Goal: Task Accomplishment & Management: Complete application form

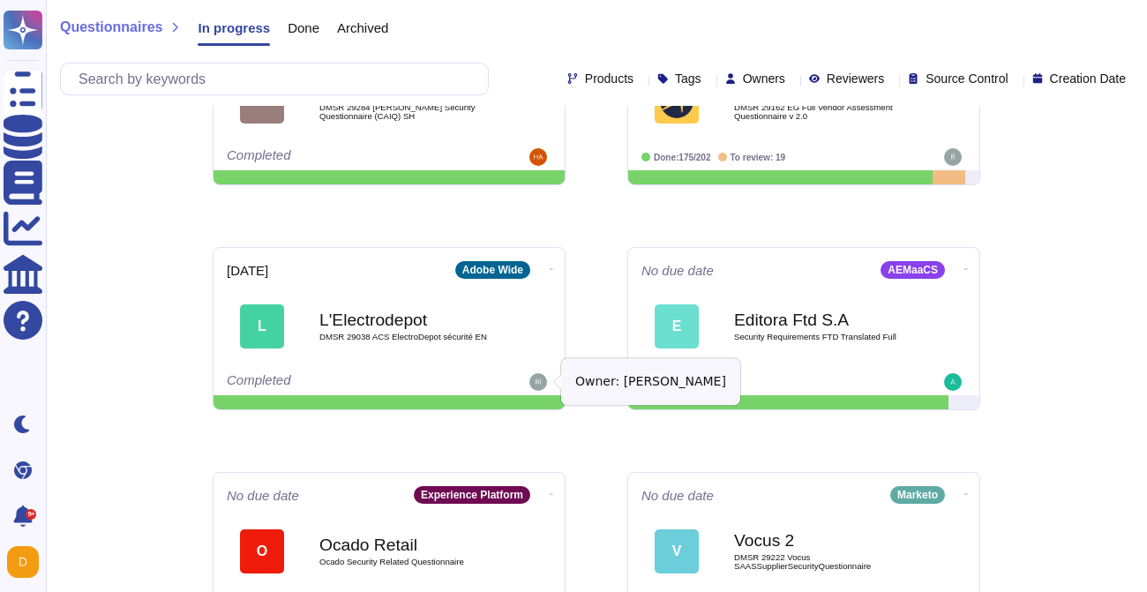
scroll to position [869, 0]
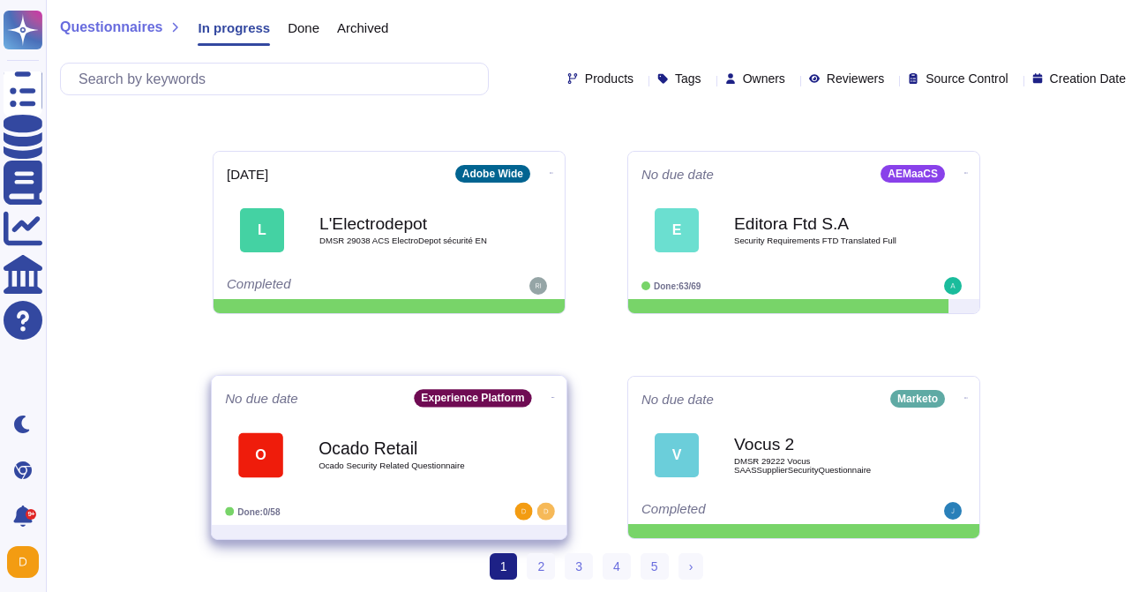
click at [411, 505] on div "Done: 0/58" at bounding box center [334, 512] width 219 height 18
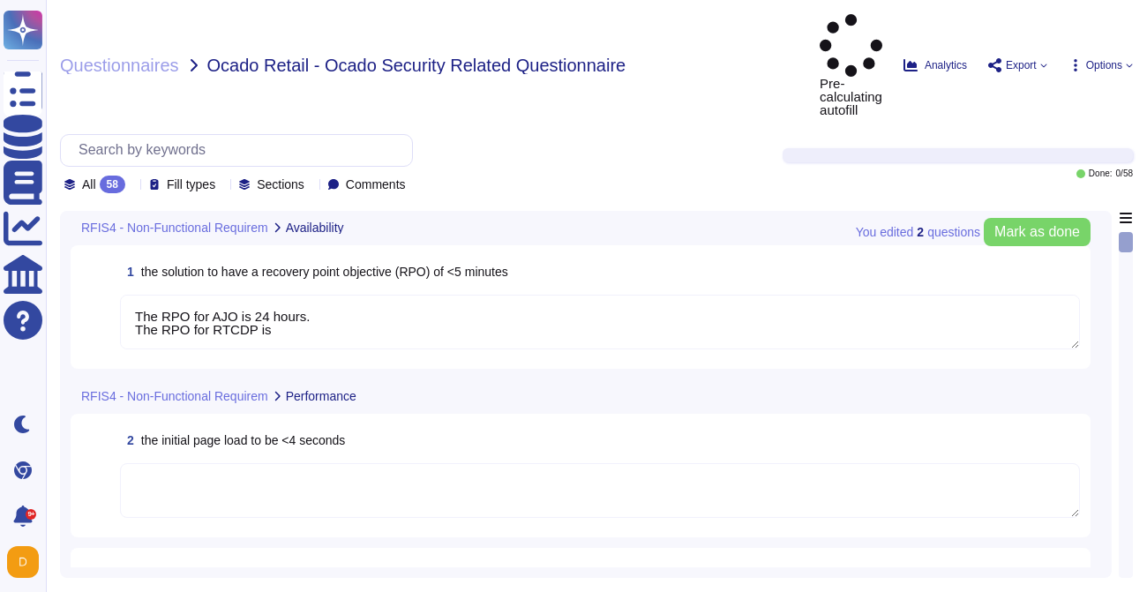
type textarea "The RPO for AJO is 24 hours. The RPO for RTCDP is"
type textarea "Adobe will integrate with any [PERSON_NAME] 2.0 compliant identity provider (Id…"
click at [296, 295] on textarea "The RPO for AJO is 24 hours. The RPO for RTCDP is" at bounding box center [600, 322] width 960 height 55
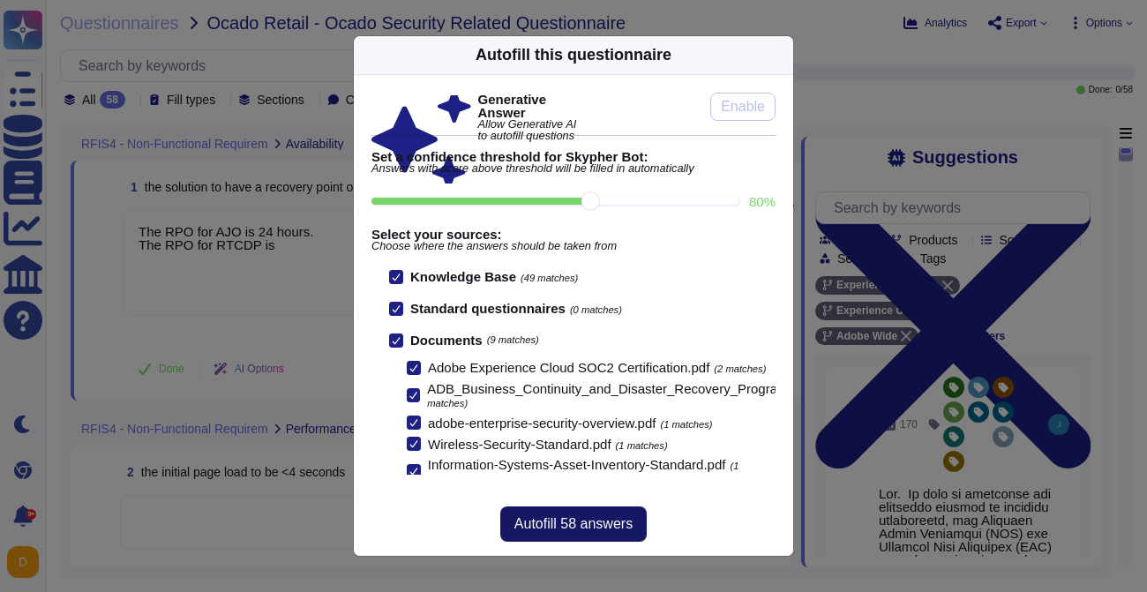
click at [565, 531] on button "Autofill 58 answers" at bounding box center [573, 524] width 146 height 35
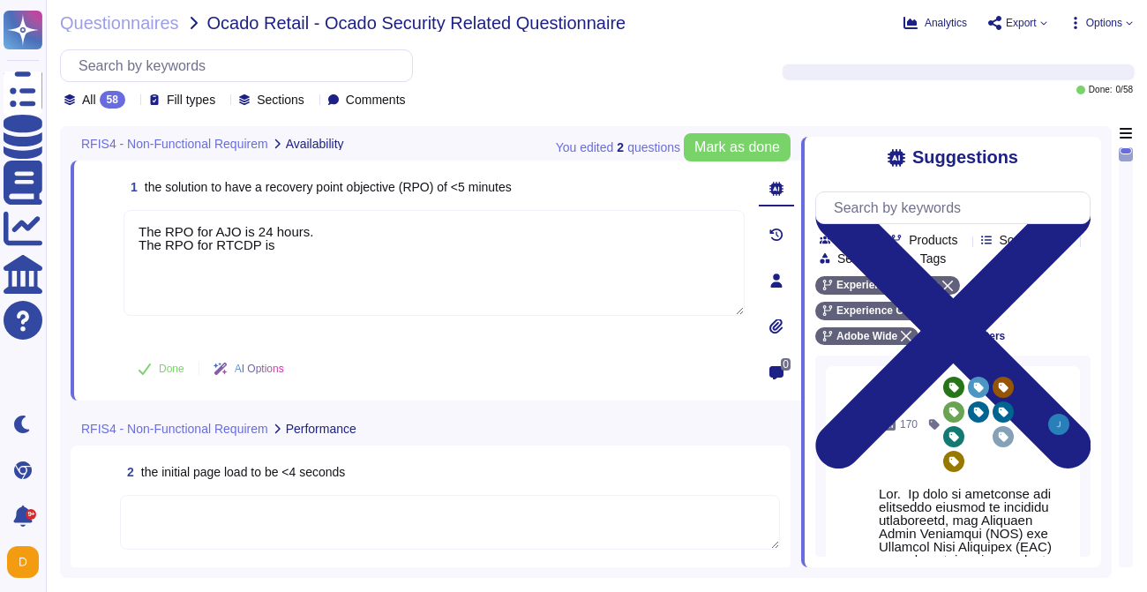
type textarea "Adobe IDs have a logout mechanism that defaults to logging a user out after 15 …"
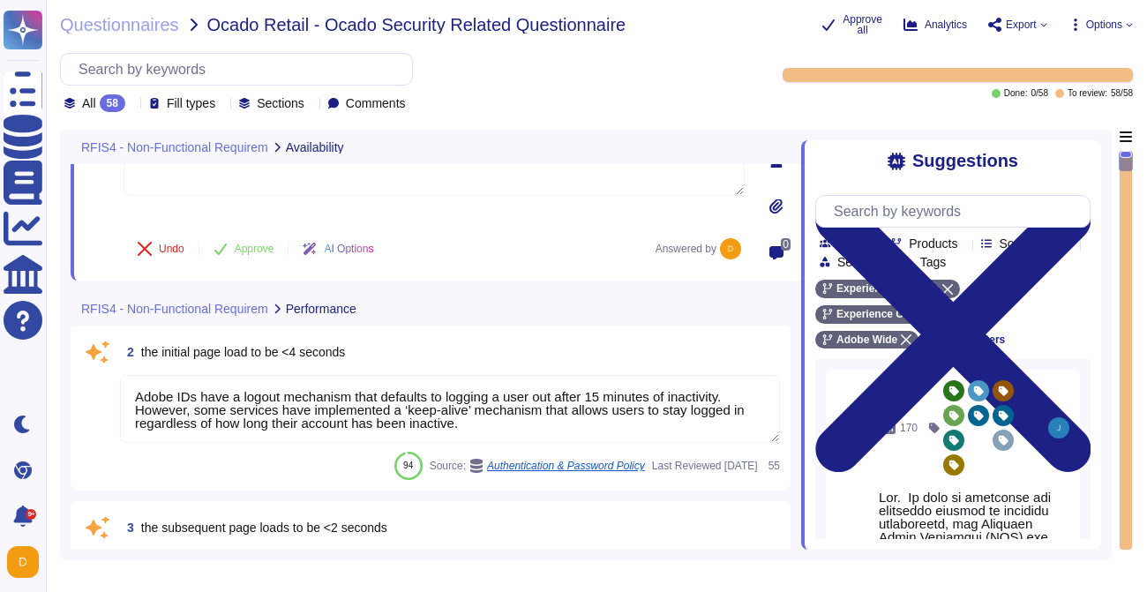
type textarea "Customer will decide who gets access by assigning appropriate roles in Adobe Co…"
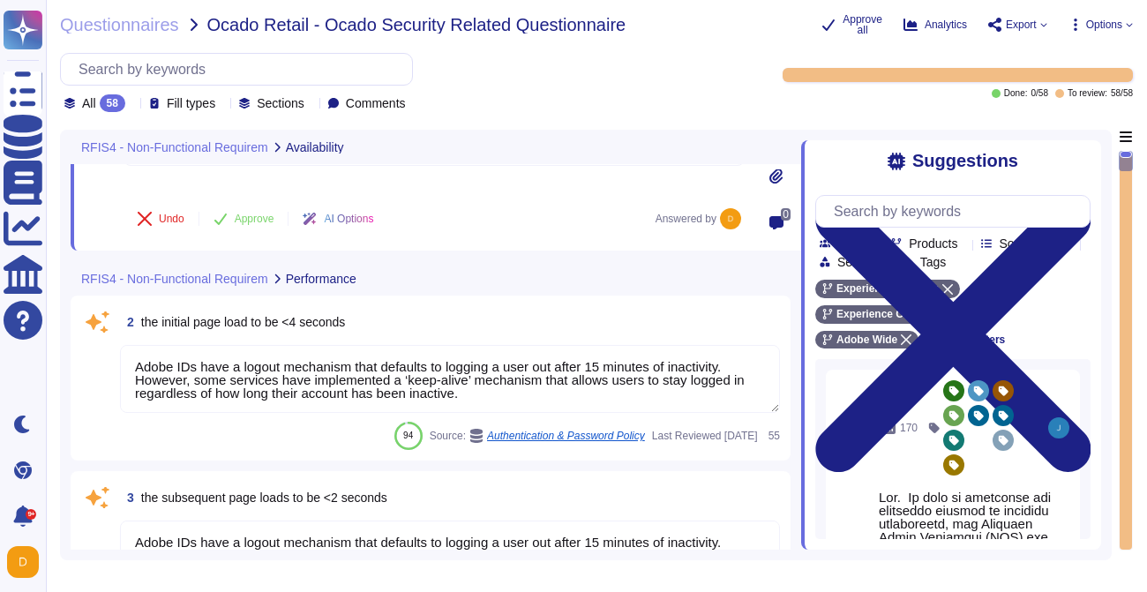
scroll to position [1, 0]
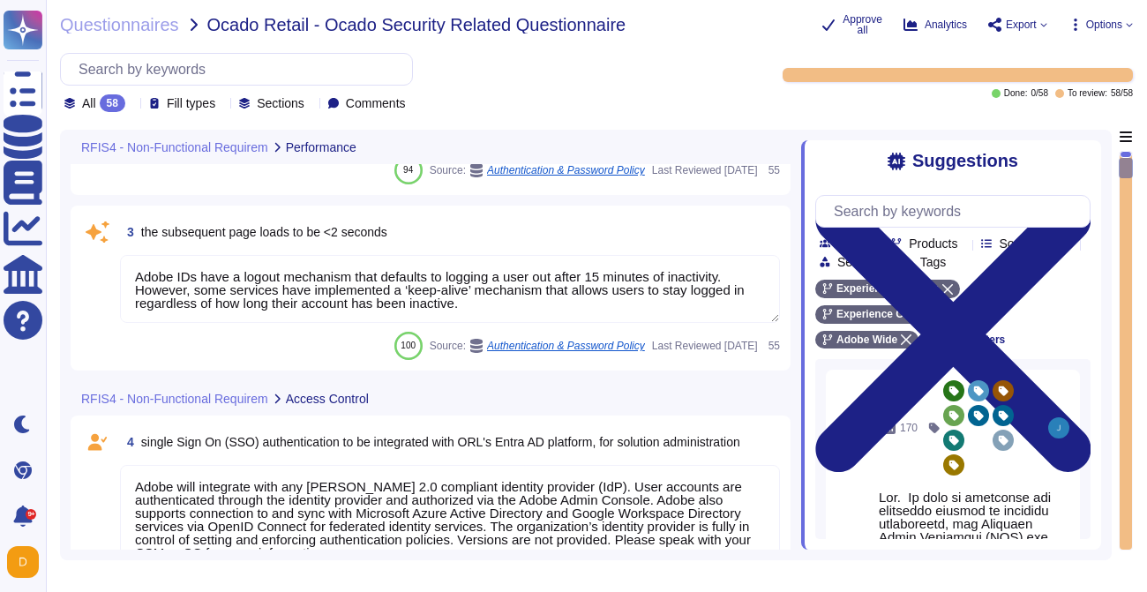
type textarea "Adobe utilizes AES-256 bit encryption at rest and TLS v1.2 or higher for data i…"
type textarea "Lorem ips dol sitame co Adipi elitseddo eiu tem incidid utl etd magnaal enimad …"
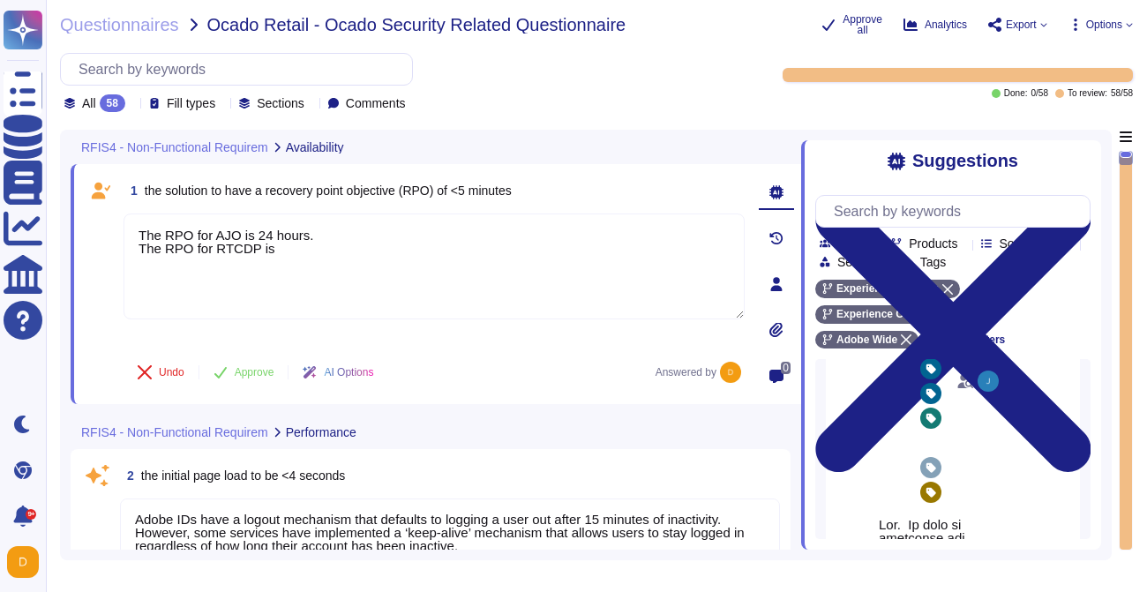
scroll to position [120, 0]
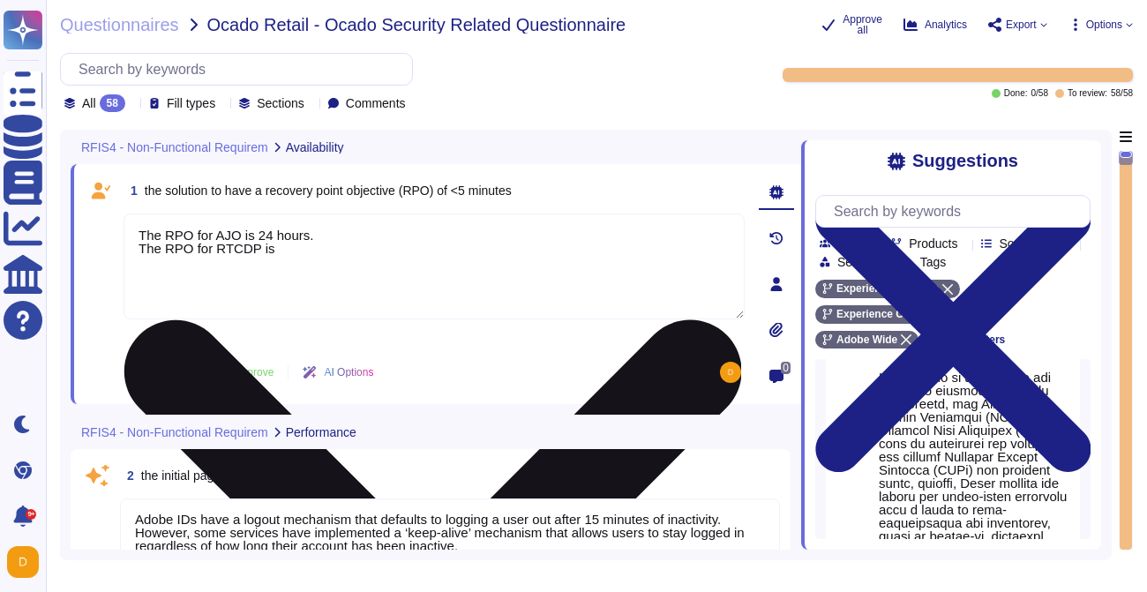
drag, startPoint x: 286, startPoint y: 251, endPoint x: 146, endPoint y: 245, distance: 139.6
click at [146, 245] on textarea "The RPO for AJO is 24 hours. The RPO for RTCDP is" at bounding box center [434, 267] width 621 height 106
click at [244, 237] on textarea "The RPO for AJO is 24 hours." at bounding box center [434, 267] width 621 height 106
click at [414, 241] on textarea "The RPO for AJO and RTCDP is 24 hours." at bounding box center [434, 267] width 621 height 106
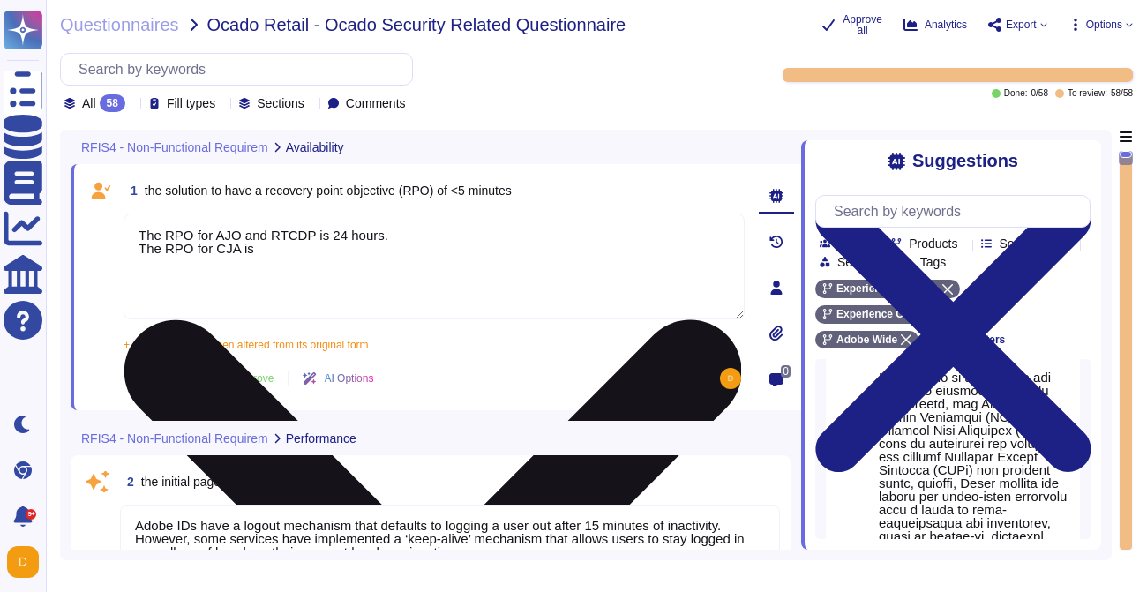
click at [286, 245] on textarea "The RPO for AJO and RTCDP is 24 hours. The RPO for CJA is" at bounding box center [434, 267] width 621 height 106
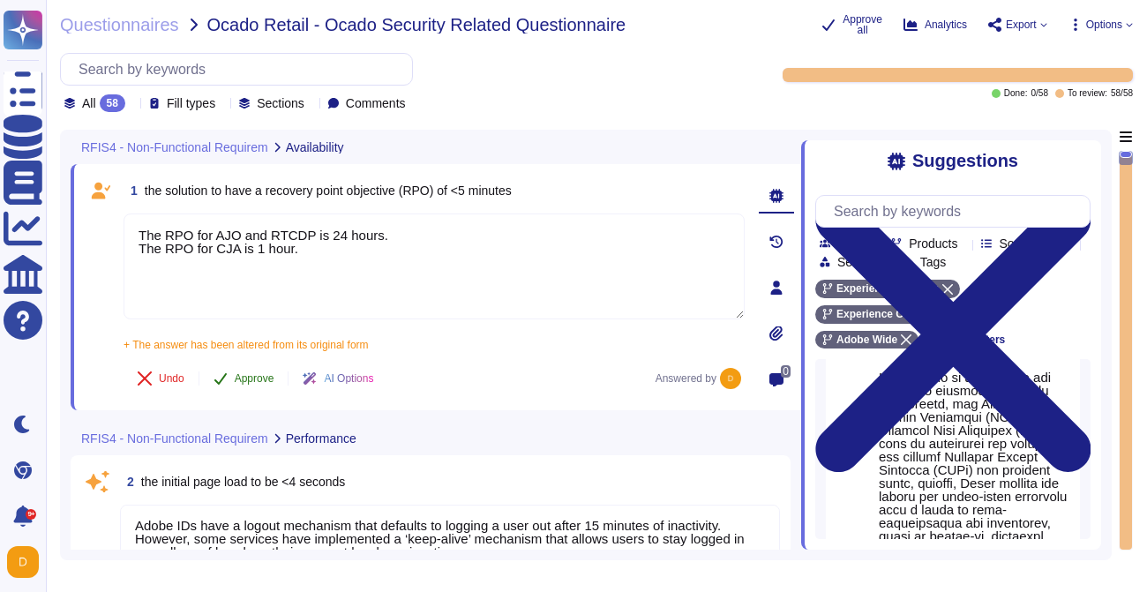
type textarea "The RPO for AJO and RTCDP is 24 hours. The RPO for CJA is 1 hour."
click at [229, 363] on button "Approve" at bounding box center [243, 378] width 89 height 35
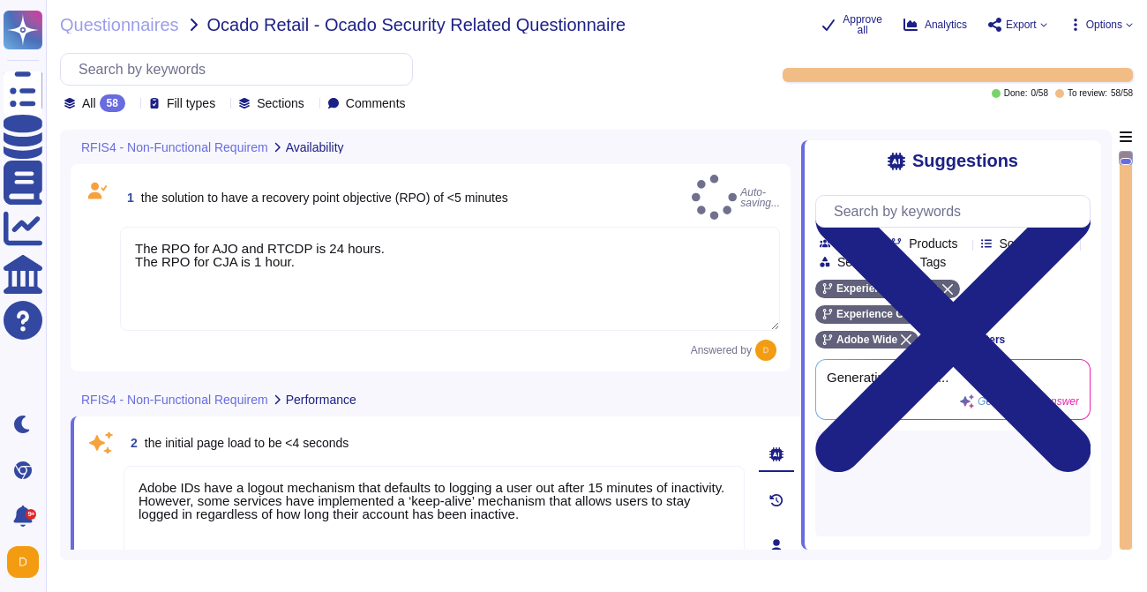
scroll to position [0, 0]
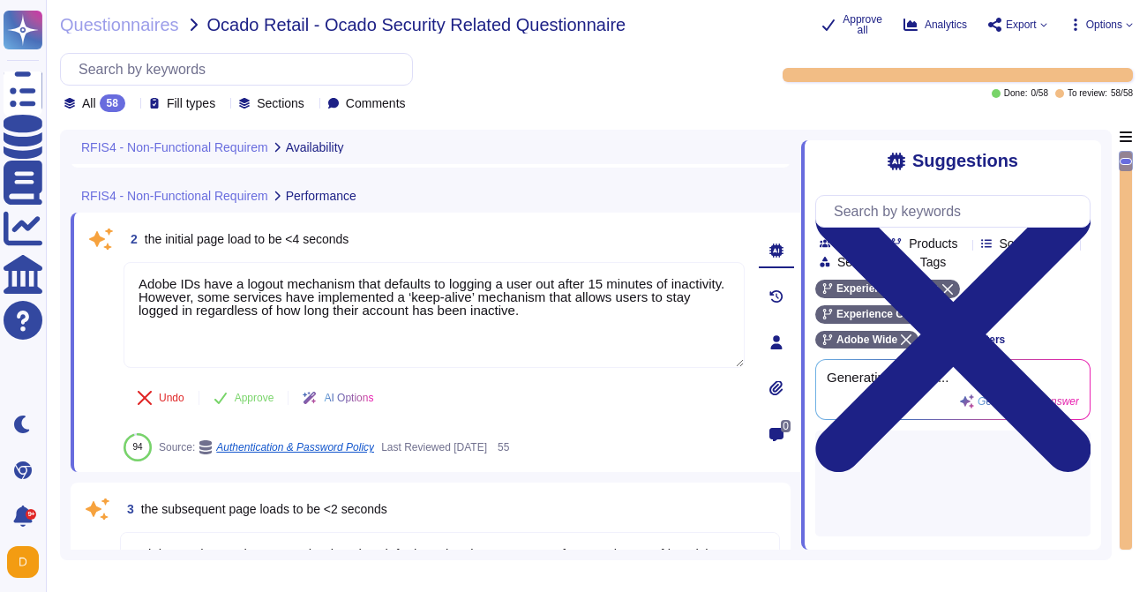
type textarea "Customer will decide who gets access by assigning appropriate roles in Adobe Co…"
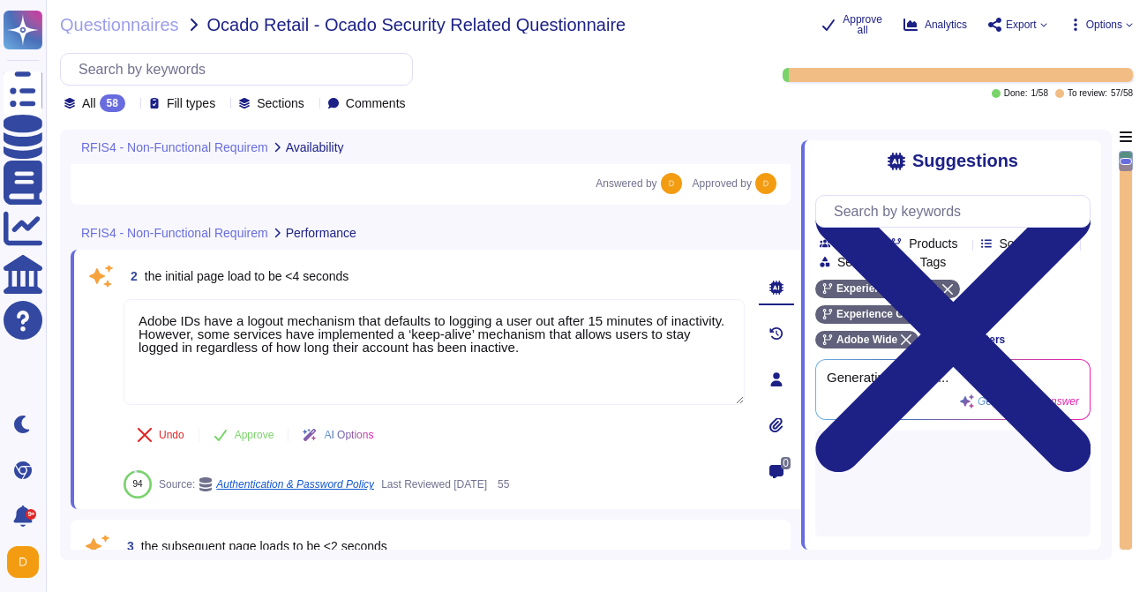
type textarea "The RPO for AJO and RTCDP is 24 hours. The RPO for CJA is 1 hour."
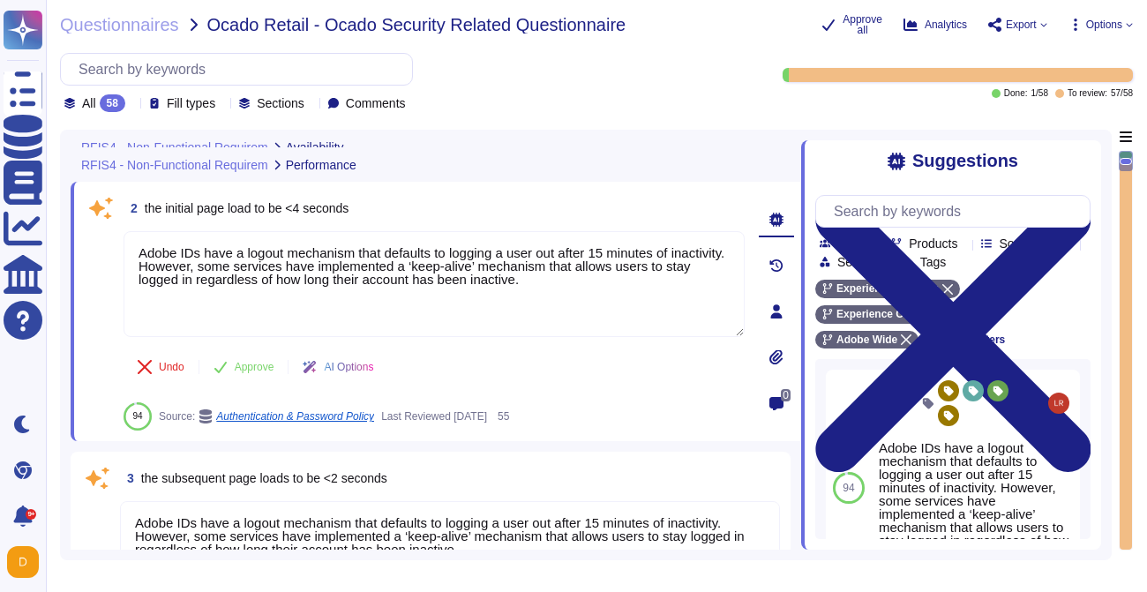
scroll to position [179, 0]
type textarea "Customer will decide who gets access by assigning appropriate roles in Adobe Co…"
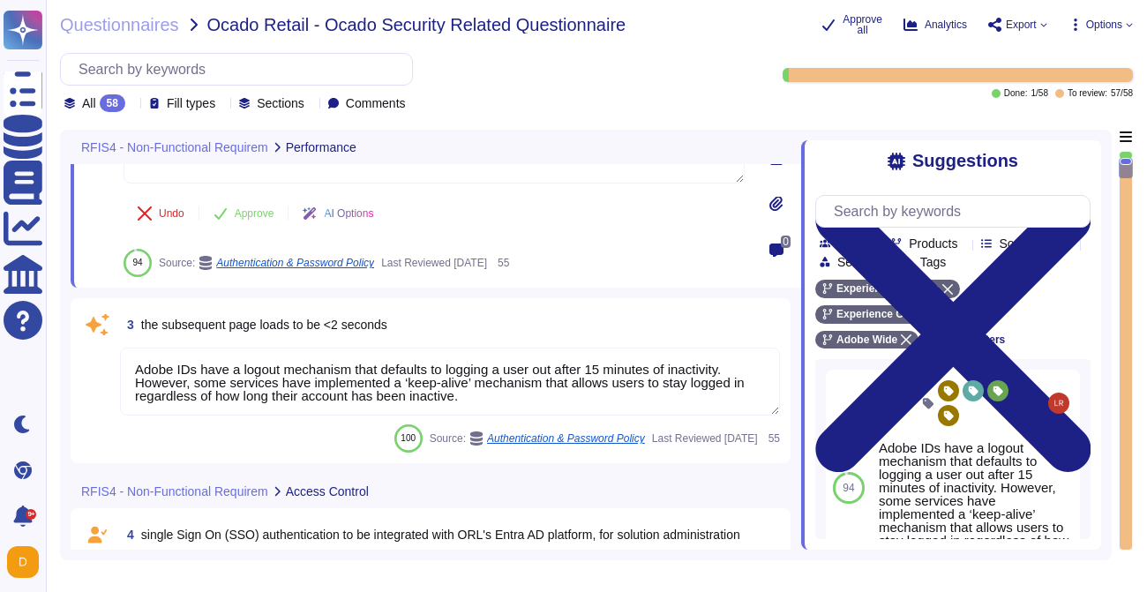
scroll to position [326, 0]
type textarea "Adobe utilizes AES-256 bit encryption at rest and TLS v1.2 or higher for data i…"
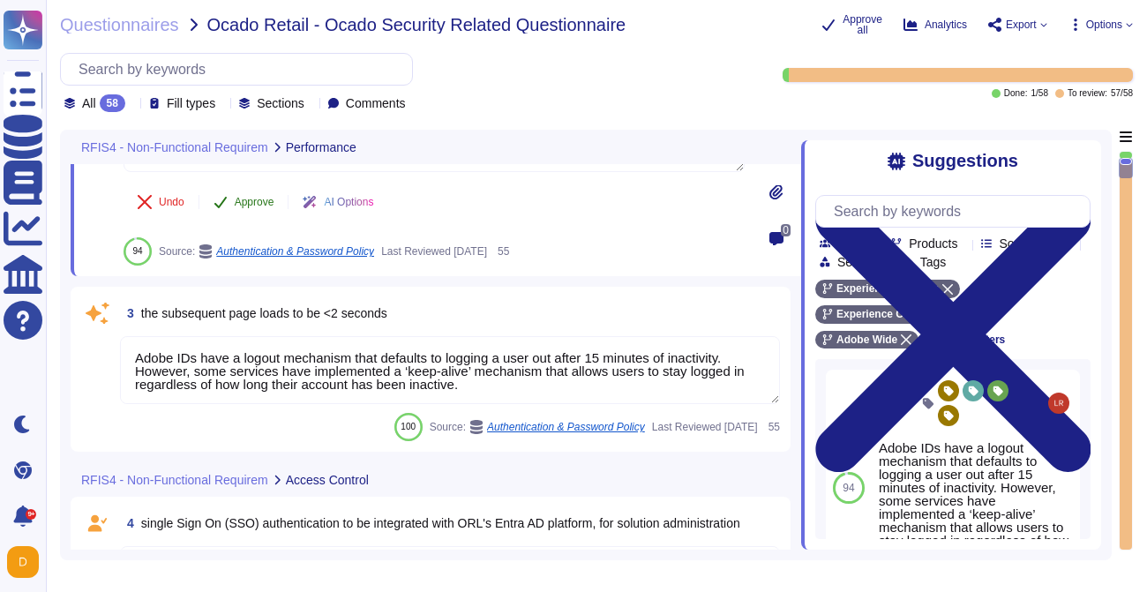
click at [257, 209] on button "Approve" at bounding box center [243, 201] width 89 height 35
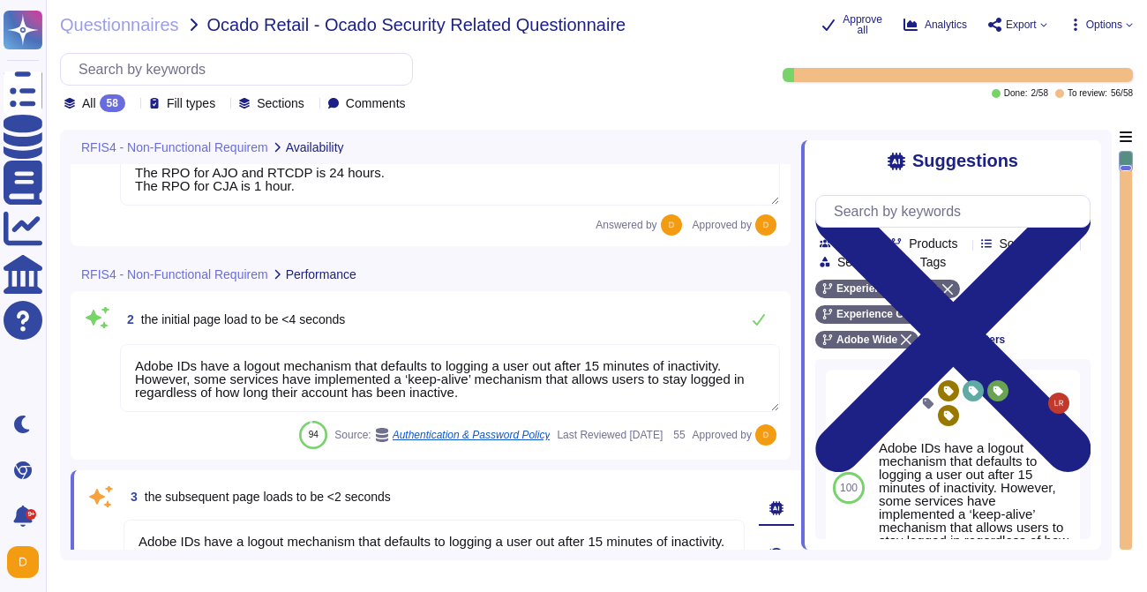
type textarea "The RPO for AJO and RTCDP is 24 hours. The RPO for CJA is 1 hour."
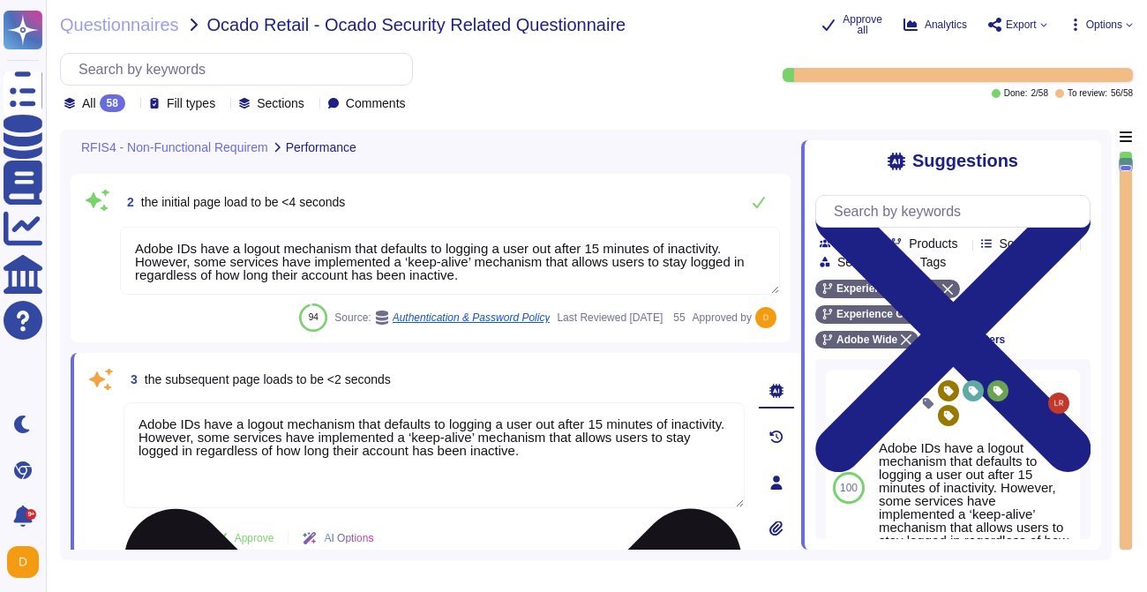
type textarea "Customer will decide who gets access by assigning appropriate roles in Adobe Co…"
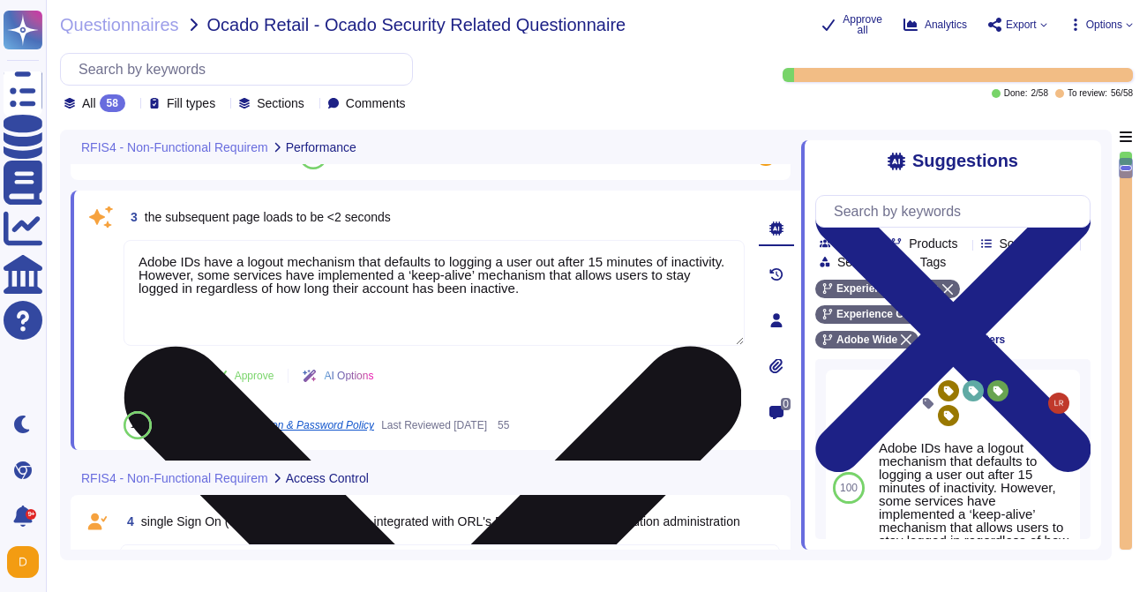
type textarea "Adobe utilizes AES-256 bit encryption at rest and TLS v1.2 or higher for data i…"
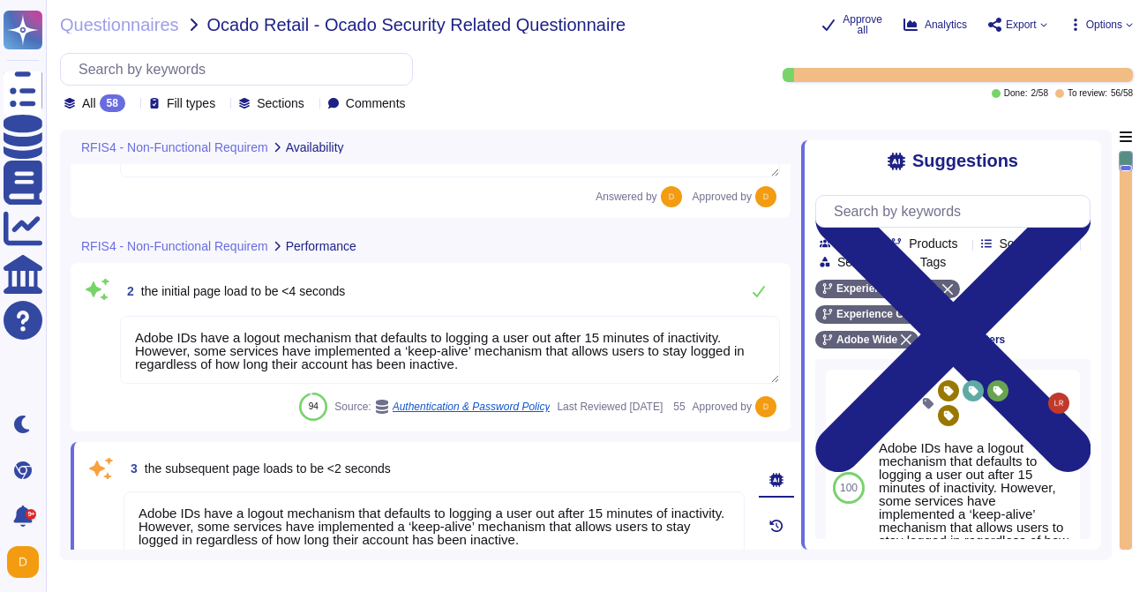
type textarea "The RPO for AJO and RTCDP is 24 hours. The RPO for CJA is 1 hour."
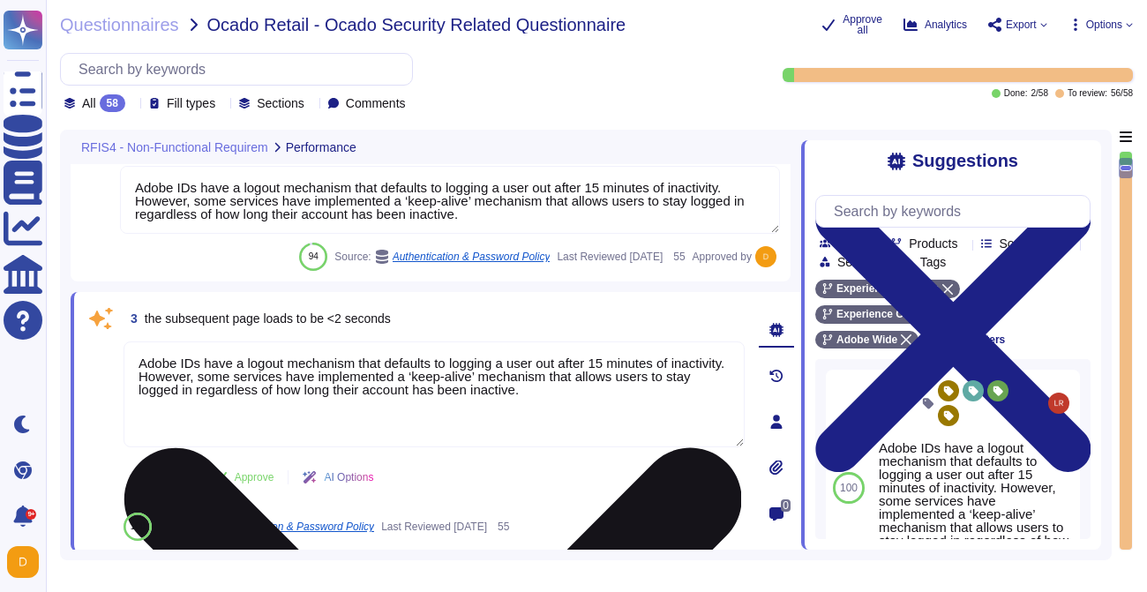
type textarea "Customer will decide who gets access by assigning appropriate roles in Adobe Co…"
type textarea "Adobe utilizes AES-256 bit encryption at rest and TLS v1.2 or higher for data i…"
type textarea "Customer will decide who gets access by assigning appropriate roles in Adobe Co…"
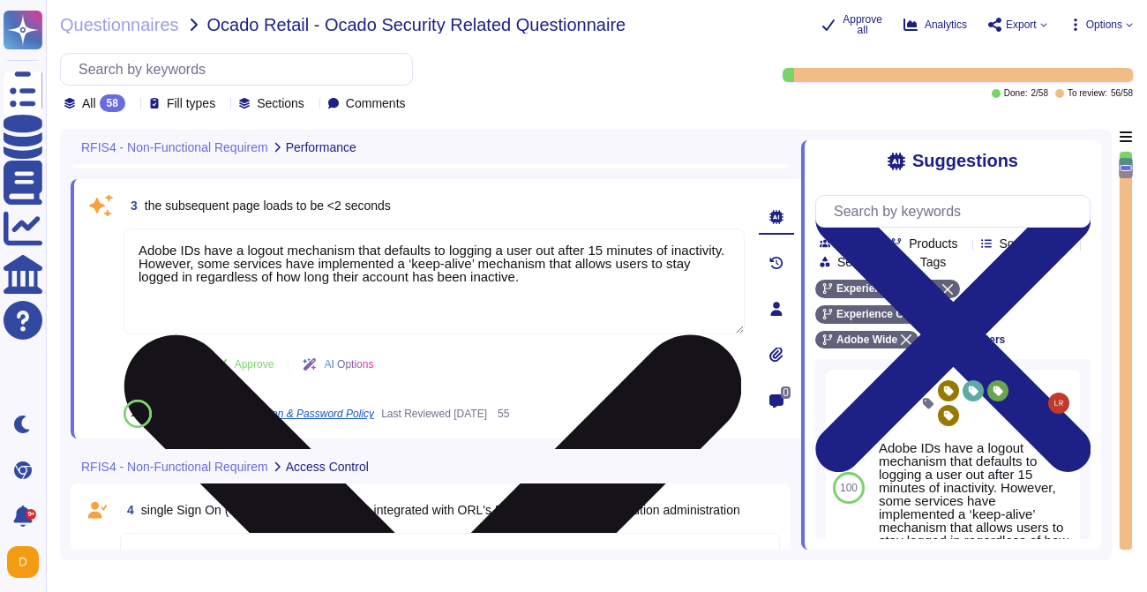
type textarea "Adobe utilizes AES-256 bit encryption at rest and TLS v1.2 or higher for data i…"
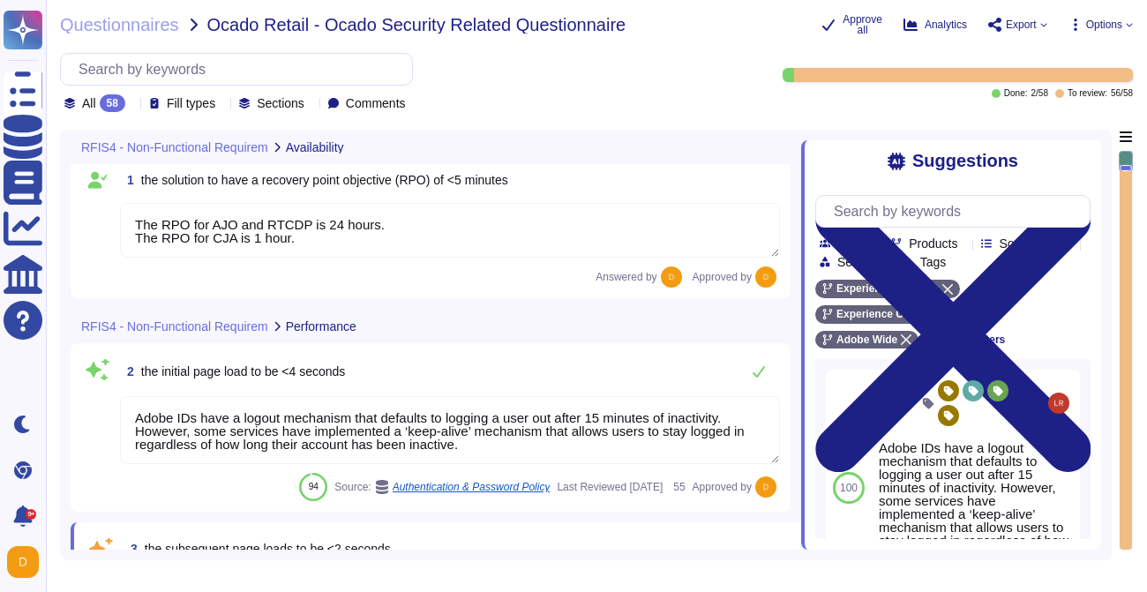
type textarea "The RPO for AJO and RTCDP is 24 hours. The RPO for CJA is 1 hour."
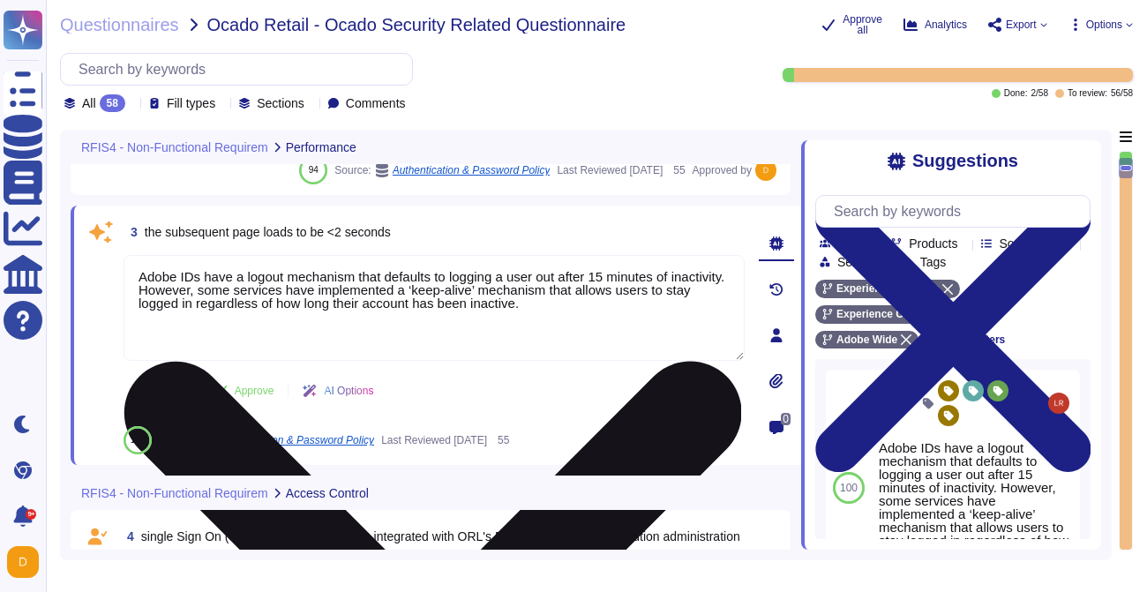
type textarea "Customer will decide who gets access by assigning appropriate roles in Adobe Co…"
type textarea "Adobe utilizes AES-256 bit encryption at rest and TLS v1.2 or higher for data i…"
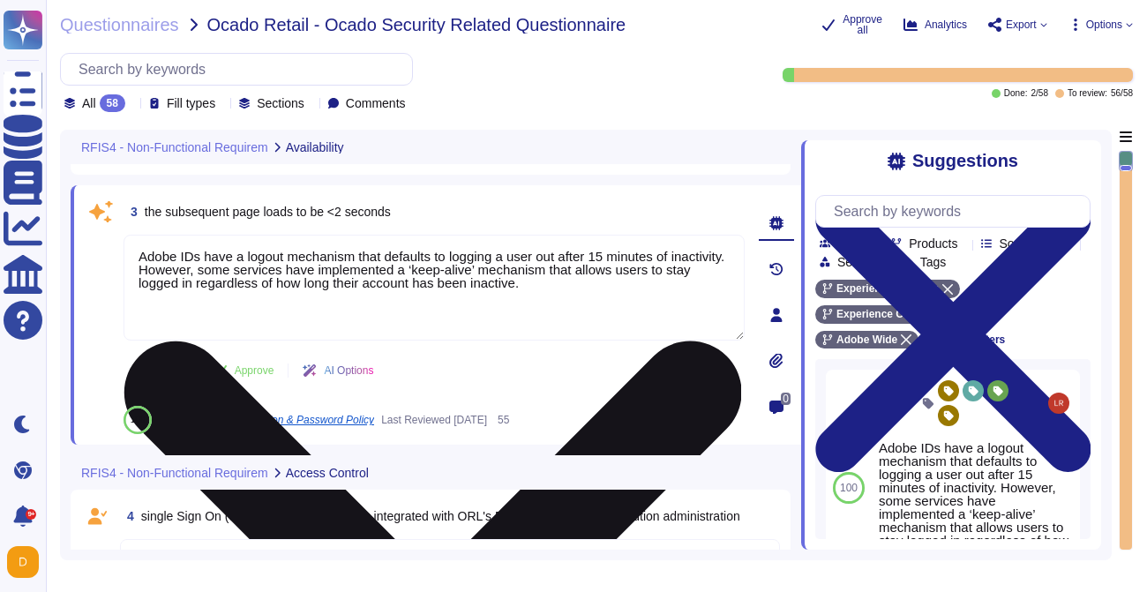
type textarea "The RPO for AJO and RTCDP is 24 hours. The RPO for CJA is 1 hour."
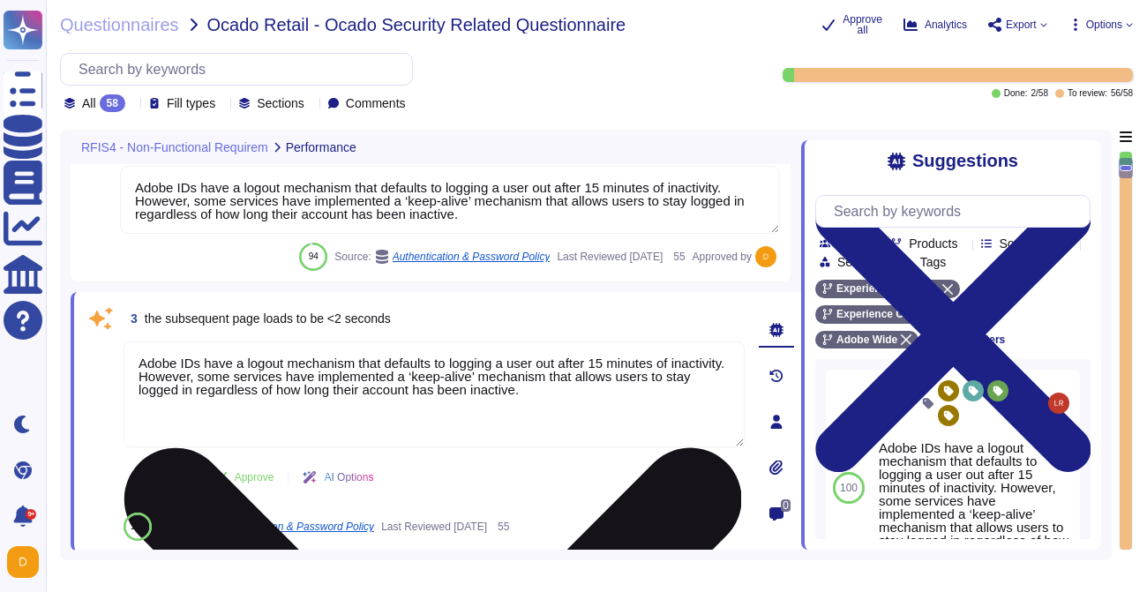
type textarea "Customer will decide who gets access by assigning appropriate roles in Adobe Co…"
type textarea "Adobe utilizes AES-256 bit encryption at rest and TLS v1.2 or higher for data i…"
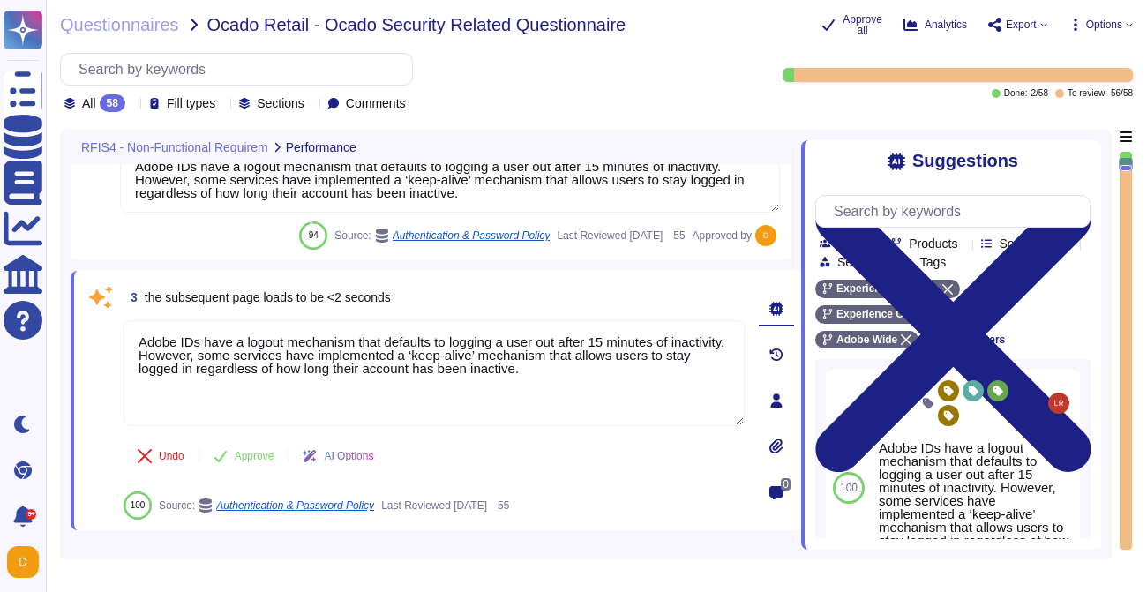
type textarea "Customer will decide who gets access by assigning appropriate roles in Adobe Co…"
type textarea "Adobe utilizes AES-256 bit encryption at rest and TLS v1.2 or higher for data i…"
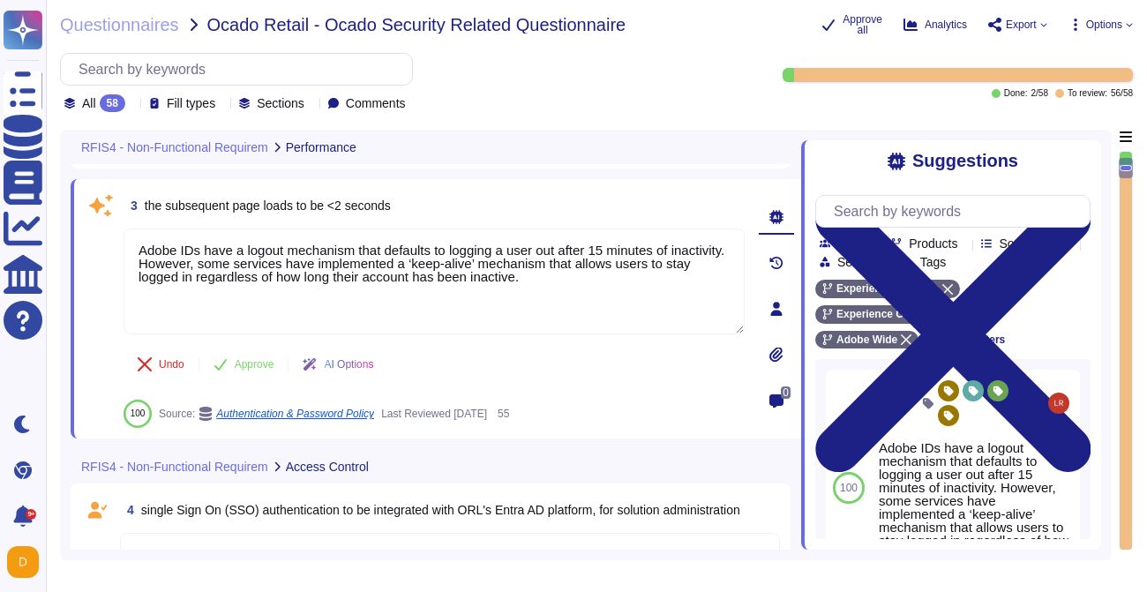
scroll to position [348, 0]
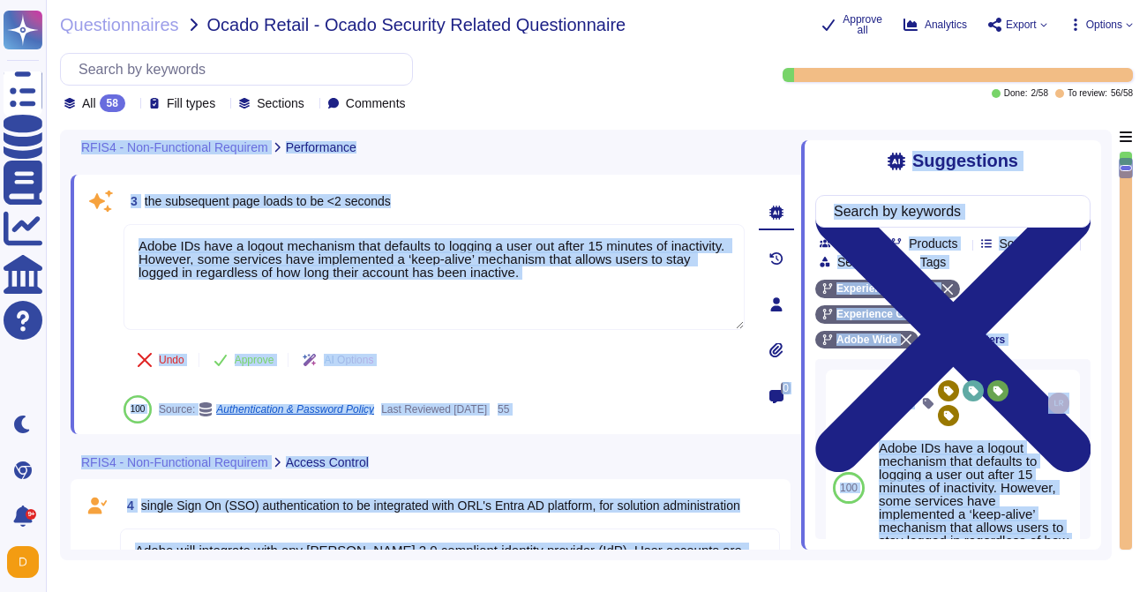
drag, startPoint x: 1128, startPoint y: 171, endPoint x: 1128, endPoint y: 111, distance: 60.0
click at [1128, 111] on div "Questionnaires Ocado Retail - Ocado Security Related Questionnaire Approve all …" at bounding box center [596, 296] width 1101 height 592
click at [1122, 155] on div at bounding box center [1126, 159] width 12 height 14
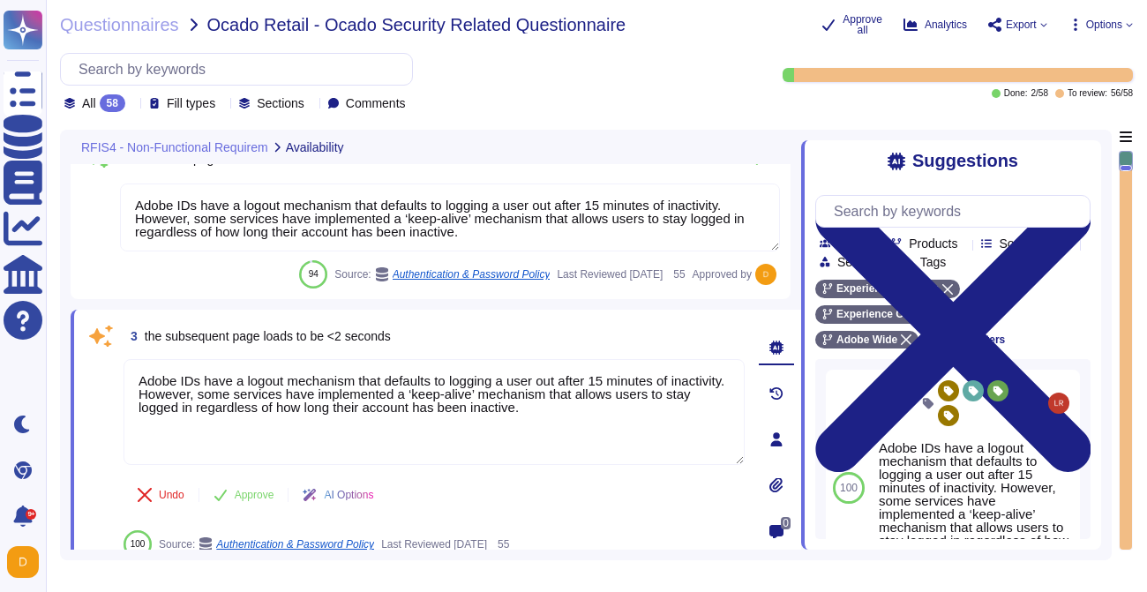
scroll to position [55, 0]
type textarea "The RPO for AJO and RTCDP is 24 hours. The RPO for CJA is 1 hour."
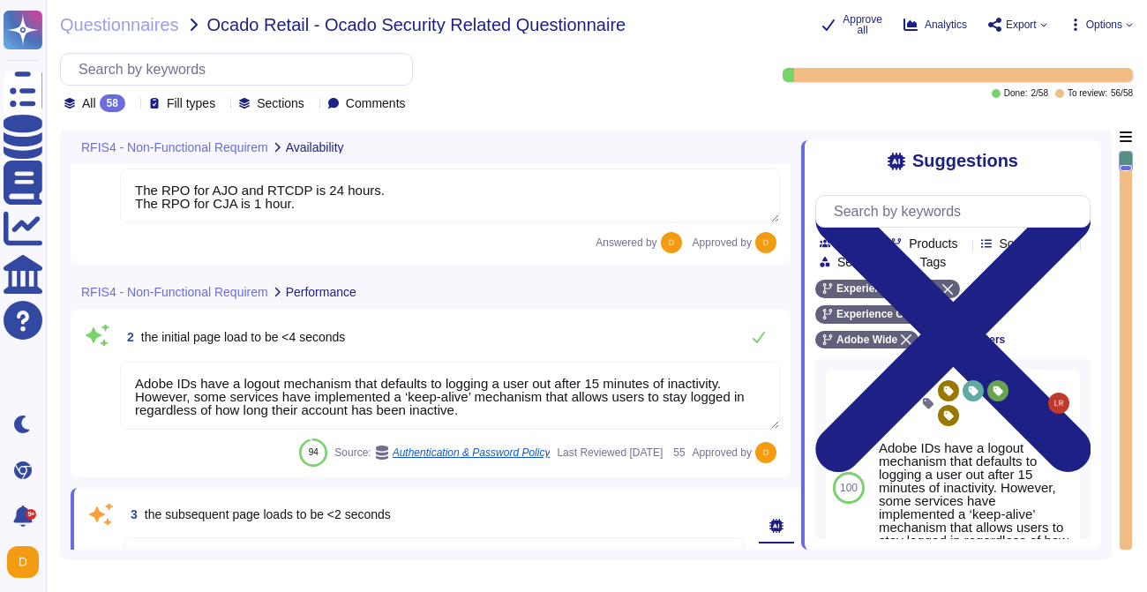
scroll to position [47, 0]
drag, startPoint x: 142, startPoint y: 335, endPoint x: 288, endPoint y: 332, distance: 145.6
click at [288, 332] on span "the initial page load to be <4 seconds" at bounding box center [243, 335] width 205 height 14
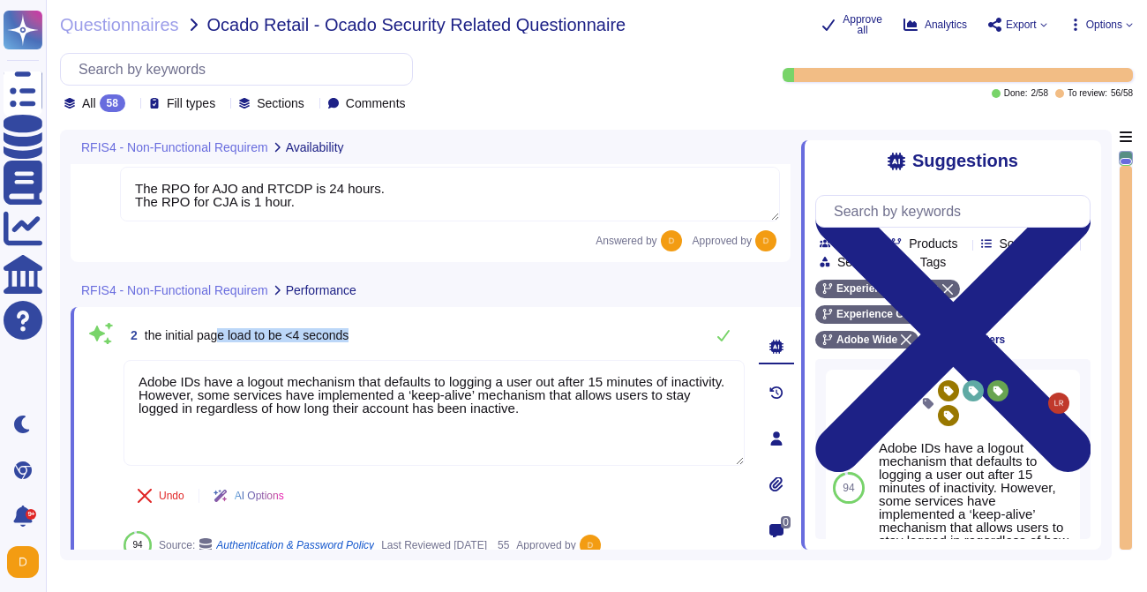
drag, startPoint x: 373, startPoint y: 332, endPoint x: 223, endPoint y: 332, distance: 150.0
click at [223, 332] on div "2 the initial page load to be <4 seconds" at bounding box center [434, 335] width 621 height 35
drag, startPoint x: 168, startPoint y: 334, endPoint x: 259, endPoint y: 329, distance: 91.0
click at [259, 329] on span "the initial page load to be <4 seconds" at bounding box center [247, 335] width 205 height 14
copy span "initial page load"
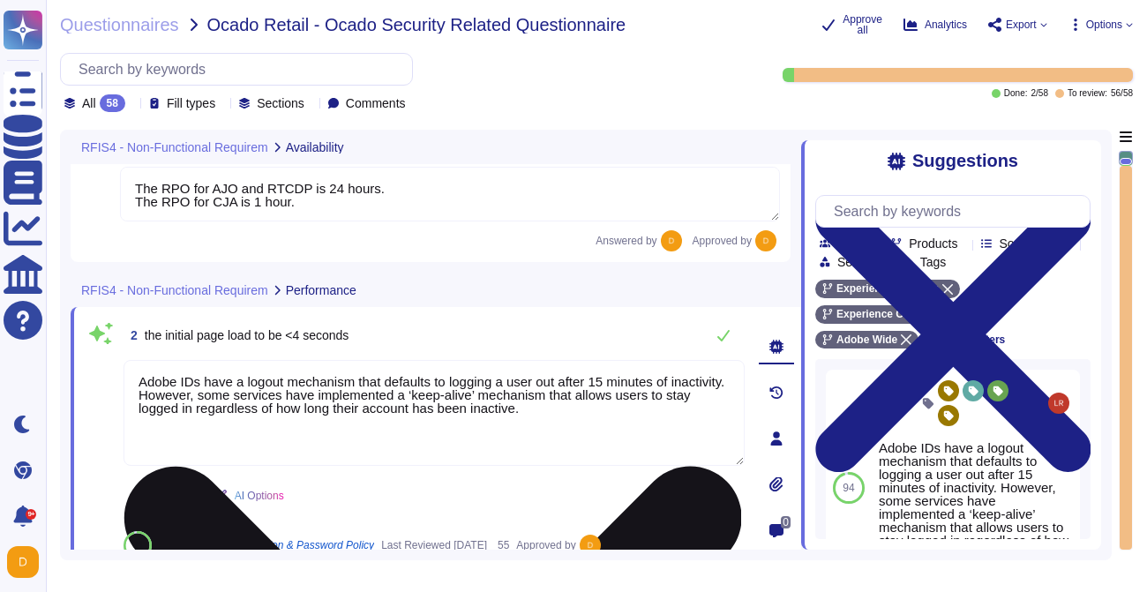
click at [310, 404] on textarea "Adobe IDs have a logout mechanism that defaults to logging a user out after 15 …" at bounding box center [434, 413] width 621 height 106
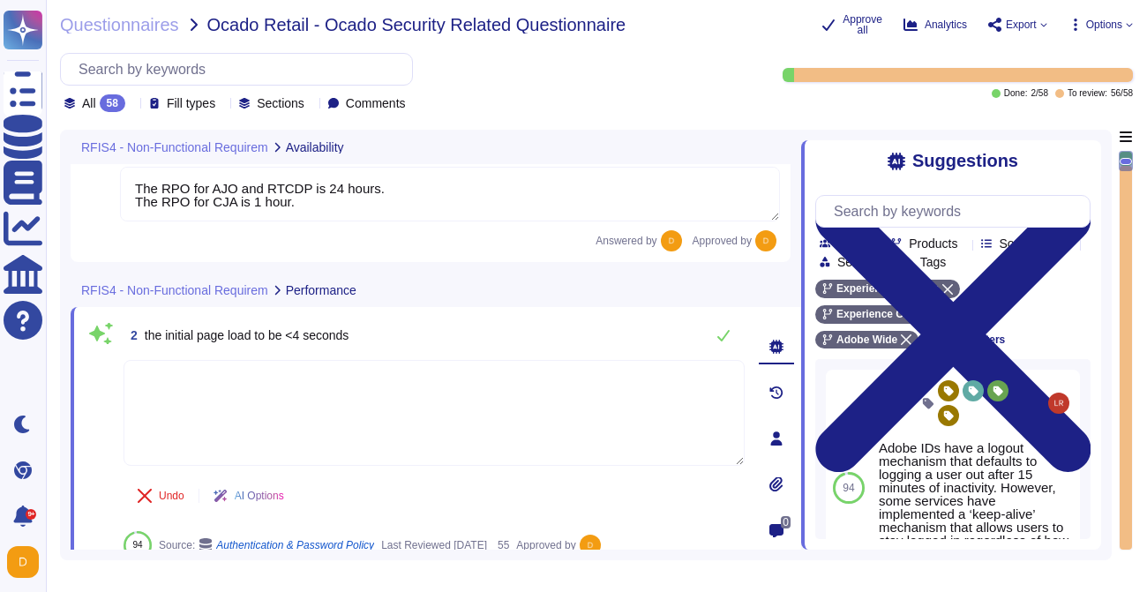
scroll to position [106, 0]
type textarea "Customer will decide who gets access by assigning appropriate roles in Adobe Co…"
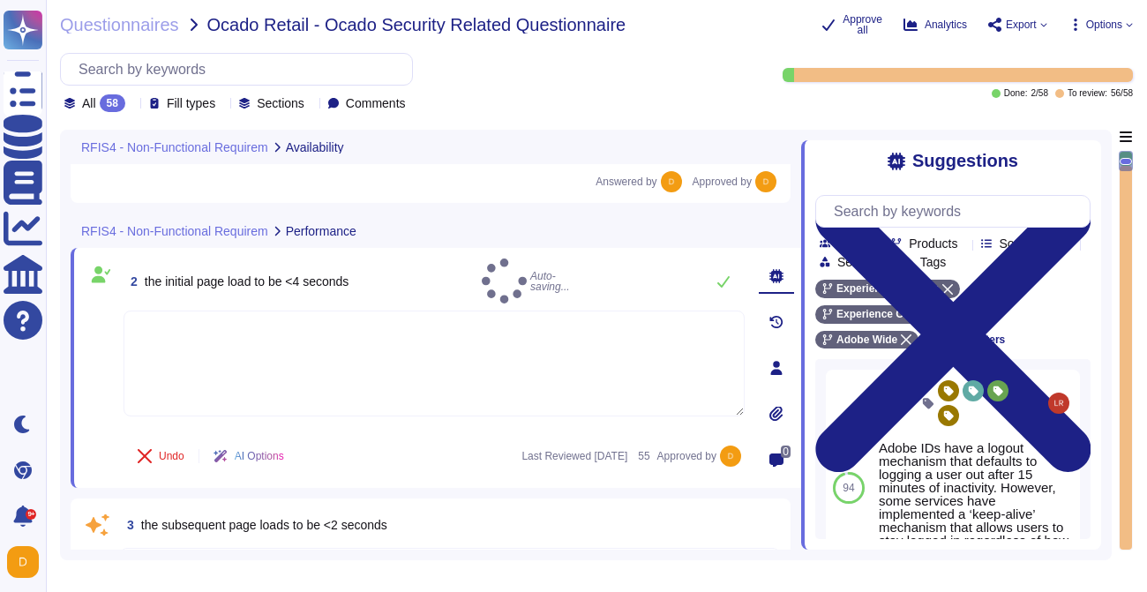
click at [296, 438] on div "AI Options" at bounding box center [252, 456] width 106 height 42
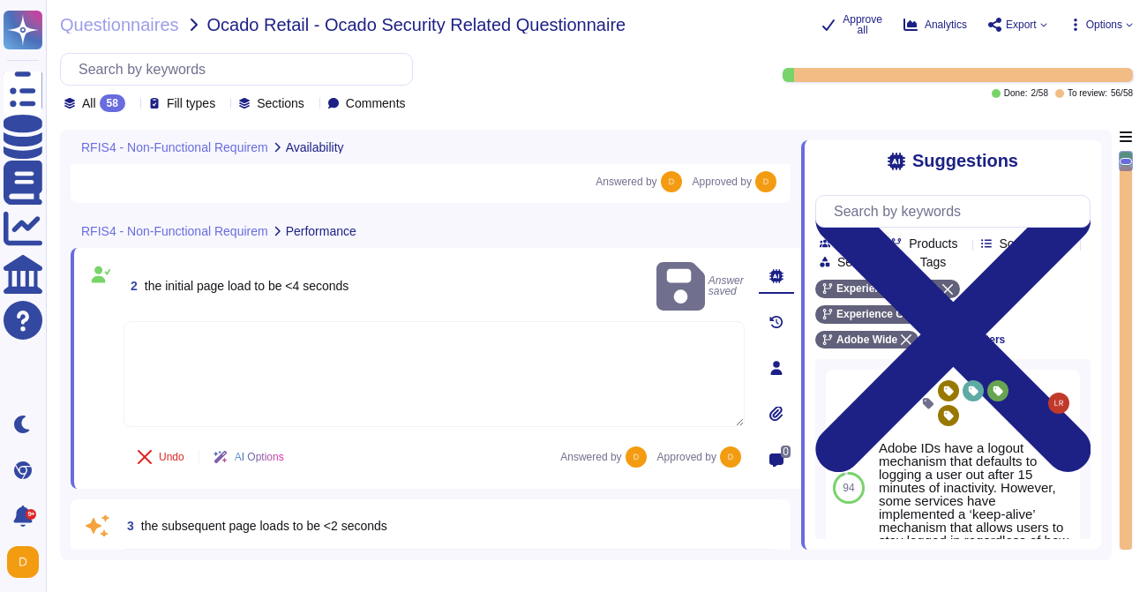
click at [653, 326] on textarea at bounding box center [434, 374] width 621 height 106
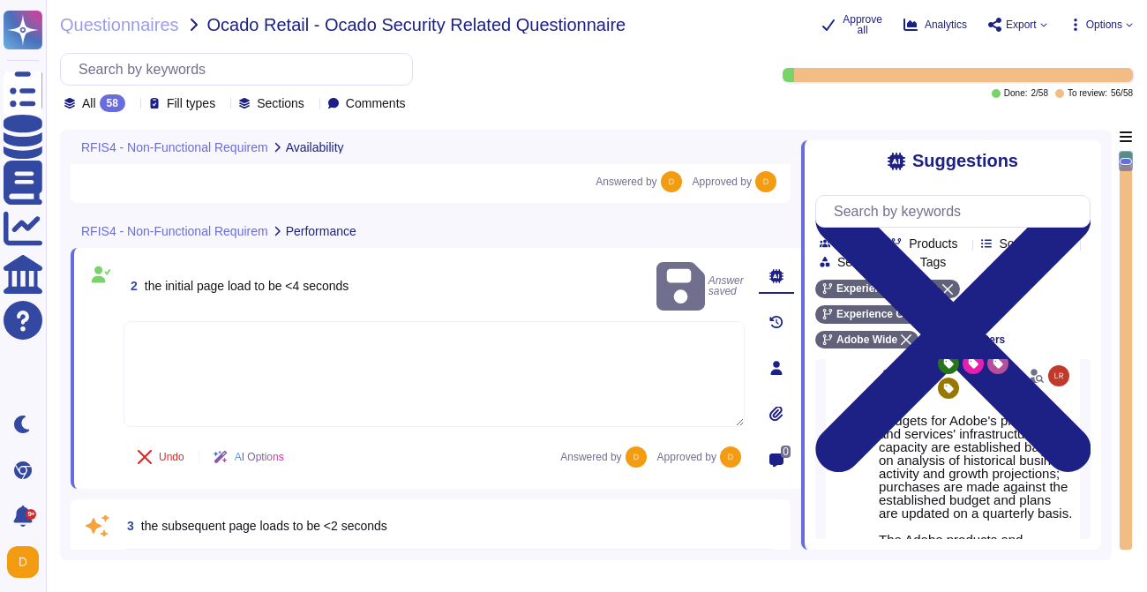
scroll to position [388, 0]
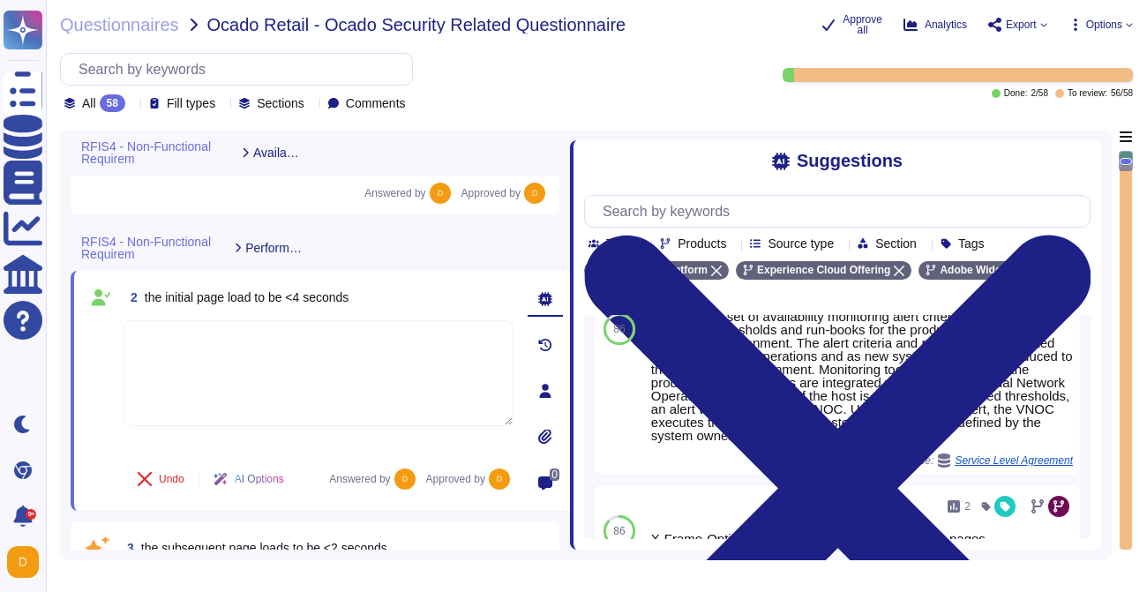
drag, startPoint x: 803, startPoint y: 329, endPoint x: 545, endPoint y: 347, distance: 258.3
click at [567, 347] on span at bounding box center [570, 340] width 7 height 420
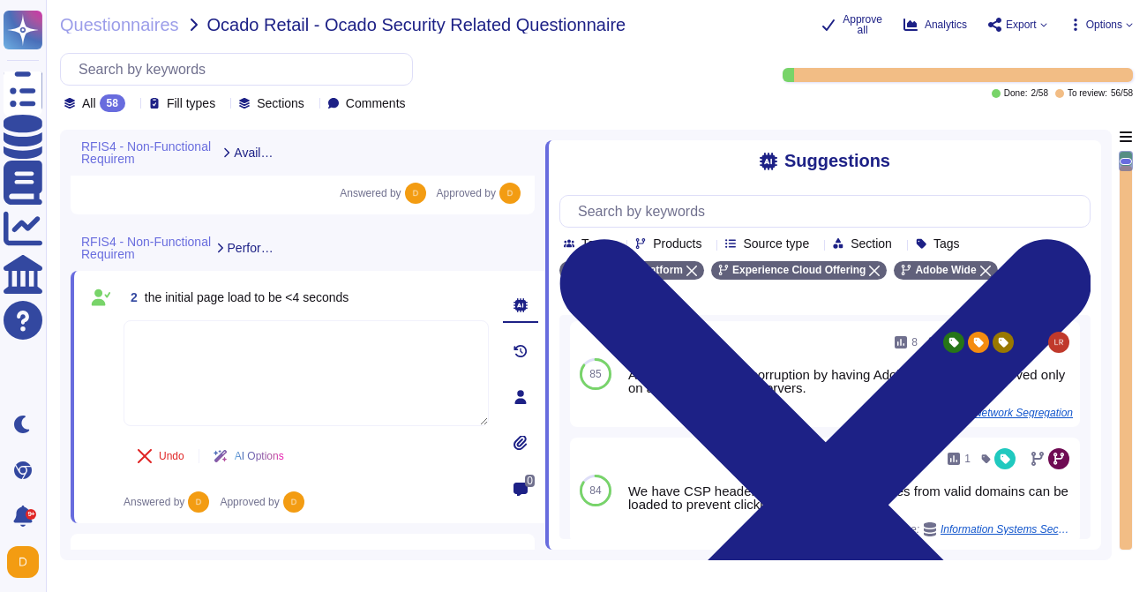
scroll to position [552, 0]
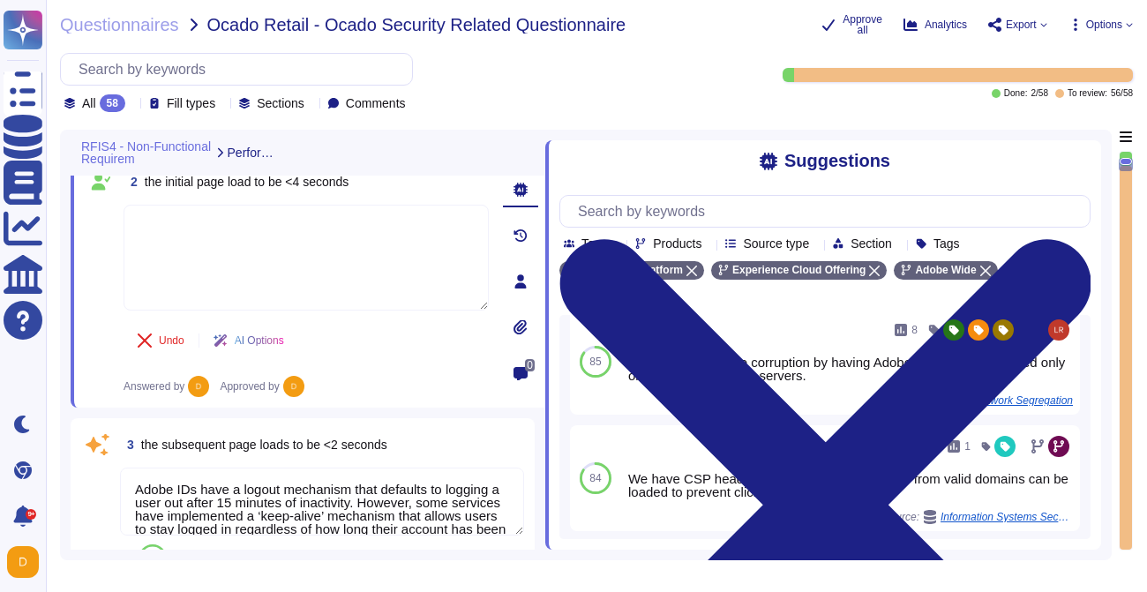
type textarea "Customer will decide who gets access by assigning appropriate roles in Adobe Co…"
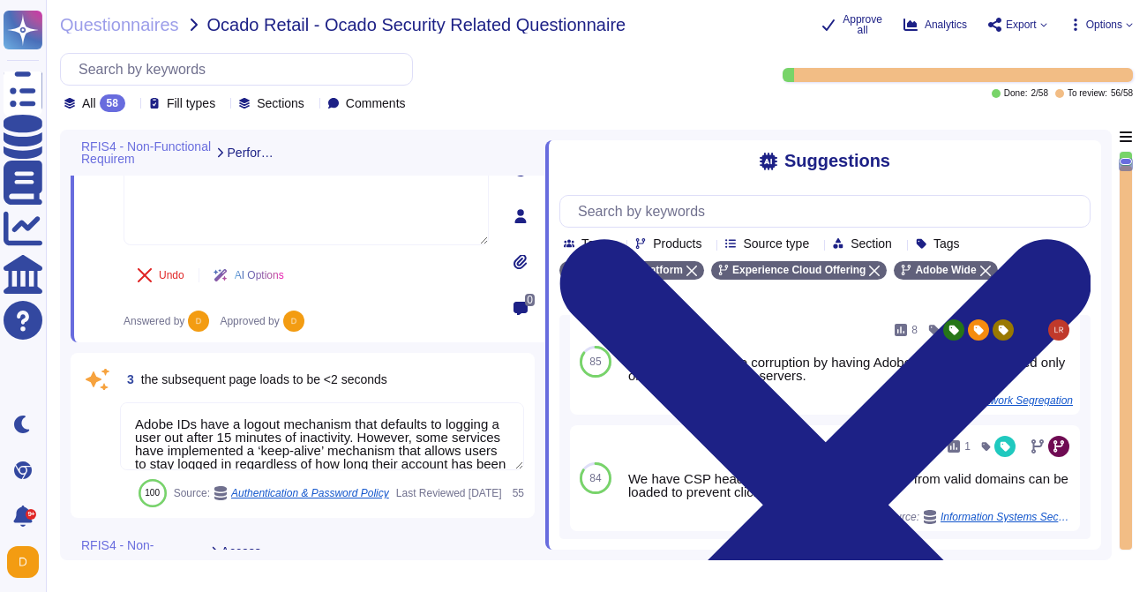
scroll to position [275, 0]
click at [299, 433] on textarea "Adobe IDs have a logout mechanism that defaults to logging a user out after 15 …" at bounding box center [322, 437] width 404 height 68
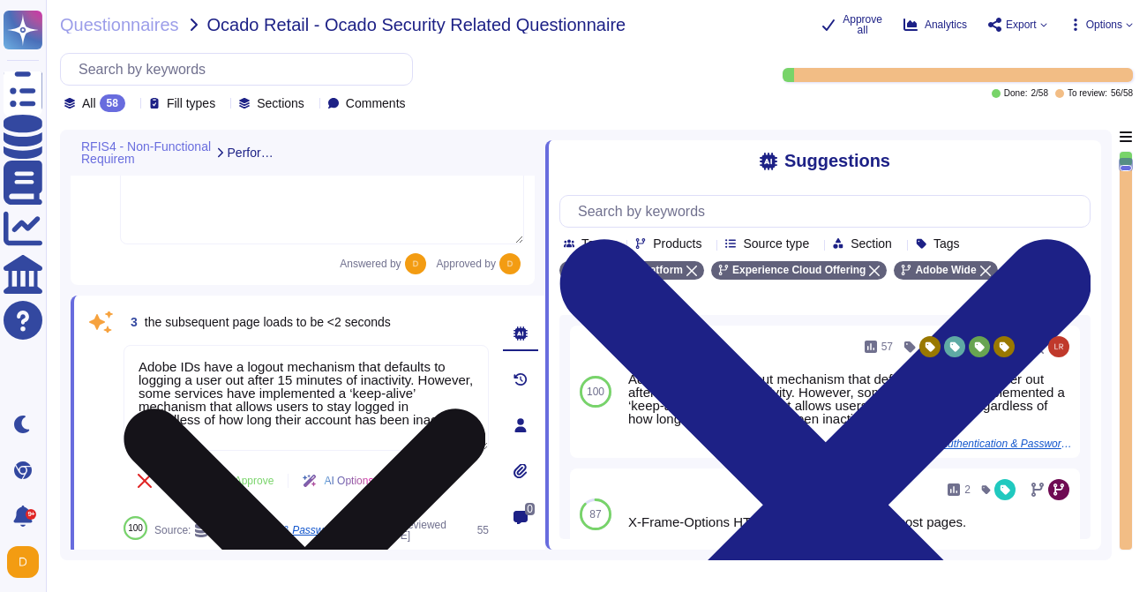
click at [299, 433] on textarea "Adobe IDs have a logout mechanism that defaults to logging a user out after 15 …" at bounding box center [306, 398] width 365 height 106
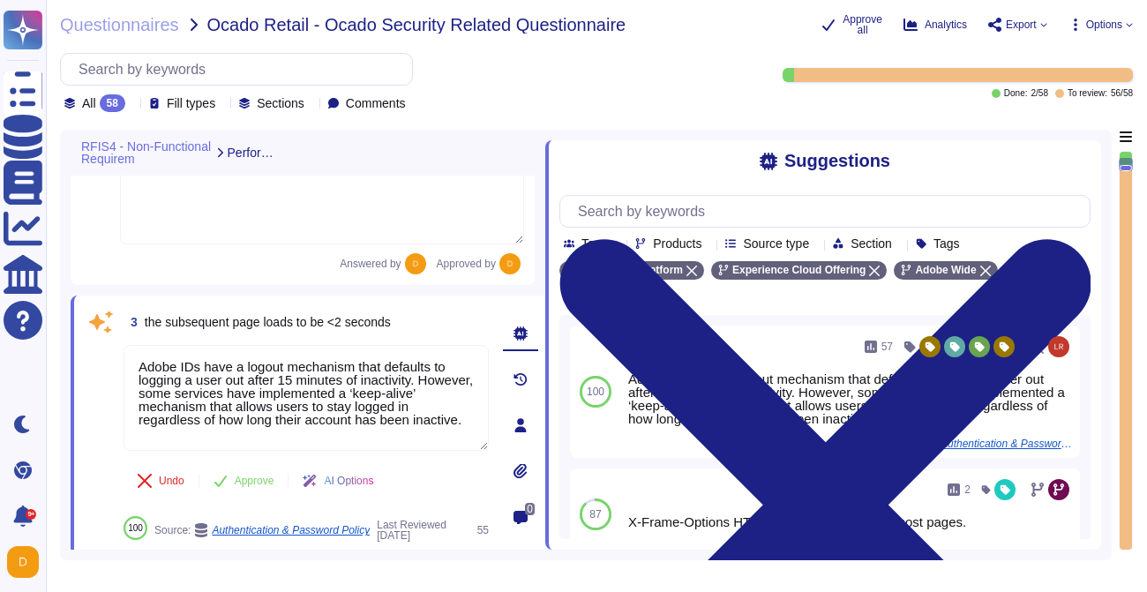
drag, startPoint x: 353, startPoint y: 420, endPoint x: 121, endPoint y: 352, distance: 241.8
click at [121, 352] on div "3 the subsequent page loads to be <2 seconds Adobe IDs have a logout mechanism …" at bounding box center [287, 425] width 404 height 238
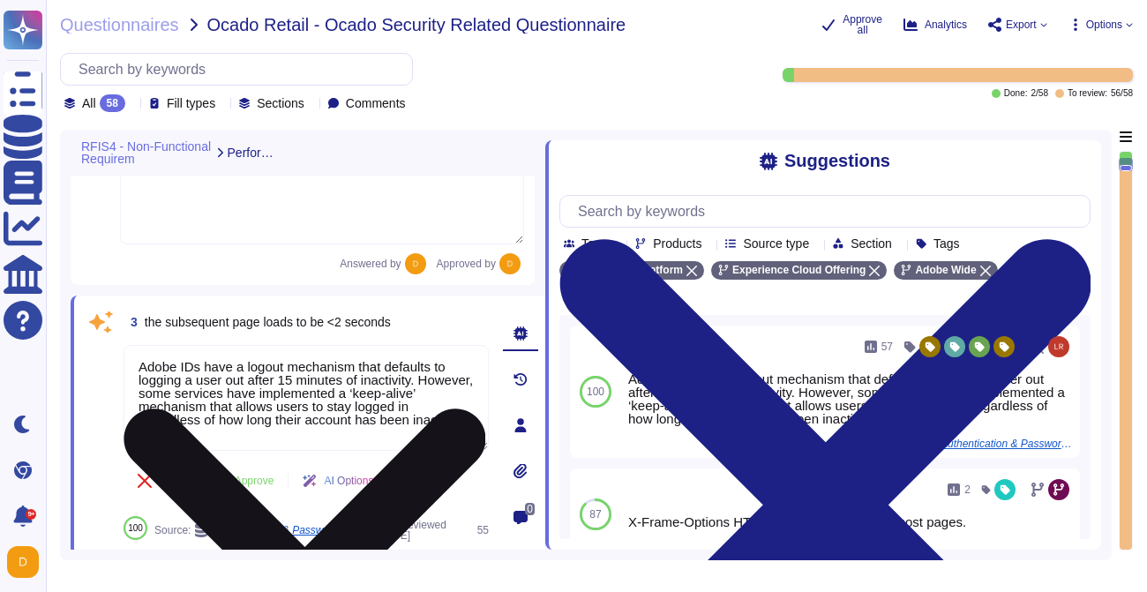
click at [210, 378] on textarea "Adobe IDs have a logout mechanism that defaults to logging a user out after 15 …" at bounding box center [306, 398] width 365 height 106
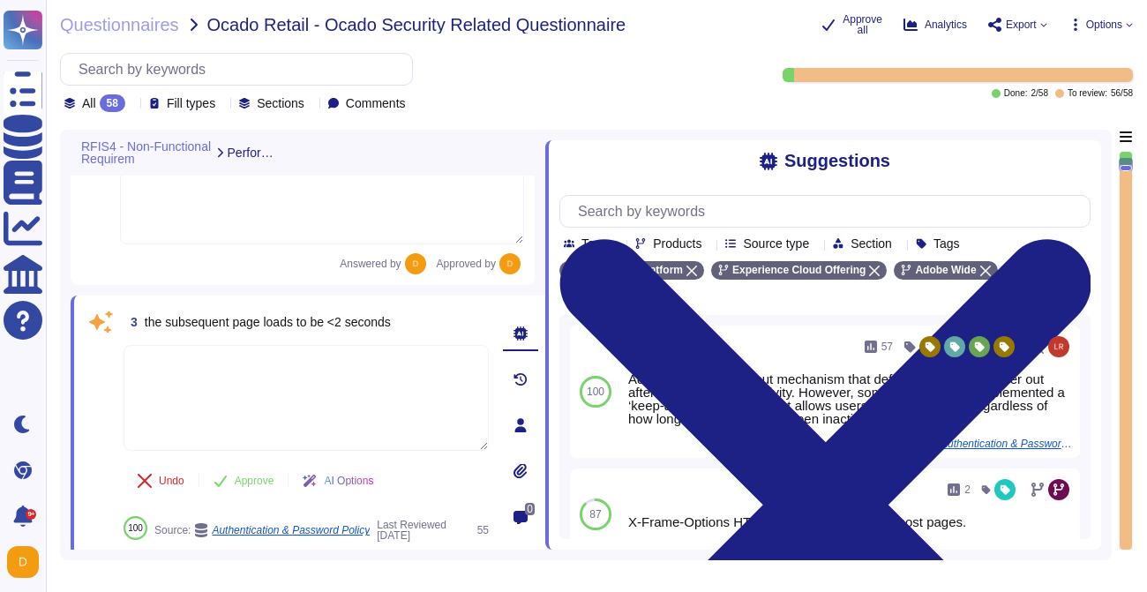
click at [122, 296] on div "3 the subsequent page loads to be <2 seconds Undo Approve AI Options 100 Source…" at bounding box center [308, 425] width 475 height 259
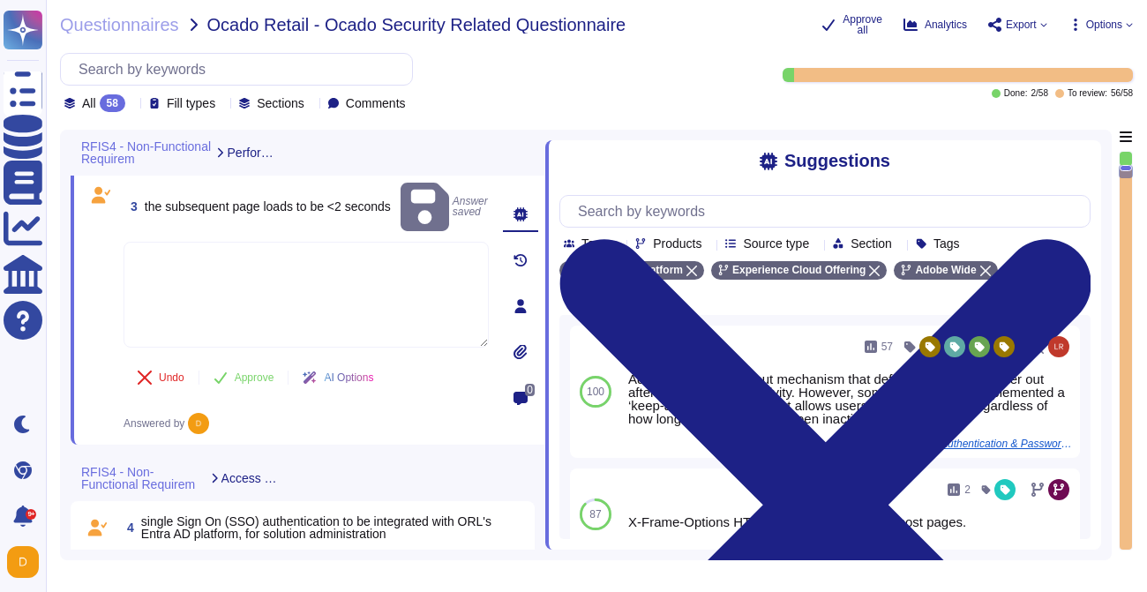
type textarea "Adobe utilizes AES-256 bit encryption at rest and TLS v1.2 or higher for data i…"
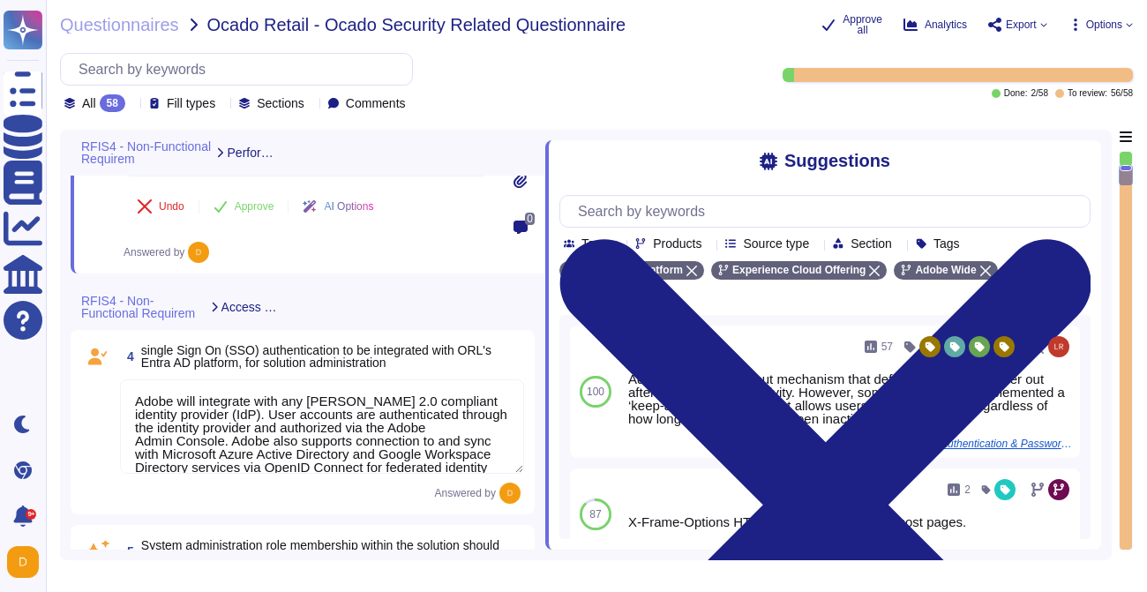
type textarea "Lorem ips dol sitame co Adipi elitseddo eiu tem incidid utl etd magnaal enimad …"
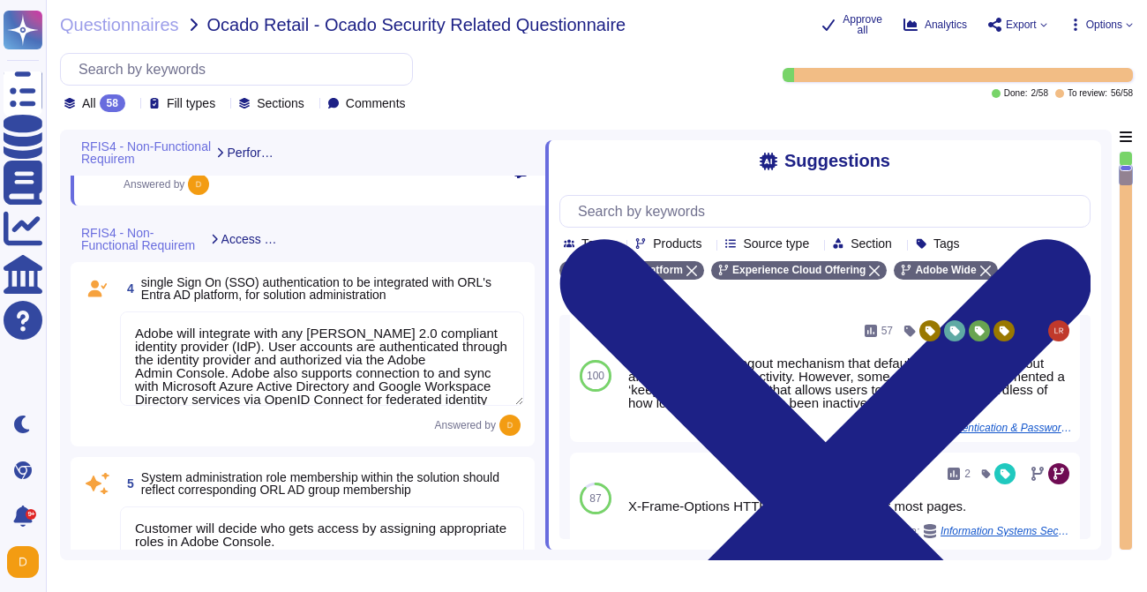
scroll to position [9, 0]
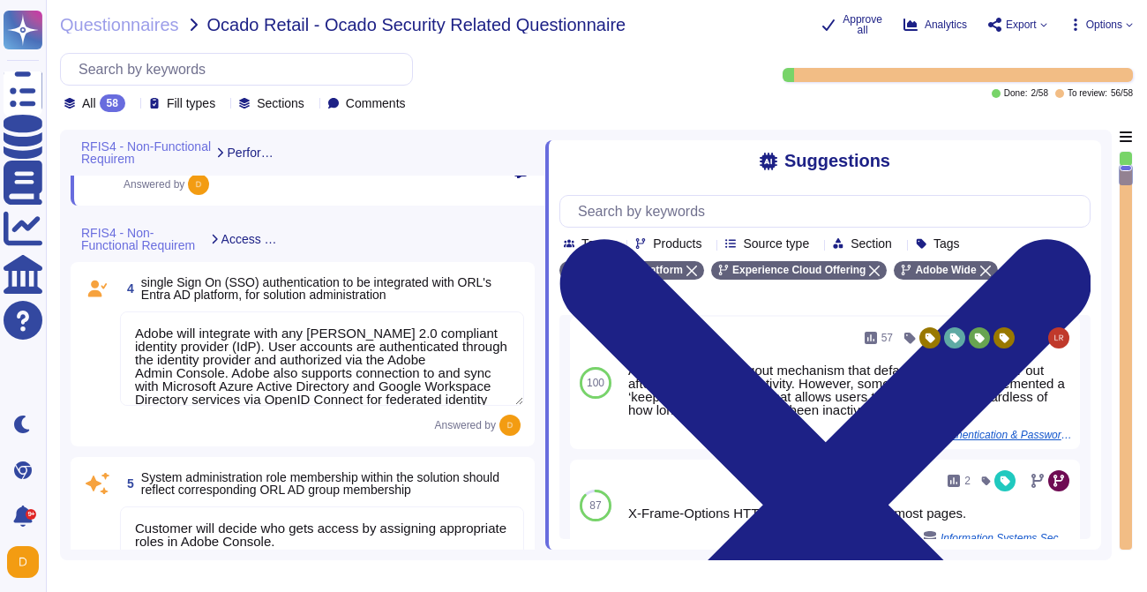
click at [381, 382] on textarea "Adobe will integrate with any [PERSON_NAME] 2.0 compliant identity provider (Id…" at bounding box center [322, 358] width 404 height 94
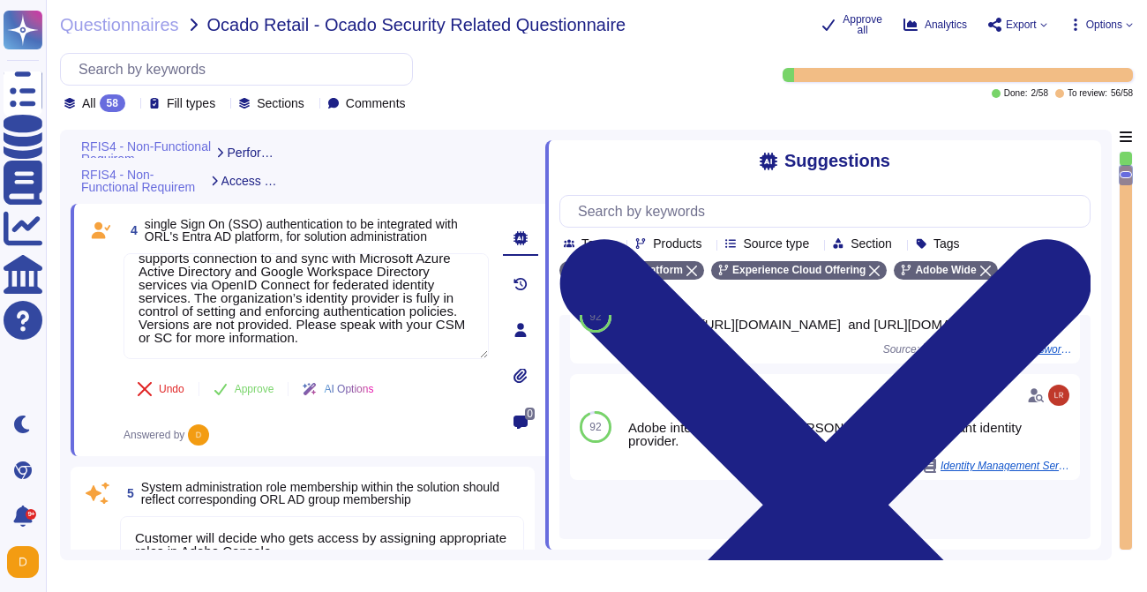
scroll to position [469, 0]
click at [766, 502] on div "93 75 Adobe will integrate with any [PERSON_NAME] 2.0 compliant identity provid…" at bounding box center [824, 427] width 531 height 224
click at [813, 505] on div "93 75 Adobe will integrate with any [PERSON_NAME] 2.0 compliant identity provid…" at bounding box center [824, 427] width 531 height 224
click at [799, 521] on span "Load more..." at bounding box center [824, 515] width 531 height 13
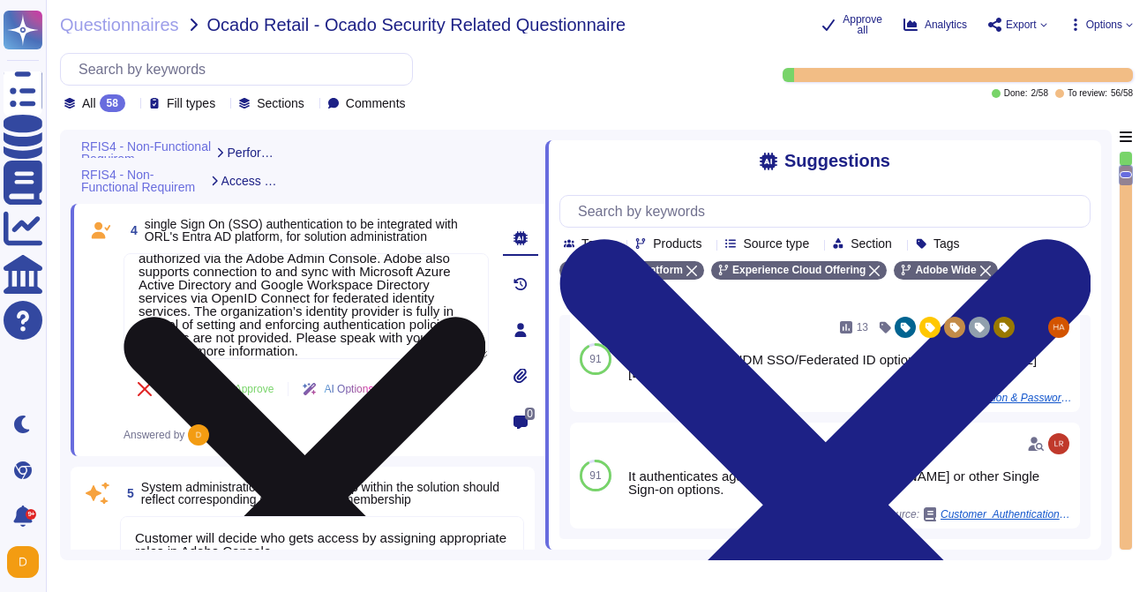
scroll to position [82, 0]
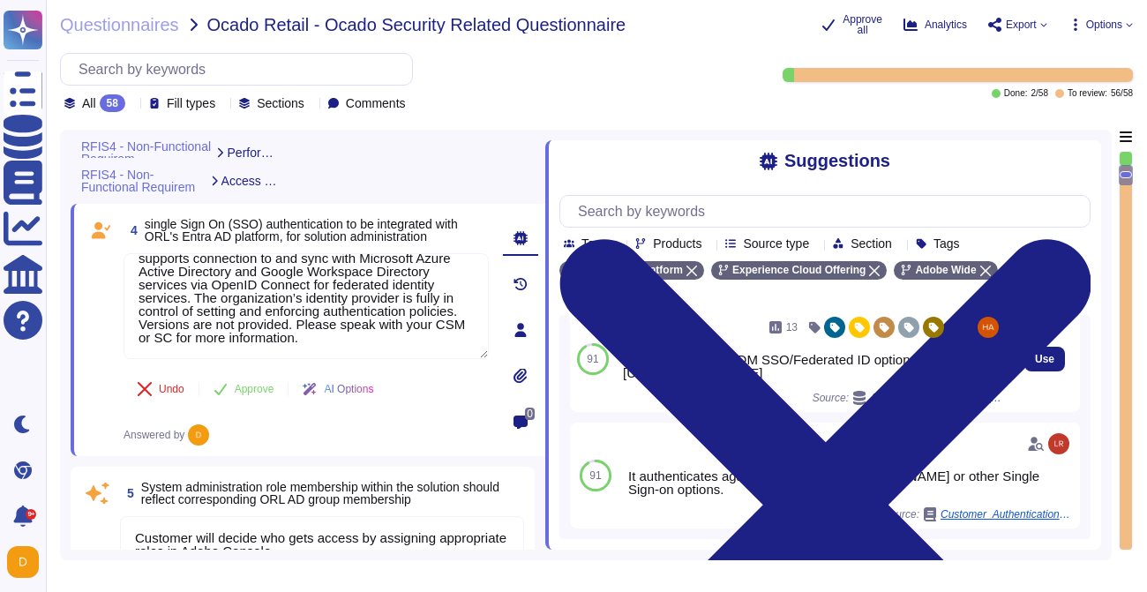
drag, startPoint x: 623, startPoint y: 376, endPoint x: 991, endPoint y: 368, distance: 368.1
click at [991, 368] on div "As part of Adobe's IDM SSO/Federated ID option detailed here: [URL][DOMAIN_NAME]" at bounding box center [812, 366] width 379 height 26
copy div "[URL][DOMAIN_NAME]"
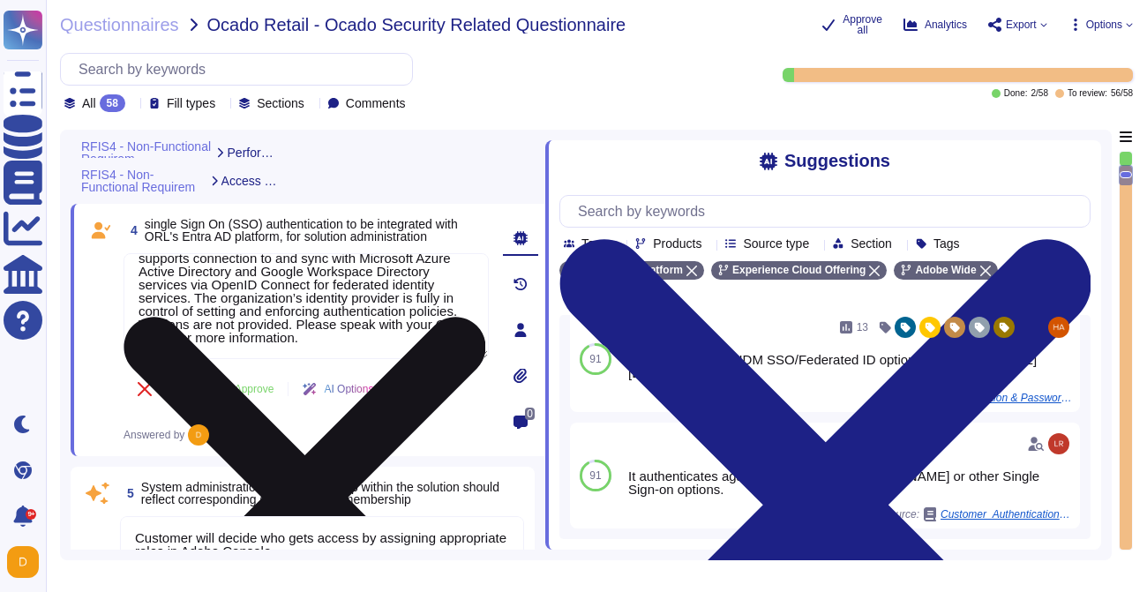
click at [248, 323] on textarea "Adobe will integrate with any [PERSON_NAME] 2.0 compliant identity provider (Id…" at bounding box center [306, 306] width 365 height 106
type textarea "Adobe will integrate with any [PERSON_NAME] 2.0 compliant identity provider (Id…"
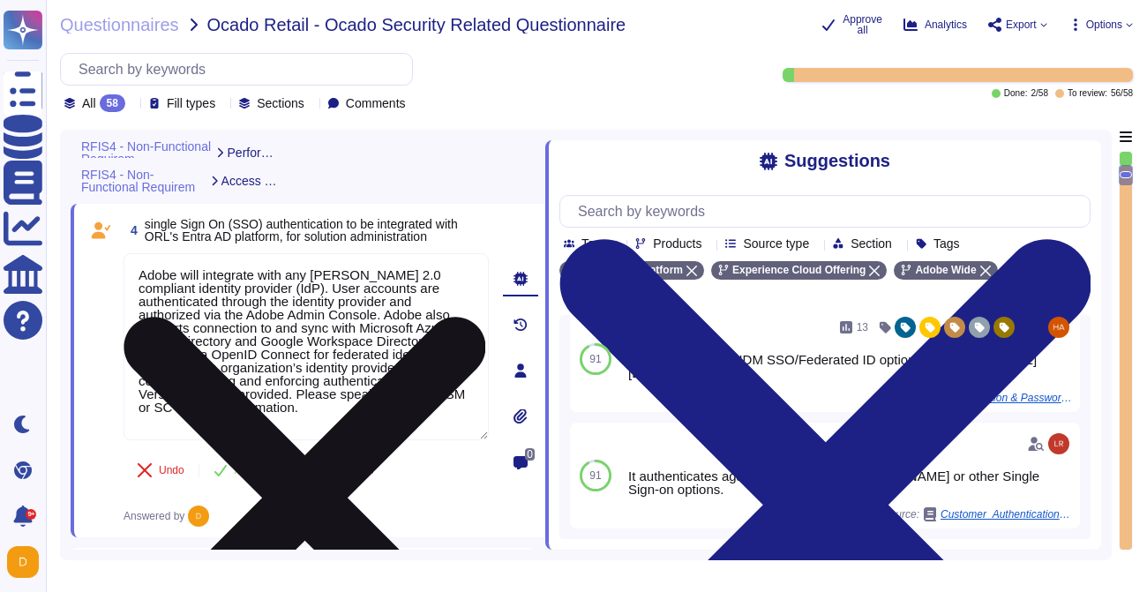
type textarea "Lorem ips dol sitame co Adipi elitseddo eiu tem incidid utl etd magnaal enimad …"
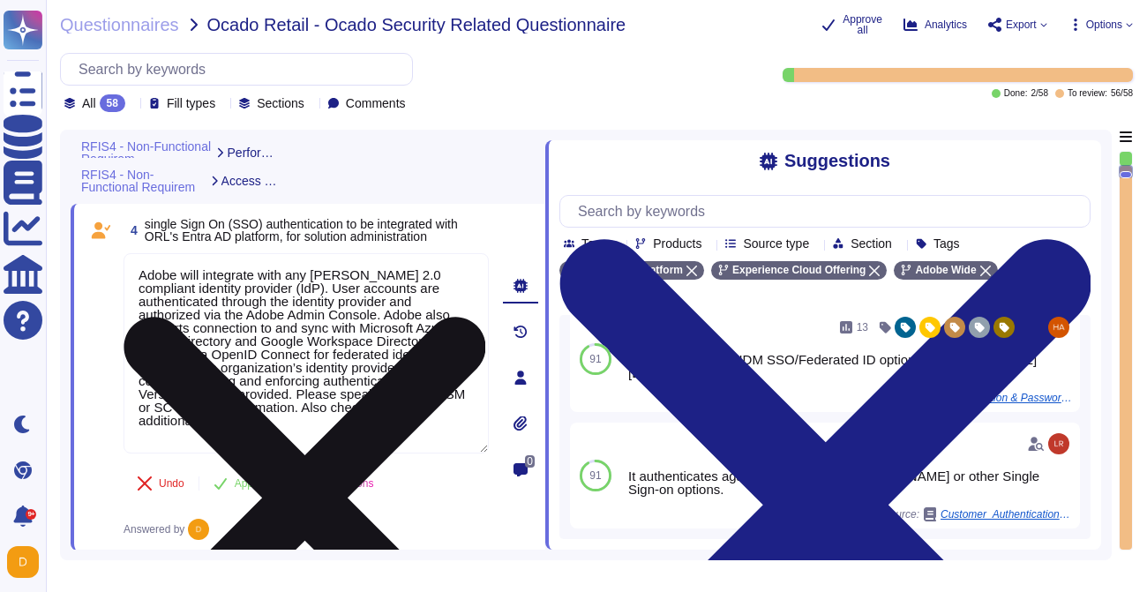
paste textarea "[URL][DOMAIN_NAME]"
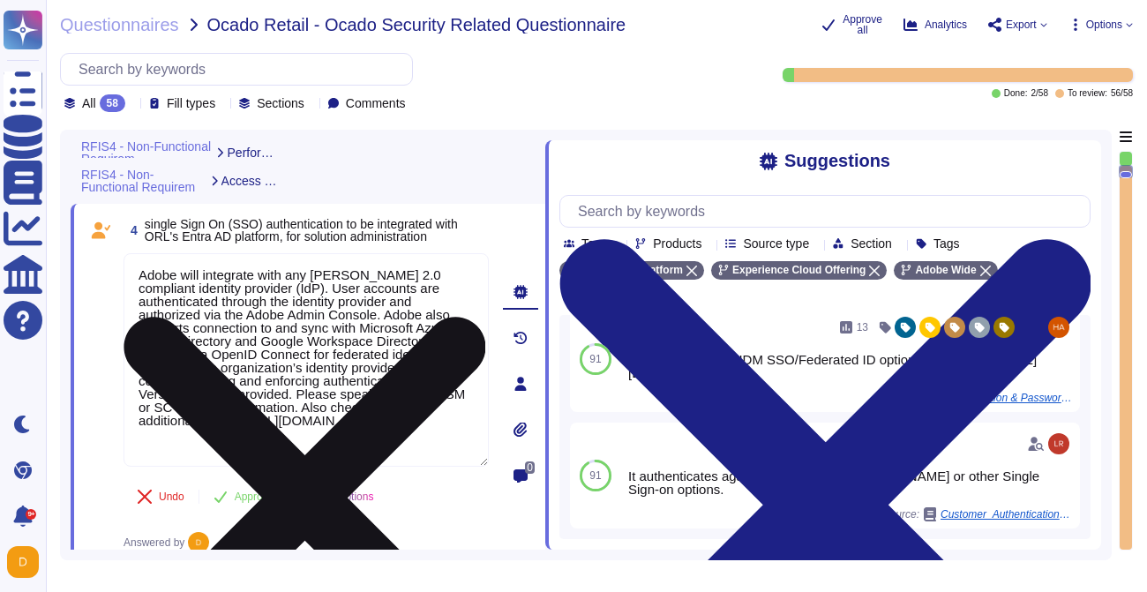
click at [142, 436] on textarea "Adobe will integrate with any [PERSON_NAME] 2.0 compliant identity provider (Id…" at bounding box center [306, 360] width 365 height 214
click at [139, 433] on textarea "Adobe will integrate with any [PERSON_NAME] 2.0 compliant identity provider (Id…" at bounding box center [306, 360] width 365 height 214
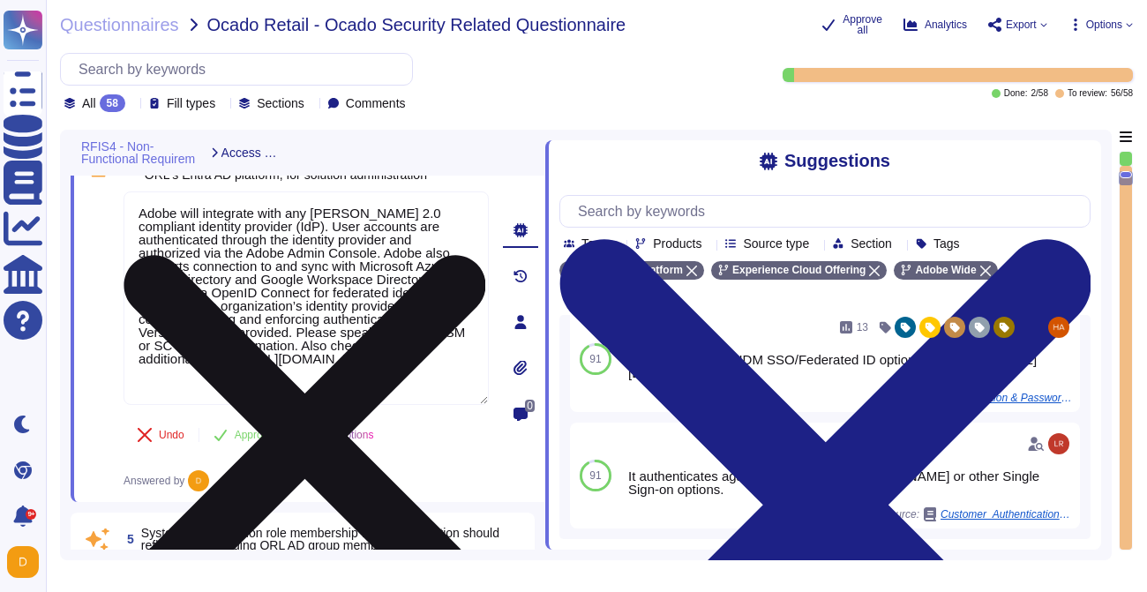
scroll to position [666, 0]
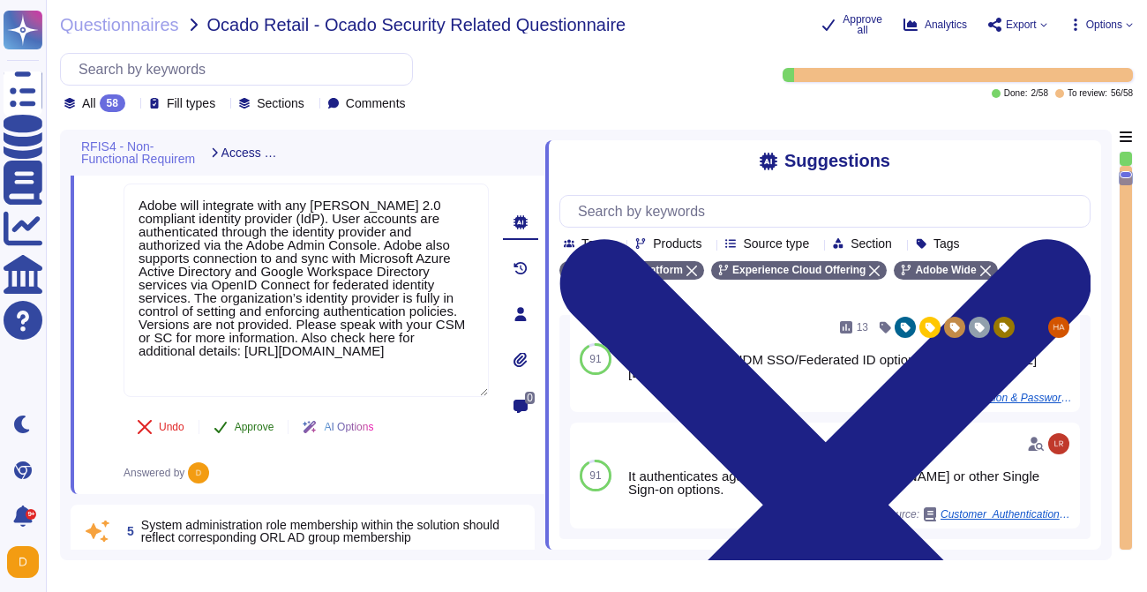
type textarea "Adobe will integrate with any [PERSON_NAME] 2.0 compliant identity provider (Id…"
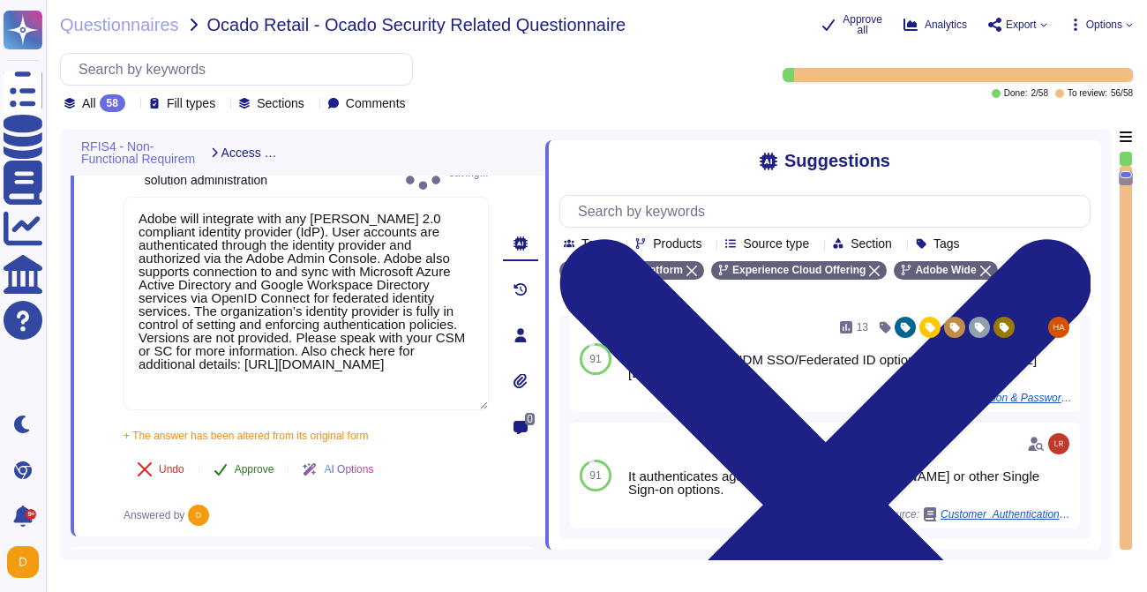
click at [248, 424] on div "4 single Sign On (SSO) authentication to be integrated with ORL's Entra AD plat…" at bounding box center [287, 335] width 404 height 381
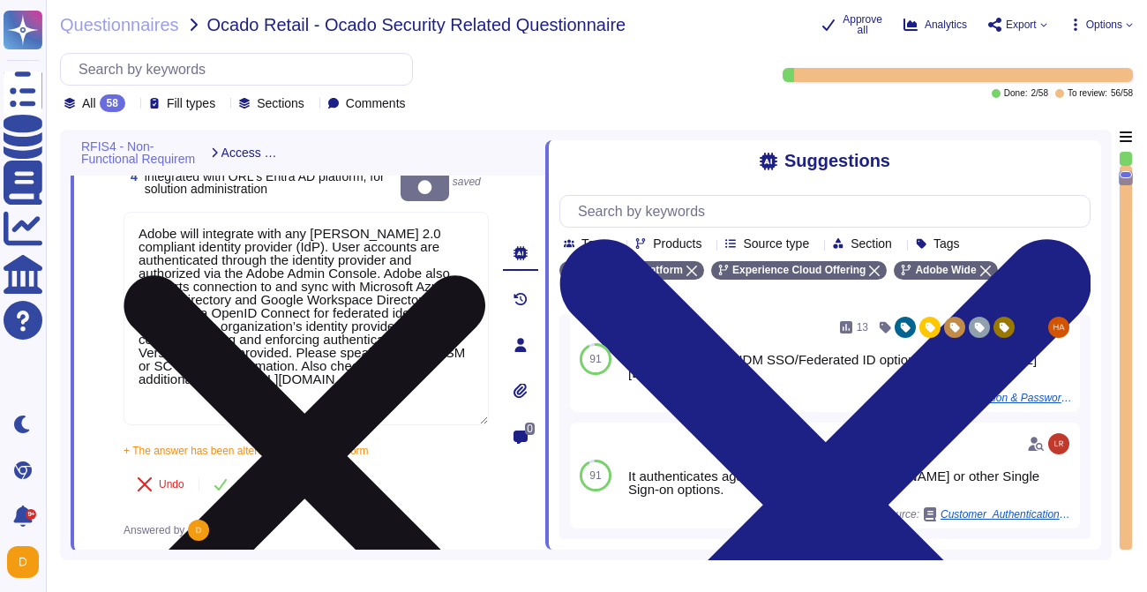
scroll to position [573, 0]
type textarea "Lorem ips dol sitame co Adipi elitseddo eiu tem incidid utl etd magnaal enimad …"
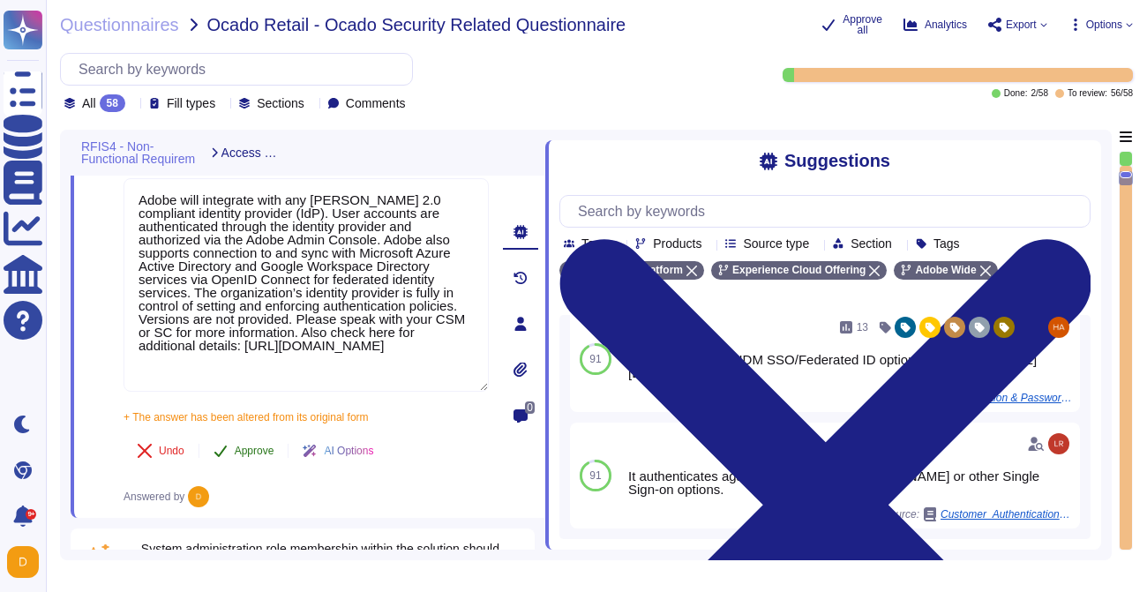
click at [248, 443] on button "Approve" at bounding box center [243, 450] width 89 height 35
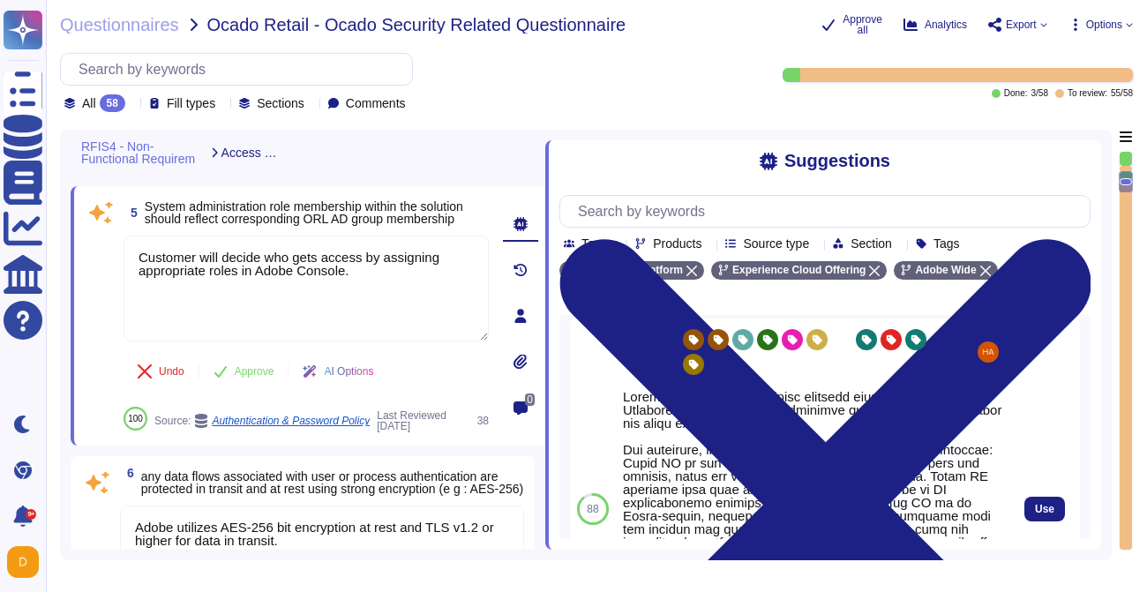
scroll to position [155, 0]
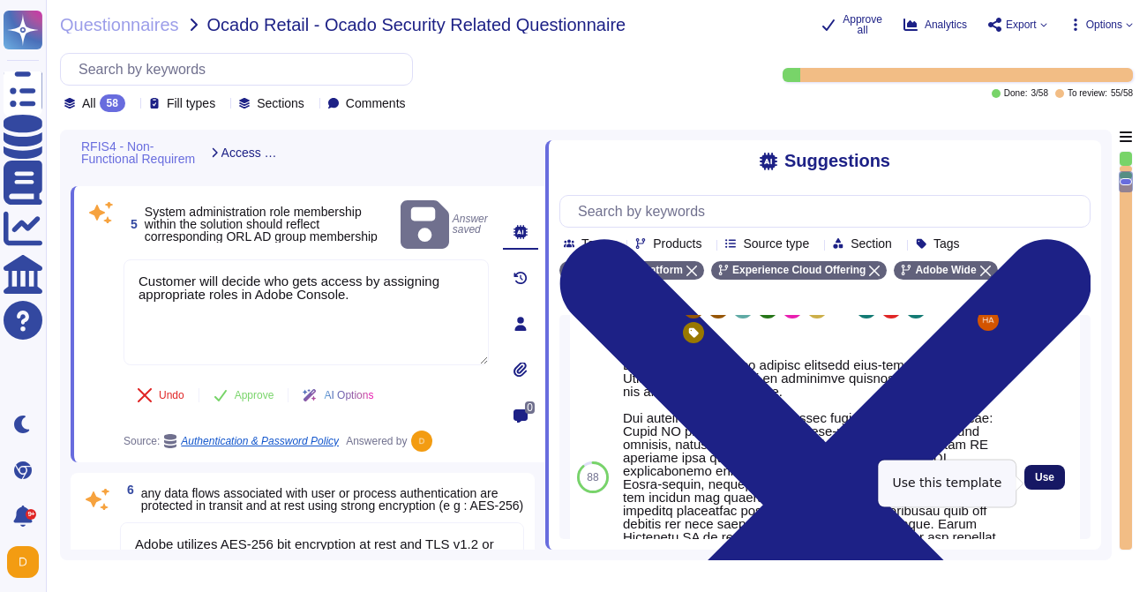
click at [1048, 477] on span "Use" at bounding box center [1044, 477] width 19 height 11
type textarea "Loremips dolo sitame con adip elitse do eiusmodte incididuntu labor et Dolor Ma…"
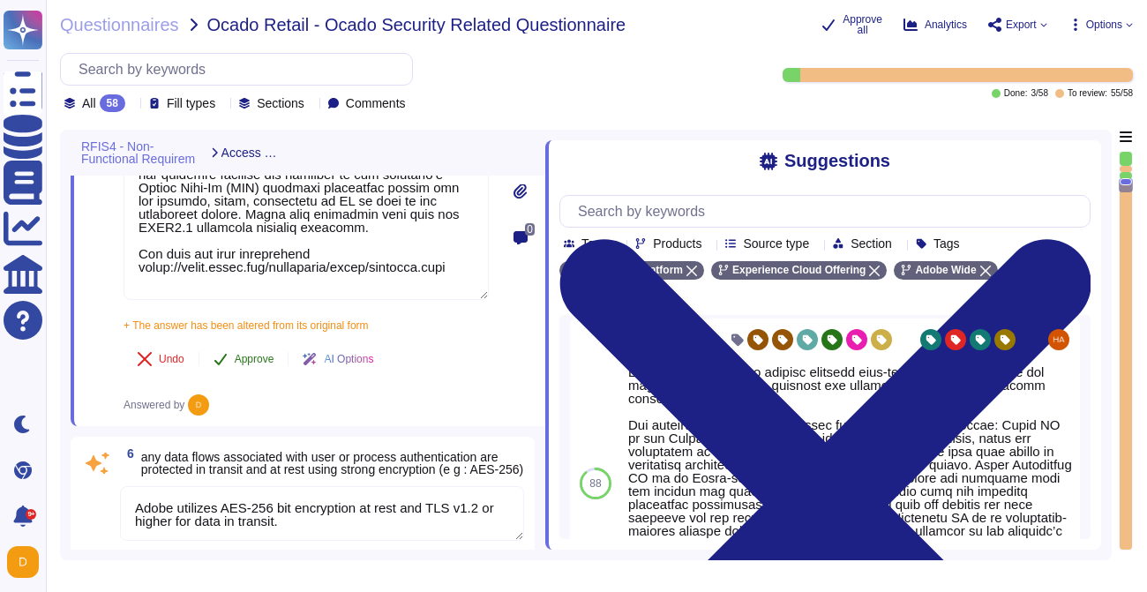
scroll to position [1152, 0]
click at [260, 364] on button "Approve" at bounding box center [243, 357] width 89 height 35
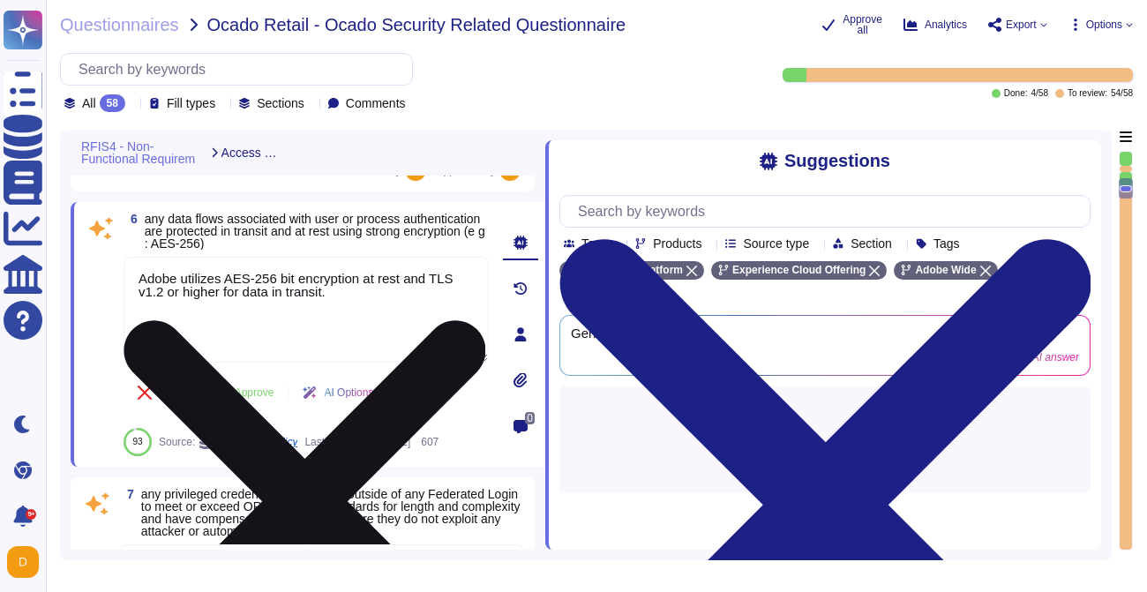
scroll to position [1305, 0]
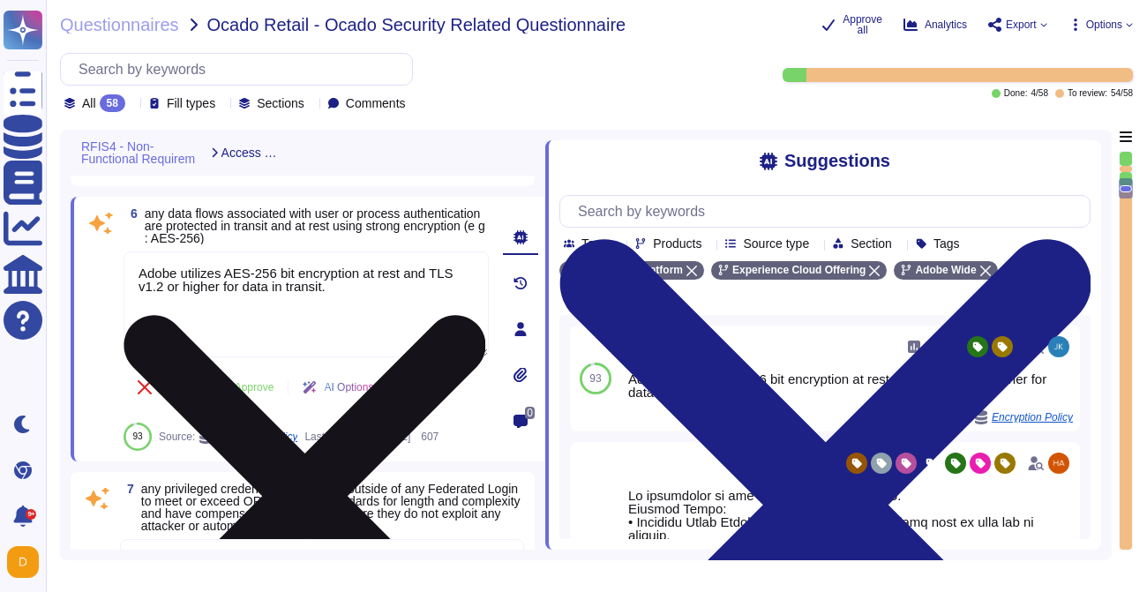
click at [359, 285] on textarea "Adobe utilizes AES-256 bit encryption at rest and TLS v1.2 or higher for data i…" at bounding box center [306, 304] width 365 height 106
paste textarea "All data in transit between Experience Platform and any external component, inc…"
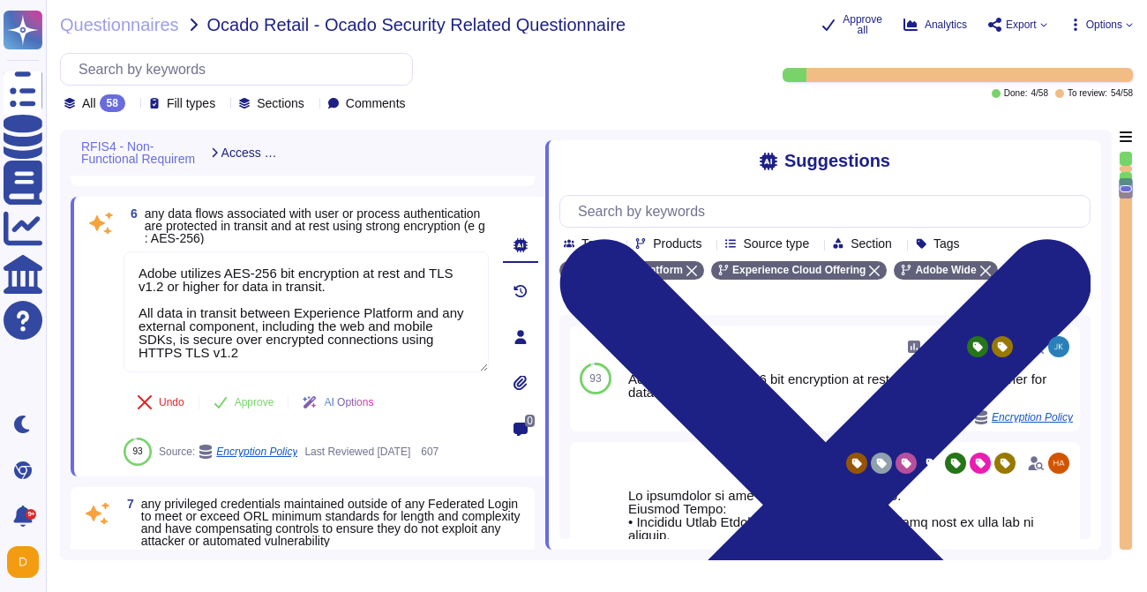
drag, startPoint x: 365, startPoint y: 285, endPoint x: 94, endPoint y: 236, distance: 276.2
click at [94, 236] on div "6 any data flows associated with user or process authentication are protected i…" at bounding box center [287, 336] width 404 height 259
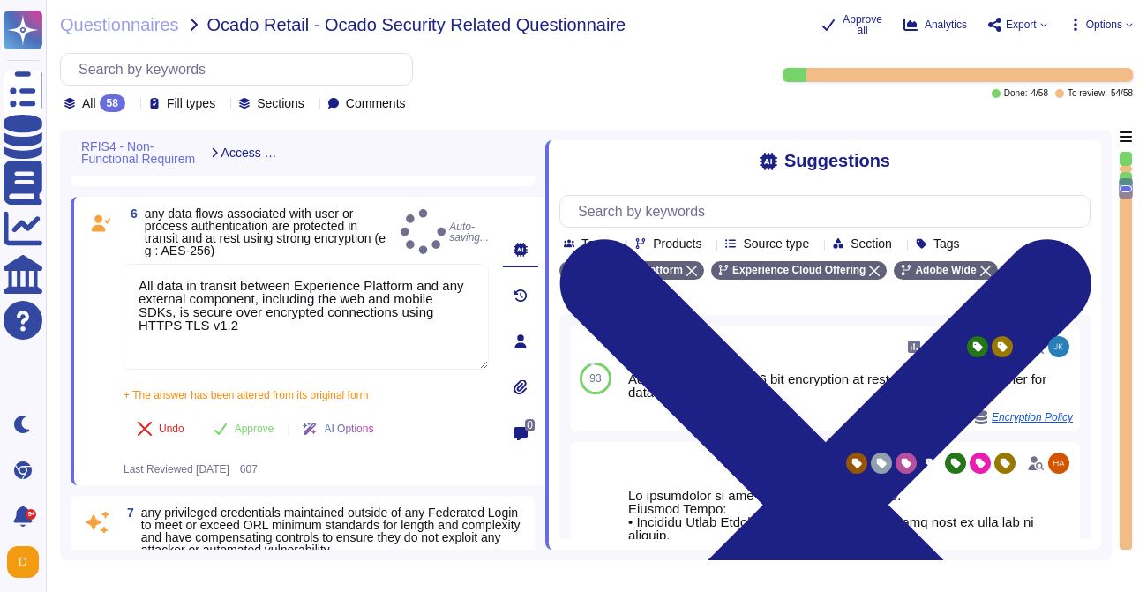
type textarea "All data in transit between Experience Platform and any external component, inc…"
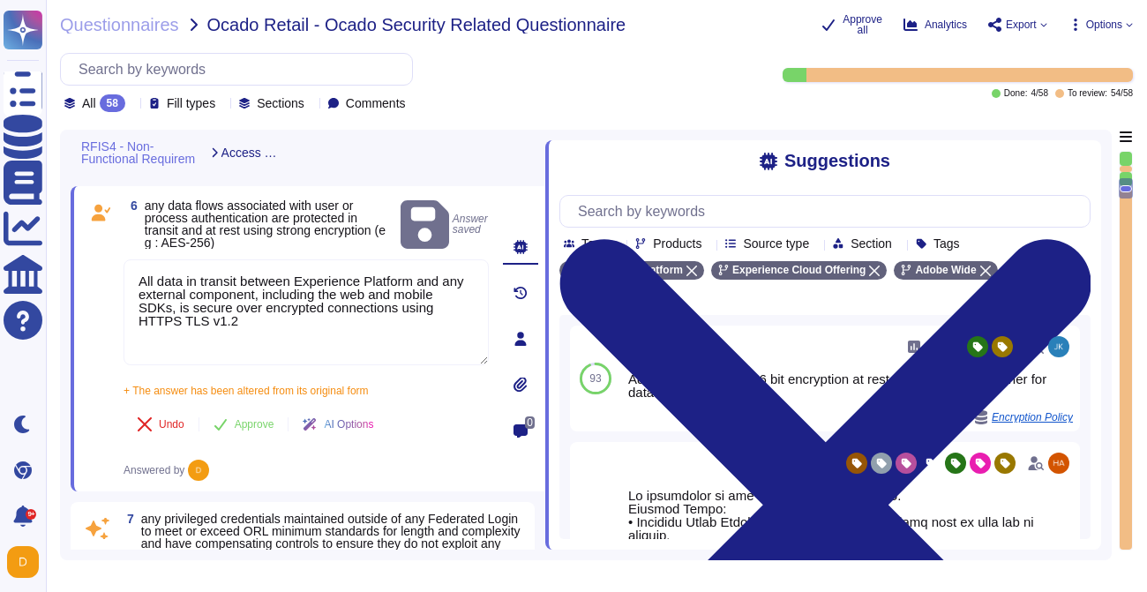
type textarea "Lorem ips dol sitame co Adipi elitseddo eiu tem incidid utl etd magnaal enimad …"
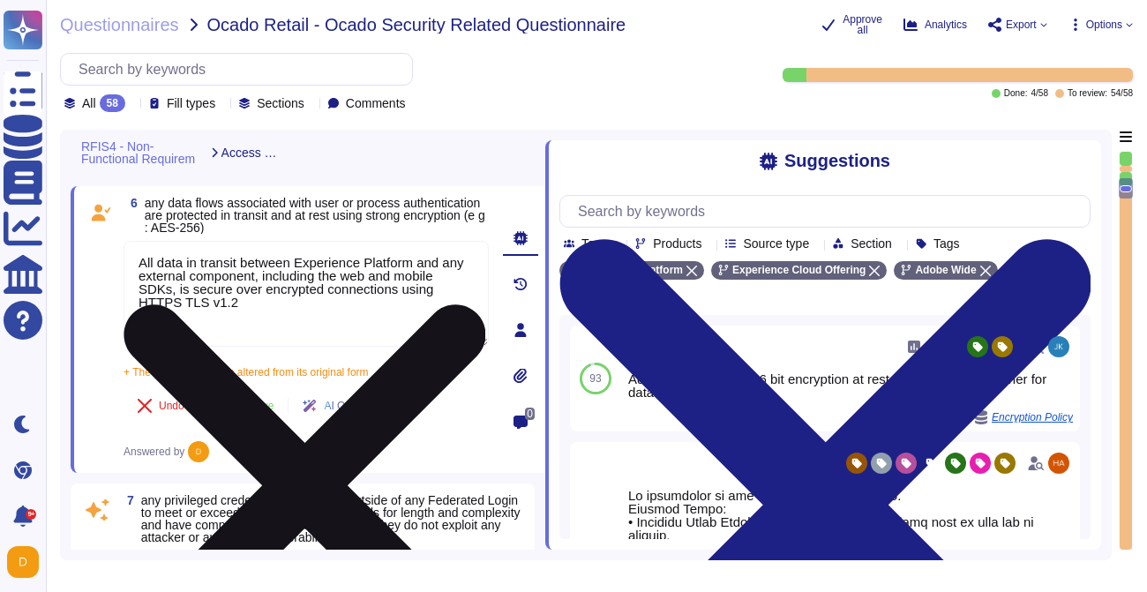
click at [247, 304] on textarea "All data in transit between Experience Platform and any external component, inc…" at bounding box center [306, 294] width 365 height 106
paste textarea "By defaut, all data at-rest is encrypted by the cloud service provider."
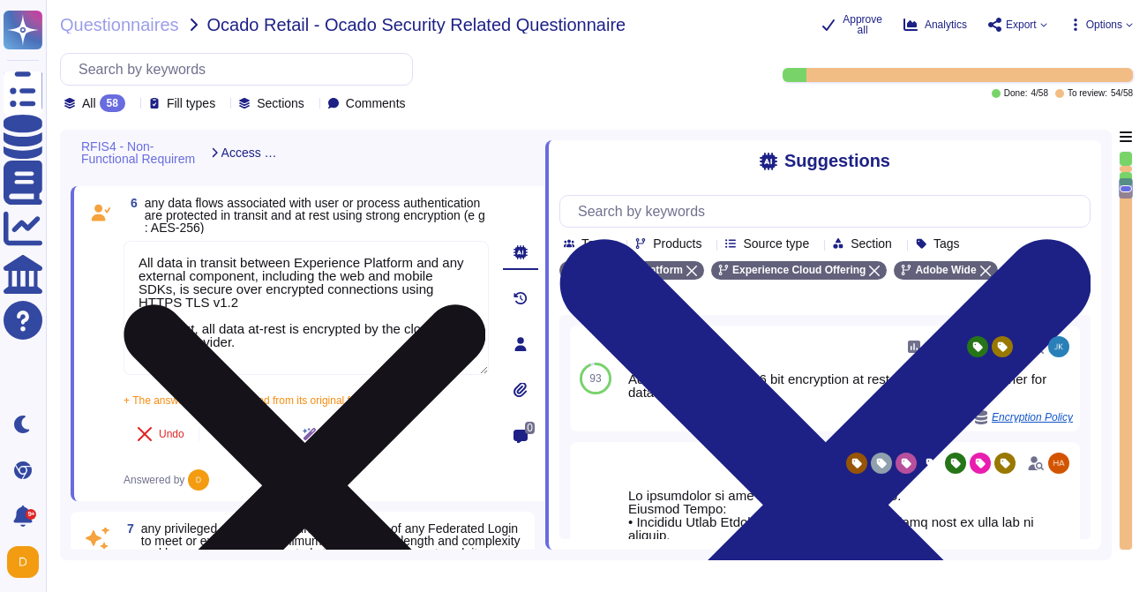
scroll to position [1, 0]
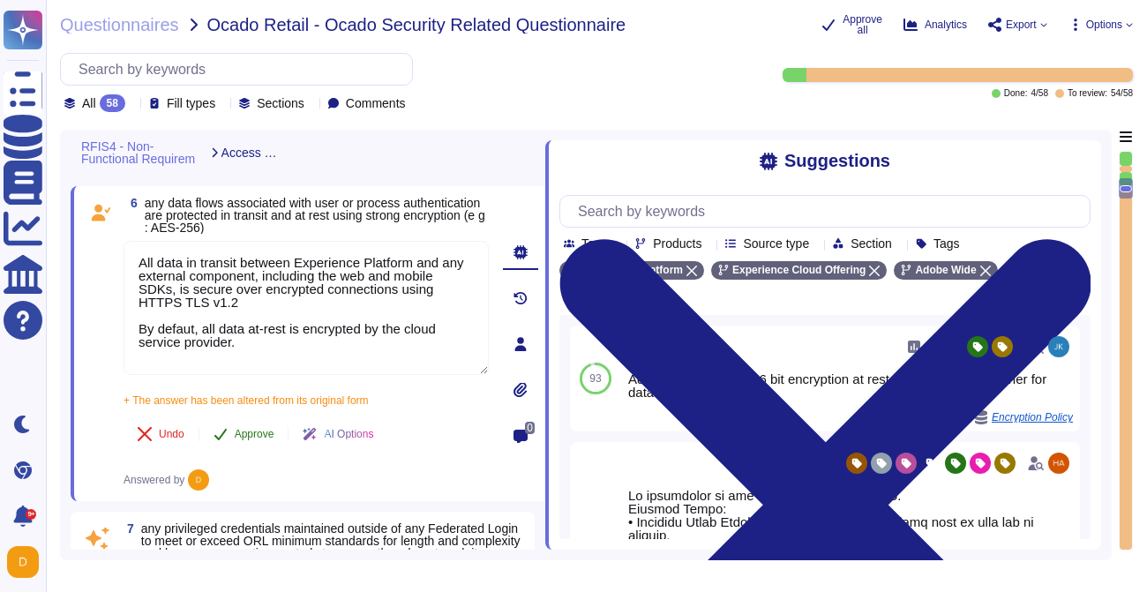
type textarea "All data in transit between Experience Platform and any external component, inc…"
click at [242, 436] on button "Approve" at bounding box center [243, 433] width 89 height 35
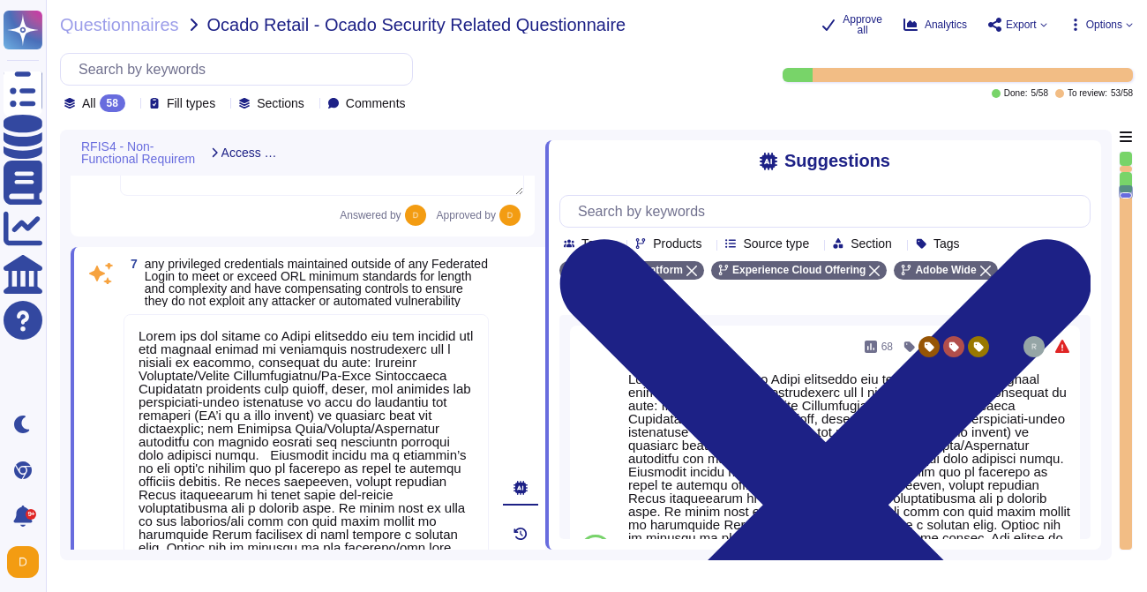
scroll to position [1535, 0]
type textarea "Privileged accounts are stored and managed in an approved secrets management so…"
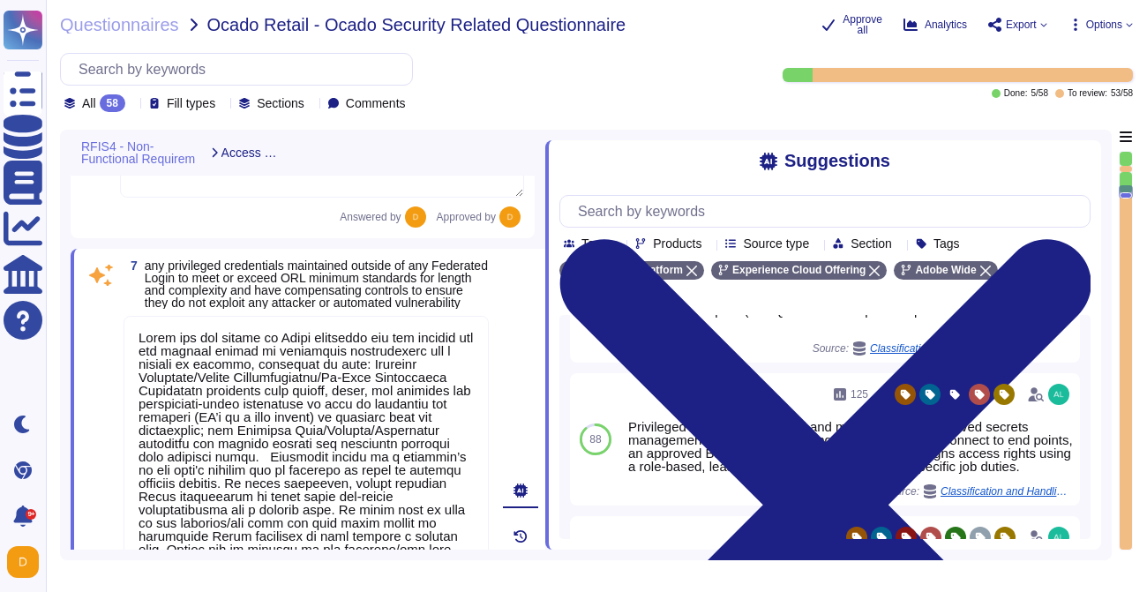
scroll to position [489, 0]
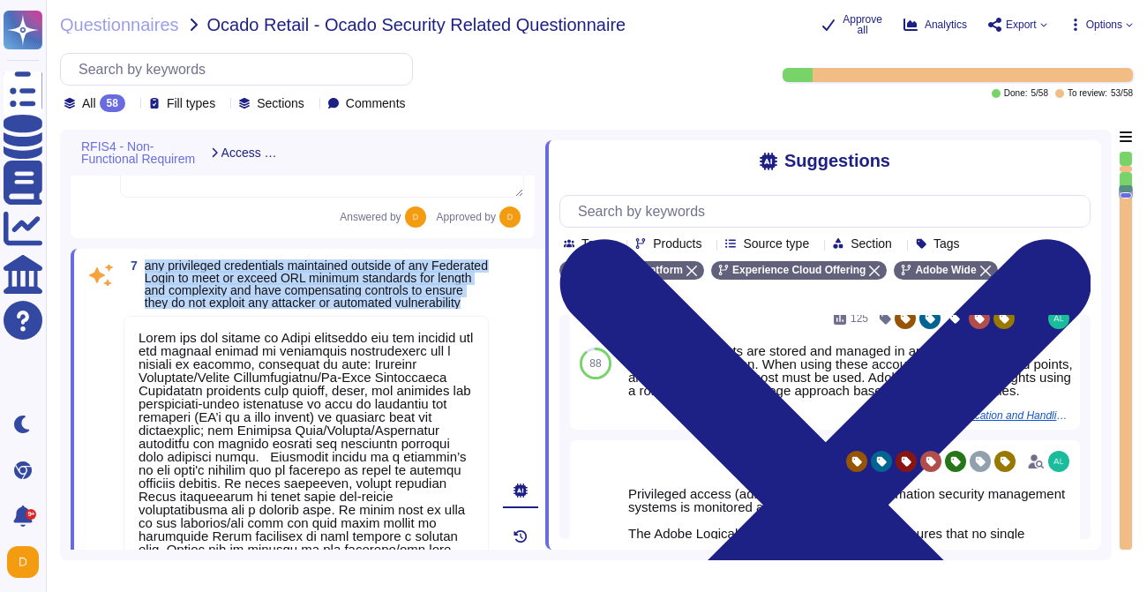
drag, startPoint x: 146, startPoint y: 273, endPoint x: 444, endPoint y: 304, distance: 299.0
click at [444, 304] on span "any privileged credentials maintained outside of any Federated Login to meet or…" at bounding box center [317, 283] width 344 height 49
copy span "any privileged credentials maintained outside of any Federated Login to meet or…"
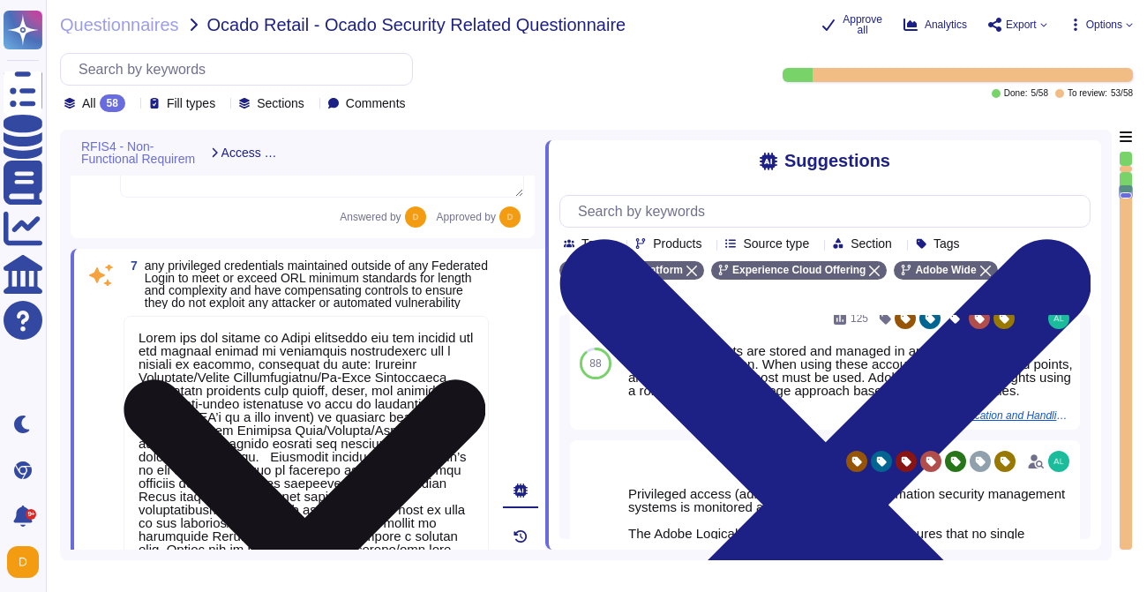
click at [259, 467] on textarea at bounding box center [306, 562] width 365 height 492
click at [274, 451] on textarea at bounding box center [306, 562] width 365 height 492
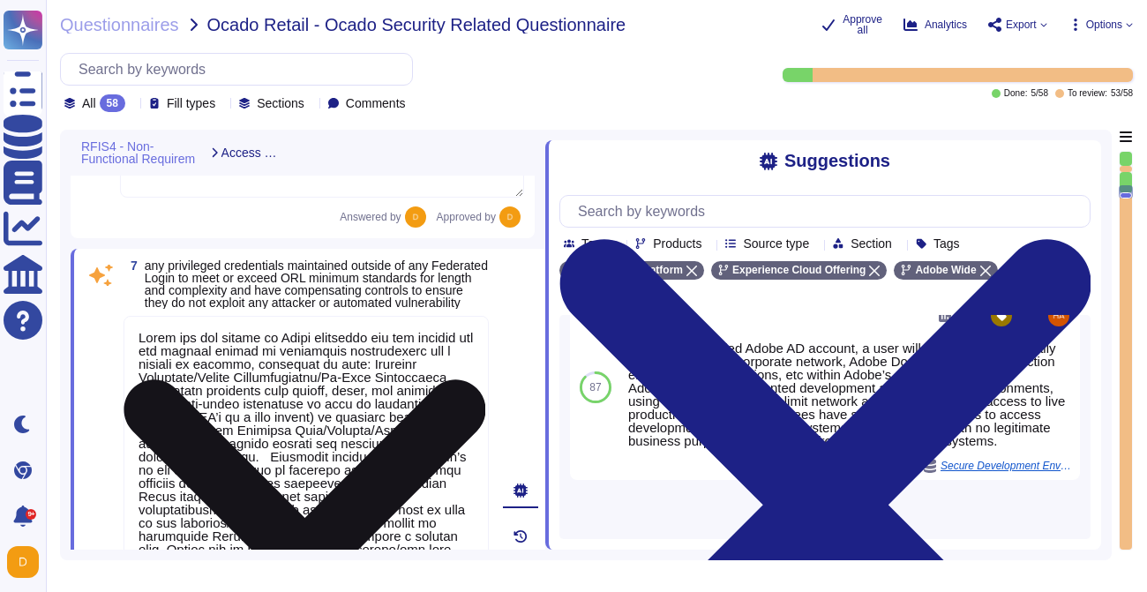
scroll to position [1, 0]
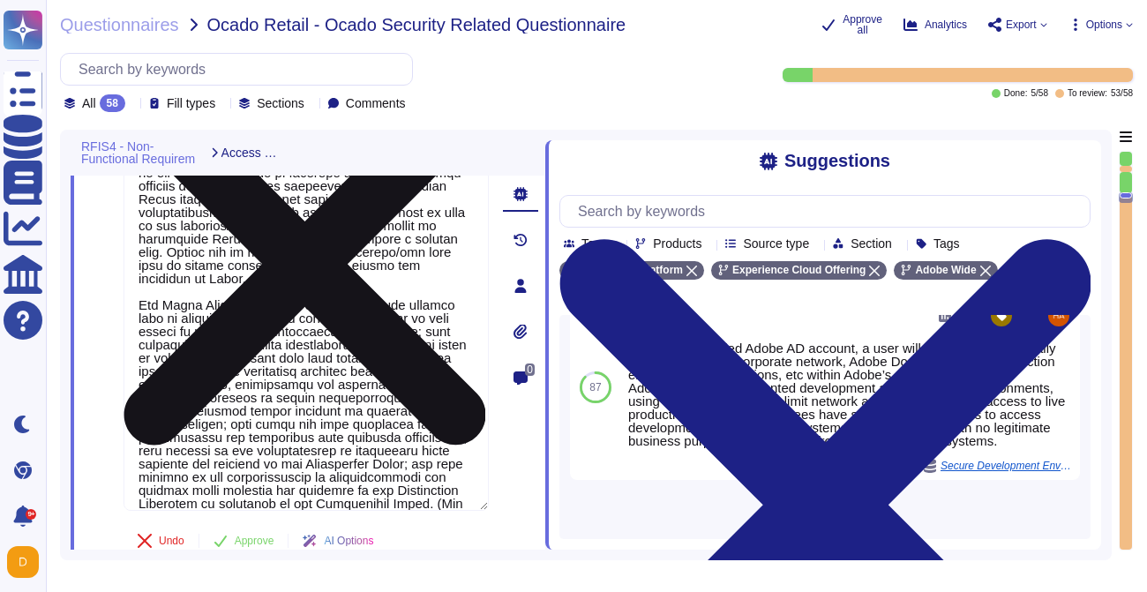
type textarea "Yes. This is covered in our threat modelling and security reviews, which are pa…"
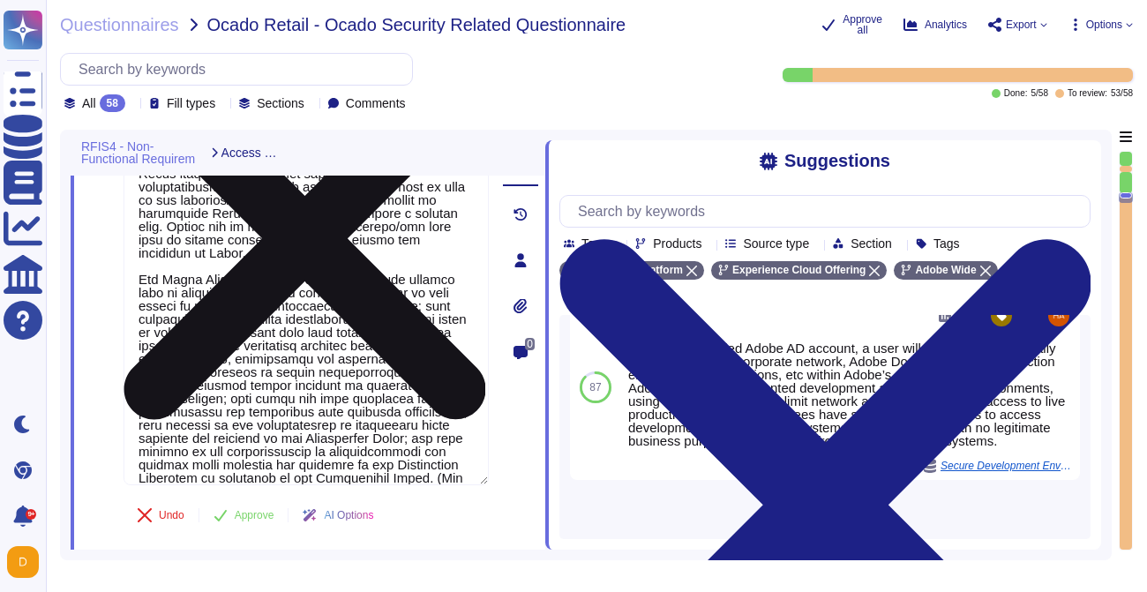
scroll to position [1805, 0]
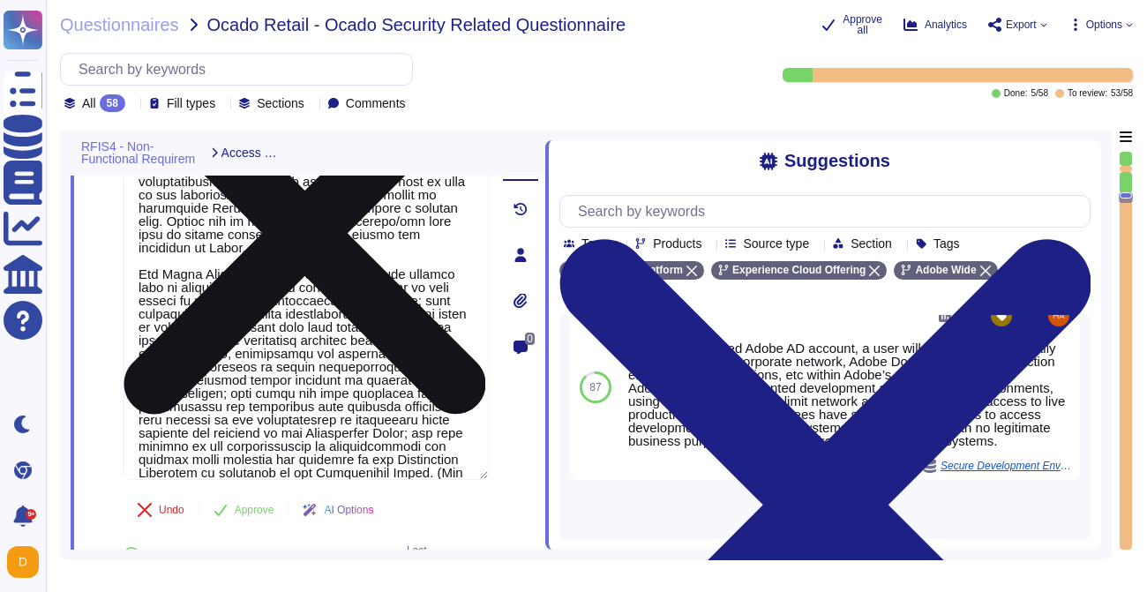
click at [437, 394] on textarea at bounding box center [306, 235] width 365 height 492
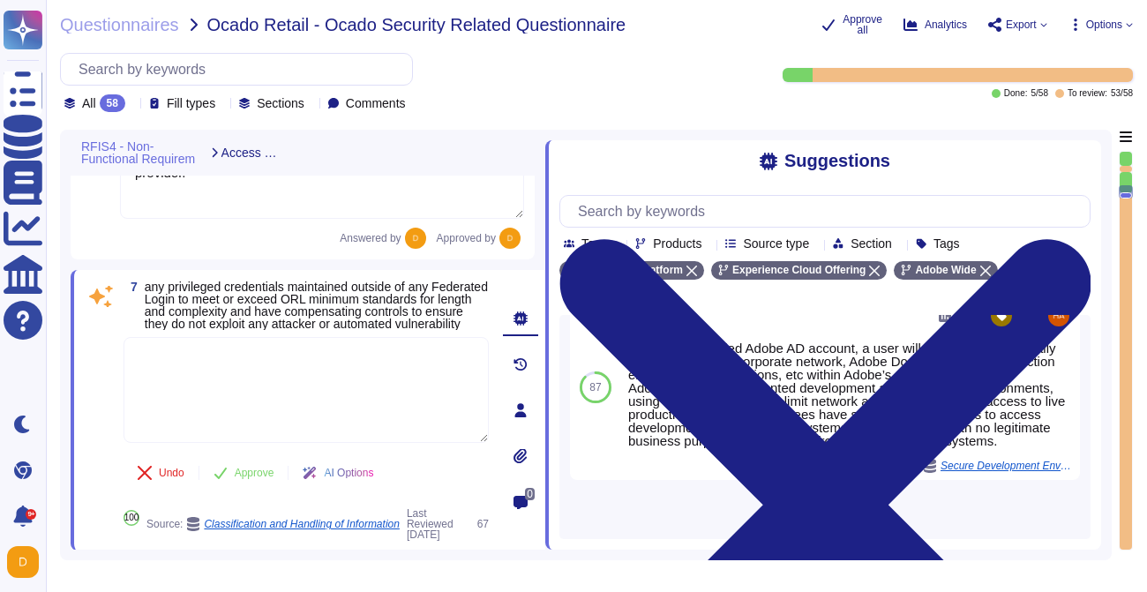
type textarea "Each API call requires authentication to be established, either through Oauth 2…"
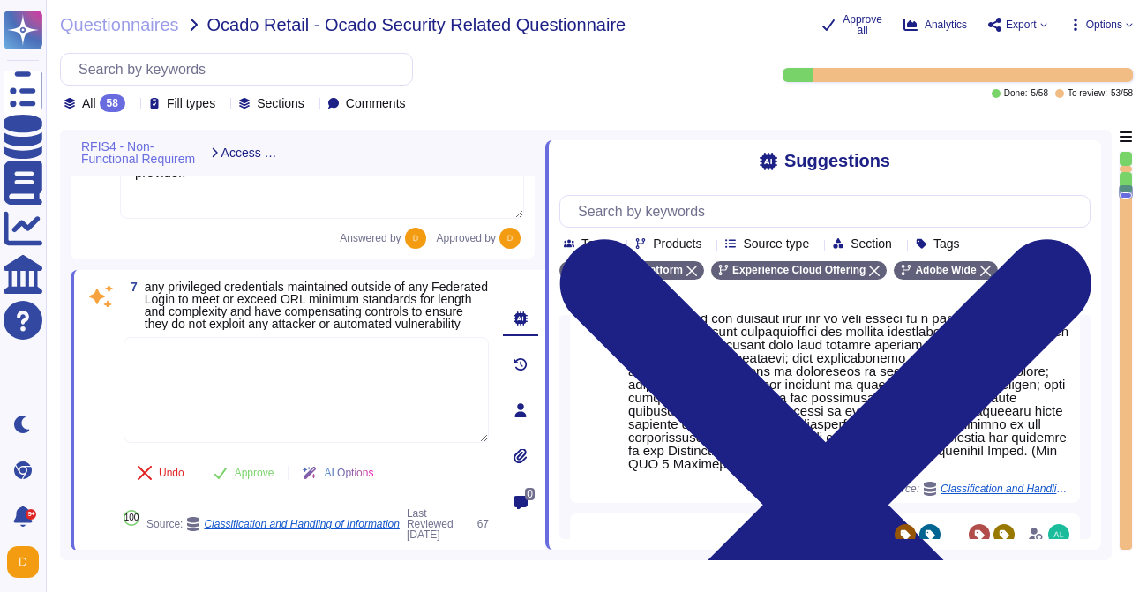
scroll to position [239, 0]
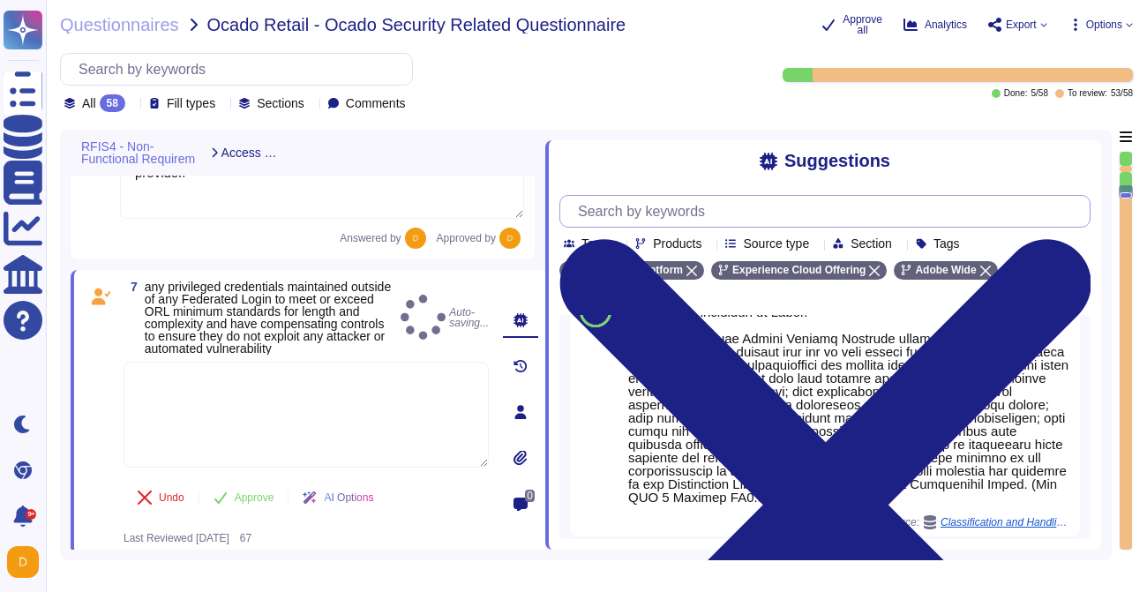
click at [780, 217] on input "text" at bounding box center [829, 211] width 521 height 31
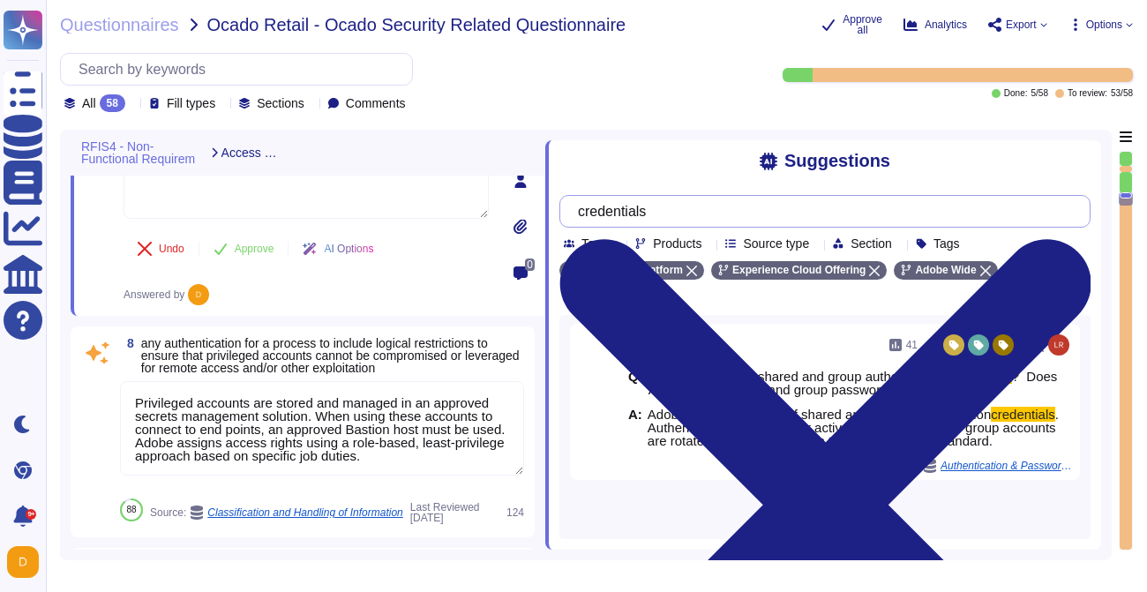
scroll to position [1678, 0]
type input "credentials"
click at [321, 458] on textarea "Privileged accounts are stored and managed in an approved secrets management so…" at bounding box center [322, 430] width 404 height 94
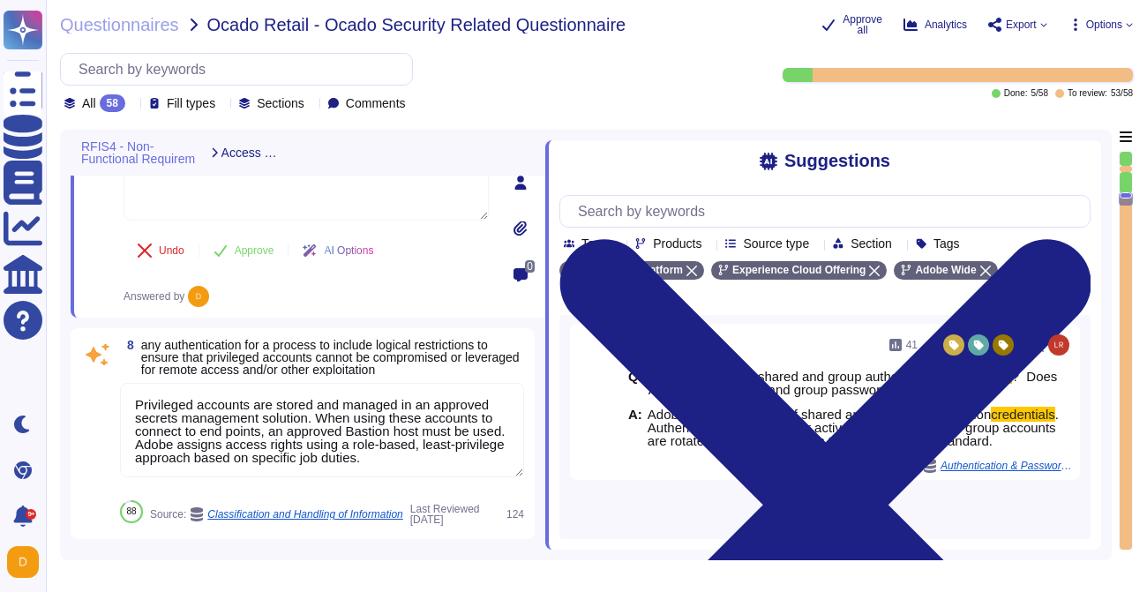
scroll to position [0, 0]
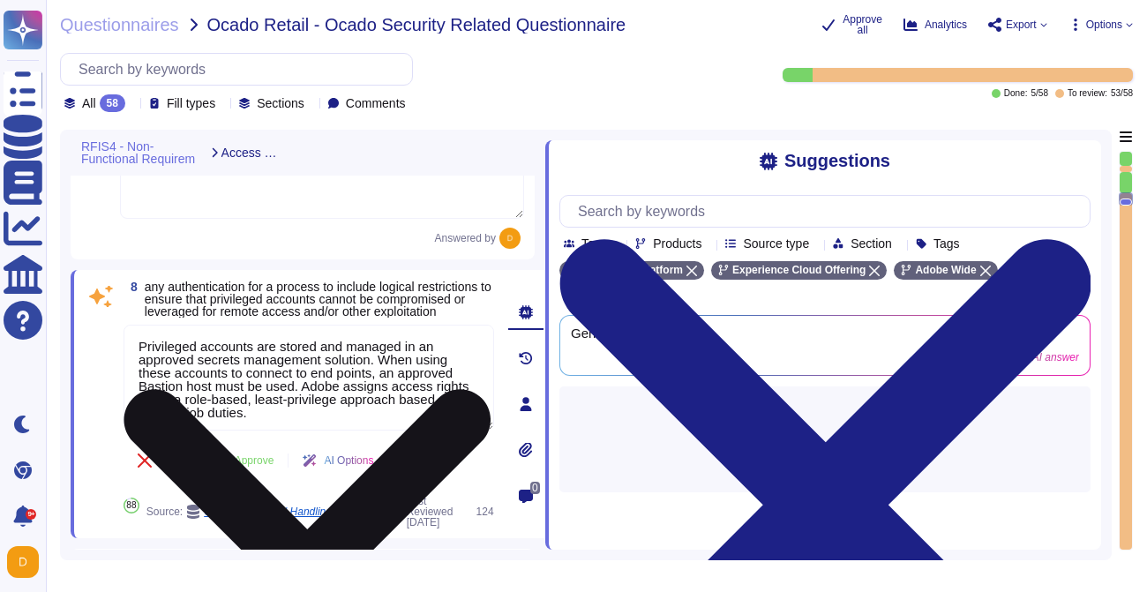
type textarea "Adobe restricts the use of shared and group authentication credentials. Authent…"
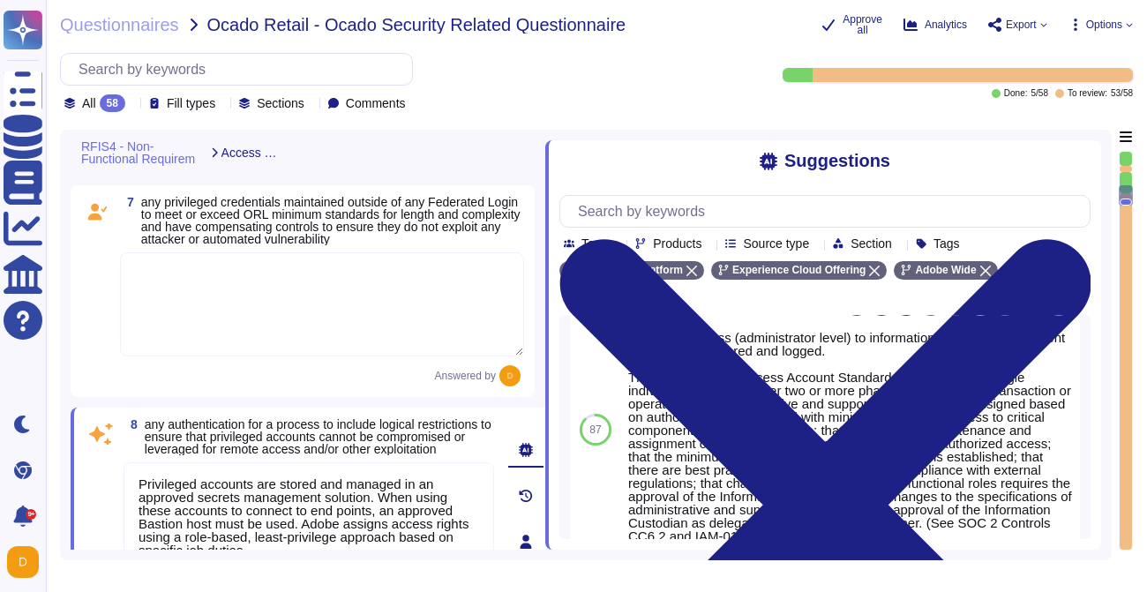
scroll to position [1540, 0]
click at [300, 336] on textarea at bounding box center [322, 305] width 404 height 104
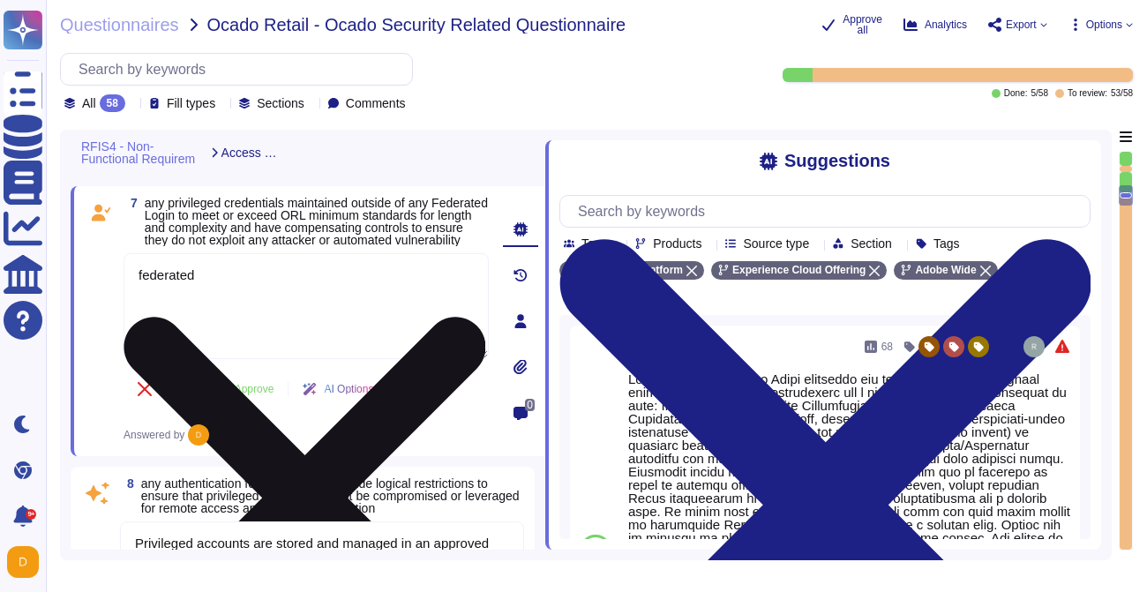
type textarea "federate"
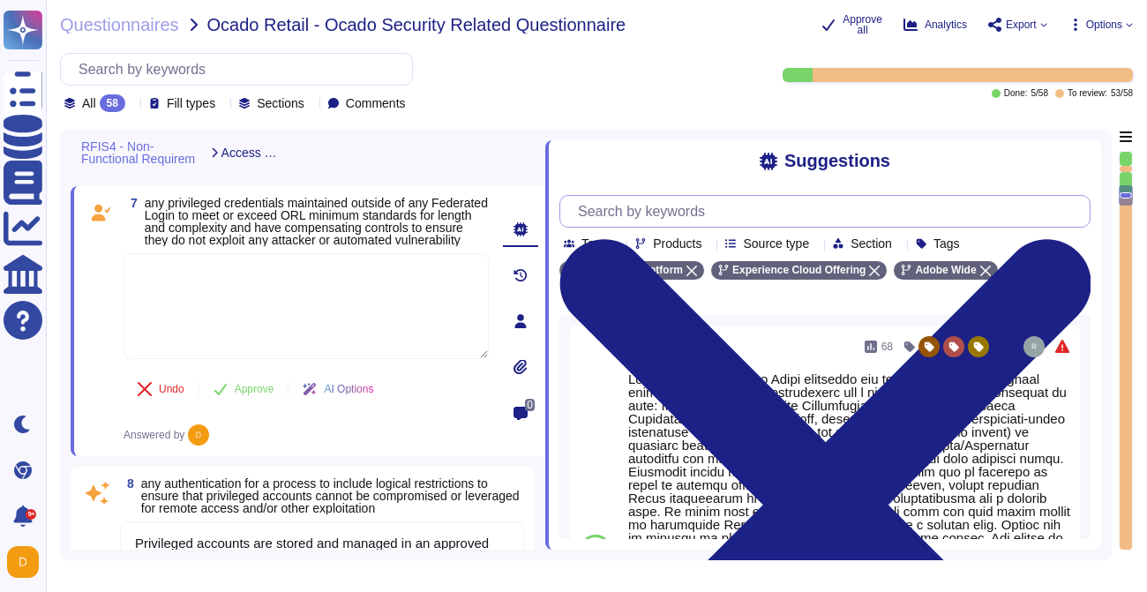
click at [721, 216] on input "text" at bounding box center [829, 211] width 521 height 31
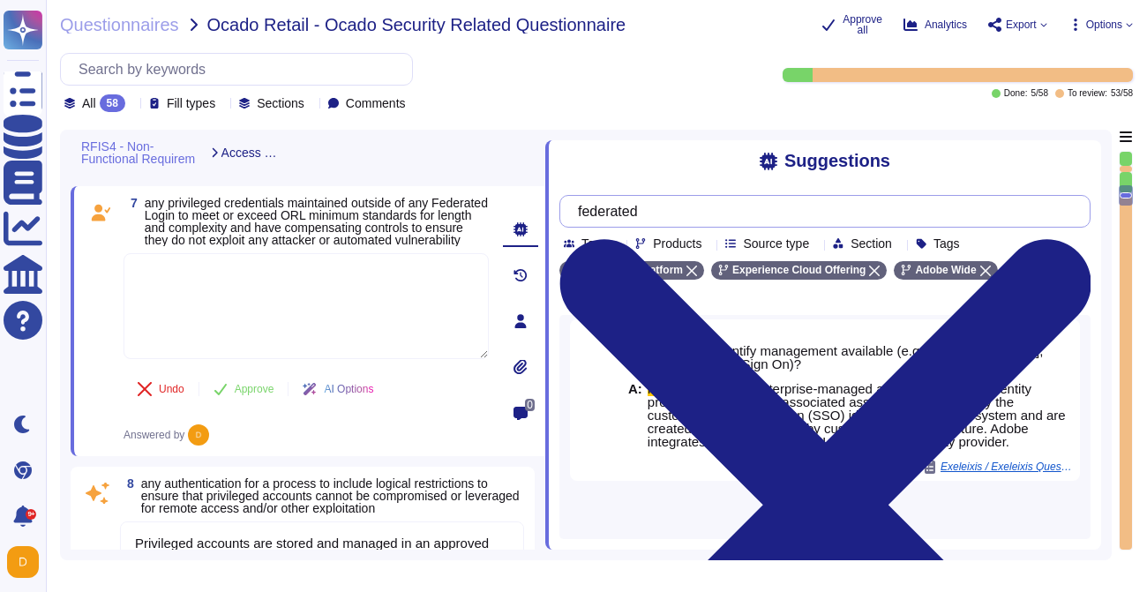
scroll to position [326, 0]
click at [818, 522] on span "Load more..." at bounding box center [824, 515] width 531 height 13
drag, startPoint x: 671, startPoint y: 219, endPoint x: 574, endPoint y: 220, distance: 96.2
click at [574, 220] on div "federated" at bounding box center [824, 211] width 531 height 33
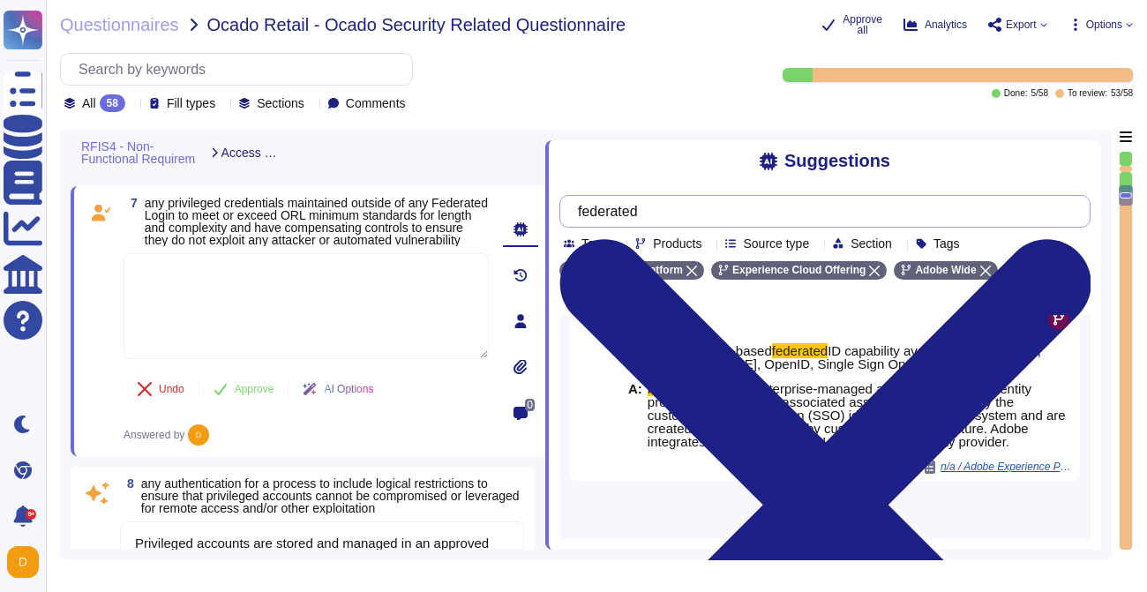
scroll to position [0, 0]
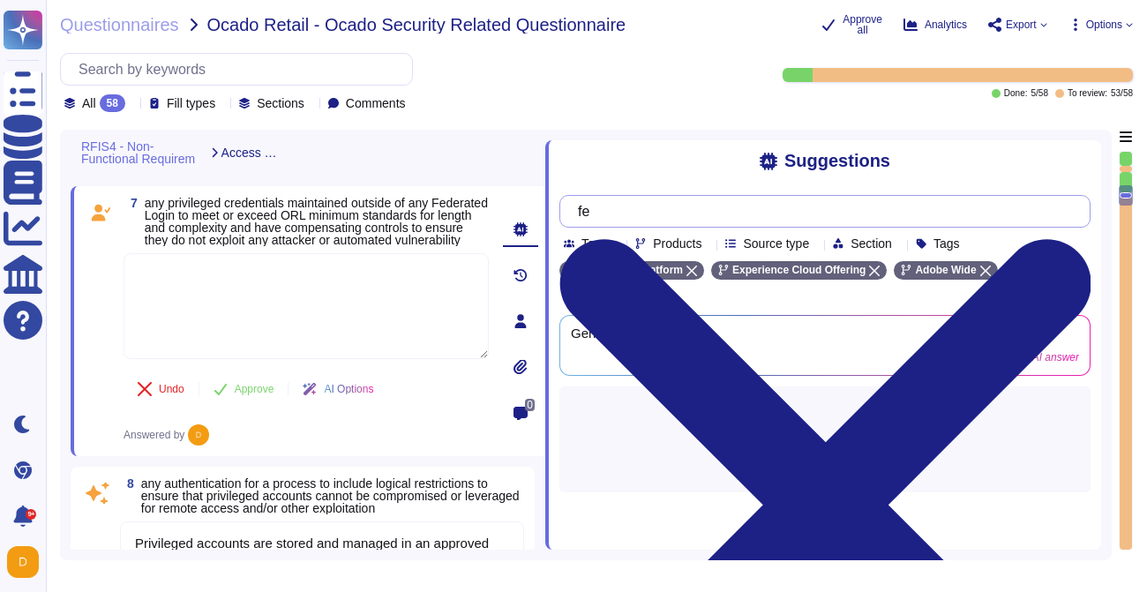
type input "f"
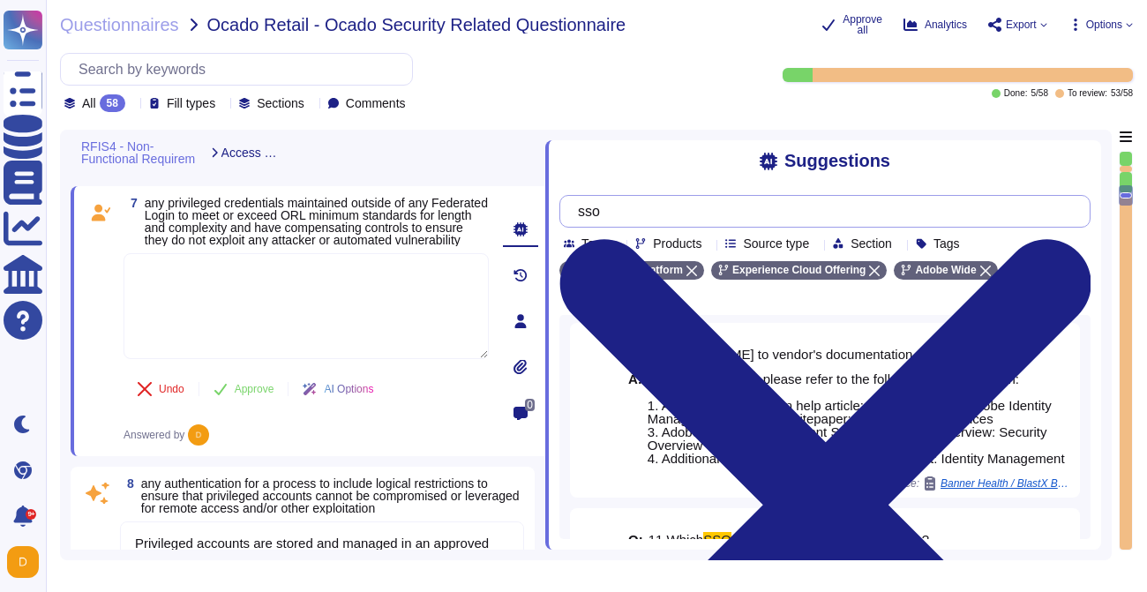
scroll to position [165, 0]
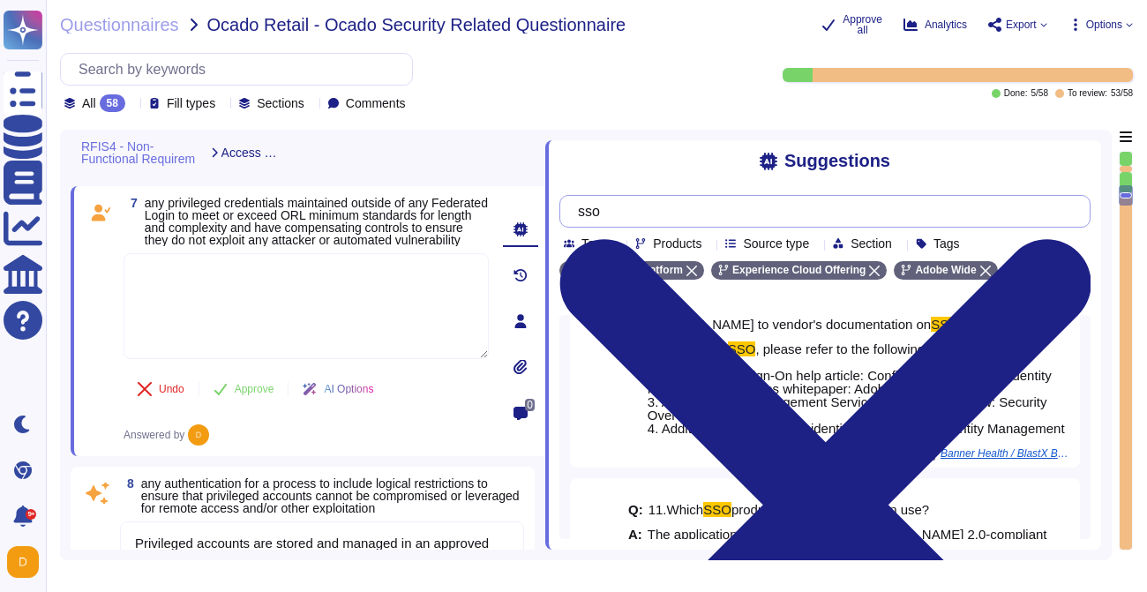
drag, startPoint x: 626, startPoint y: 217, endPoint x: 574, endPoint y: 217, distance: 51.2
click at [574, 217] on div "sso" at bounding box center [824, 211] width 531 height 33
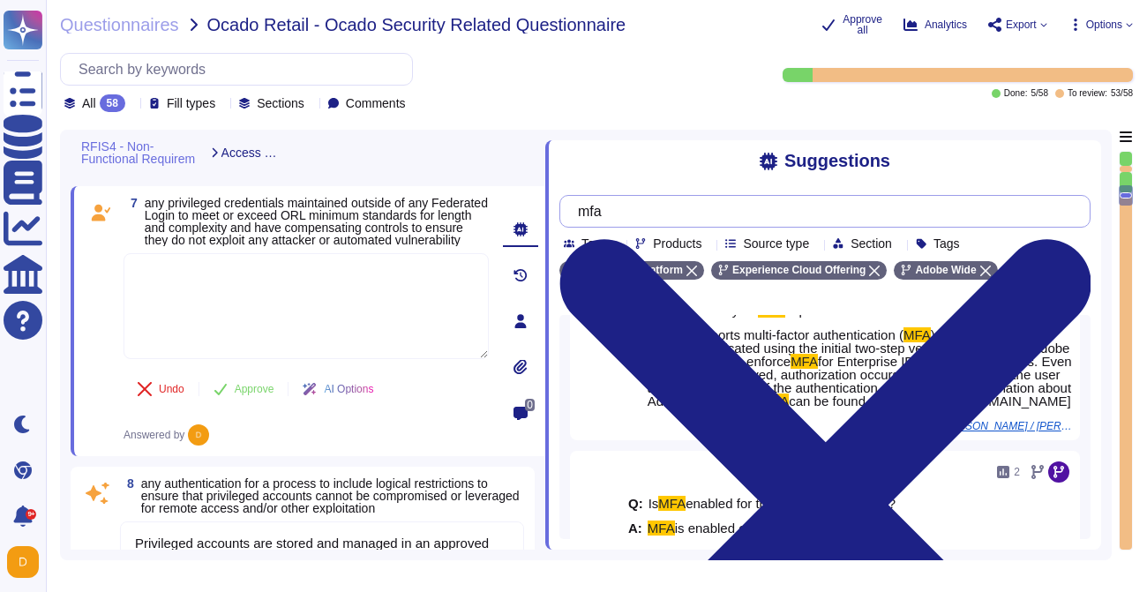
scroll to position [184, 0]
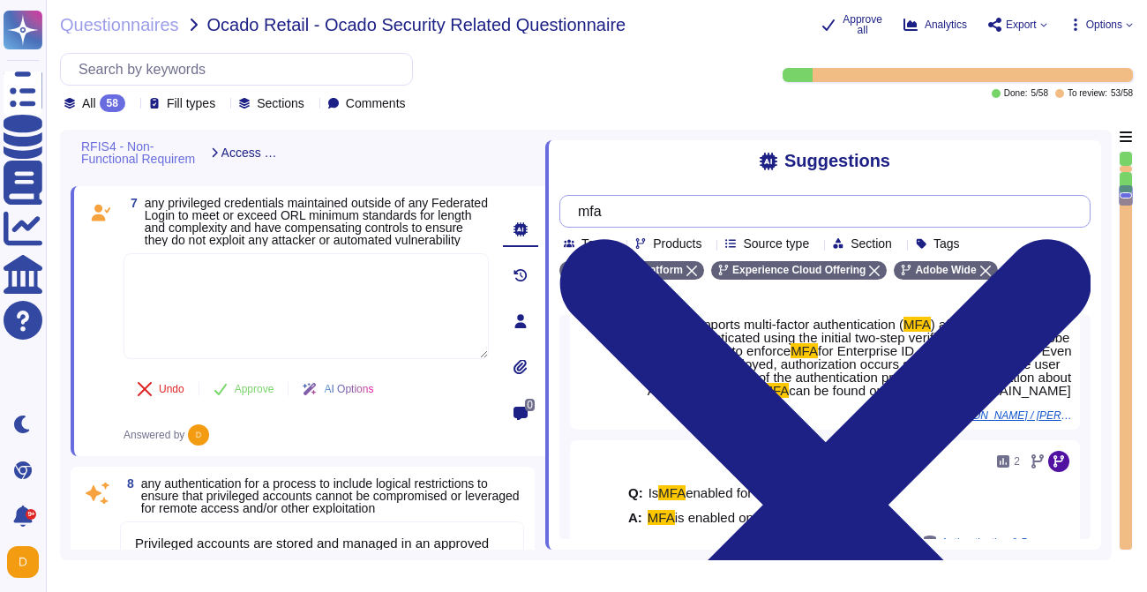
drag, startPoint x: 625, startPoint y: 212, endPoint x: 582, endPoint y: 212, distance: 42.4
click at [582, 212] on div "mfa" at bounding box center [824, 211] width 531 height 33
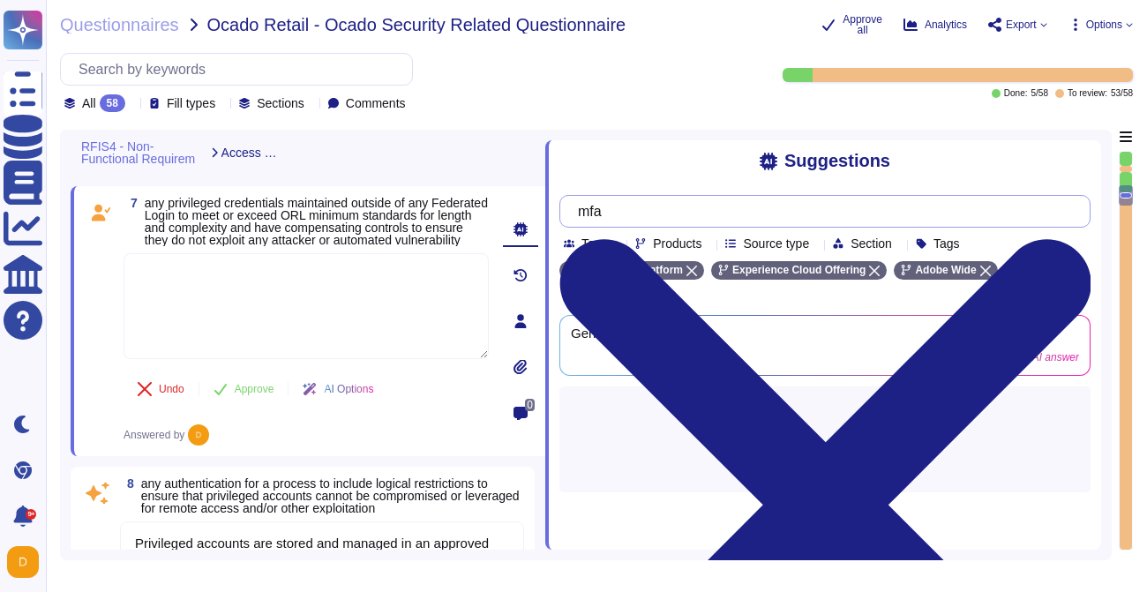
scroll to position [0, 0]
type input "authent"
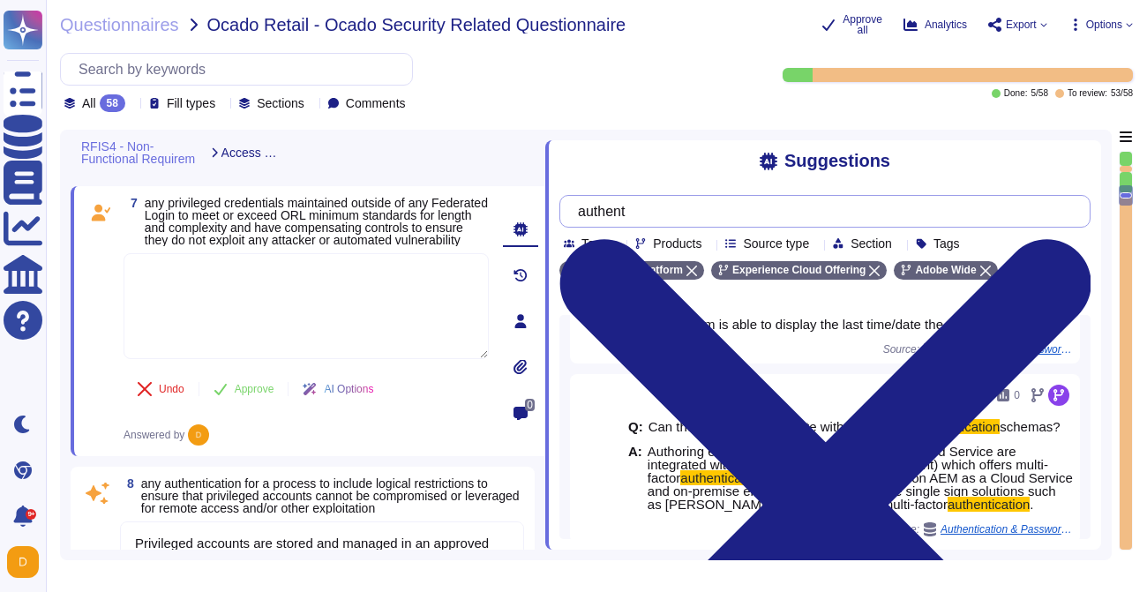
scroll to position [2074, 0]
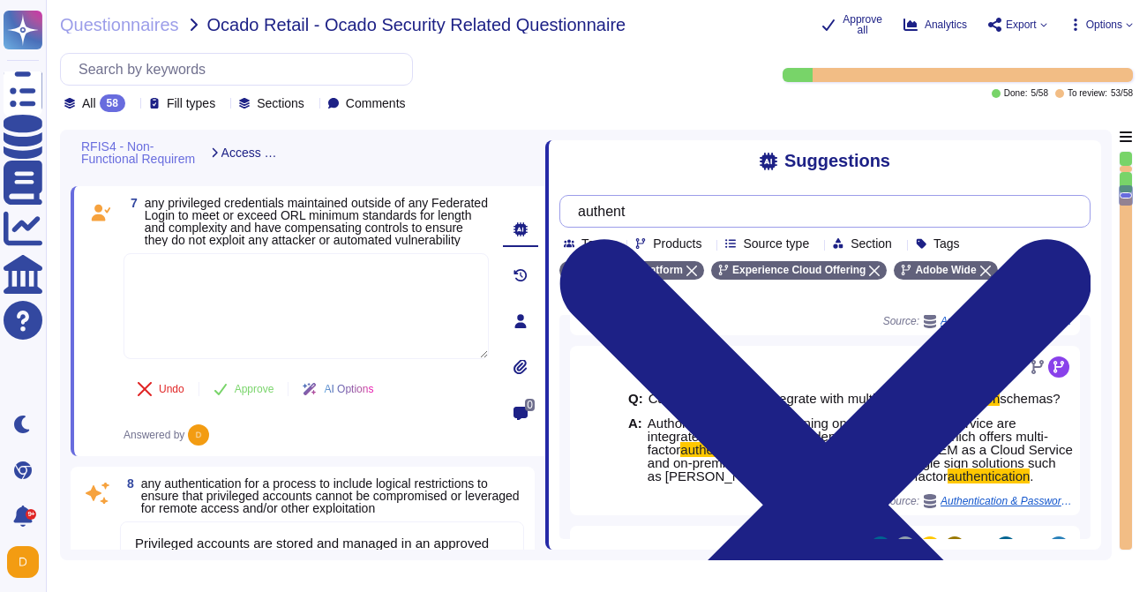
drag, startPoint x: 663, startPoint y: 206, endPoint x: 543, endPoint y: 209, distance: 120.1
click at [545, 209] on div "Suggestions authent Team Products Source type Section Tags Experience Platform …" at bounding box center [823, 340] width 556 height 420
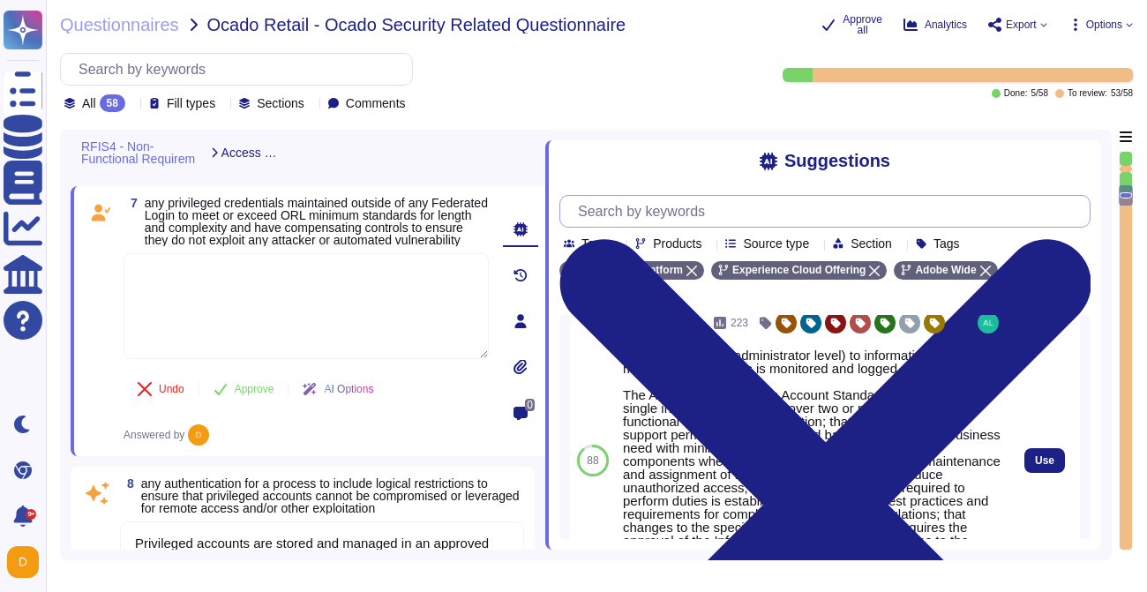
scroll to position [634, 0]
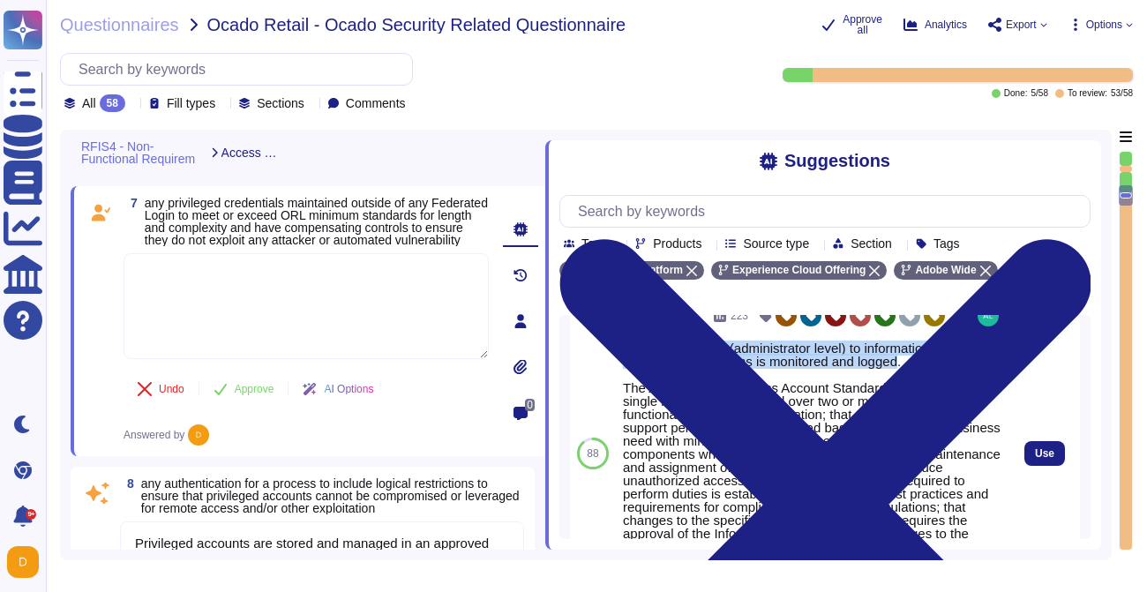
drag, startPoint x: 626, startPoint y: 373, endPoint x: 906, endPoint y: 392, distance: 281.2
click at [906, 392] on div "Privileged access (administrator level) to information security management syst…" at bounding box center [812, 460] width 379 height 238
copy div "Privileged access (administrator level) to information security management syst…"
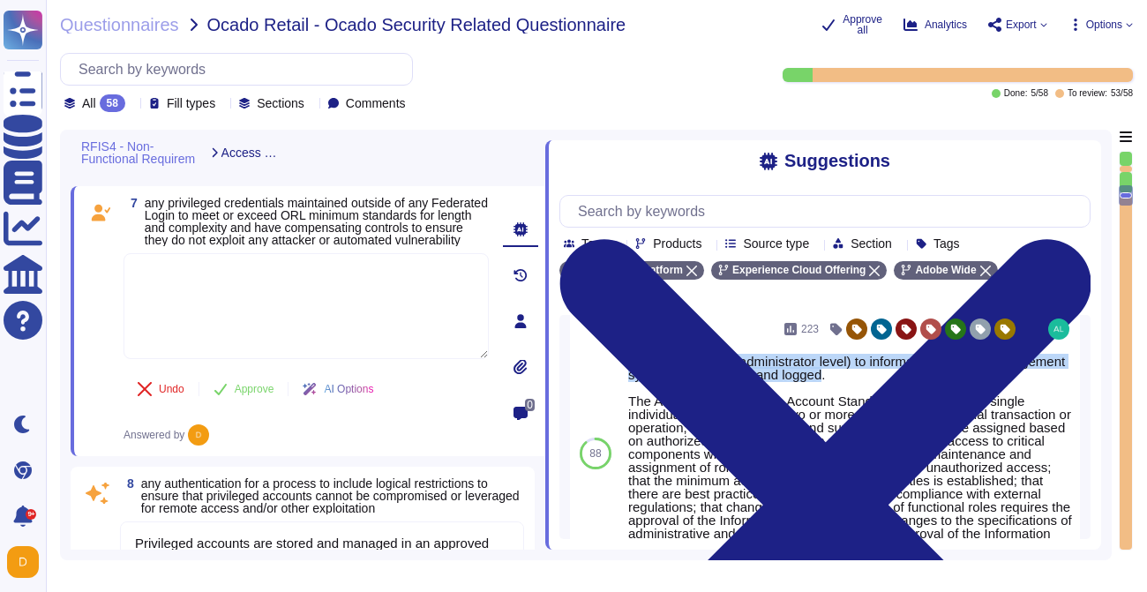
scroll to position [614, 0]
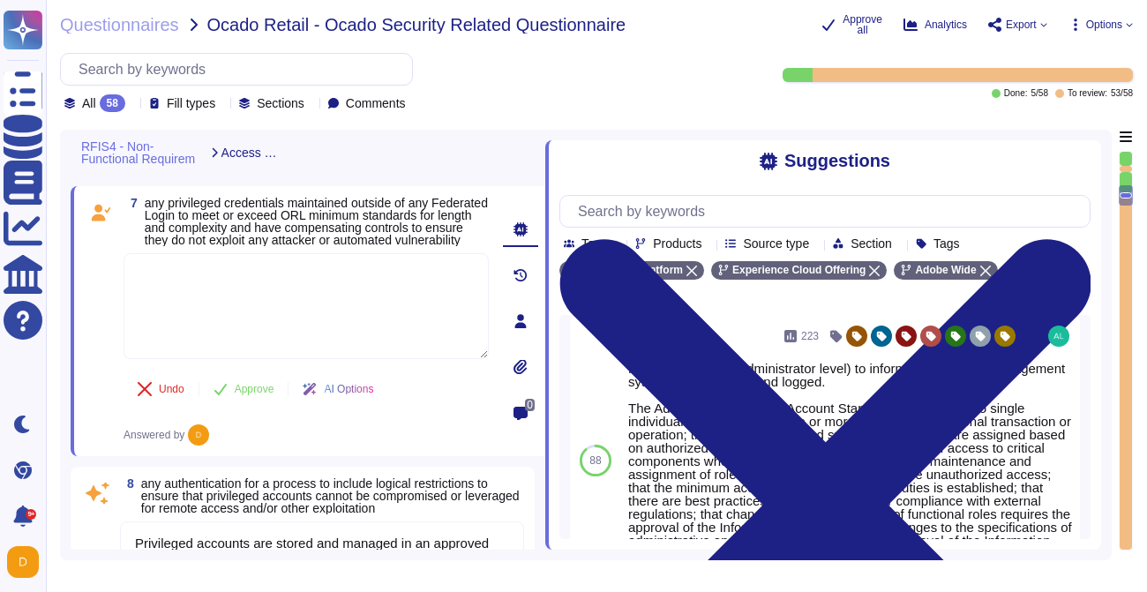
click at [215, 333] on textarea at bounding box center [306, 306] width 365 height 106
paste textarea "Privileged access (administrator level) to information security management syst…"
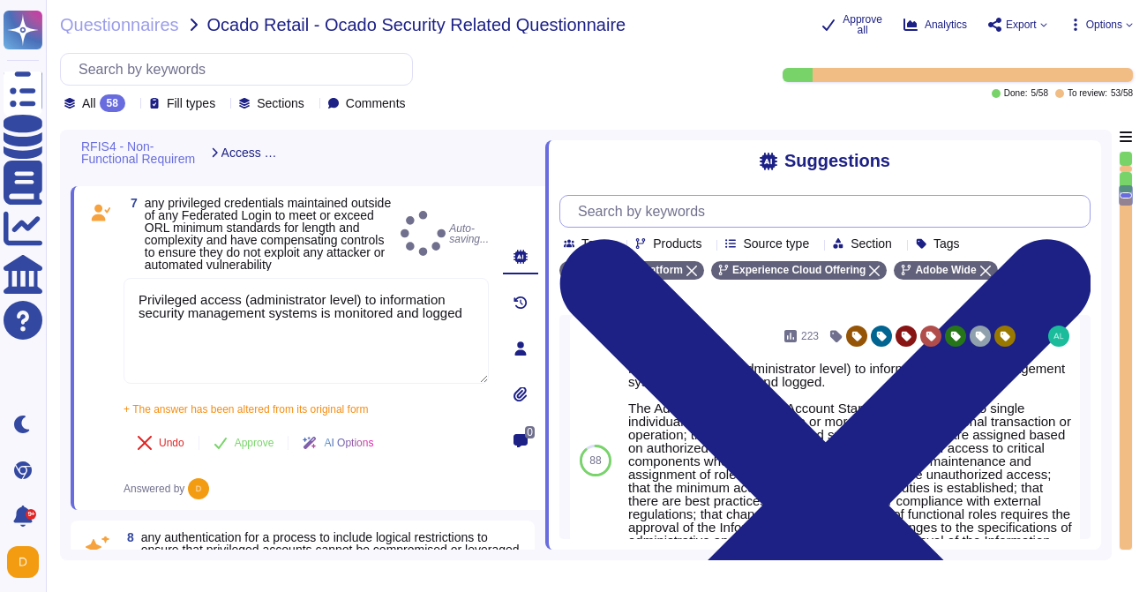
type textarea "Privileged access (administrator level) to information security management syst…"
click at [611, 226] on input "text" at bounding box center [829, 211] width 521 height 31
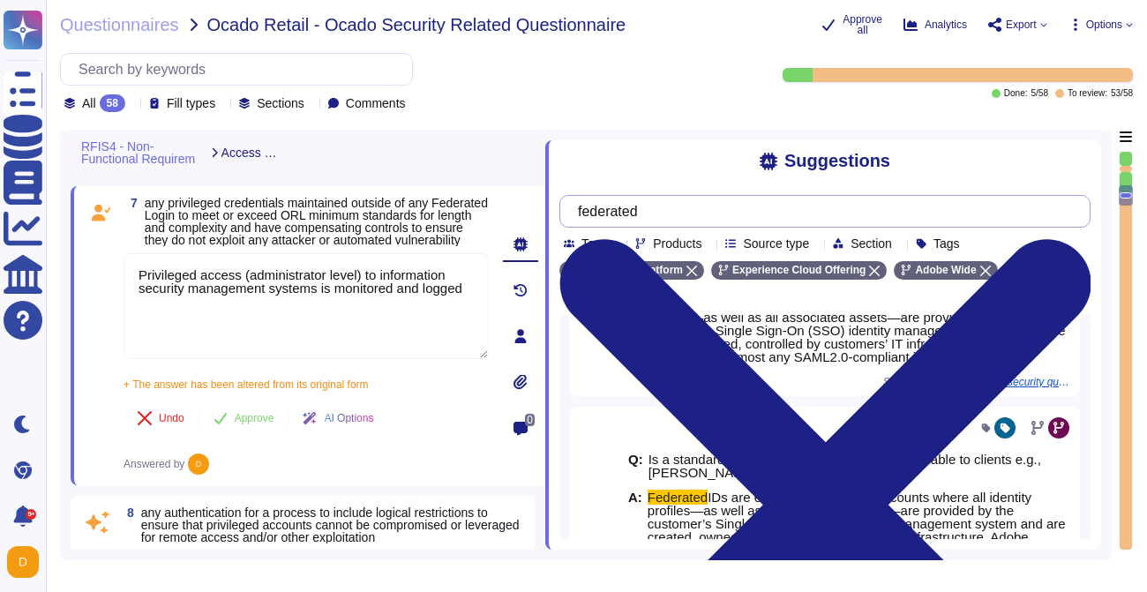
scroll to position [877, 0]
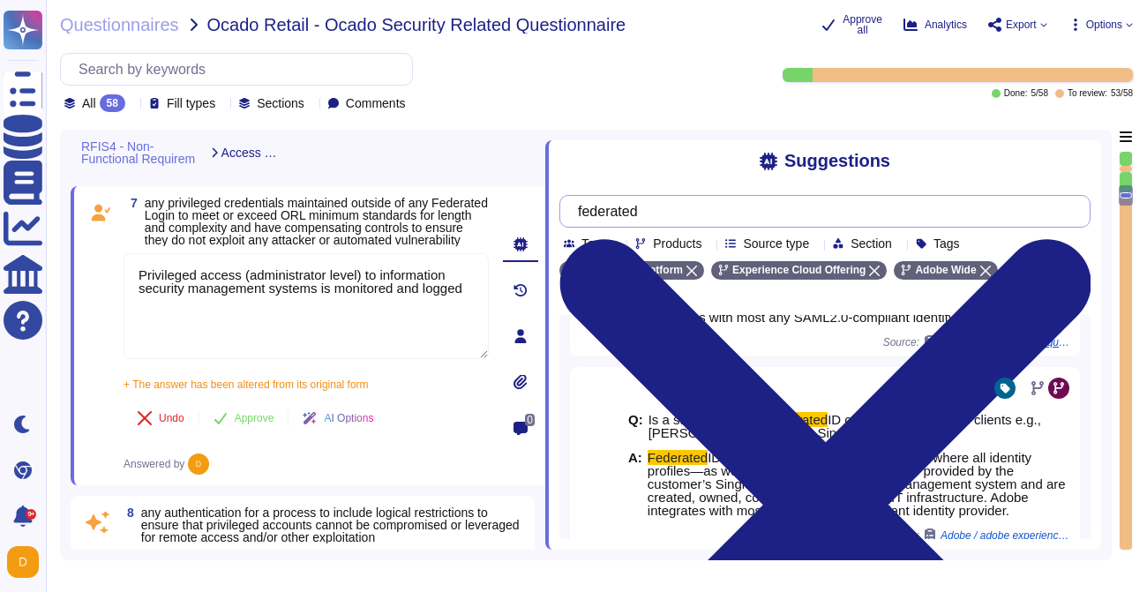
type input "federated"
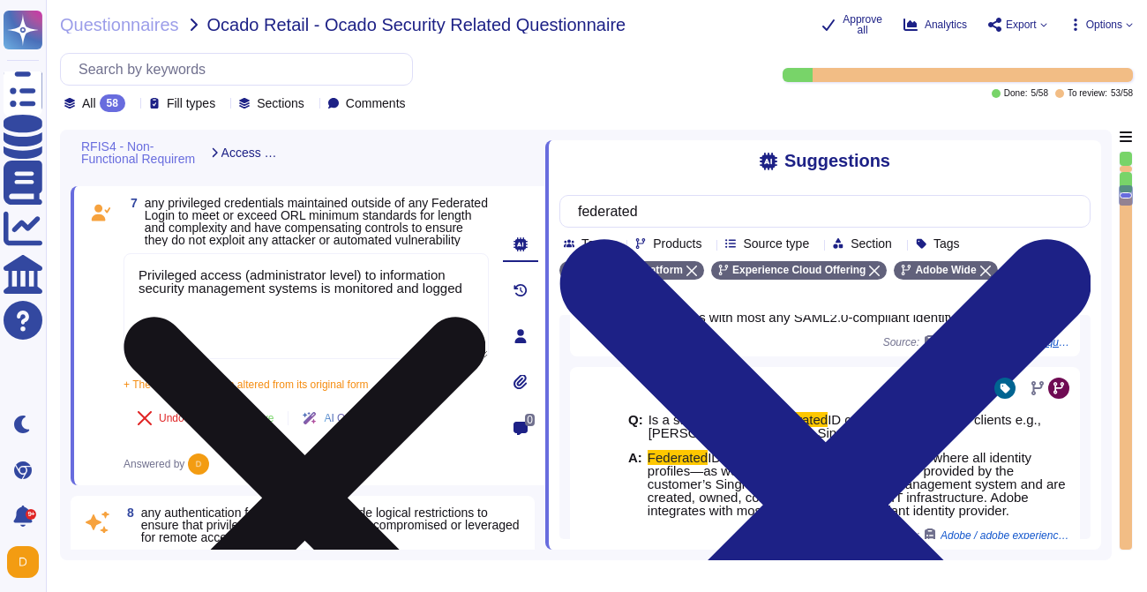
click at [139, 288] on textarea "Privileged access (administrator level) to information security management syst…" at bounding box center [306, 306] width 365 height 106
paste textarea "The vast majority of privileged access to AEP is managed under Federated ID (su…"
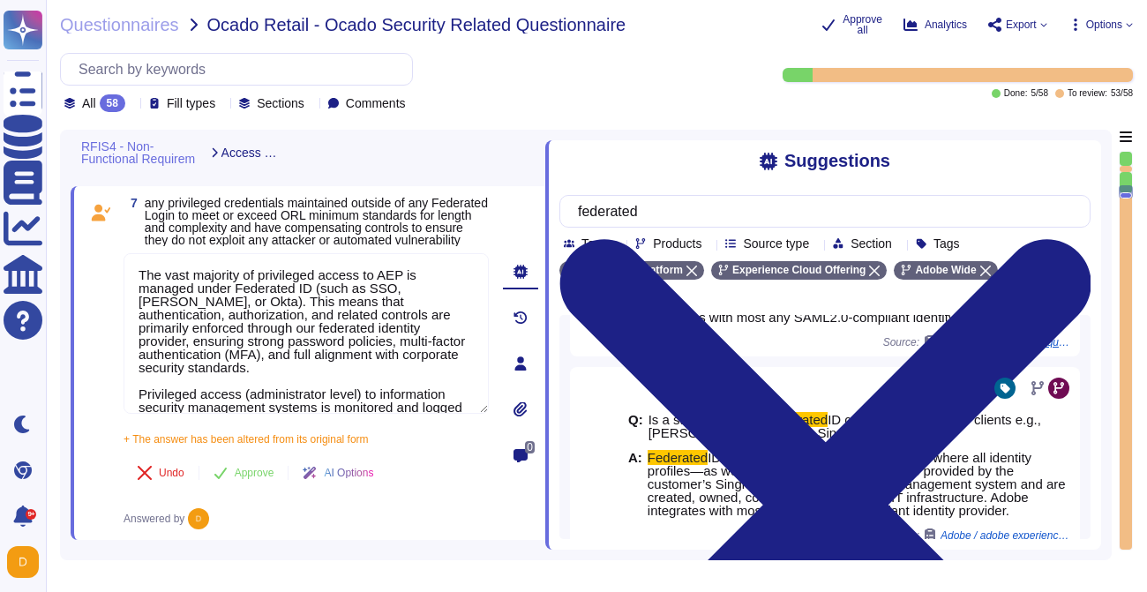
drag, startPoint x: 260, startPoint y: 292, endPoint x: 114, endPoint y: 294, distance: 146.5
click at [114, 294] on div "7 any privileged credentials maintained outside of any Federated Login to meet …" at bounding box center [287, 363] width 404 height 333
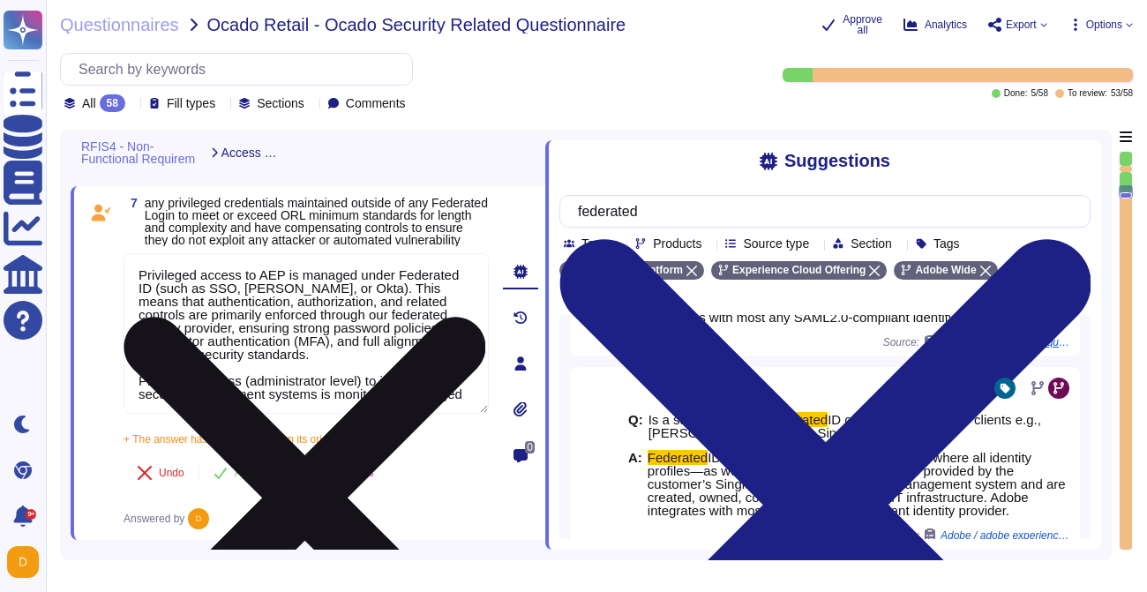
click at [304, 291] on textarea "Privileged access to AEP is managed under Federated ID (such as SSO, [PERSON_NA…" at bounding box center [306, 333] width 365 height 161
drag, startPoint x: 398, startPoint y: 305, endPoint x: 224, endPoint y: 303, distance: 173.9
click at [224, 303] on textarea "Privileged access to AEP is also managed under Federated ID (such as SSO, [PERS…" at bounding box center [306, 333] width 365 height 161
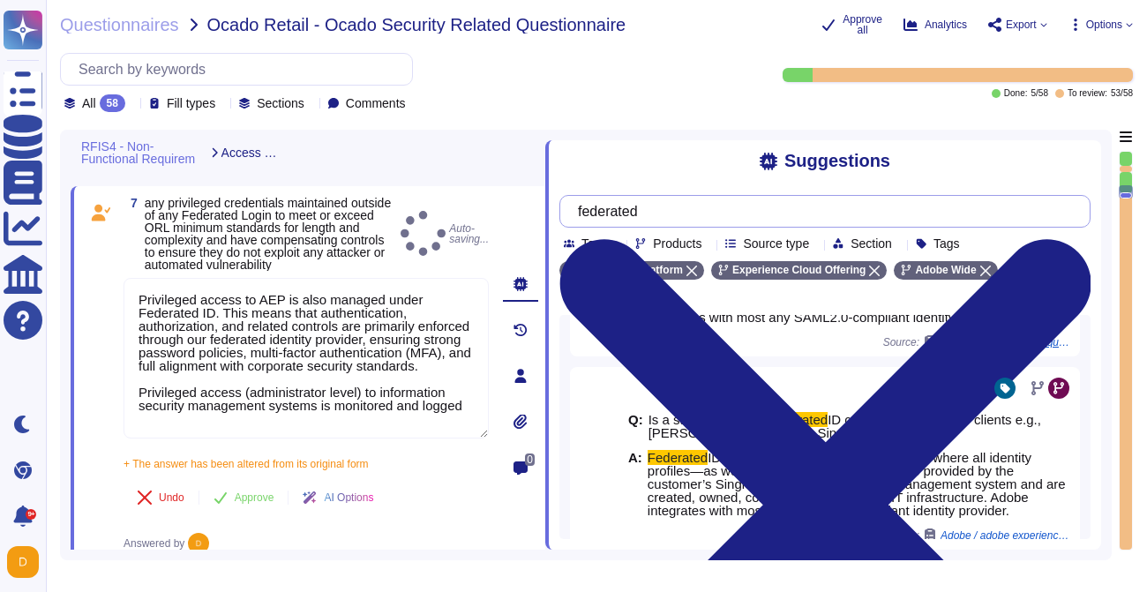
type textarea "Privileged access to AEP is also managed under Federated ID. This means that au…"
drag, startPoint x: 661, startPoint y: 213, endPoint x: 492, endPoint y: 213, distance: 168.5
click at [492, 213] on div "RFIS4 - Non-Functional Requirem Access Control 5 System administration role mem…" at bounding box center [586, 345] width 1052 height 431
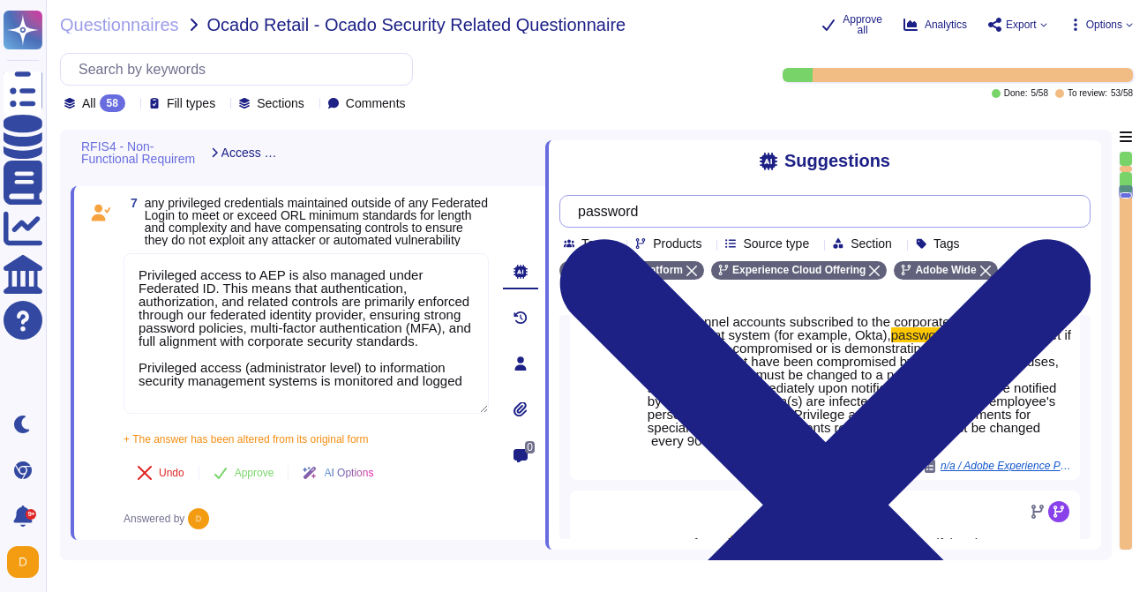
scroll to position [1408, 0]
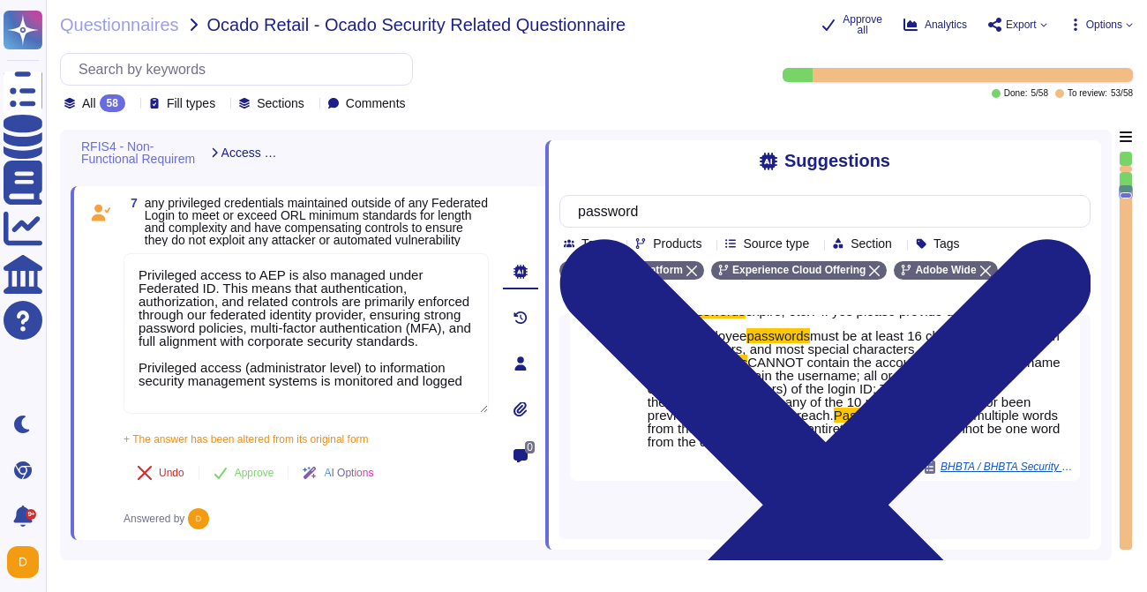
type input "password"
click at [799, 518] on span "Load more..." at bounding box center [824, 515] width 531 height 13
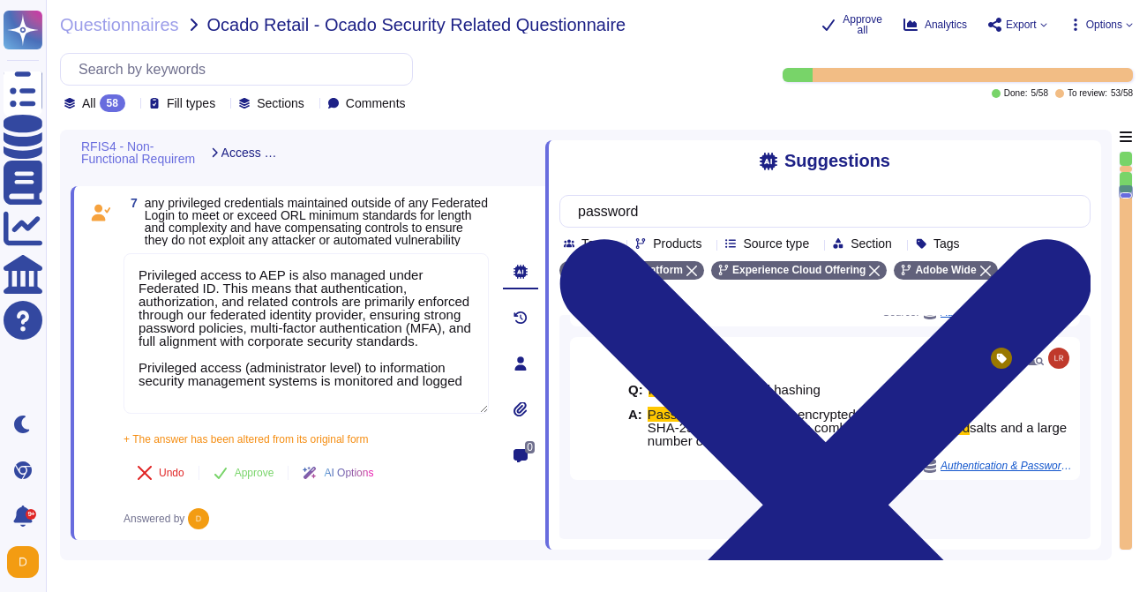
scroll to position [3405, 0]
click at [804, 515] on span "Load more..." at bounding box center [824, 515] width 531 height 13
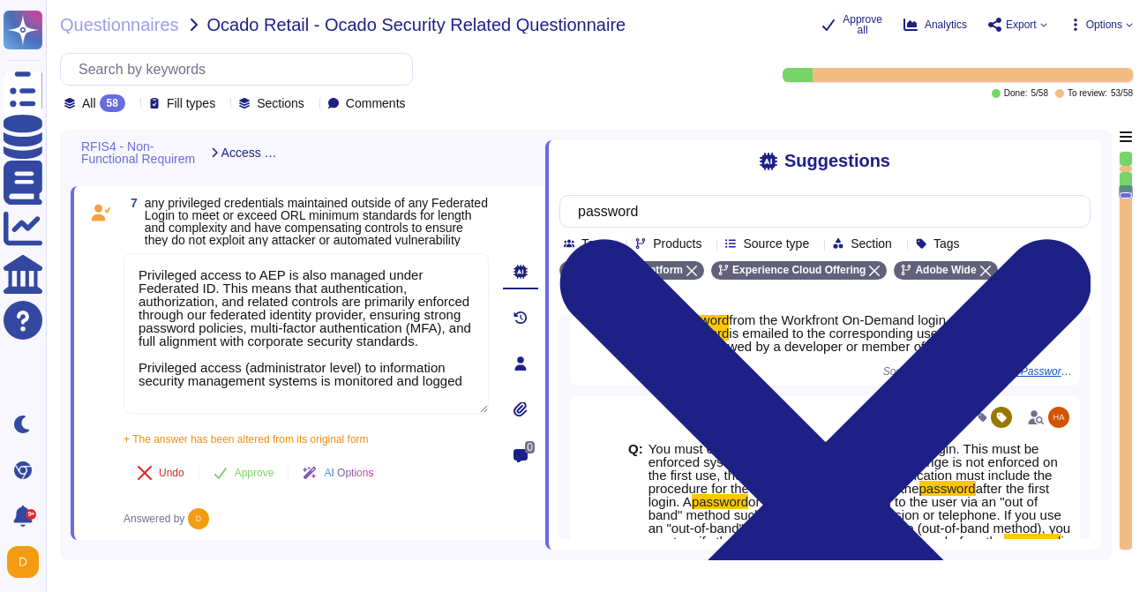
scroll to position [4541, 0]
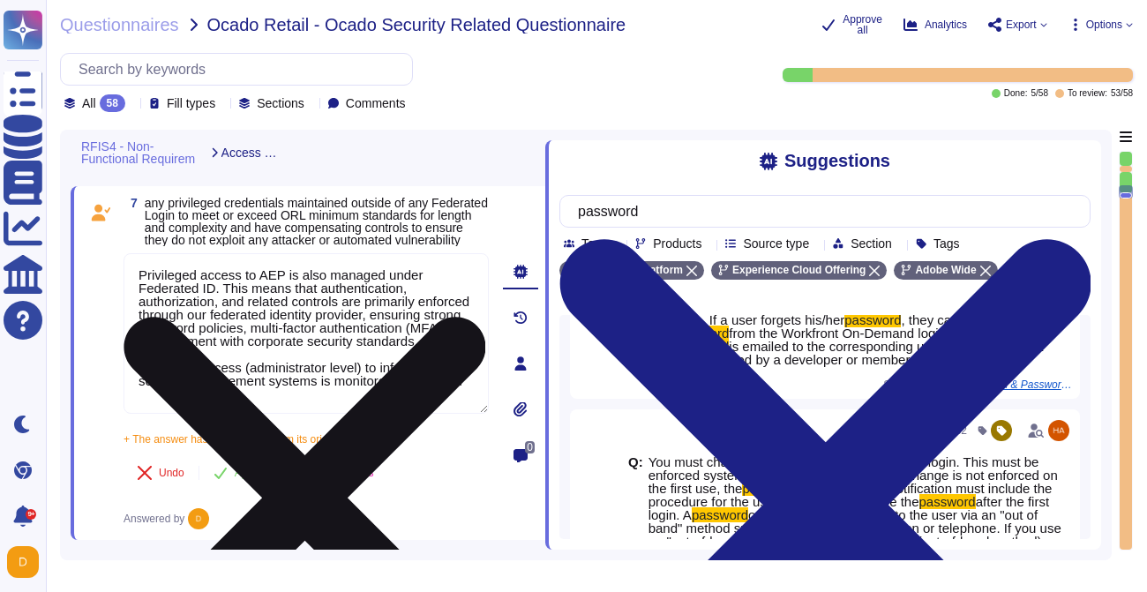
click at [293, 303] on textarea "Privileged access to AEP is also managed under Federated ID. This means that au…" at bounding box center [306, 333] width 365 height 161
paste textarea "Adobe has a Privileged Identity Management (PIM) solution in place. The followi…"
type textarea "Adobe has a Privileged Identity Management (PIM) solution in place. The followi…"
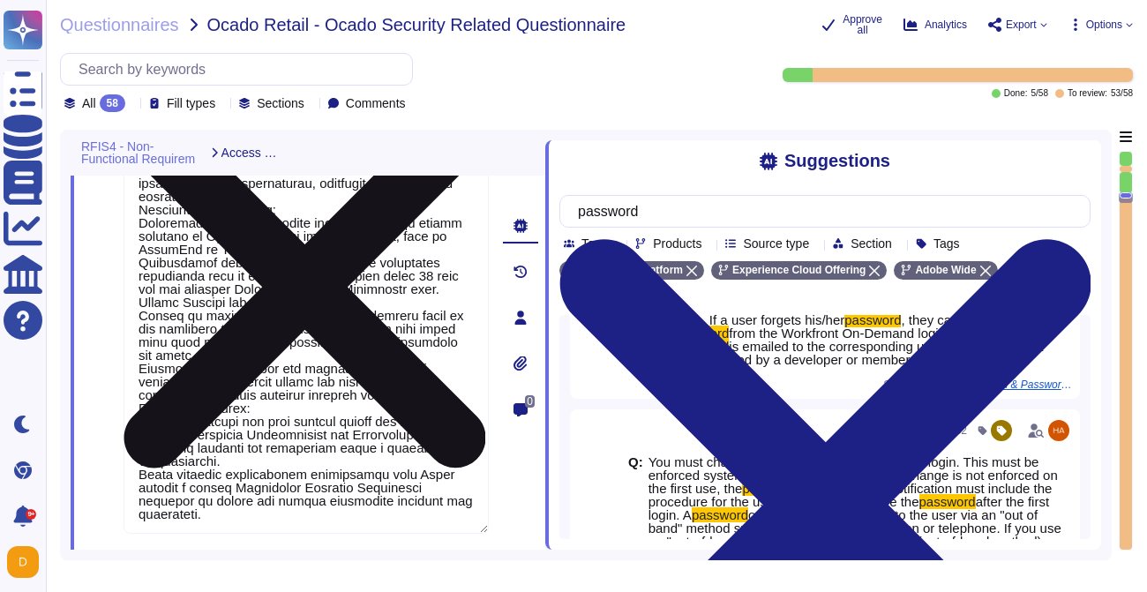
type textarea "Yes. This is covered in our threat modelling and security reviews, which are pa…"
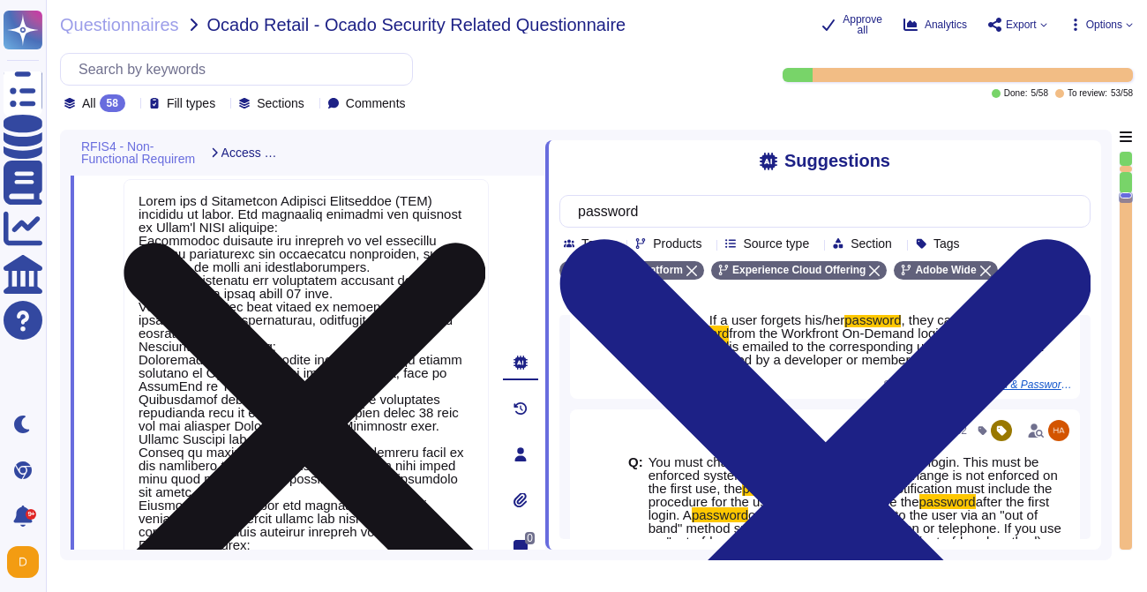
type textarea "Loremips dolo sitame con adip elitse do eiusmodte incididuntu labor et Dolor Ma…"
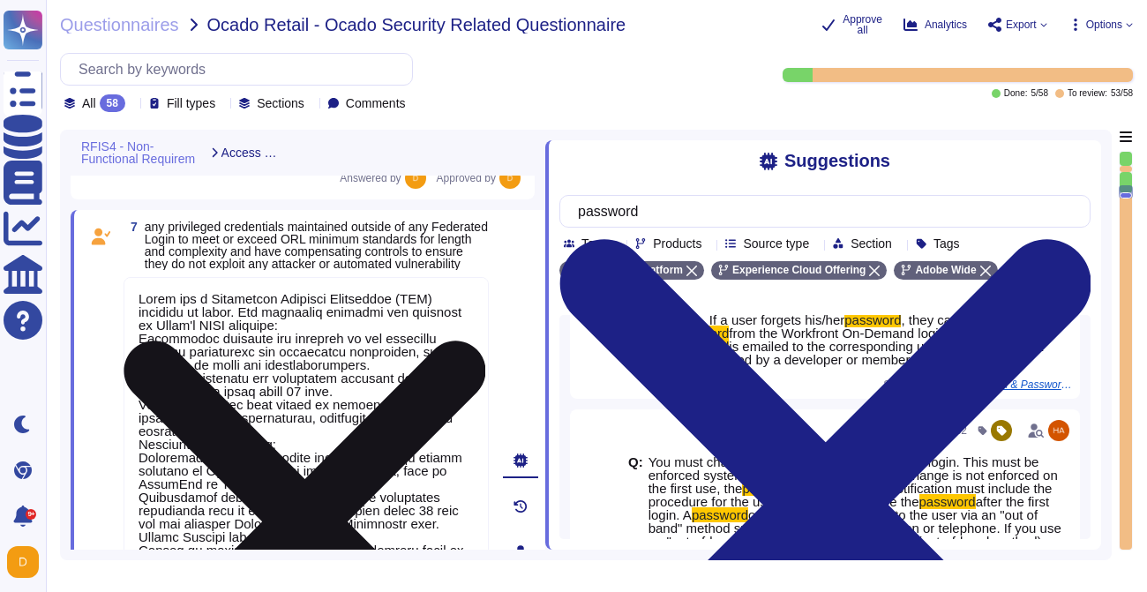
scroll to position [1478, 0]
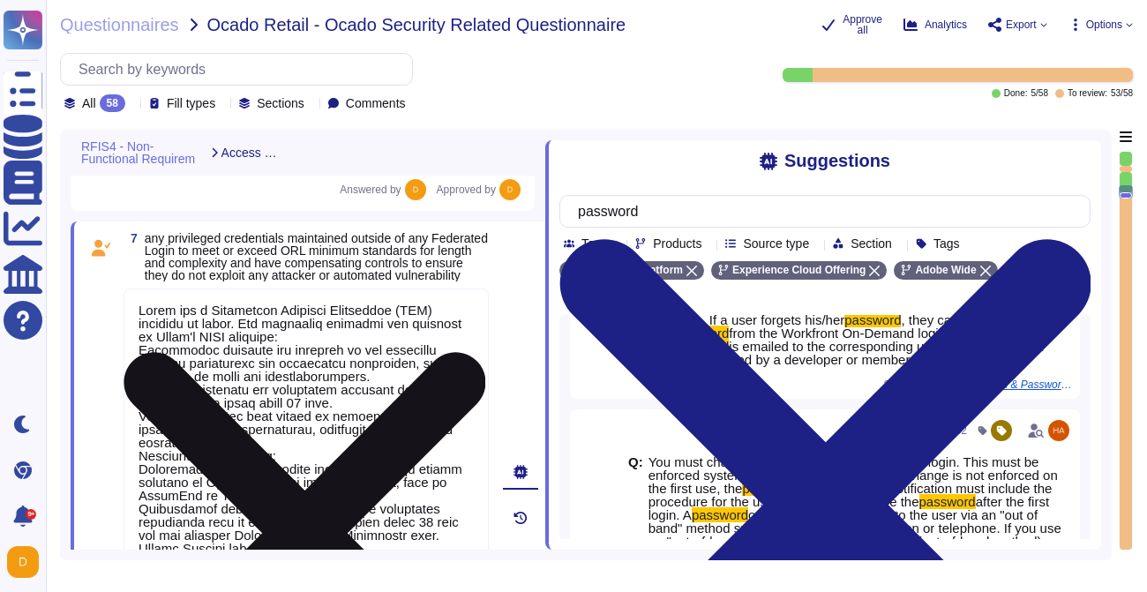
drag, startPoint x: 278, startPoint y: 470, endPoint x: 135, endPoint y: 470, distance: 143.0
click at [134, 470] on textarea at bounding box center [306, 535] width 365 height 492
type textarea "Adobe has a Privileged Identity Management (PIM) solution in place. The followi…"
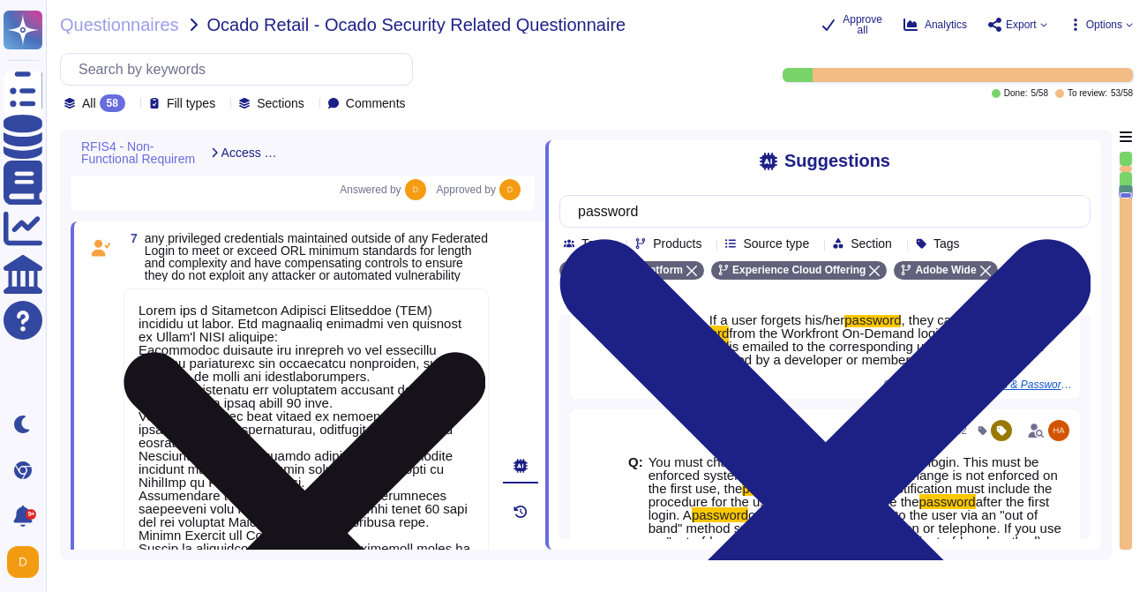
scroll to position [1, 0]
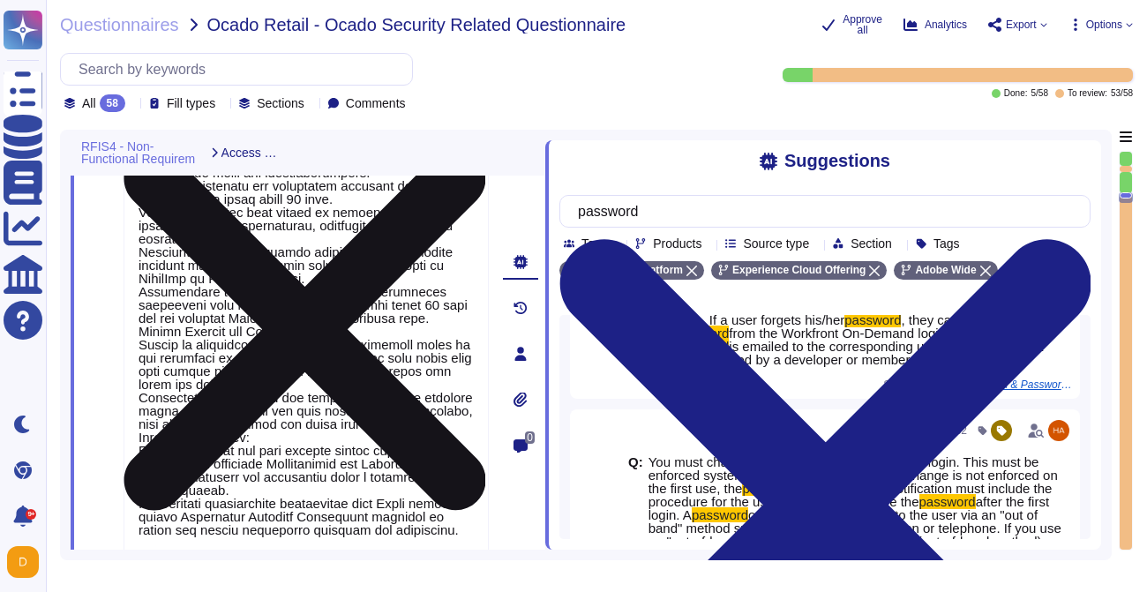
type textarea "Yes. This is covered in our threat modelling and security reviews, which are pa…"
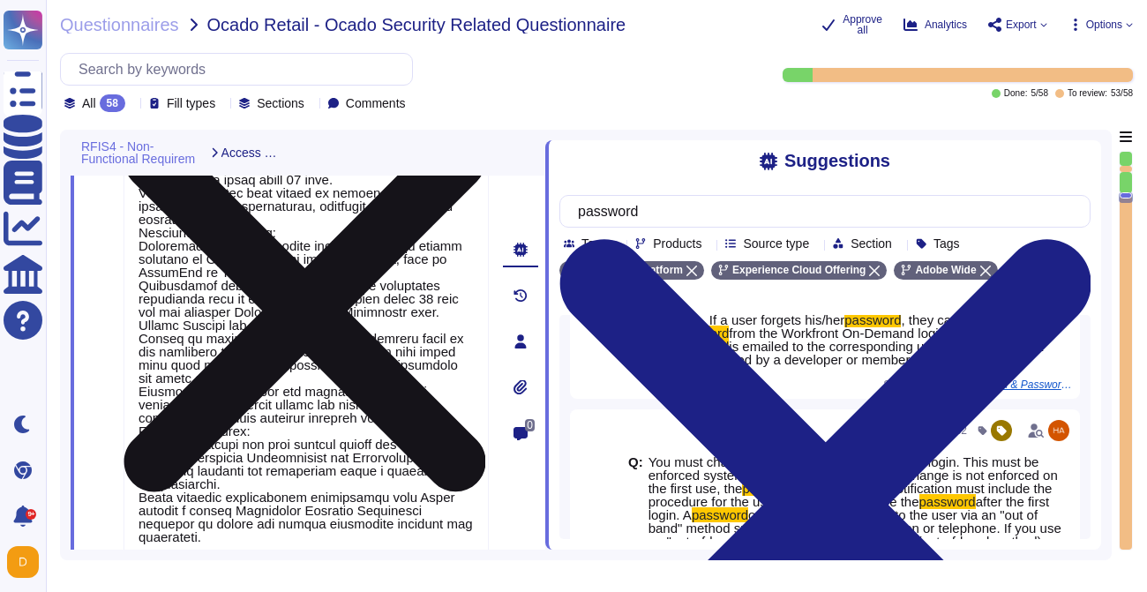
click at [229, 236] on textarea at bounding box center [306, 312] width 365 height 492
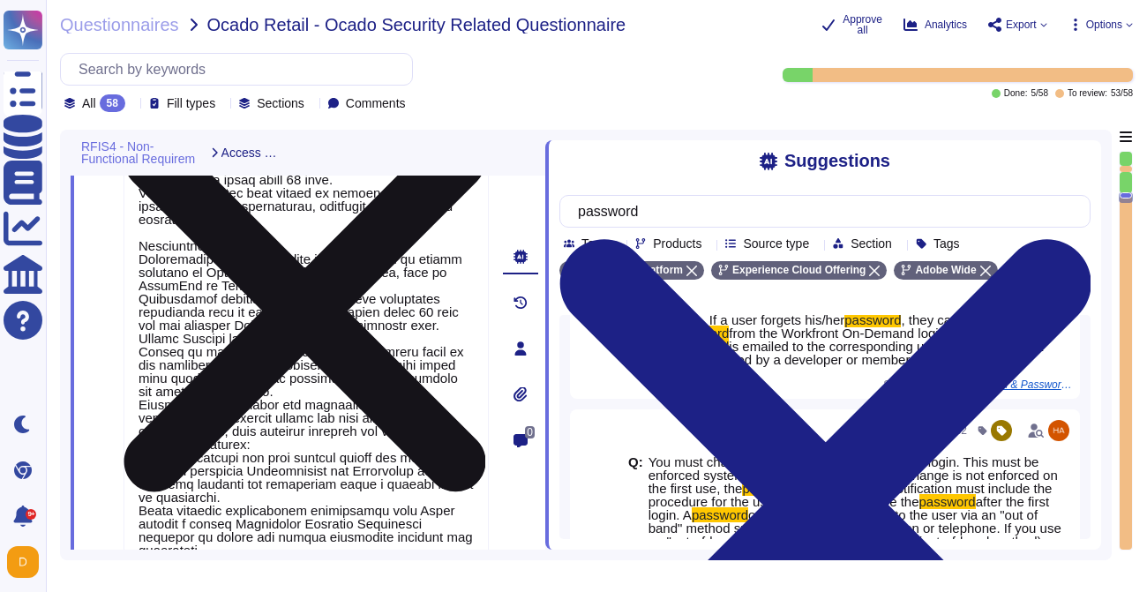
click at [465, 342] on textarea at bounding box center [306, 318] width 365 height 505
type textarea "Adobe has a Privileged Identity Management (PIM) solution in place. The followi…"
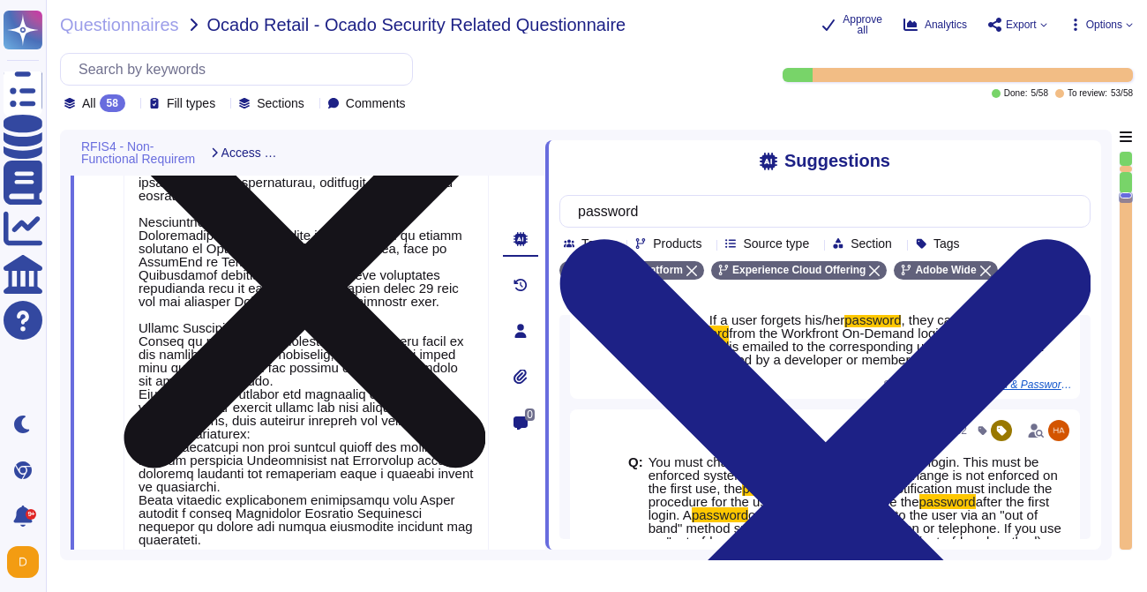
type textarea "Yes. This is covered in our threat modelling and security reviews, which are pa…"
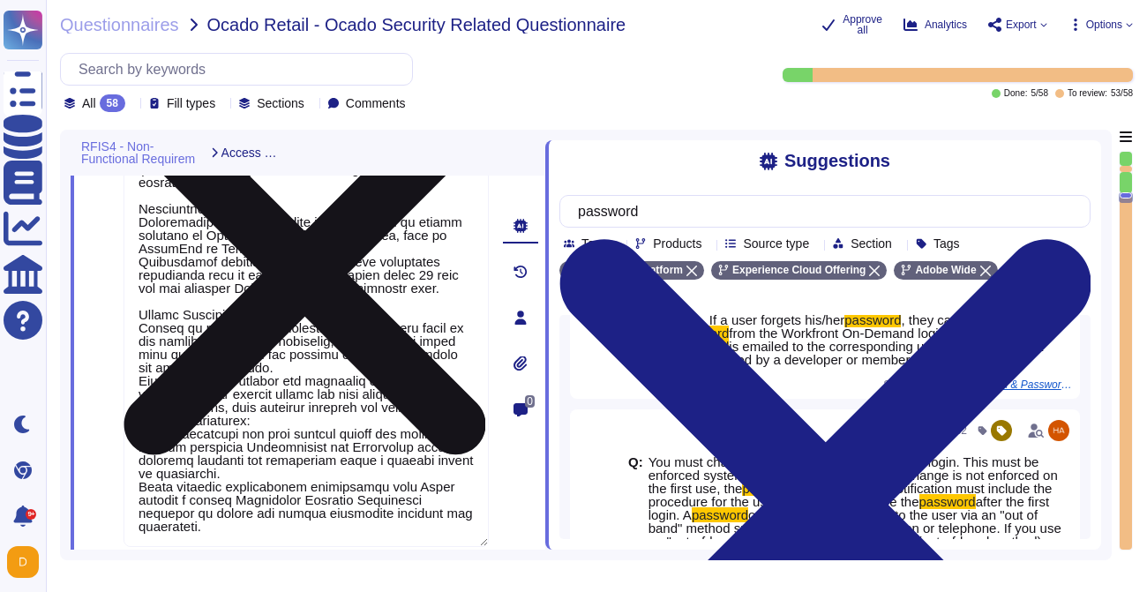
click at [461, 424] on textarea at bounding box center [306, 288] width 365 height 518
type textarea "Adobe has a Privileged Identity Management (PIM) solution in place. The followi…"
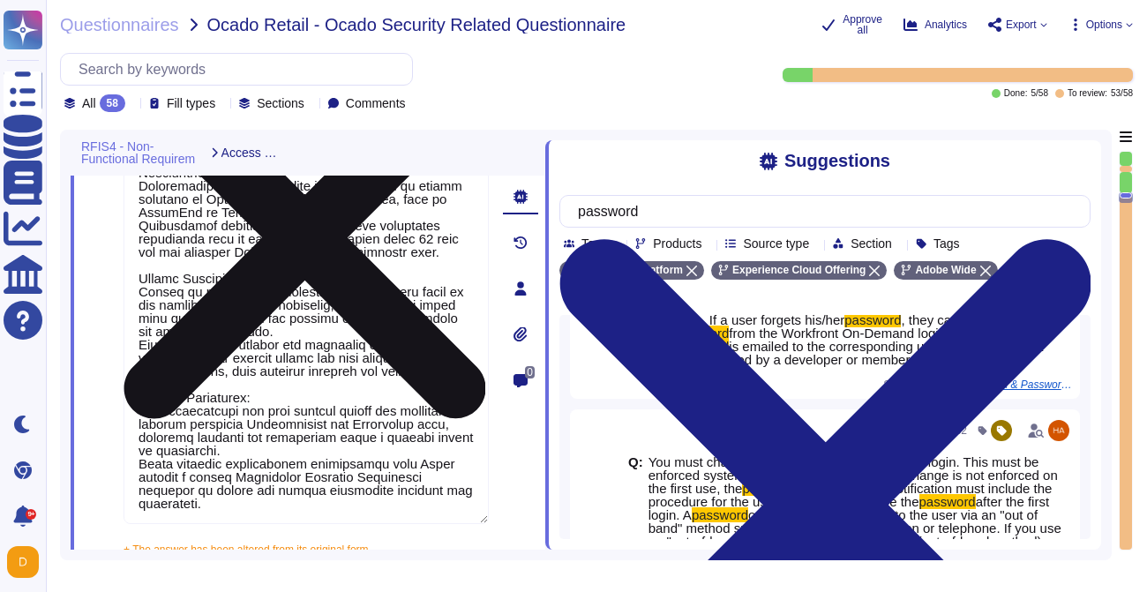
type textarea "Yes. This is covered in our threat modelling and security reviews, which are pa…"
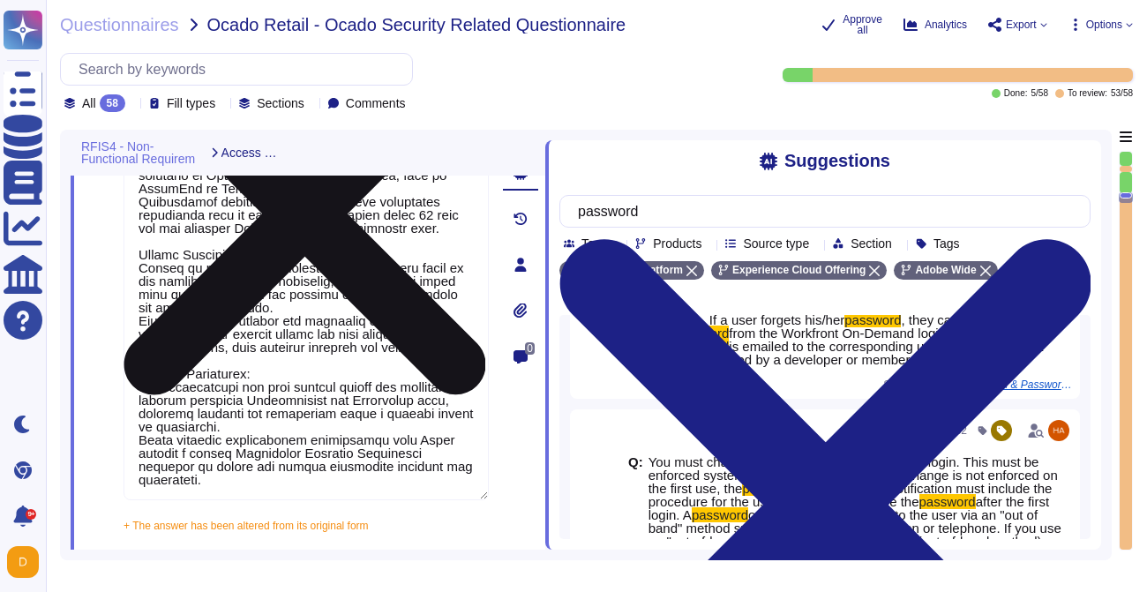
scroll to position [0, 0]
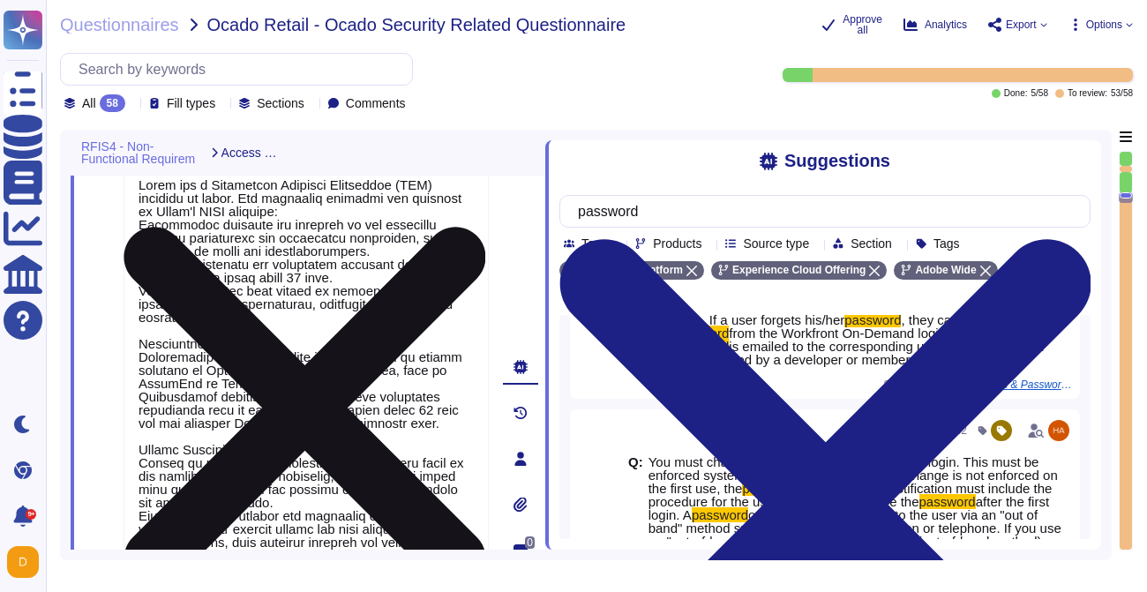
type textarea "Loremips dolo sitame con adip elitse do eiusmodte incididuntu labor et Dolor Ma…"
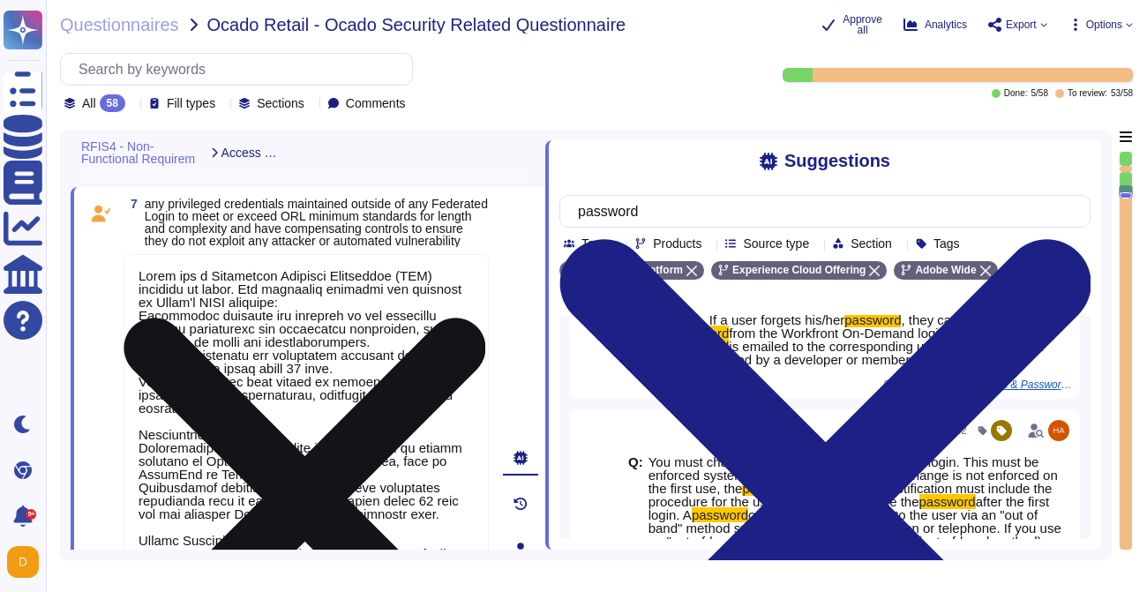
scroll to position [1, 0]
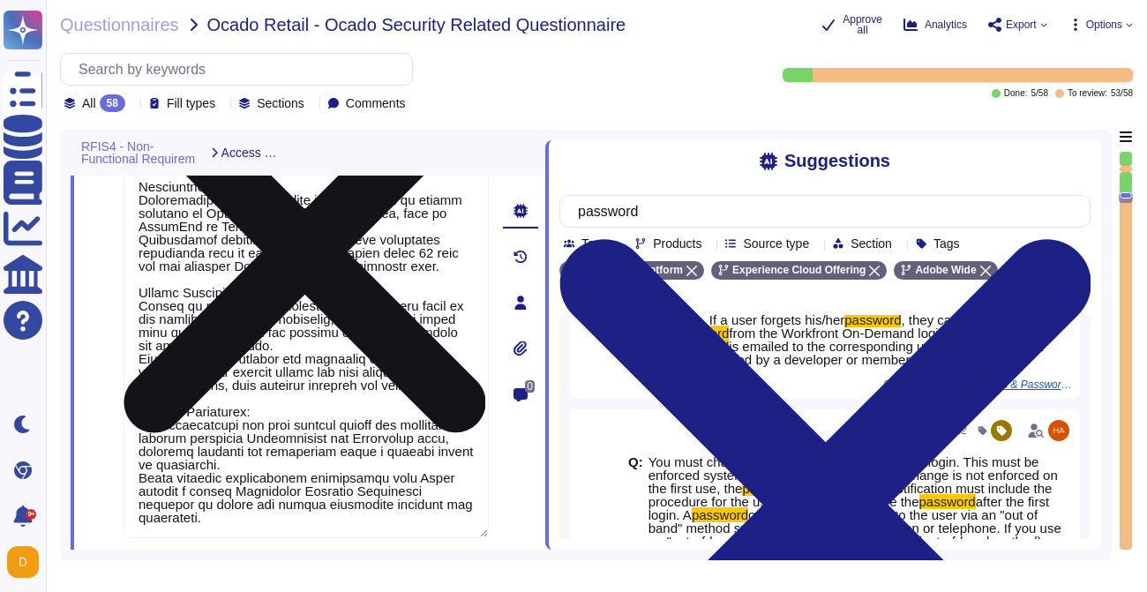
type textarea "Yes. This is covered in our threat modelling and security reviews, which are pa…"
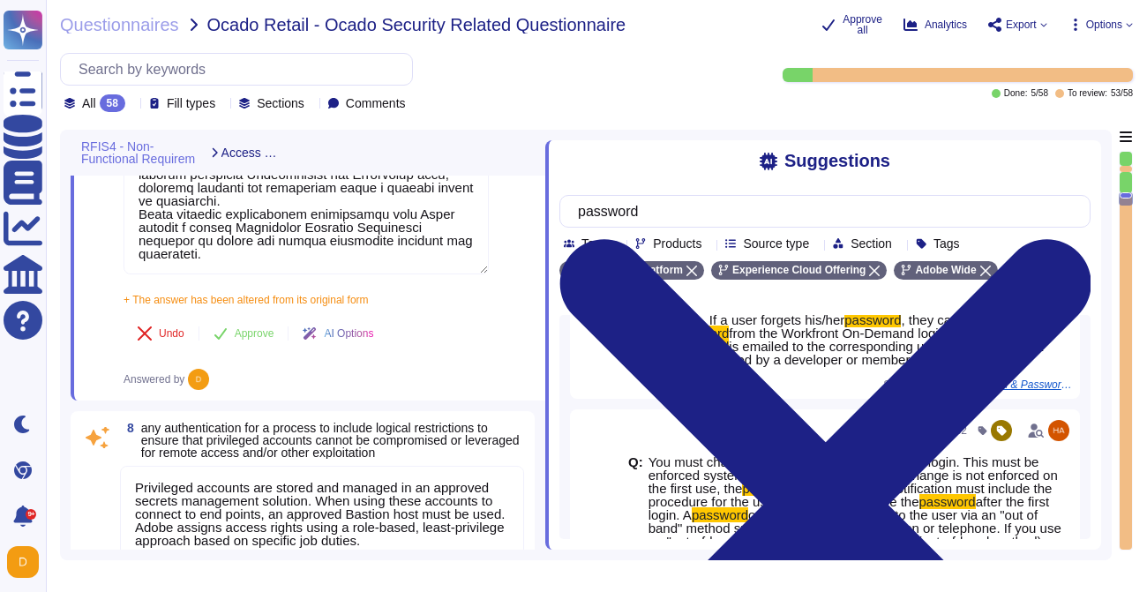
type textarea "Each API call requires authentication to be established, either through Oauth 2…"
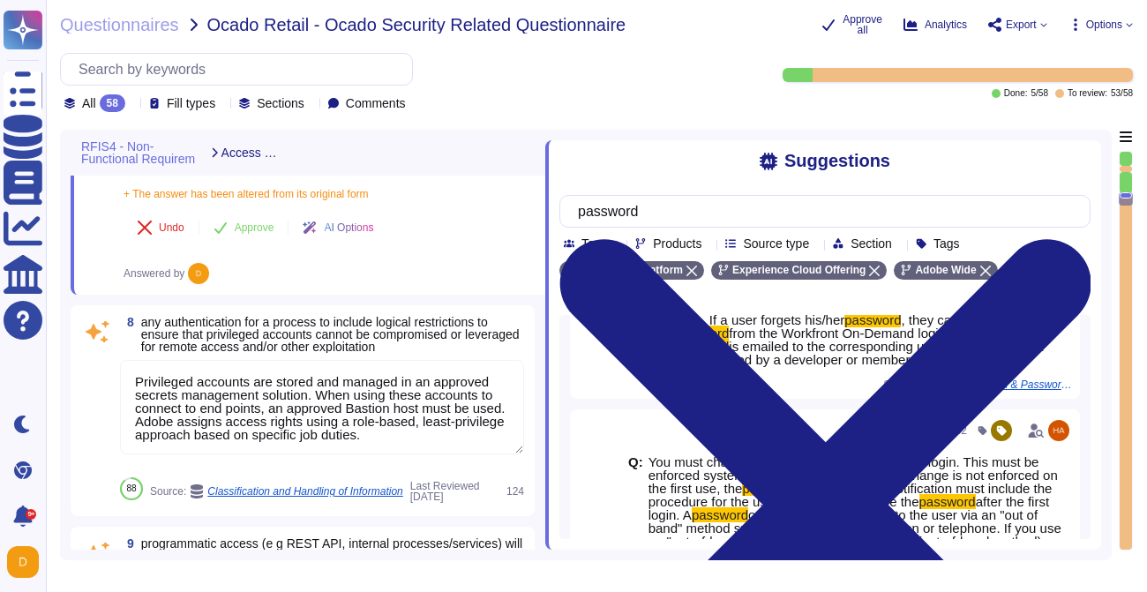
scroll to position [2143, 0]
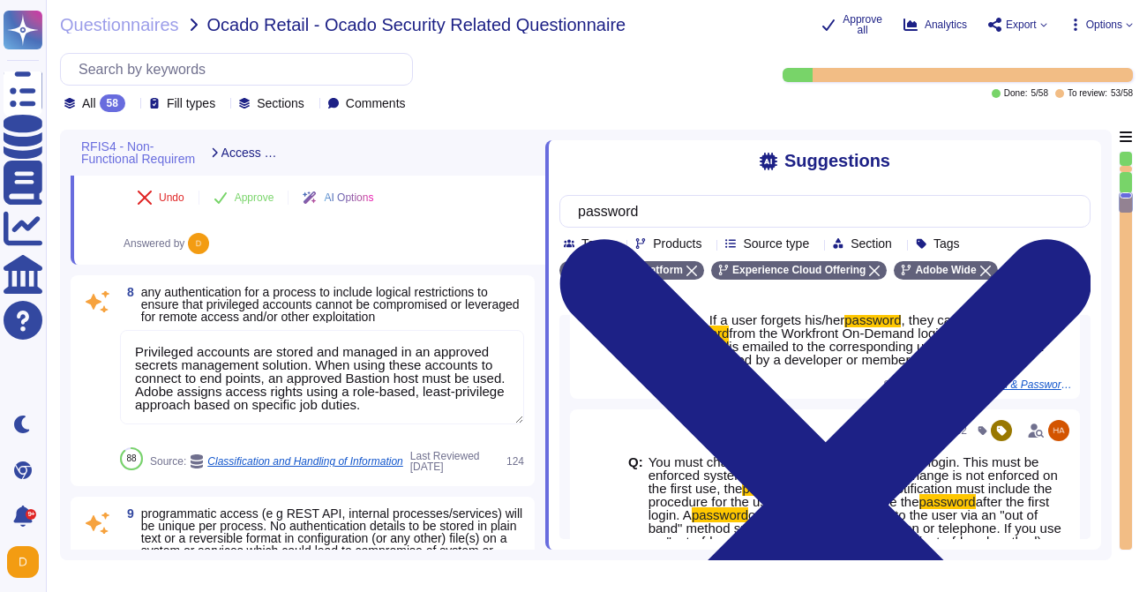
type textarea "Adobe restricts the use of shared and group authentication credentials. Authent…"
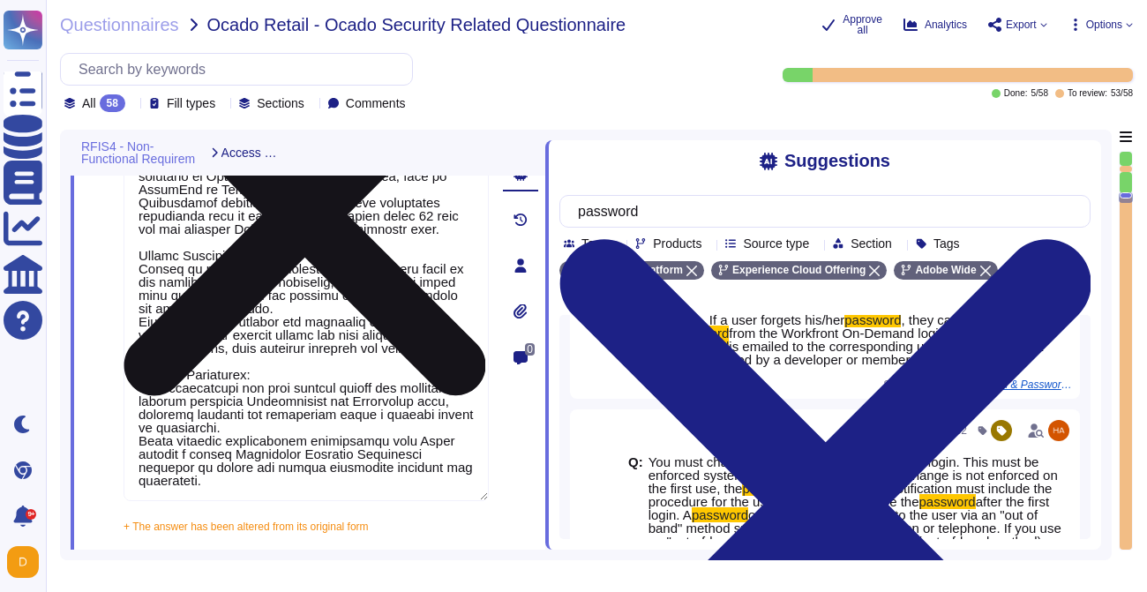
type textarea "All data in transit between Experience Platform and any external component, inc…"
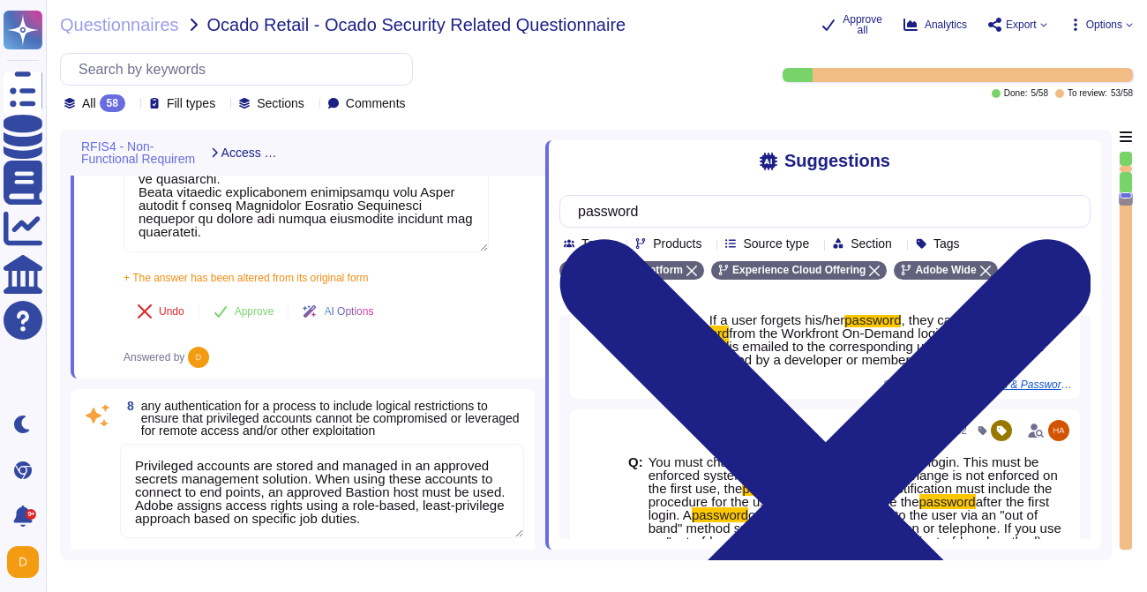
type textarea "Each API call requires authentication to be established, either through Oauth 2…"
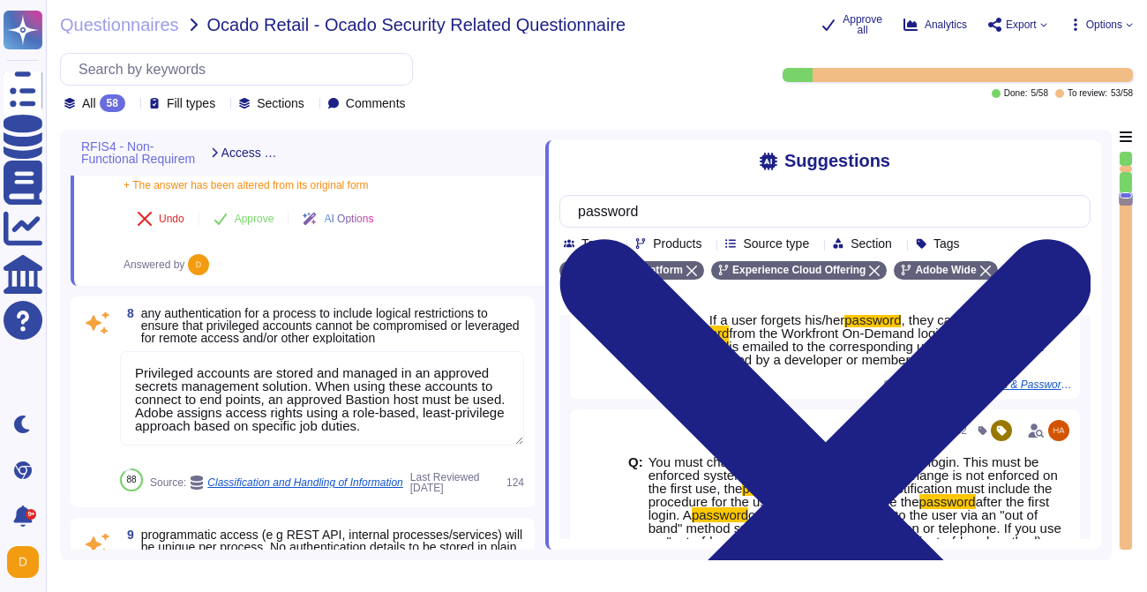
scroll to position [2136, 0]
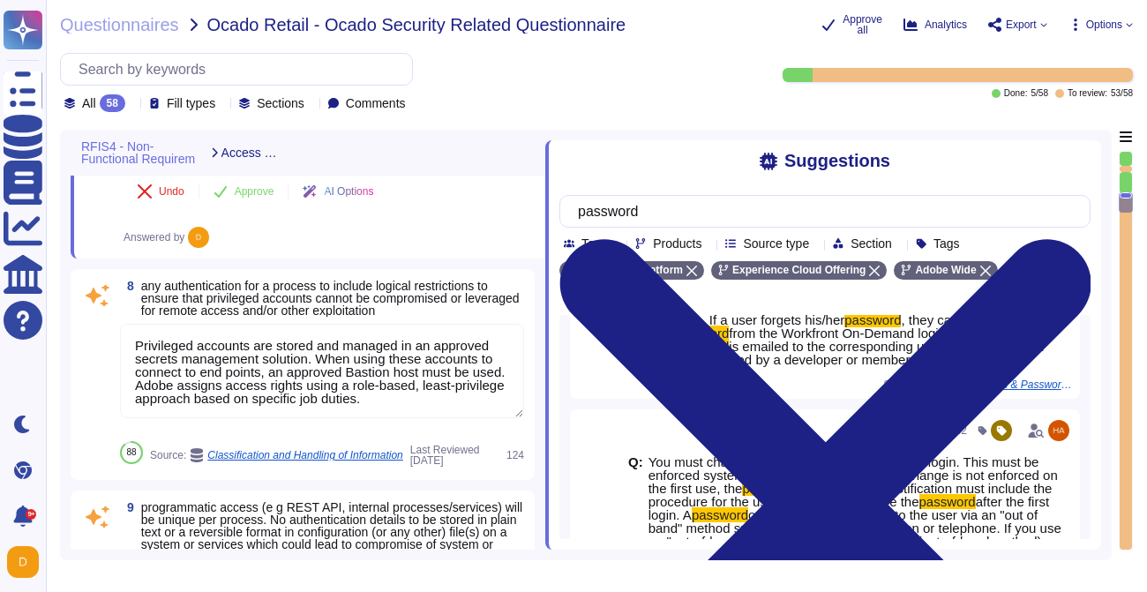
type textarea "Adobe restricts the use of shared and group authentication credentials. Authent…"
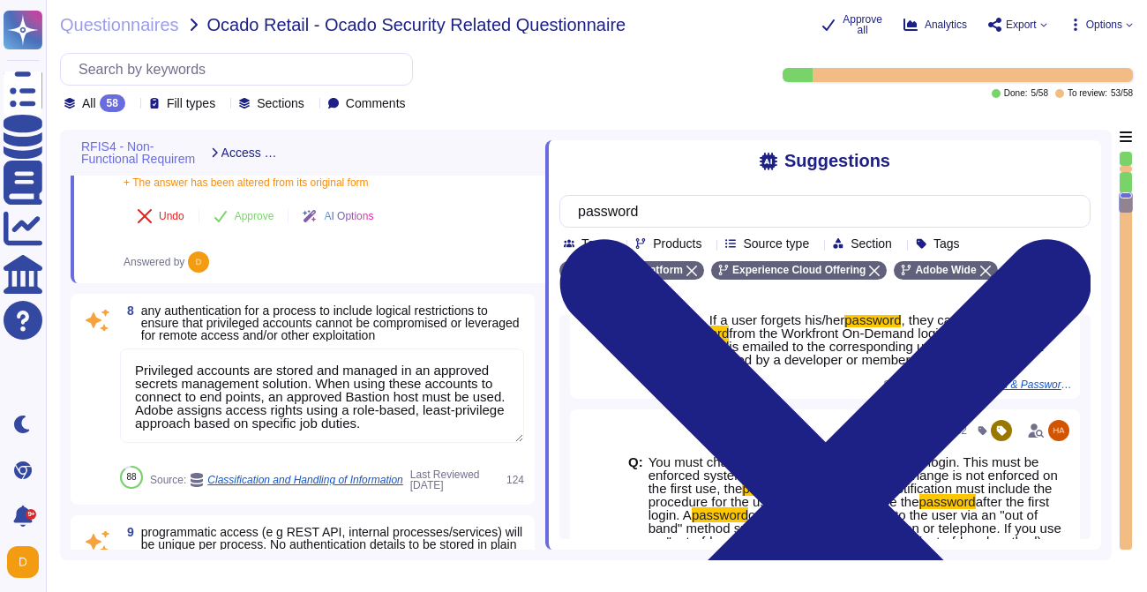
type textarea "Adobe has a Privileged Identity Management (PIM) solution in place. The followi…"
type textarea "Adobe restricts the use of shared and group authentication credentials. Authent…"
drag, startPoint x: 431, startPoint y: 416, endPoint x: 82, endPoint y: 365, distance: 352.2
click at [82, 364] on div "8 any authentication for a process to include logical restrictions to ensure th…" at bounding box center [302, 399] width 443 height 190
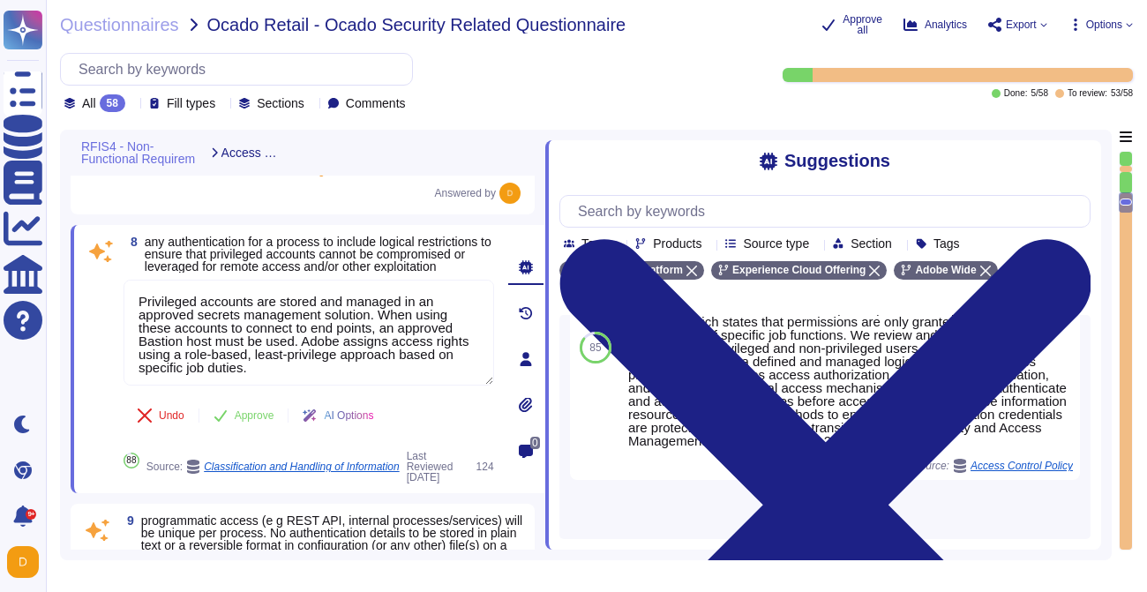
scroll to position [0, 0]
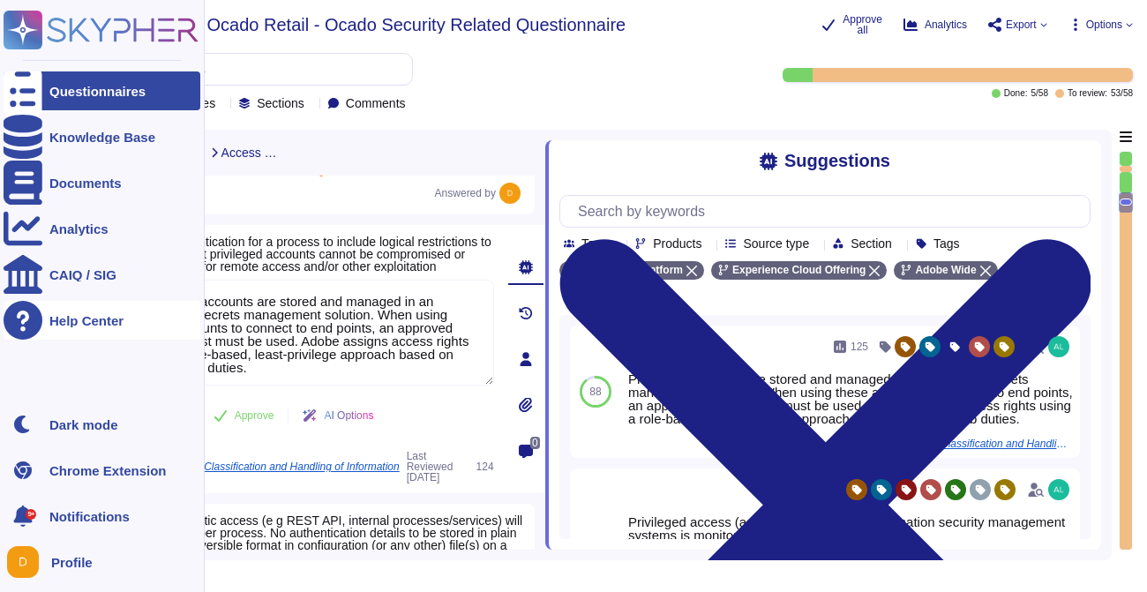
drag, startPoint x: 435, startPoint y: 368, endPoint x: 46, endPoint y: 317, distance: 392.5
click at [46, 317] on div "Questionnaires Knowledge Base Documents Analytics CAIQ / SIG Help Center Dark m…" at bounding box center [573, 296] width 1147 height 592
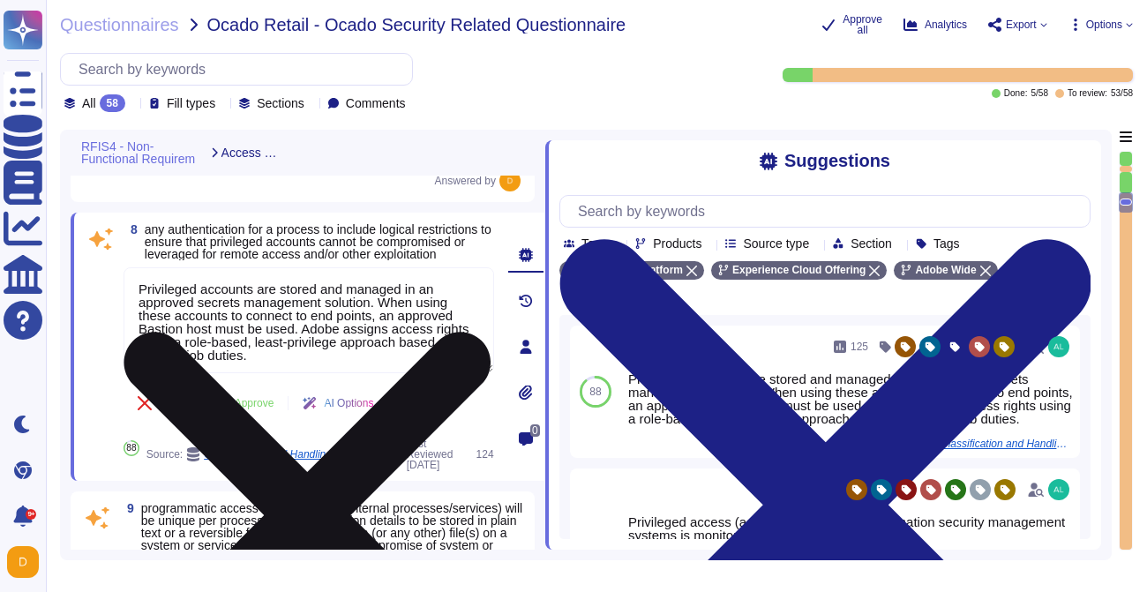
click at [397, 322] on textarea "Privileged accounts are stored and managed in an approved secrets management so…" at bounding box center [309, 320] width 371 height 106
drag, startPoint x: 447, startPoint y: 339, endPoint x: 129, endPoint y: 293, distance: 321.8
click at [129, 293] on textarea "Privileged accounts are stored and managed in an approved secrets management so…" at bounding box center [309, 320] width 371 height 106
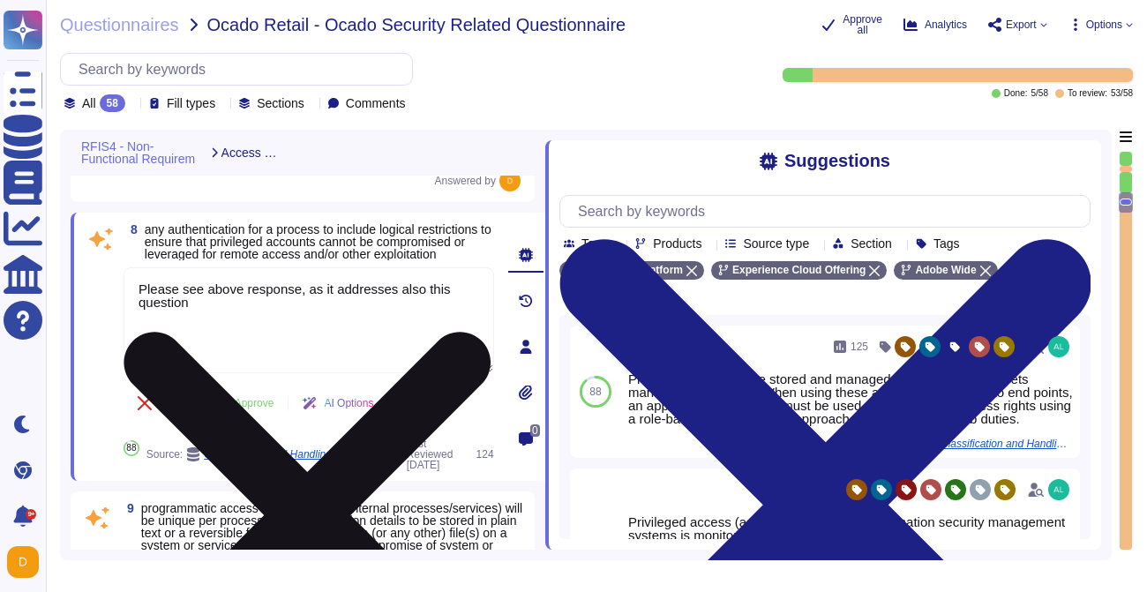
type textarea "Please see above response, as it addresses also this question."
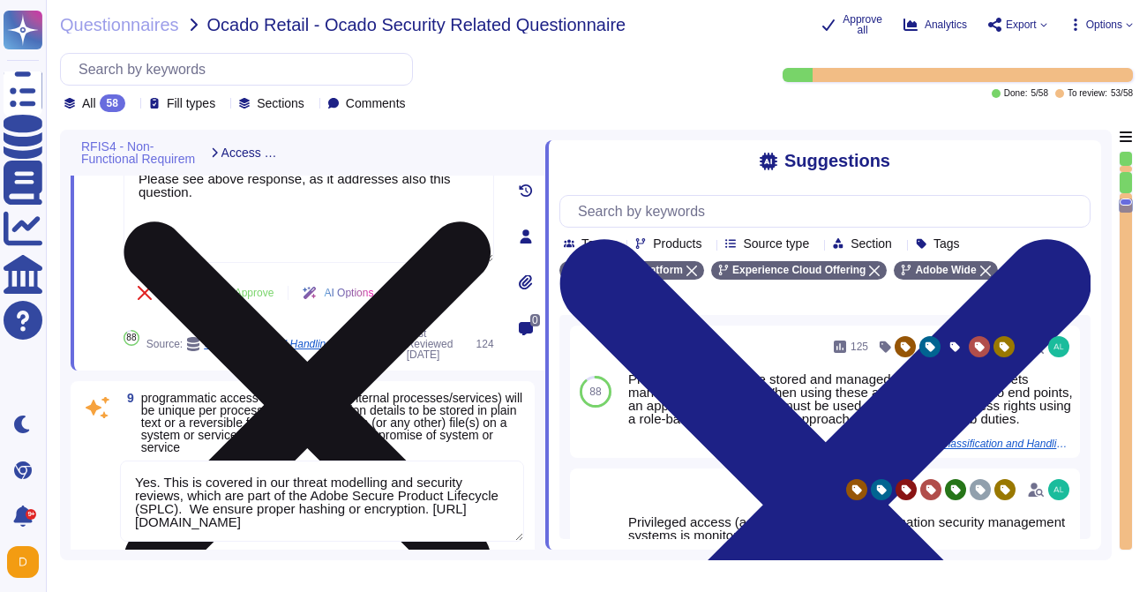
scroll to position [2263, 0]
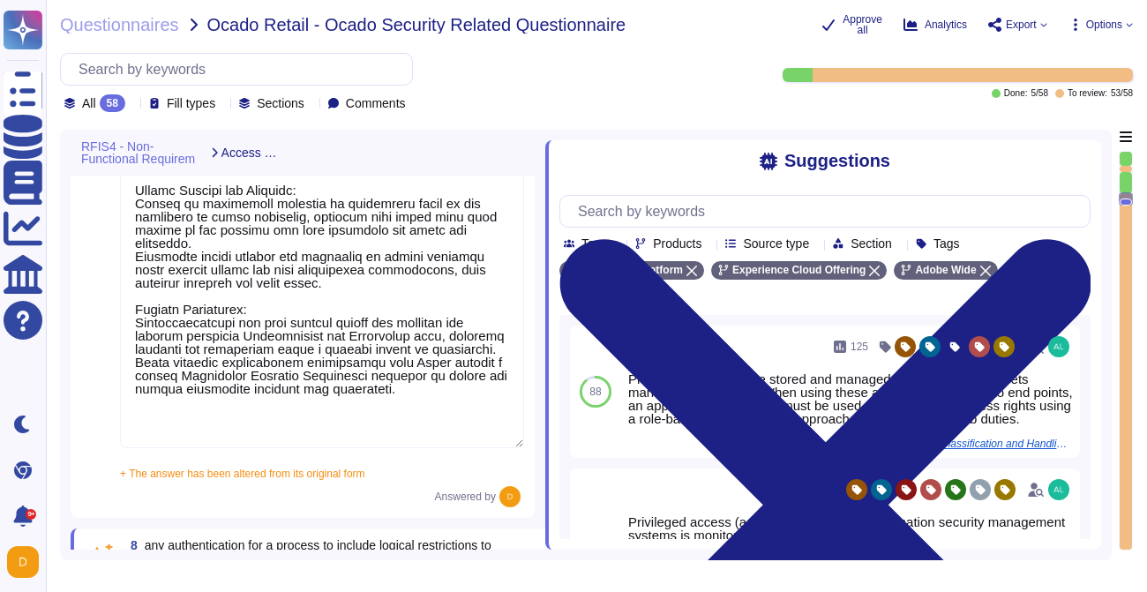
type textarea "All data in transit between Experience Platform and any external component, inc…"
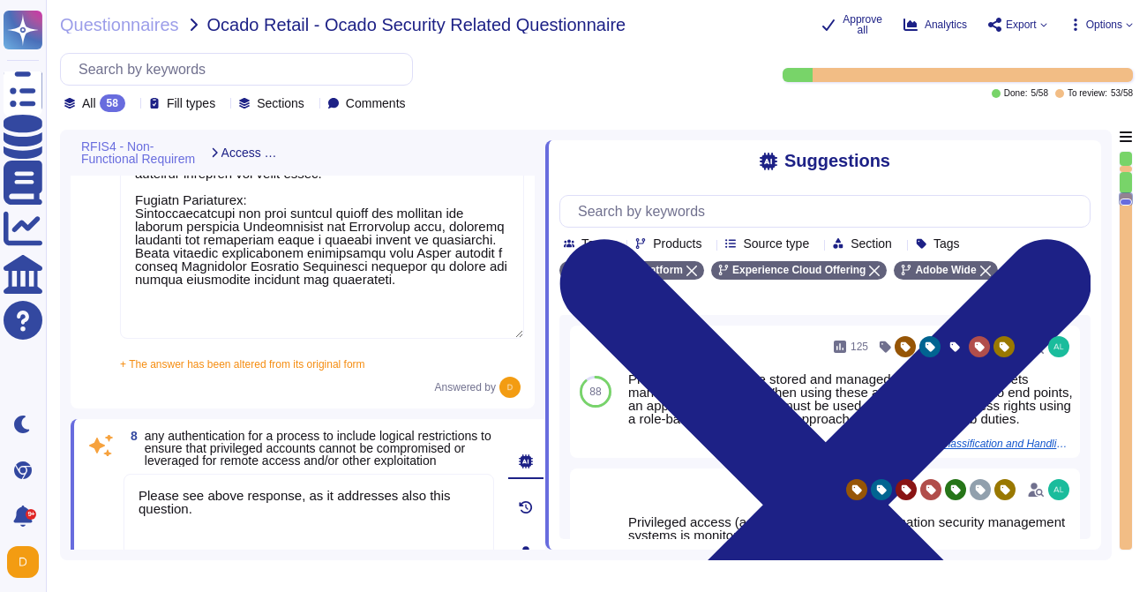
type textarea "Each API call requires authentication to be established, either through Oauth 2…"
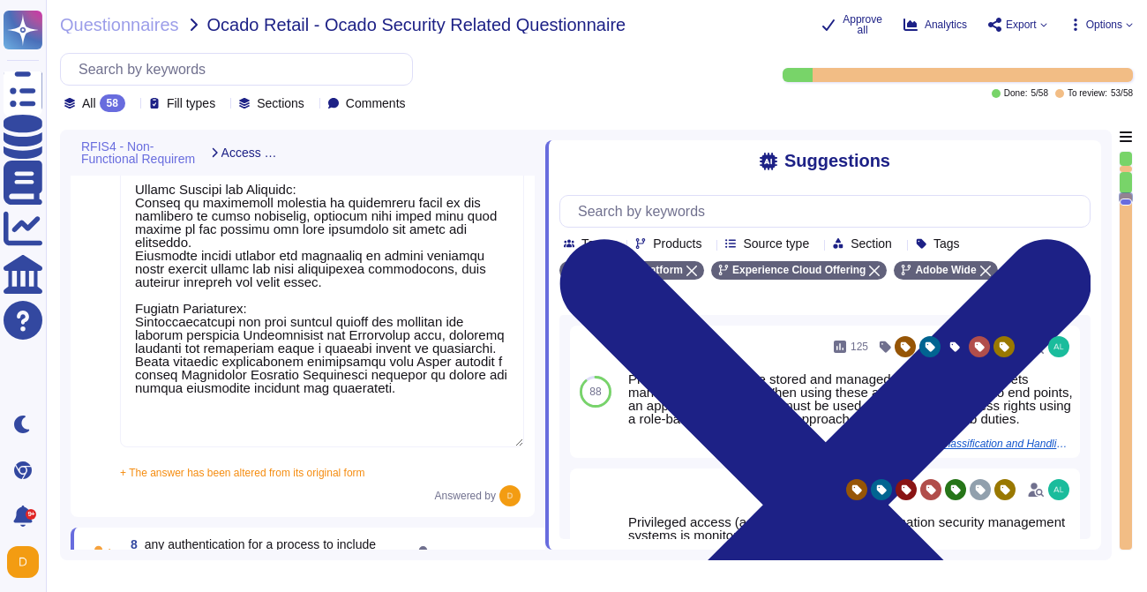
type textarea "Please see above response, as it addresses also this question."
type textarea "All data in transit between Experience Platform and any external component, inc…"
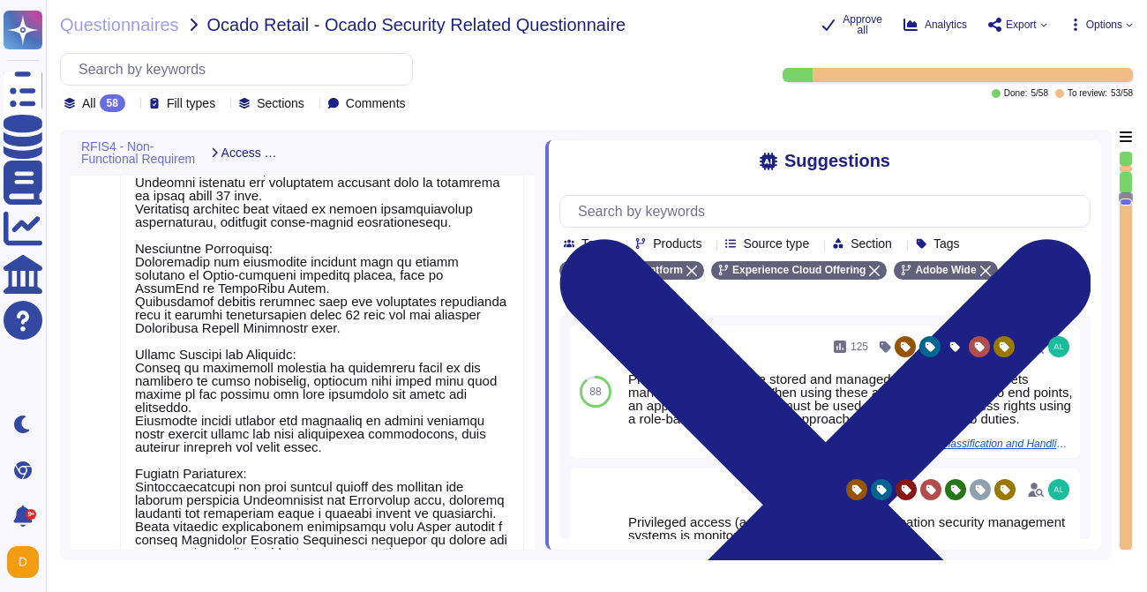
type textarea "Loremips dolo sitame con adip elitse do eiusmodte incididuntu labor et Dolor Ma…"
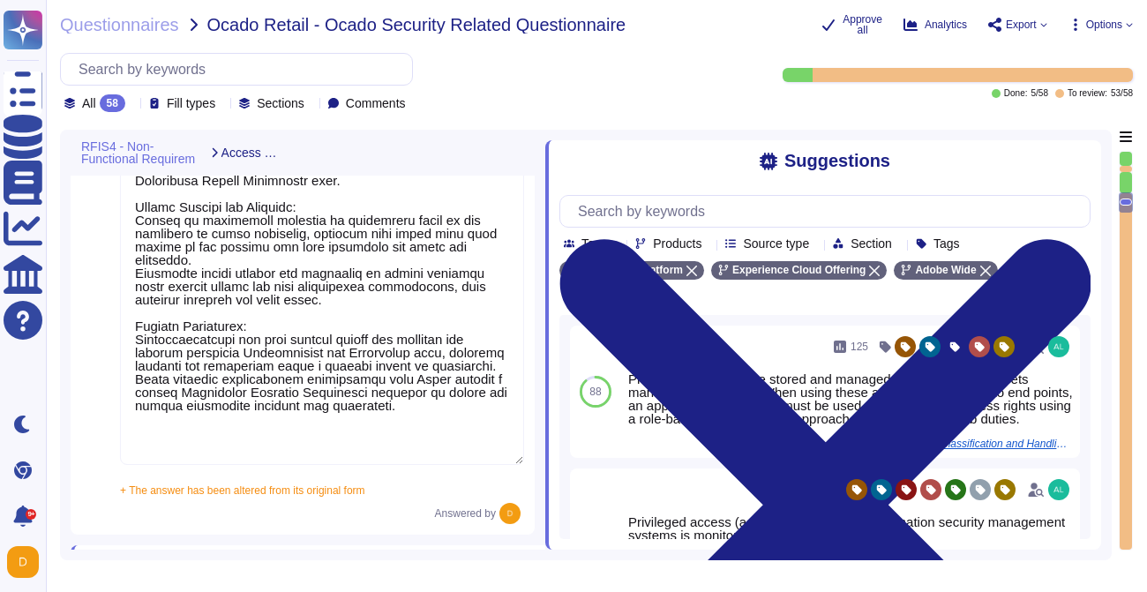
type textarea "Yes. This is covered in our threat modelling and security reviews, which are pa…"
type textarea "Each API call requires authentication to be established, either through Oauth 2…"
type textarea "Adobe restricts the use of shared and group authentication credentials. Authent…"
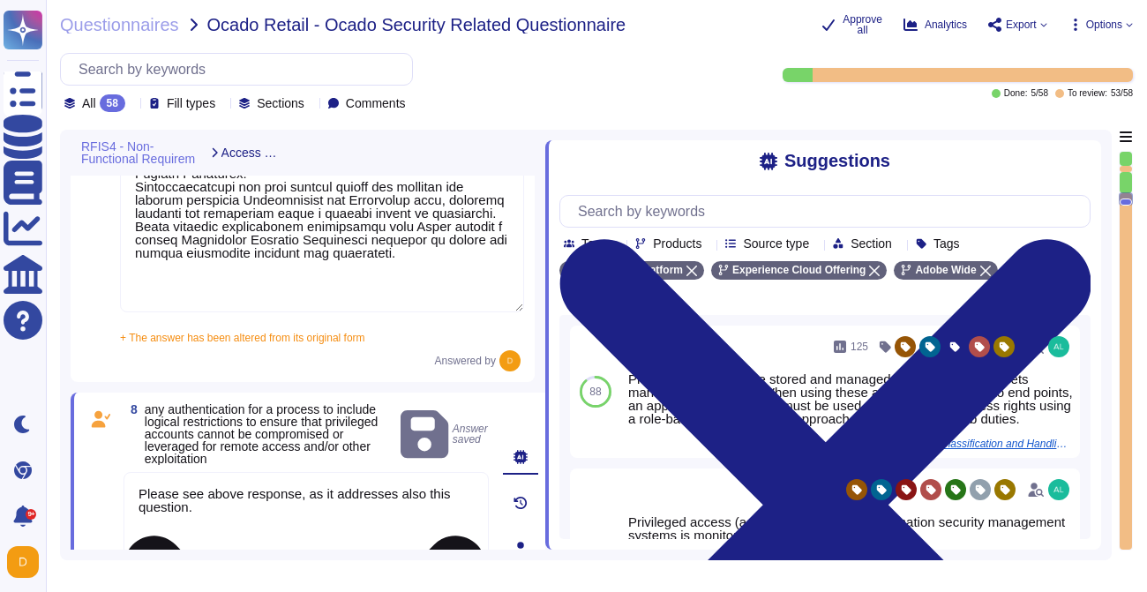
scroll to position [1946, 0]
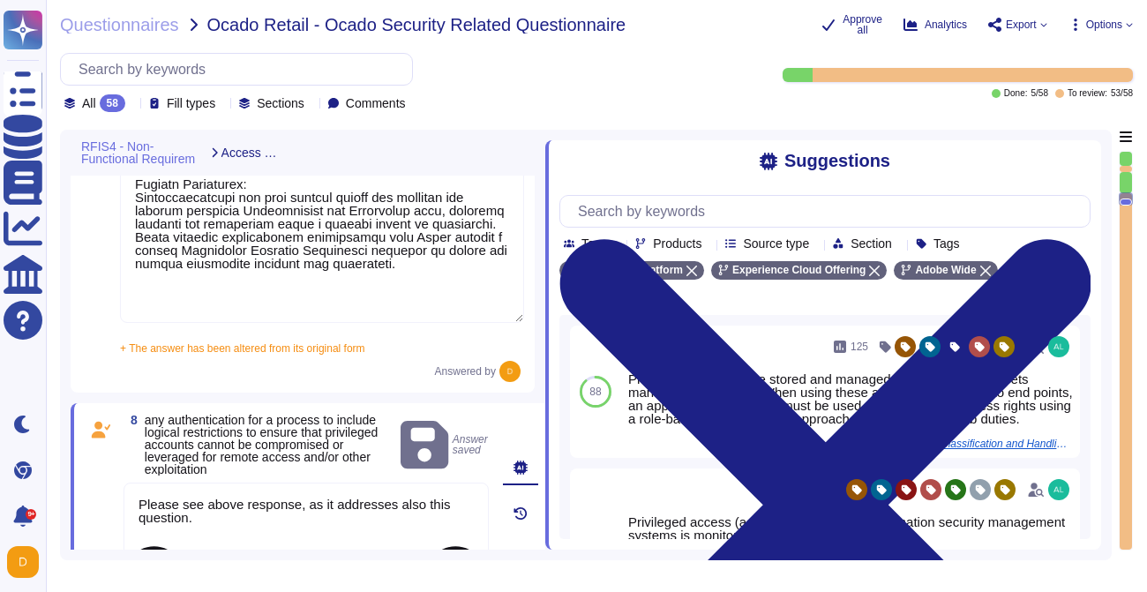
click at [306, 225] on textarea at bounding box center [322, 57] width 404 height 531
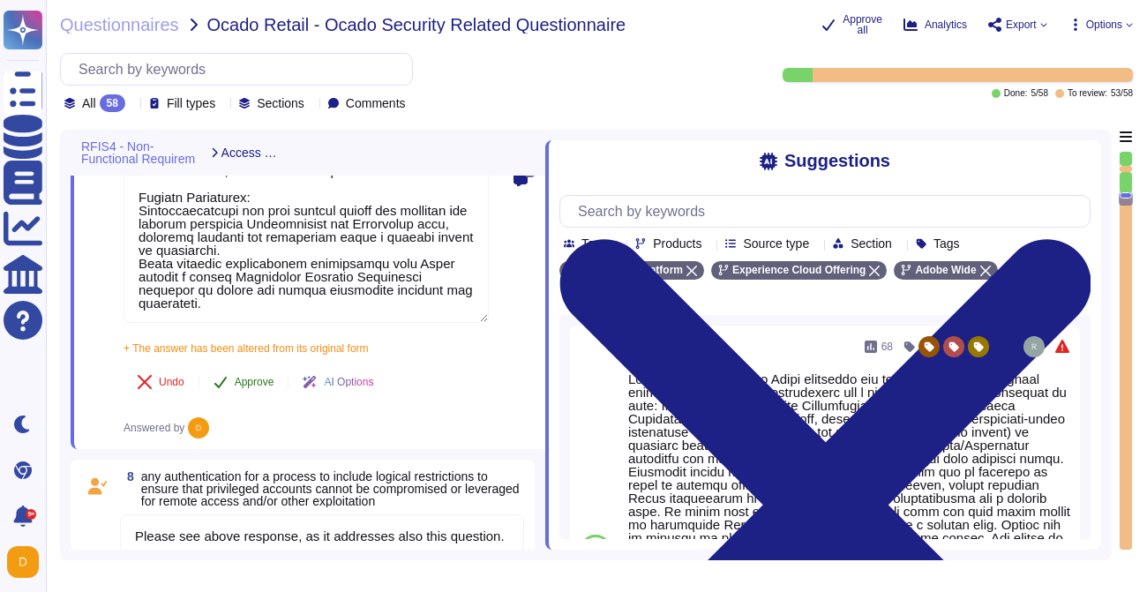
click at [239, 400] on button "Approve" at bounding box center [243, 381] width 89 height 35
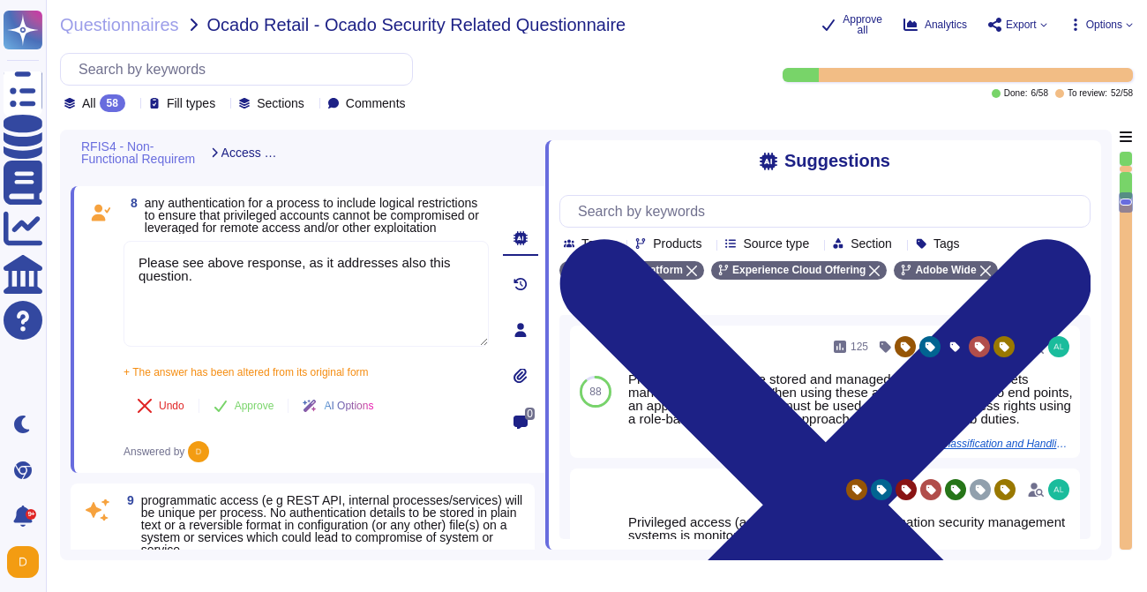
scroll to position [2134, 0]
click at [261, 394] on div "8 any authentication for a process to include logical restrictions to ensure th…" at bounding box center [287, 330] width 404 height 266
click at [251, 424] on button "Approve" at bounding box center [243, 405] width 89 height 35
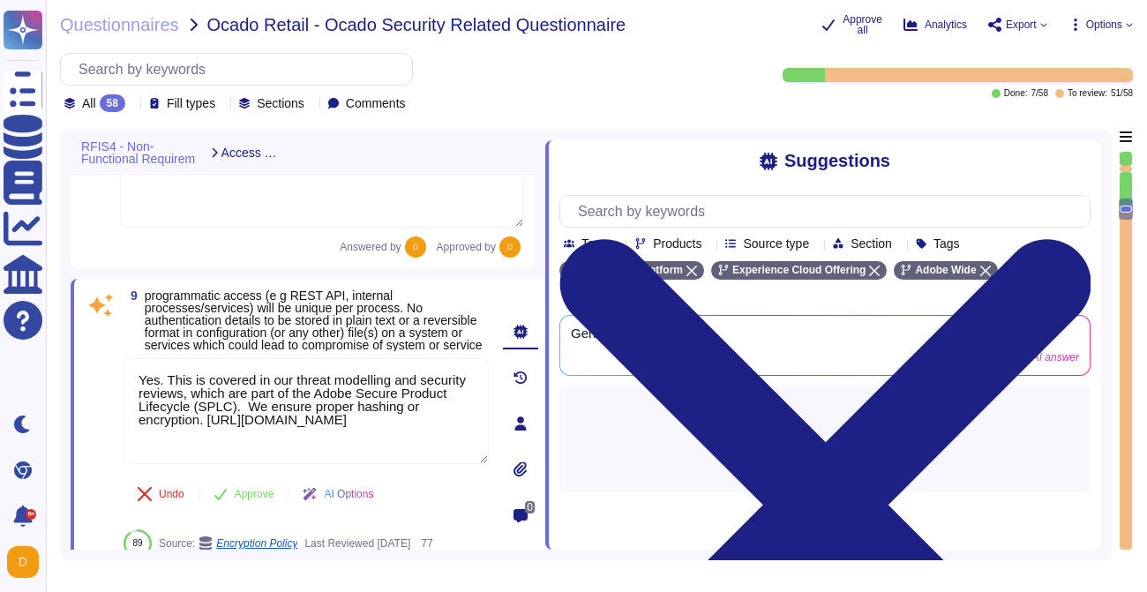
type textarea "The customer provisions and manages all application-level users/permissions."
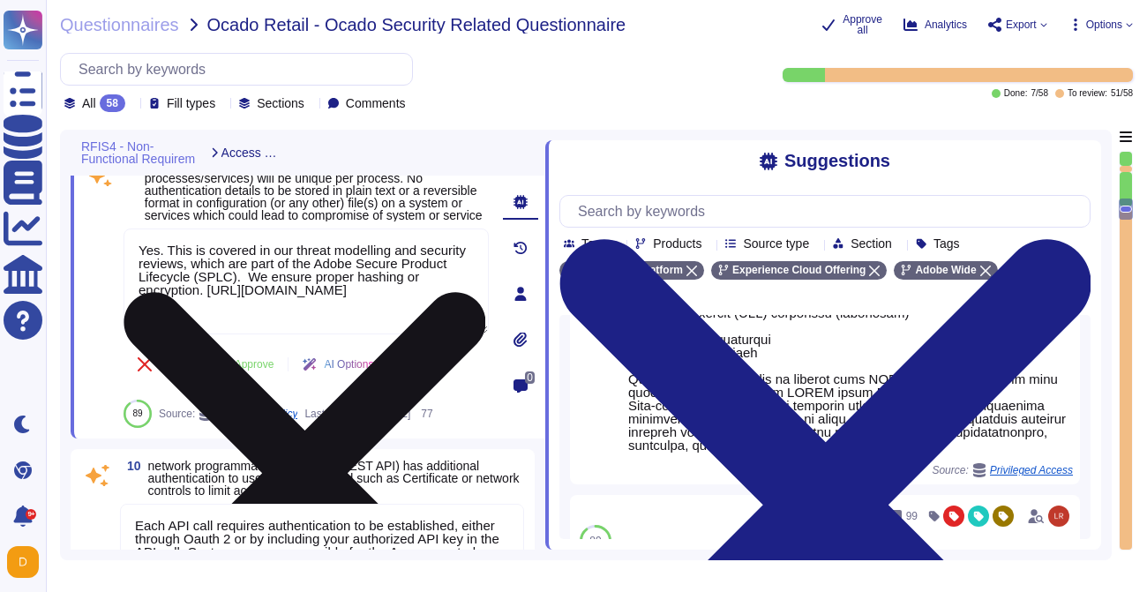
scroll to position [2389, 0]
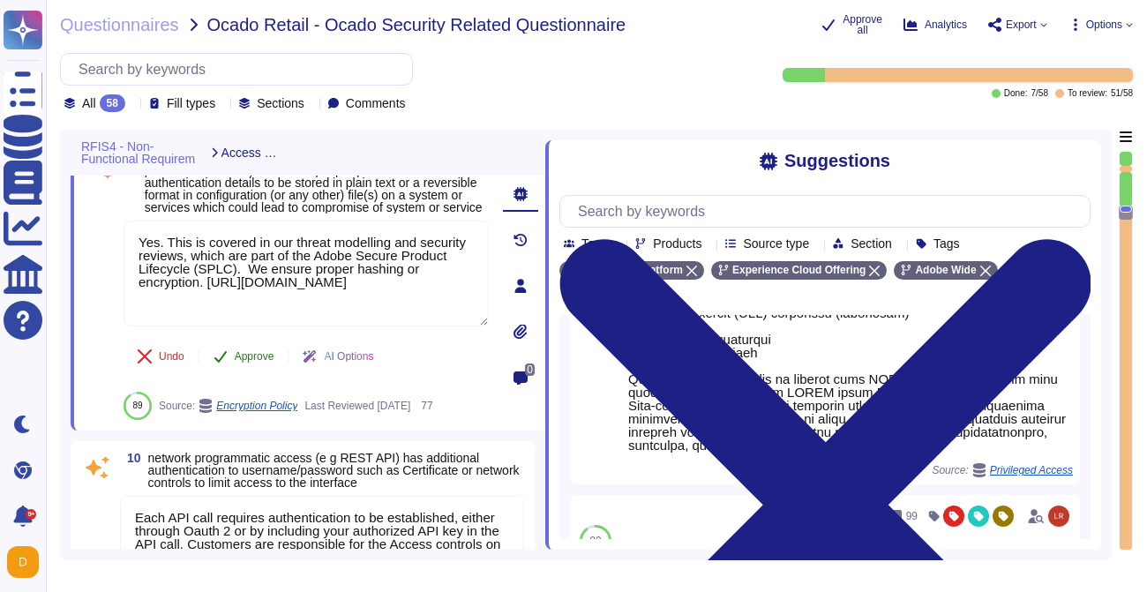
click at [244, 362] on span "Approve" at bounding box center [255, 356] width 40 height 11
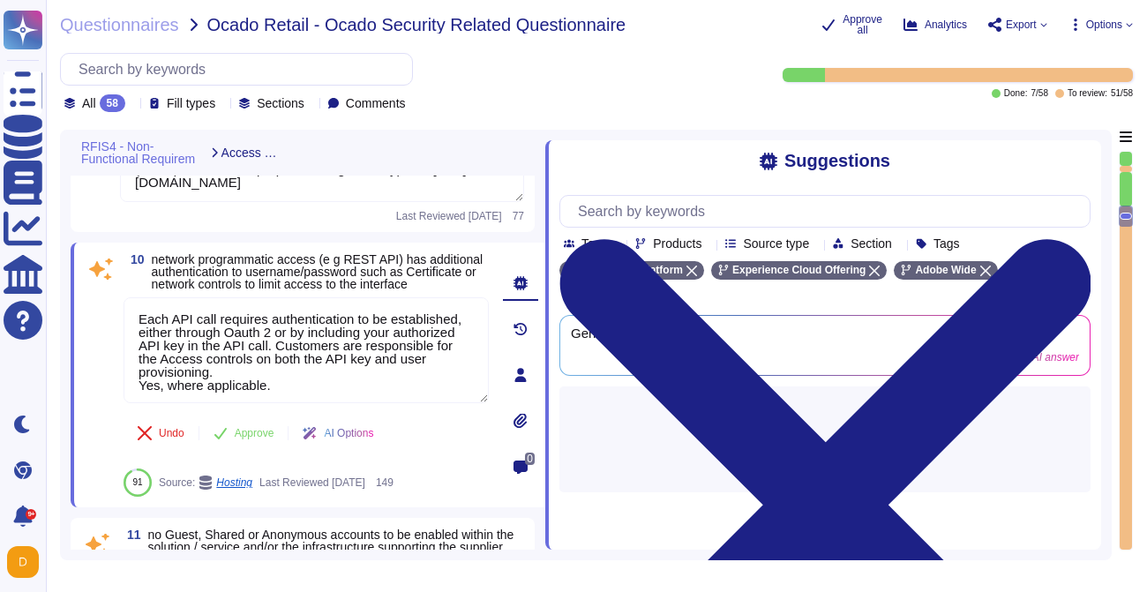
type textarea "Adobe uses Splunk for its SIEM. For some offerings, customer can retrieve appli…"
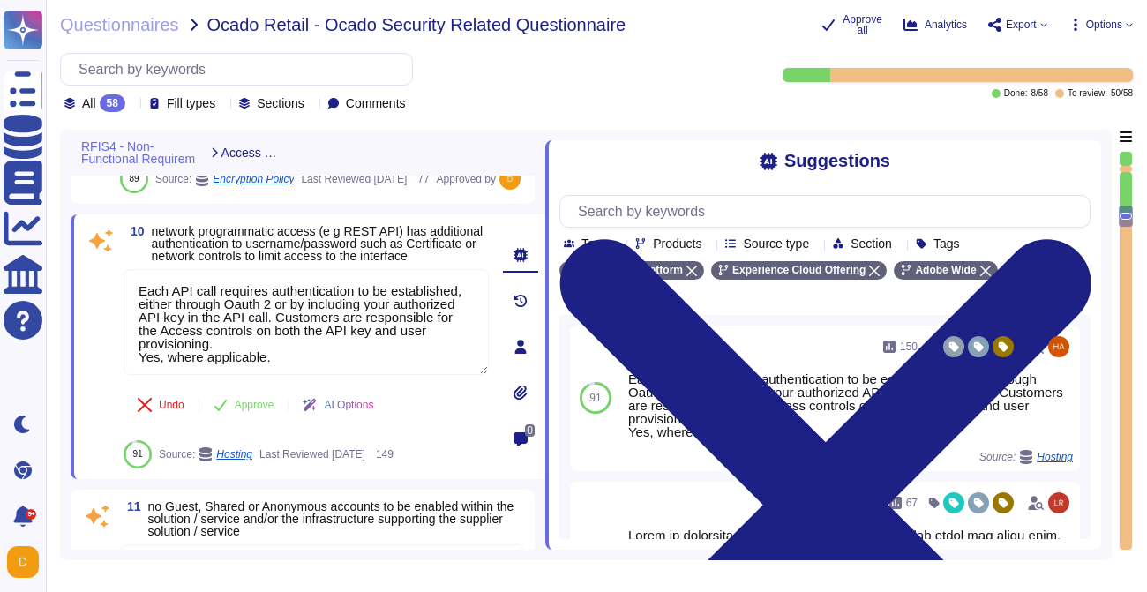
scroll to position [2564, 0]
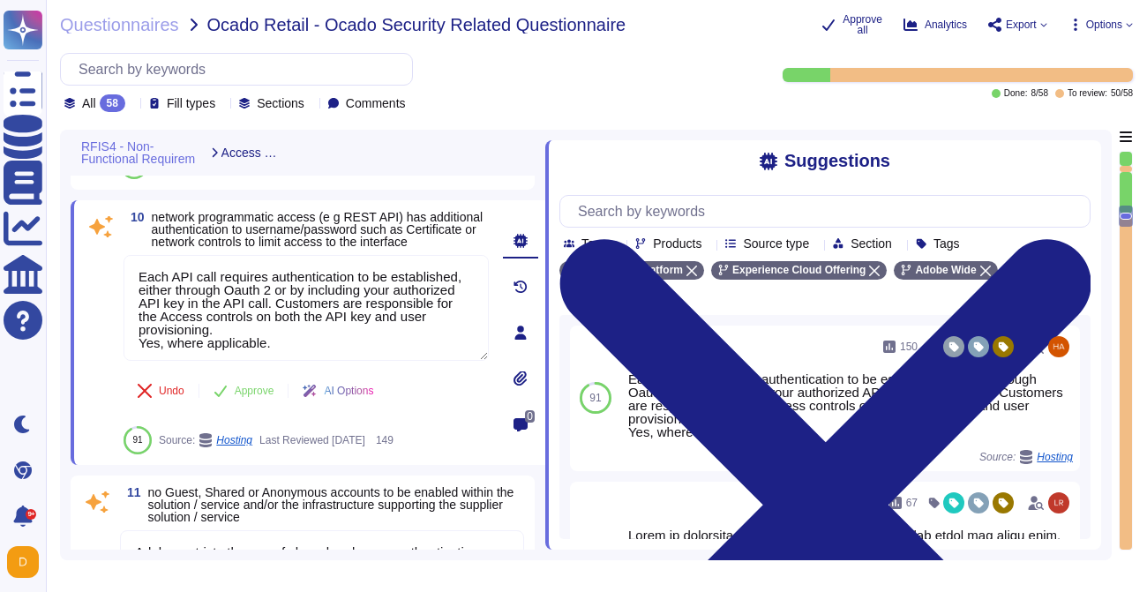
type textarea "Adobe uses Splunk for its SIEM. For some offerings, customer can retrieve appli…"
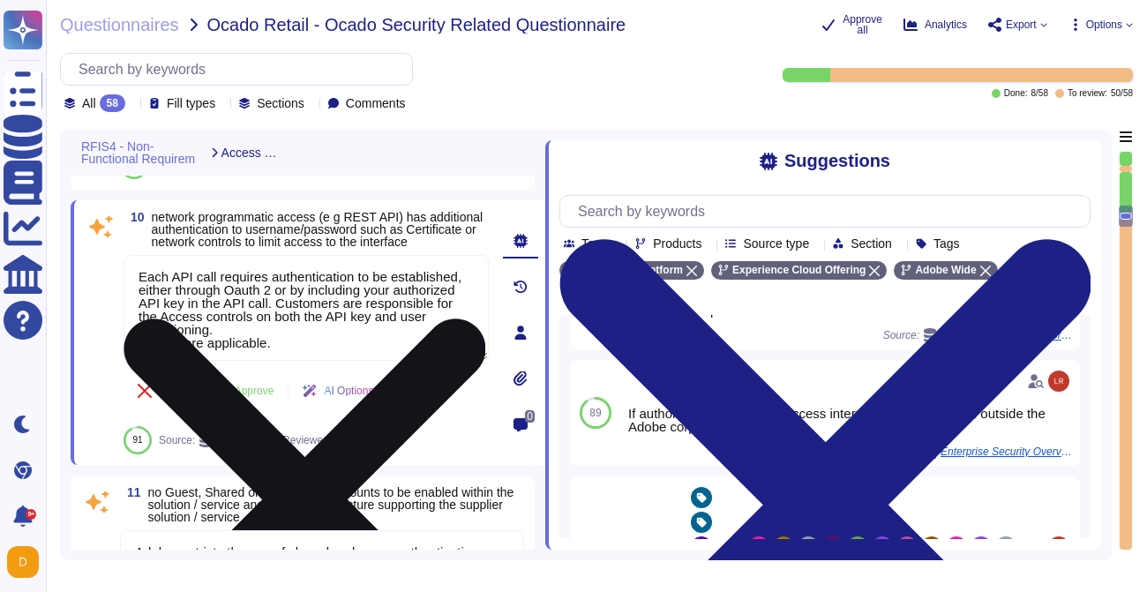
scroll to position [3, 0]
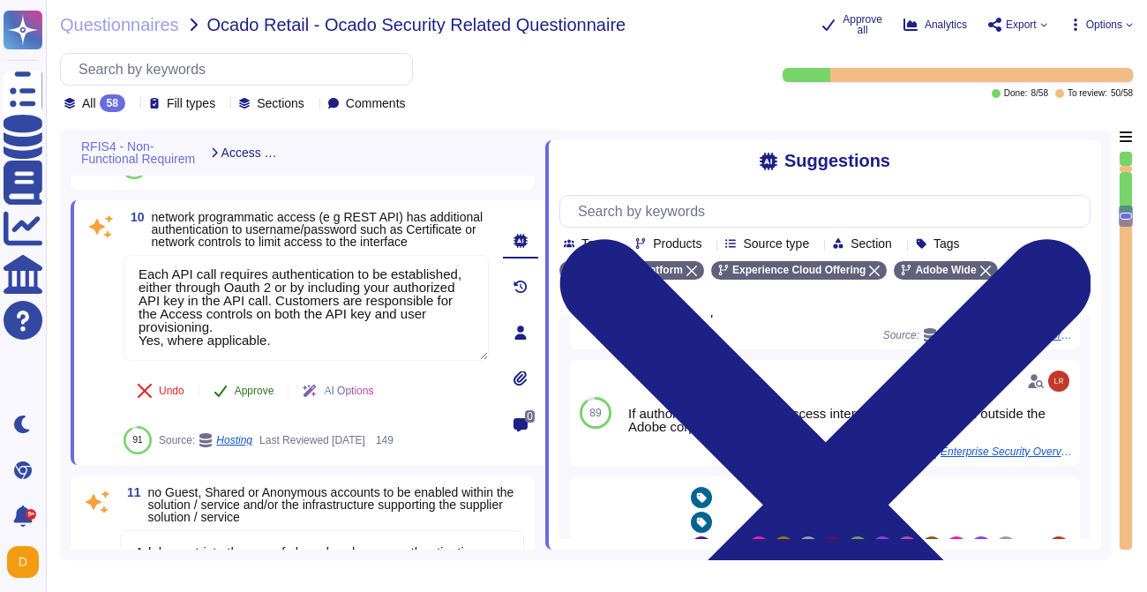
click at [244, 396] on span "Approve" at bounding box center [255, 391] width 40 height 11
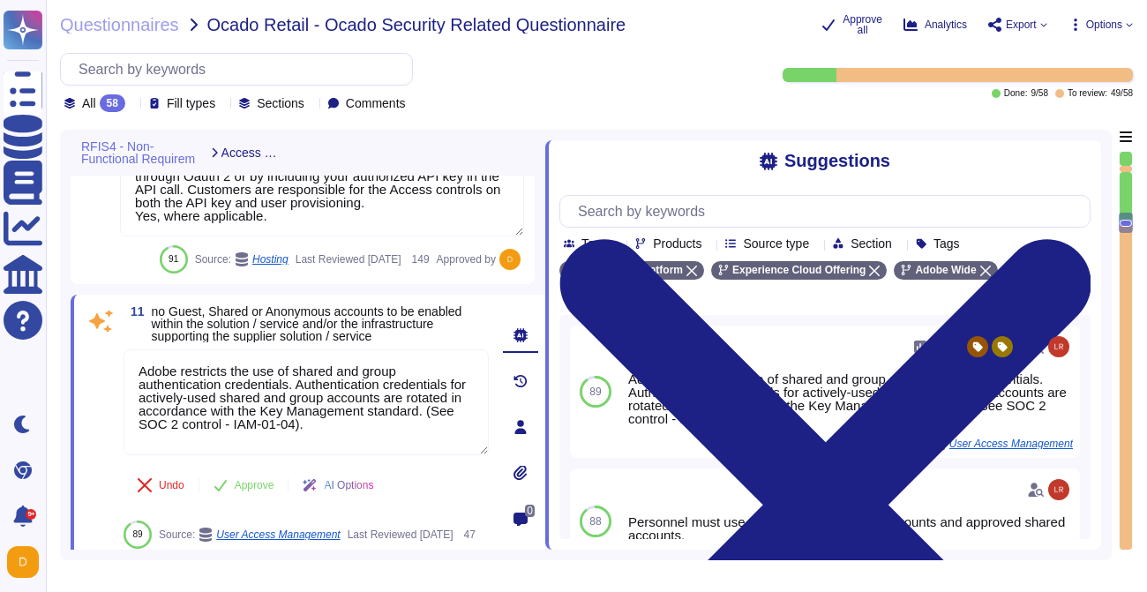
type textarea "Audit logs are stored and retained centrally at Adobe. A Security Incident and …"
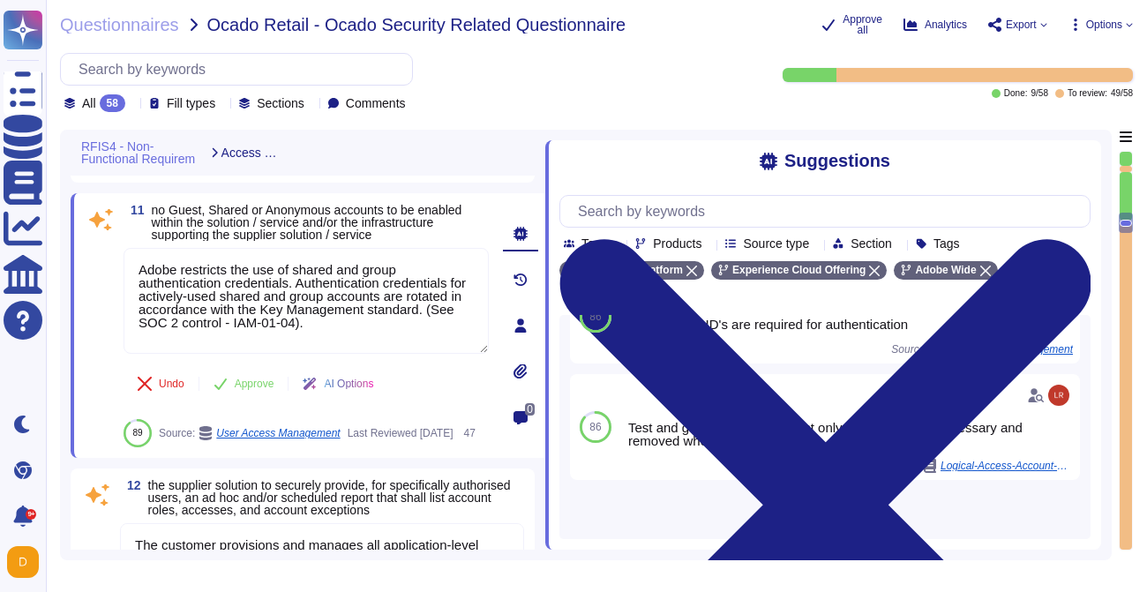
scroll to position [522, 0]
click at [791, 520] on span "Load more..." at bounding box center [824, 514] width 531 height 13
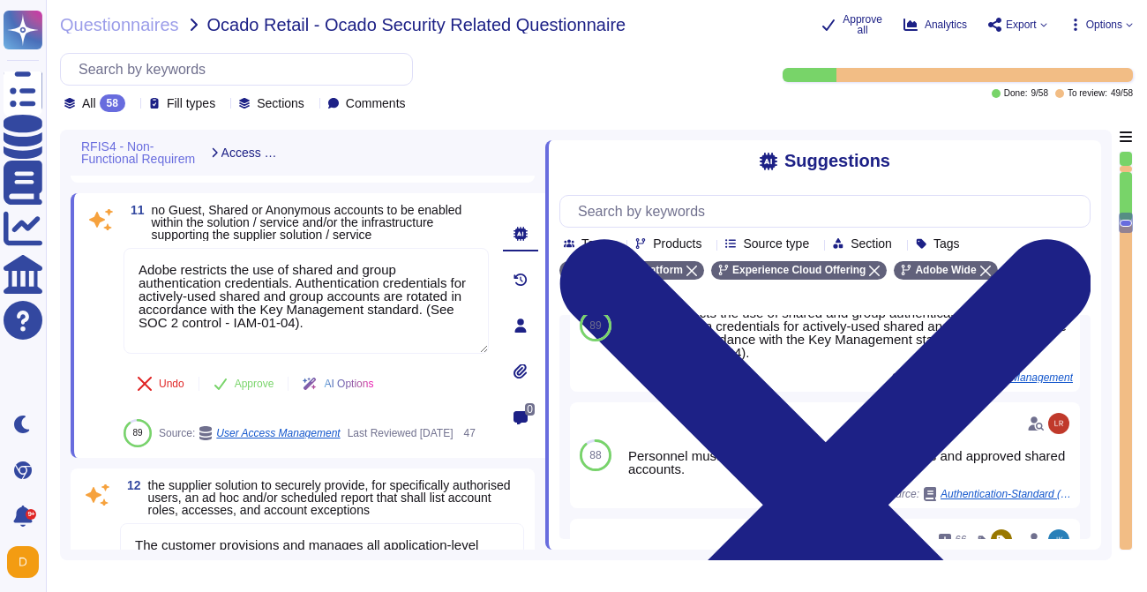
scroll to position [67, 0]
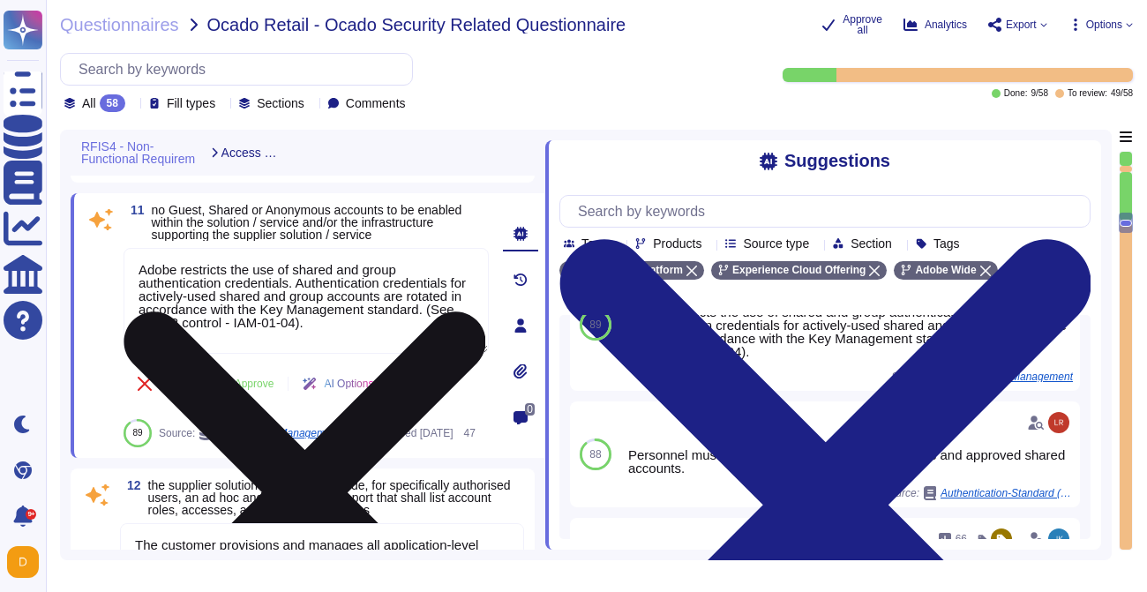
click at [428, 341] on textarea "Adobe restricts the use of shared and group authentication credentials. Authent…" at bounding box center [306, 301] width 365 height 106
type textarea "Adobe restricts the use of shared and group authentication credentials. Authent…"
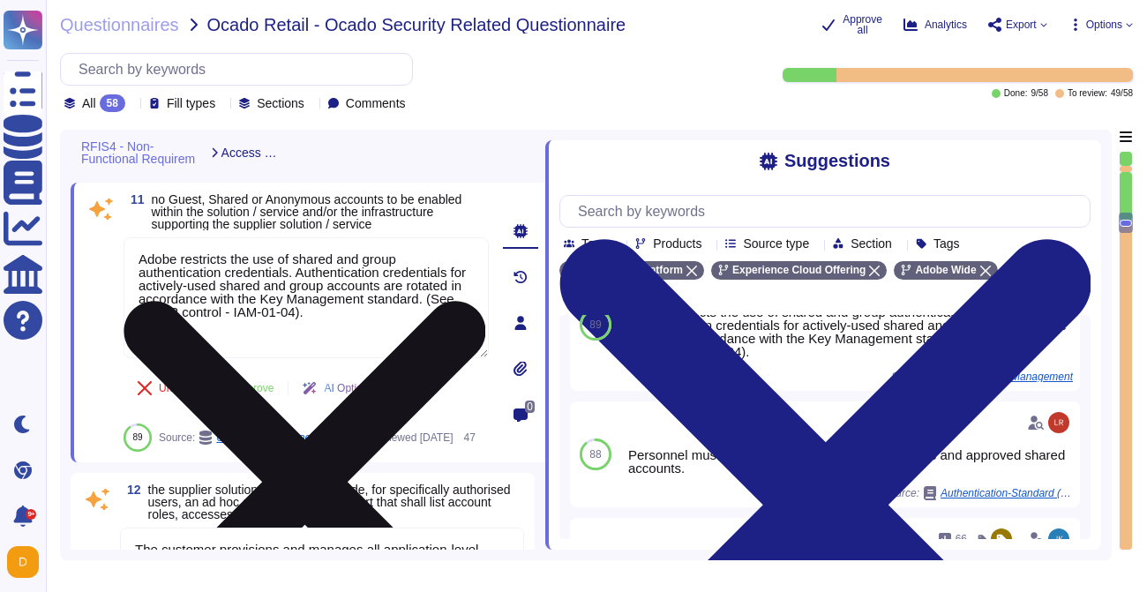
type textarea "Audit logs are stored and retained centrally at Adobe. A Security Incident and …"
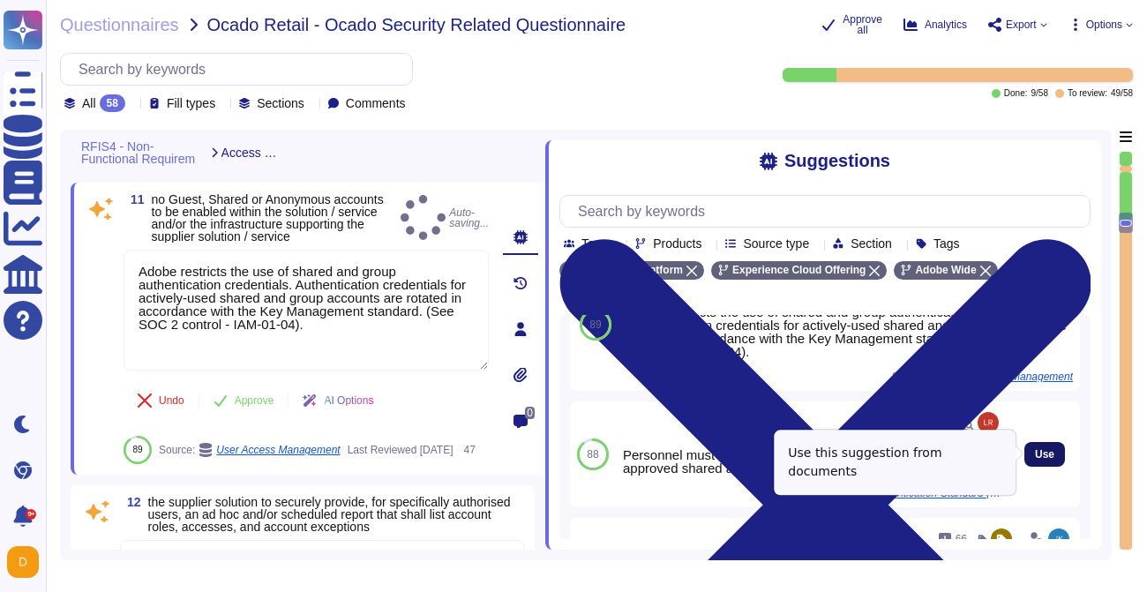
click at [1049, 454] on span "Use" at bounding box center [1044, 454] width 19 height 11
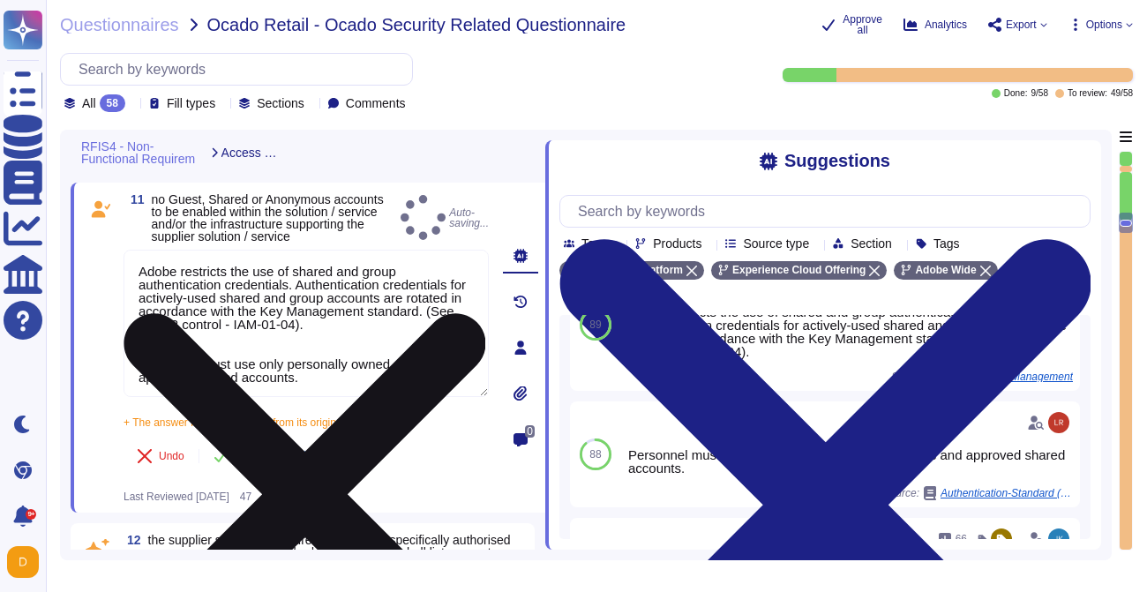
type textarea "Adobe restricts the use of shared and group authentication credentials. Authent…"
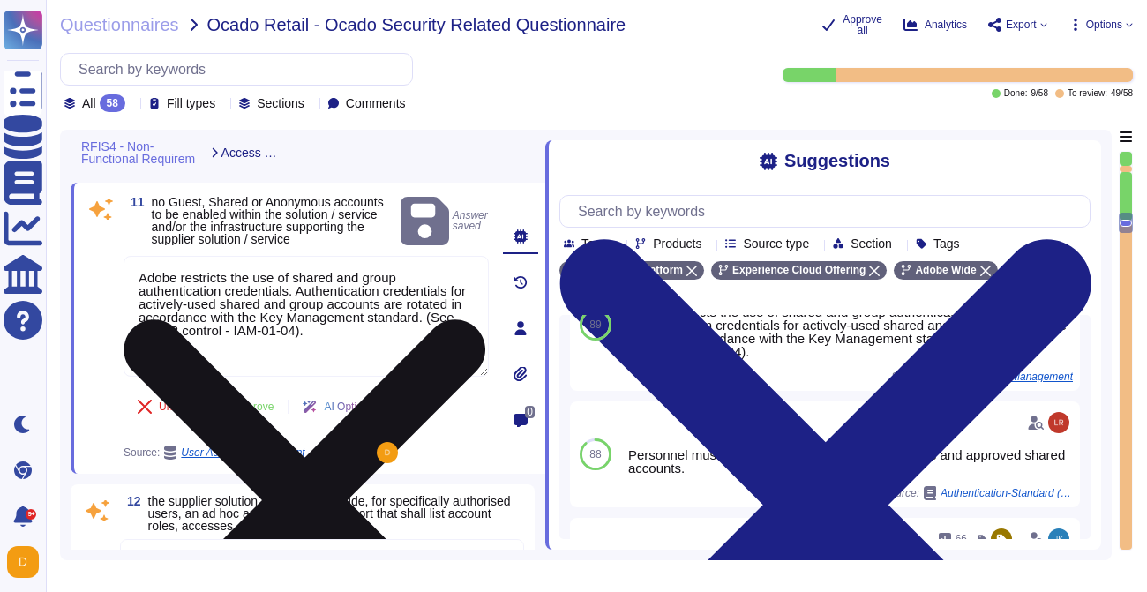
type textarea "Audit logs are stored and retained centrally at Adobe. A Security Incident and …"
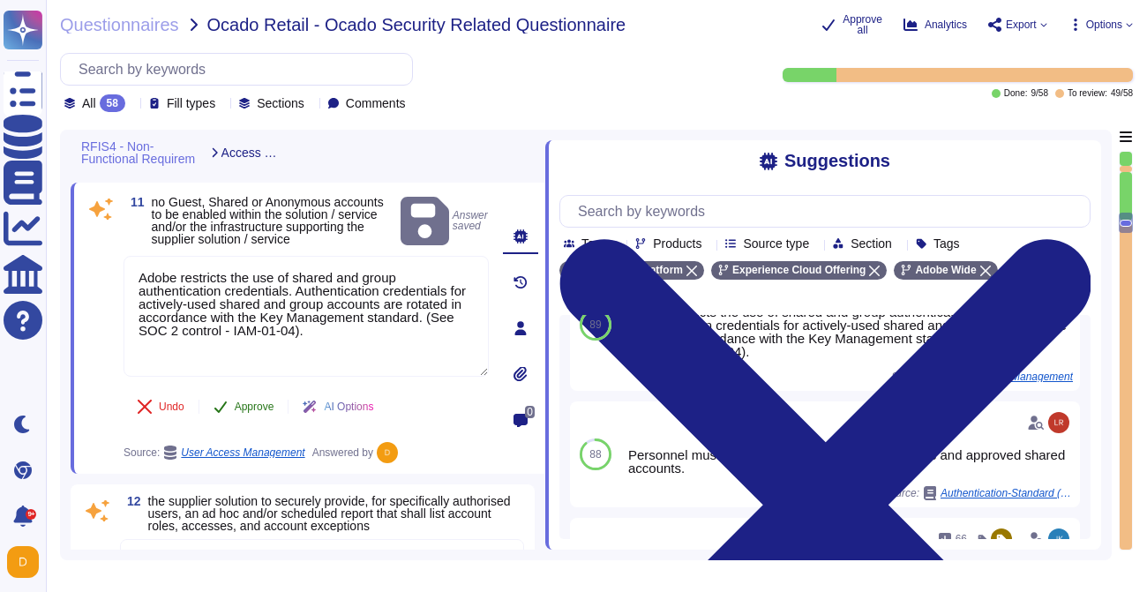
click at [226, 414] on icon at bounding box center [221, 407] width 14 height 14
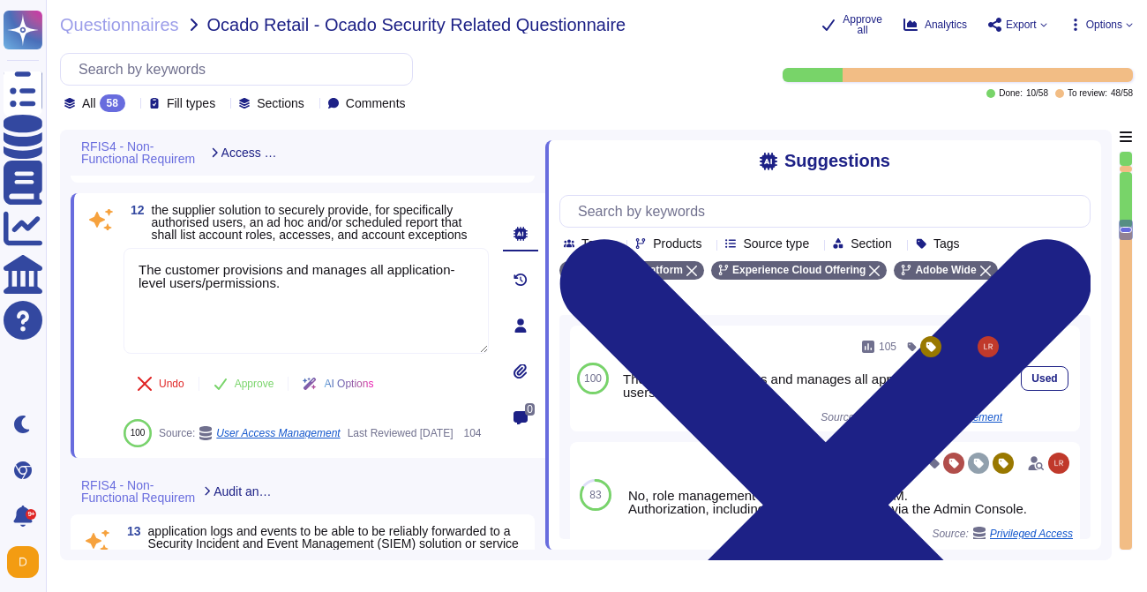
scroll to position [0, 0]
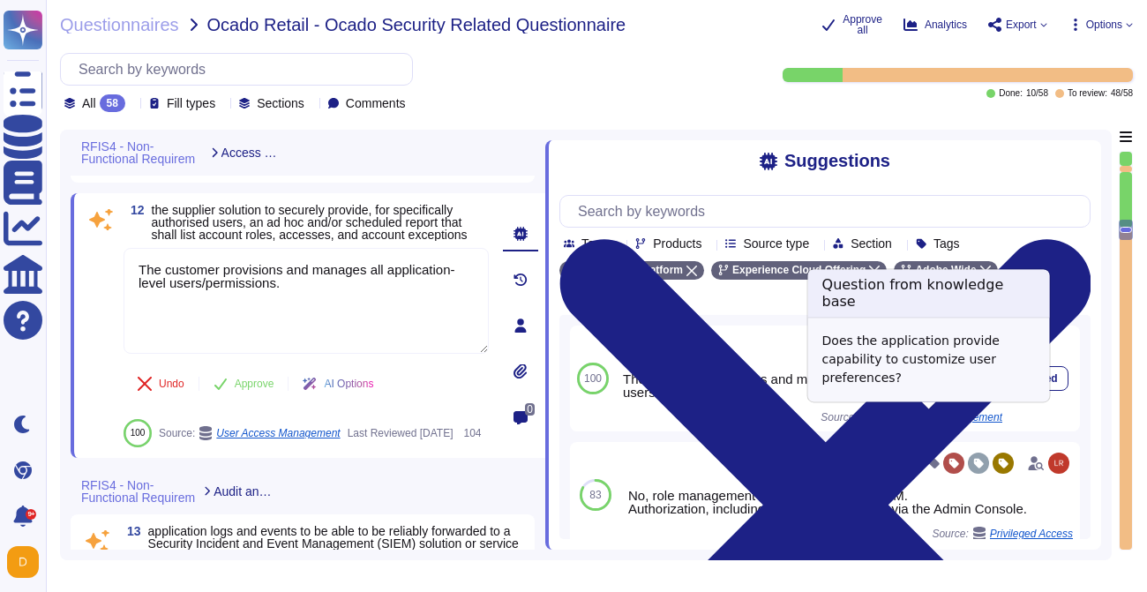
click at [940, 419] on span "User Access Management" at bounding box center [941, 417] width 124 height 11
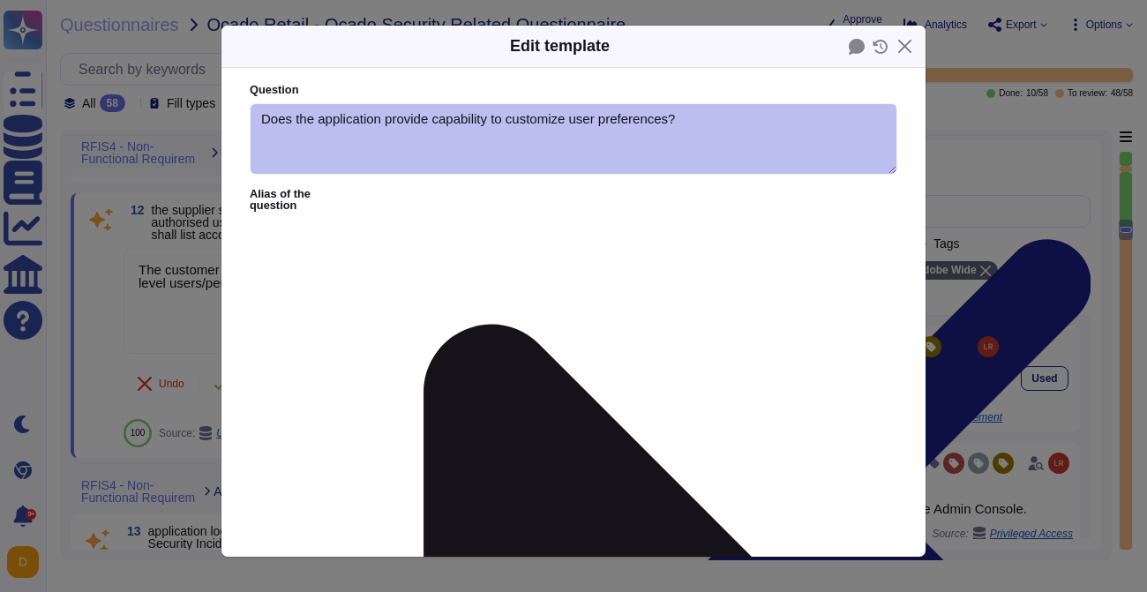
type textarea "Does the application provide capability to customize user preferences?"
type textarea "The customer provisions and manages all application-level users/permissions."
click at [1005, 200] on div "Edit template Question Does the application provide capability to customize use…" at bounding box center [573, 296] width 1147 height 592
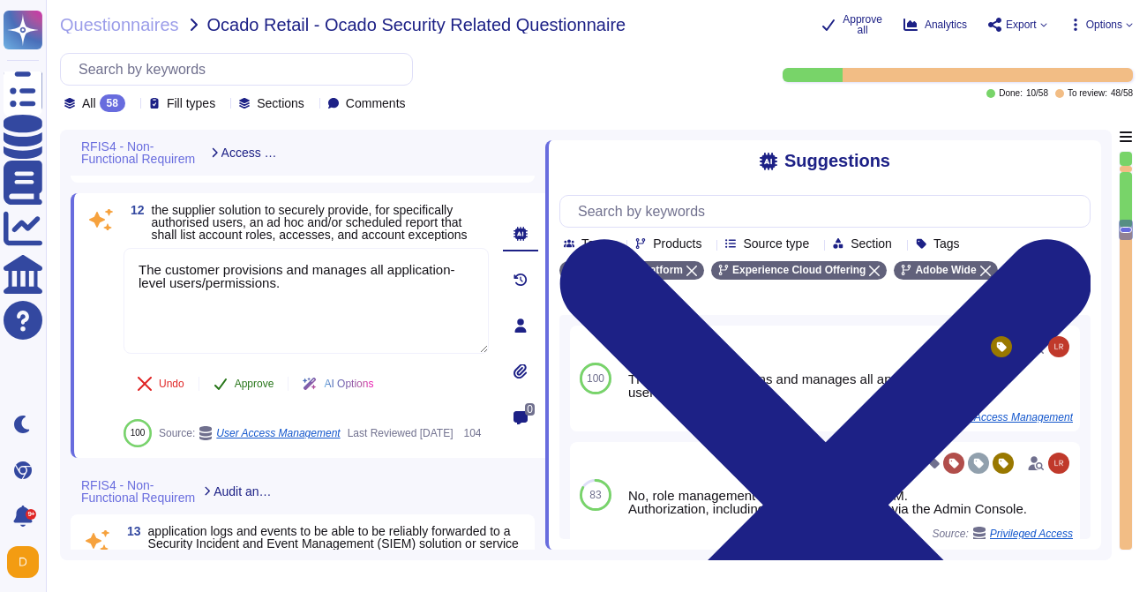
click at [239, 389] on span "Approve" at bounding box center [255, 384] width 40 height 11
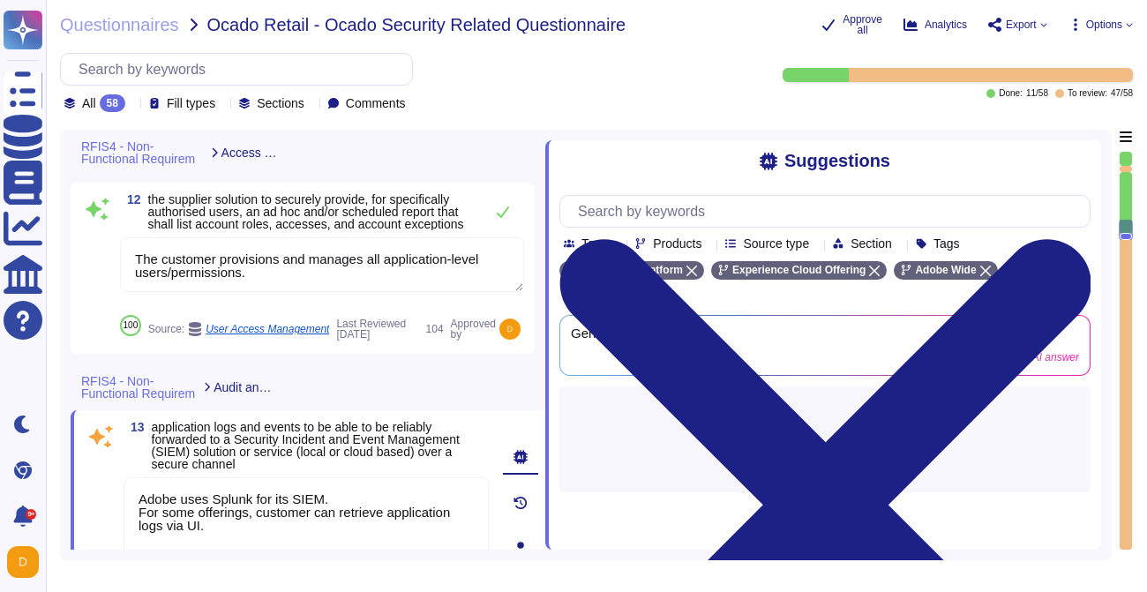
type textarea "Audit logs are stored and retained centrally at Adobe. A Security Incident and …"
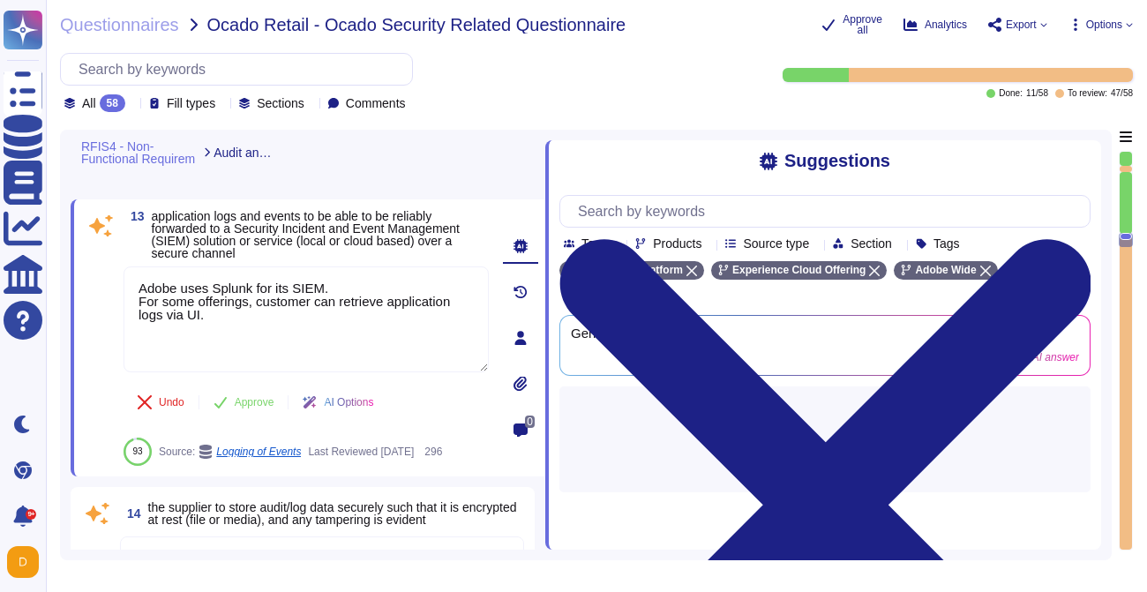
type textarea "Adobe retains access logs for Adobe office’s and owned locations for 1 year. Lo…"
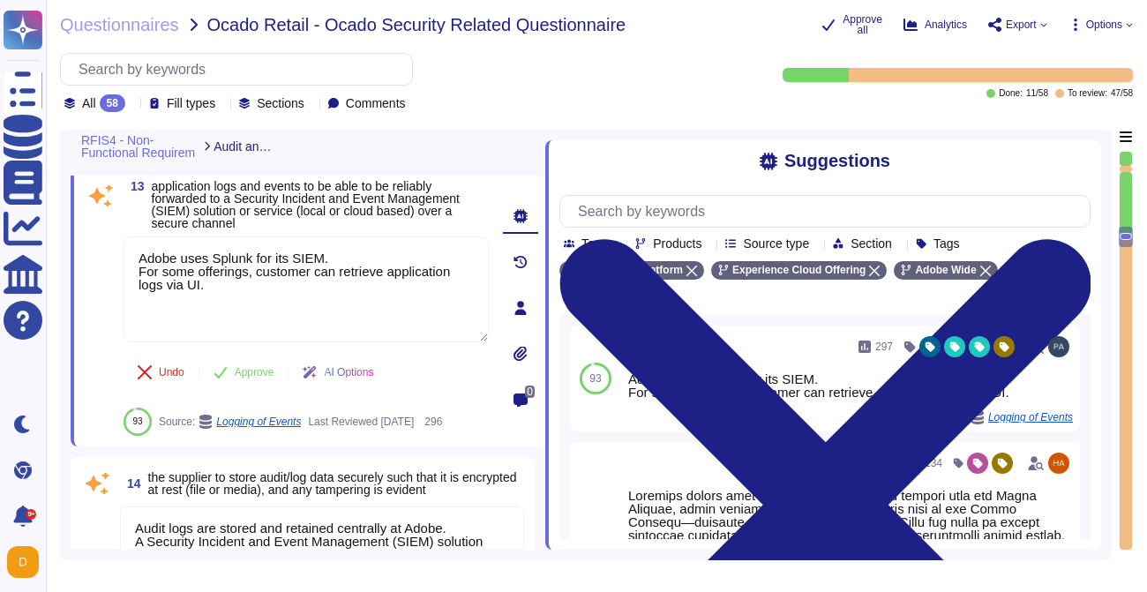
type textarea "Adobe restricts the use of shared and group authentication credentials. Authent…"
type textarea "The customer provisions and manages all application-level users/permissions."
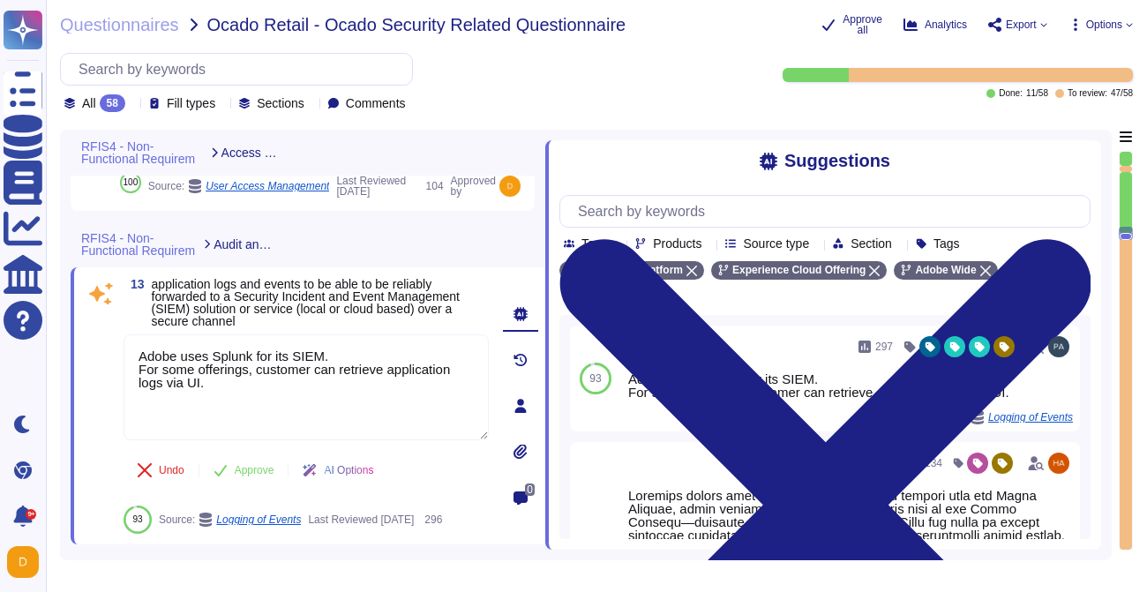
type textarea "Each API call requires authentication to be established, either through Oauth 2…"
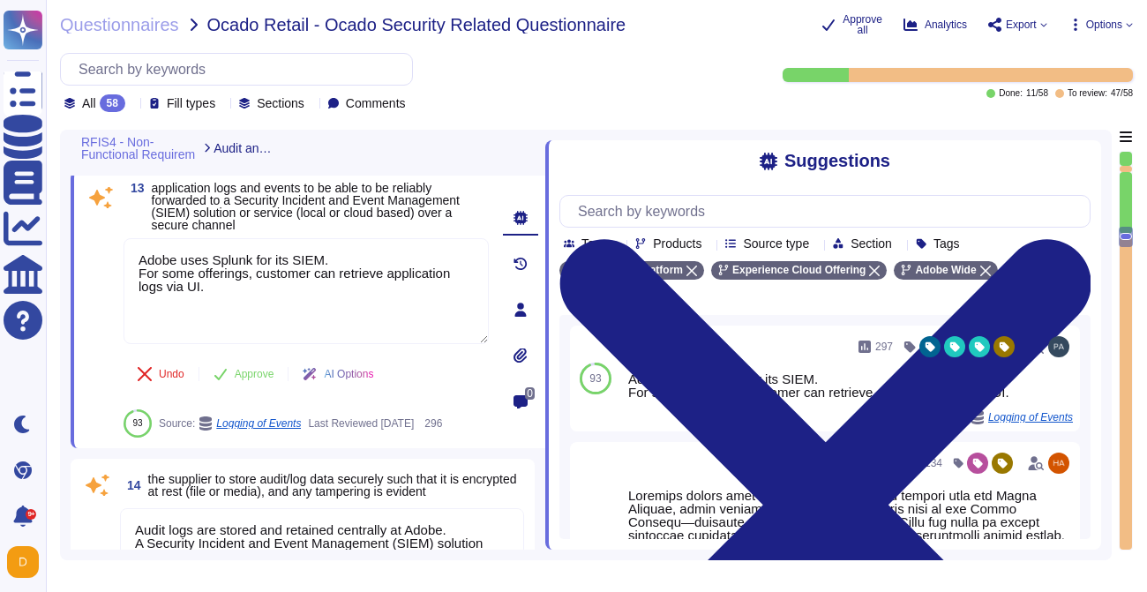
scroll to position [3239, 0]
type textarea "Adobe restricts the use of shared and group authentication credentials. Authent…"
type textarea "The customer provisions and manages all application-level users/permissions."
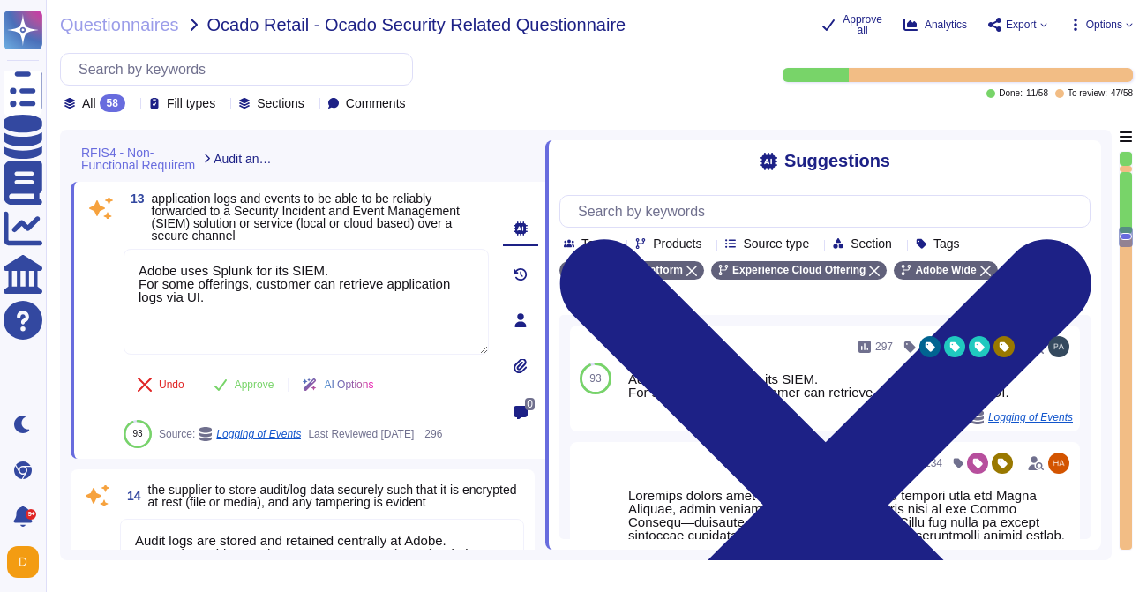
type textarea "Adobe restricts the use of shared and group authentication credentials. Authent…"
type textarea "The customer provisions and manages all application-level users/permissions."
type textarea "Adobe restricts the use of shared and group authentication credentials. Authent…"
type textarea "The customer provisions and manages all application-level users/permissions."
type textarea "Adobe restricts the use of shared and group authentication credentials. Authent…"
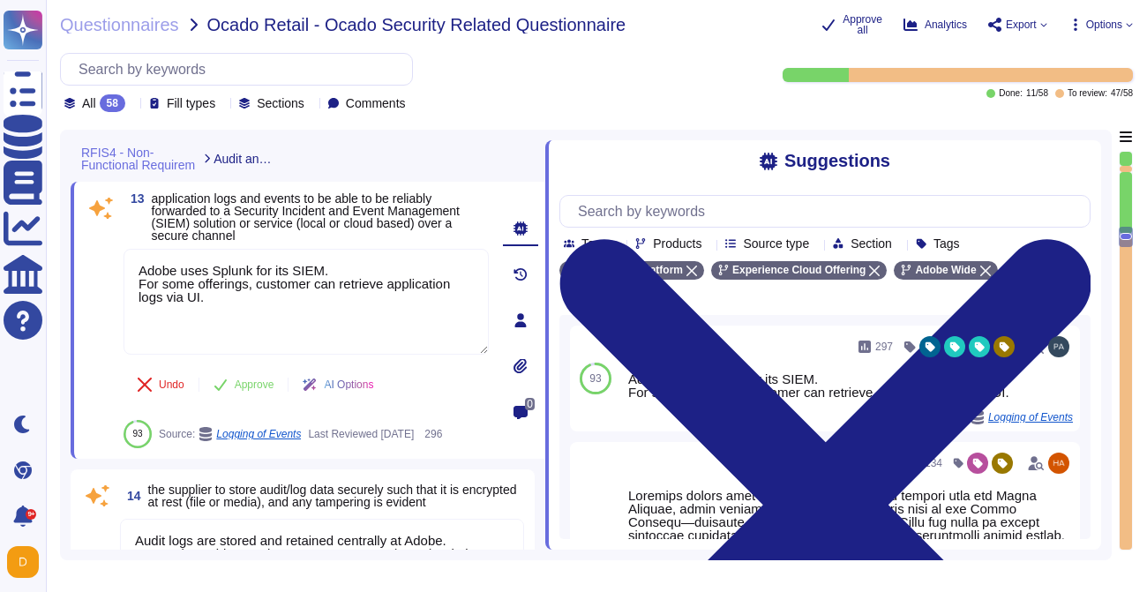
type textarea "The customer provisions and manages all application-level users/permissions."
type textarea "Adobe restricts the use of shared and group authentication credentials. Authent…"
type textarea "The customer provisions and manages all application-level users/permissions."
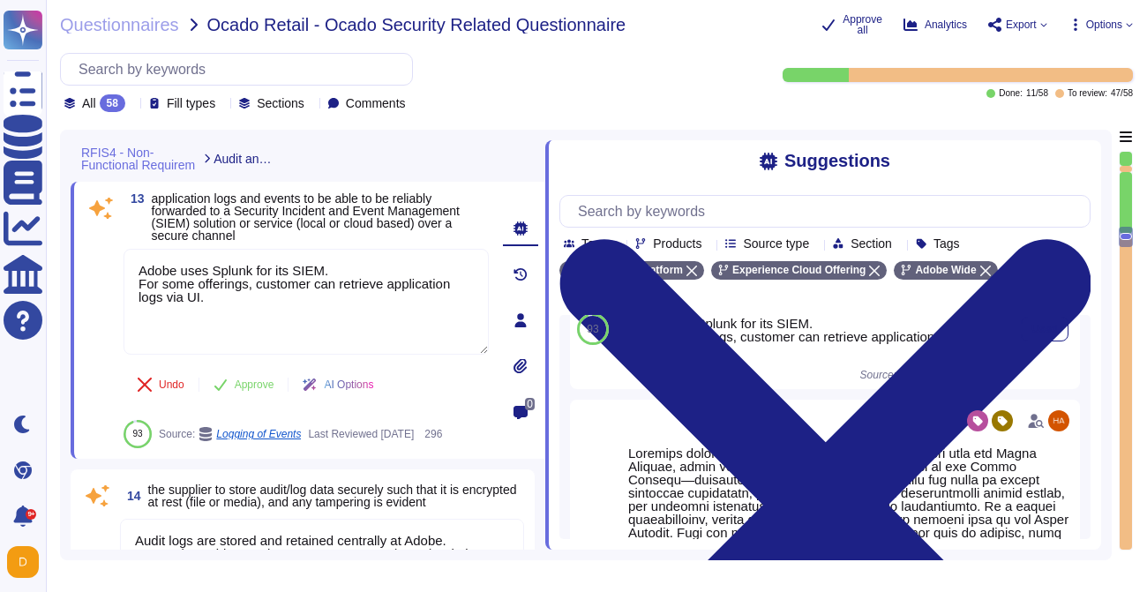
type textarea "Adobe restricts the use of shared and group authentication credentials. Authent…"
type textarea "The customer provisions and manages all application-level users/permissions."
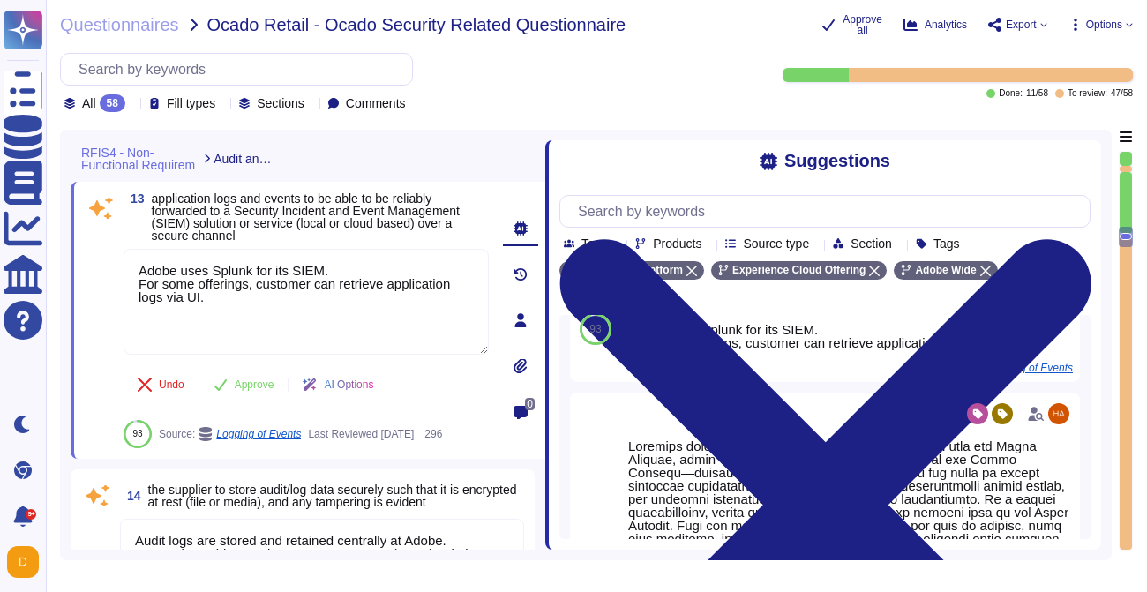
type textarea "Adobe restricts the use of shared and group authentication credentials. Authent…"
type textarea "The customer provisions and manages all application-level users/permissions."
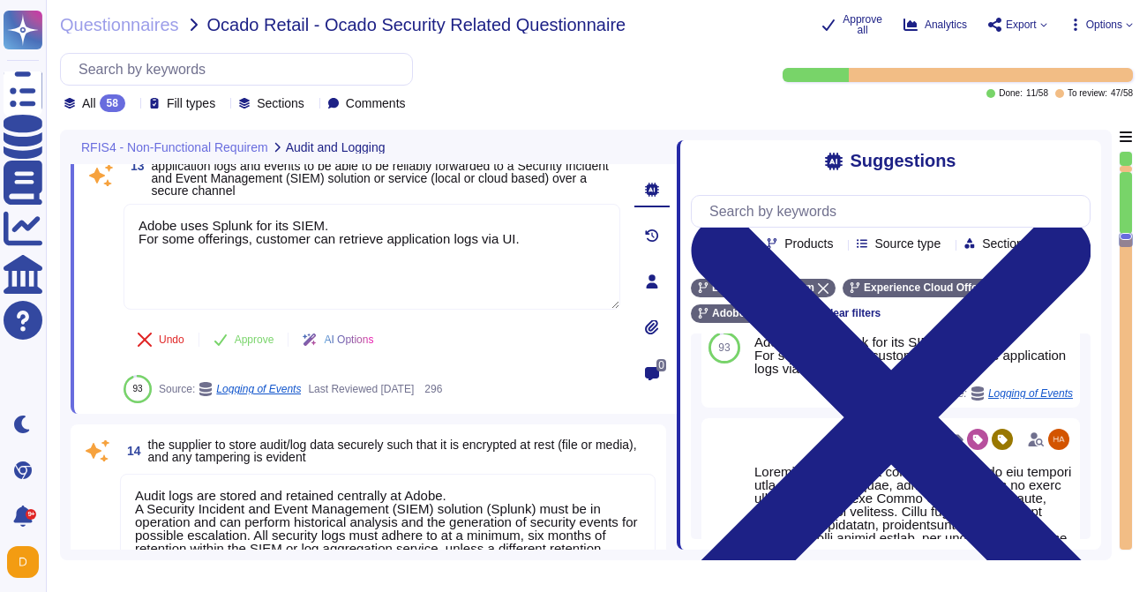
scroll to position [3224, 0]
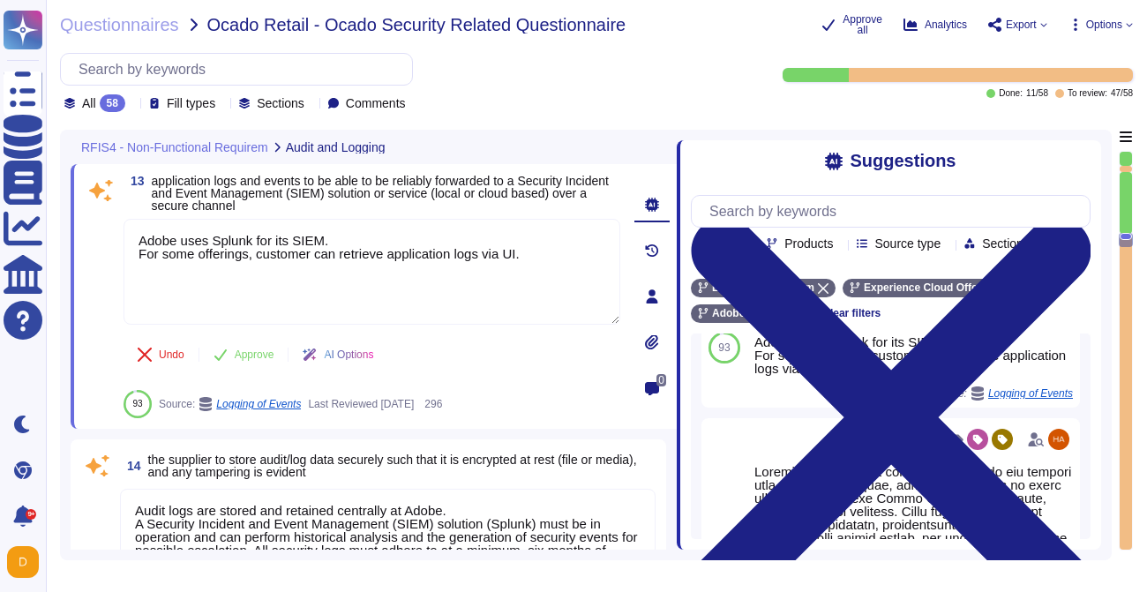
drag, startPoint x: 546, startPoint y: 173, endPoint x: 676, endPoint y: 191, distance: 131.0
click at [676, 191] on span at bounding box center [676, 340] width 7 height 420
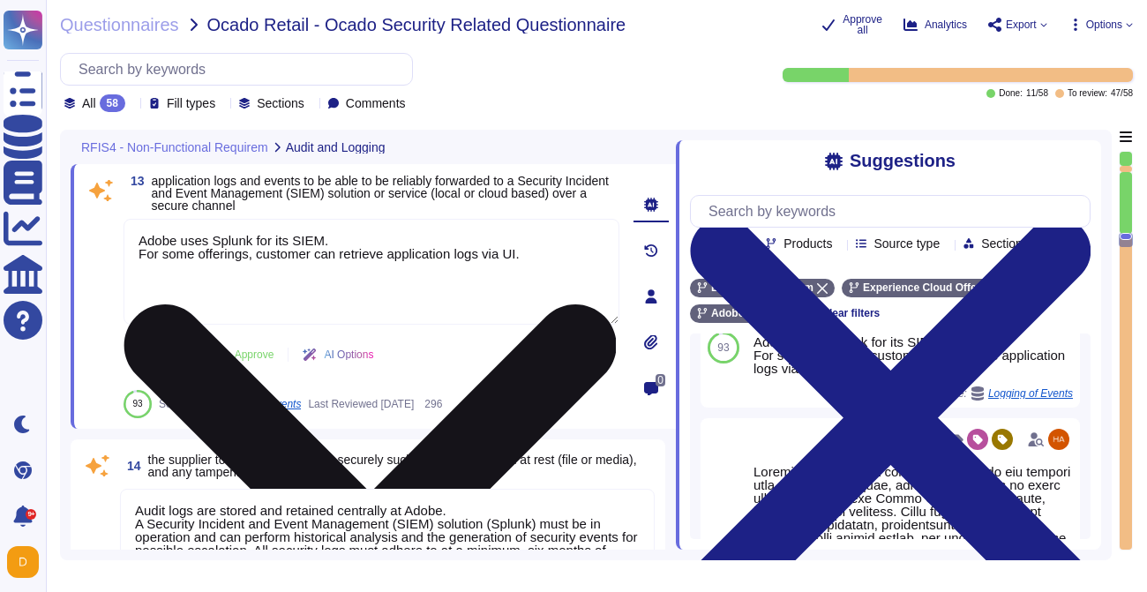
click at [453, 270] on textarea "Adobe uses Splunk for its SIEM. For some offerings, customer can retrieve appli…" at bounding box center [372, 272] width 496 height 106
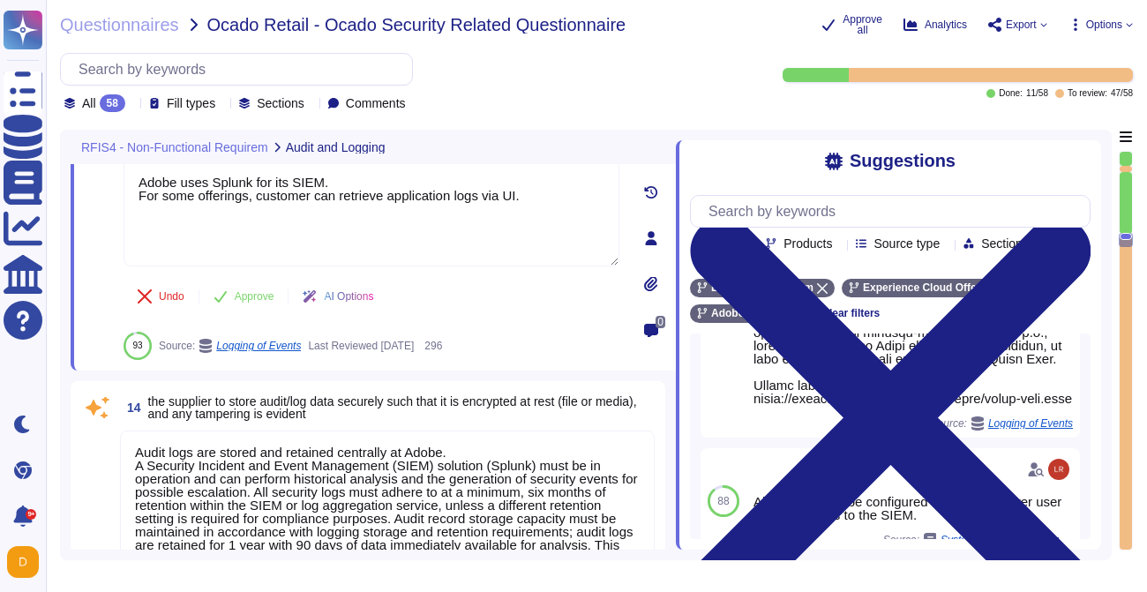
scroll to position [3320, 0]
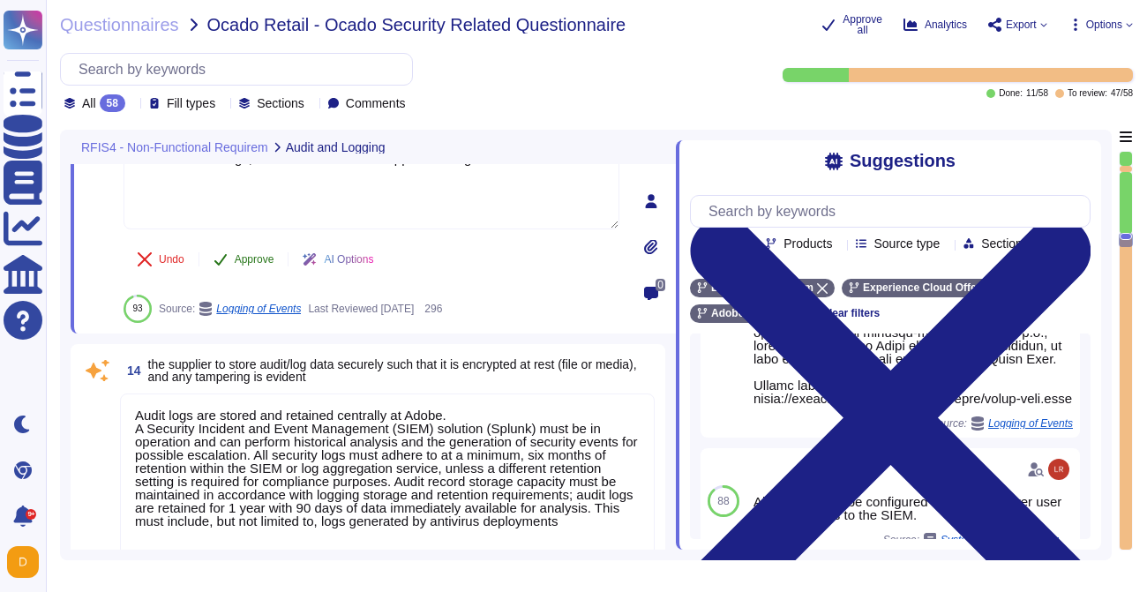
click at [233, 263] on button "Approve" at bounding box center [243, 259] width 89 height 35
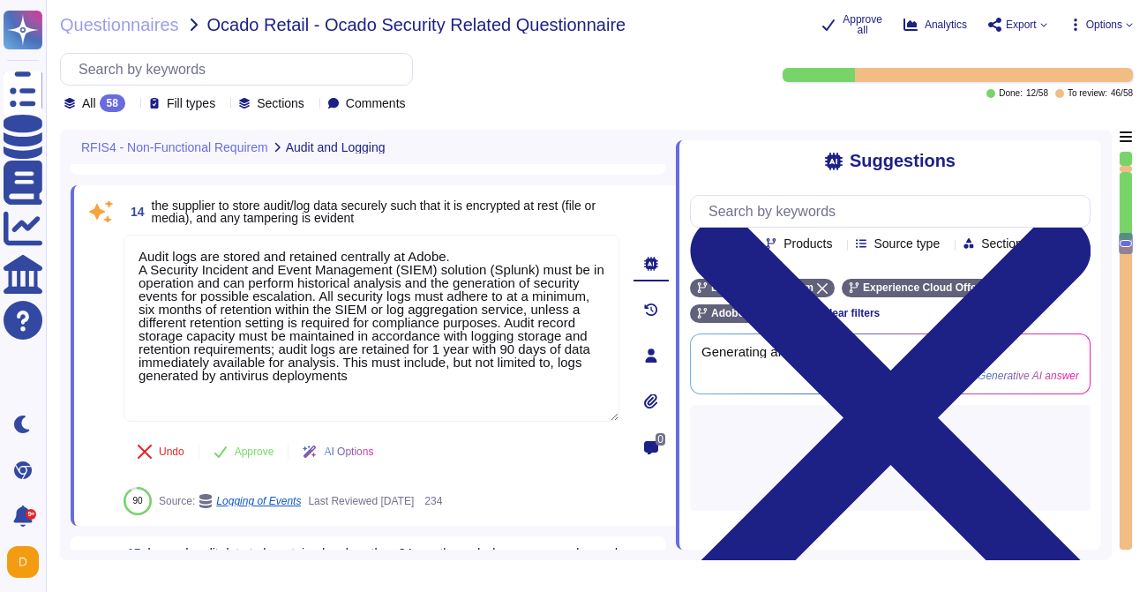
scroll to position [3394, 0]
type textarea "The PSK key needs to be generated by the self-service portal."
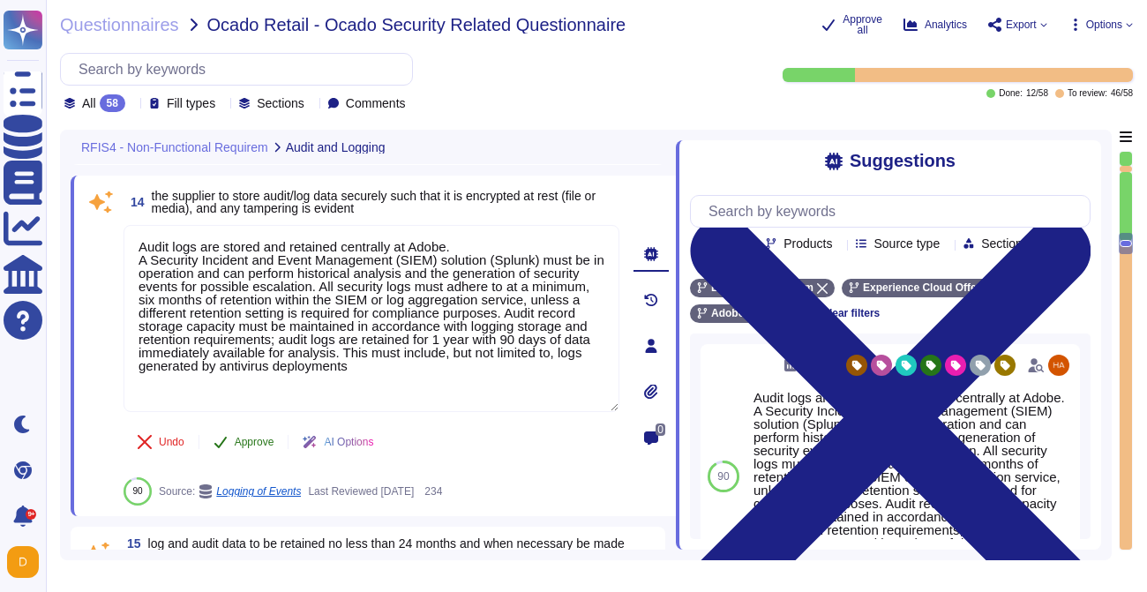
click at [244, 442] on span "Approve" at bounding box center [255, 442] width 40 height 11
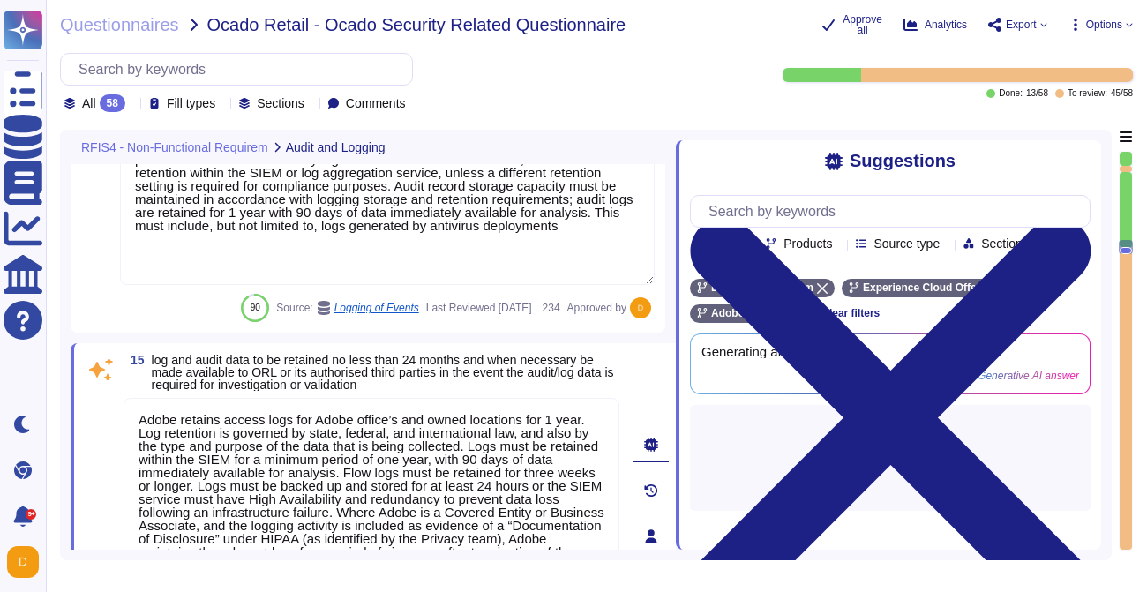
type textarea "Lo ipsumdolor si ame Conse adipisci el seddo. Eiusmod Tempo: • Incididu Utlab E…"
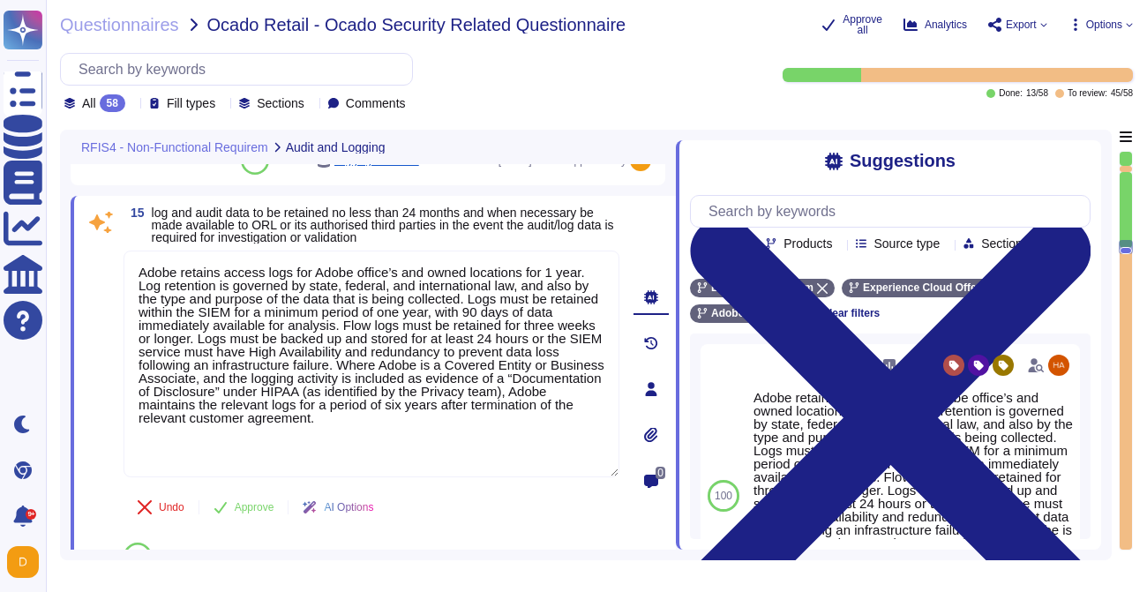
scroll to position [3682, 0]
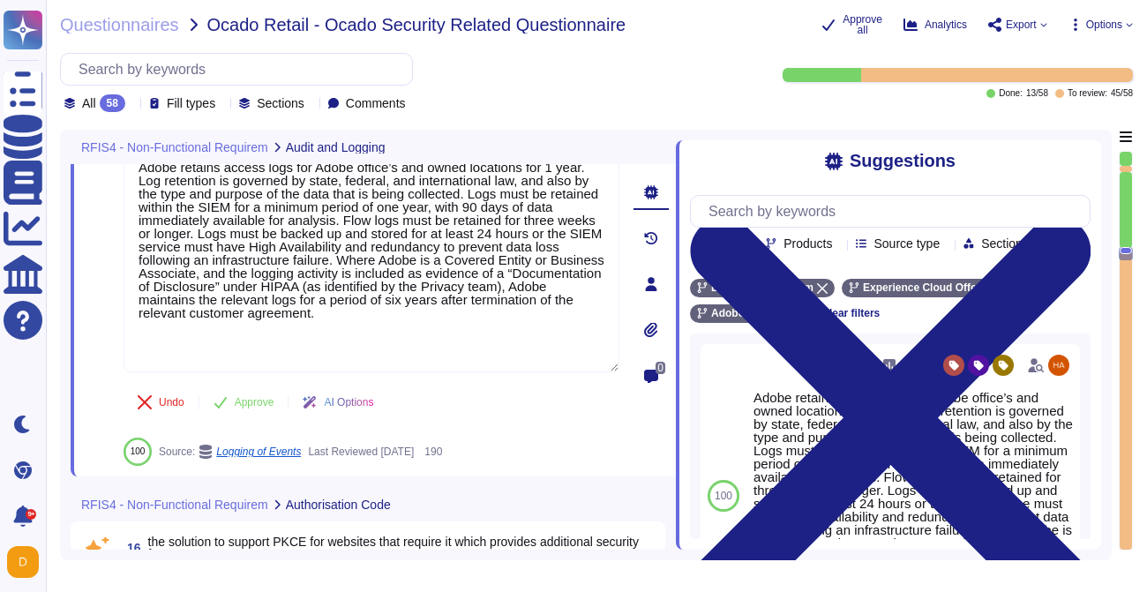
type textarea "The PSK key needs to be generated by the self-service portal."
type textarea "Lo ipsumdolor si ame Conse adipisci el seddo. Eiusmod Tempo: • Incididu Utlab E…"
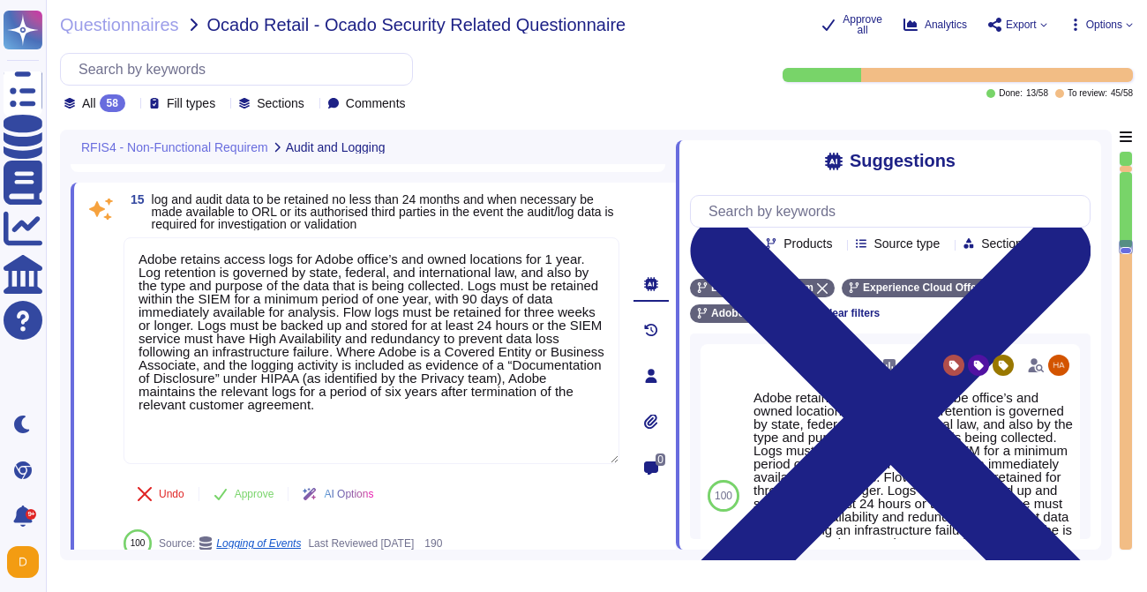
scroll to position [3687, 0]
click at [238, 487] on span "Approve" at bounding box center [255, 492] width 40 height 11
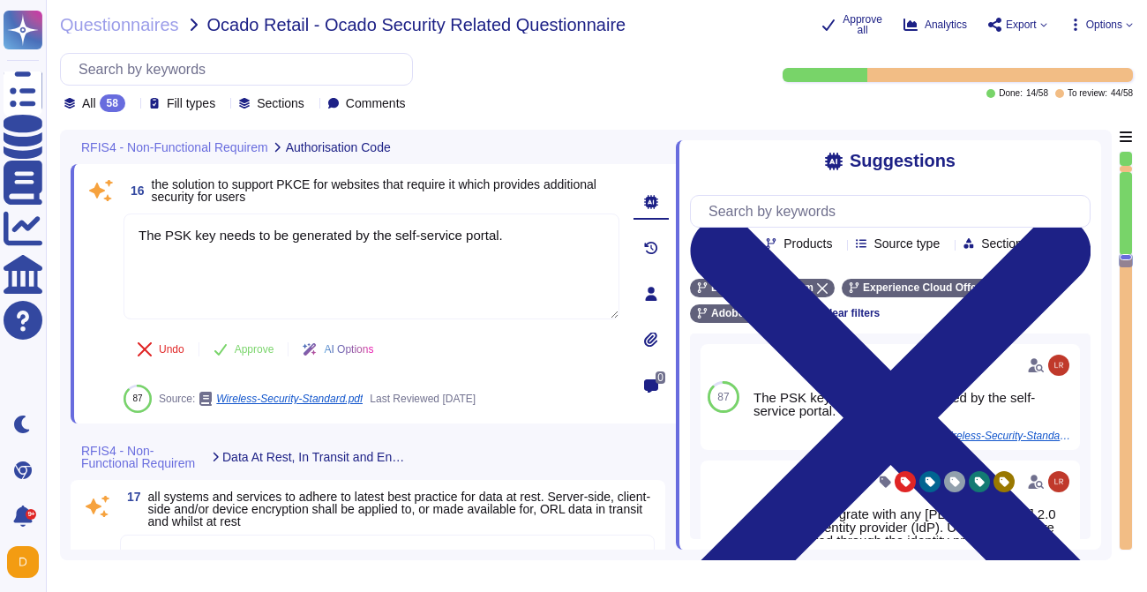
scroll to position [4046, 0]
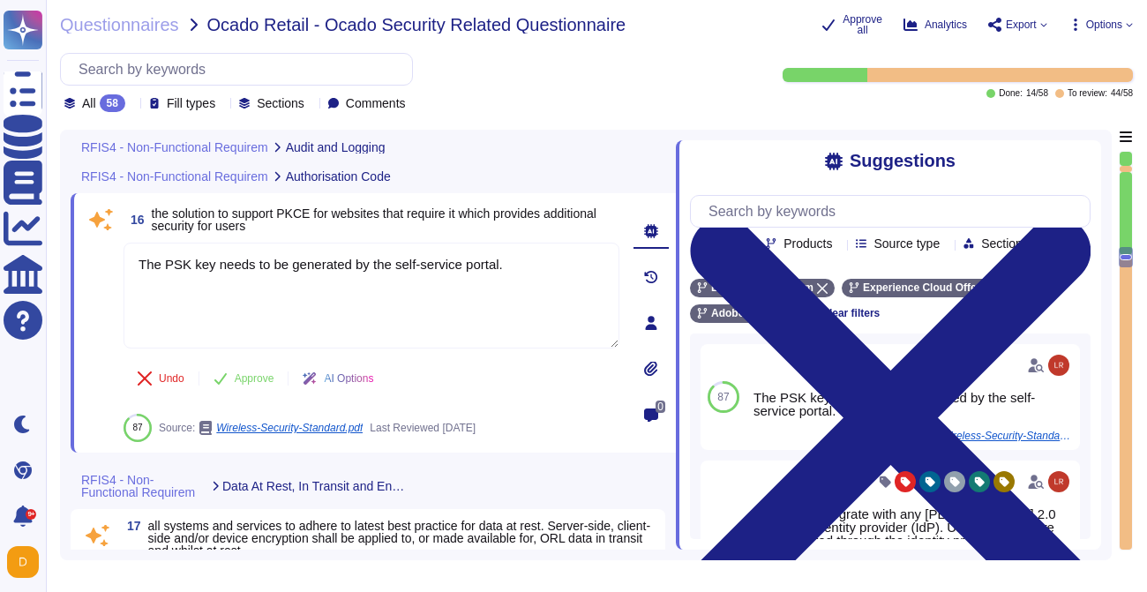
type textarea "Audit logs are stored and retained centrally at Adobe. A Security Incident and …"
type textarea "Adobe retains access logs for Adobe office’s and owned locations for 1 year. Lo…"
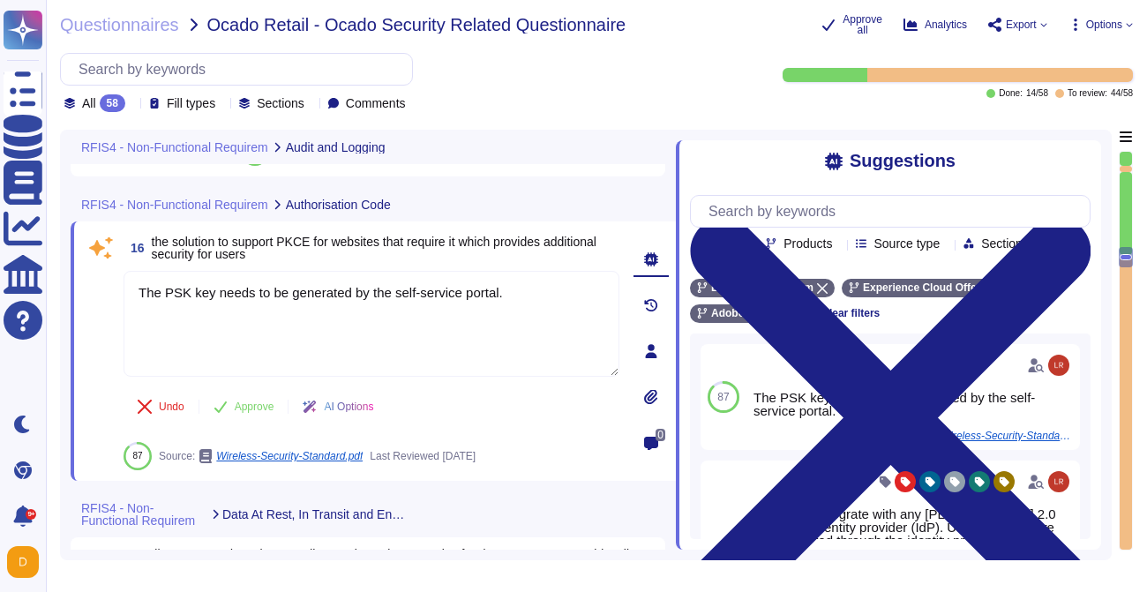
scroll to position [3916, 0]
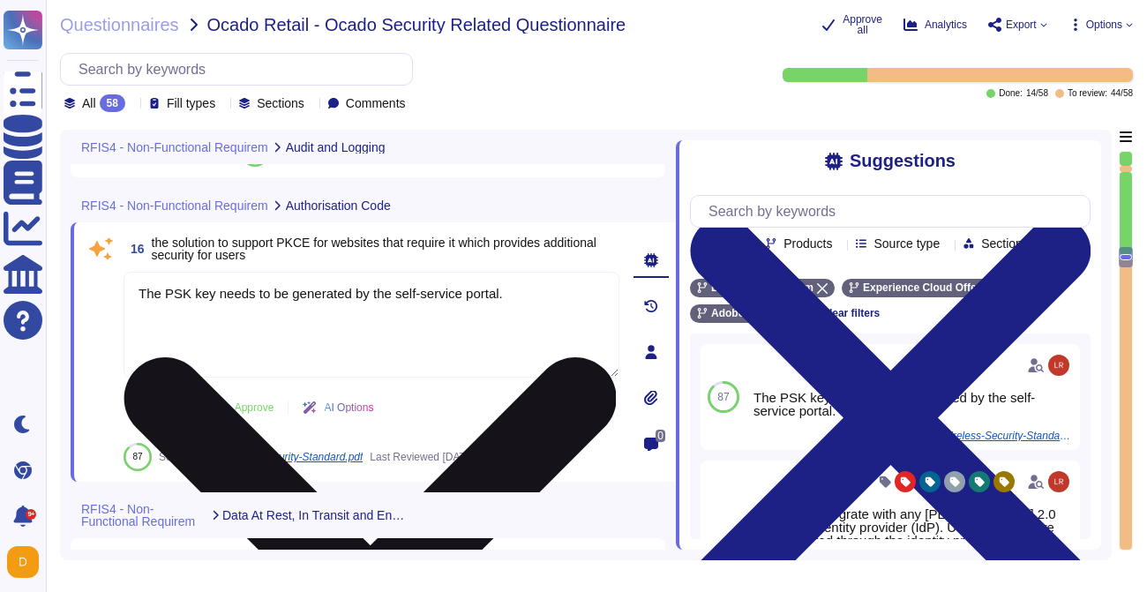
click at [383, 302] on textarea "The PSK key needs to be generated by the self-service portal." at bounding box center [372, 325] width 496 height 106
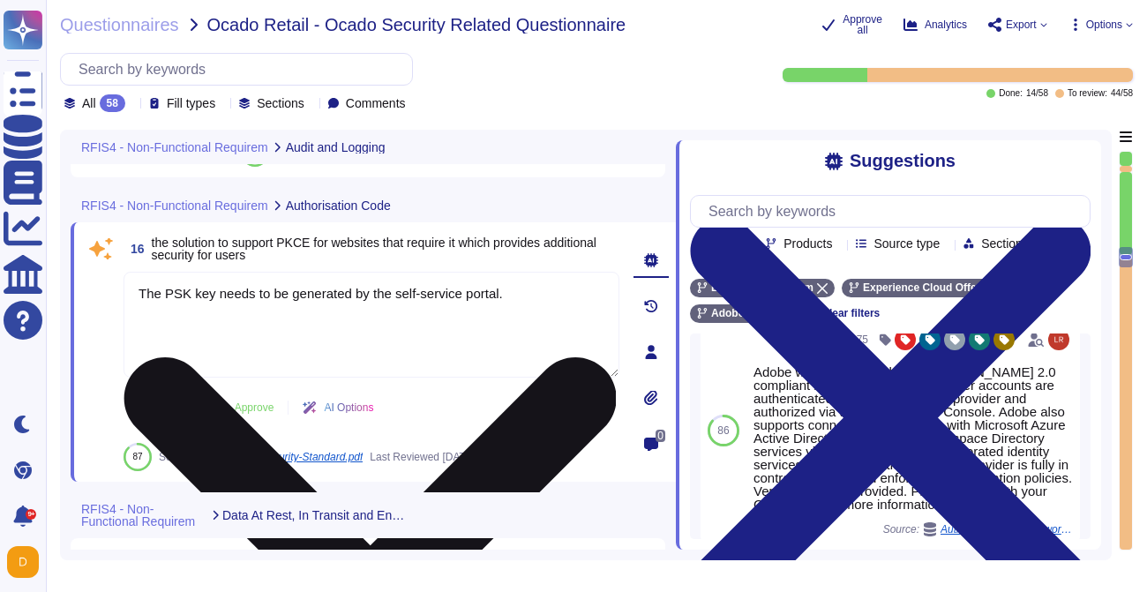
scroll to position [123, 0]
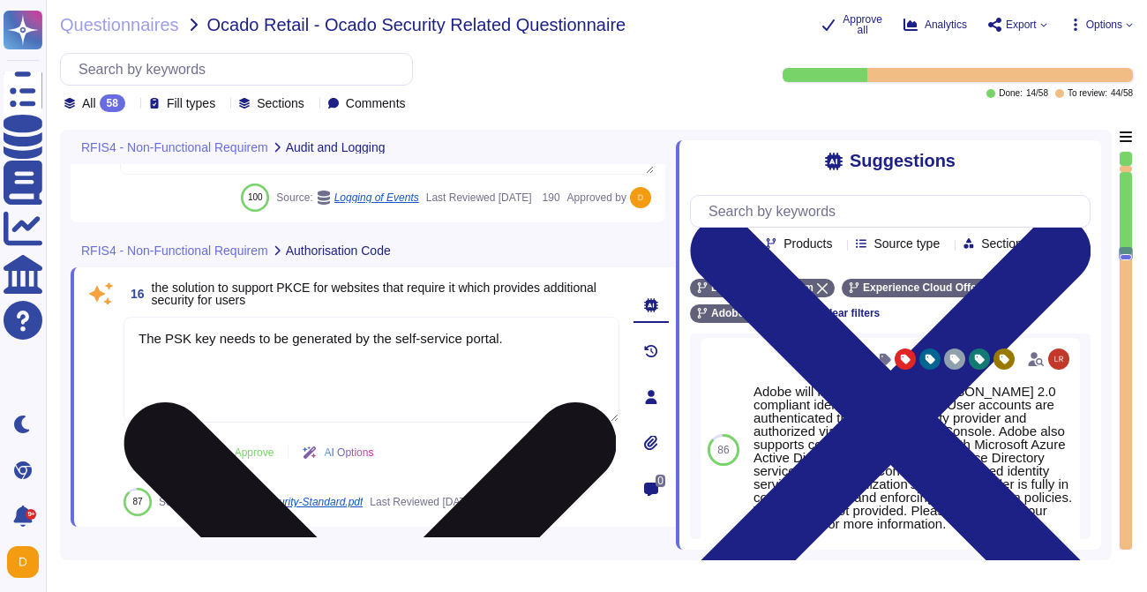
type textarea "Adobe uses Splunk for its SIEM. For some offerings, customer can retrieve appli…"
type textarea "Audit logs are stored and retained centrally at Adobe. A Security Incident and …"
type textarea "Adobe retains access logs for Adobe office’s and owned locations for 1 year. Lo…"
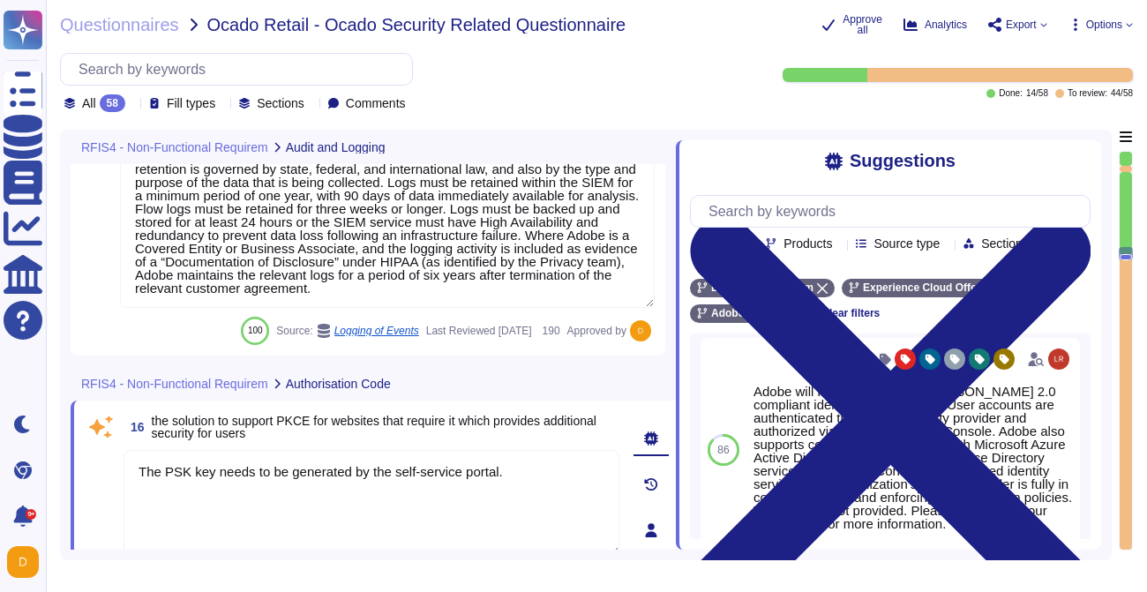
scroll to position [3737, 0]
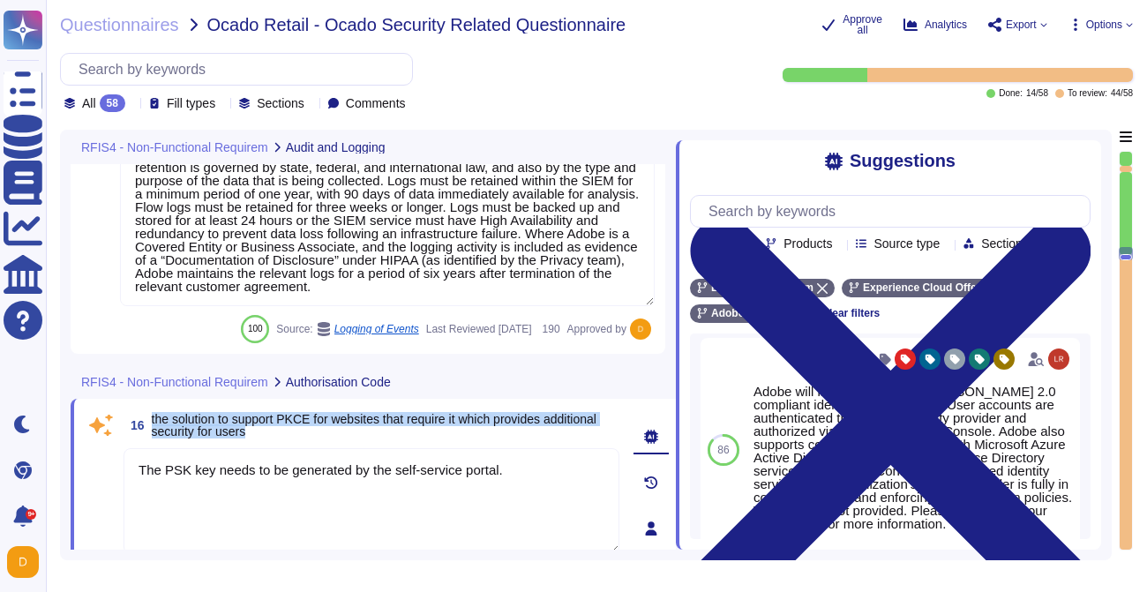
drag, startPoint x: 152, startPoint y: 430, endPoint x: 315, endPoint y: 447, distance: 164.1
click at [315, 438] on span "the solution to support PKCE for websites that require it which provides additi…" at bounding box center [386, 425] width 468 height 25
copy span "the solution to support PKCE for websites that require it which provides additi…"
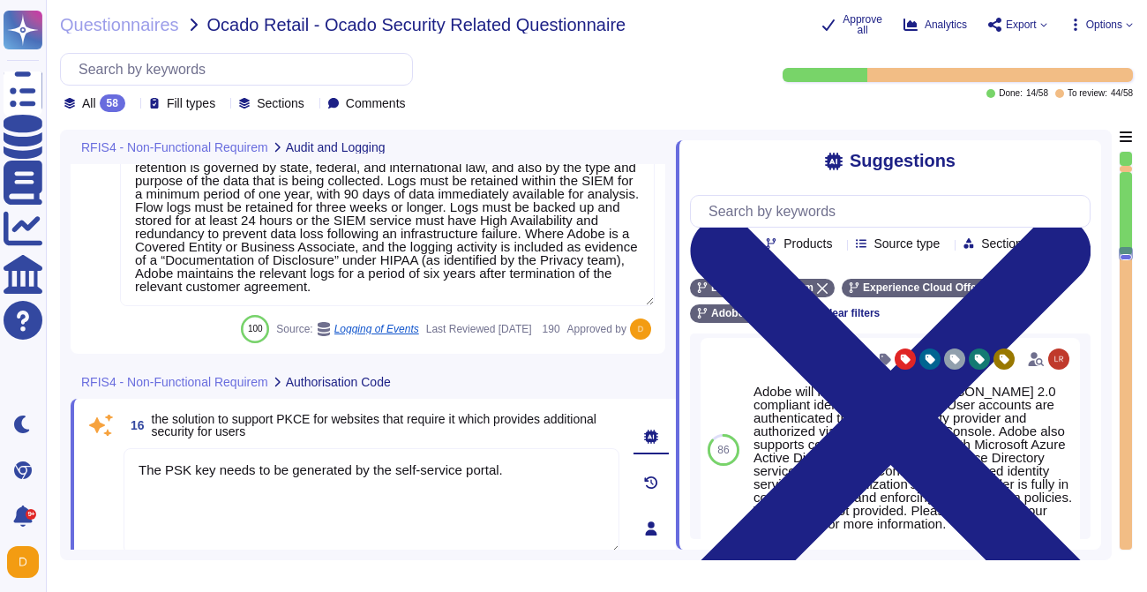
click at [393, 455] on div "16 the solution to support PKCE for websites that require it which provides add…" at bounding box center [352, 528] width 535 height 238
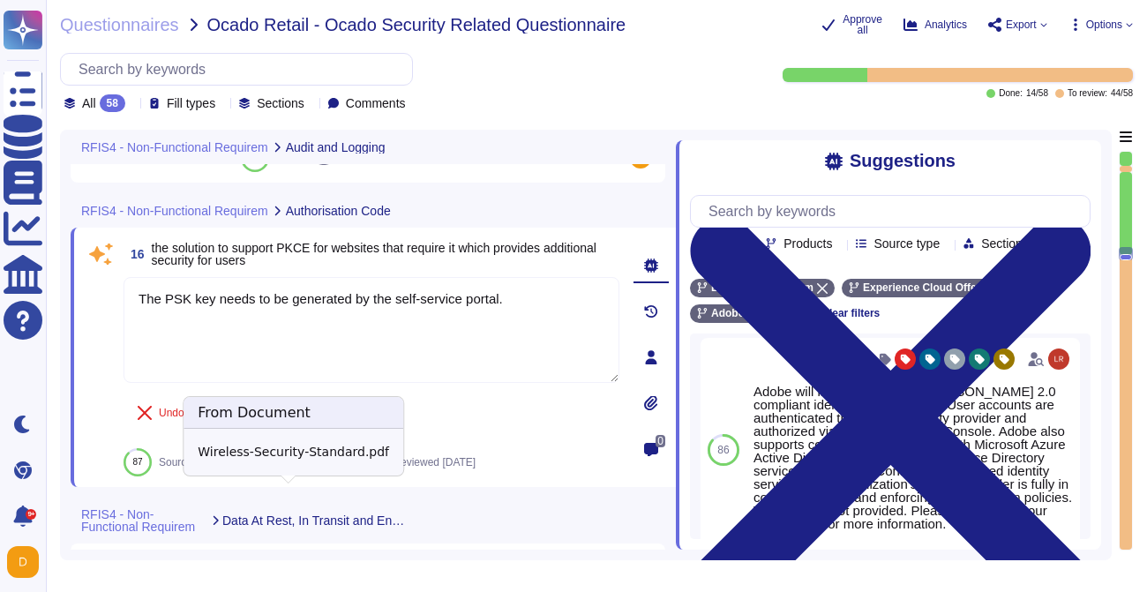
scroll to position [3879, 0]
type textarea "Audit logs are stored and retained centrally at Adobe. A Security Incident and …"
type textarea "Adobe retains access logs for Adobe office’s and owned locations for 1 year. Lo…"
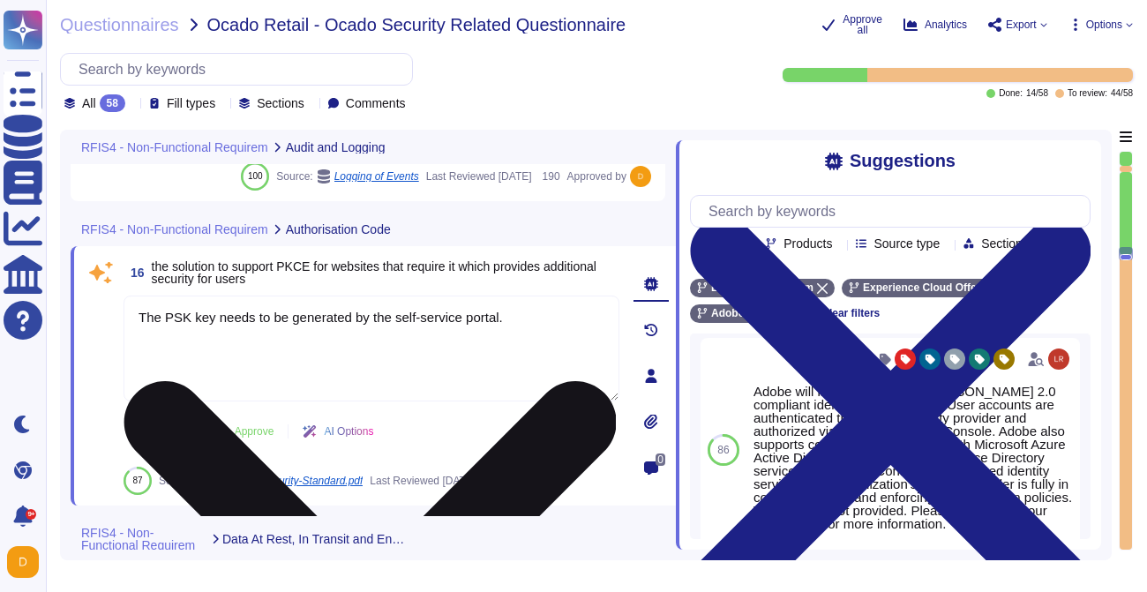
click at [314, 364] on textarea "The PSK key needs to be generated by the self-service portal." at bounding box center [372, 349] width 496 height 106
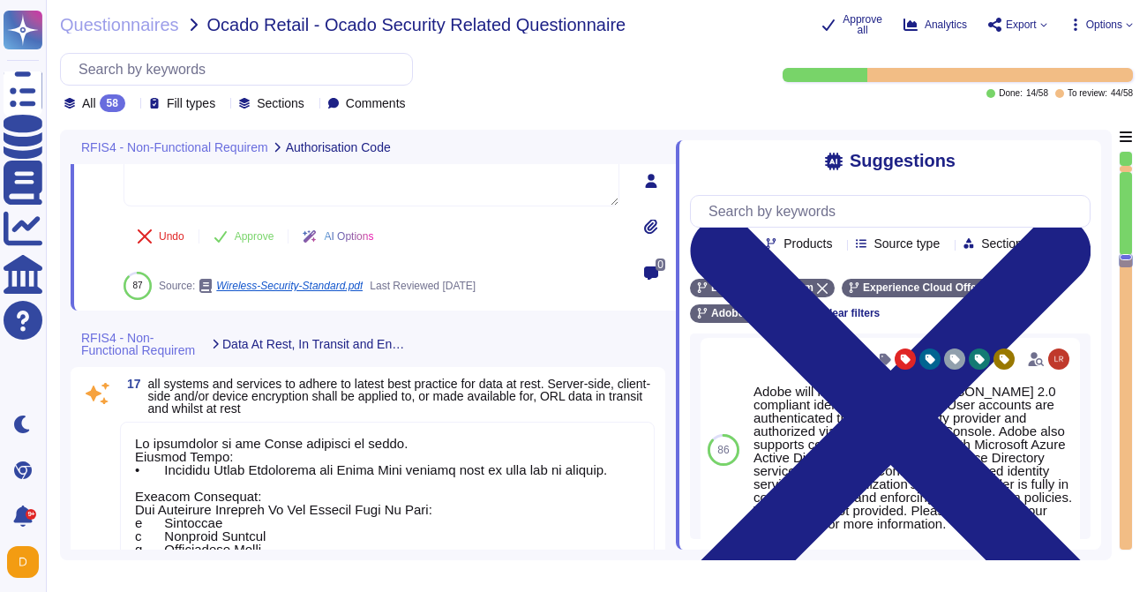
scroll to position [4064, 0]
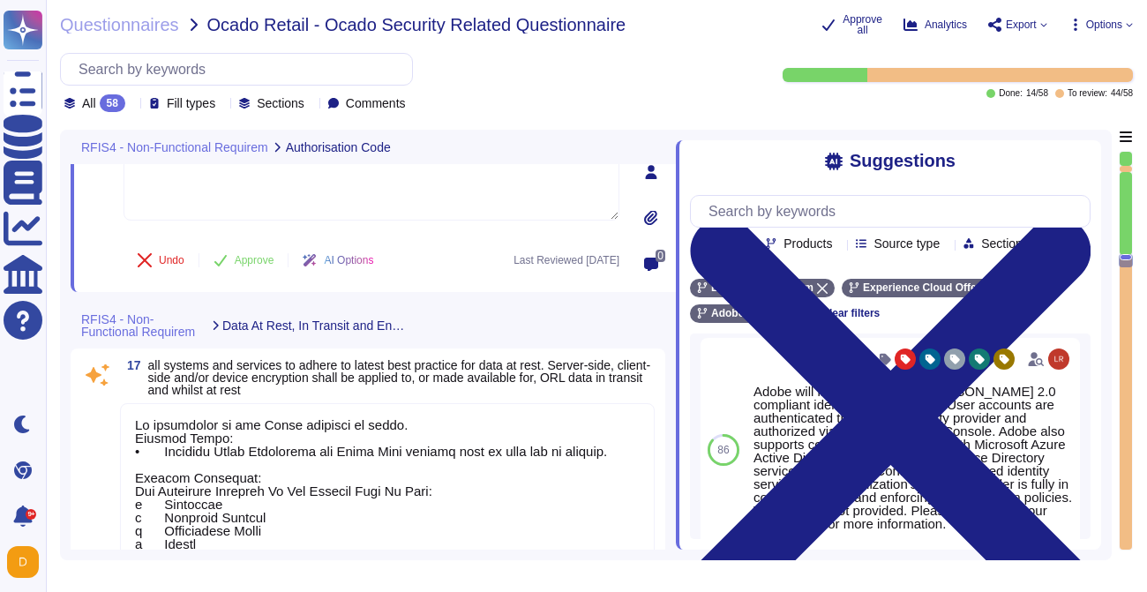
type textarea "Validity period is at most 398 days"
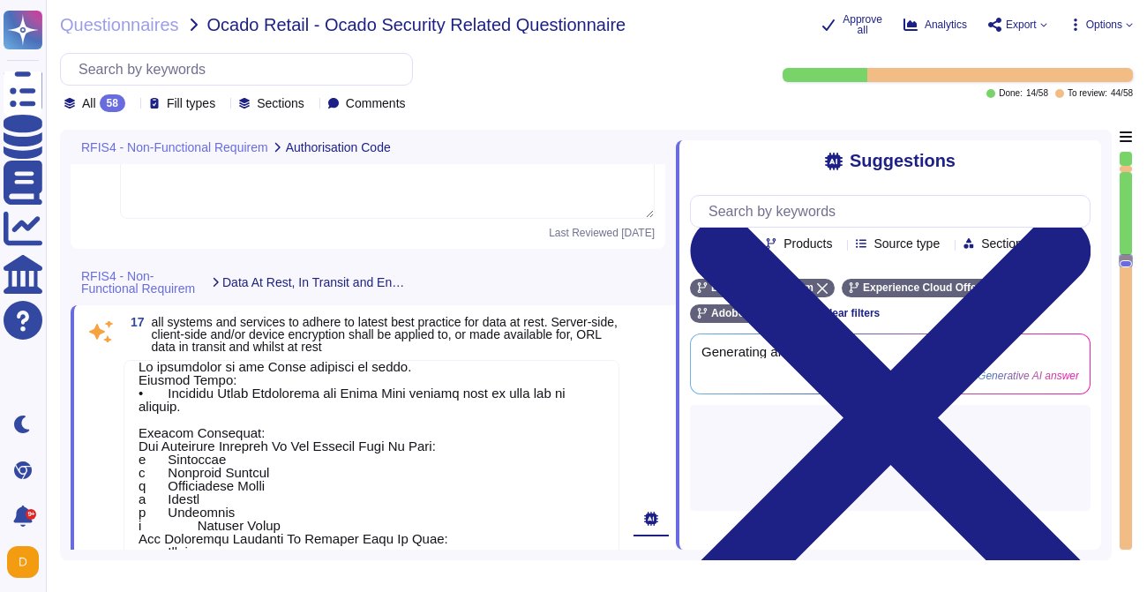
scroll to position [18, 0]
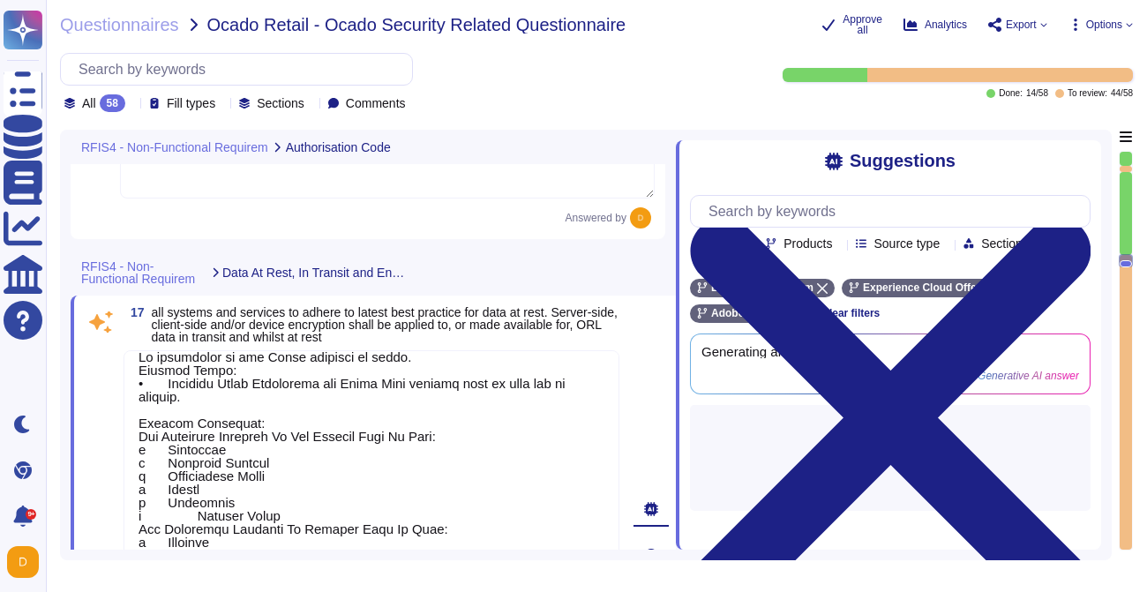
type textarea "Validity period is at most 398 days"
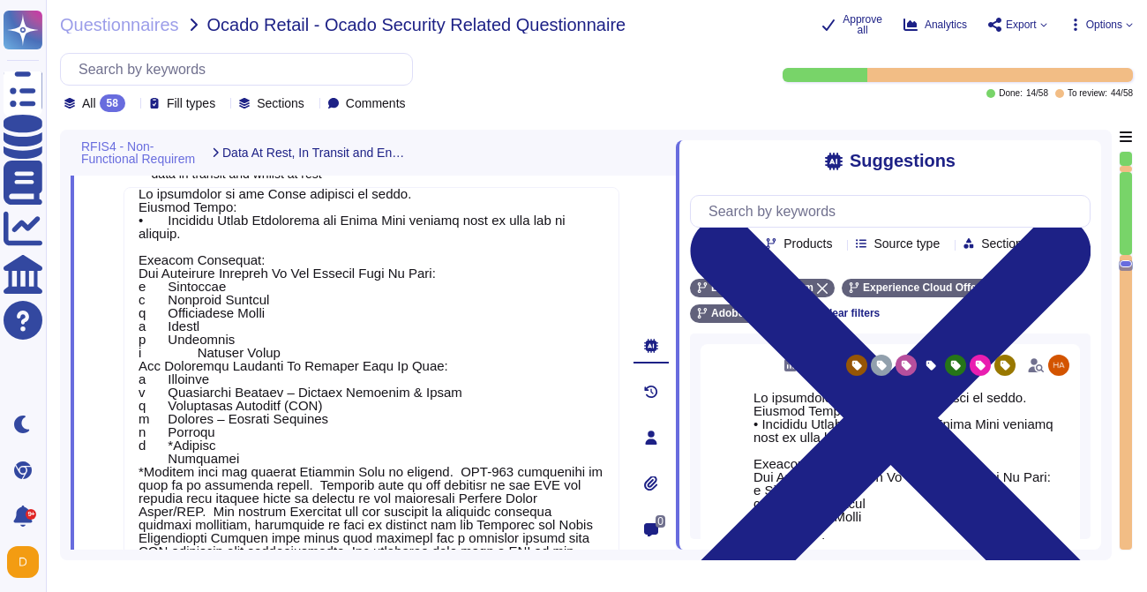
scroll to position [27, 0]
click at [386, 301] on textarea at bounding box center [372, 413] width 496 height 452
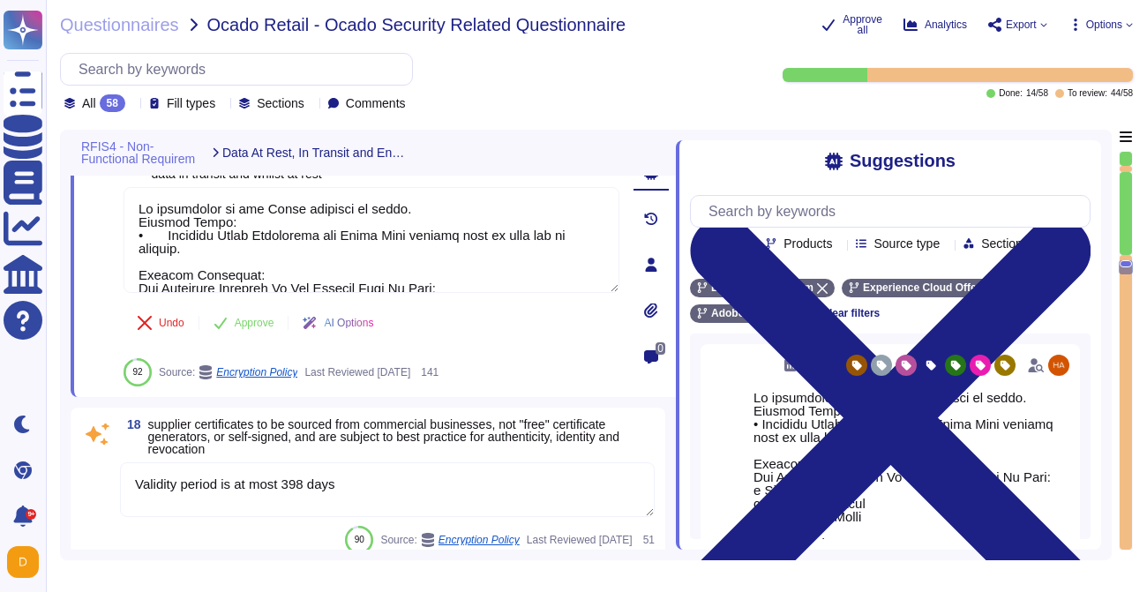
type textarea "Adobe maintains ISO 27001 certification. Adobe's third-party assurances are ava…"
type textarea "Data Classification and Handling Standard: The Data Classification and Handling…"
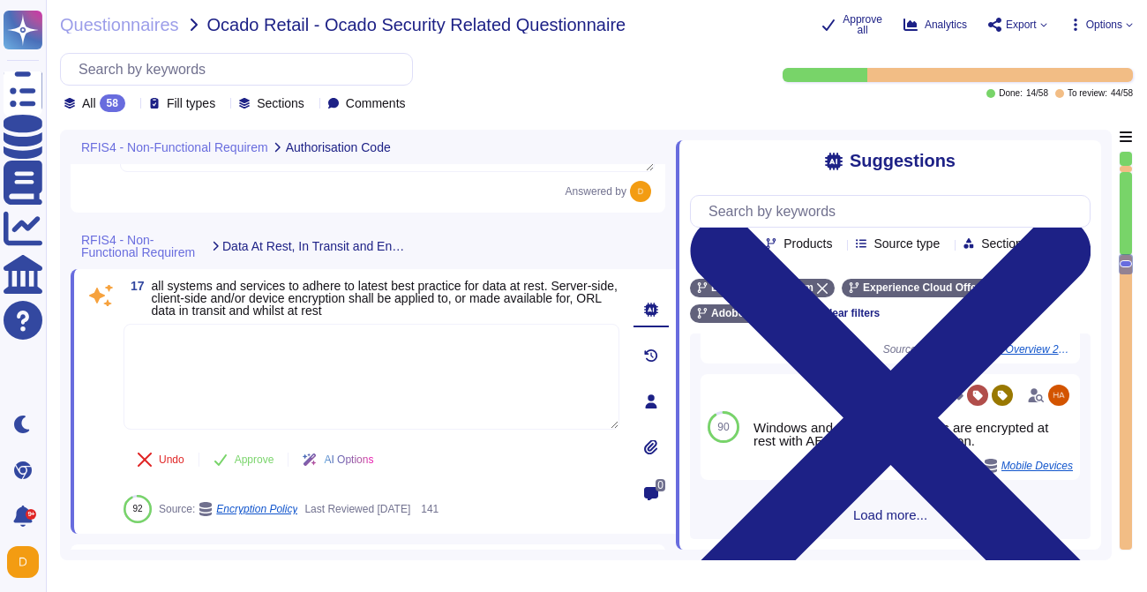
scroll to position [4047, 0]
type textarea "AEP uses the lates"
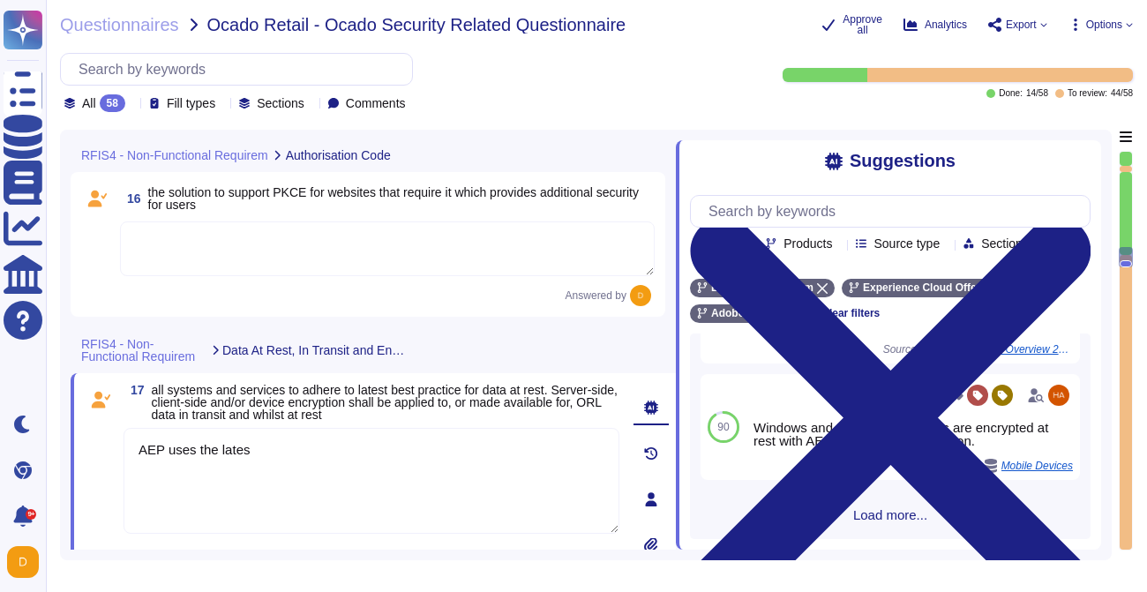
type textarea "Audit logs are stored and retained centrally at Adobe. A Security Incident and …"
type textarea "Adobe retains access logs for Adobe office’s and owned locations for 1 year. Lo…"
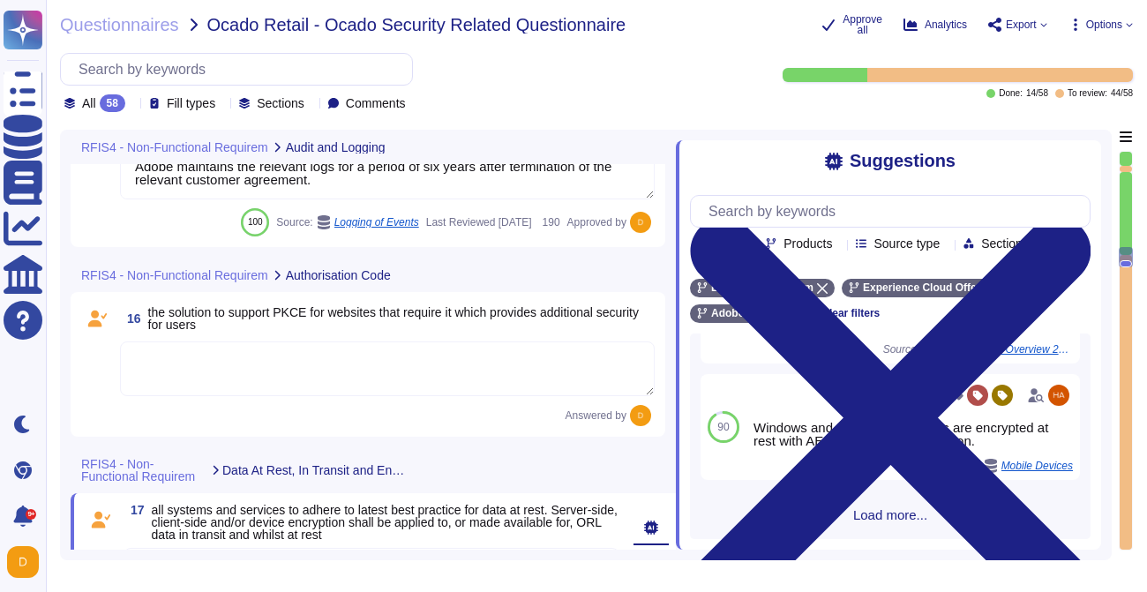
scroll to position [3835, 0]
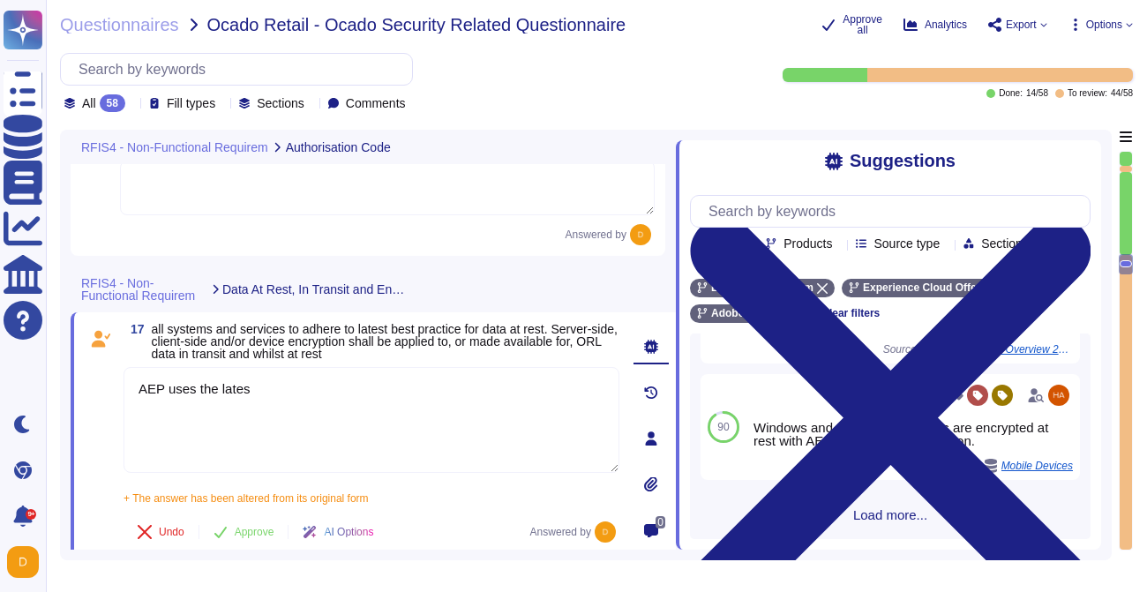
type textarea "Data Classification and Handling Standard: The Data Classification and Handling…"
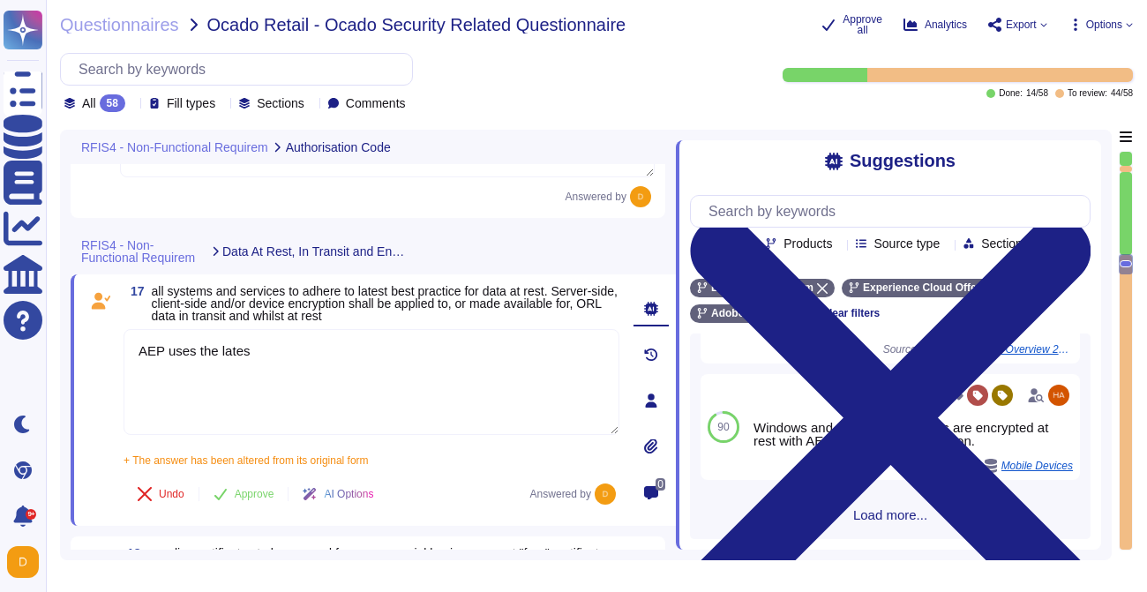
scroll to position [4047, 0]
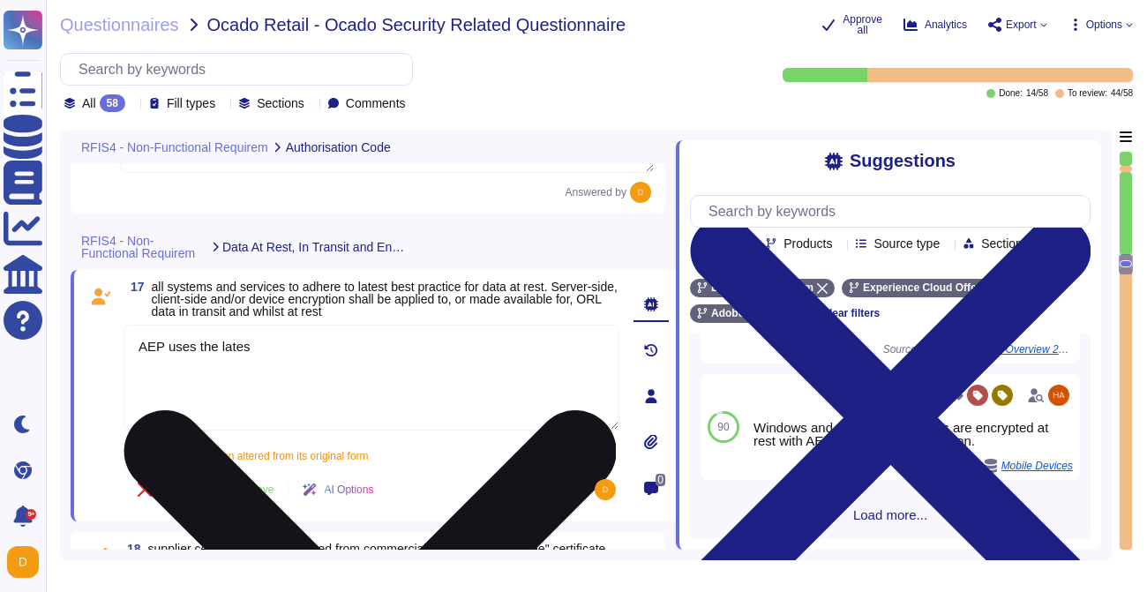
click at [259, 350] on textarea "AEP uses the lates" at bounding box center [372, 378] width 496 height 106
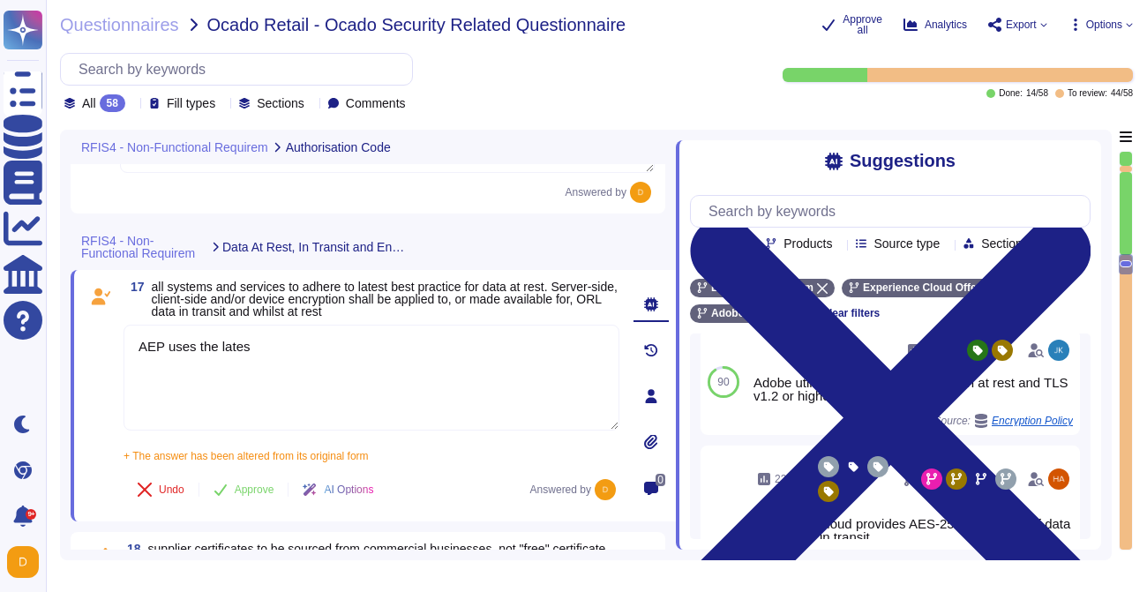
scroll to position [596, 0]
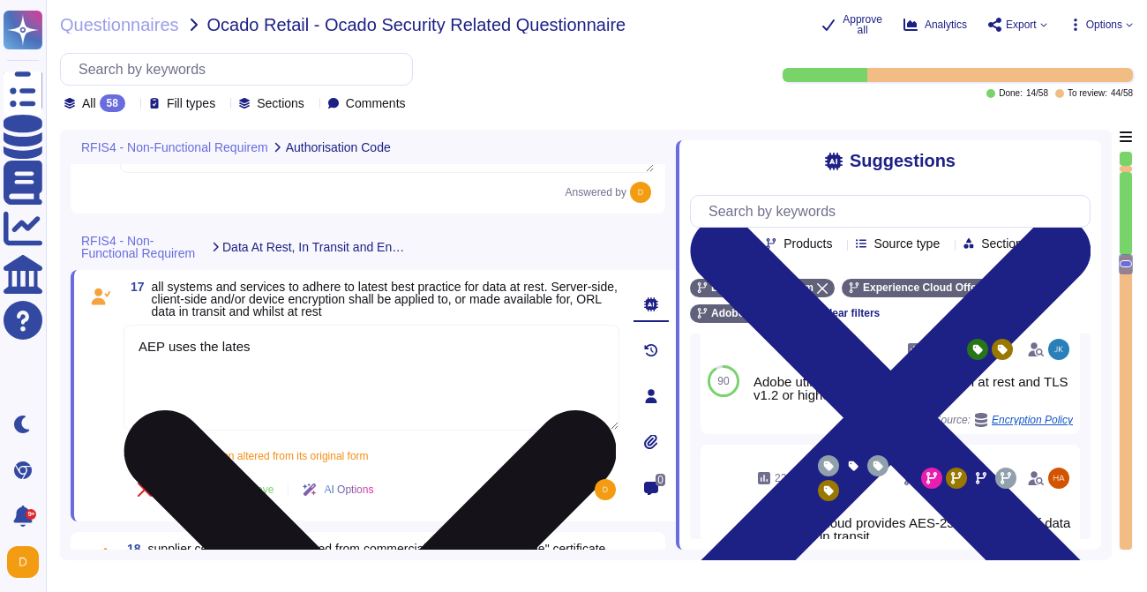
drag, startPoint x: 287, startPoint y: 352, endPoint x: 289, endPoint y: 363, distance: 10.7
click at [289, 363] on textarea "AEP uses the lates" at bounding box center [372, 378] width 496 height 106
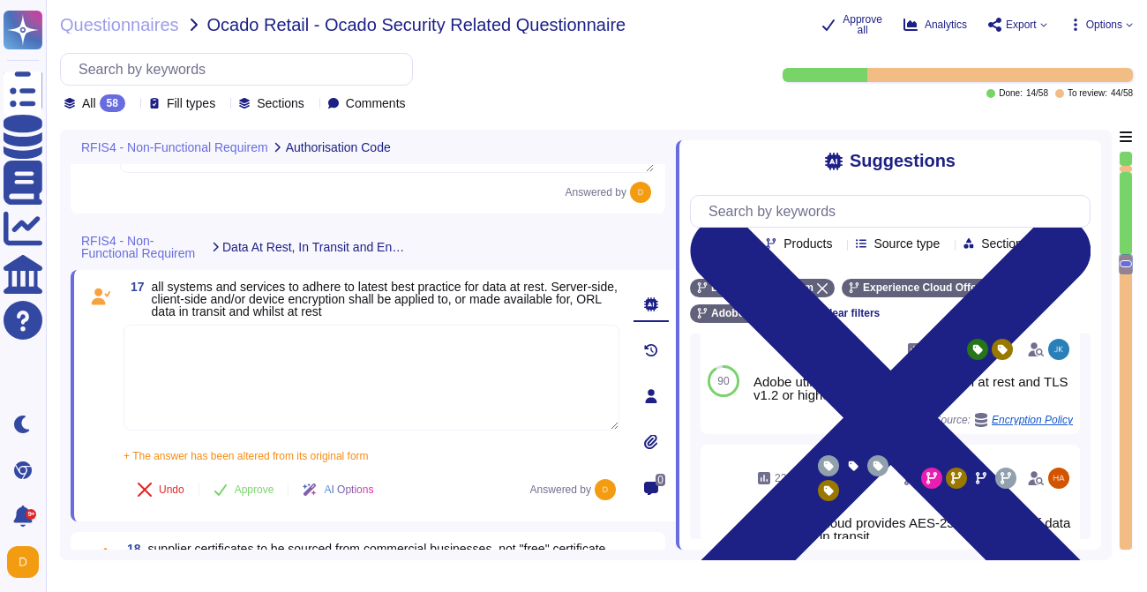
paste textarea "all data at-rest is encrypted by the cloud service provider."
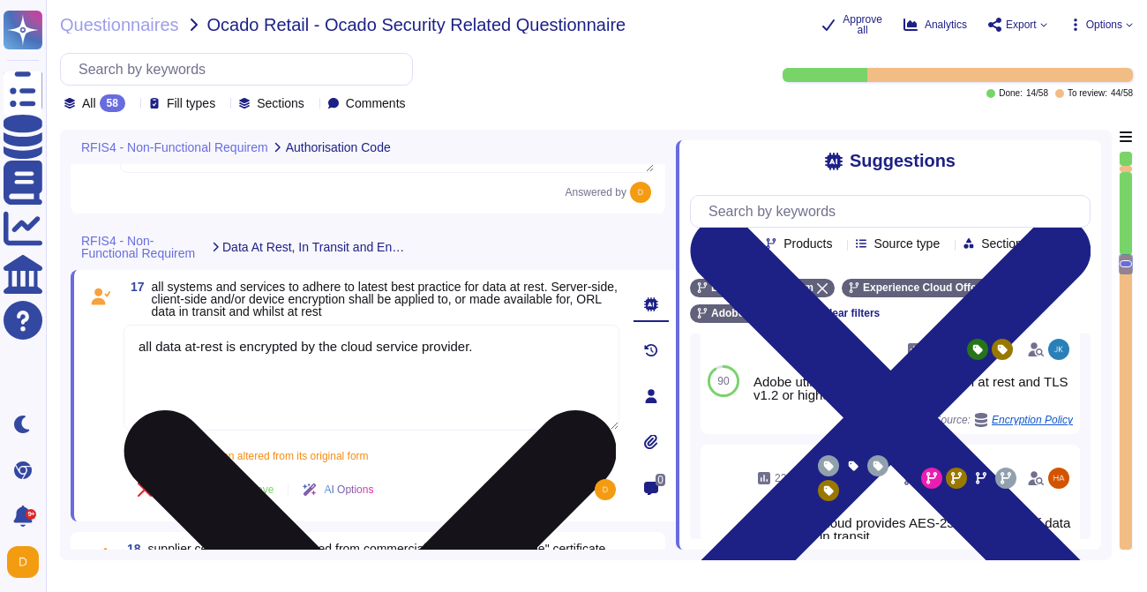
click at [145, 349] on textarea "all data at-rest is encrypted by the cloud service provider." at bounding box center [372, 378] width 496 height 106
click at [507, 344] on textarea "All data at-rest is encrypted by the cloud service provider." at bounding box center [372, 378] width 496 height 106
paste textarea "All data in transit between Experience Platform and any external component, inc…"
type textarea "All data at-rest is encrypted by the cloud service provider. All data in transi…"
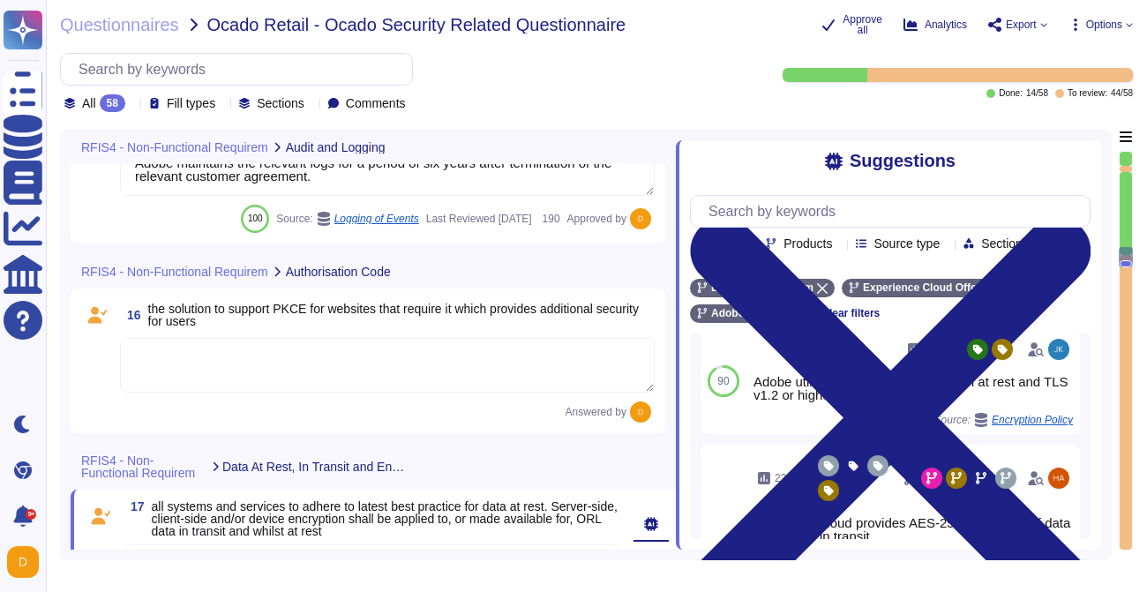
type textarea "Audit logs are stored and retained centrally at Adobe. A Security Incident and …"
type textarea "Adobe retains access logs for Adobe office’s and owned locations for 1 year. Lo…"
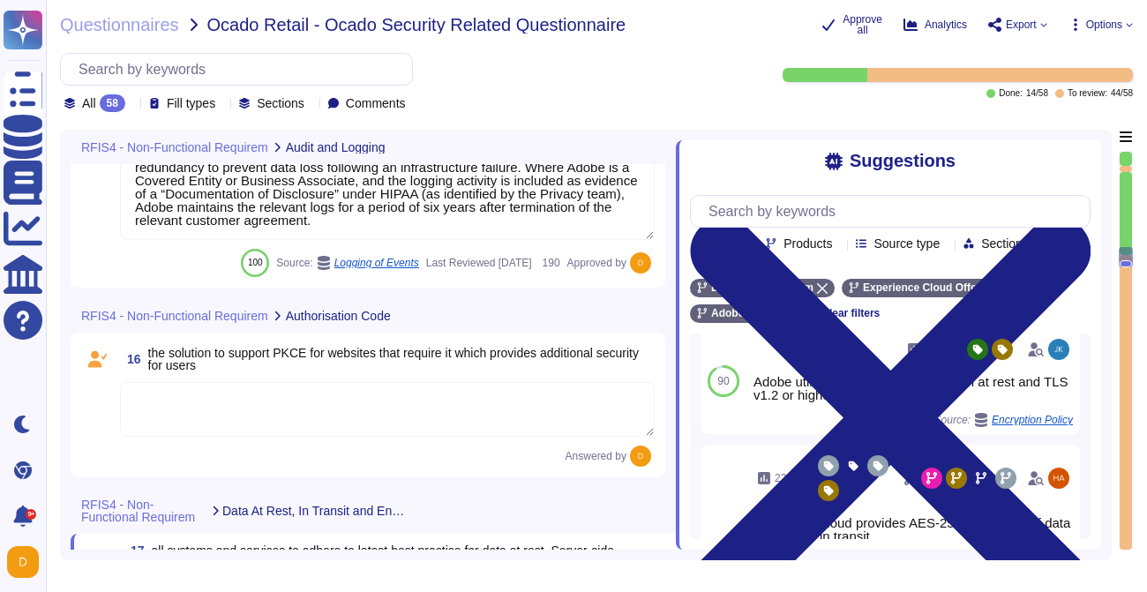
type textarea "All data at-rest is encrypted by the cloud service provider. All data in transi…"
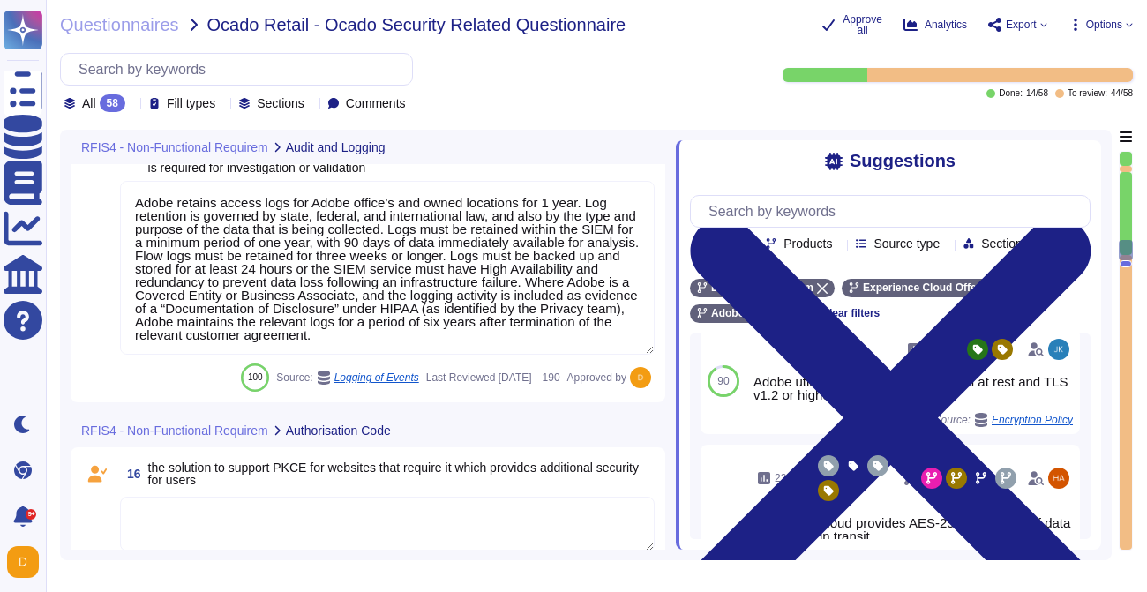
type textarea "Adobe uses Splunk for its SIEM. For some offerings, customer can retrieve appli…"
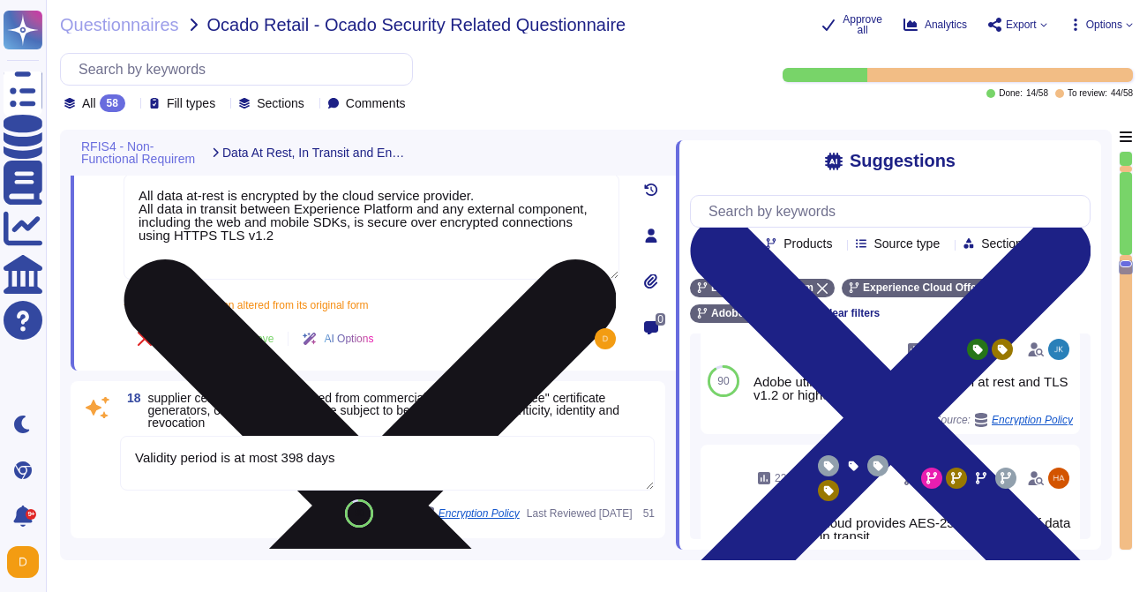
type textarea "Validity period is at most 398 days"
type textarea "Adobe maintains ISO 27001 certification. Adobe's third-party assurances are ava…"
type textarea "Data Classification and Handling Standard: The Data Classification and Handling…"
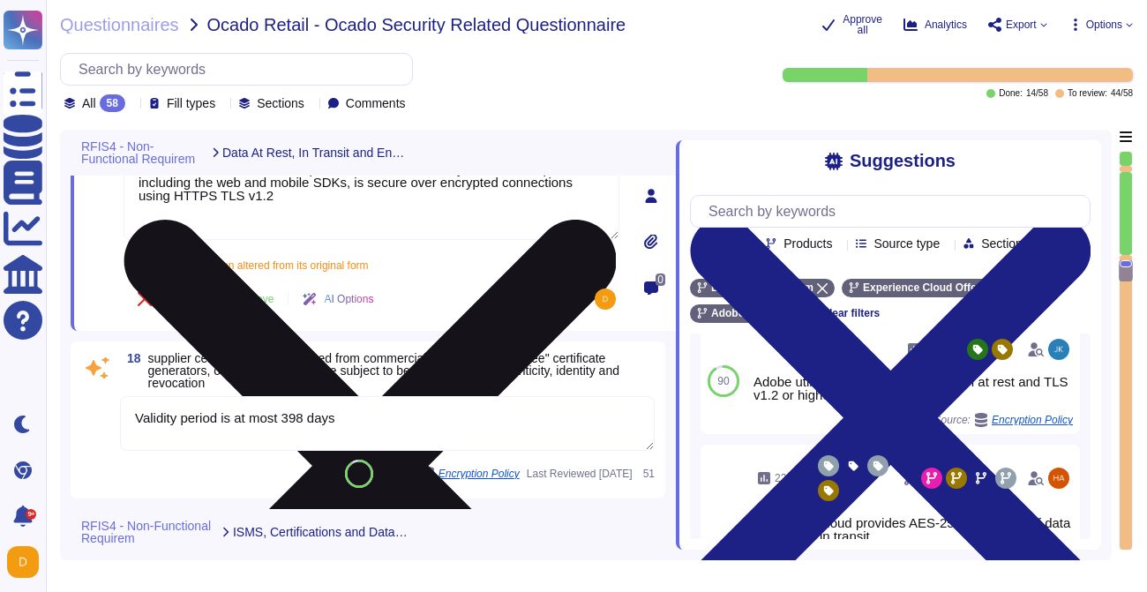
type textarea "Lorem ipsumdol sitametco ad elitsedd e tempori utlabore etdolorem aliquaen ad m…"
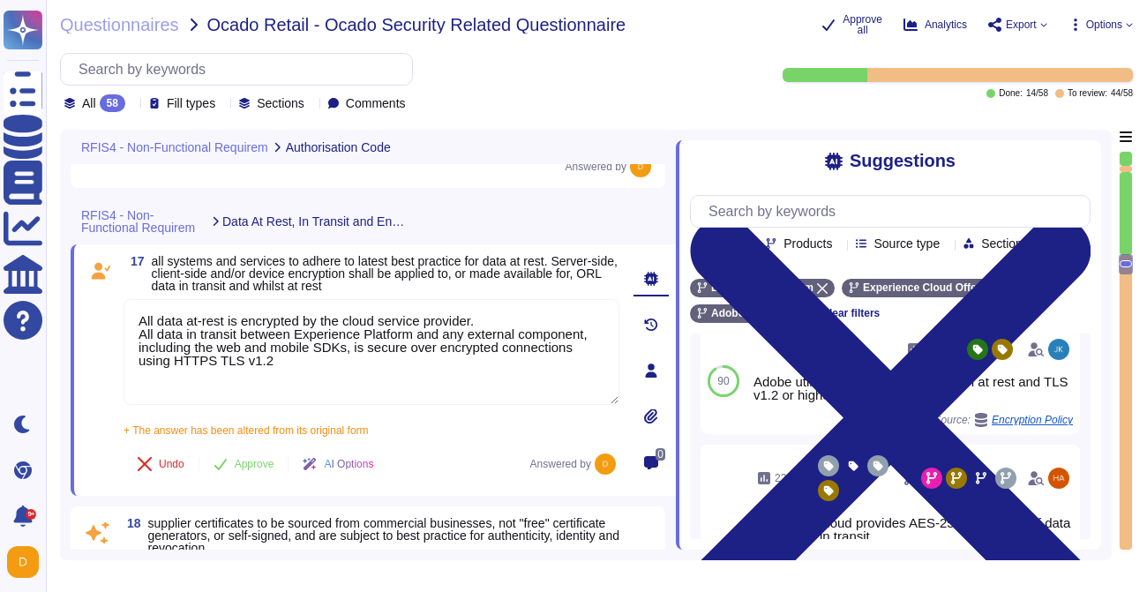
scroll to position [4071, 0]
click at [236, 464] on span "Approve" at bounding box center [255, 465] width 40 height 11
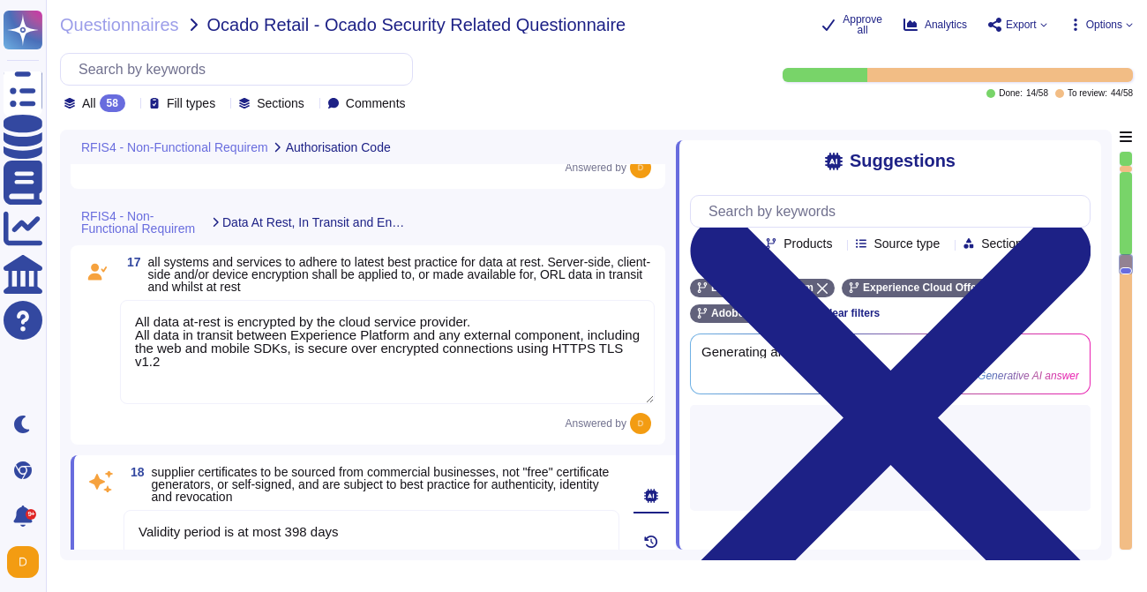
scroll to position [0, 0]
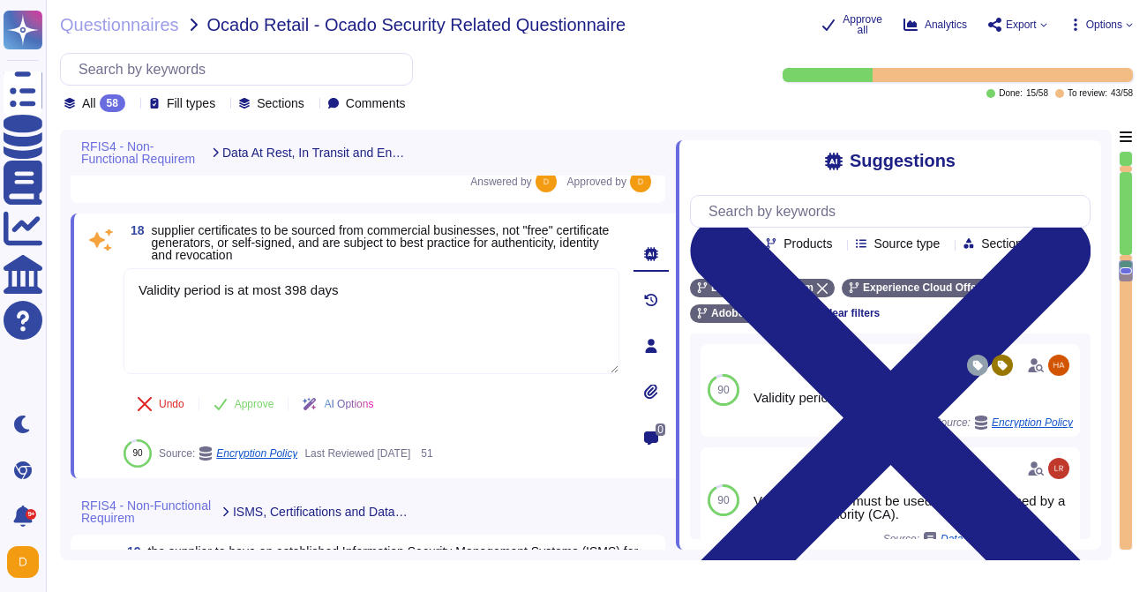
type textarea "Lorem ipsumdol sitametco ad elitsedd e tempori utlabore etdolorem aliquaen ad m…"
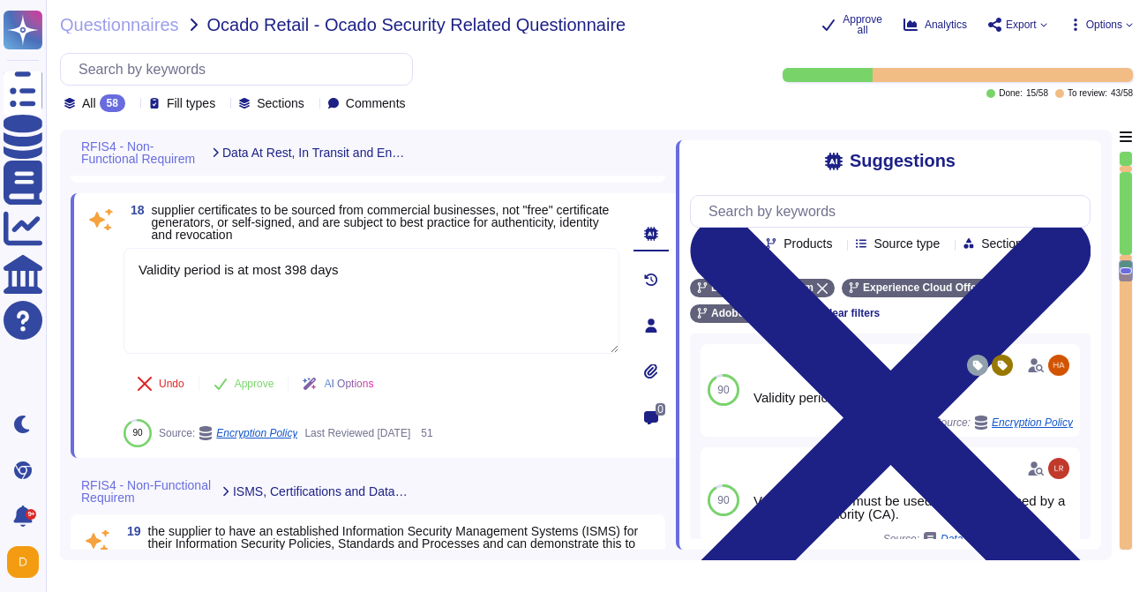
scroll to position [4329, 0]
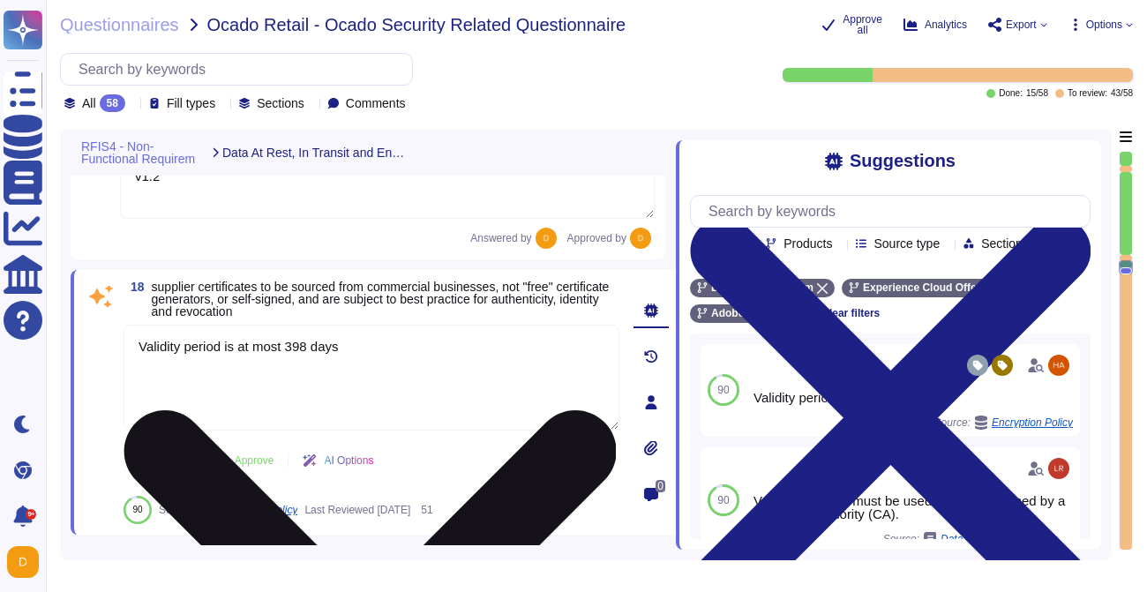
type textarea "Data Classification and Handling Standard: The Data Classification and Handling…"
click at [310, 361] on textarea "Validity period is at most 398 days" at bounding box center [372, 377] width 496 height 106
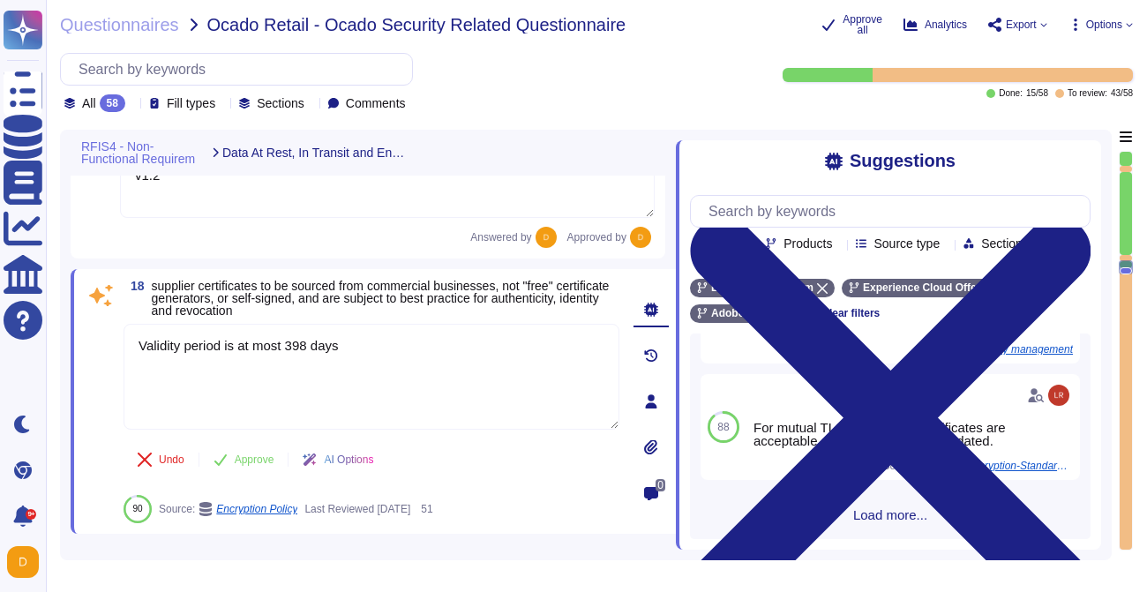
scroll to position [395, 0]
drag, startPoint x: 154, startPoint y: 281, endPoint x: 320, endPoint y: 318, distance: 170.0
click at [320, 318] on div "18 supplier certificates to be sourced from commercial businesses, not "free" c…" at bounding box center [352, 402] width 535 height 244
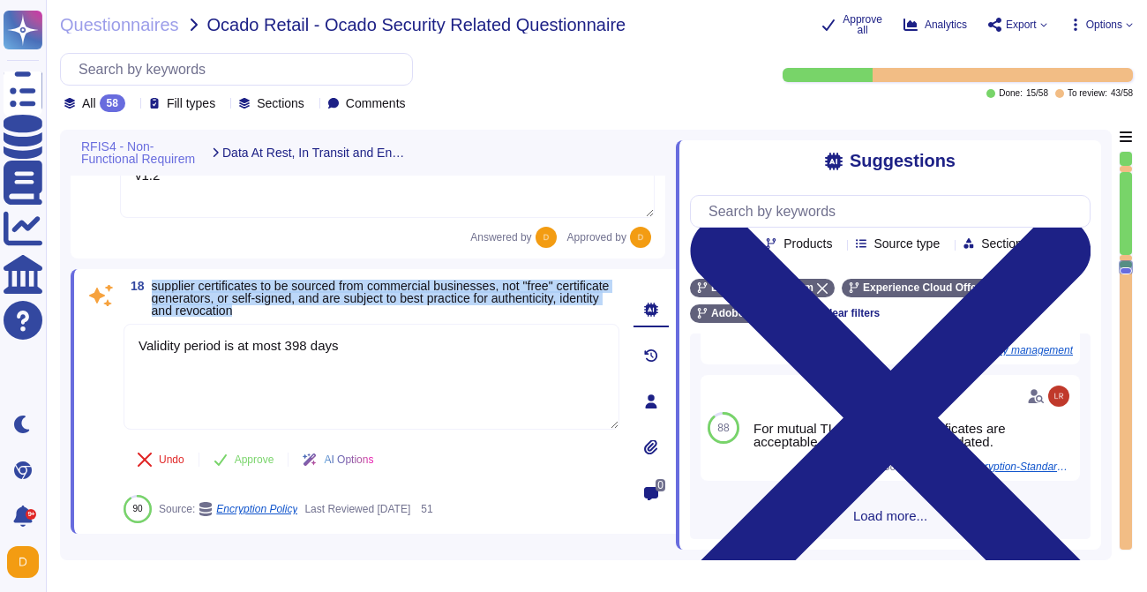
drag, startPoint x: 362, startPoint y: 313, endPoint x: 151, endPoint y: 287, distance: 212.6
click at [152, 287] on span "supplier certificates to be sourced from commercial businesses, not "free" cert…" at bounding box center [386, 298] width 468 height 37
copy span "supplier certificates to be sourced from commercial businesses, not "free" cert…"
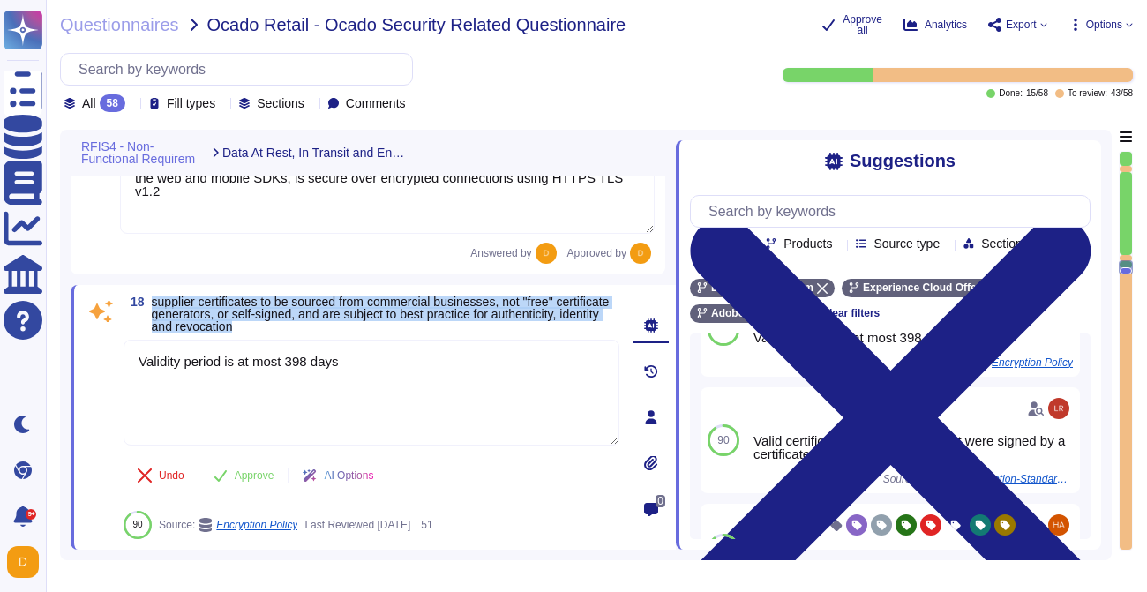
scroll to position [71, 0]
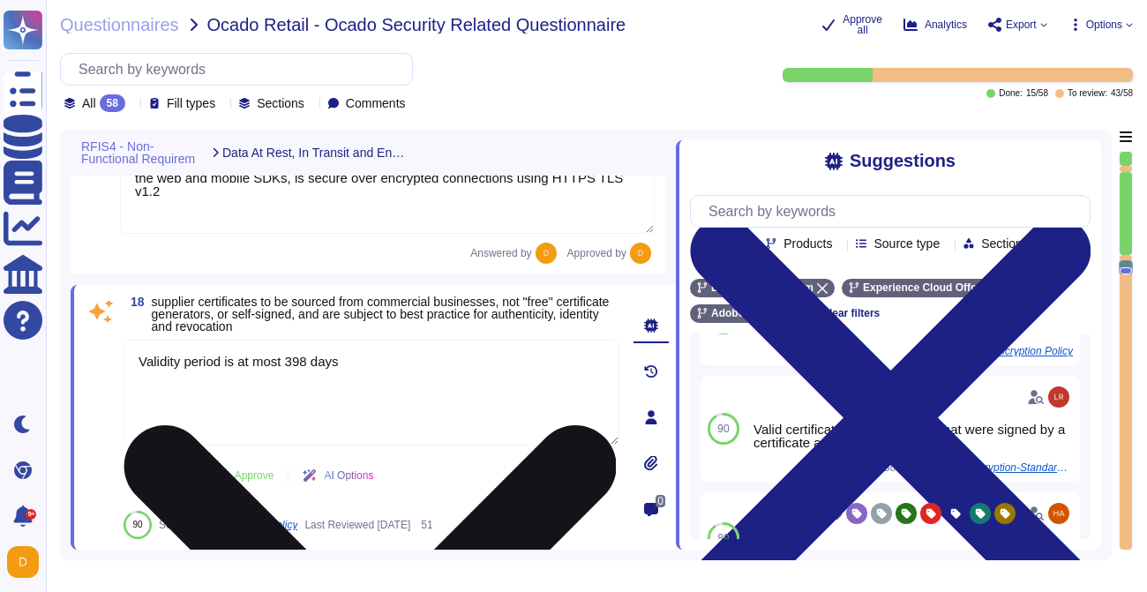
click at [397, 373] on textarea "Validity period is at most 398 days" at bounding box center [372, 393] width 496 height 106
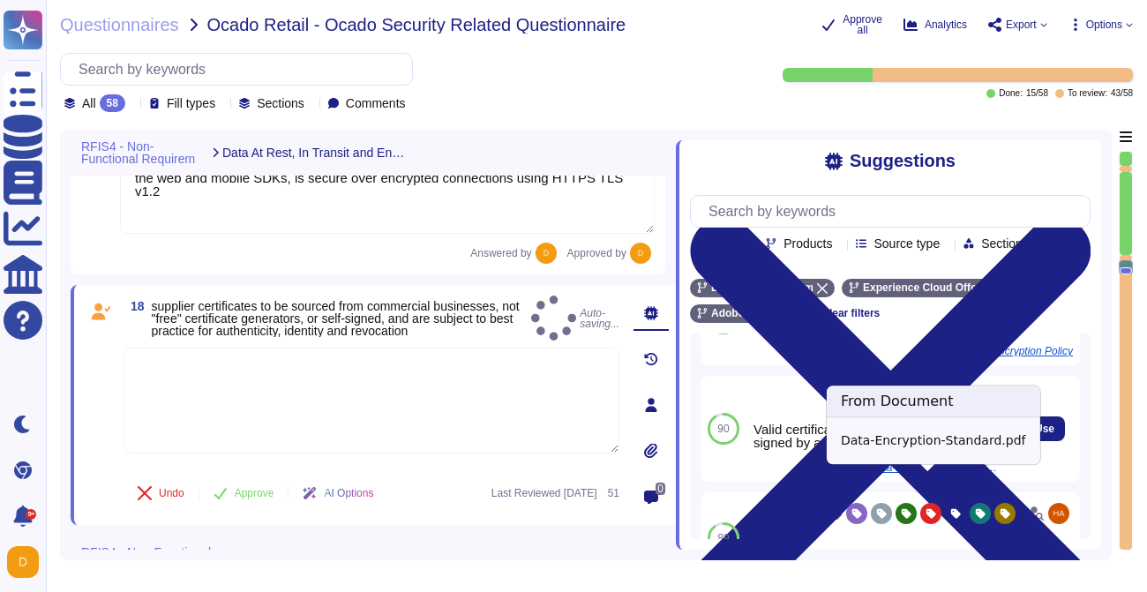
click at [919, 473] on span "Data-Encryption-Standard.pdf" at bounding box center [936, 467] width 132 height 11
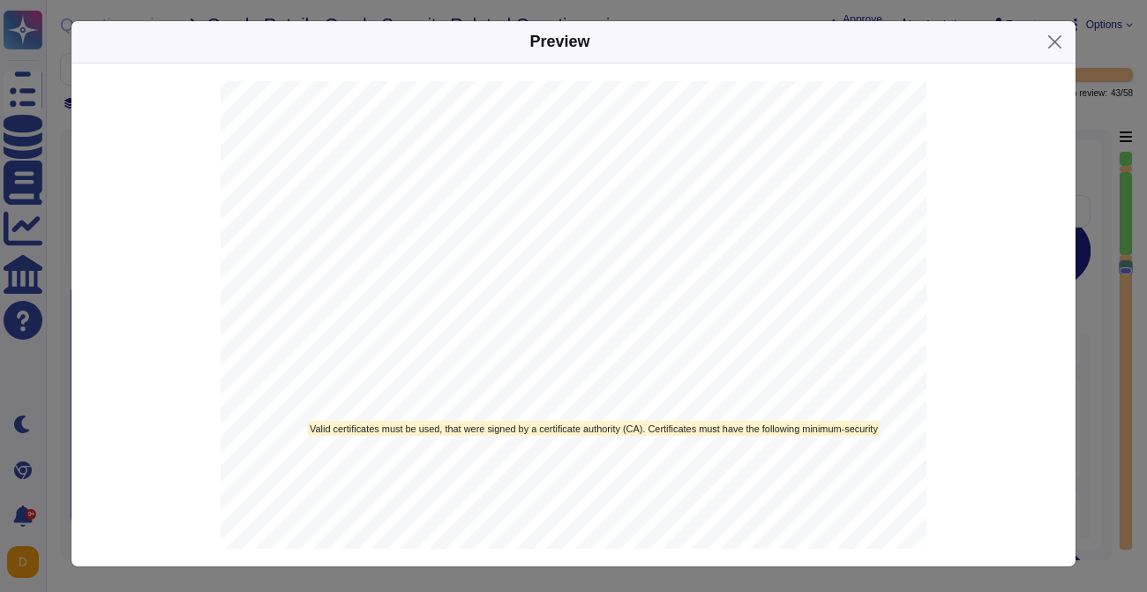
scroll to position [1271, 0]
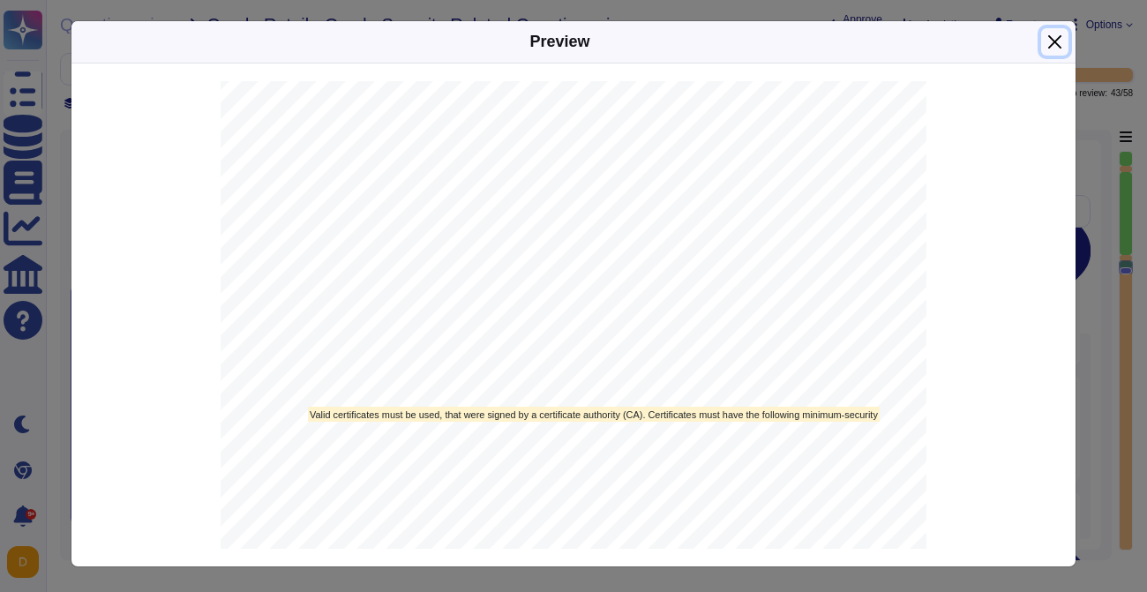
click at [1049, 48] on button "Close" at bounding box center [1054, 41] width 27 height 27
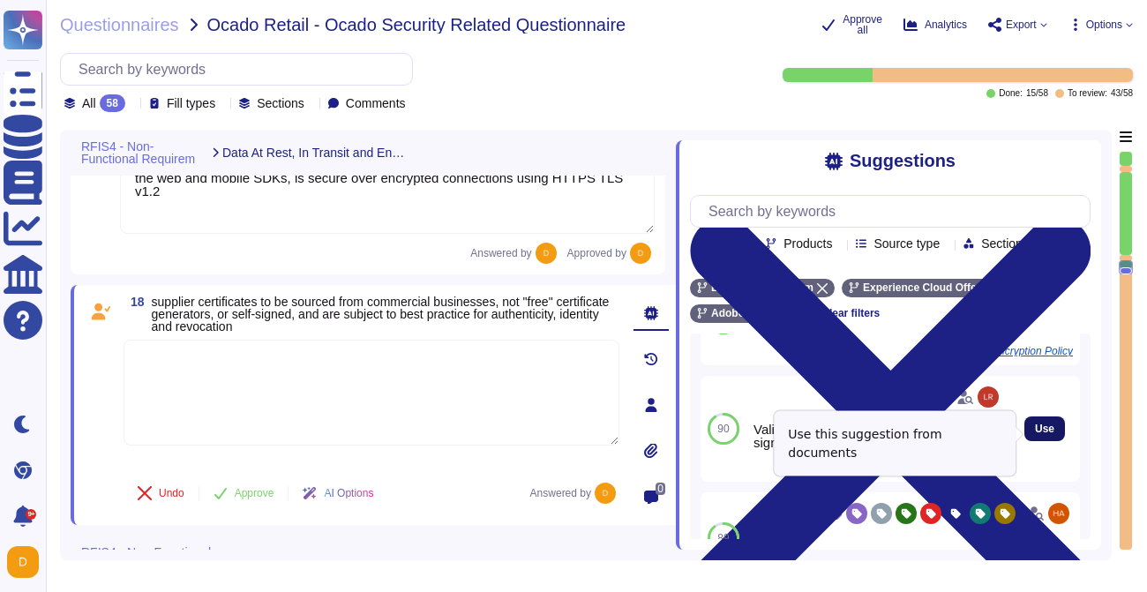
click at [1036, 434] on span "Use" at bounding box center [1044, 429] width 19 height 11
type textarea "Valid certificates must be used, that were signed by a certificate authority (C…"
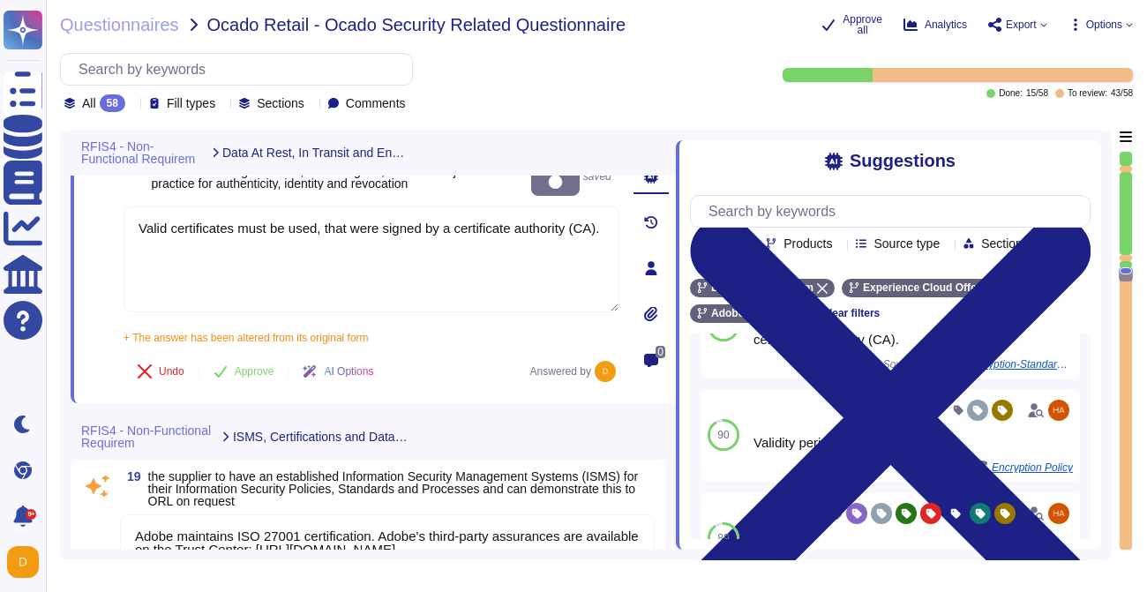
type textarea "Lorem ipsumdol sitametco ad elitsedd e tempori utlabore etdolorem aliquaen ad m…"
click at [253, 364] on span "Approve" at bounding box center [255, 369] width 40 height 11
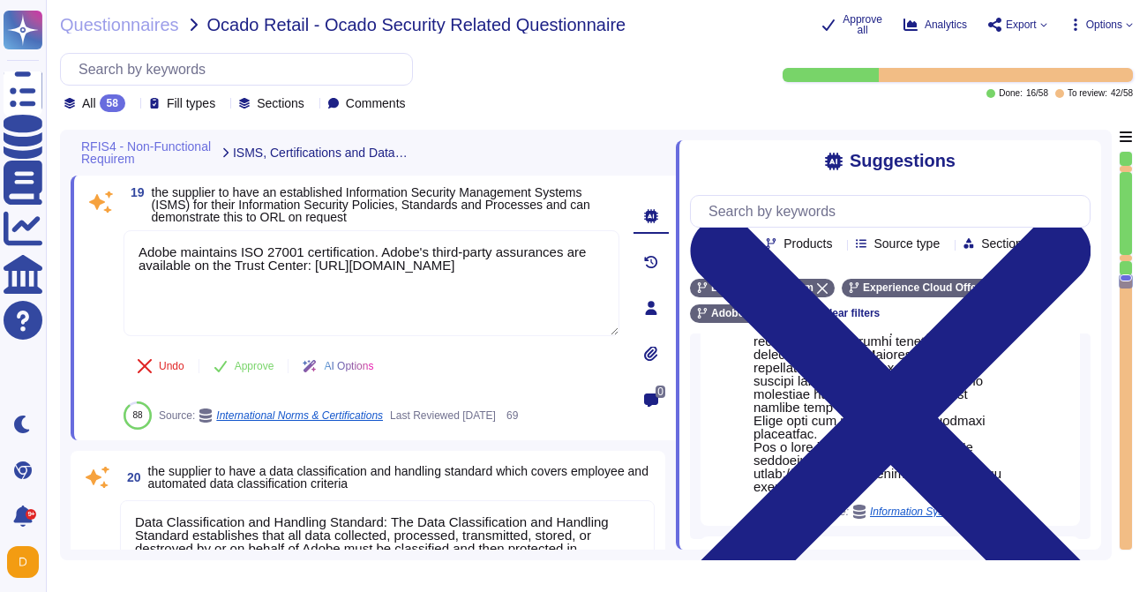
scroll to position [476, 0]
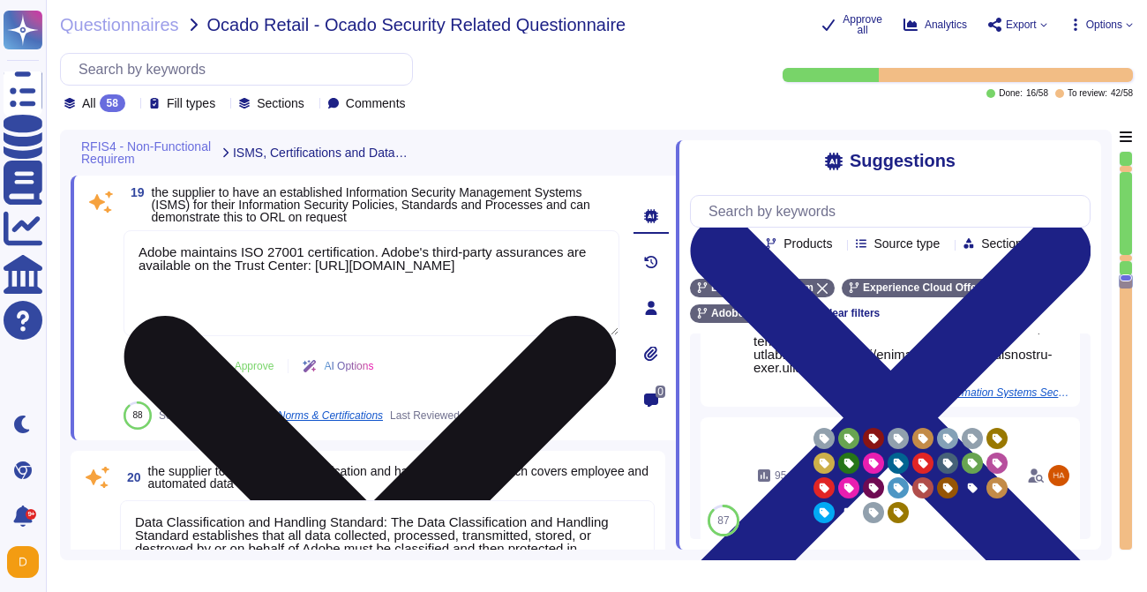
click at [501, 263] on textarea "Adobe maintains ISO 27001 certification. Adobe's third-party assurances are ava…" at bounding box center [372, 283] width 496 height 106
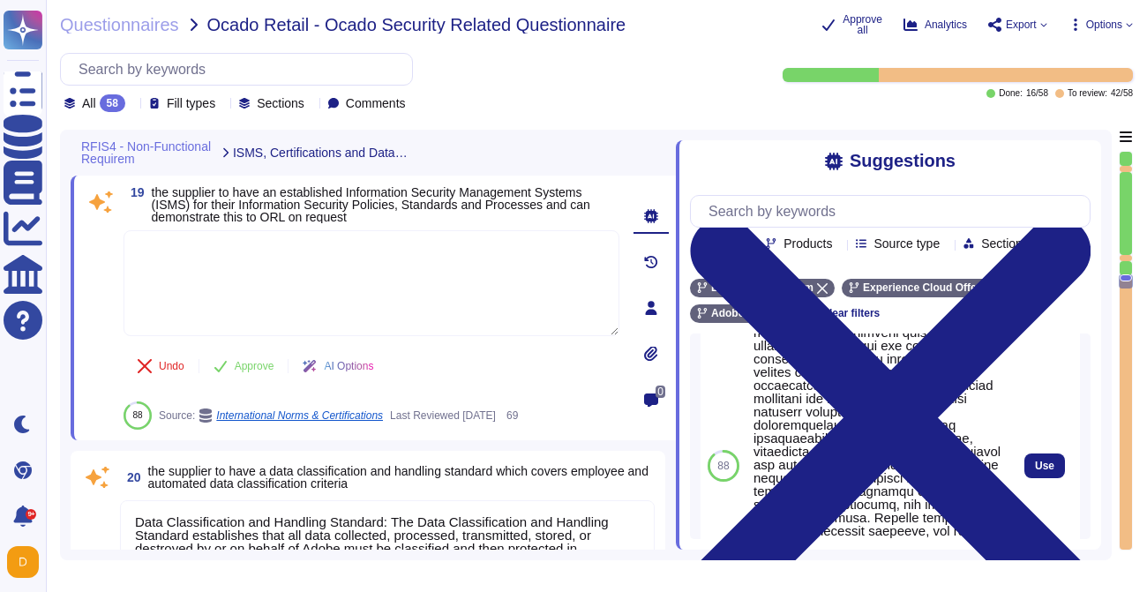
scroll to position [266, 0]
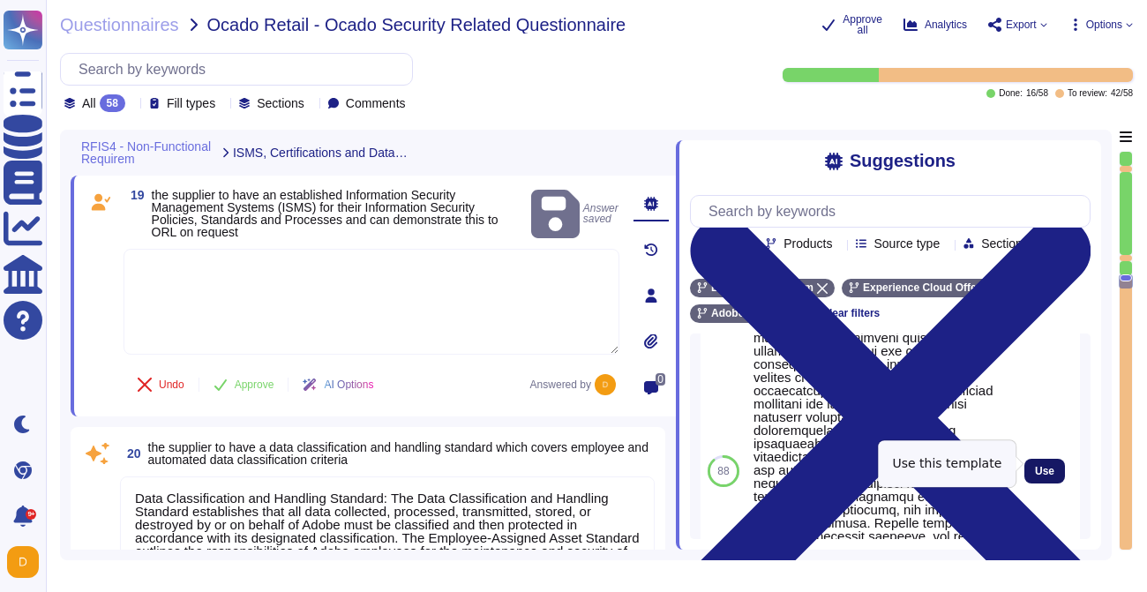
click at [1047, 470] on button "Use" at bounding box center [1044, 471] width 41 height 25
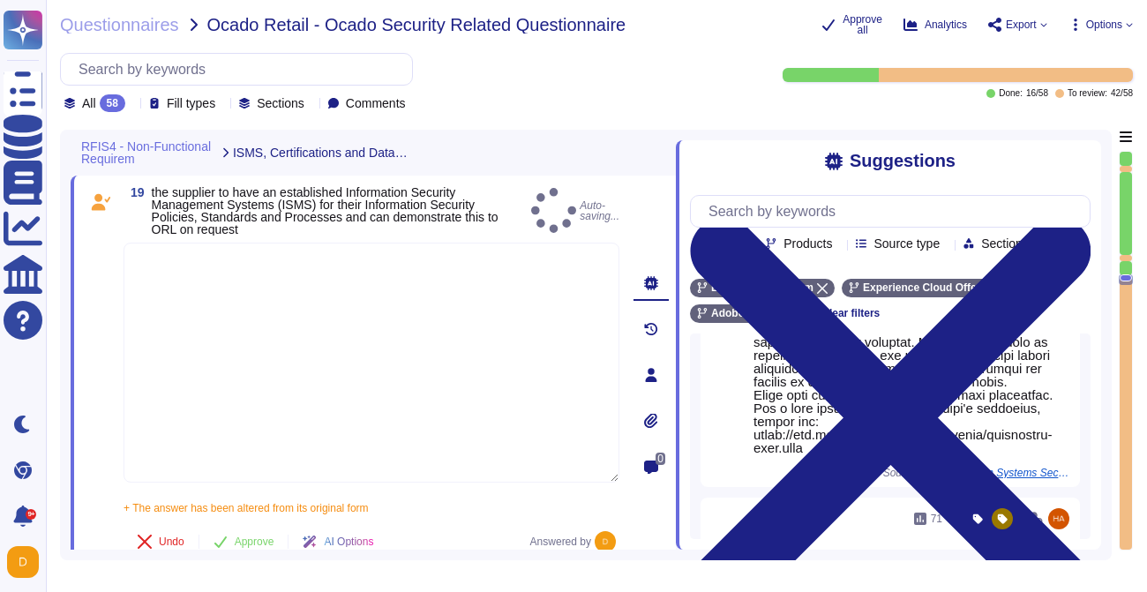
type textarea "Lo ipsumdolo sita CON 71640, Adipi'e Seddoeiusmo Temporin Utlabo etdolore mag a…"
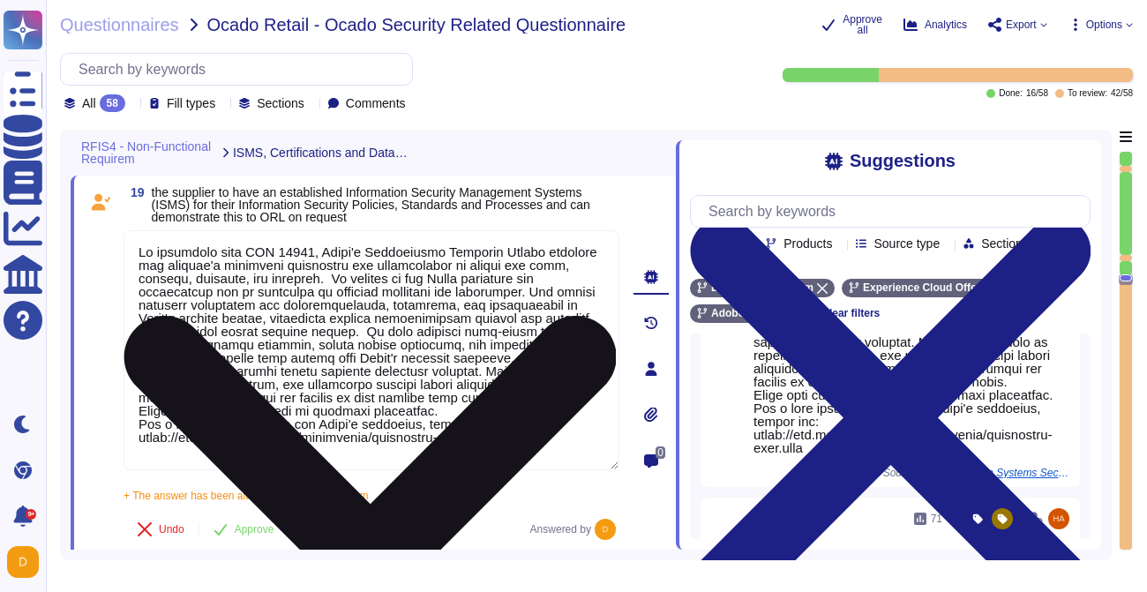
scroll to position [1, 0]
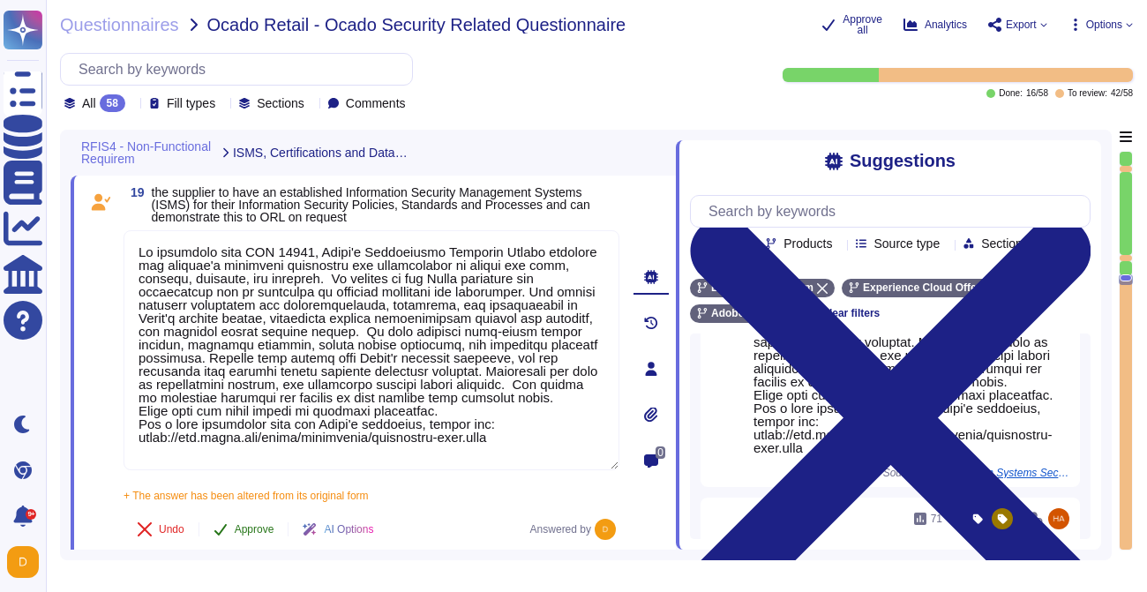
click at [229, 522] on button "Approve" at bounding box center [243, 529] width 89 height 35
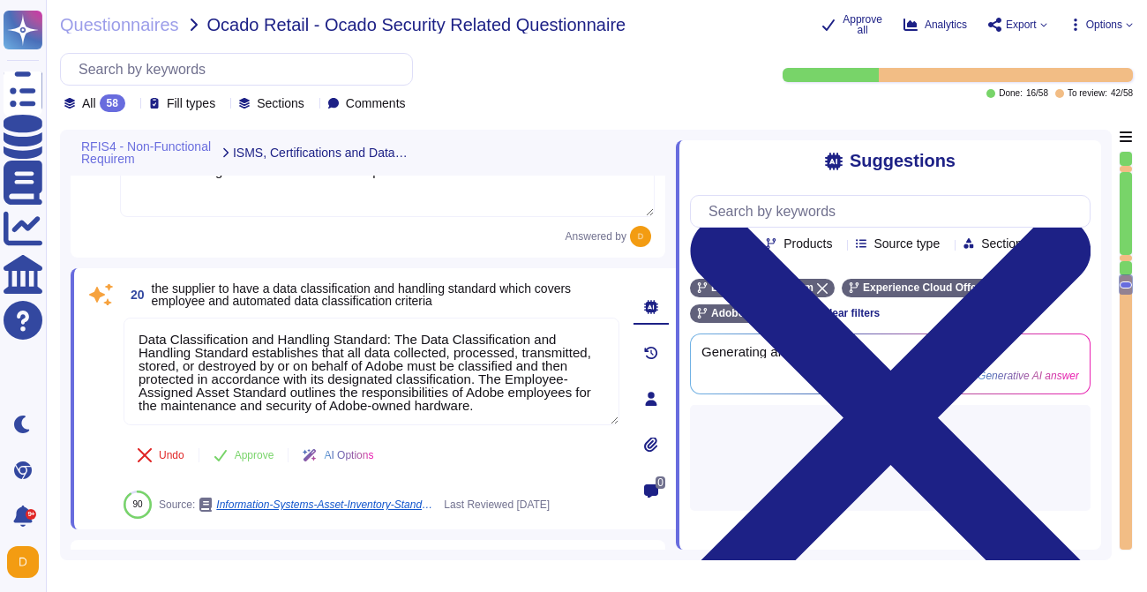
type textarea "Background checks are not performed as part of the third-party risk management …"
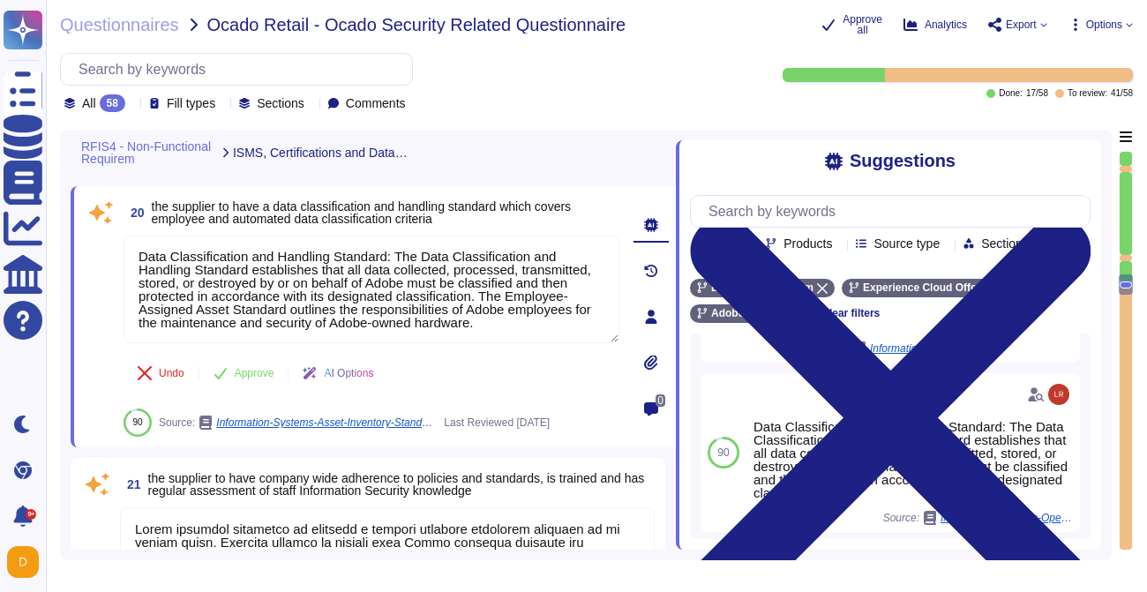
scroll to position [217, 0]
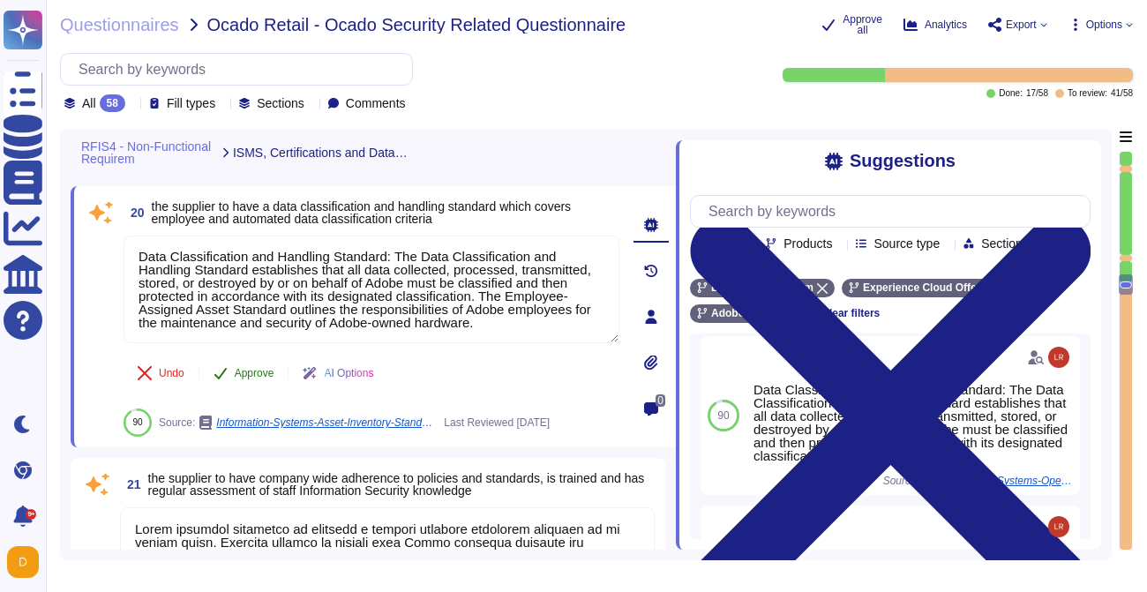
click at [232, 365] on button "Approve" at bounding box center [243, 373] width 89 height 35
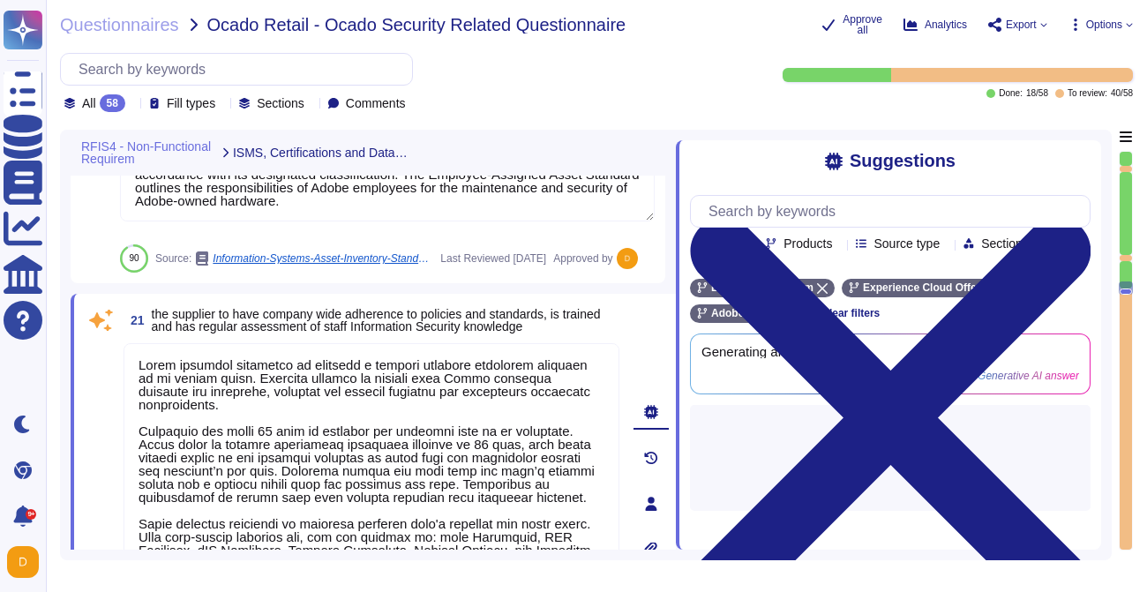
type textarea "As a foundation, every employee must complete annual mandatory security awarene…"
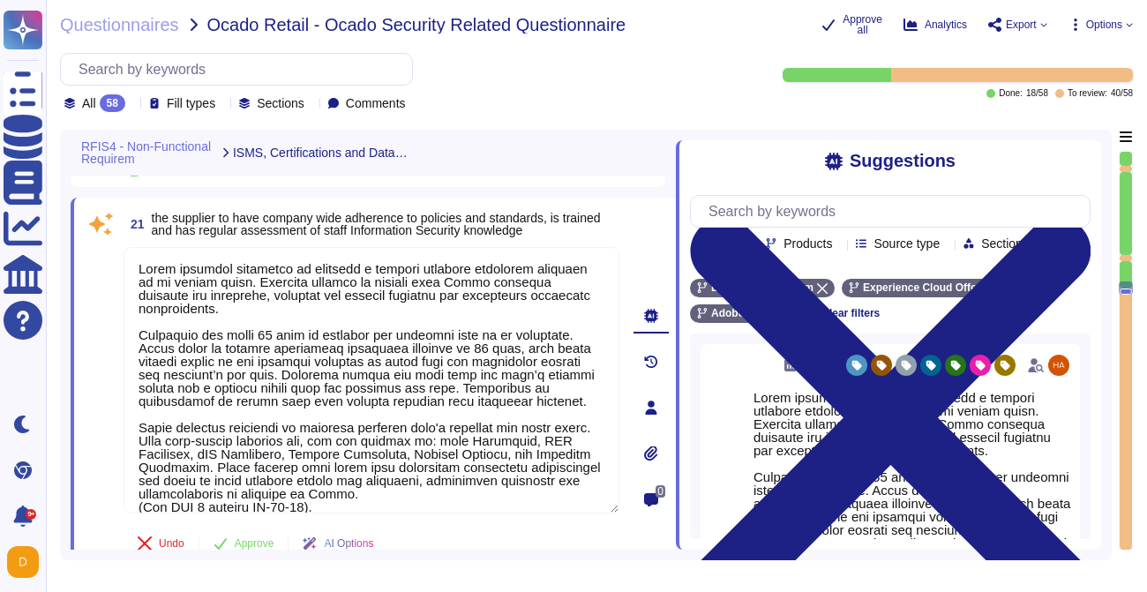
scroll to position [27, 0]
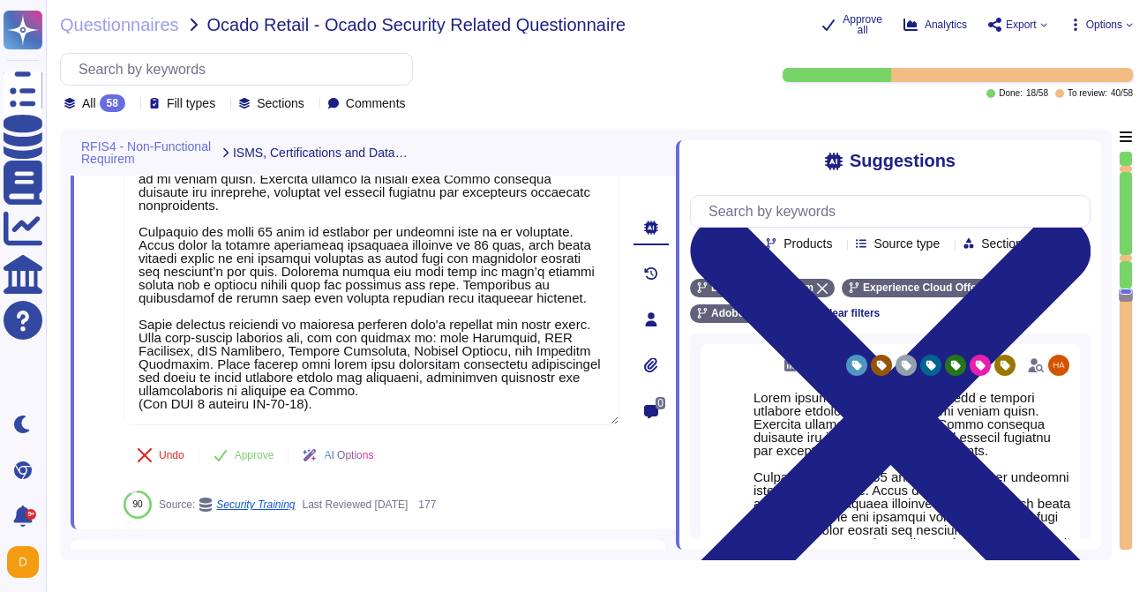
type textarea "Adobe Experience Cloud maintains an inventory of system assets in a configurati…"
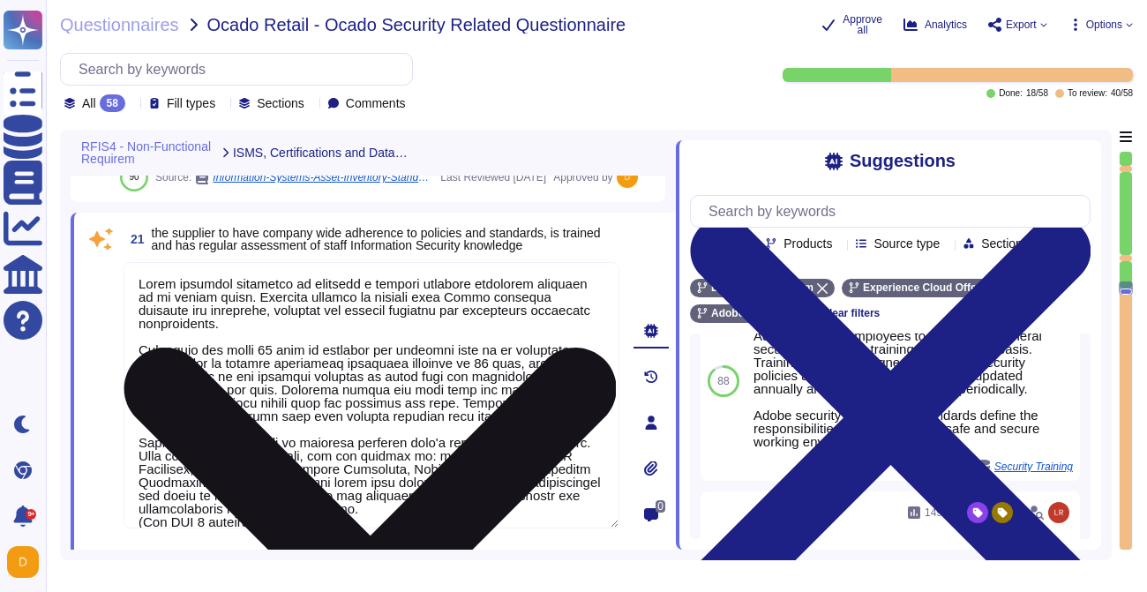
scroll to position [587, 0]
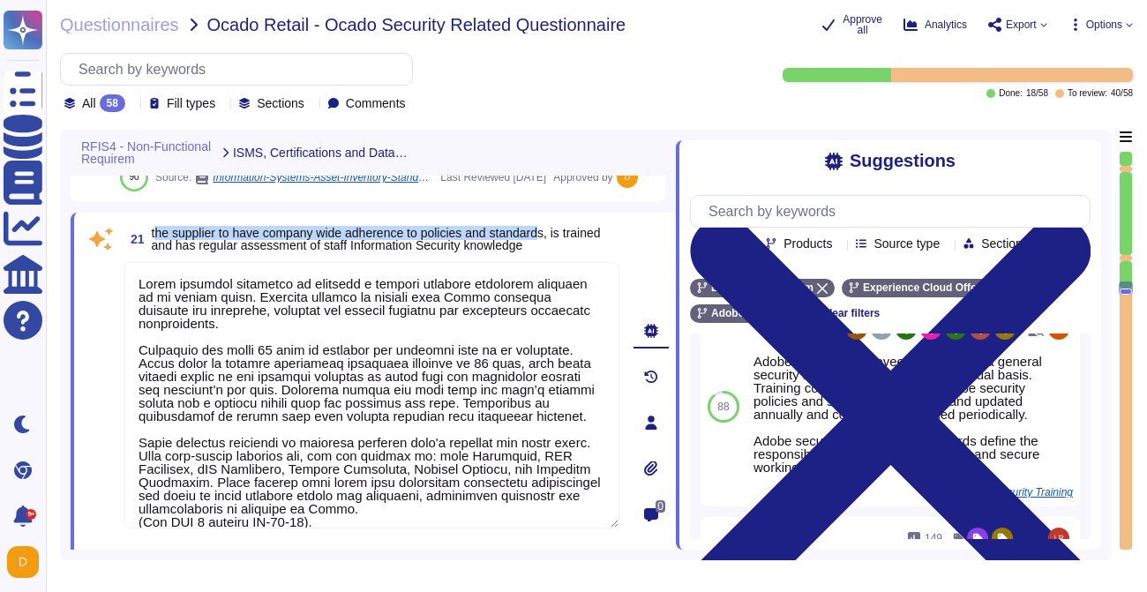
drag, startPoint x: 154, startPoint y: 229, endPoint x: 560, endPoint y: 238, distance: 406.9
click at [560, 238] on span "the supplier to have company wide adherence to policies and standards, is train…" at bounding box center [376, 239] width 449 height 26
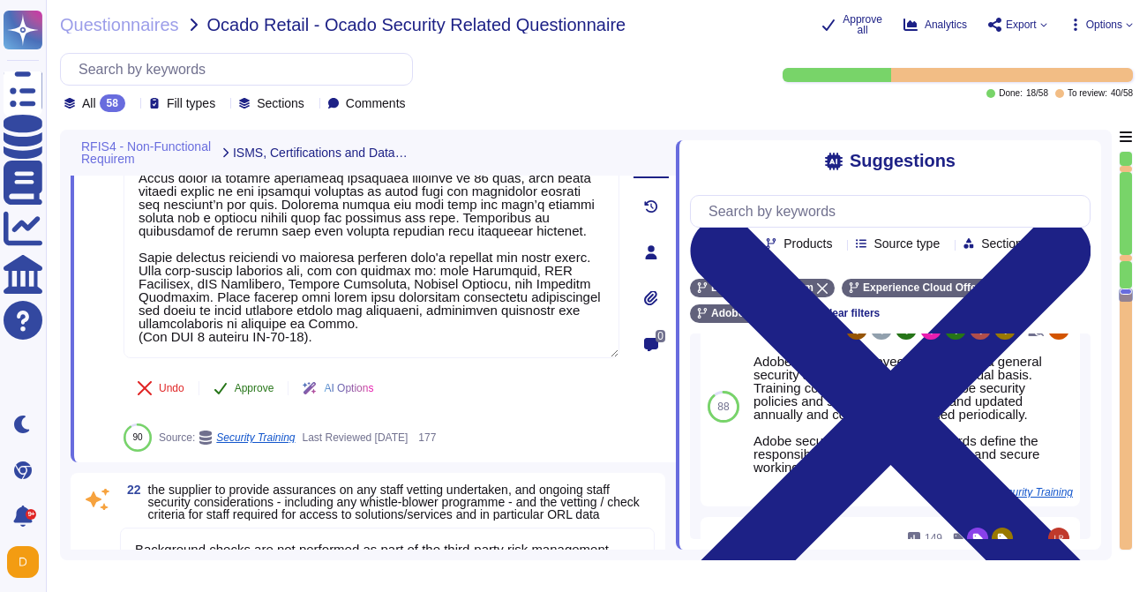
scroll to position [5290, 0]
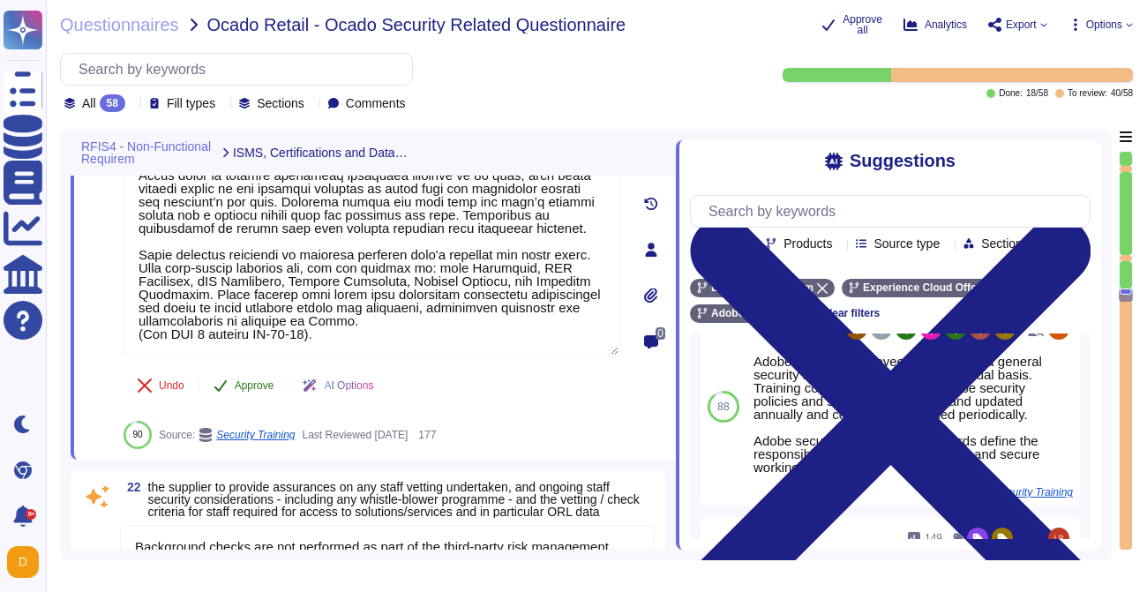
click at [243, 389] on span "Approve" at bounding box center [255, 385] width 40 height 11
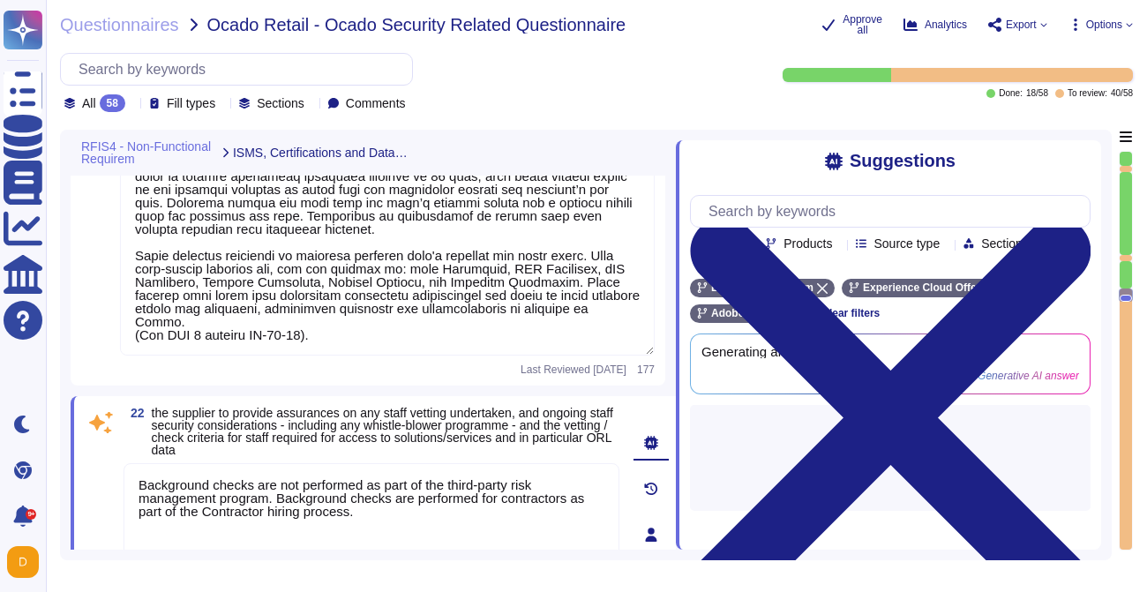
type textarea "Adobe Experience Cloud maintains an inventory of system assets in a configurati…"
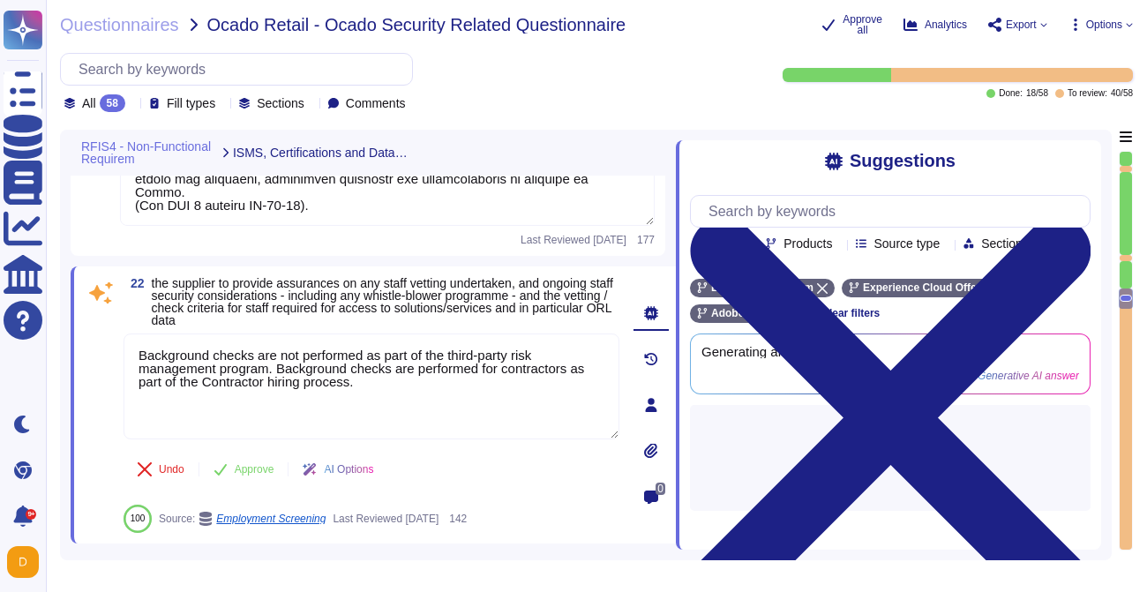
type textarea "Where access is happening from a non-US/EU location (access from any non-EU or …"
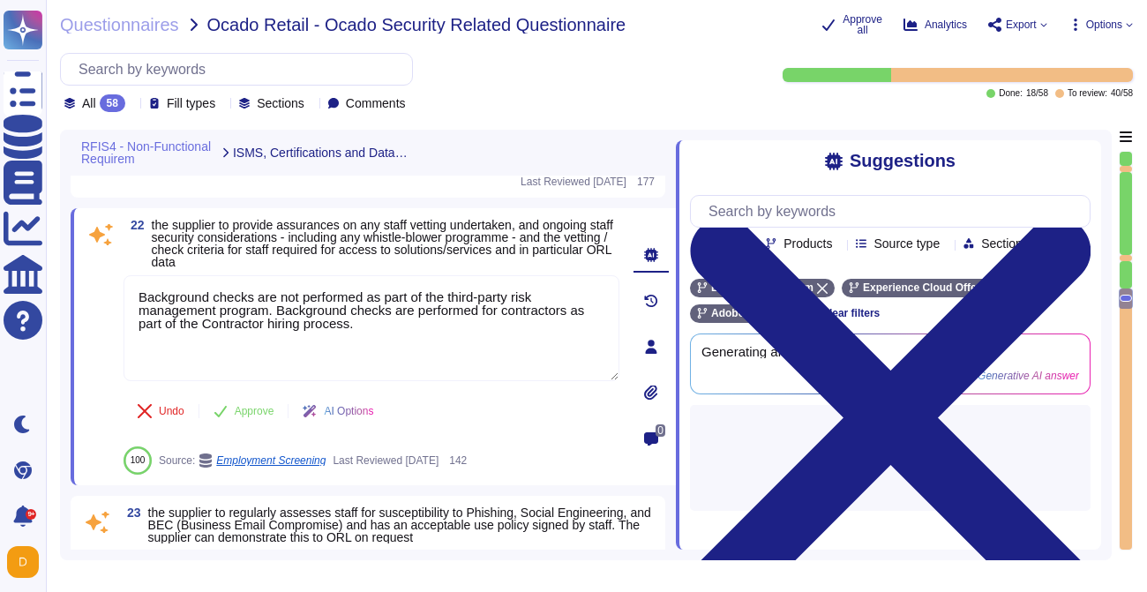
scroll to position [5479, 0]
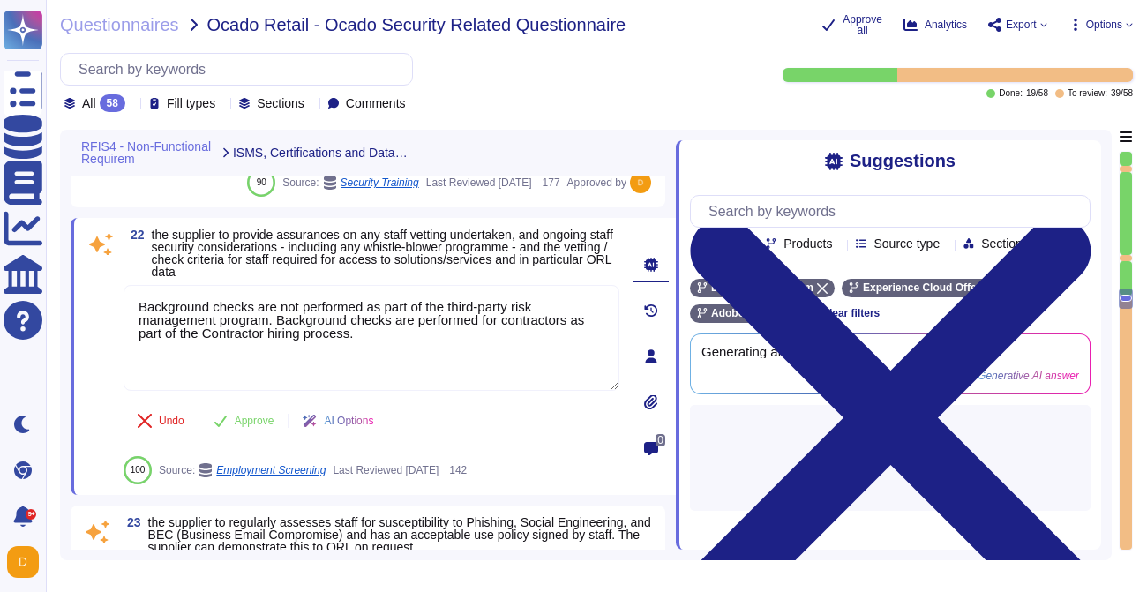
type textarea "Where access is happening from a non-US/EU location (access from any non-EU or …"
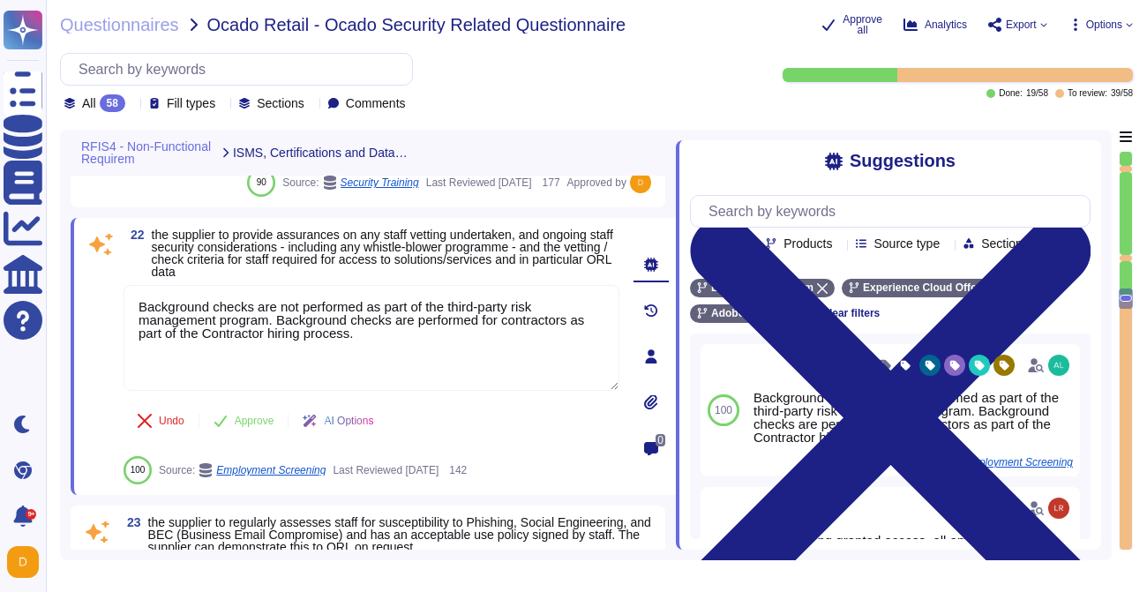
scroll to position [5500, 0]
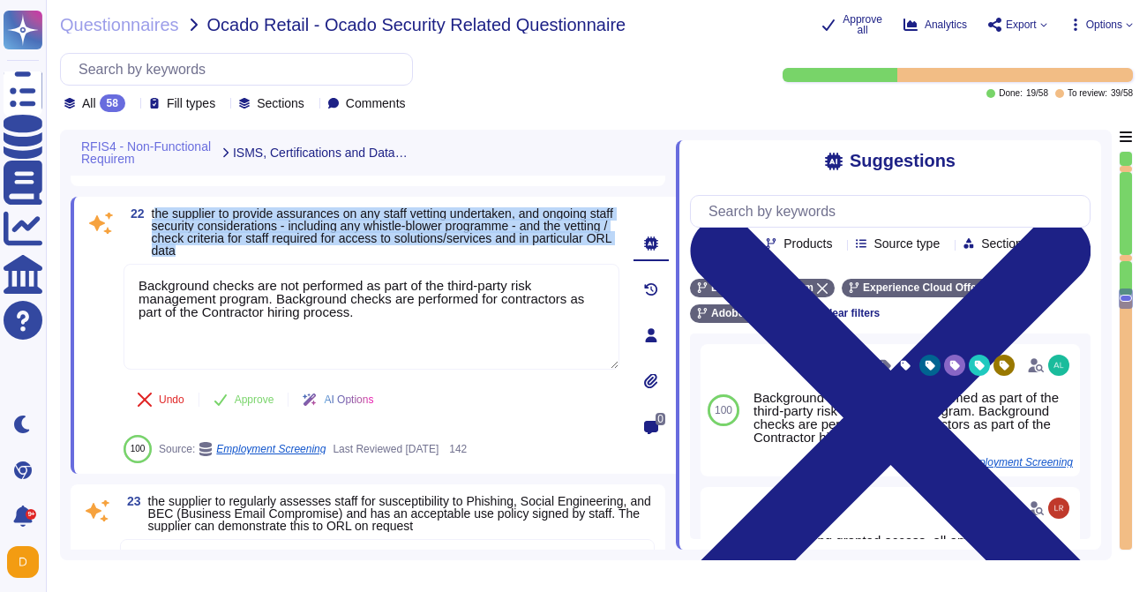
drag, startPoint x: 155, startPoint y: 214, endPoint x: 300, endPoint y: 248, distance: 148.8
click at [300, 248] on span "the supplier to provide assurances on any staff vetting undertaken, and ongoing…" at bounding box center [386, 231] width 468 height 49
copy span "he supplier to provide assurances on any staff vetting undertaken, and ongoing …"
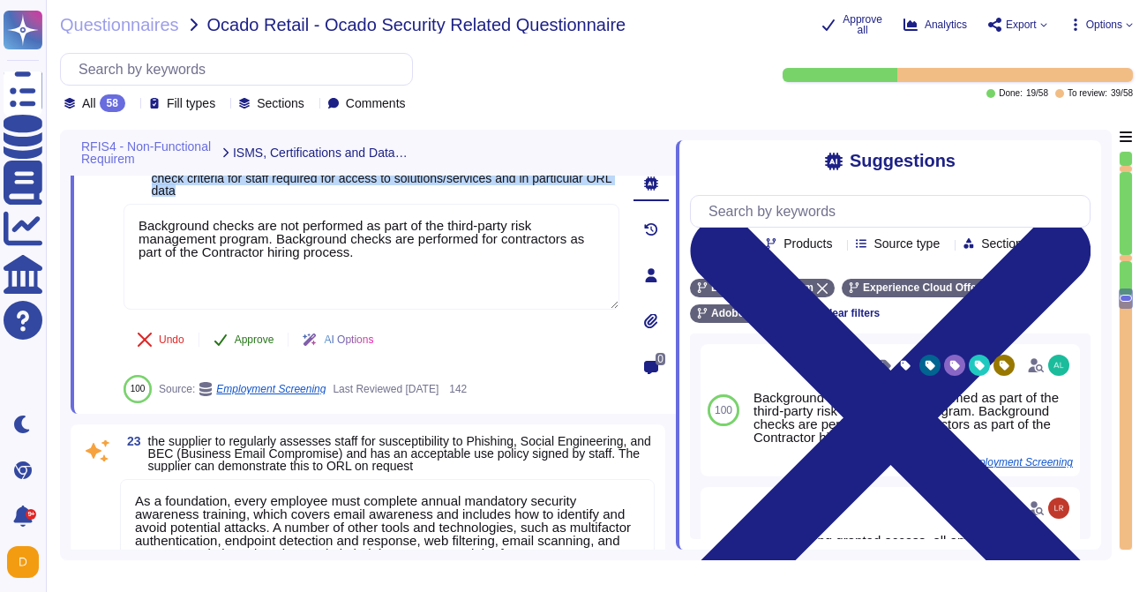
scroll to position [5567, 0]
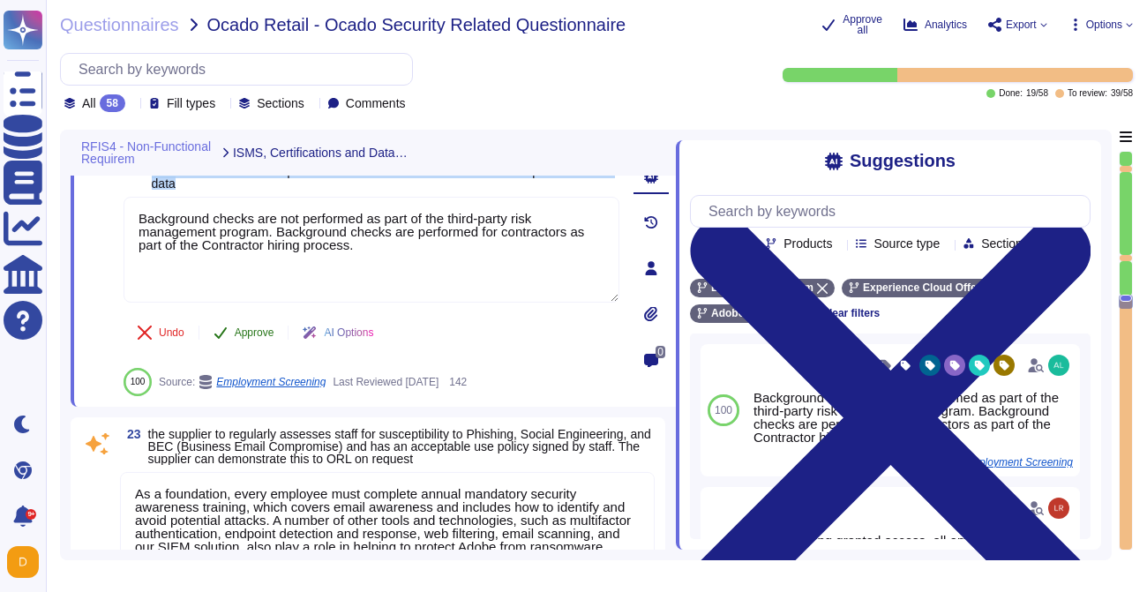
click at [256, 341] on button "Approve" at bounding box center [243, 332] width 89 height 35
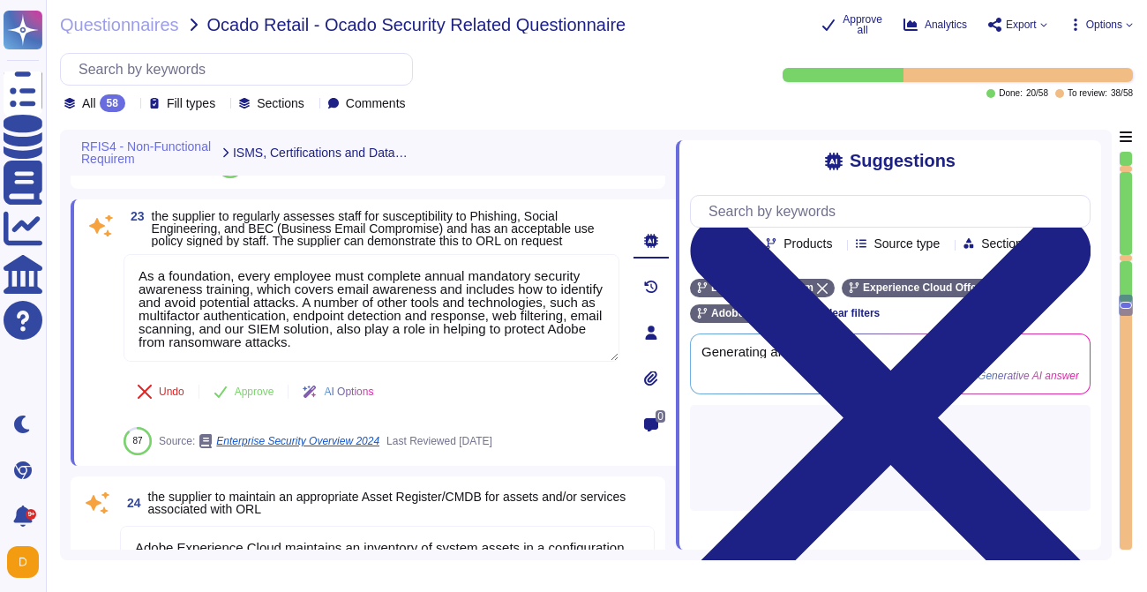
scroll to position [5683, 0]
type textarea "Adobe maintains ISO 27001 certification. Adobe's third-party assurances are ava…"
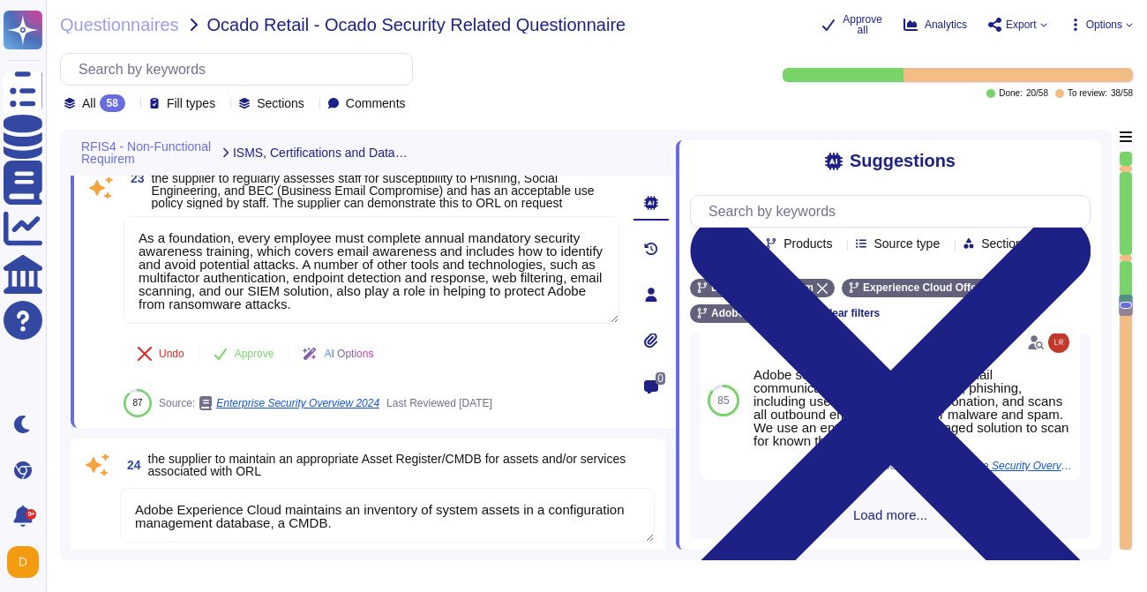
scroll to position [644, 0]
click at [236, 357] on span "Approve" at bounding box center [255, 354] width 40 height 11
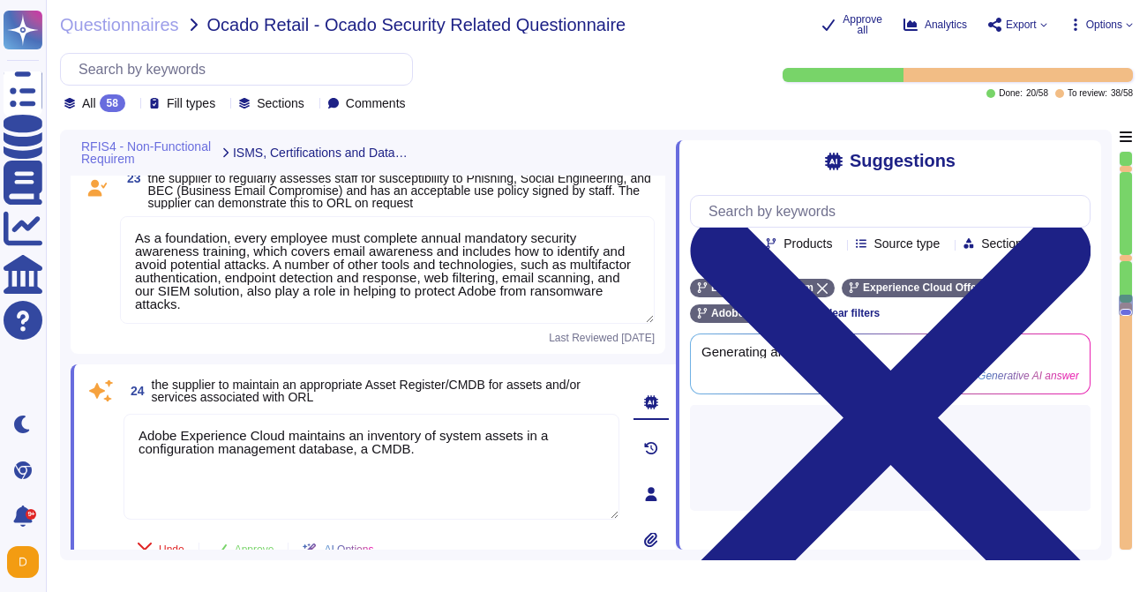
type textarea "Adobe maintains ISO 27001 certification. Adobe's third-party assurances are ava…"
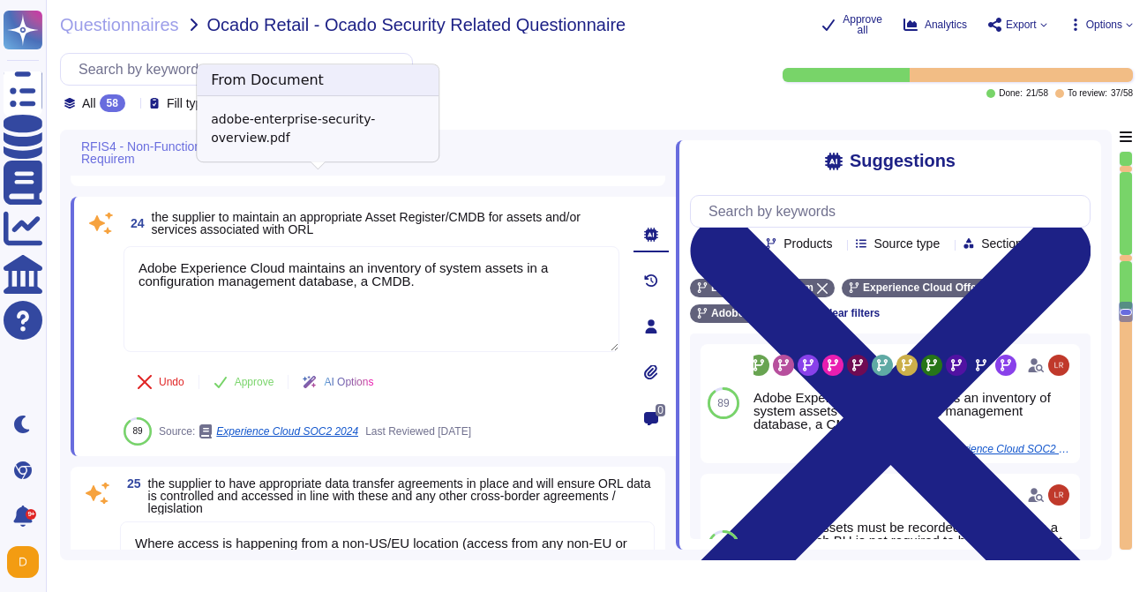
scroll to position [5904, 0]
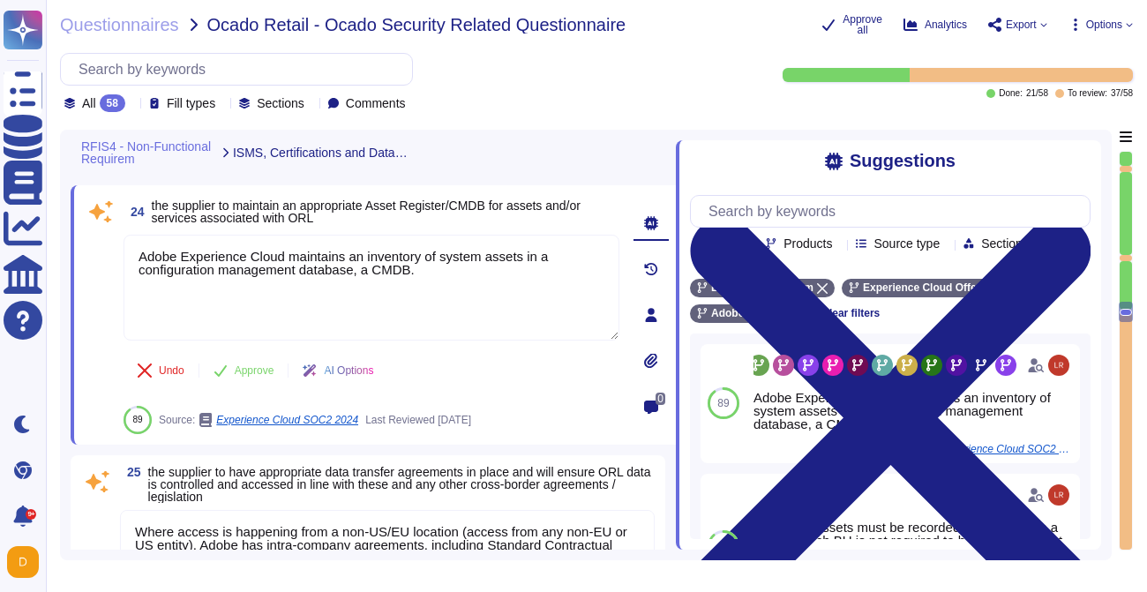
type textarea "Microsoft prefers to not disclose the exact locations of their data centers, fo…"
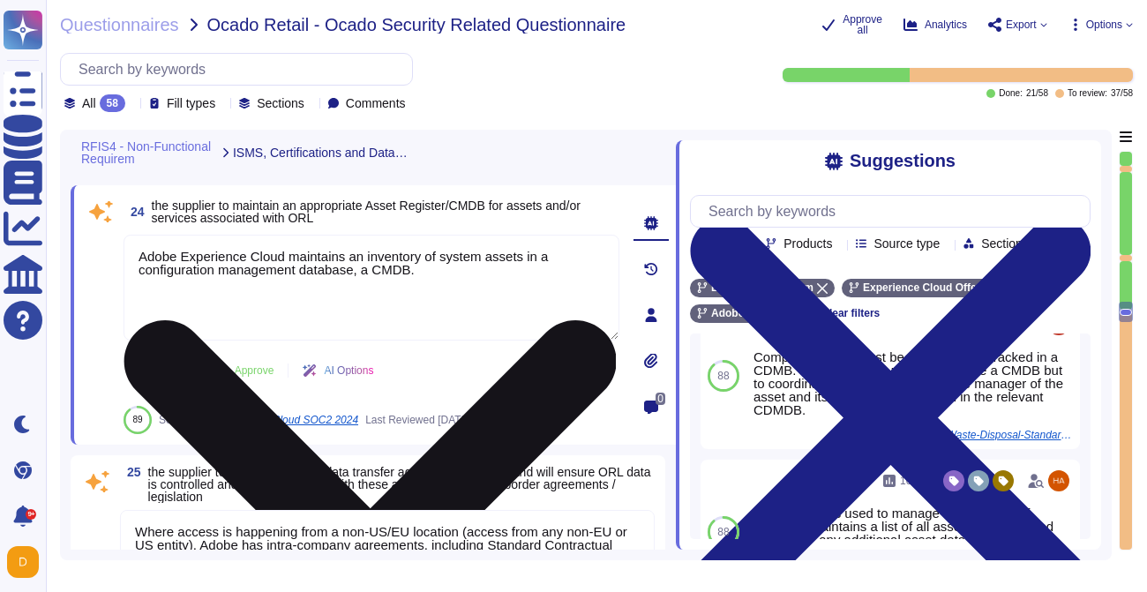
scroll to position [157, 0]
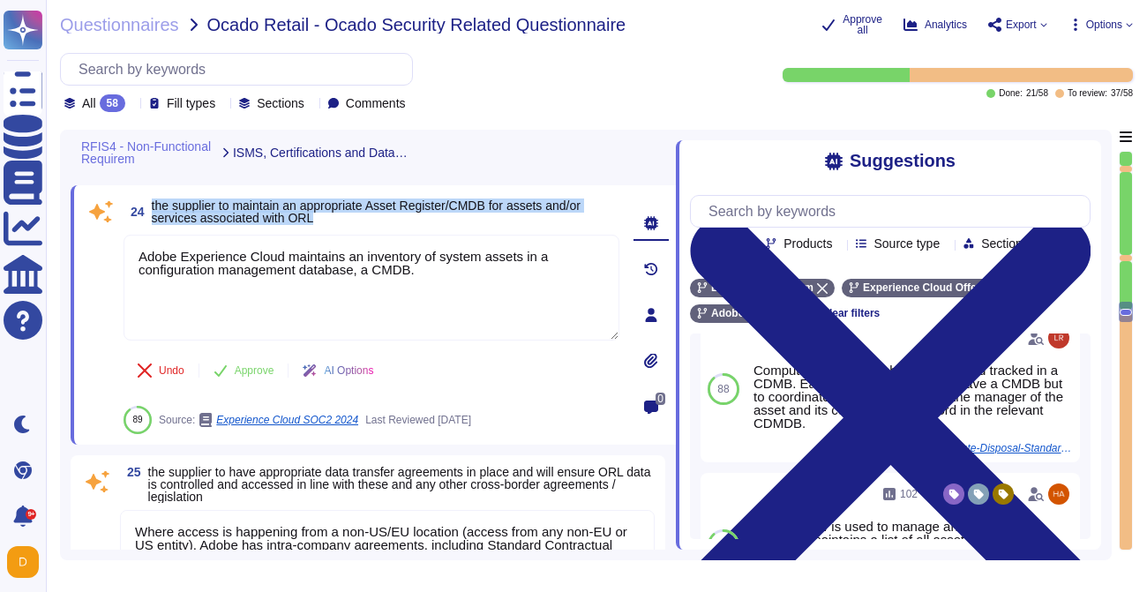
drag, startPoint x: 335, startPoint y: 229, endPoint x: 146, endPoint y: 221, distance: 189.9
click at [146, 221] on span "24 the supplier to maintain an appropriate Asset Register/CMDB for assets and/o…" at bounding box center [372, 212] width 496 height 32
copy span "the supplier to maintain an appropriate Asset Register/CMDB for assets and/or s…"
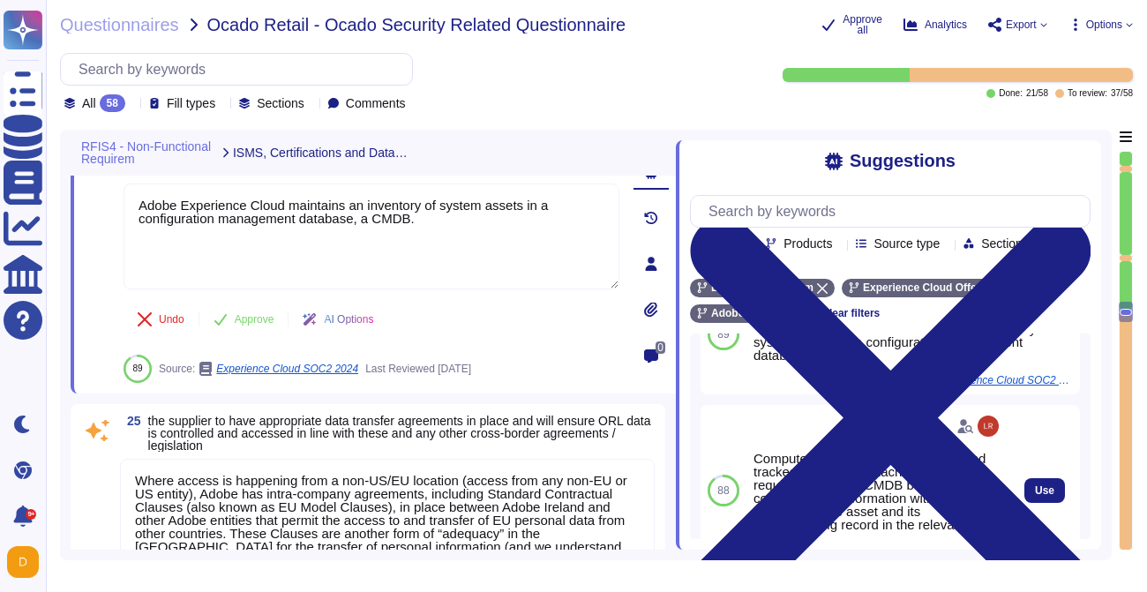
scroll to position [0, 0]
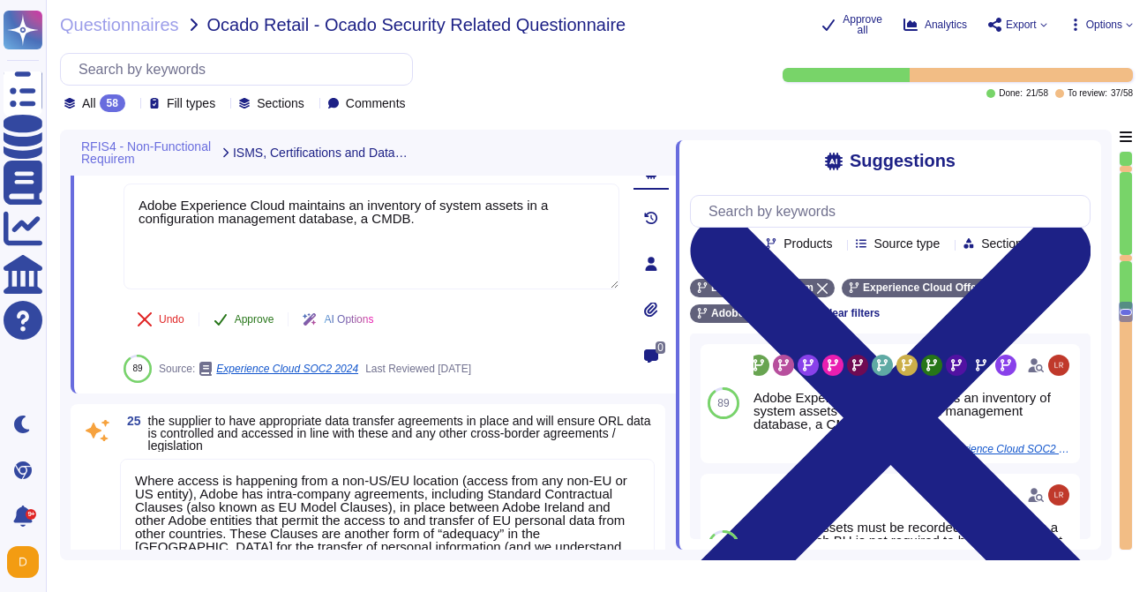
click at [248, 325] on span "Approve" at bounding box center [255, 319] width 40 height 11
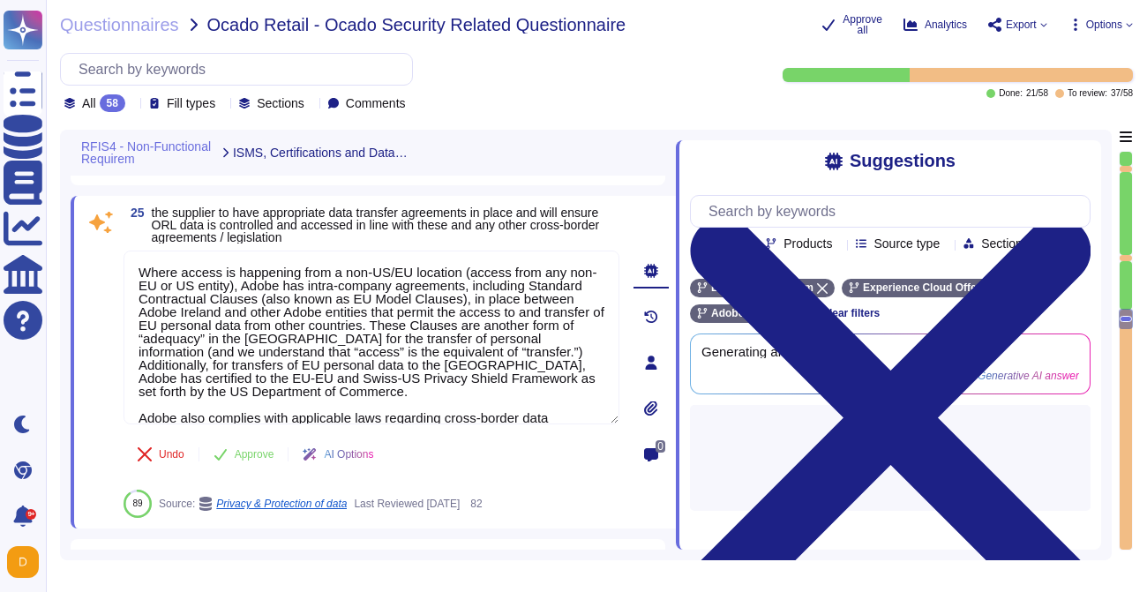
type textarea "To help protect physical access to customer data and systems, and to limit acce…"
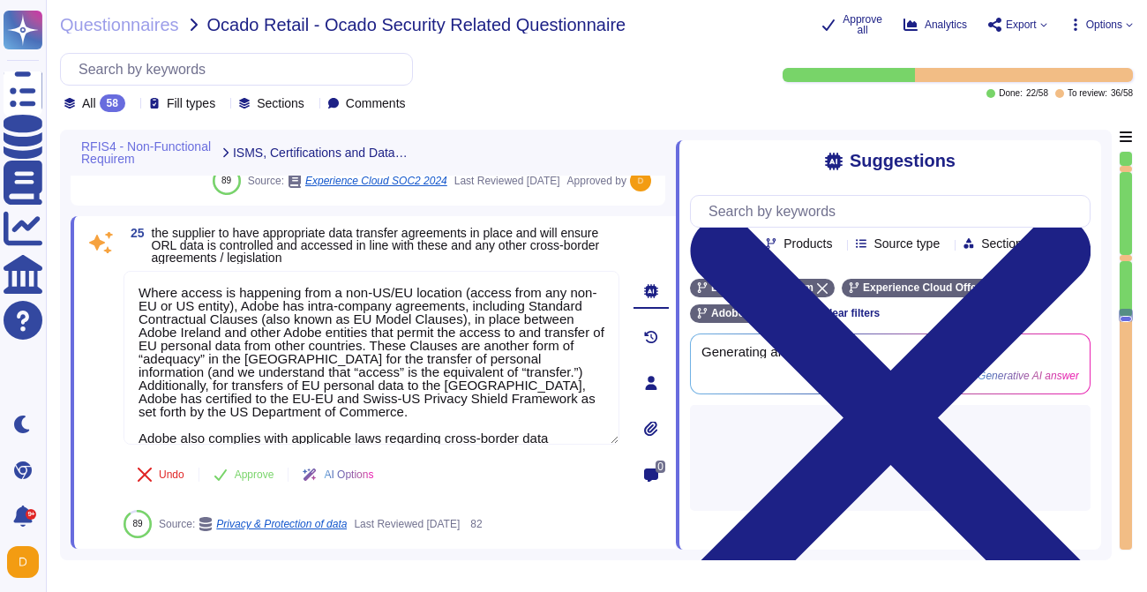
type textarea "To help protect physical access to customer data and systems, and to limit acce…"
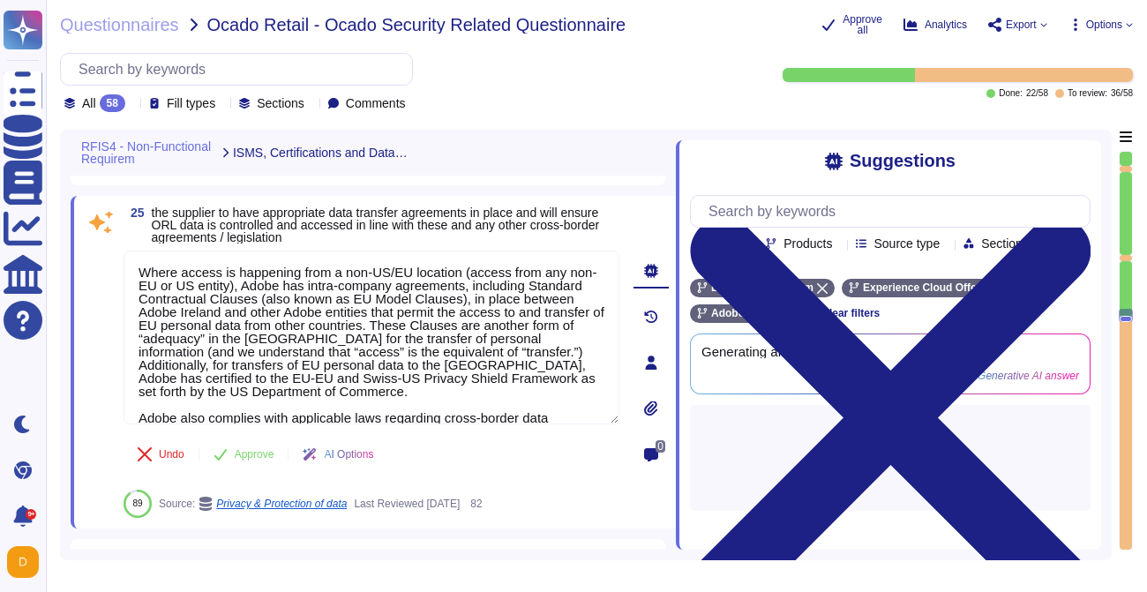
scroll to position [6060, 0]
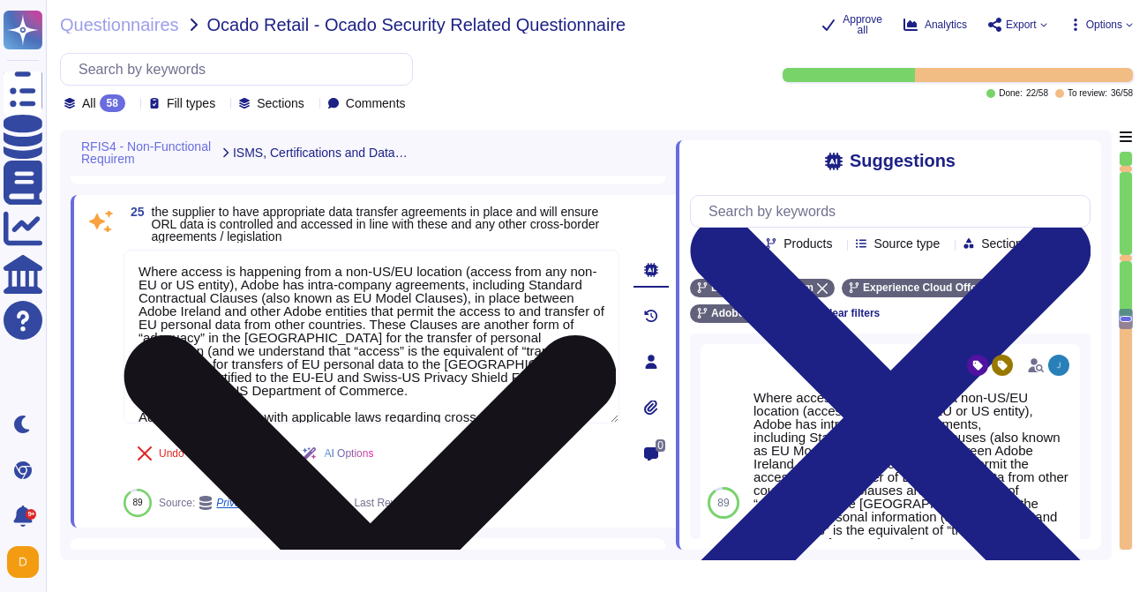
click at [249, 319] on textarea "Where access is happening from a non-US/EU location (access from any non-EU or …" at bounding box center [372, 337] width 496 height 174
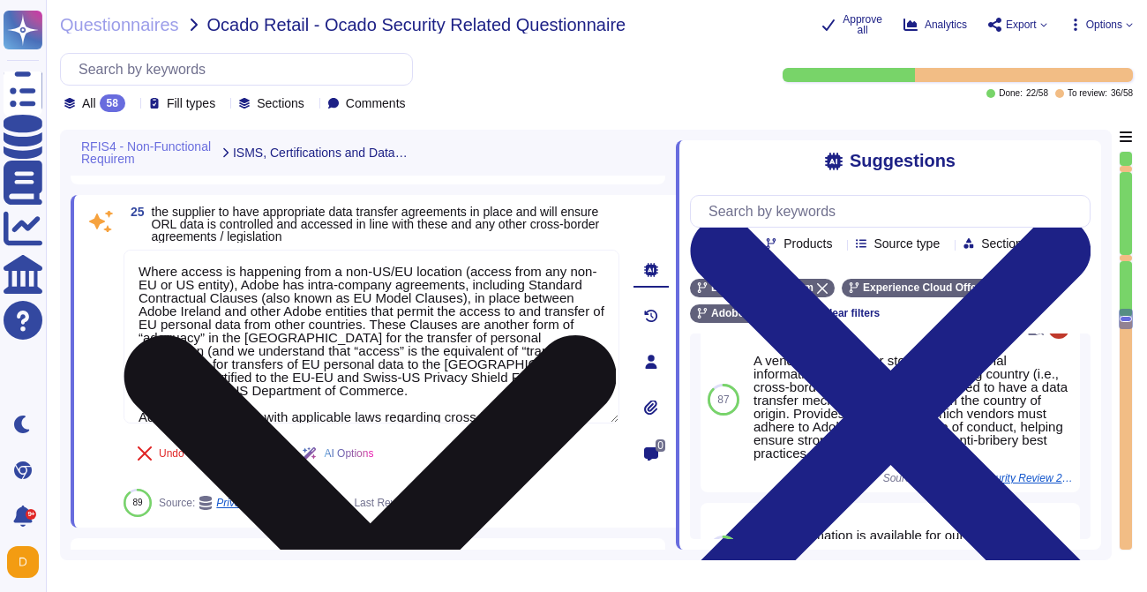
scroll to position [352, 0]
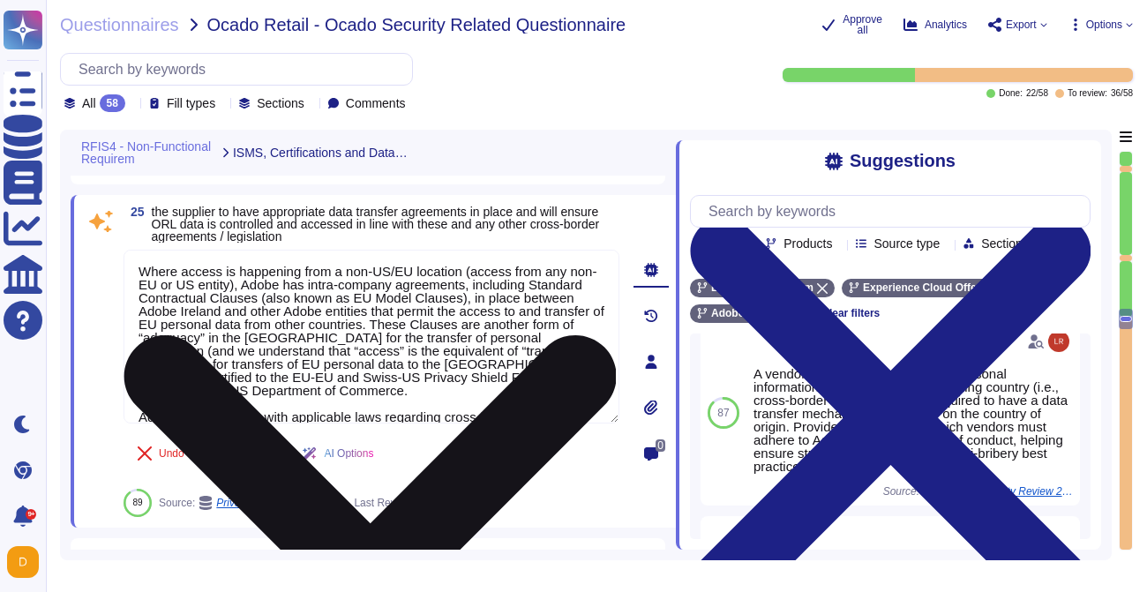
click at [408, 375] on textarea "Where access is happening from a non-US/EU location (access from any non-EU or …" at bounding box center [372, 337] width 496 height 174
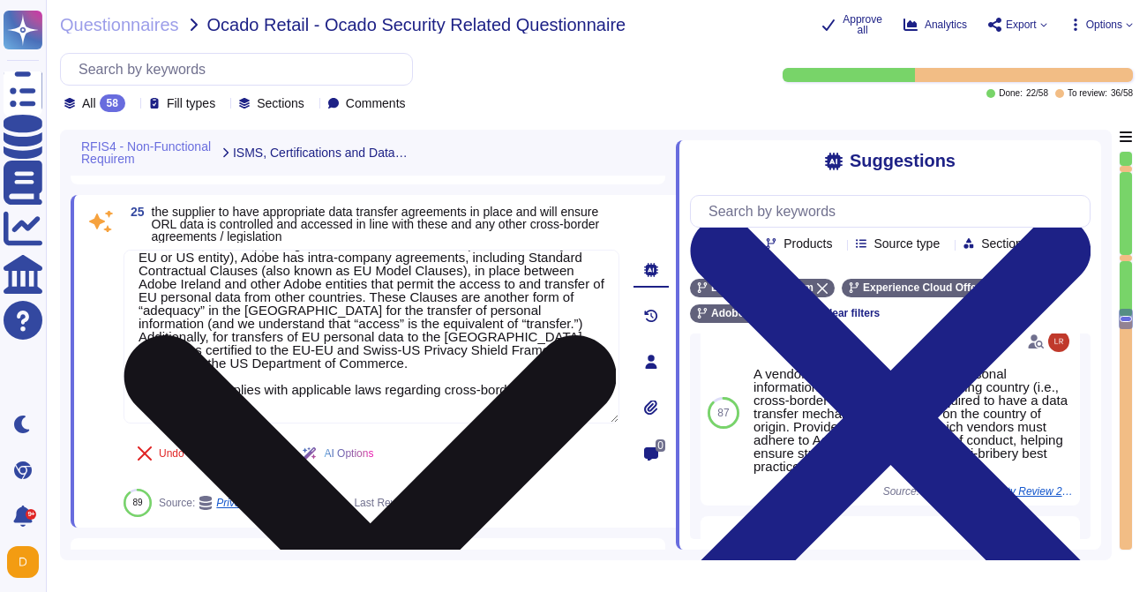
scroll to position [0, 0]
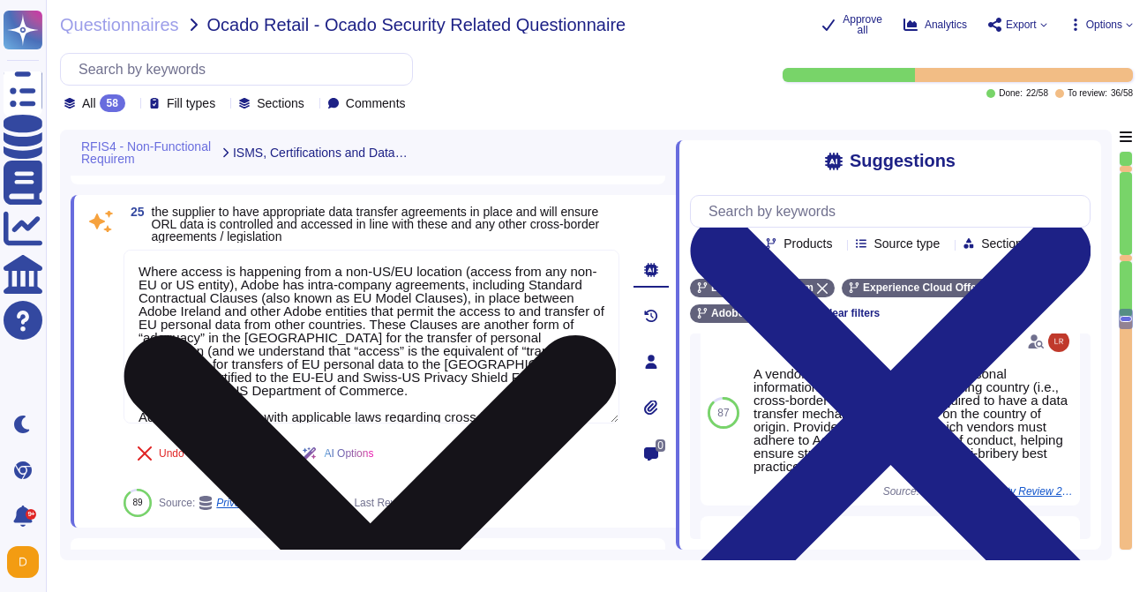
click at [408, 375] on textarea "Where access is happening from a non-US/EU location (access from any non-EU or …" at bounding box center [372, 337] width 496 height 174
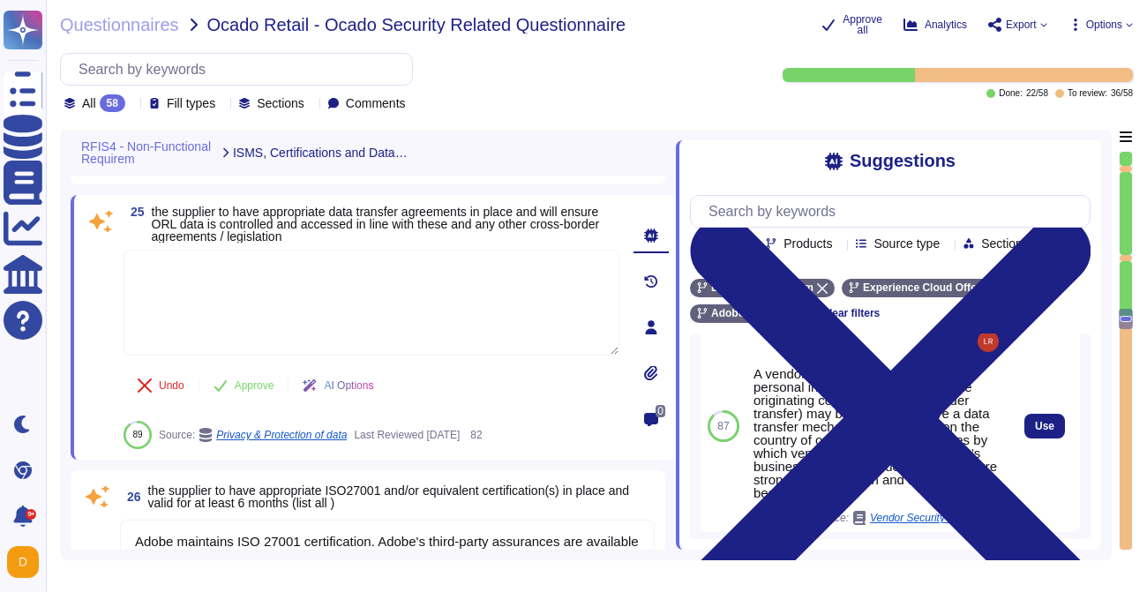
scroll to position [365, 0]
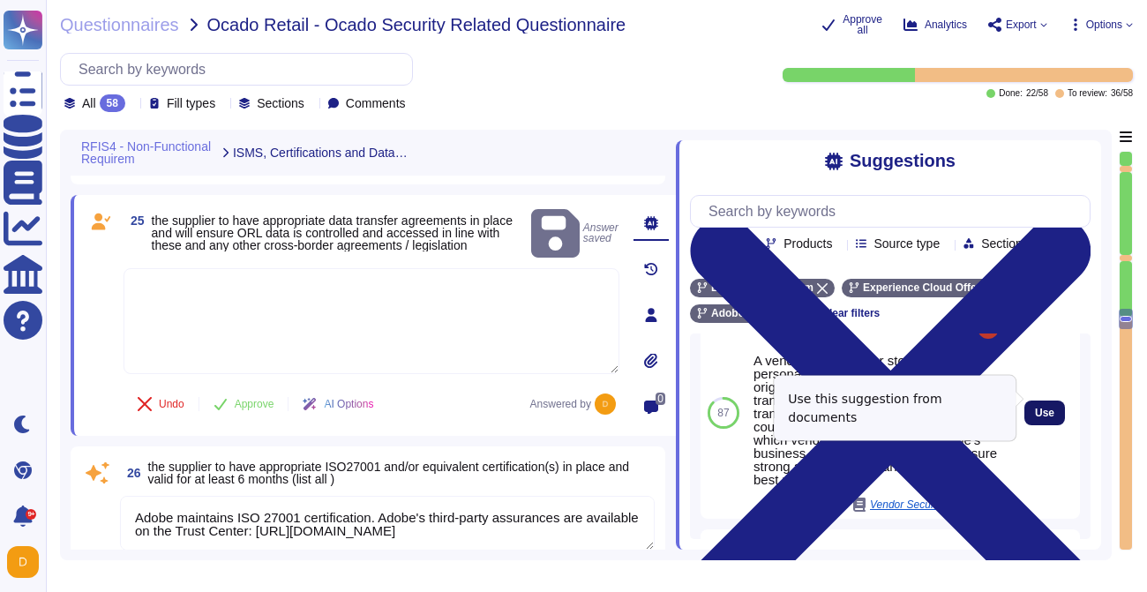
click at [1037, 408] on span "Use" at bounding box center [1044, 413] width 19 height 11
type textarea "A vendor accessing or storing any personal information from outside the origina…"
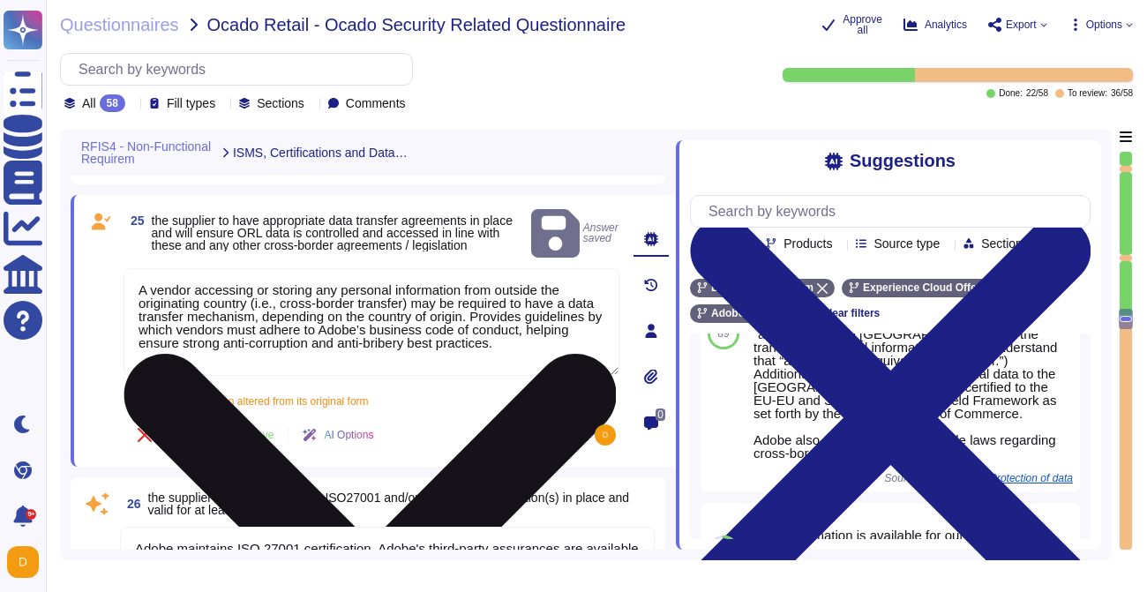
scroll to position [1, 0]
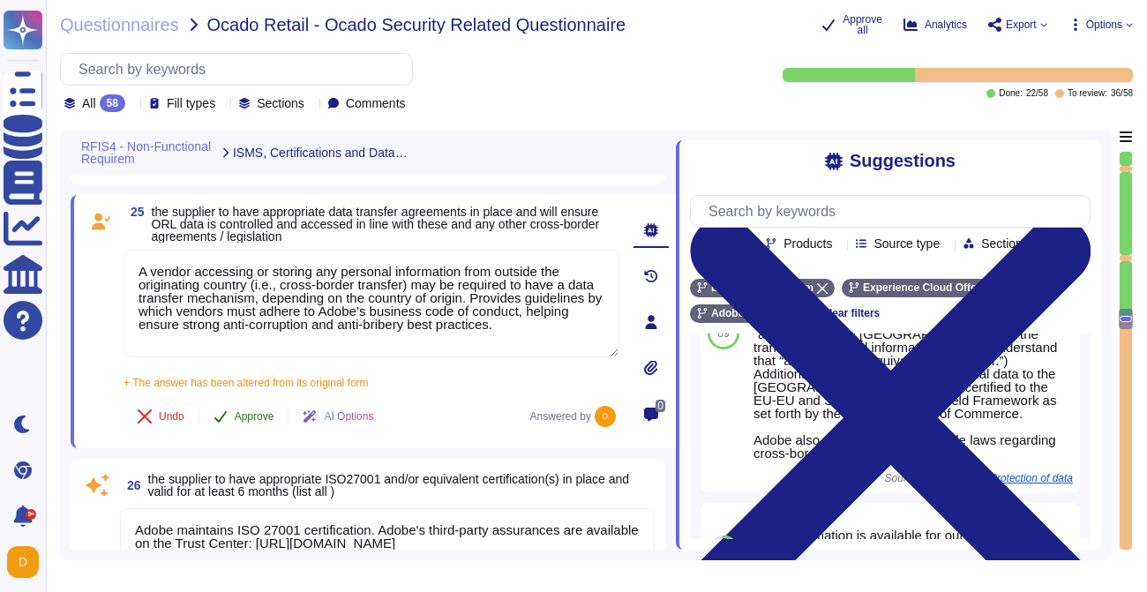
click at [247, 434] on button "Approve" at bounding box center [243, 416] width 89 height 35
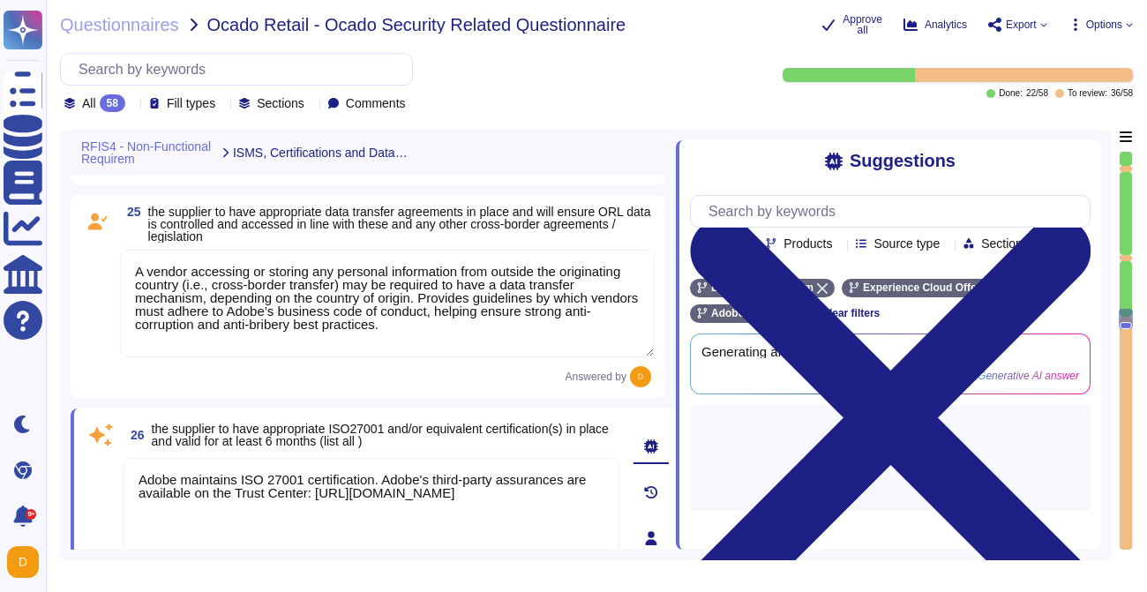
scroll to position [0, 0]
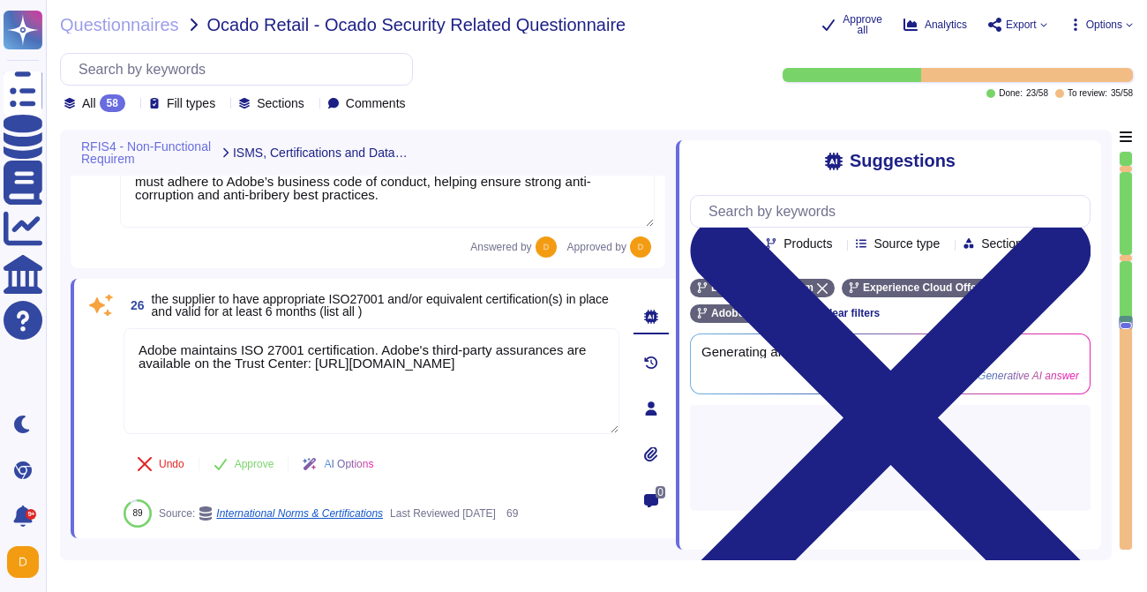
type textarea "Adobe-managed facilities only allow Adobe personnel with physical access into t…"
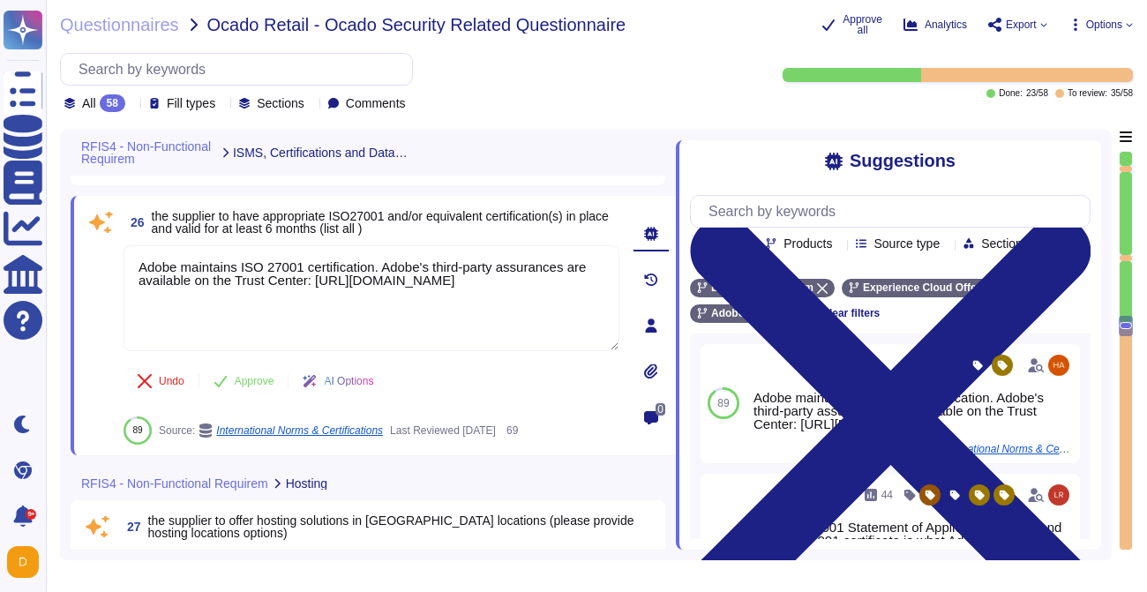
scroll to position [6263, 0]
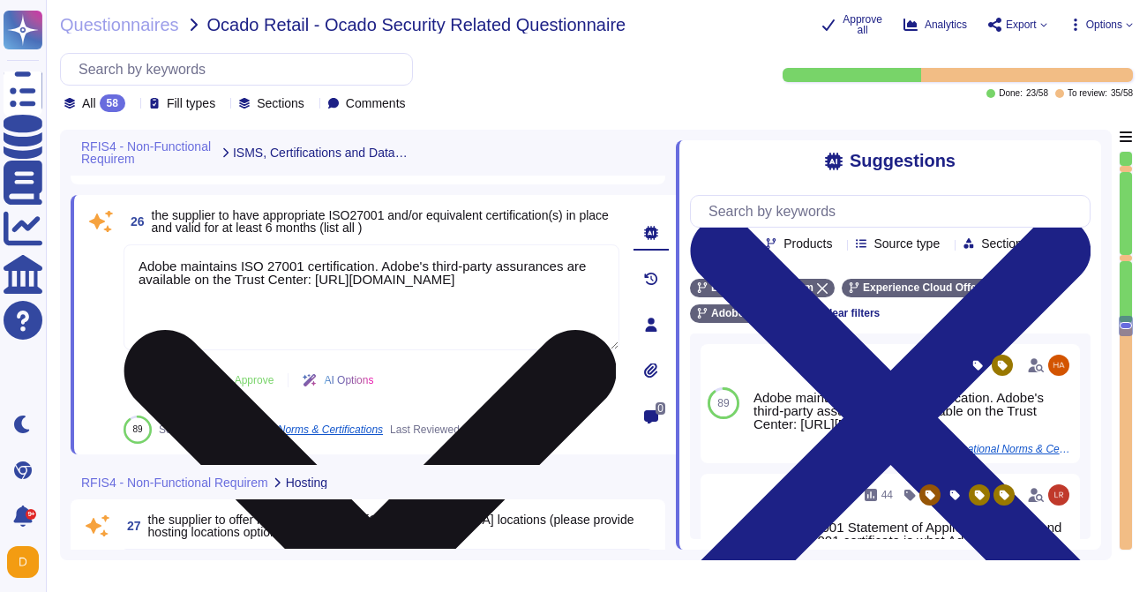
click at [426, 324] on textarea "Adobe maintains ISO 27001 certification. Adobe's third-party assurances are ava…" at bounding box center [372, 297] width 496 height 106
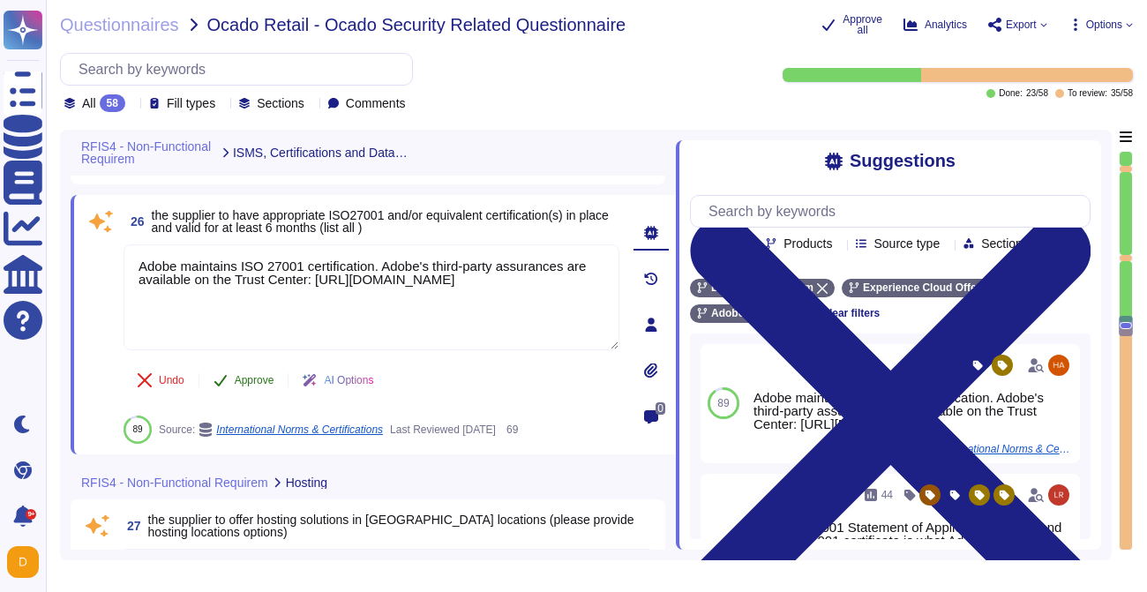
click at [231, 389] on button "Approve" at bounding box center [243, 380] width 89 height 35
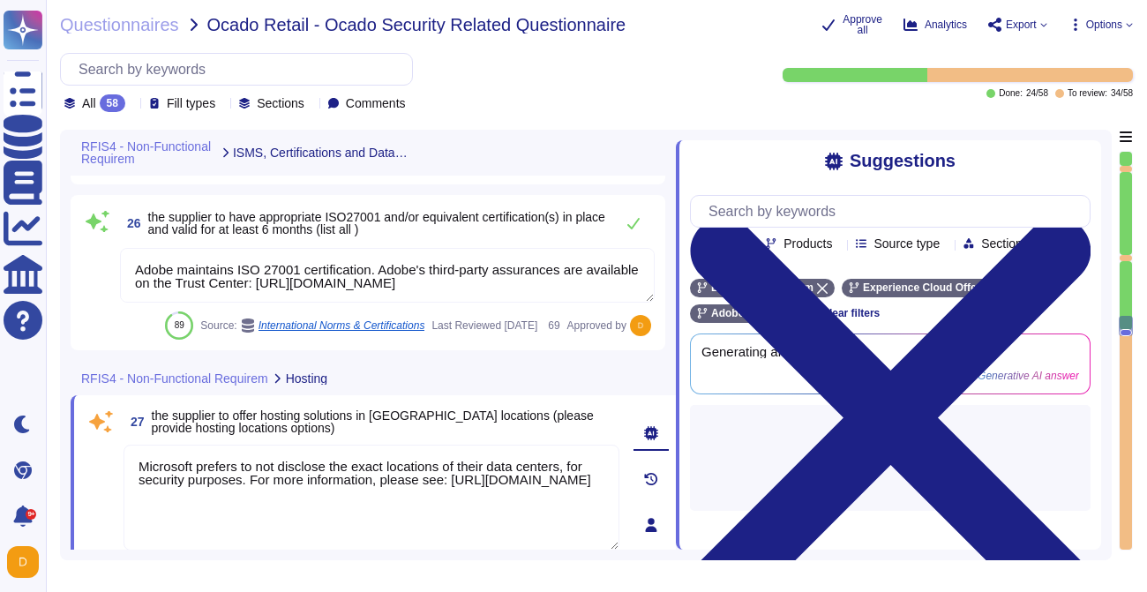
type textarea "Adobe-managed facilities only allow Adobe personnel with physical access into t…"
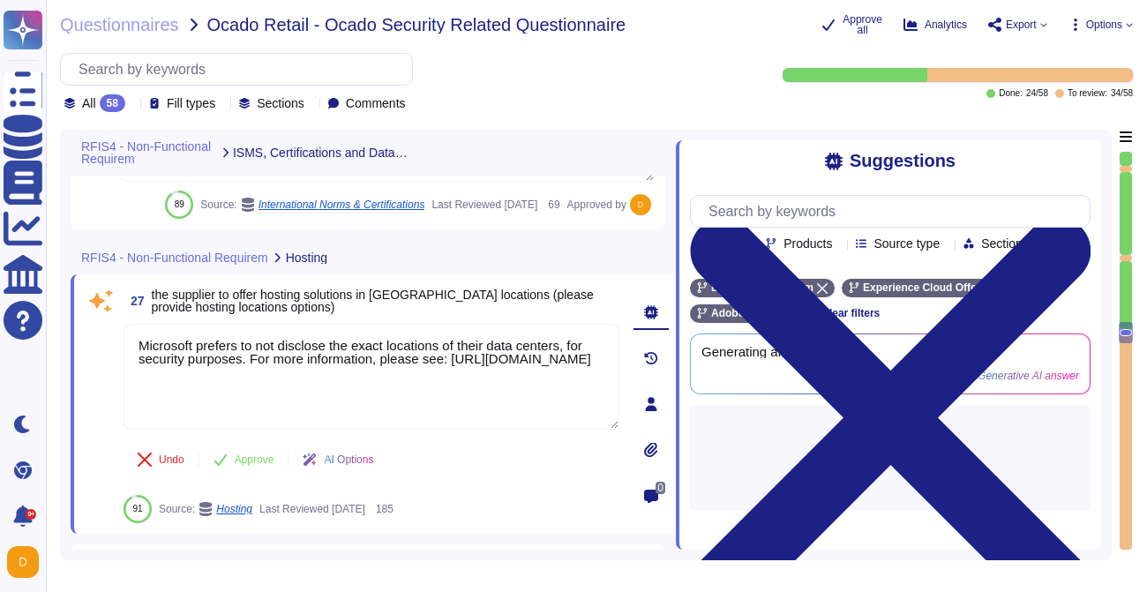
type textarea "To help protect physical access to customer data and systems, and to limit acce…"
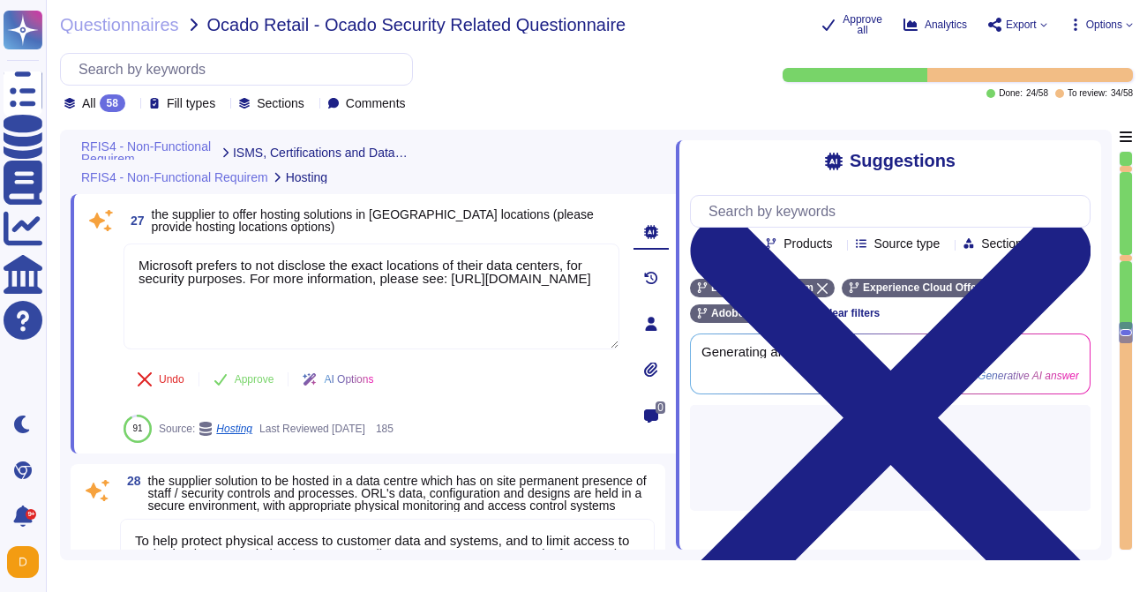
scroll to position [6467, 0]
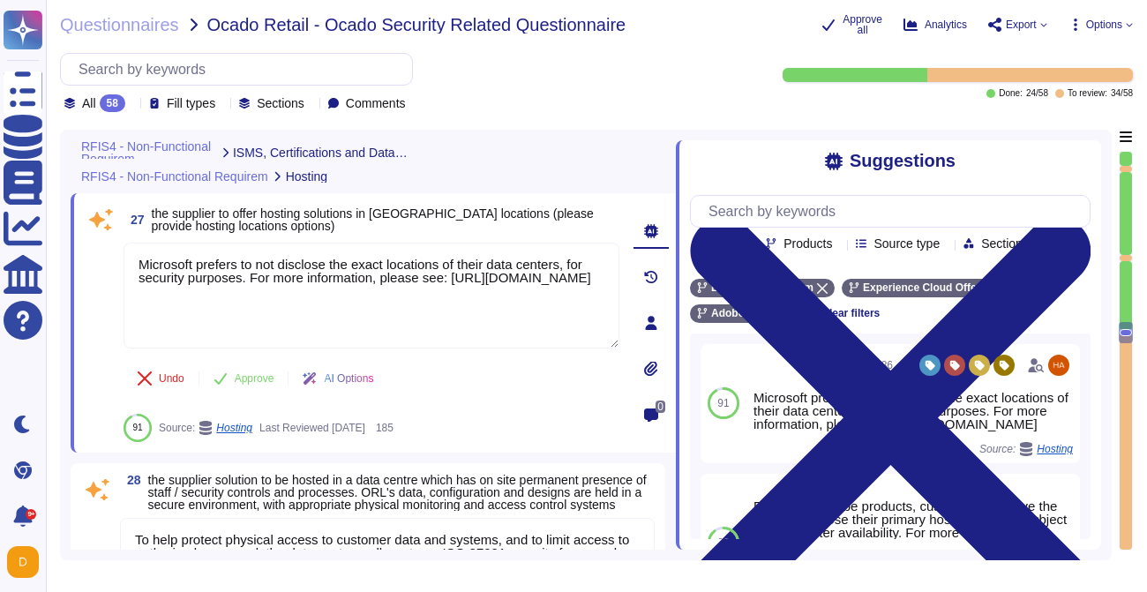
drag, startPoint x: 552, startPoint y: 306, endPoint x: 102, endPoint y: 289, distance: 449.5
click at [101, 288] on div "27 the supplier to offer hosting solutions in [GEOGRAPHIC_DATA] locations (plea…" at bounding box center [352, 323] width 535 height 238
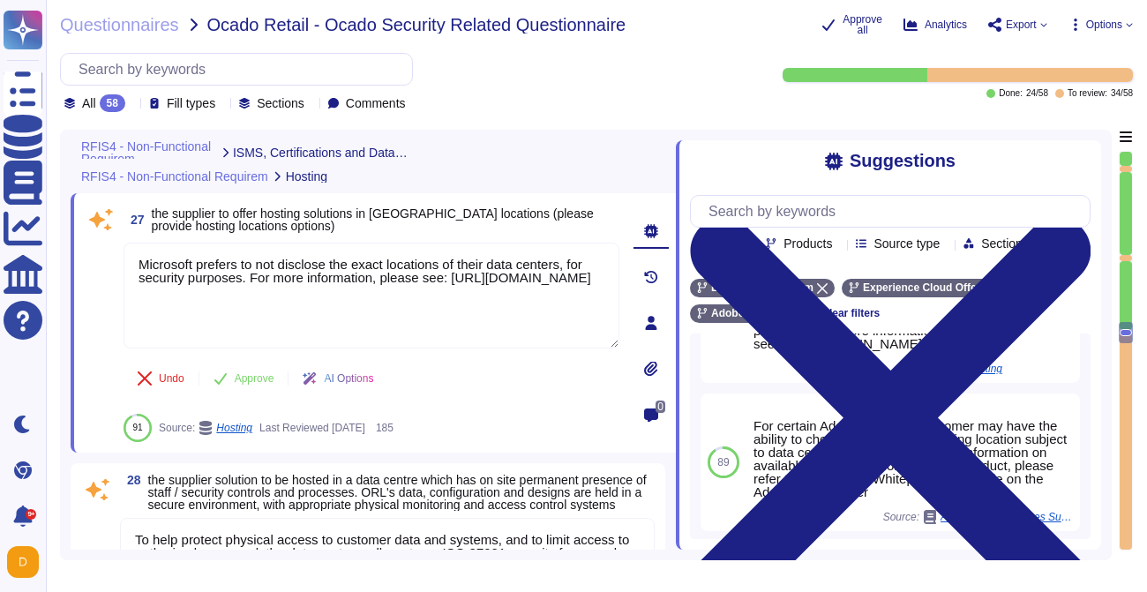
scroll to position [107, 0]
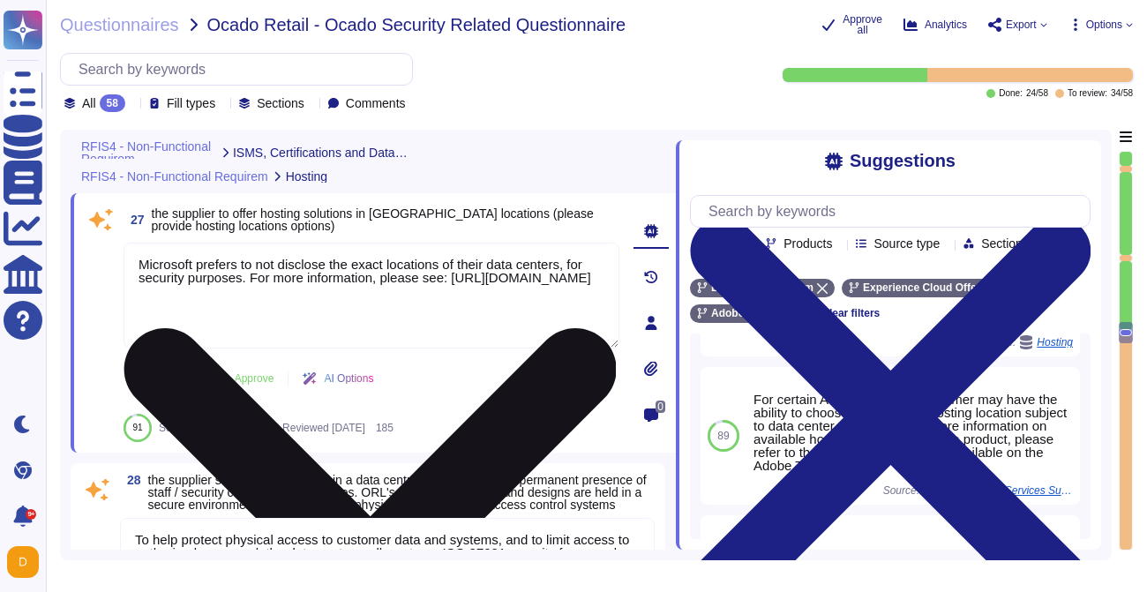
click at [479, 309] on textarea "Microsoft prefers to not disclose the exact locations of their data centers, fo…" at bounding box center [372, 296] width 496 height 106
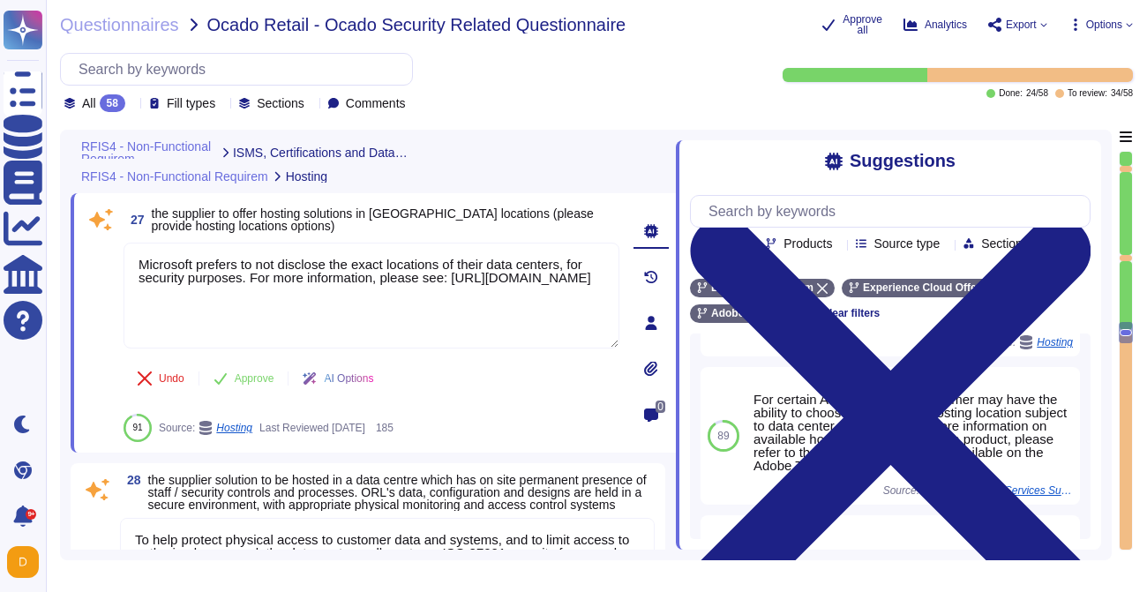
drag, startPoint x: 571, startPoint y: 318, endPoint x: 120, endPoint y: 257, distance: 455.0
click at [120, 257] on div "27 the supplier to offer hosting solutions in [GEOGRAPHIC_DATA] locations (plea…" at bounding box center [352, 323] width 535 height 238
paste textarea "[URL][DOMAIN_NAME]"
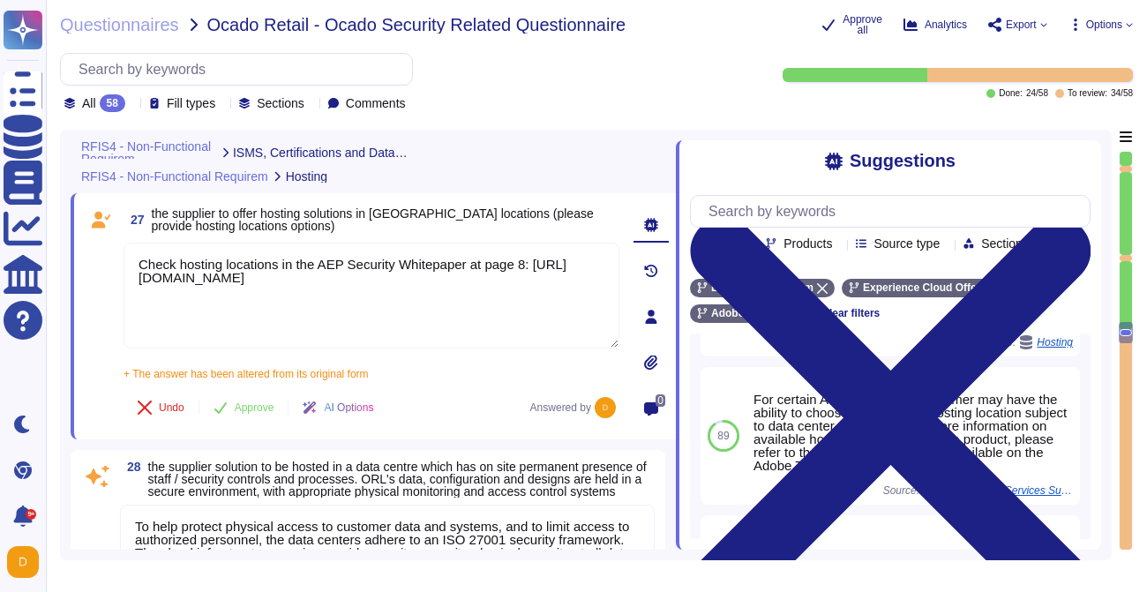
type textarea "Check hosting locations in the AEP Security Whitepaper at page 8: [URL][DOMAIN_…"
click at [240, 413] on span "Approve" at bounding box center [255, 407] width 40 height 11
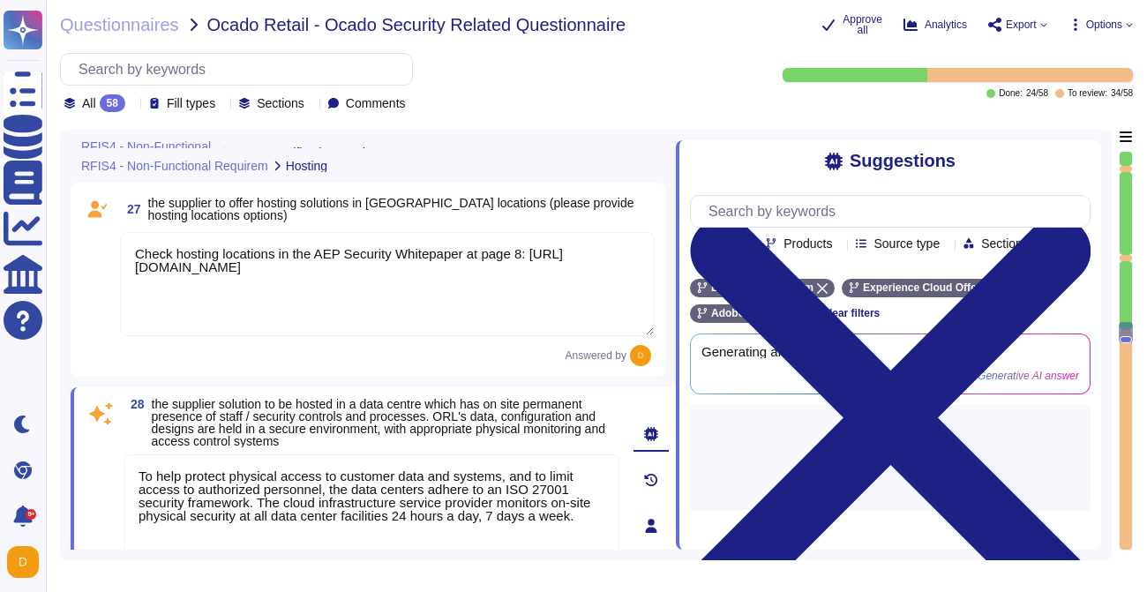
type textarea "To help protect physical access to customer data and systems, and to limit acce…"
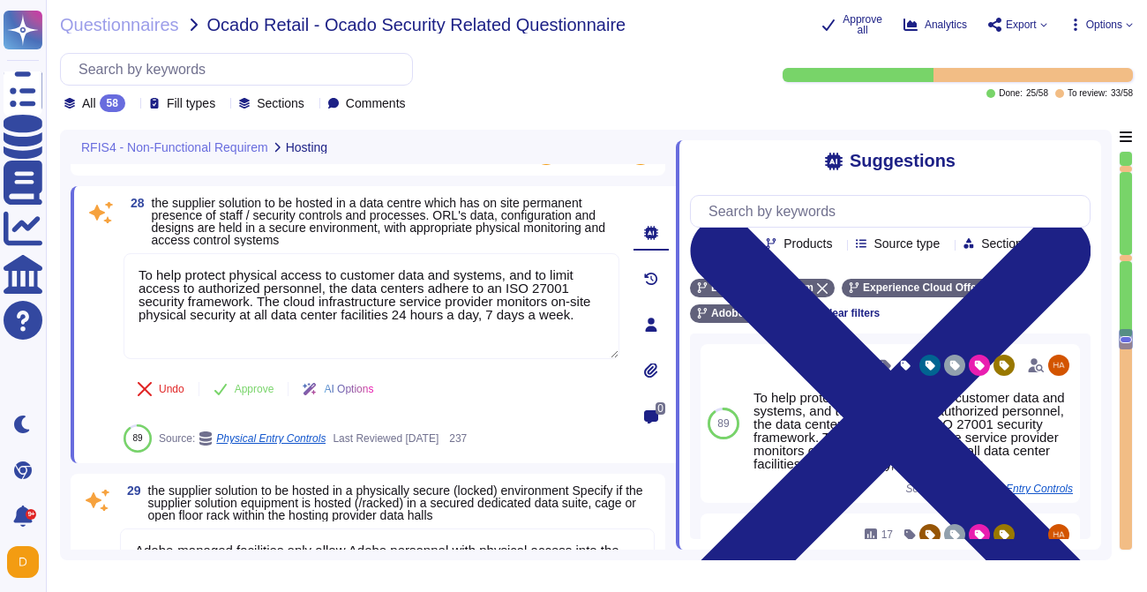
scroll to position [6672, 0]
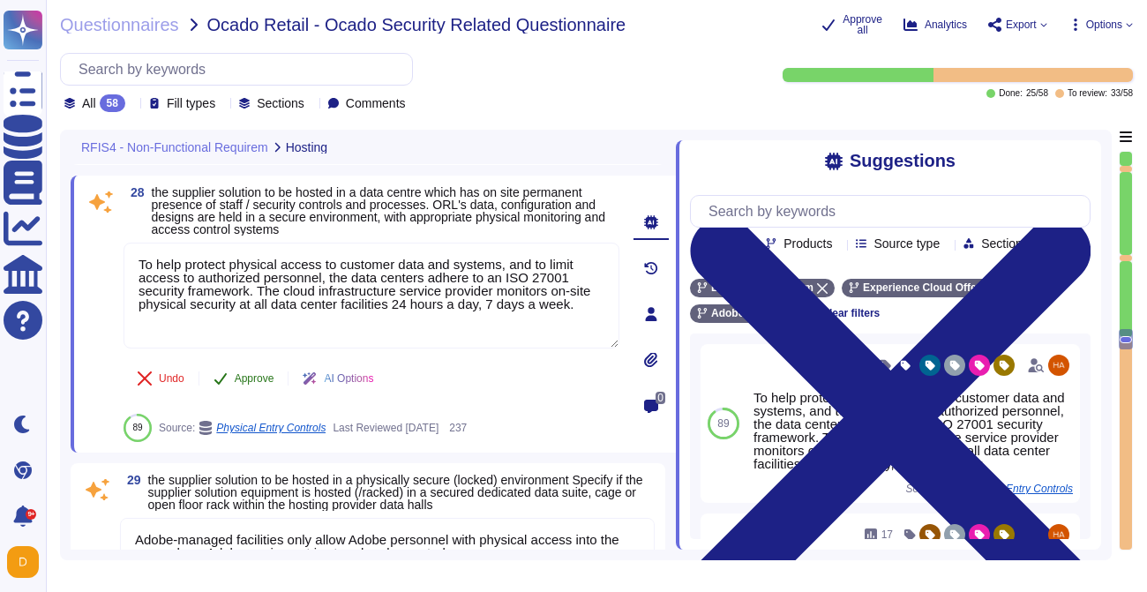
click at [218, 374] on icon at bounding box center [221, 378] width 14 height 14
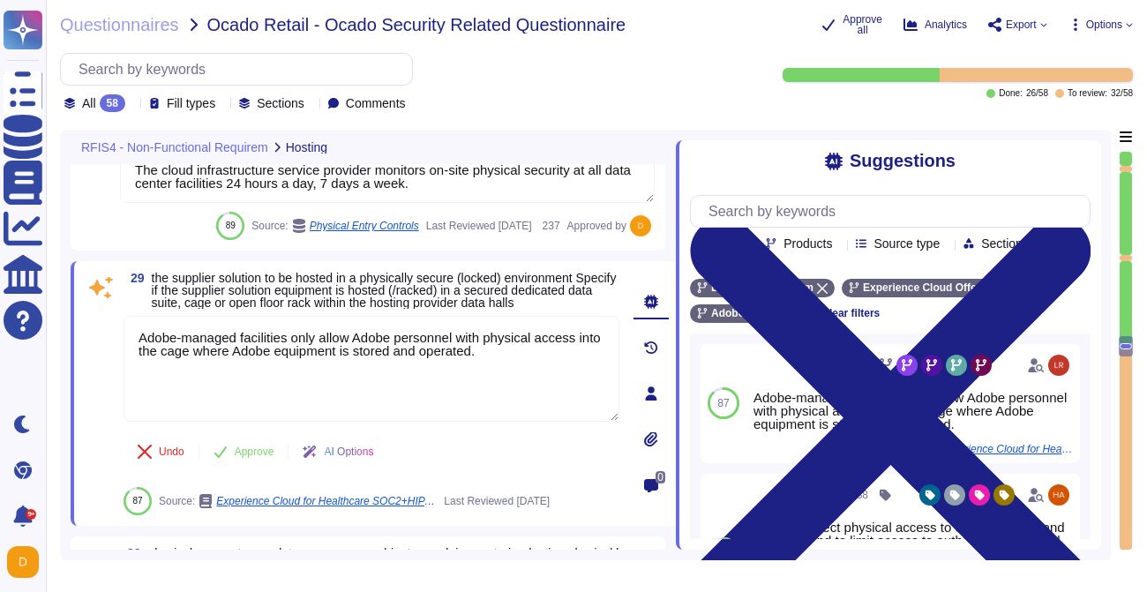
type textarea "Data flow into and out of Adobe-controlled networks must be restricted by using…"
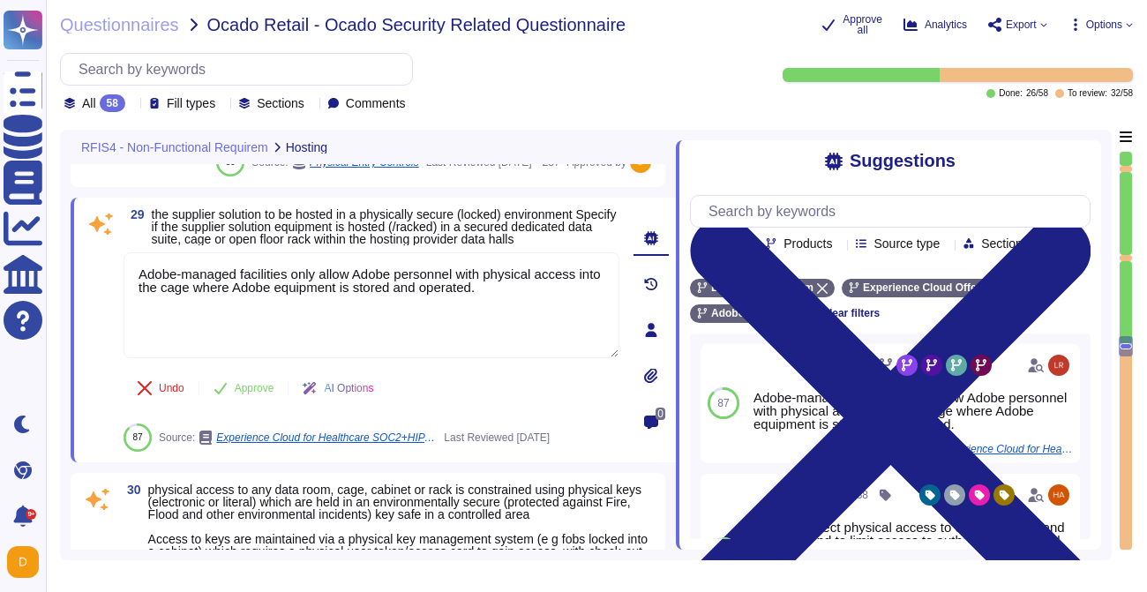
scroll to position [6869, 0]
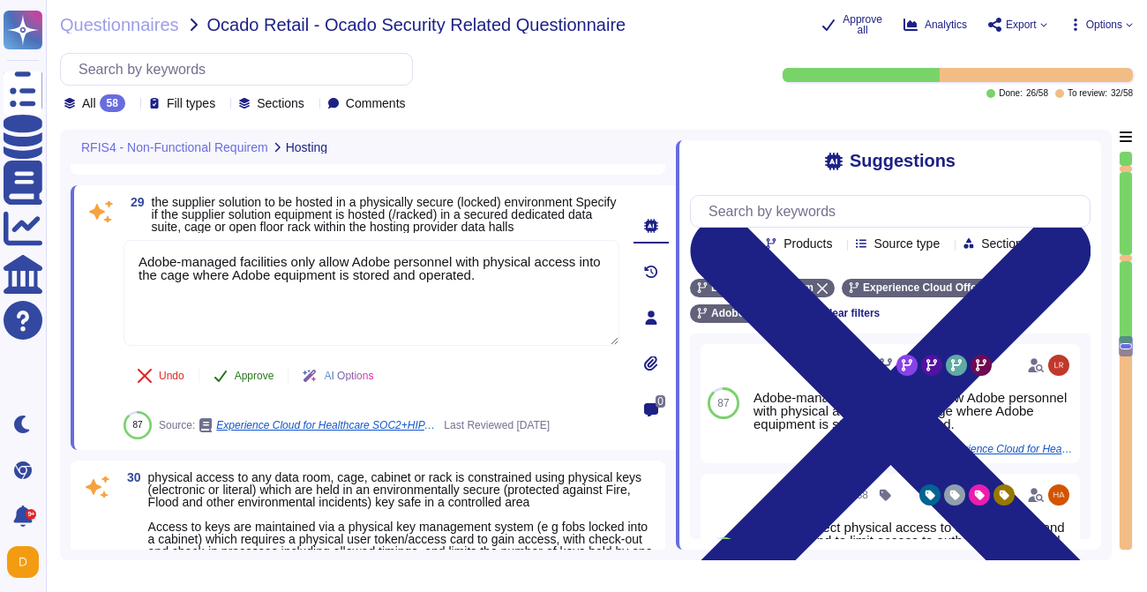
click at [241, 381] on span "Approve" at bounding box center [255, 376] width 40 height 11
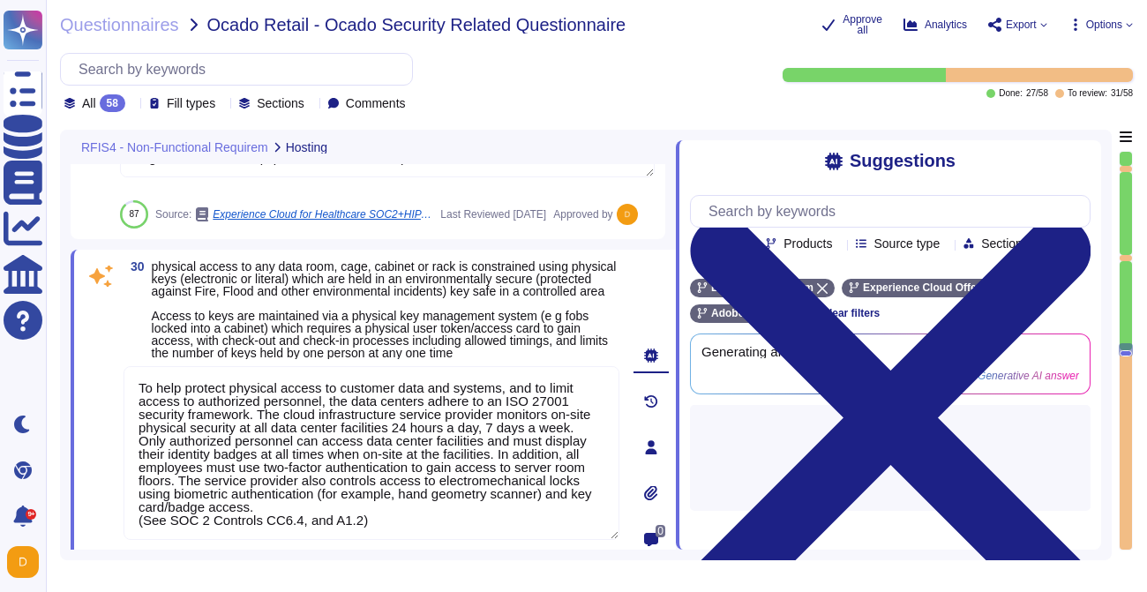
type textarea "Physical access provisioning to an Adobe data center or data room requires mana…"
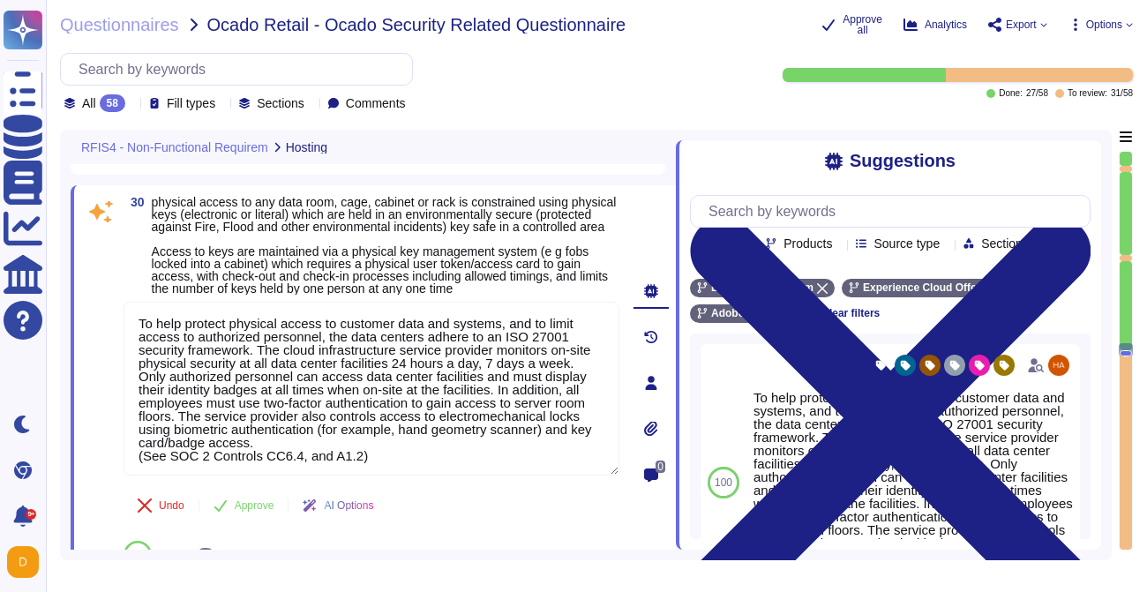
scroll to position [7051, 0]
click at [258, 510] on span "Approve" at bounding box center [255, 504] width 40 height 11
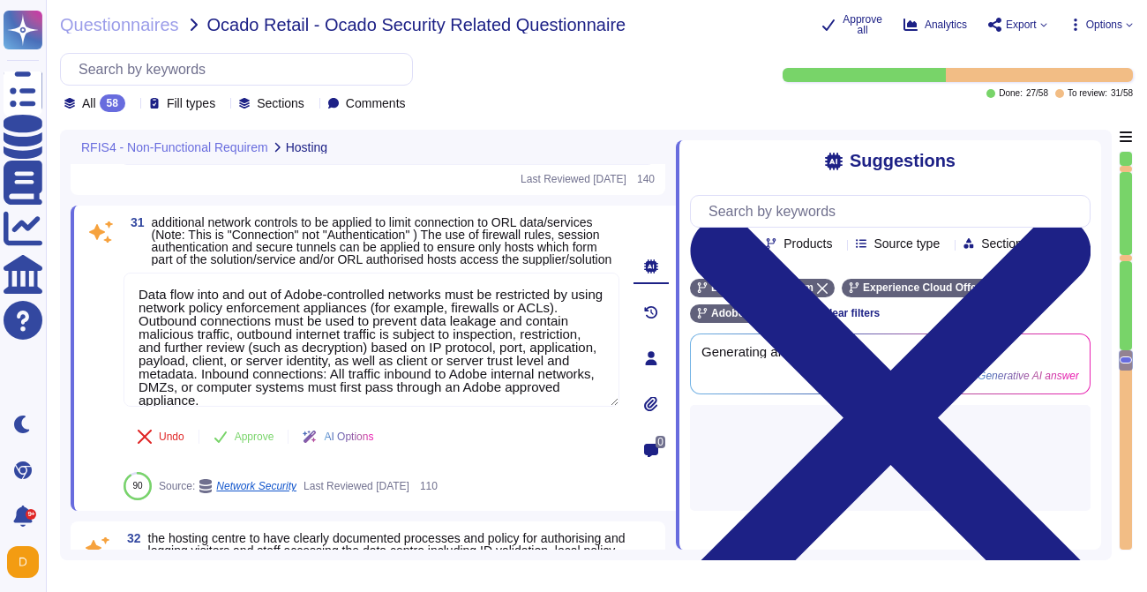
type textarea "All visitors and contractors are required to present identification and are sig…"
type textarea "All data centers use closed-circuit video surveillance at all interior and exte…"
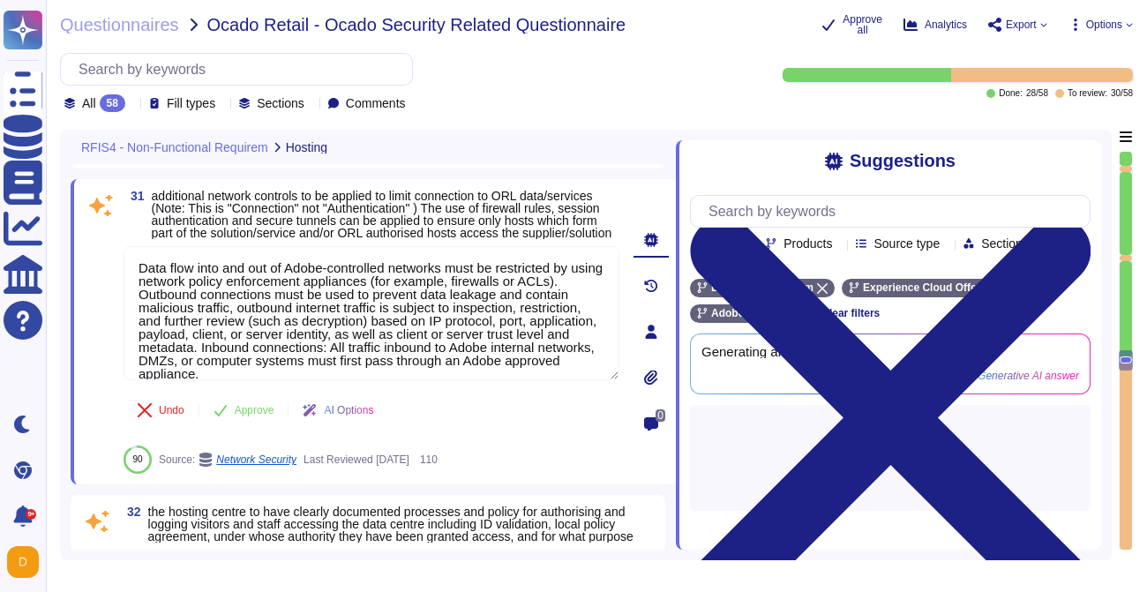
type textarea "All data centers use closed-circuit video surveillance at all interior and exte…"
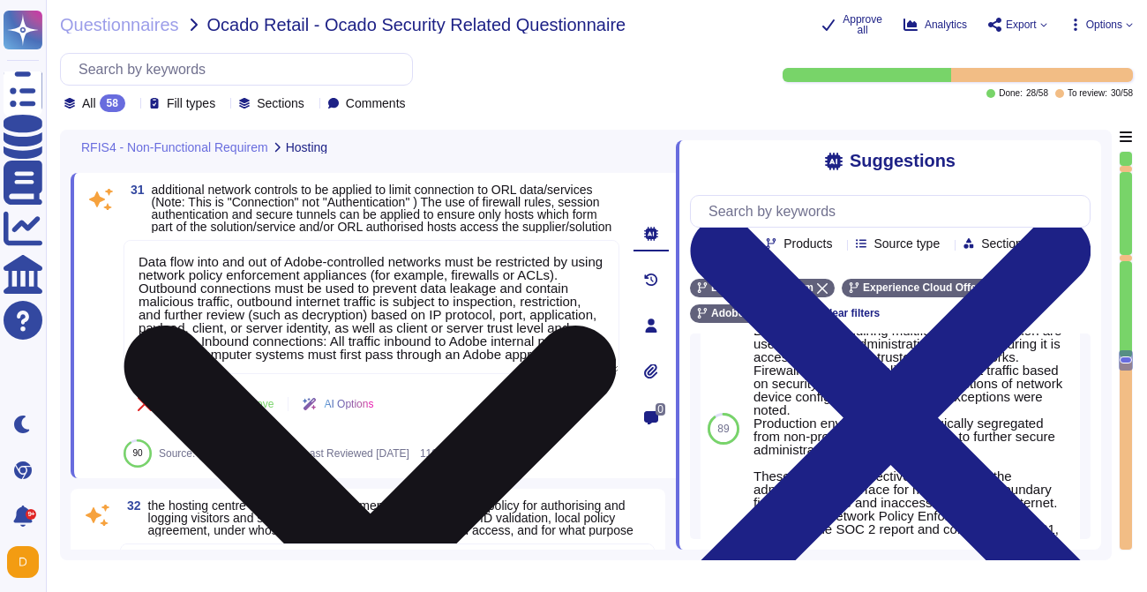
scroll to position [296, 0]
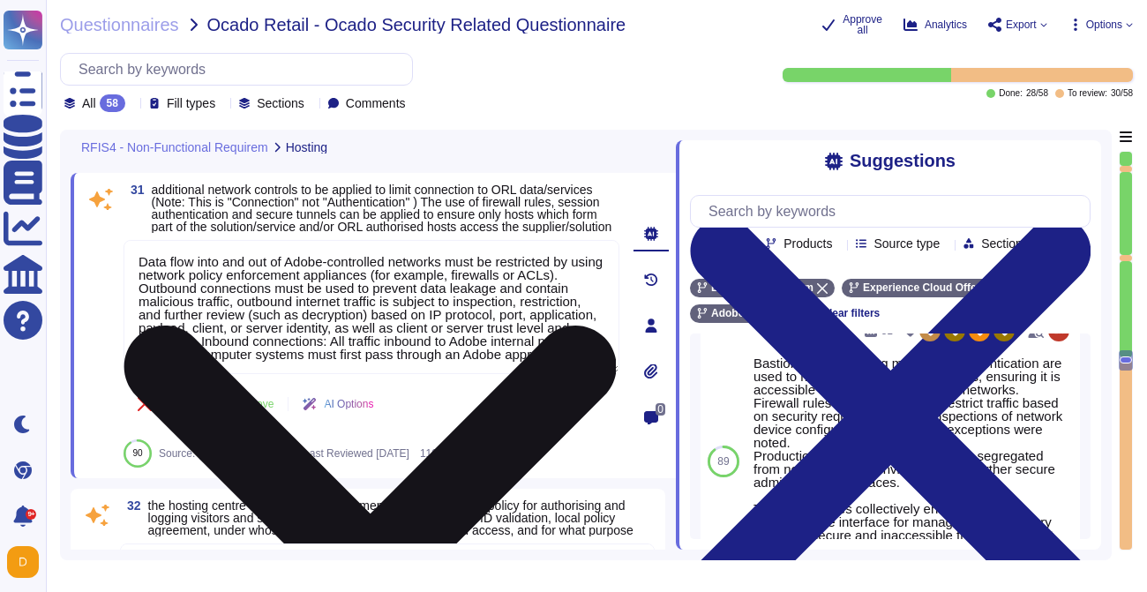
click at [445, 374] on textarea "Data flow into and out of Adobe-controlled networks must be restricted by using…" at bounding box center [372, 307] width 496 height 134
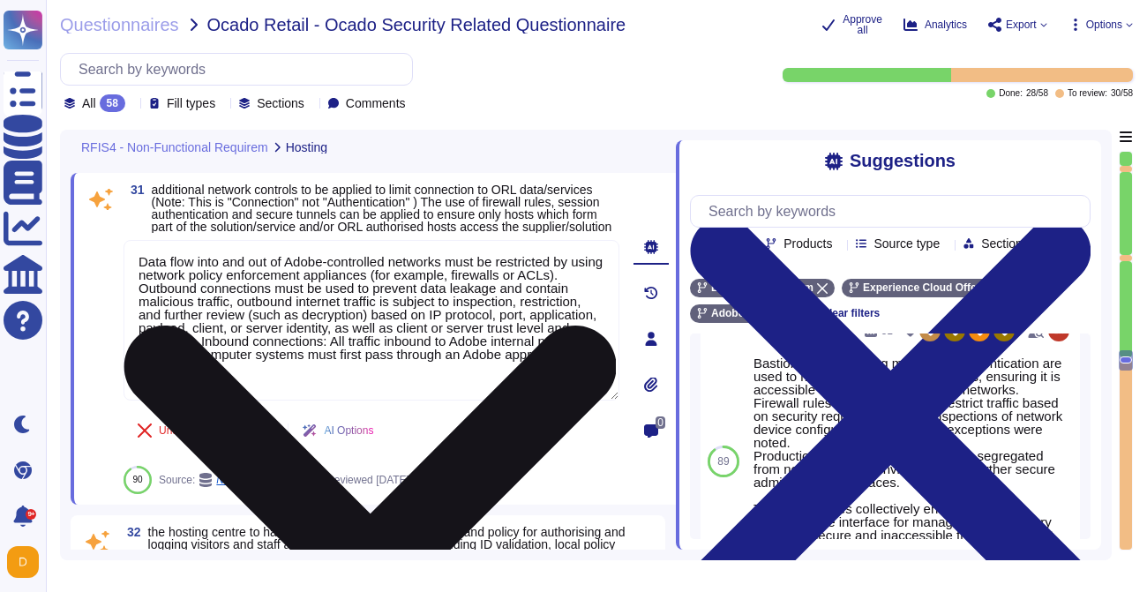
type textarea "All data centers use closed-circuit video surveillance at all interior and exte…"
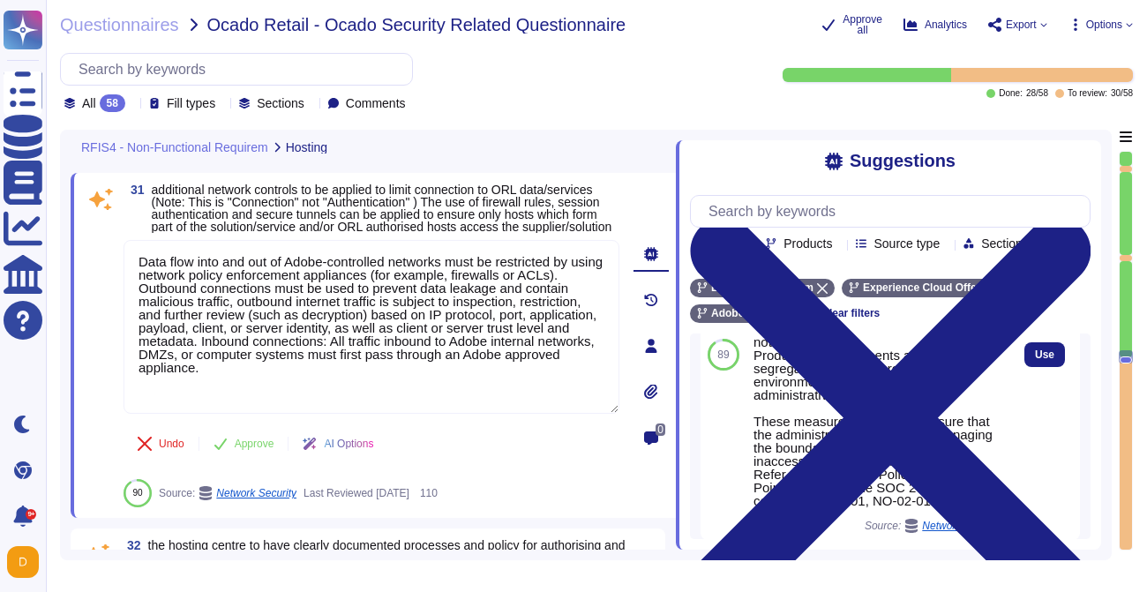
scroll to position [430, 0]
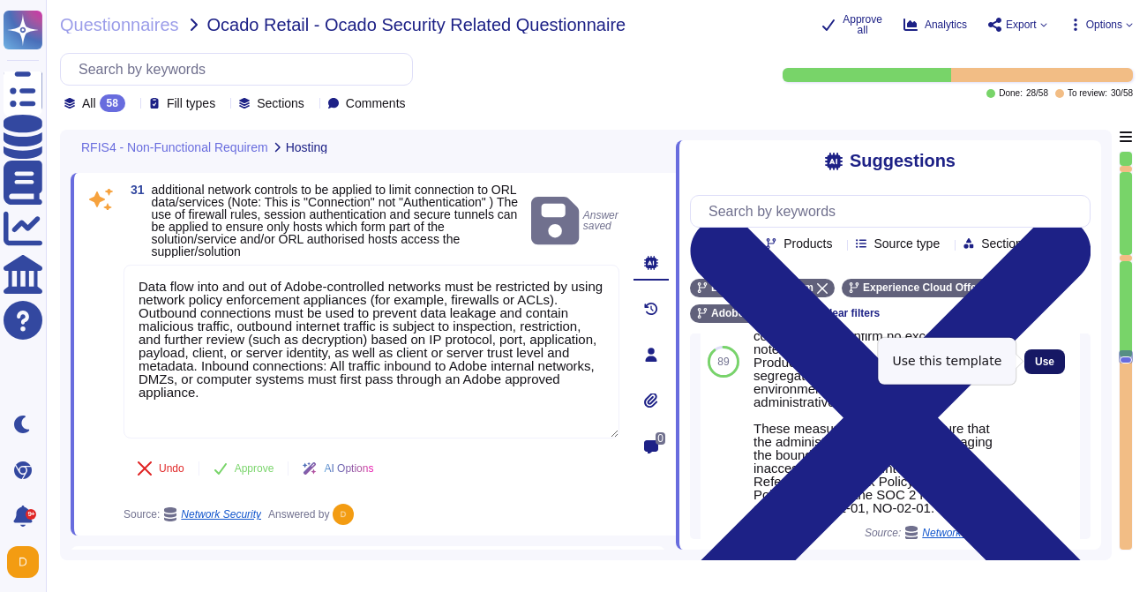
click at [1037, 365] on span "Use" at bounding box center [1044, 361] width 19 height 11
type textarea "Lore ipsu dolo sit ame co Adipi-elitseddoe temporin utla et doloremagn al enima…"
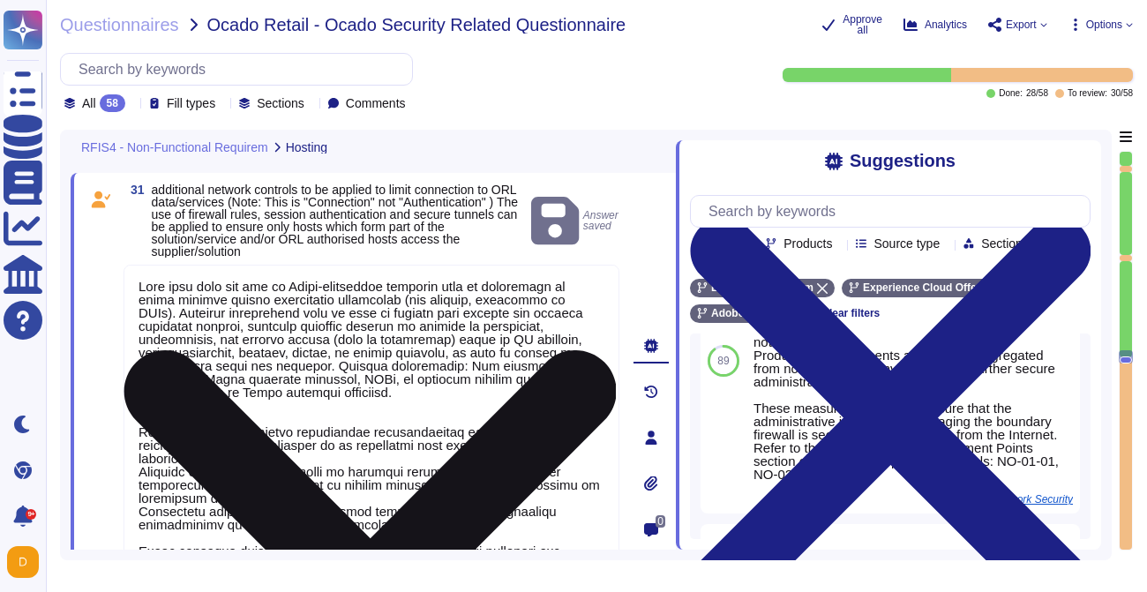
scroll to position [1, 0]
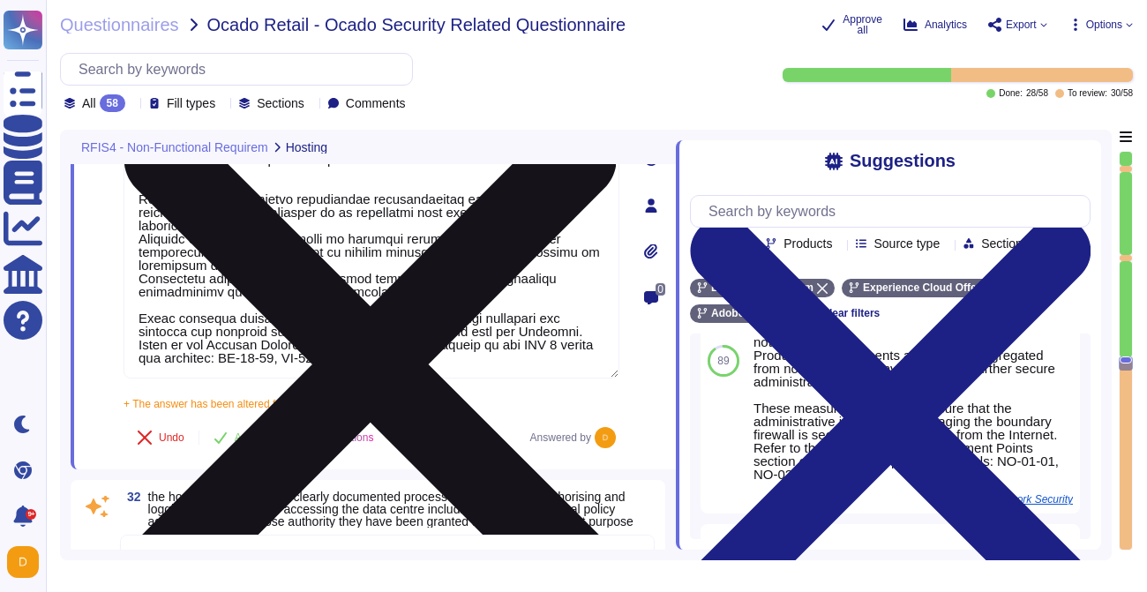
type textarea "All data centers use closed-circuit video surveillance at all interior and exte…"
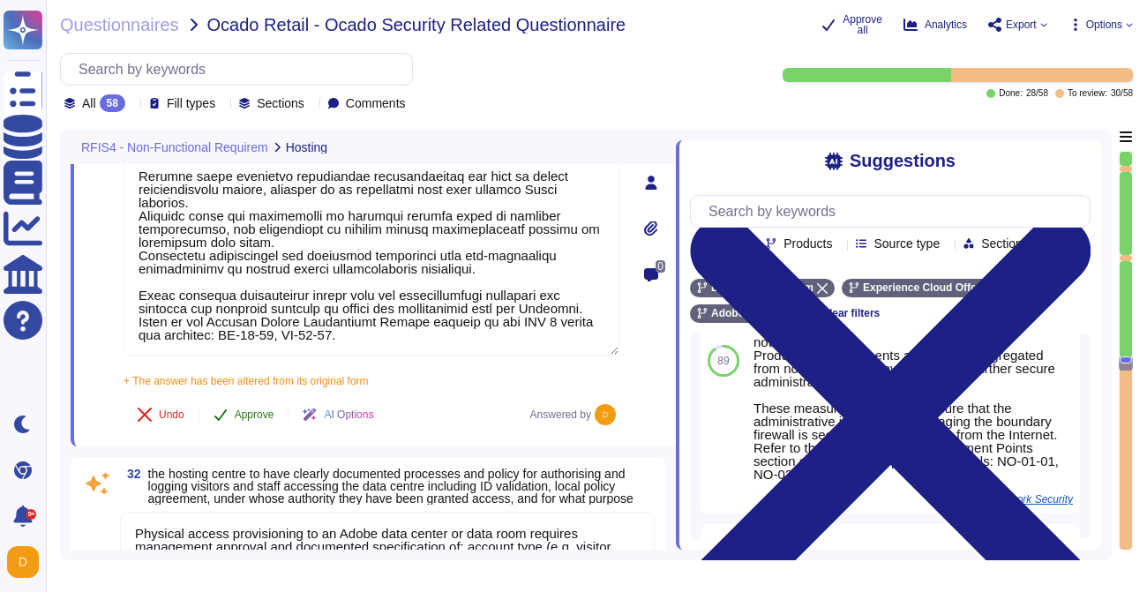
scroll to position [7668, 0]
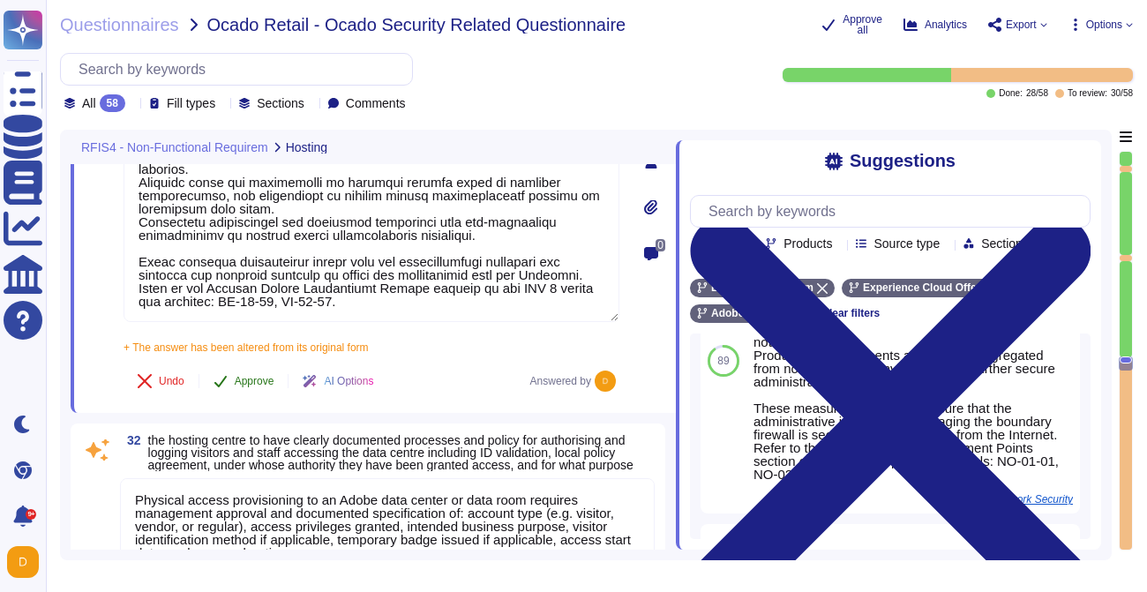
click at [233, 394] on button "Approve" at bounding box center [243, 381] width 89 height 35
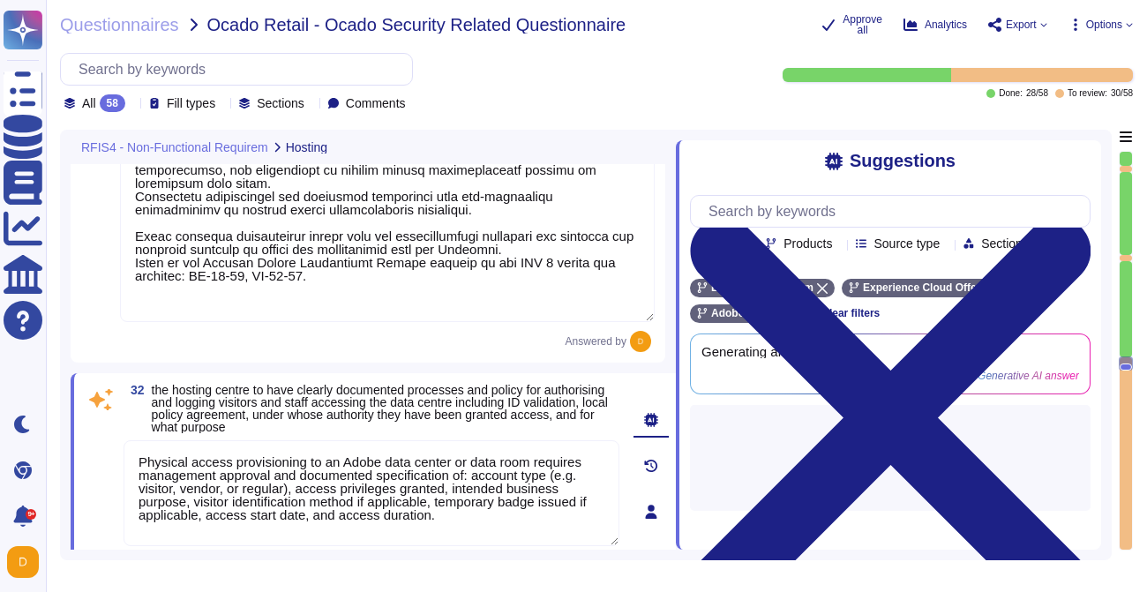
scroll to position [0, 0]
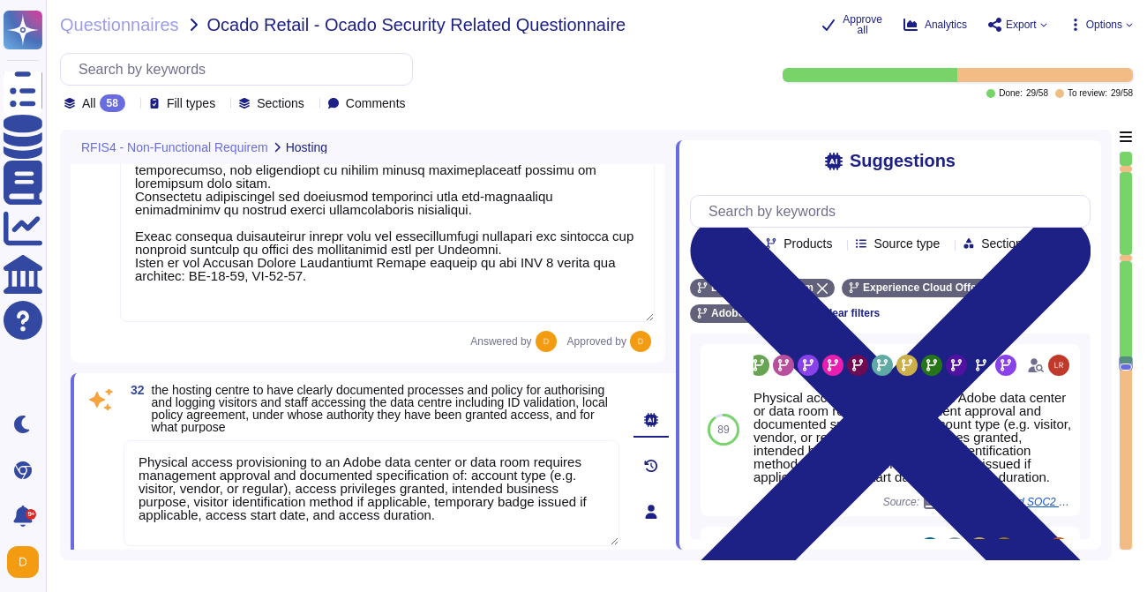
type textarea "Any visitor or guest needs pre-approval (via [PERSON_NAME] portal) from respect…"
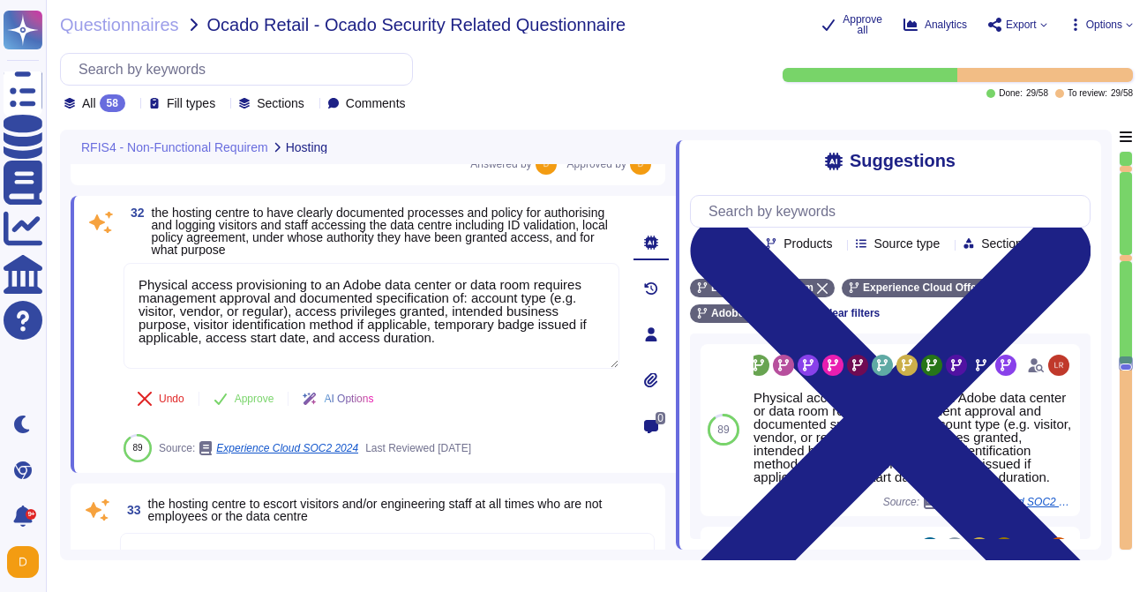
scroll to position [7856, 0]
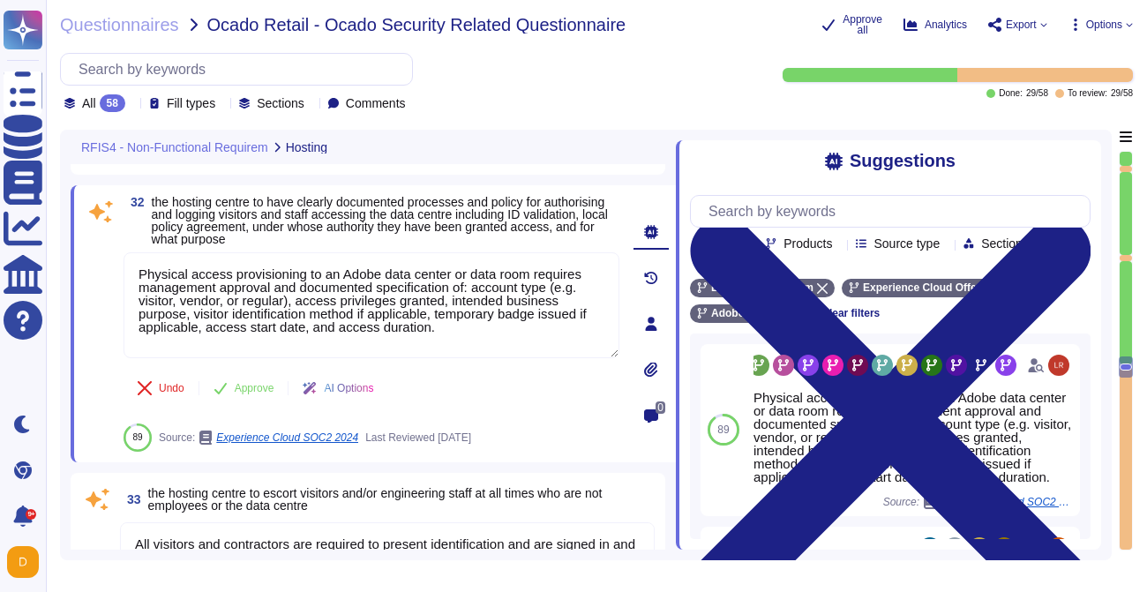
click at [233, 394] on button "Approve" at bounding box center [243, 388] width 89 height 35
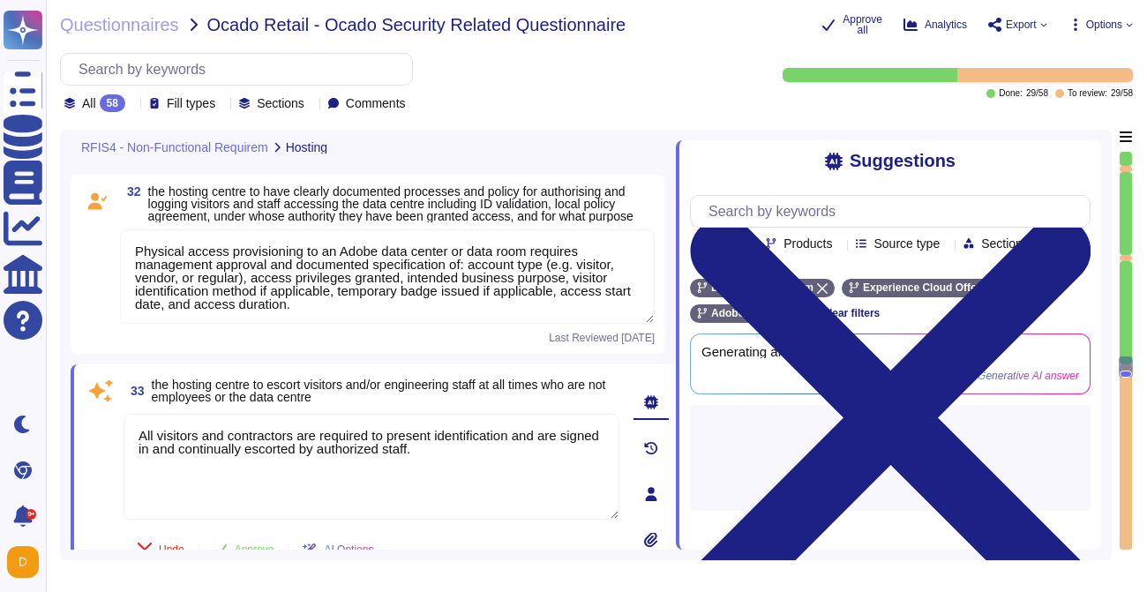
type textarea "Any visitor or guest needs pre-approval (via [PERSON_NAME] portal) from respect…"
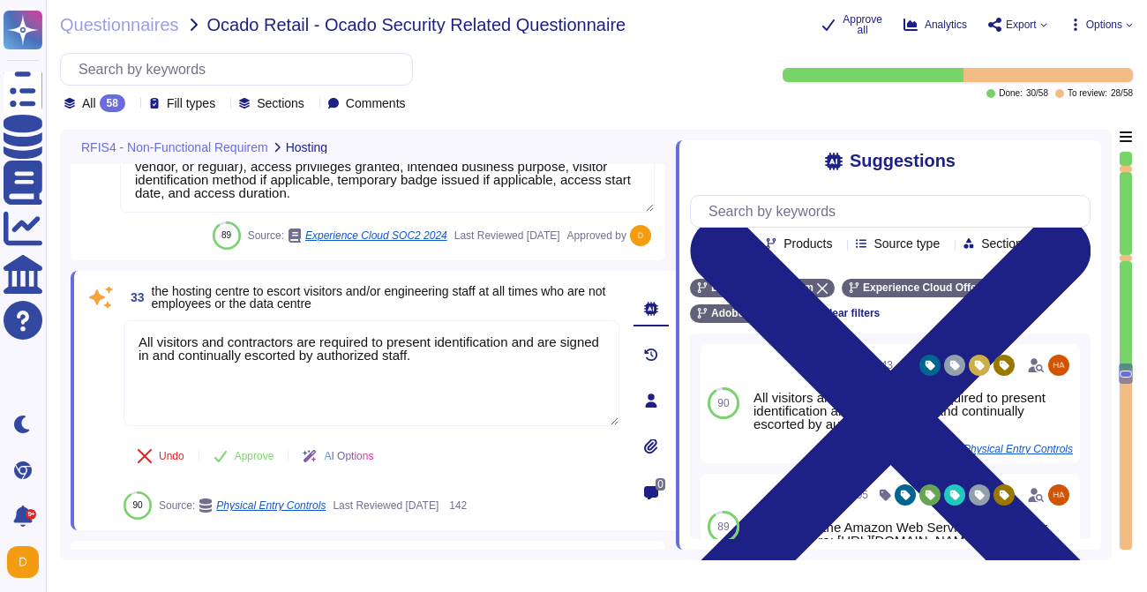
type textarea "To better protect our customers’ data from the physical layer up, we’ve impleme…"
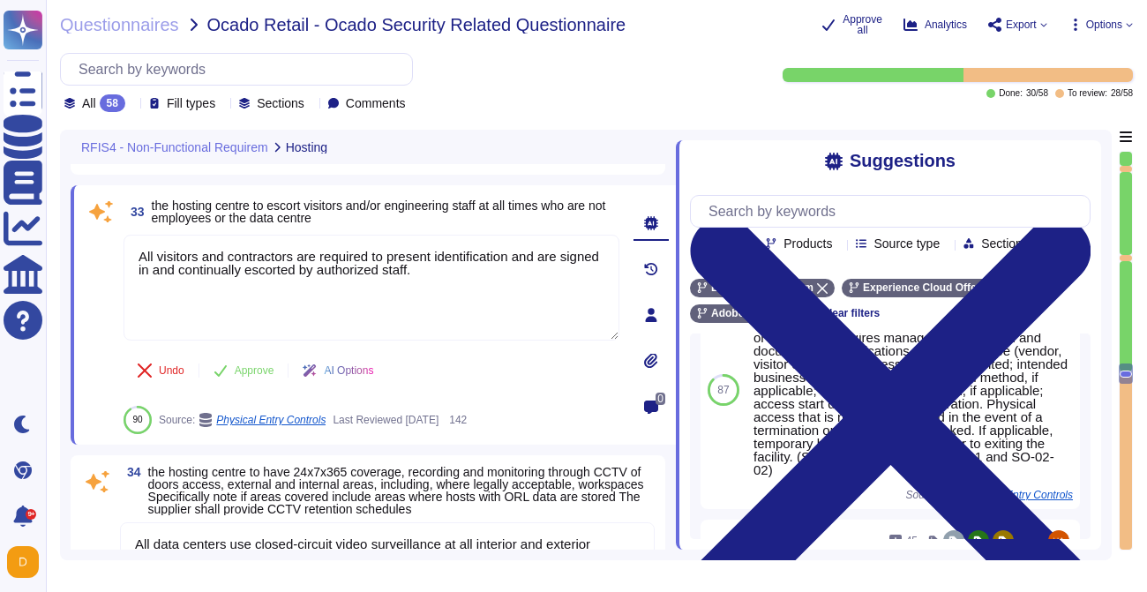
scroll to position [414, 0]
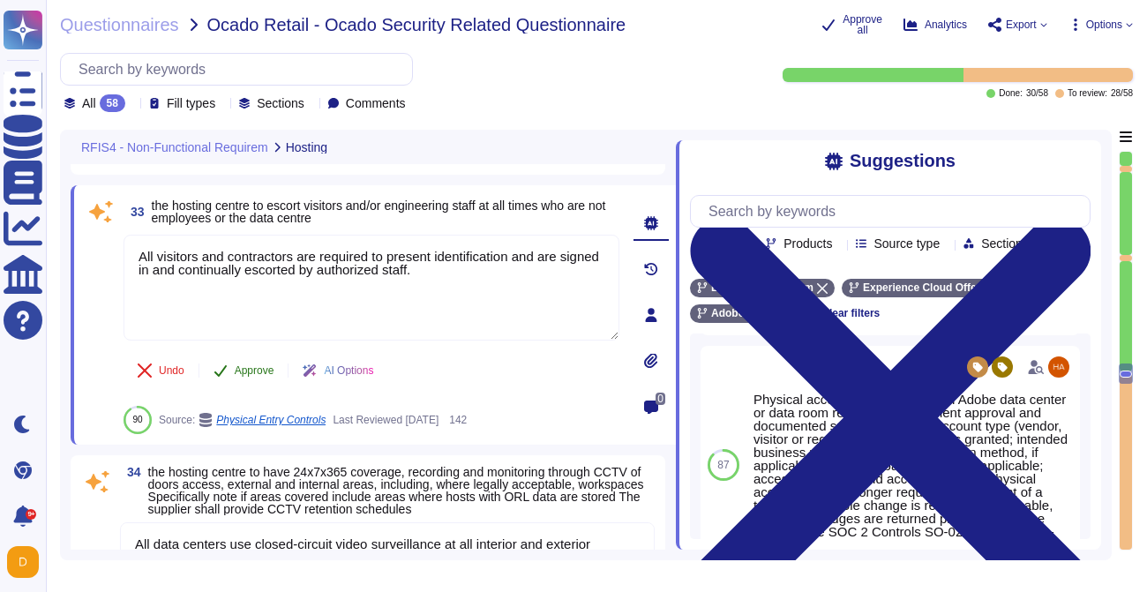
click at [252, 367] on span "Approve" at bounding box center [255, 370] width 40 height 11
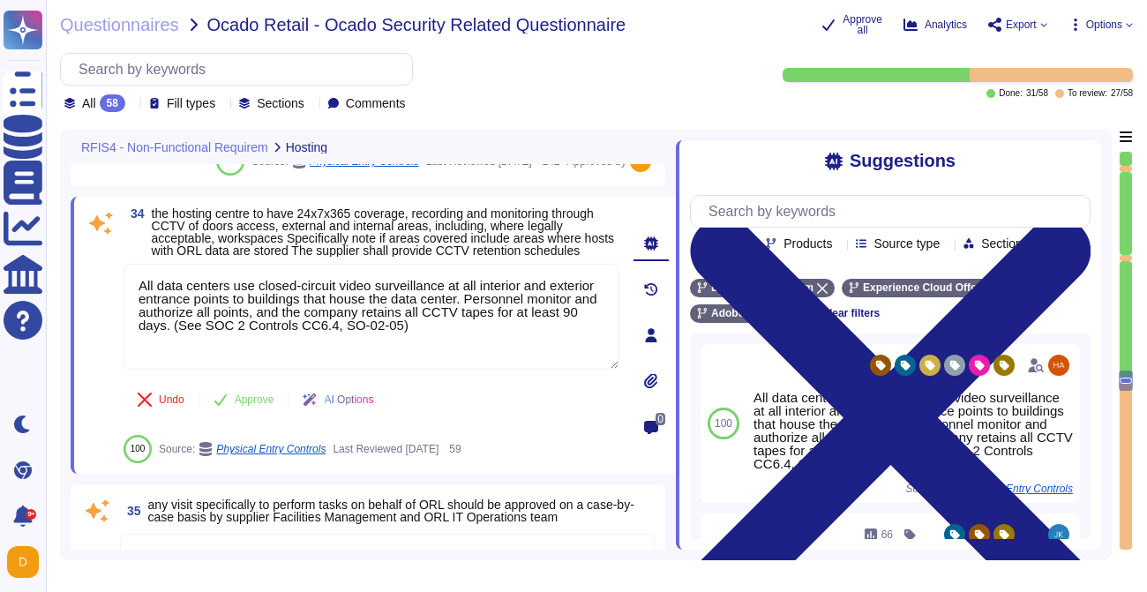
type textarea "Changes are tracked within Adobe’s Change Management solution, SKMS portal. Ple…"
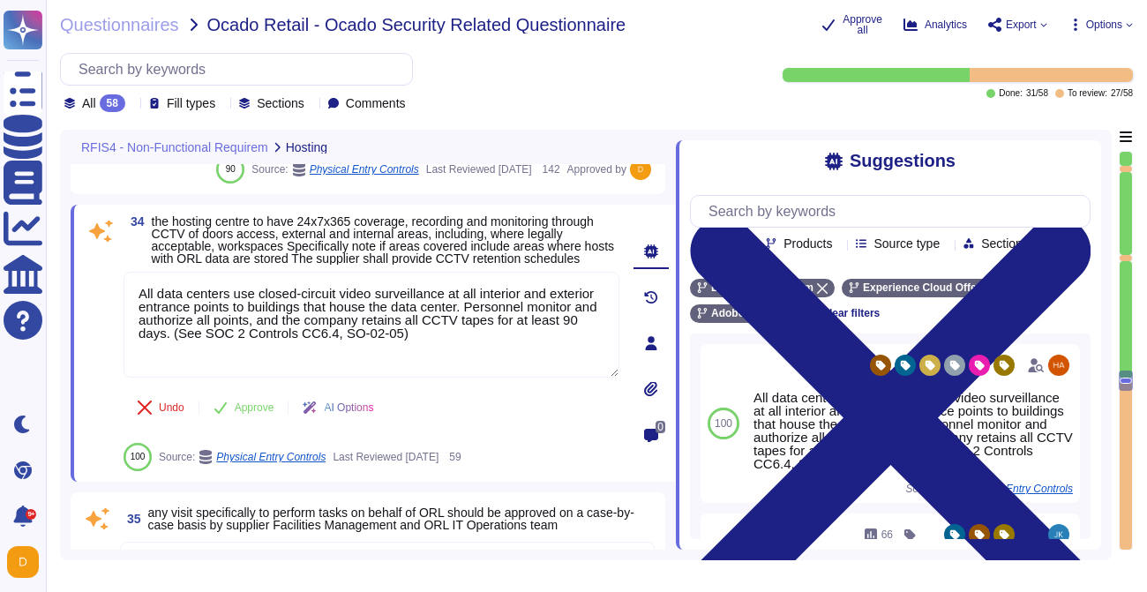
scroll to position [8220, 0]
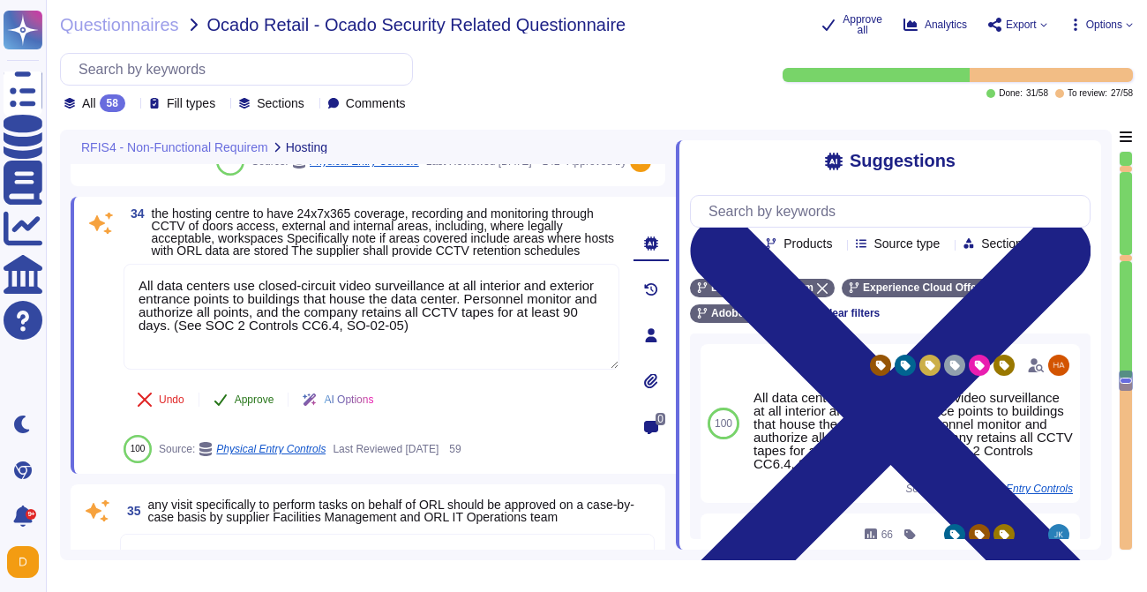
click at [236, 405] on span "Approve" at bounding box center [255, 399] width 40 height 11
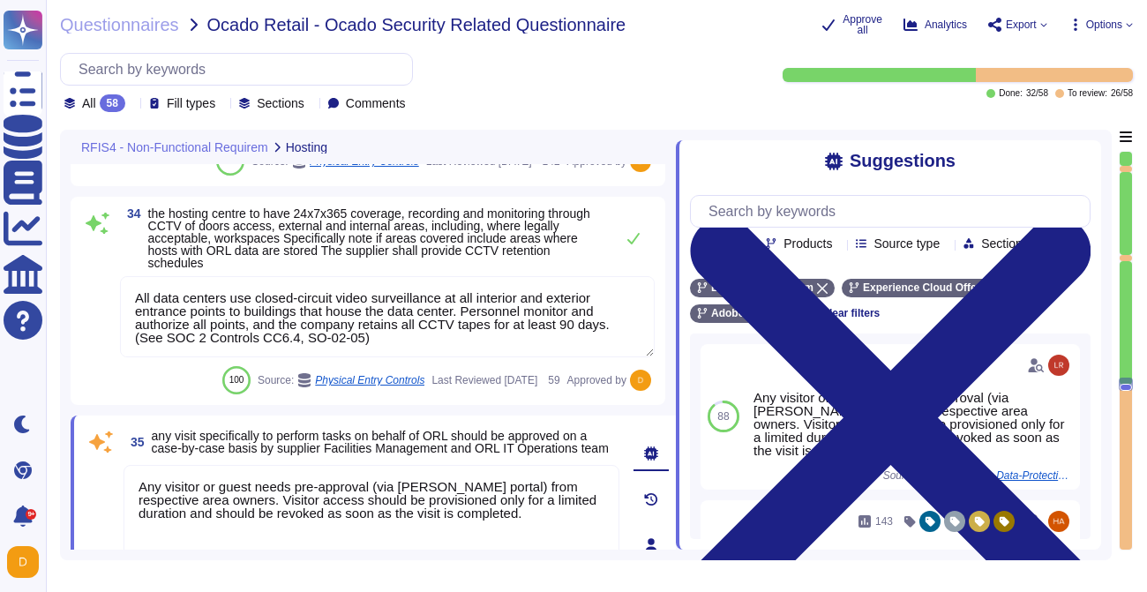
type textarea "Changes are tracked within Adobe’s Change Management solution, SKMS portal. Ple…"
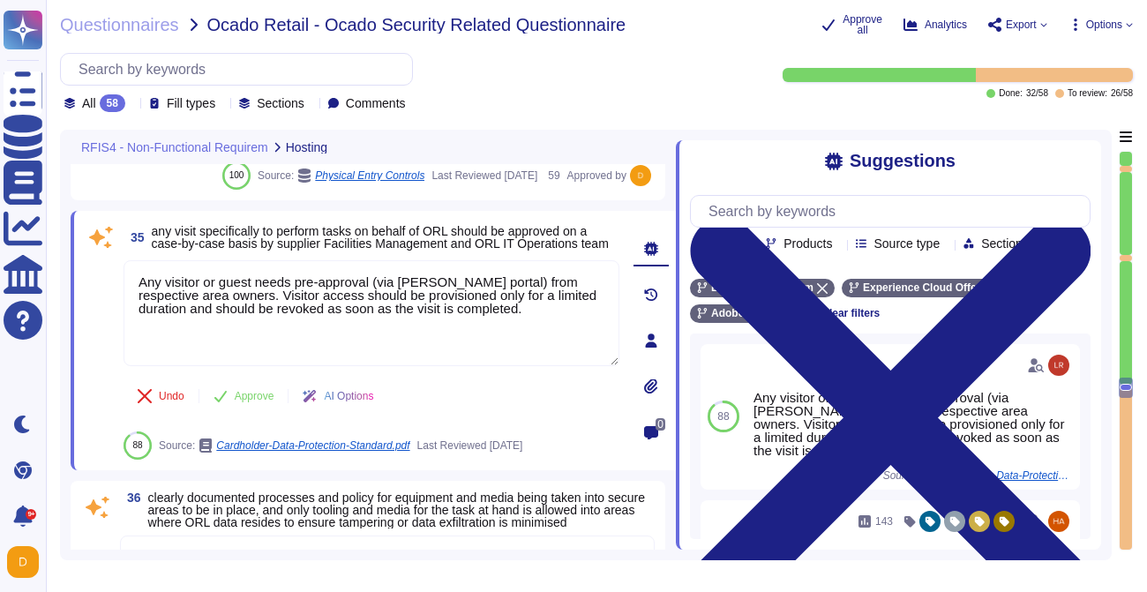
type textarea "Adobe has a Wireless Network Management Standard which covers protecting wirele…"
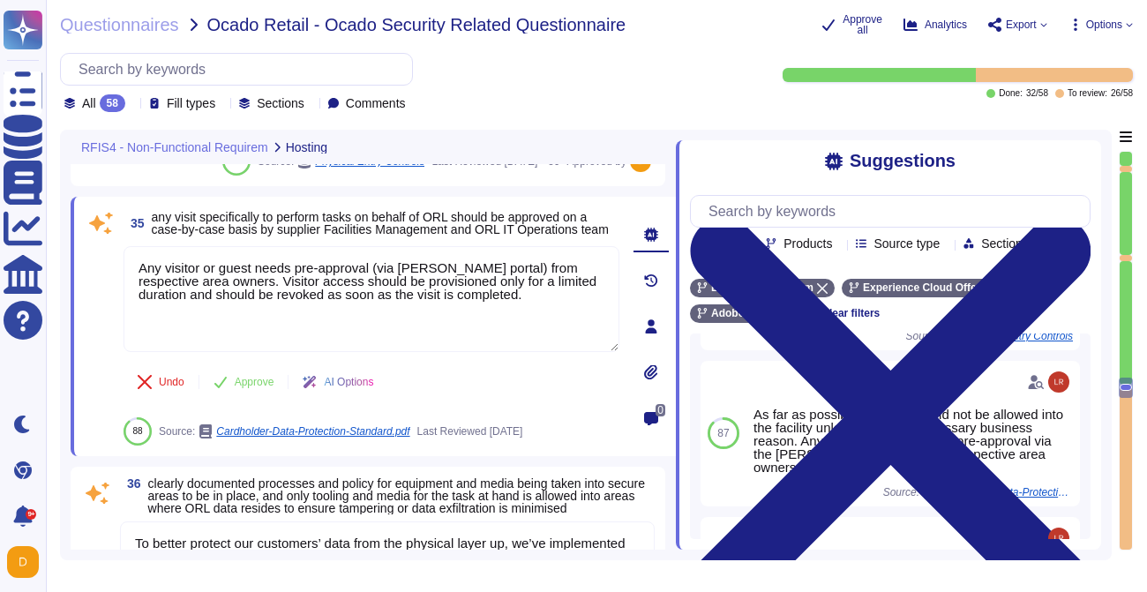
scroll to position [267, 0]
click at [260, 387] on span "Approve" at bounding box center [255, 382] width 40 height 11
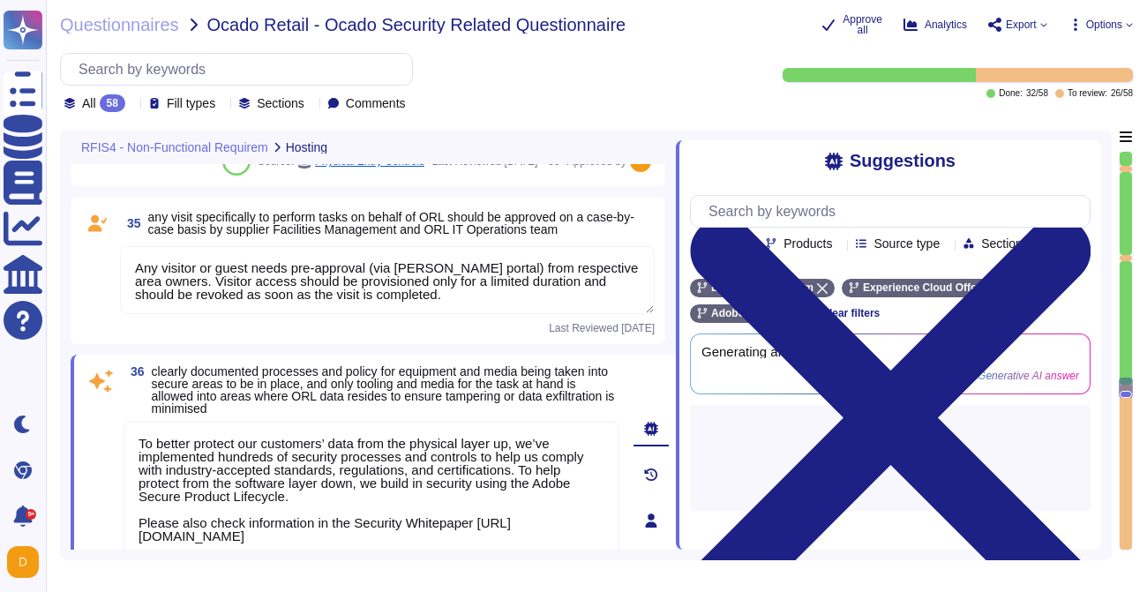
scroll to position [0, 0]
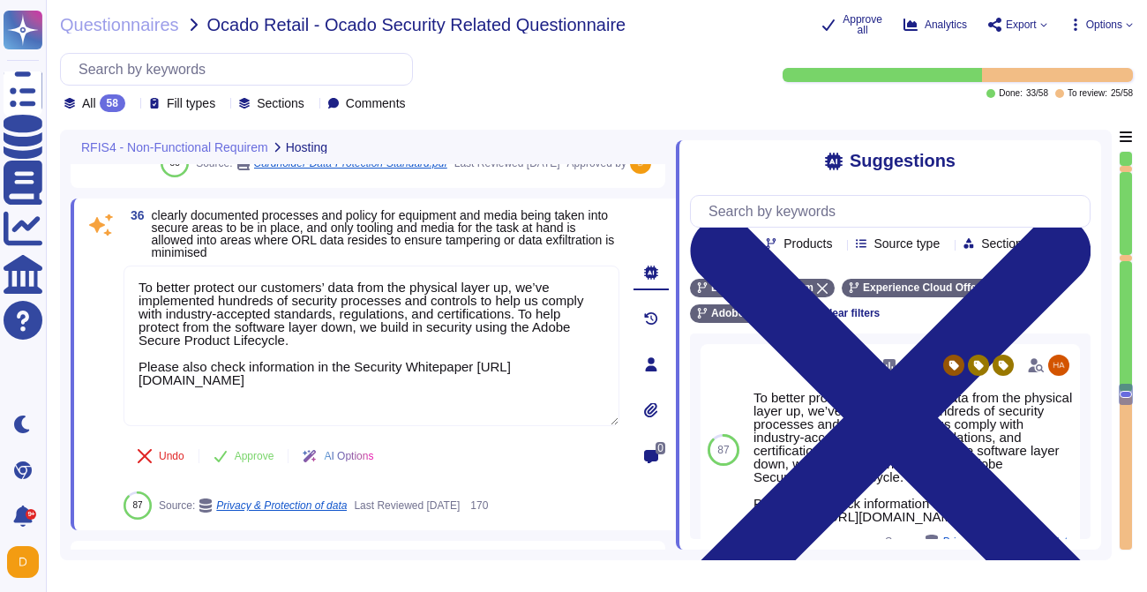
type textarea "Adobe has a Privileged Identity Management (PIM) solution in place. The followi…"
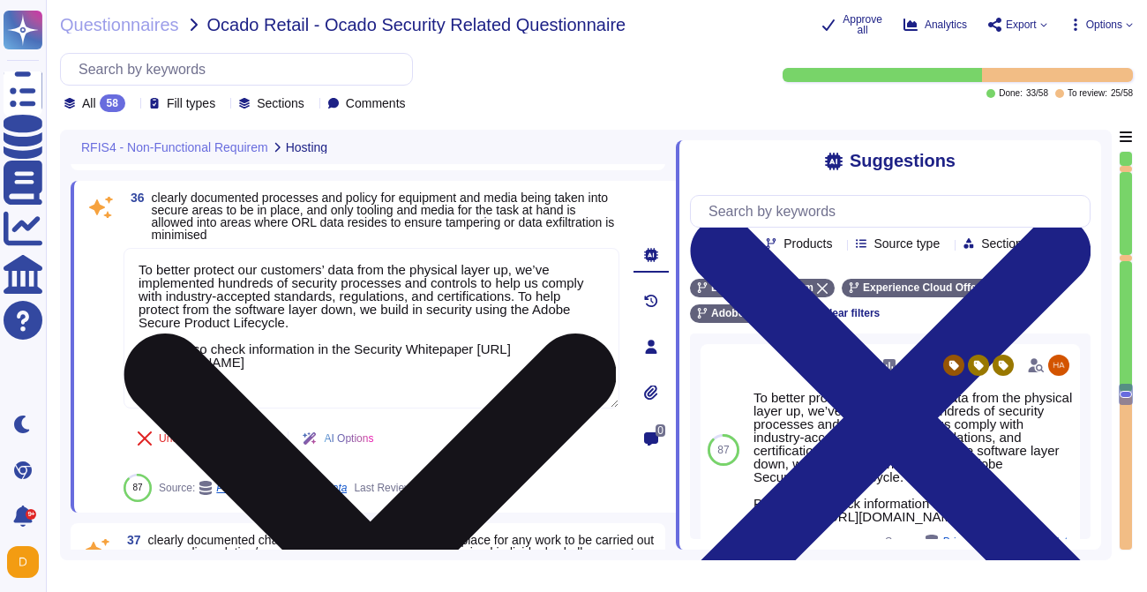
scroll to position [14, 0]
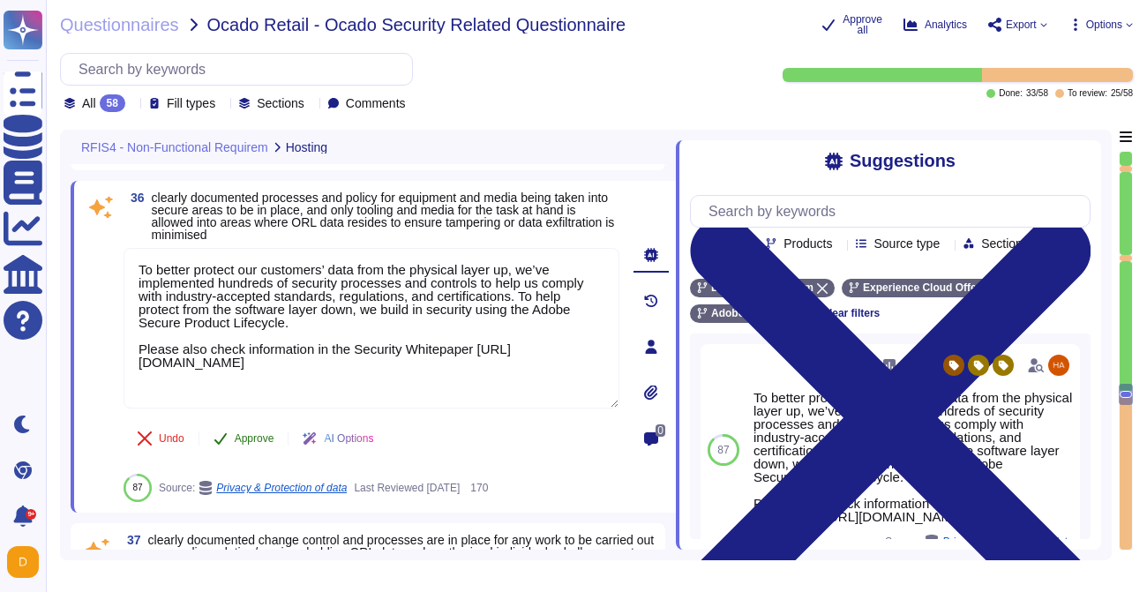
click at [259, 444] on span "Approve" at bounding box center [255, 438] width 40 height 11
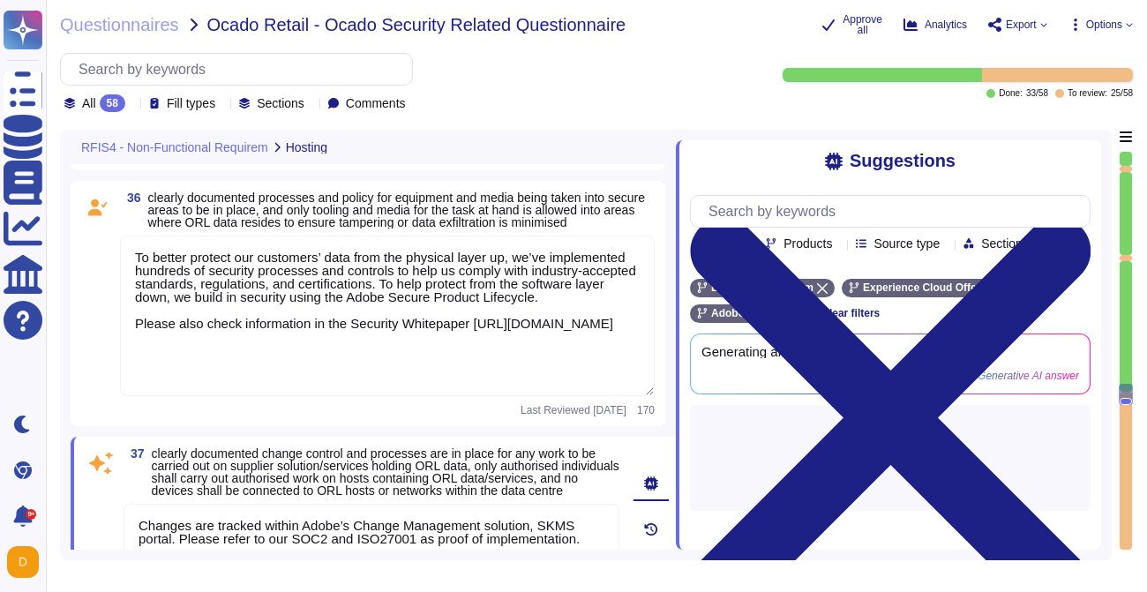
scroll to position [1, 0]
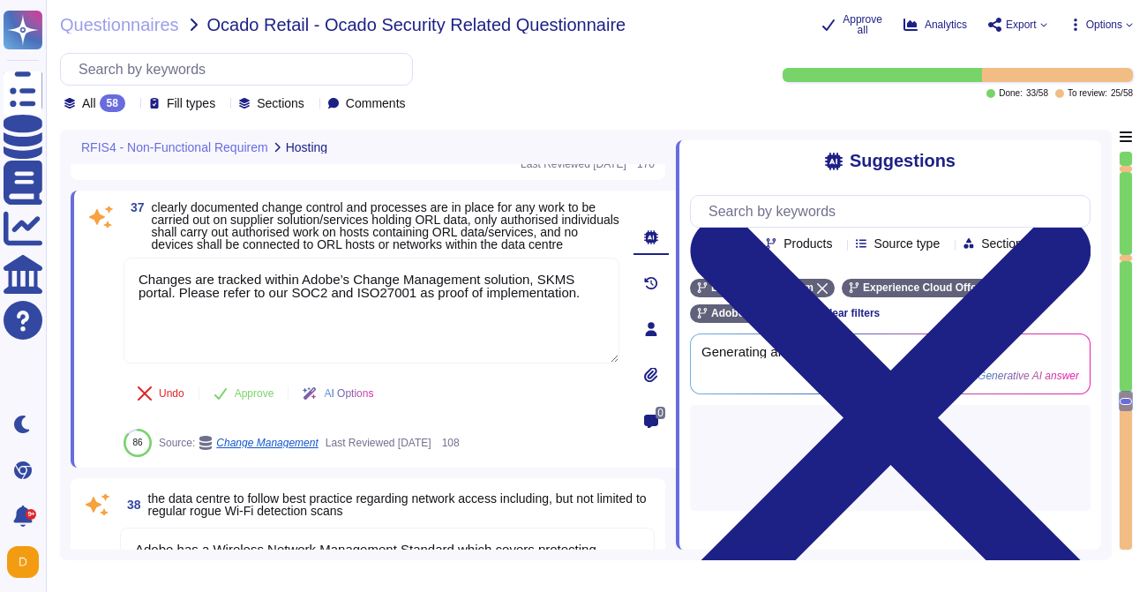
type textarea "Adobe has a Privileged Identity Management (PIM) solution in place. The followi…"
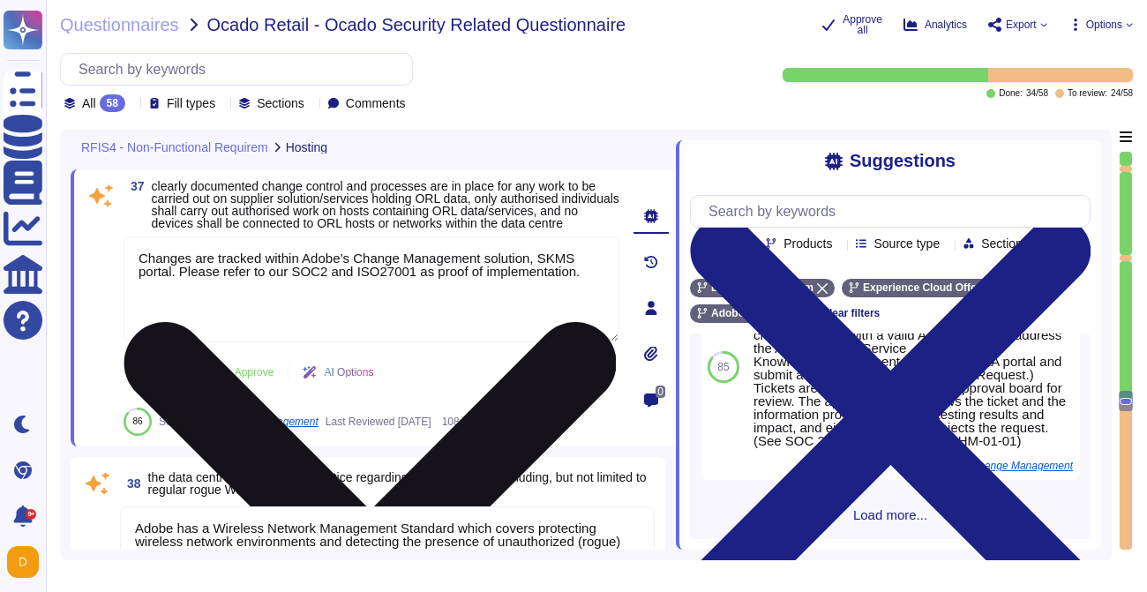
scroll to position [978, 0]
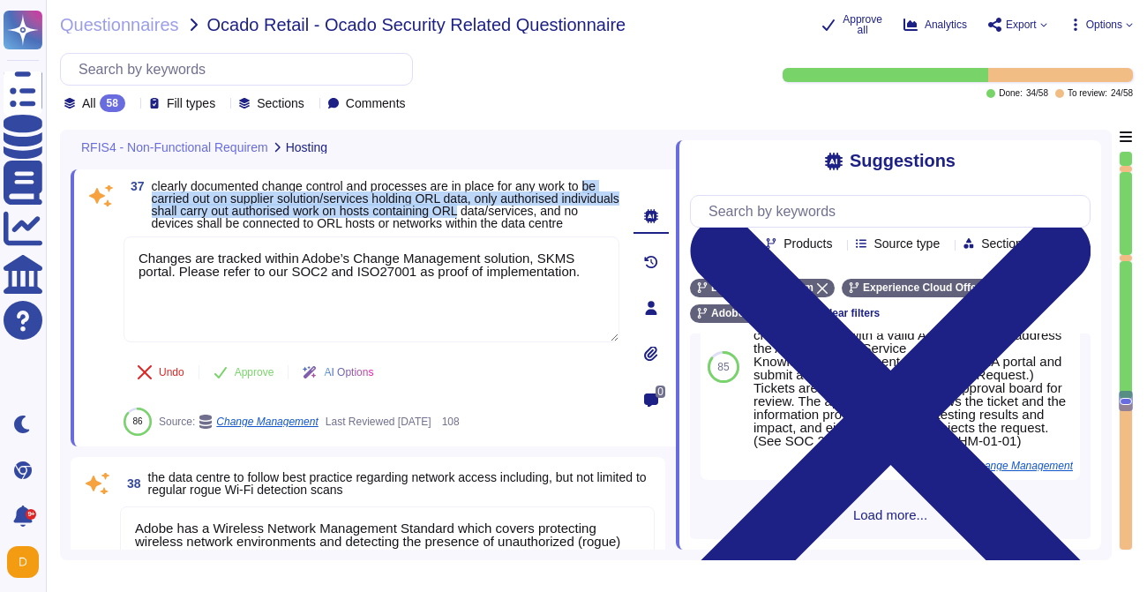
drag, startPoint x: 153, startPoint y: 214, endPoint x: 547, endPoint y: 223, distance: 394.6
click at [547, 224] on span "clearly documented change control and processes are in place for any work to be…" at bounding box center [386, 204] width 468 height 49
copy span "be carried out on supplier solution/services holding ORL data, only authorised …"
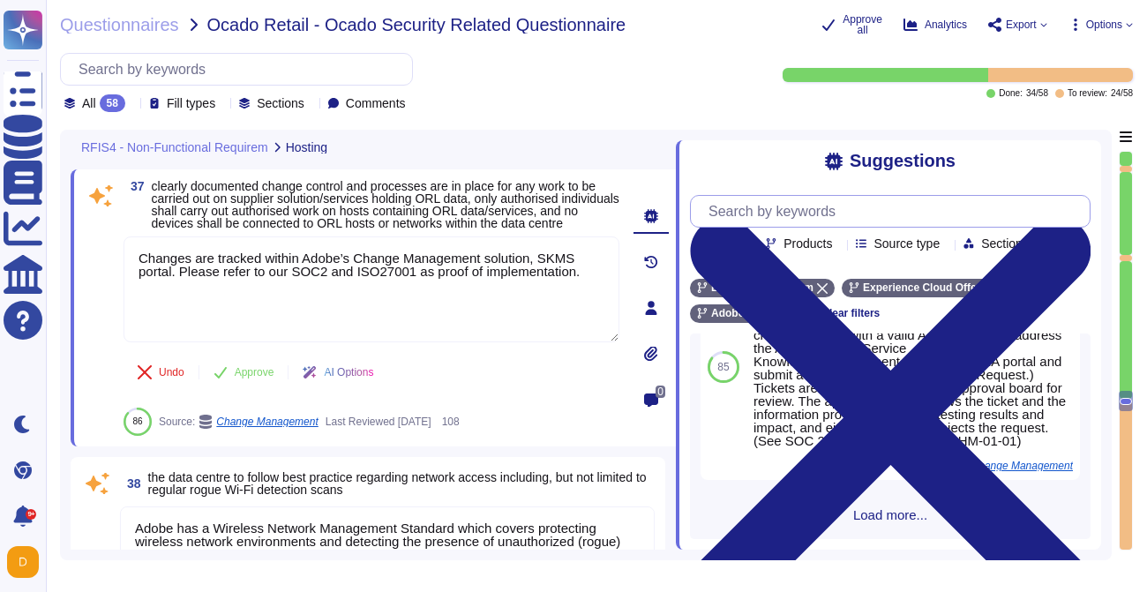
click at [759, 207] on input "text" at bounding box center [895, 211] width 390 height 31
paste input "be carried out on supplier solution/services holding ORL data, only authorised …"
type input "be carried out on supplier solution/services holding ORL data, only authorised …"
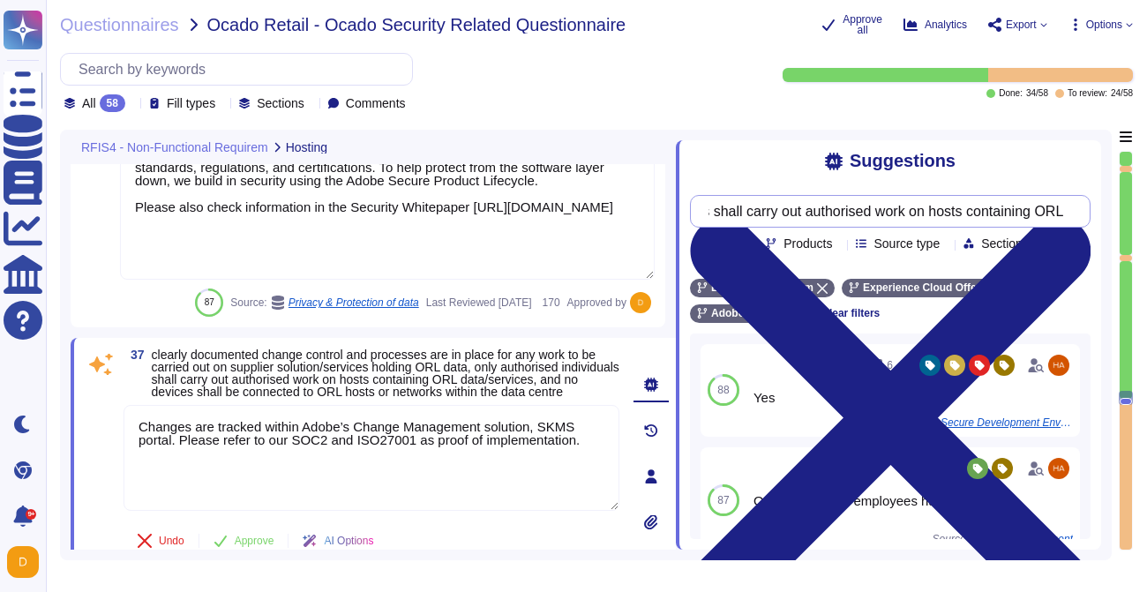
scroll to position [8661, 0]
type textarea "All data centers use closed-circuit video surveillance at all interior and exte…"
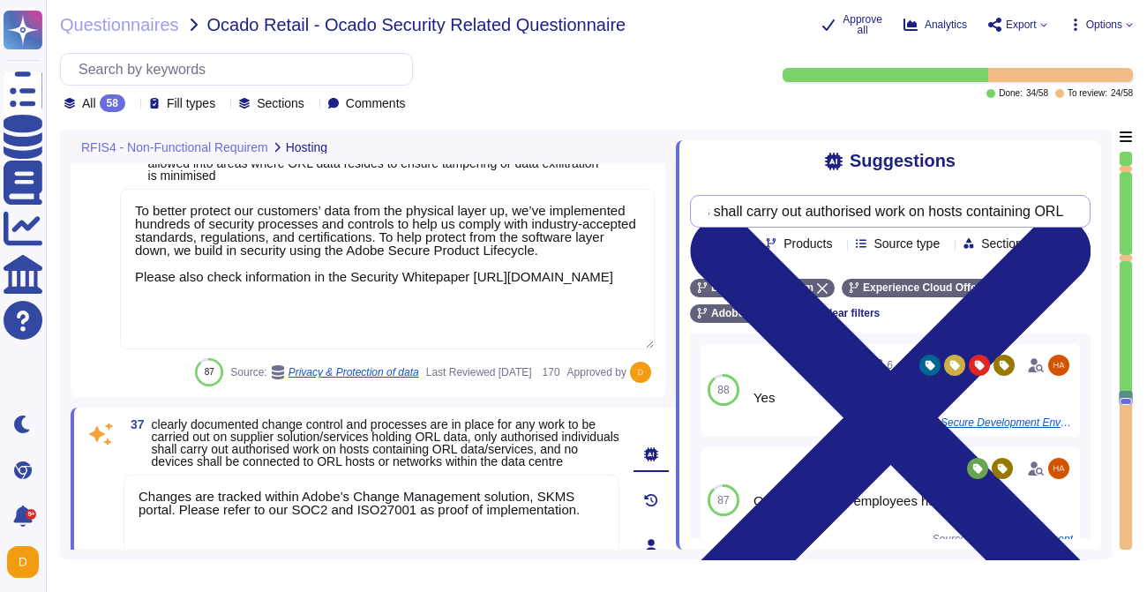
scroll to position [0, 0]
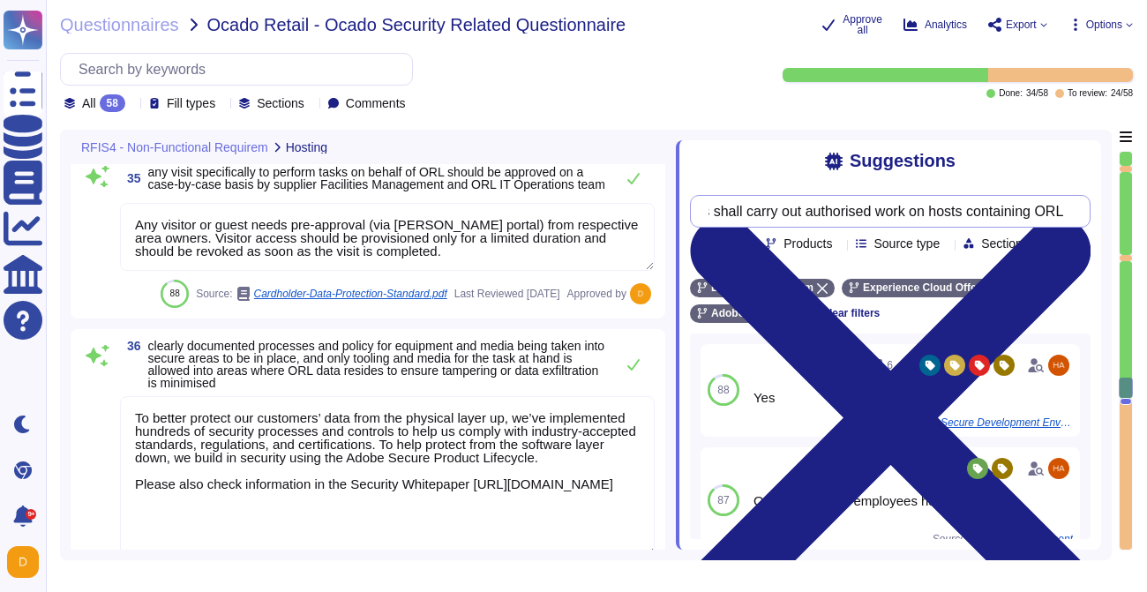
type textarea "All visitors and contractors are required to present identification and are sig…"
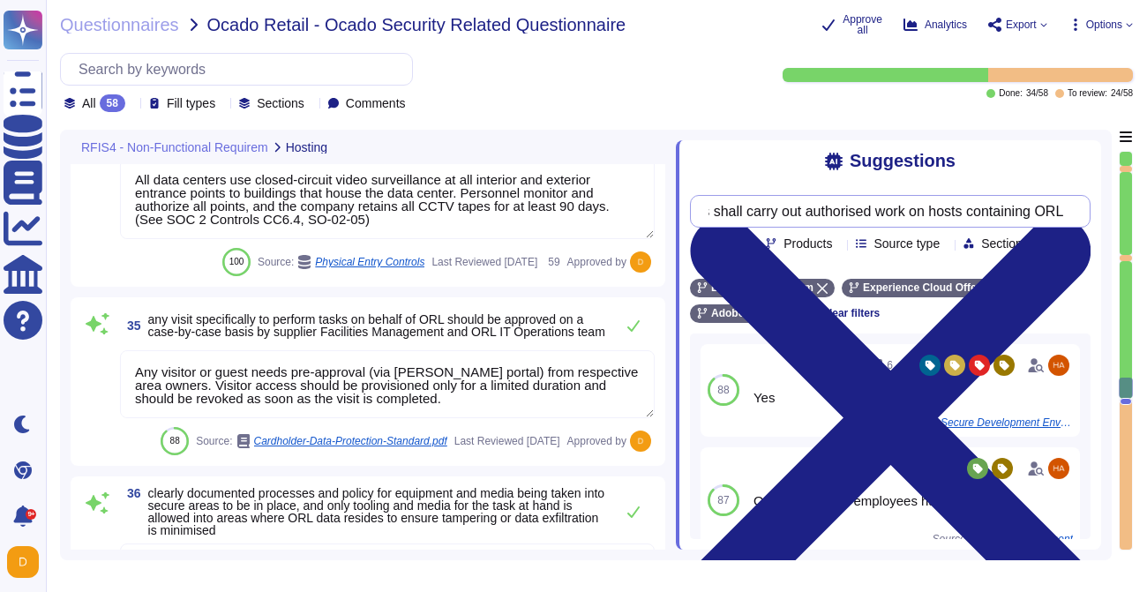
type textarea "Physical access provisioning to an Adobe data center or data room requires mana…"
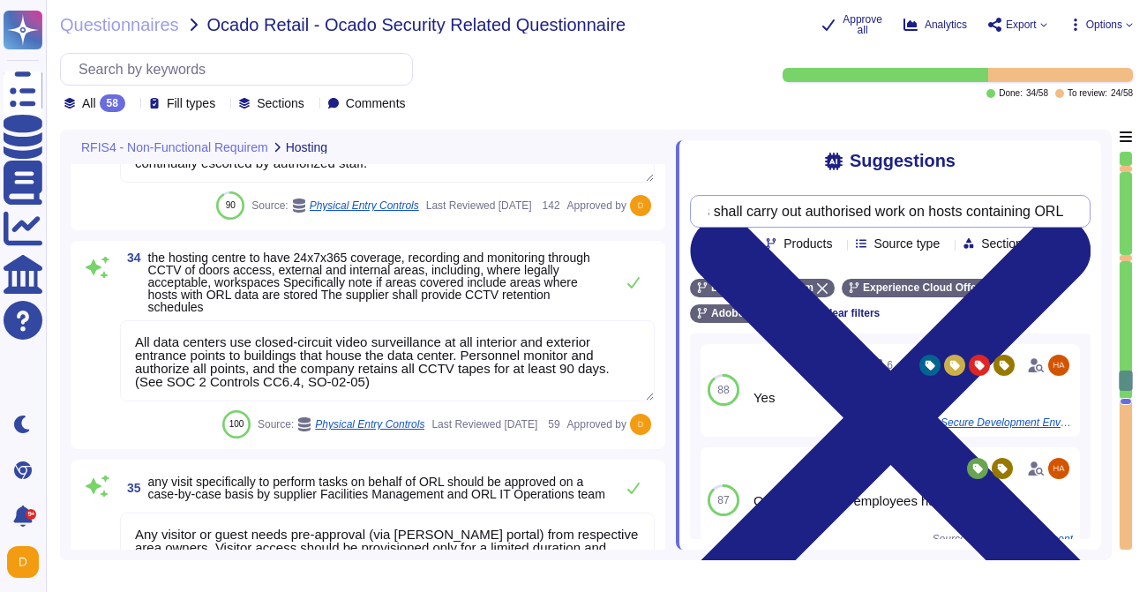
type textarea "Lore ipsu dolo sit ame co Adipi-elitseddoe temporin utla et doloremagn al enima…"
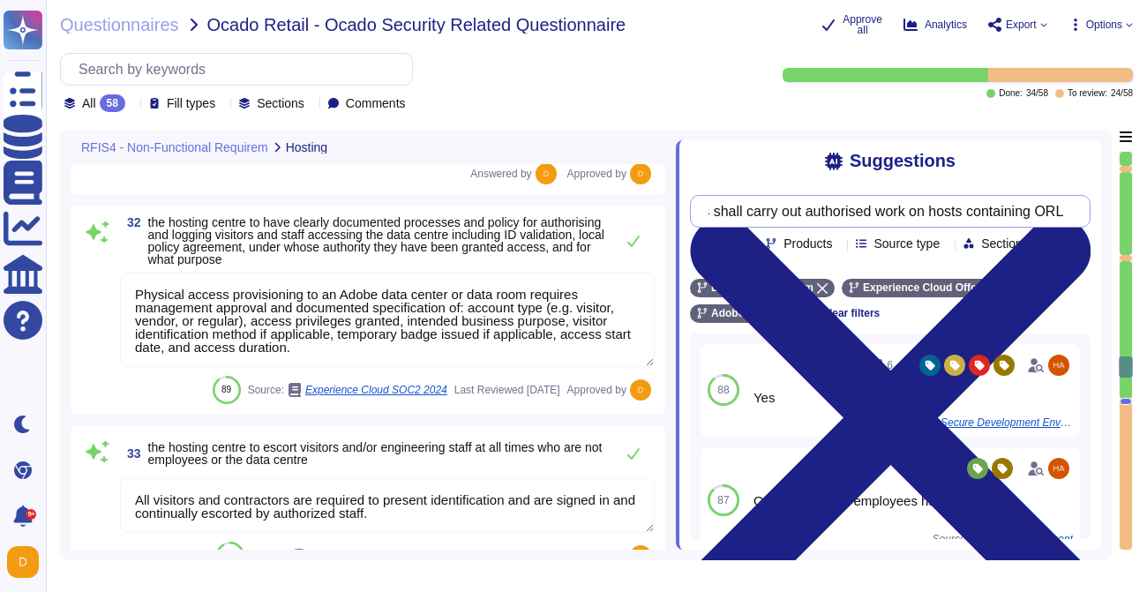
scroll to position [7785, 0]
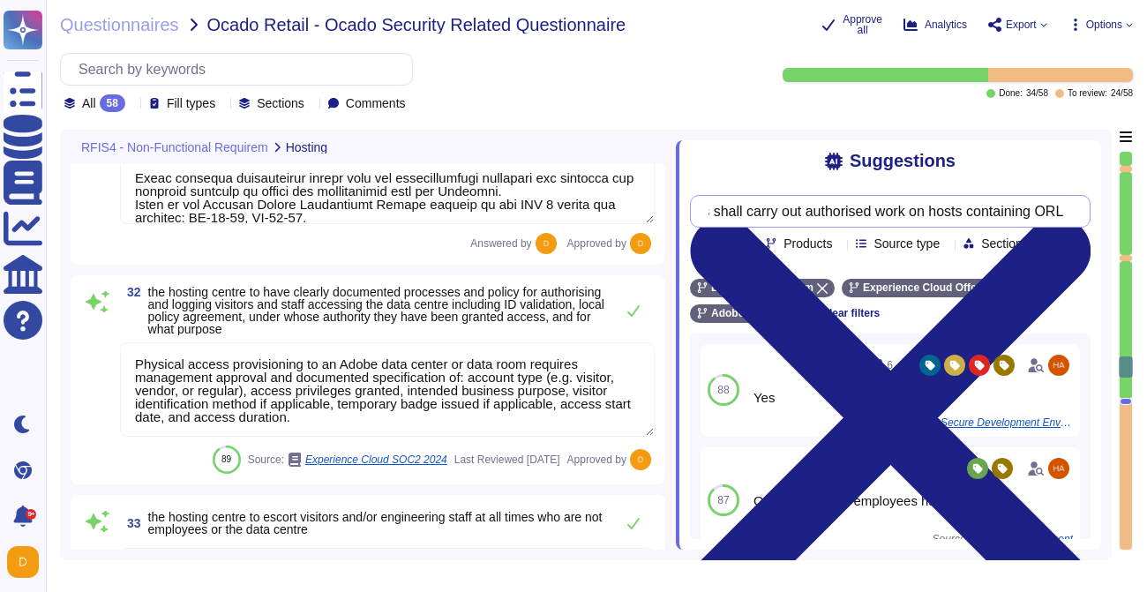
type textarea "To help protect physical access to customer data and systems, and to limit acce…"
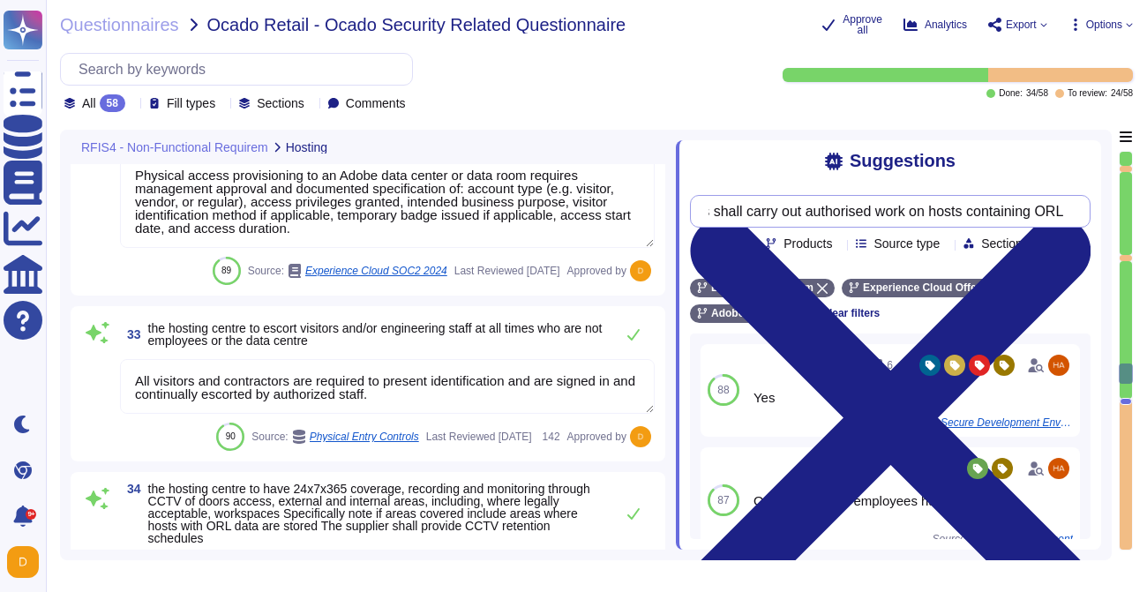
type textarea "To better protect our customers’ data from the physical layer up, we’ve impleme…"
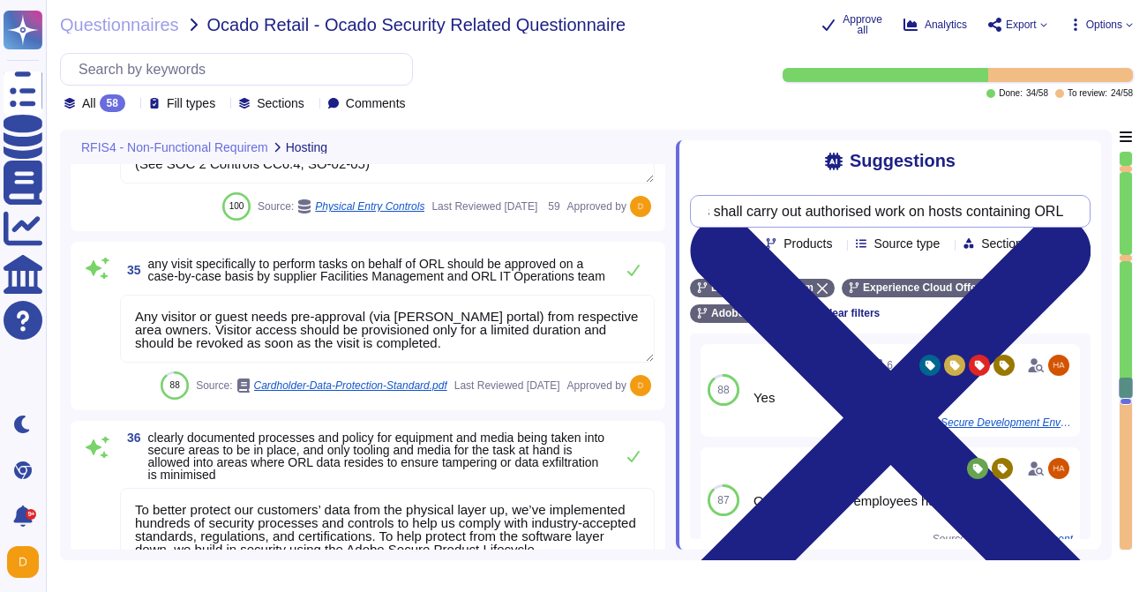
type textarea "Changes are tracked within Adobe’s Change Management solution, SKMS portal. Ple…"
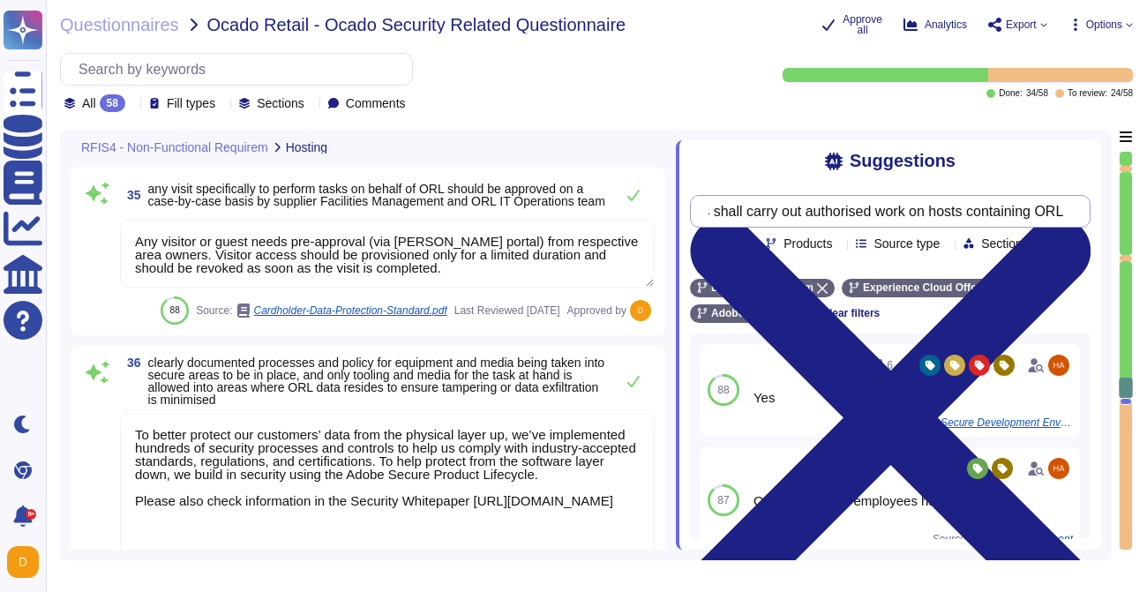
type textarea "Adobe has a Wireless Network Management Standard which covers protecting wirele…"
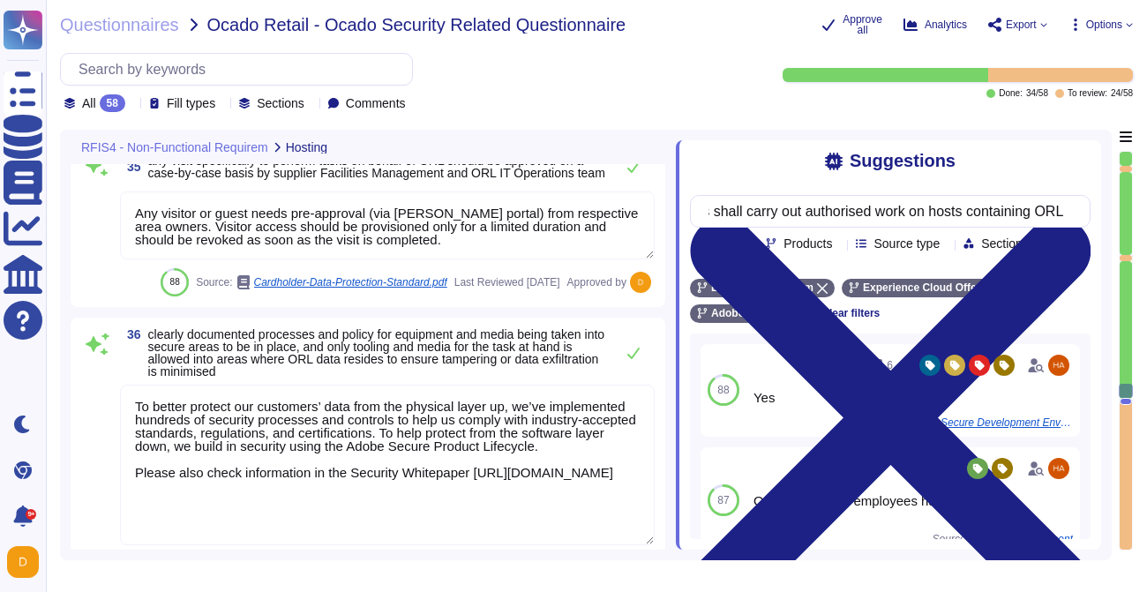
scroll to position [8855, 0]
type input "be carried out on supplier solution/services holding ORL data, only authorised …"
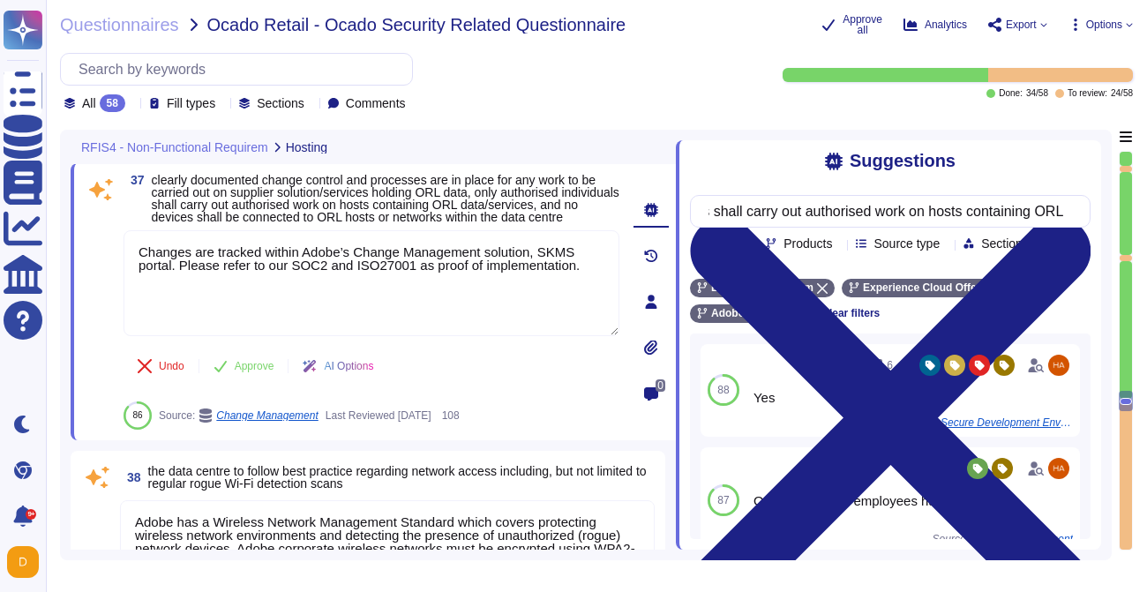
scroll to position [0, 0]
type textarea "Adobe has a Privileged Identity Management (PIM) solution in place. The followi…"
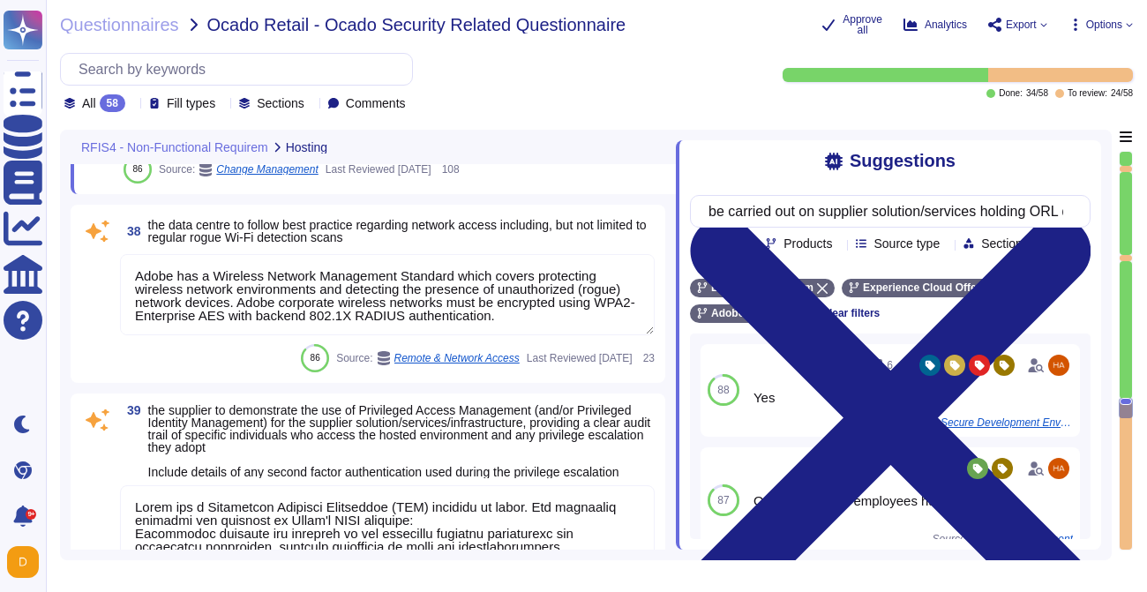
type textarea "Secure remote access to Adobe-operated networks uses 128-bit encryption or high…"
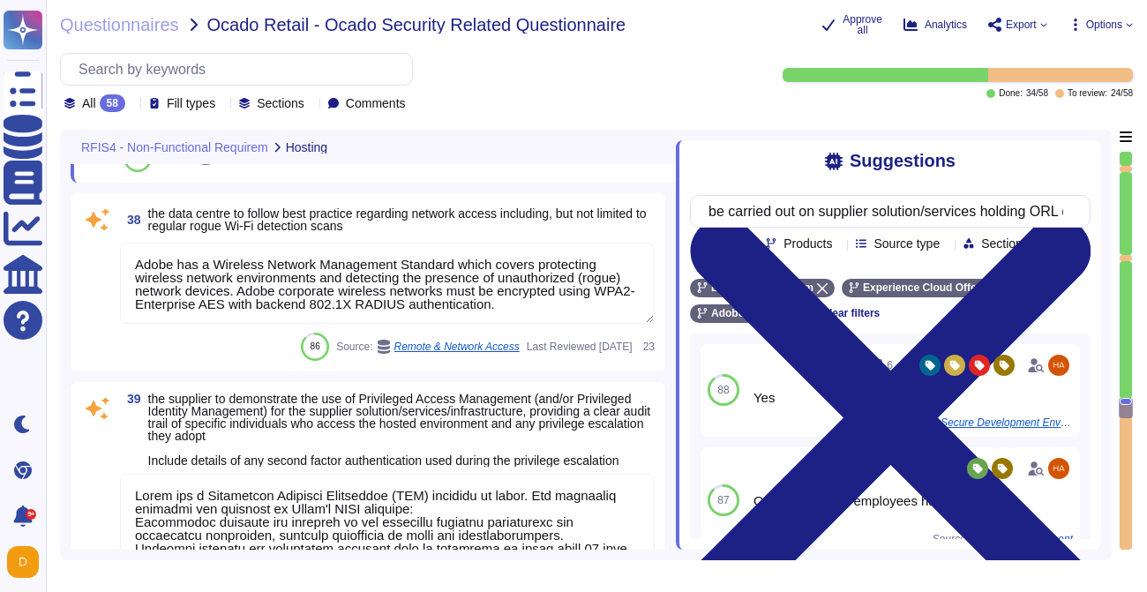
scroll to position [9107, 0]
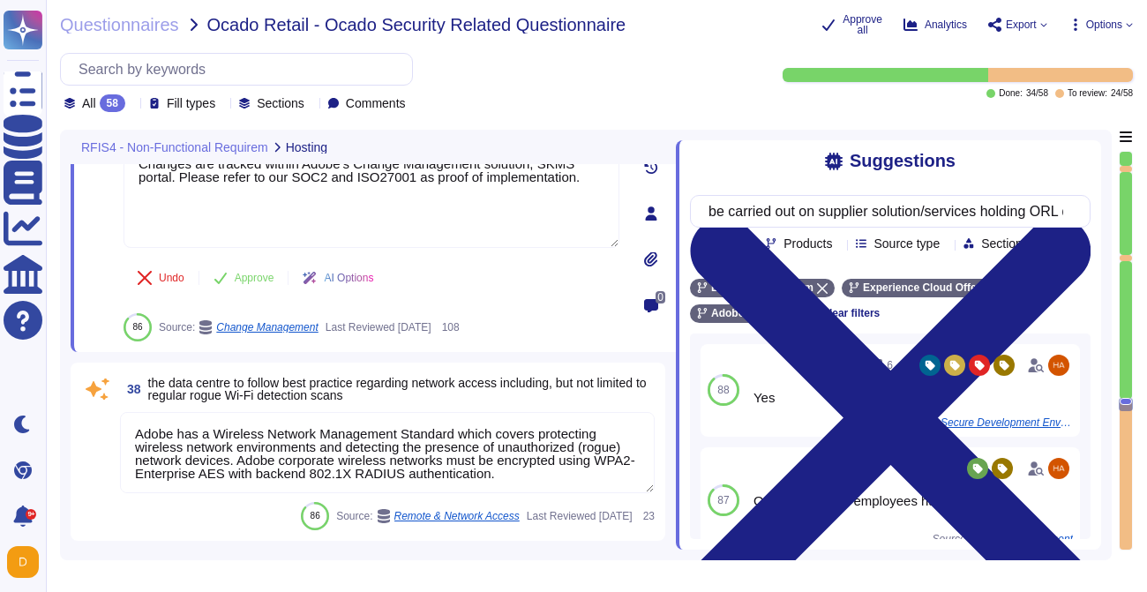
type textarea "Any visitor or guest needs pre-approval (via [PERSON_NAME] portal) from respect…"
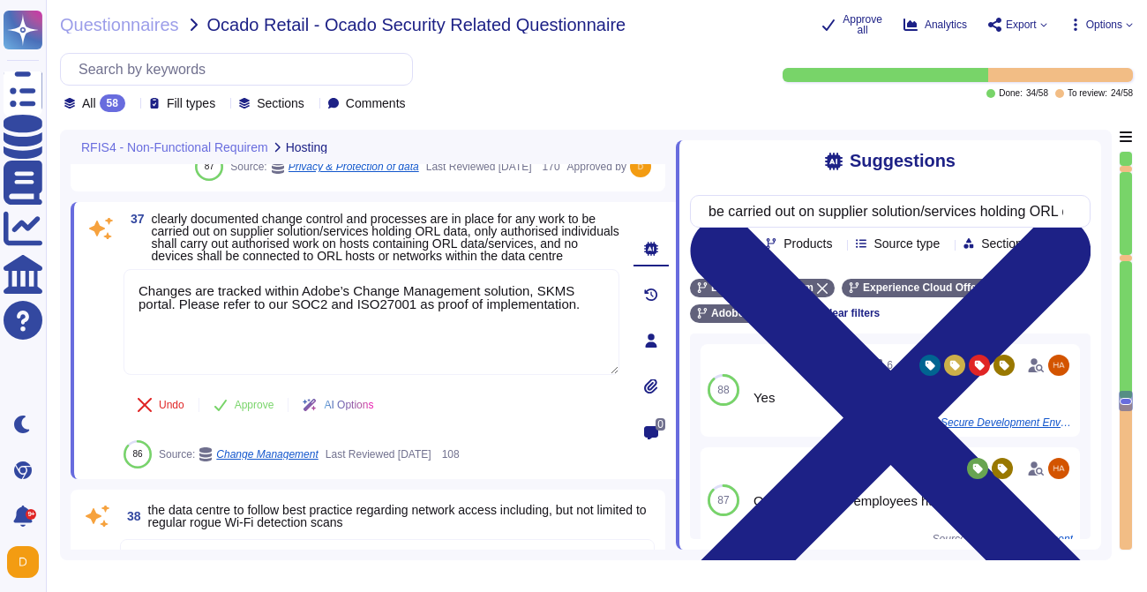
scroll to position [8819, 0]
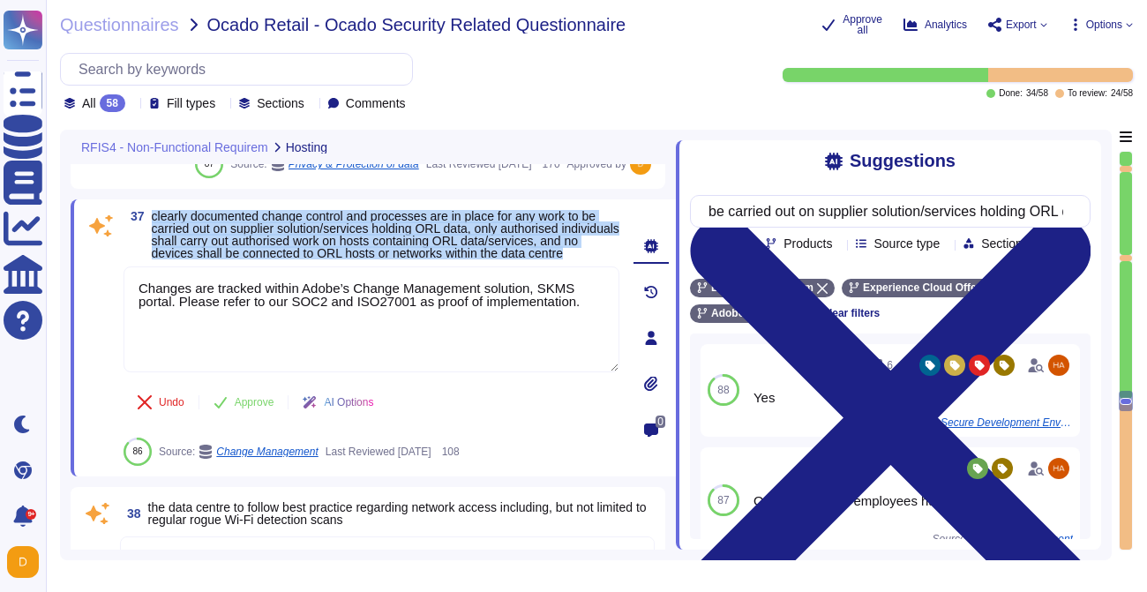
drag, startPoint x: 152, startPoint y: 230, endPoint x: 286, endPoint y: 279, distance: 142.6
click at [286, 259] on span "37 clearly documented change control and processes are in place for any work to…" at bounding box center [372, 234] width 496 height 49
copy span "clearly documented change control and processes are in place for any work to be…"
click at [215, 260] on span "clearly documented change control and processes are in place for any work to be…" at bounding box center [386, 234] width 468 height 51
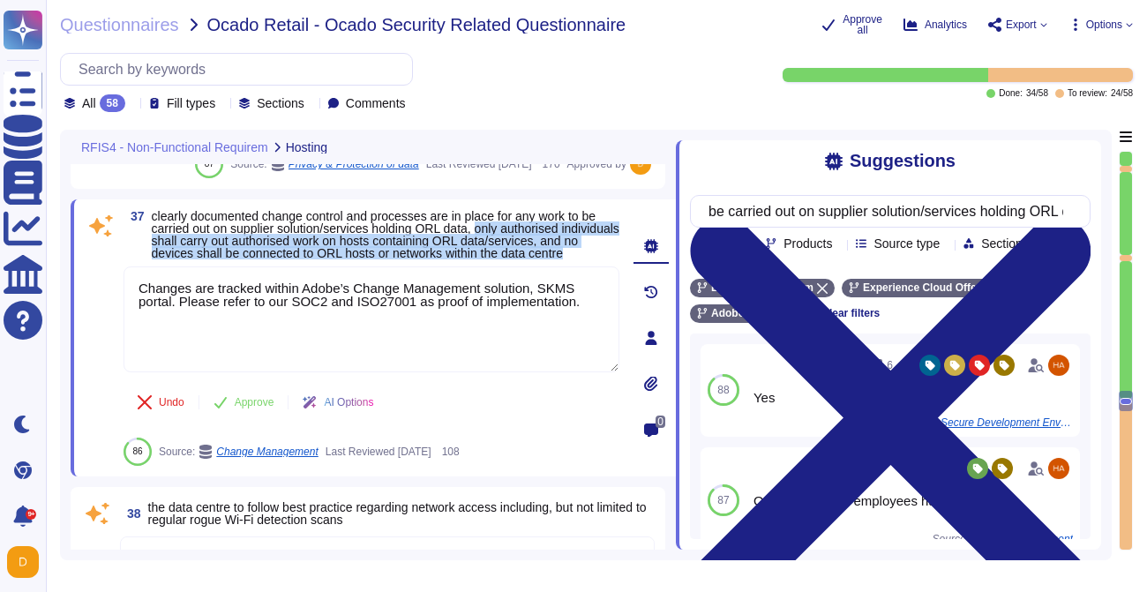
drag, startPoint x: 517, startPoint y: 244, endPoint x: 506, endPoint y: 274, distance: 32.1
click at [506, 260] on span "clearly documented change control and processes are in place for any work to be…" at bounding box center [386, 234] width 468 height 51
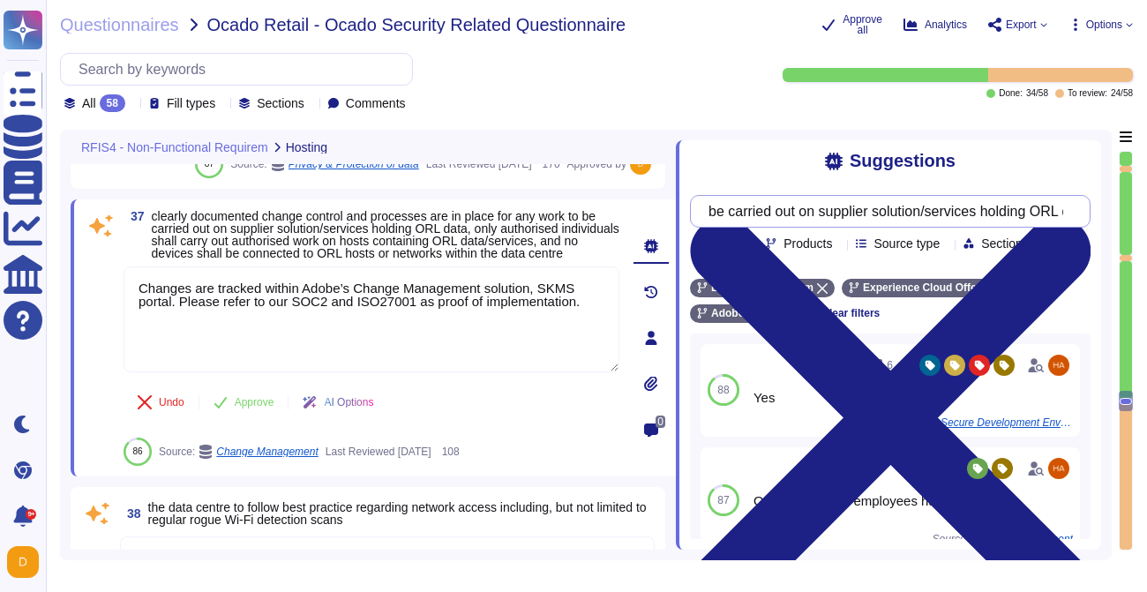
click at [852, 214] on input "be carried out on supplier solution/services holding ORL data, only authorised …" at bounding box center [886, 211] width 372 height 31
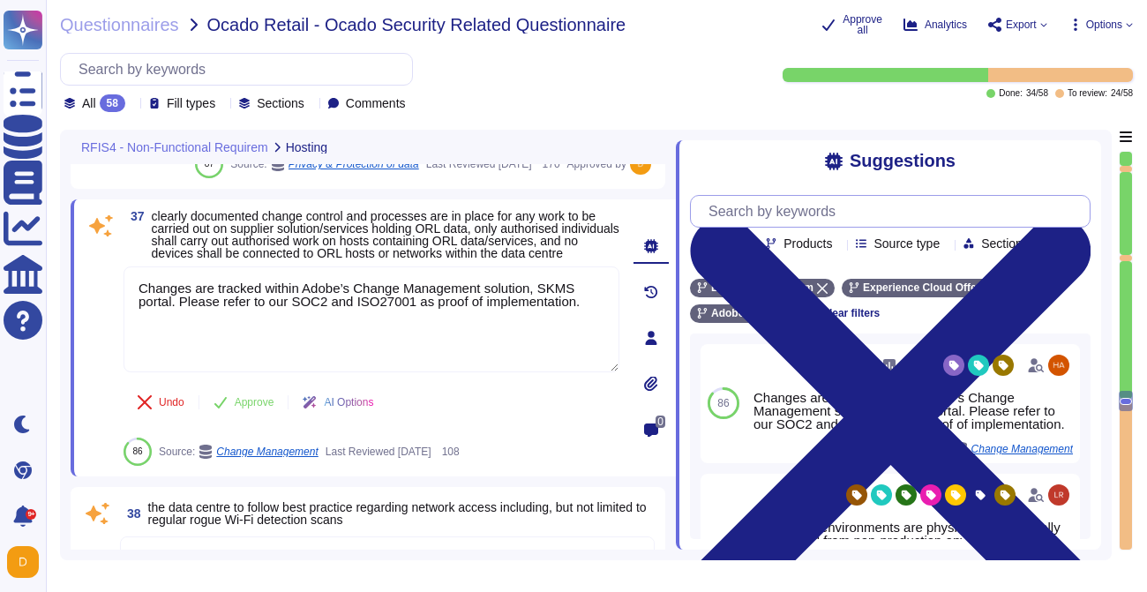
paste input "only authorised individuals shall carry out authorised work on hosts containing…"
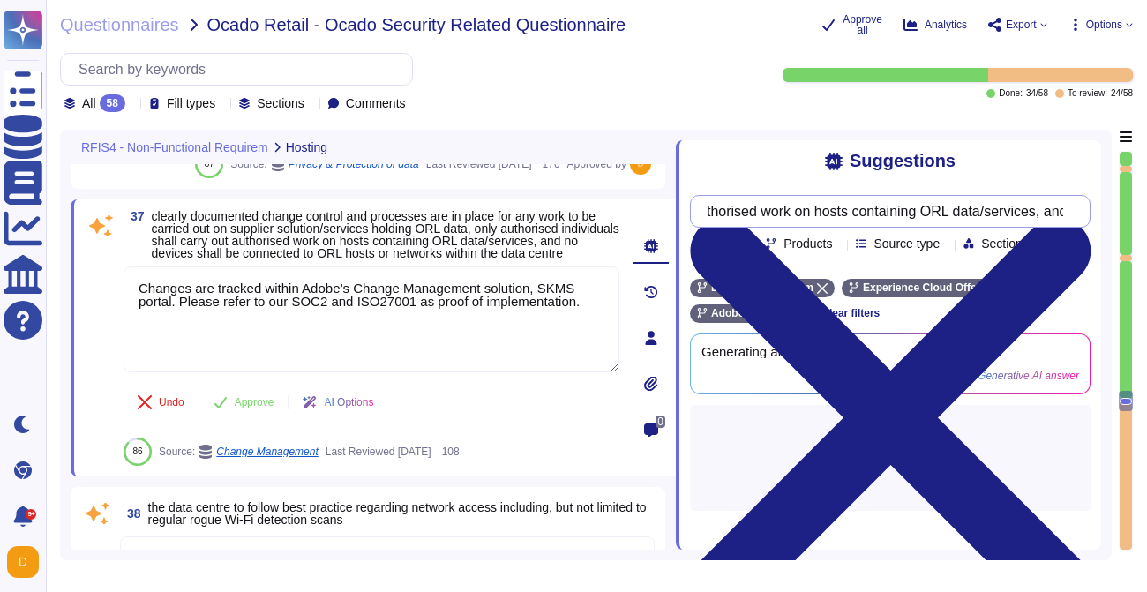
scroll to position [0, 0]
drag, startPoint x: 768, startPoint y: 218, endPoint x: 640, endPoint y: 215, distance: 128.0
click at [639, 215] on div "RFIS4 - Non-Functional Requirem Hosting 35 any visit specifically to perform ta…" at bounding box center [586, 345] width 1052 height 431
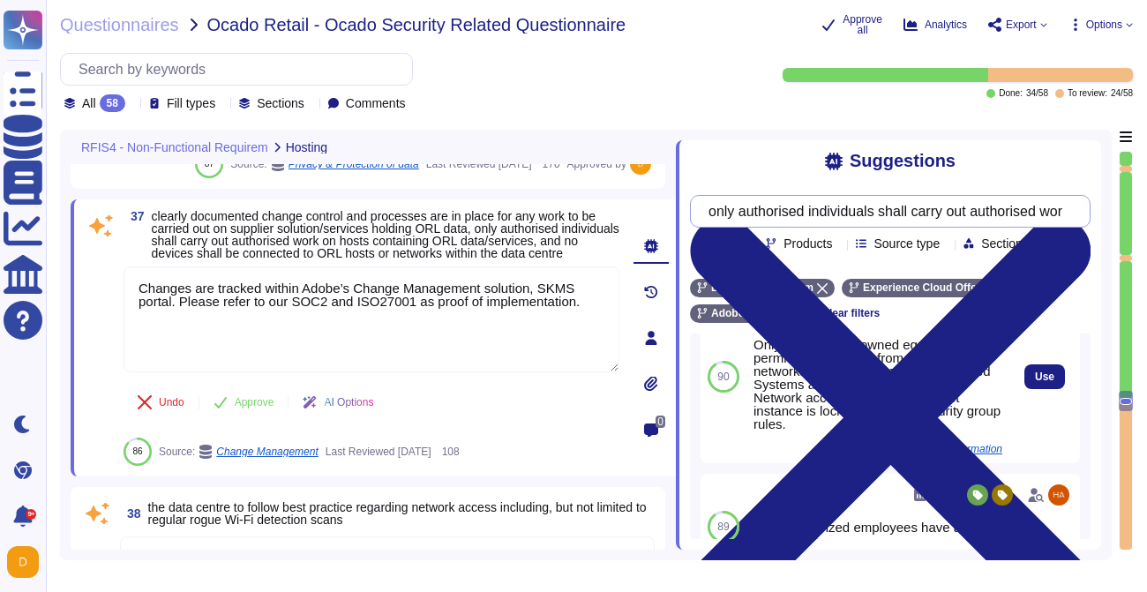
scroll to position [66, 0]
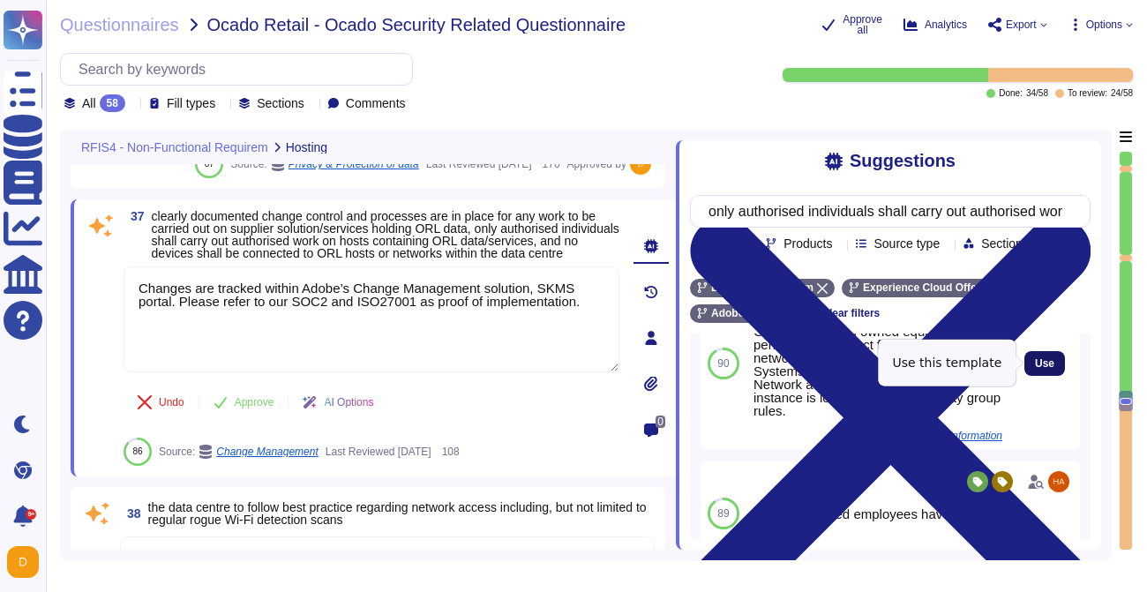
type input "only authorised individuals shall carry out authorised work on hosts containing…"
click at [1044, 372] on button "Use" at bounding box center [1044, 363] width 41 height 25
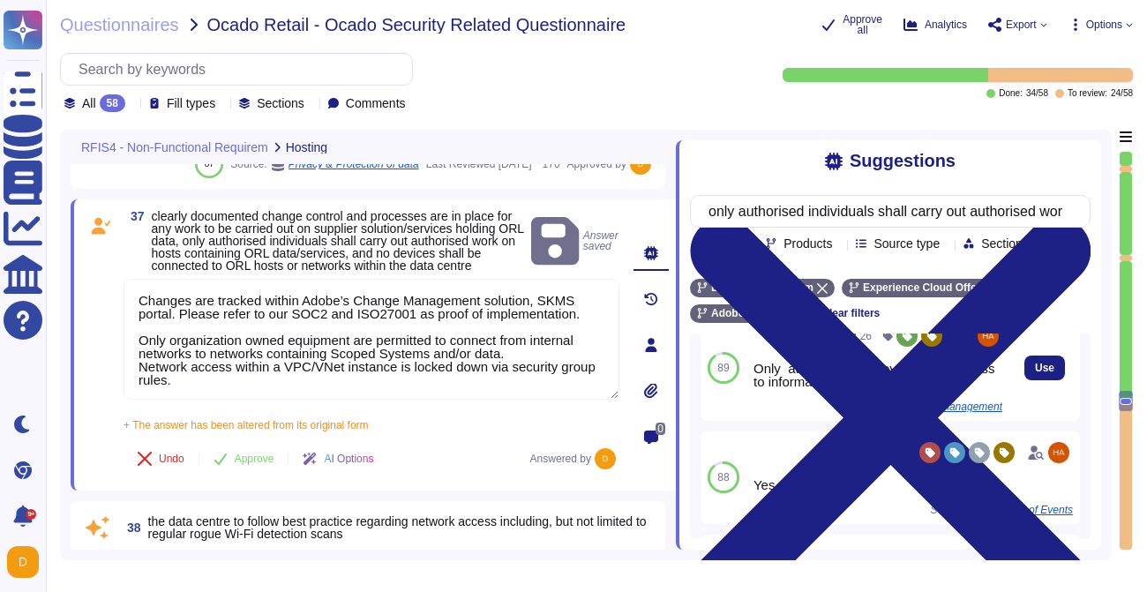
scroll to position [159, 0]
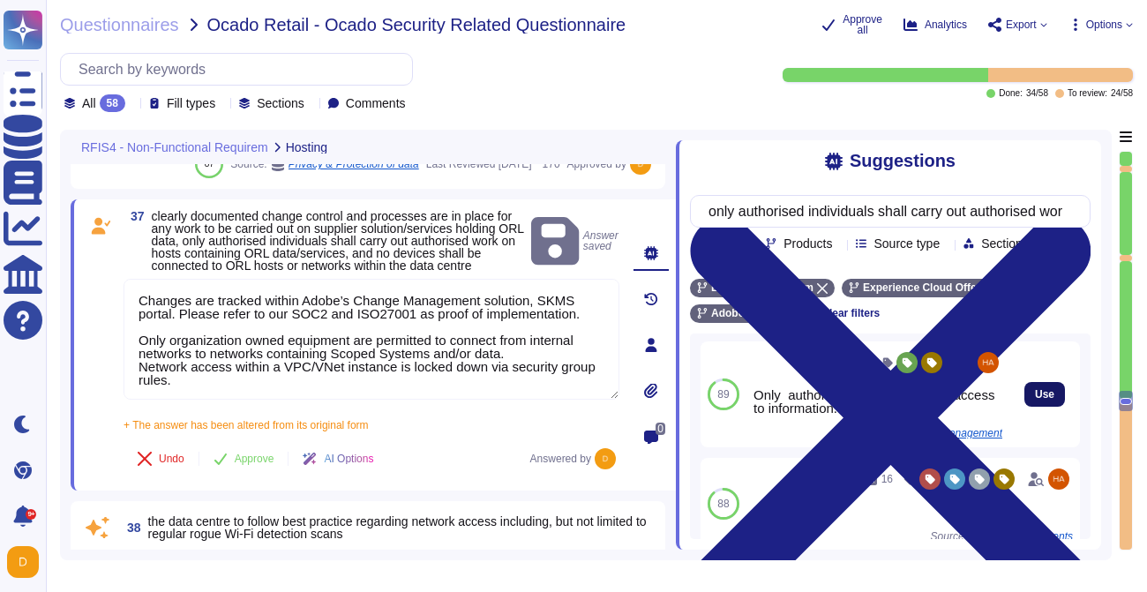
click at [1044, 393] on span "Use" at bounding box center [1044, 394] width 19 height 11
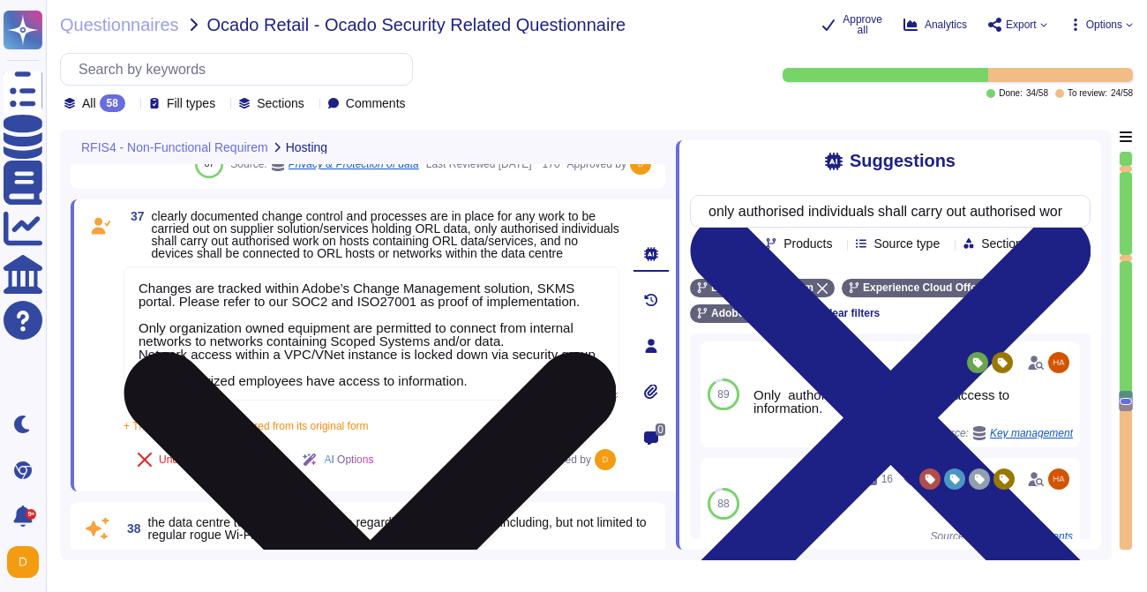
drag, startPoint x: 369, startPoint y: 344, endPoint x: 169, endPoint y: 306, distance: 203.9
click at [169, 306] on textarea "Changes are tracked within Adobe’s Change Management solution, SKMS portal. Ple…" at bounding box center [372, 333] width 496 height 134
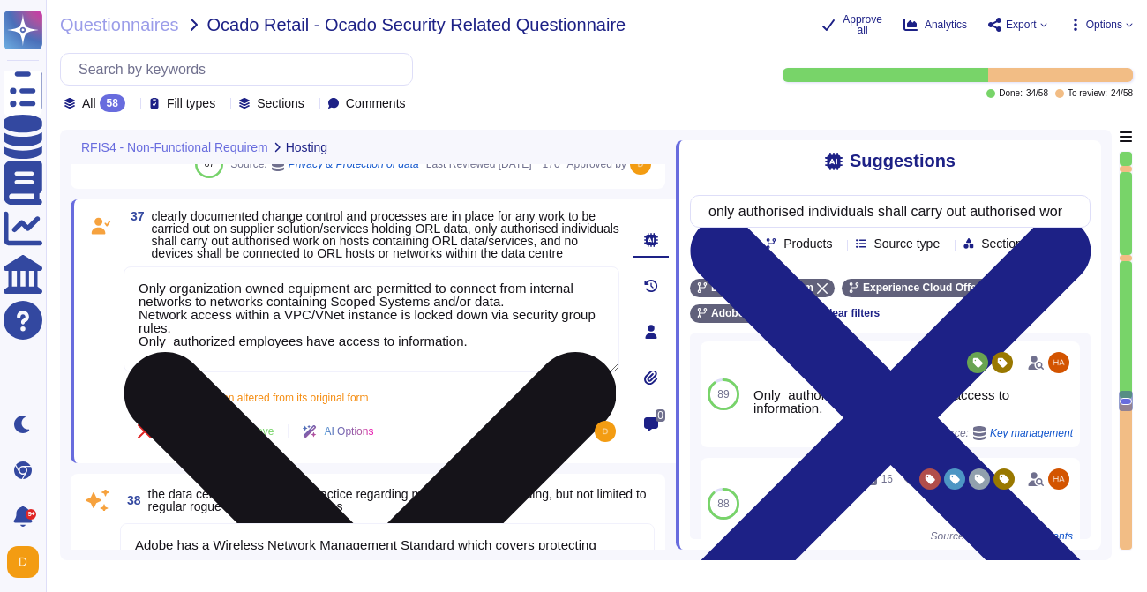
click at [221, 349] on textarea "Only organization owned equipment are permitted to connect from internal networ…" at bounding box center [372, 319] width 496 height 106
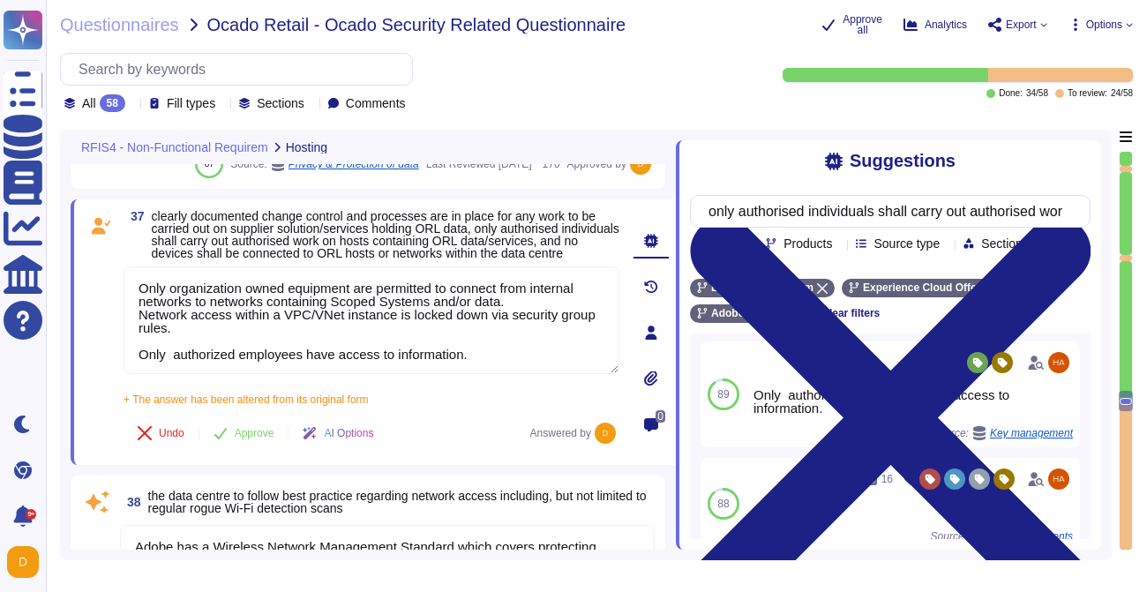
type textarea "Only organization owned equipment are permitted to connect from internal networ…"
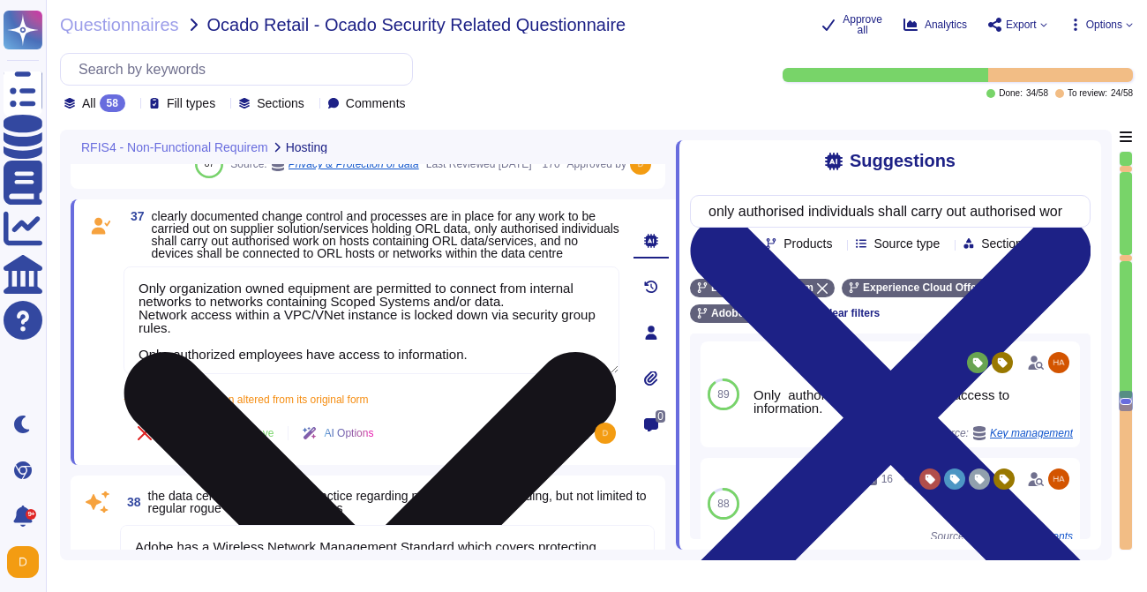
click at [323, 335] on textarea "Only organization owned equipment are permitted to connect from internal networ…" at bounding box center [372, 320] width 496 height 108
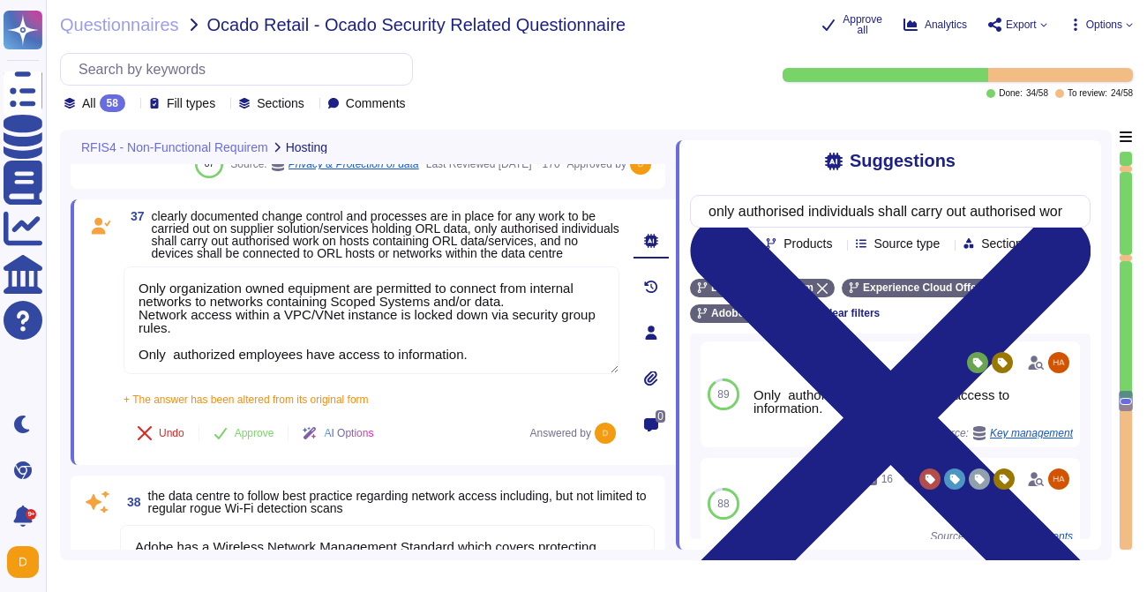
scroll to position [0, 0]
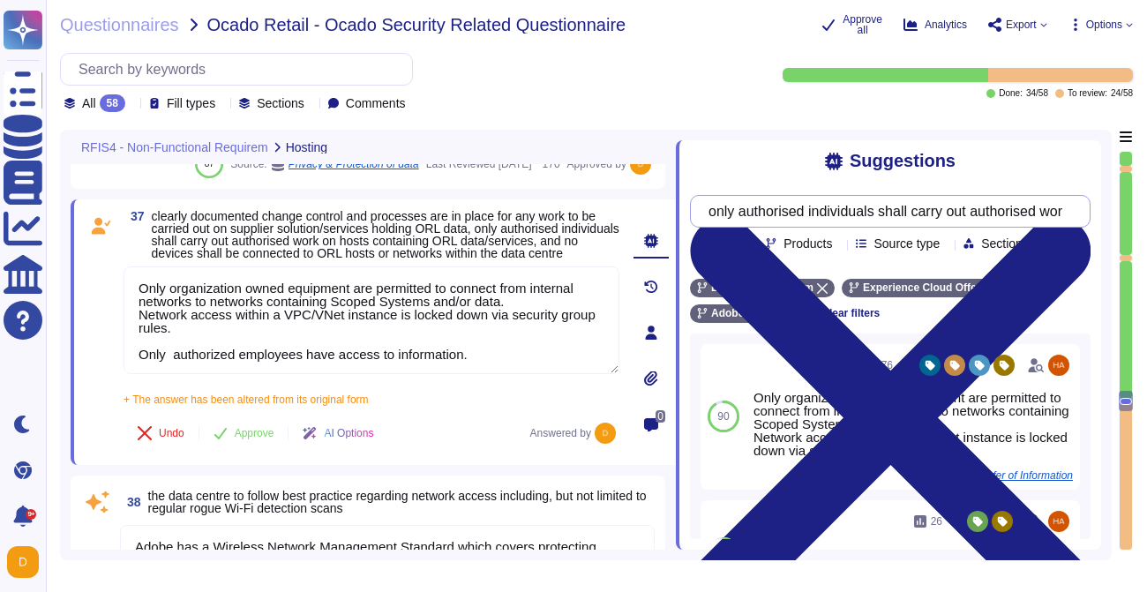
click at [799, 210] on input "only authorised individuals shall carry out authorised work on hosts containing…" at bounding box center [886, 211] width 372 height 31
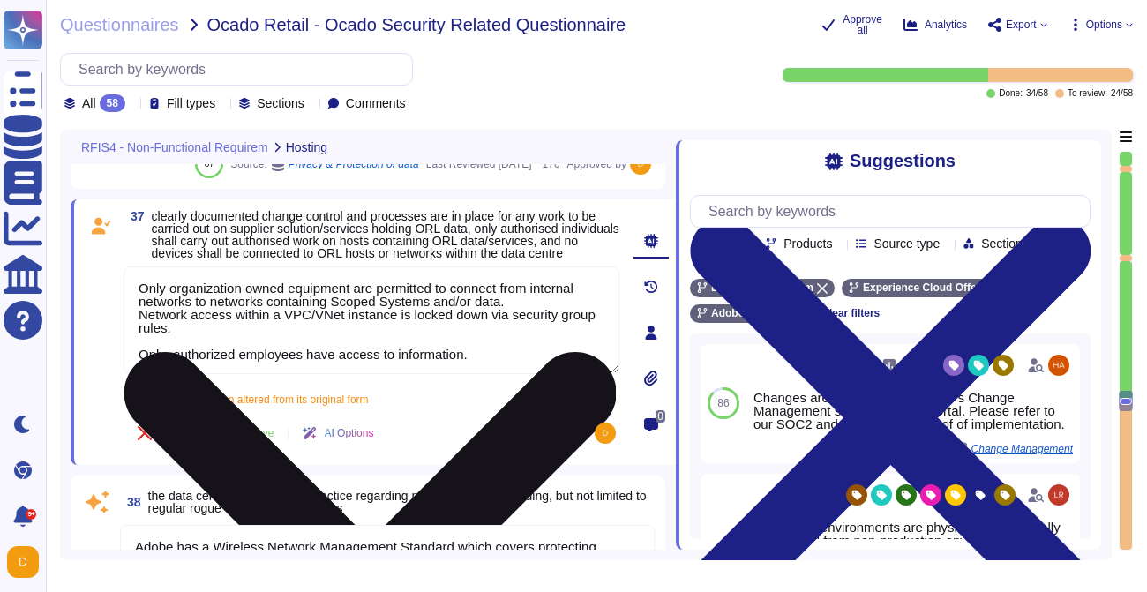
click at [435, 331] on textarea "Only organization owned equipment are permitted to connect from internal networ…" at bounding box center [372, 320] width 496 height 108
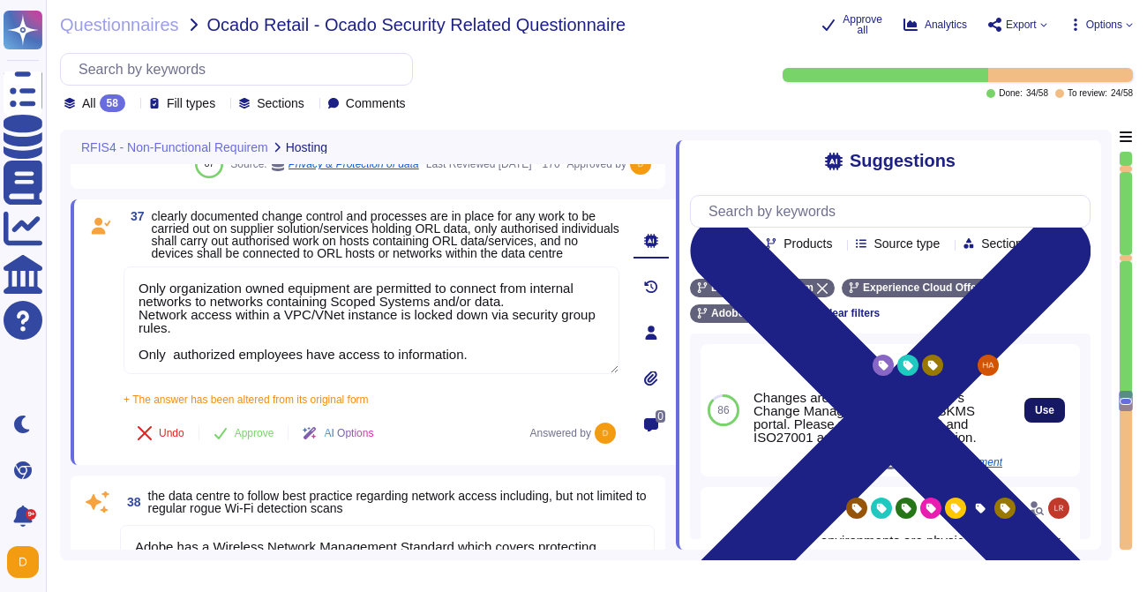
click at [1031, 406] on button "Use" at bounding box center [1044, 410] width 41 height 25
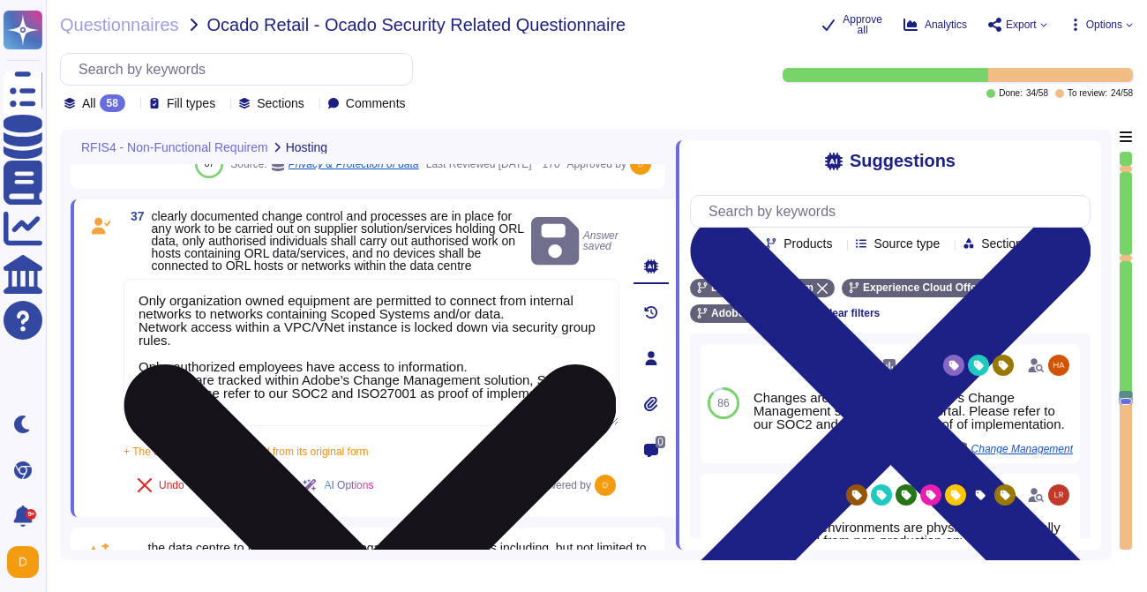
click at [484, 392] on textarea "Only organization owned equipment are permitted to connect from internal networ…" at bounding box center [372, 352] width 496 height 147
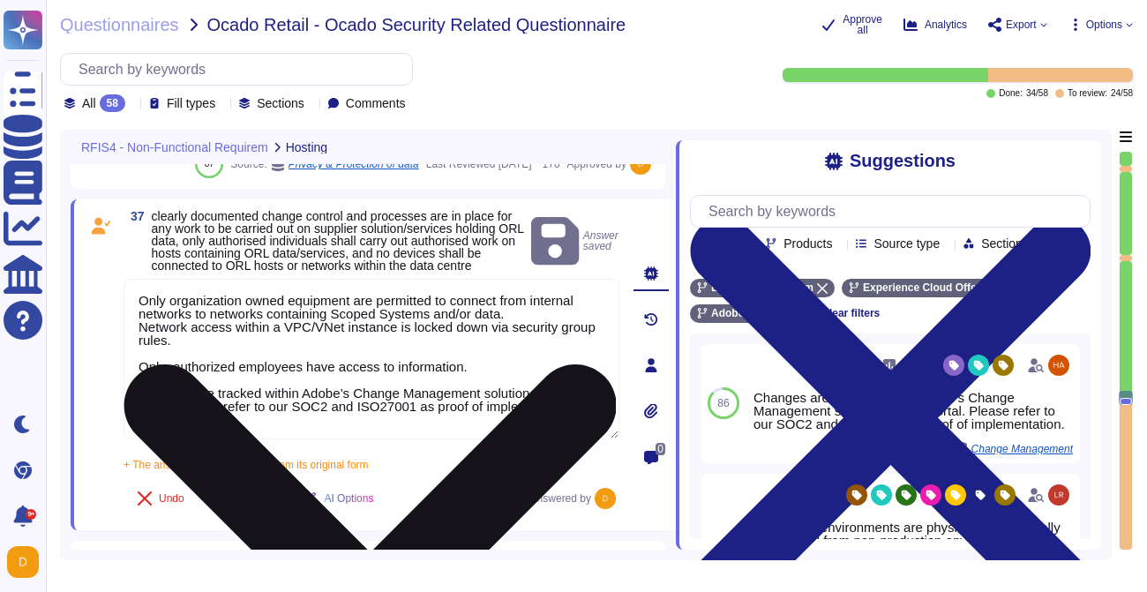
scroll to position [1, 0]
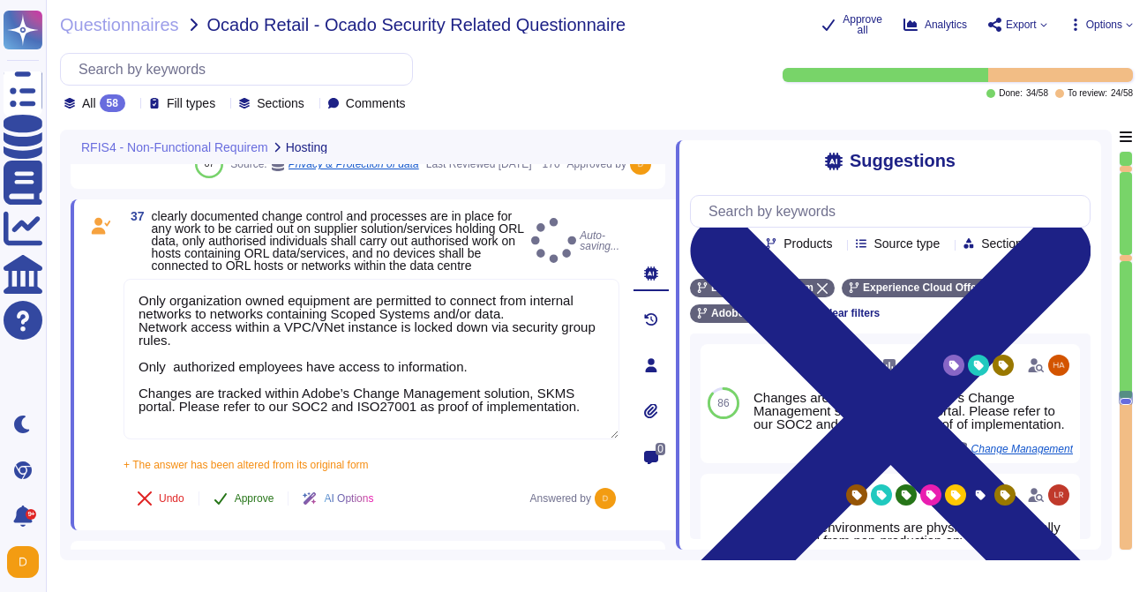
click at [251, 515] on button "Approve" at bounding box center [243, 498] width 89 height 35
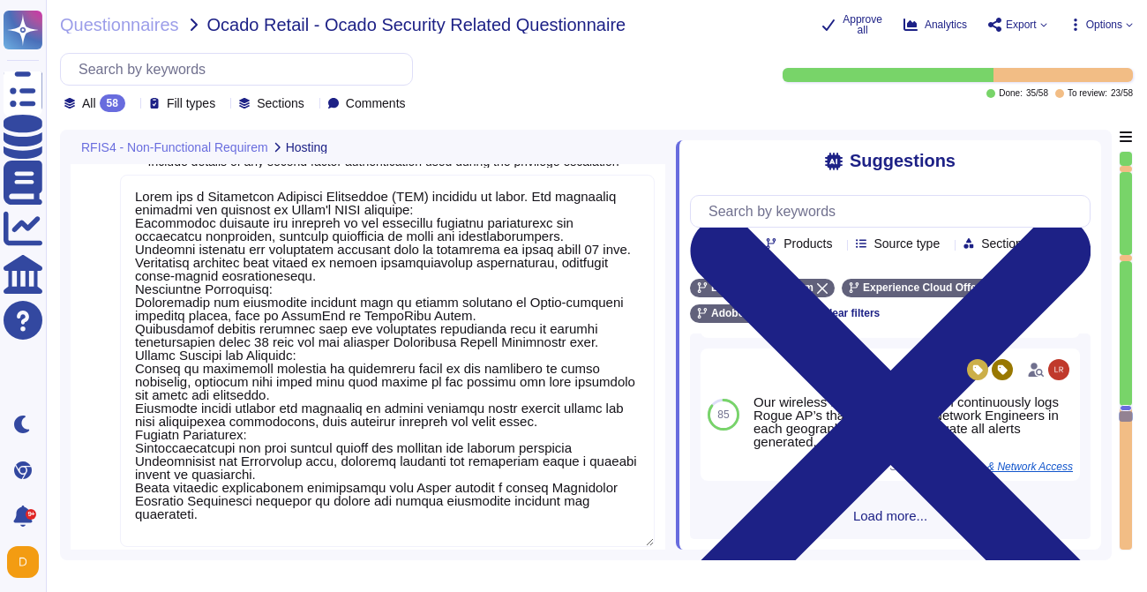
scroll to position [9489, 0]
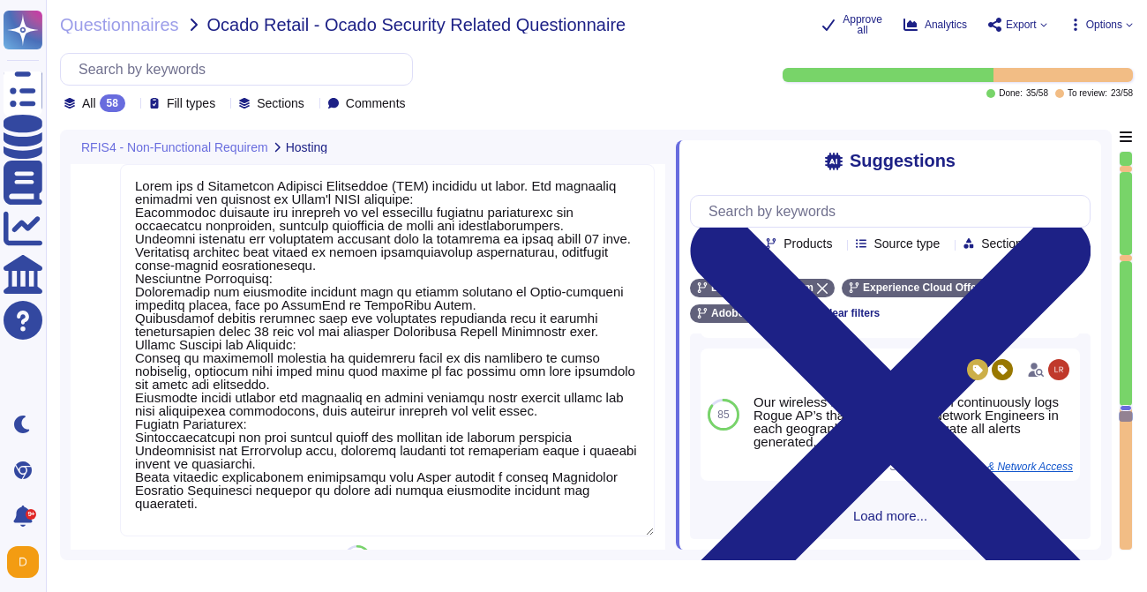
click at [468, 386] on textarea at bounding box center [387, 350] width 535 height 372
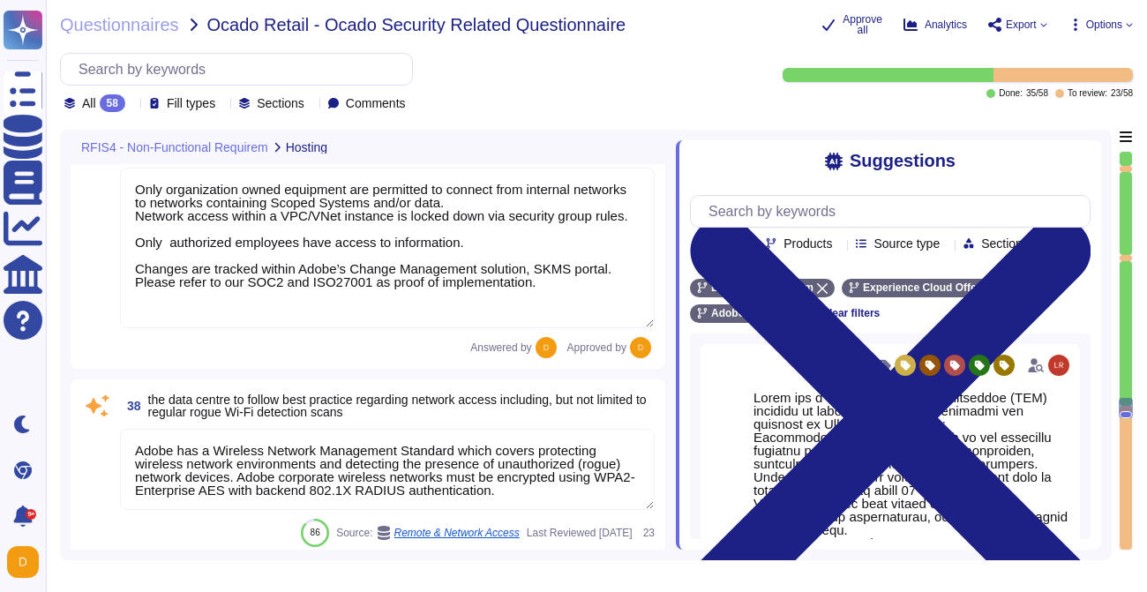
scroll to position [8920, 0]
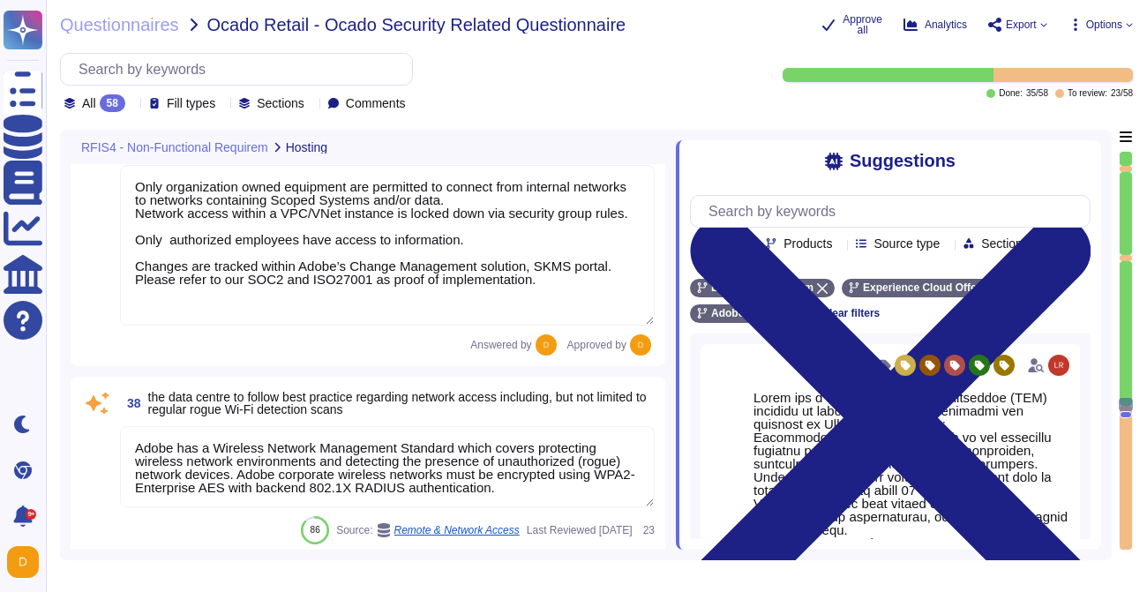
click at [323, 251] on textarea "Only organization owned equipment are permitted to connect from internal networ…" at bounding box center [387, 245] width 535 height 161
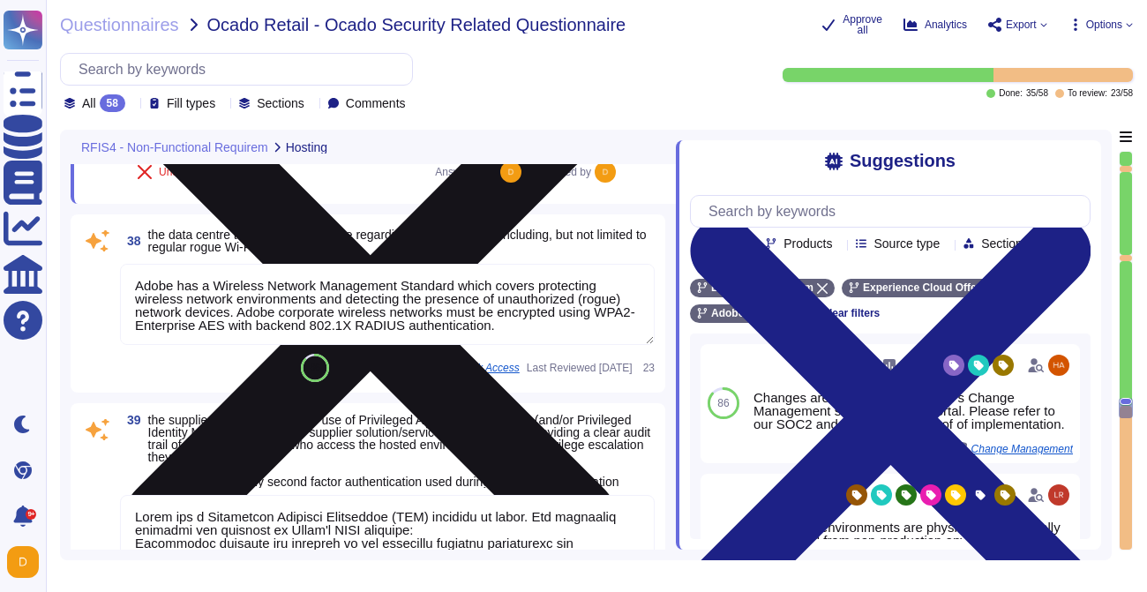
scroll to position [9131, 0]
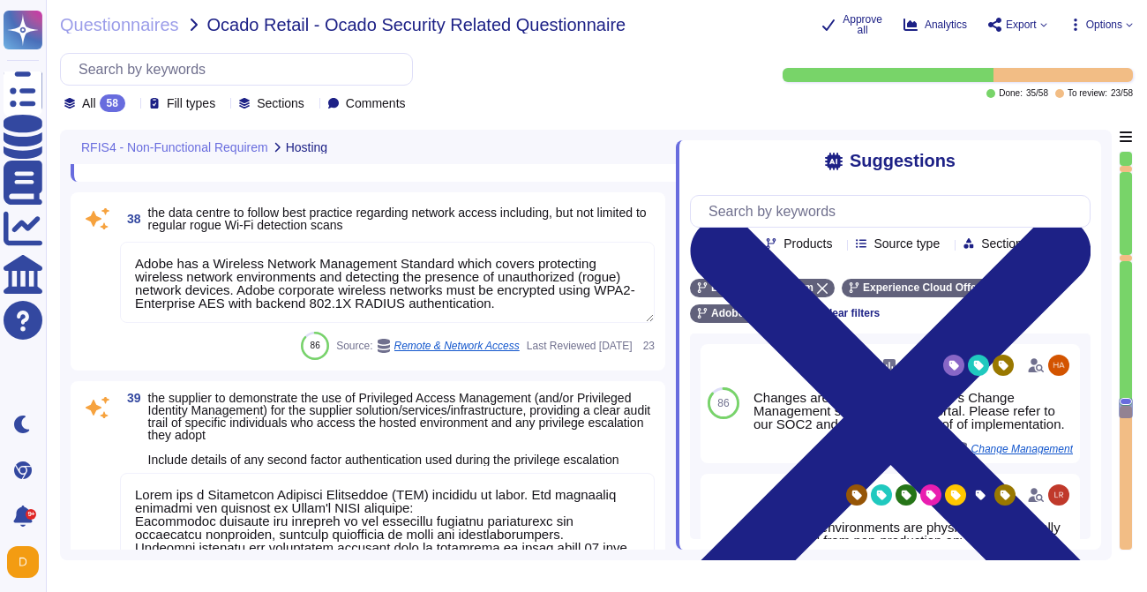
click at [253, 298] on textarea "Adobe has a Wireless Network Management Standard which covers protecting wirele…" at bounding box center [387, 282] width 535 height 81
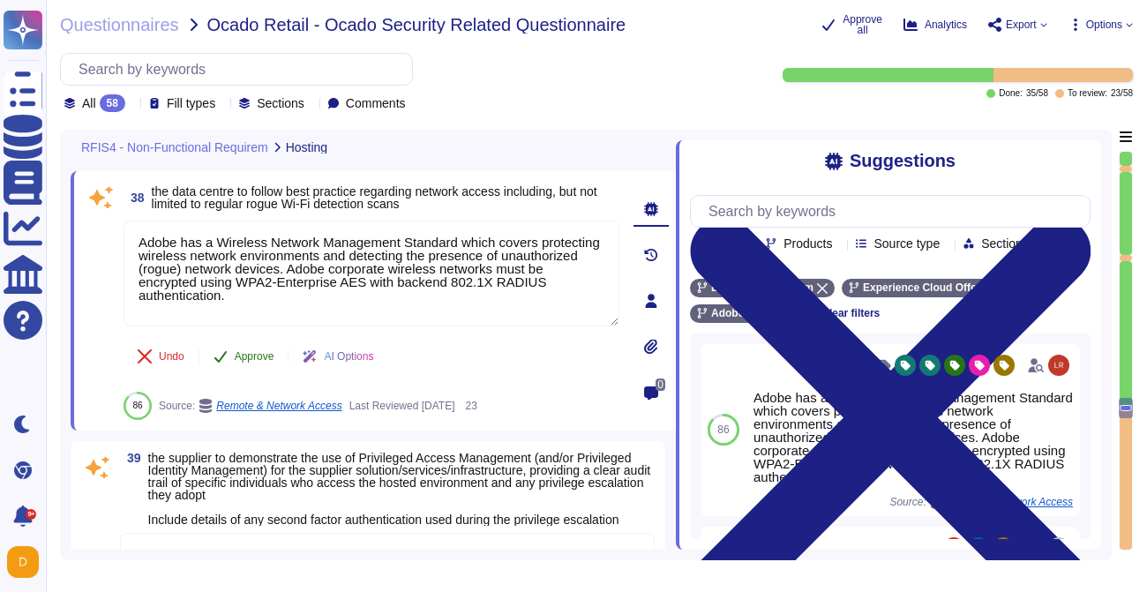
click at [224, 357] on icon at bounding box center [221, 356] width 14 height 14
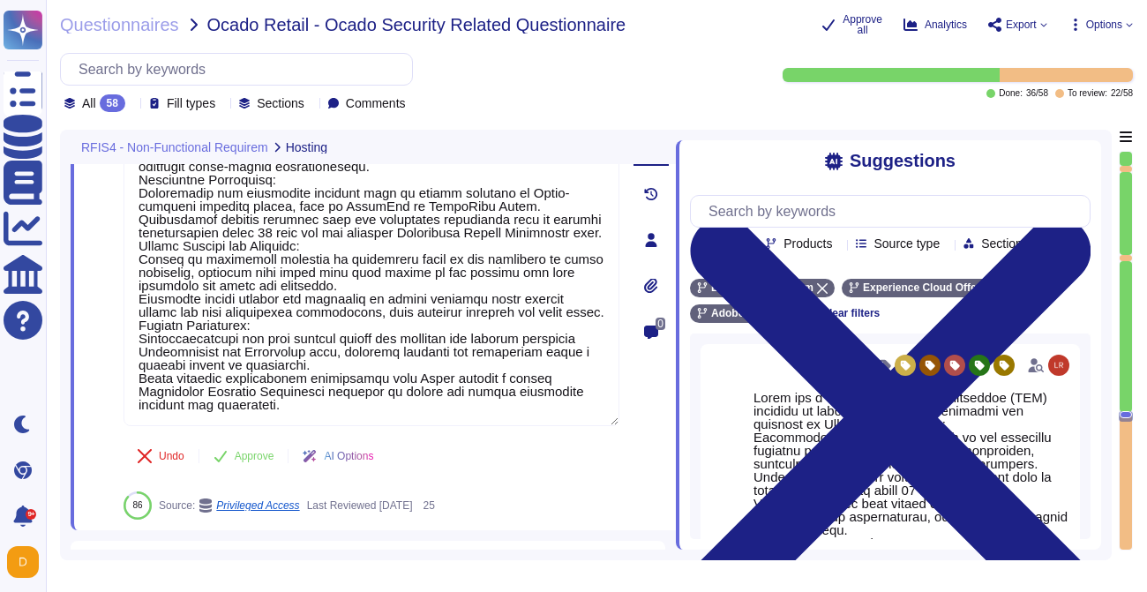
scroll to position [9558, 0]
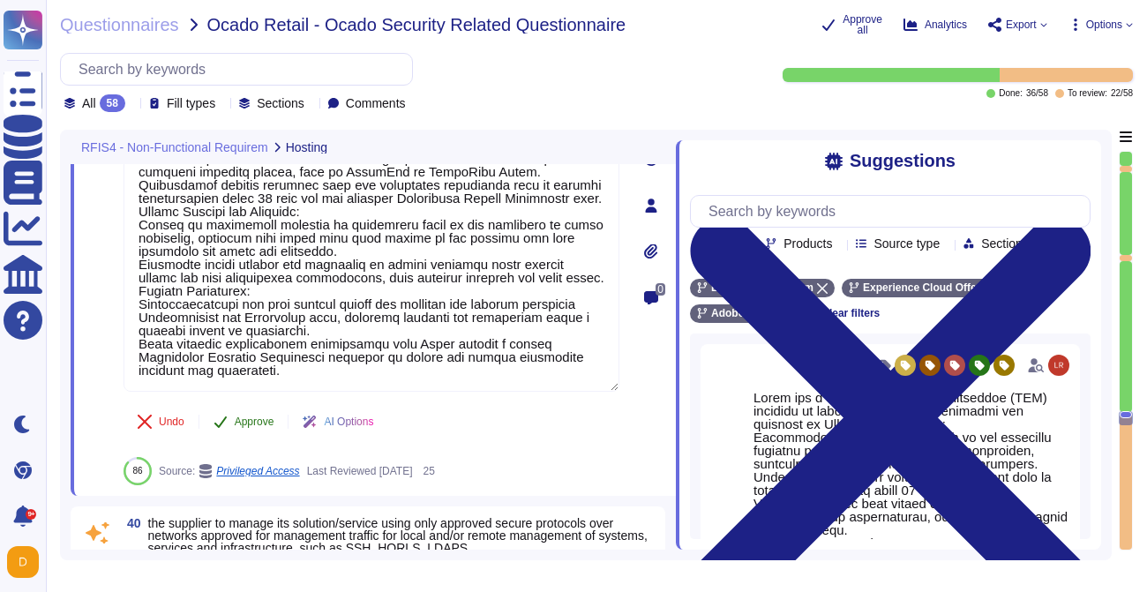
click at [241, 439] on button "Approve" at bounding box center [243, 421] width 89 height 35
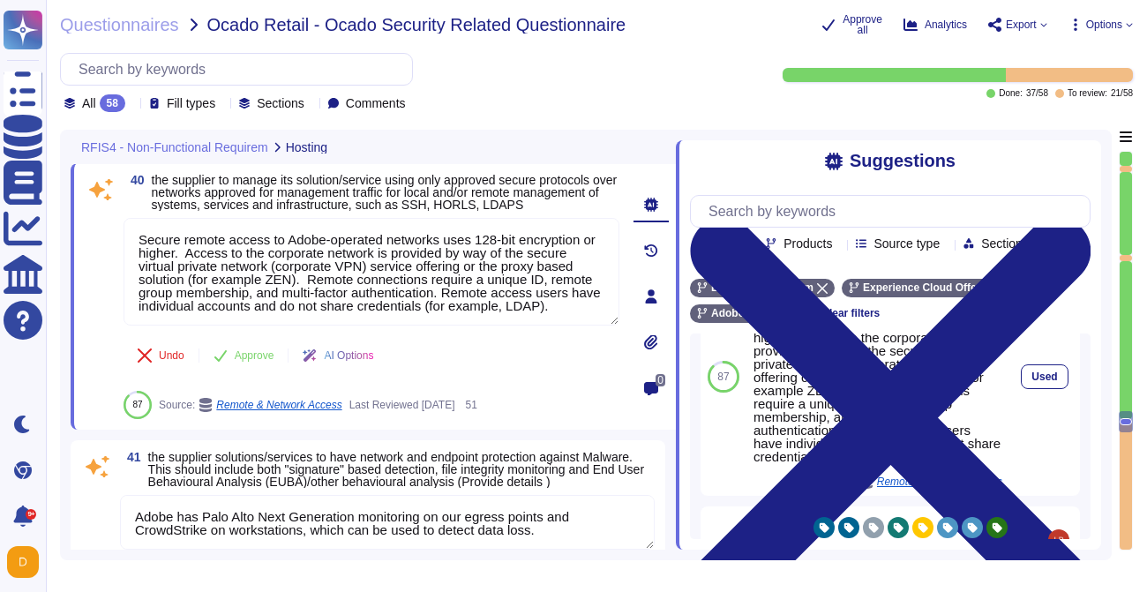
scroll to position [0, 0]
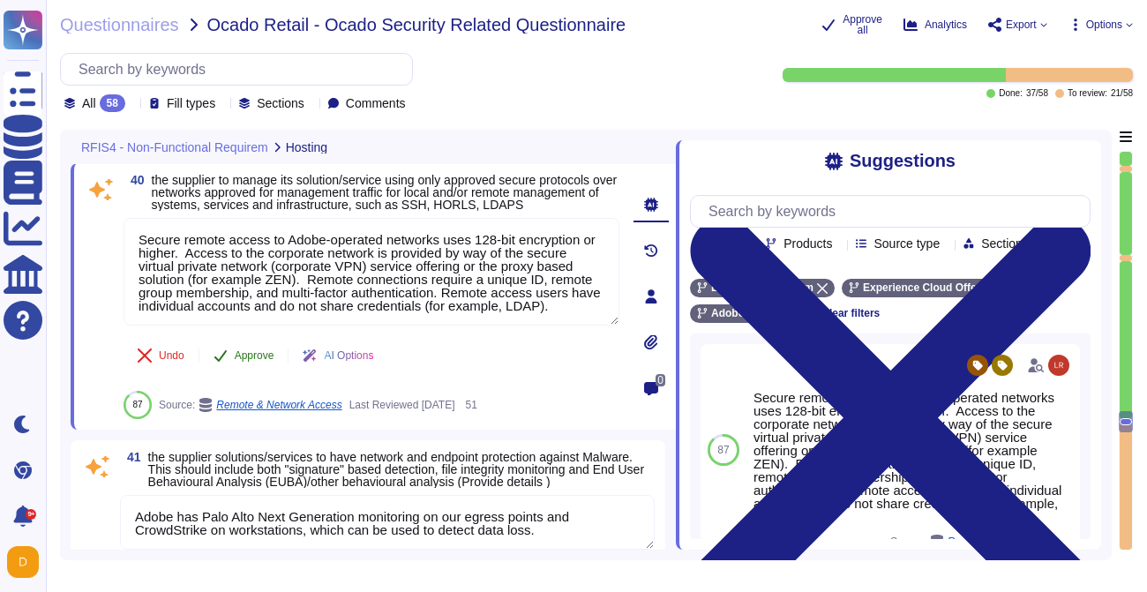
click at [256, 361] on span "Approve" at bounding box center [255, 355] width 40 height 11
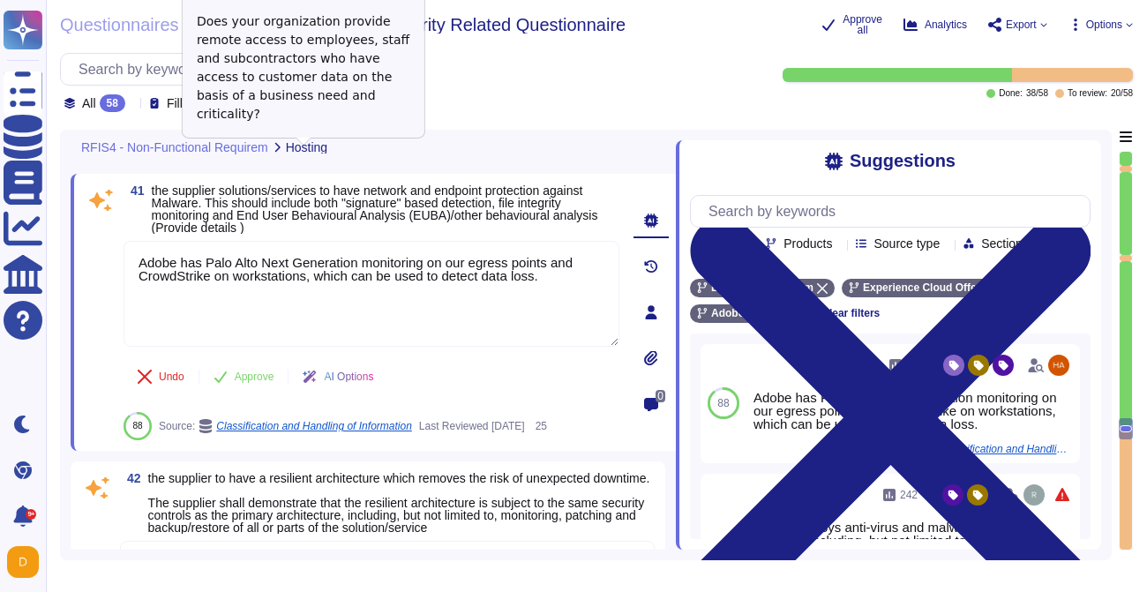
scroll to position [10058, 0]
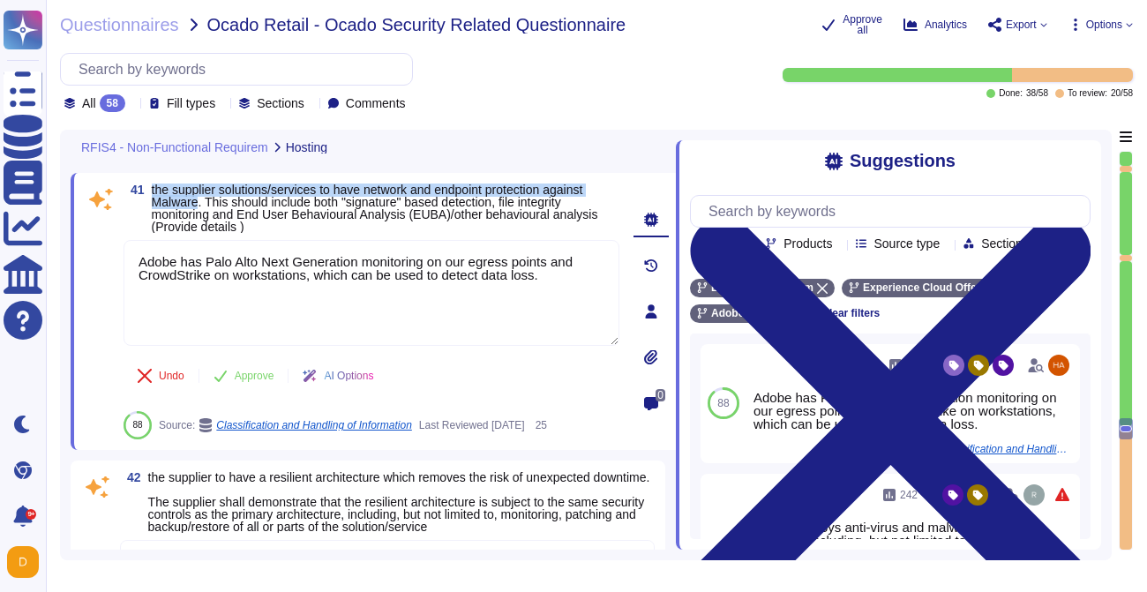
drag, startPoint x: 154, startPoint y: 199, endPoint x: 199, endPoint y: 211, distance: 47.3
click at [200, 212] on span "the supplier solutions/services to have network and endpoint protection against…" at bounding box center [375, 208] width 447 height 51
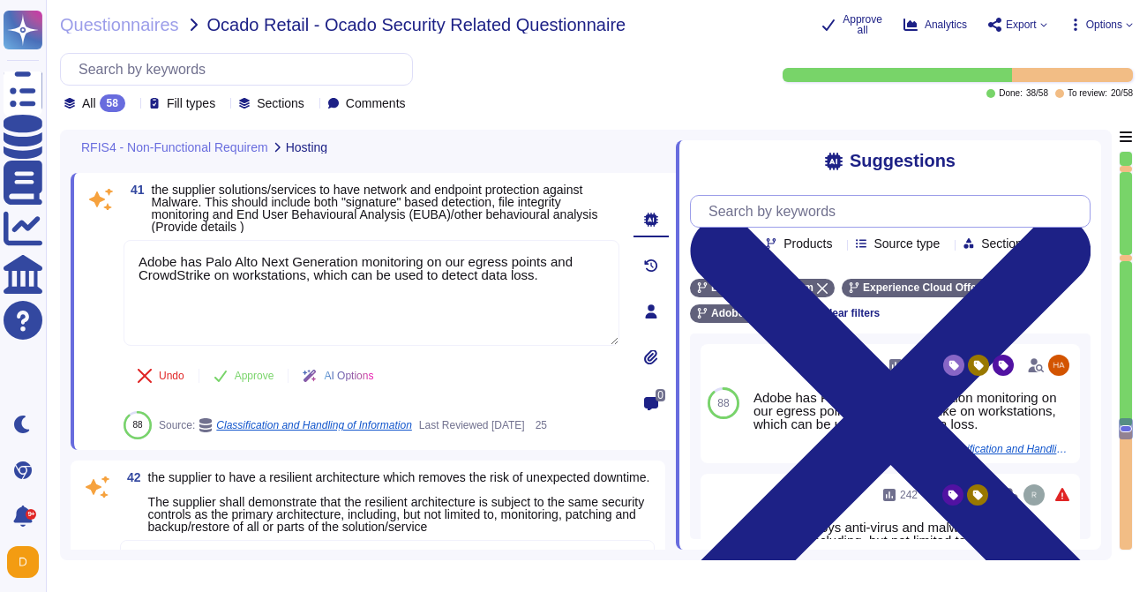
click at [767, 222] on input "text" at bounding box center [895, 211] width 390 height 31
paste input "the supplier solutions/services to have network and endpoint protection against…"
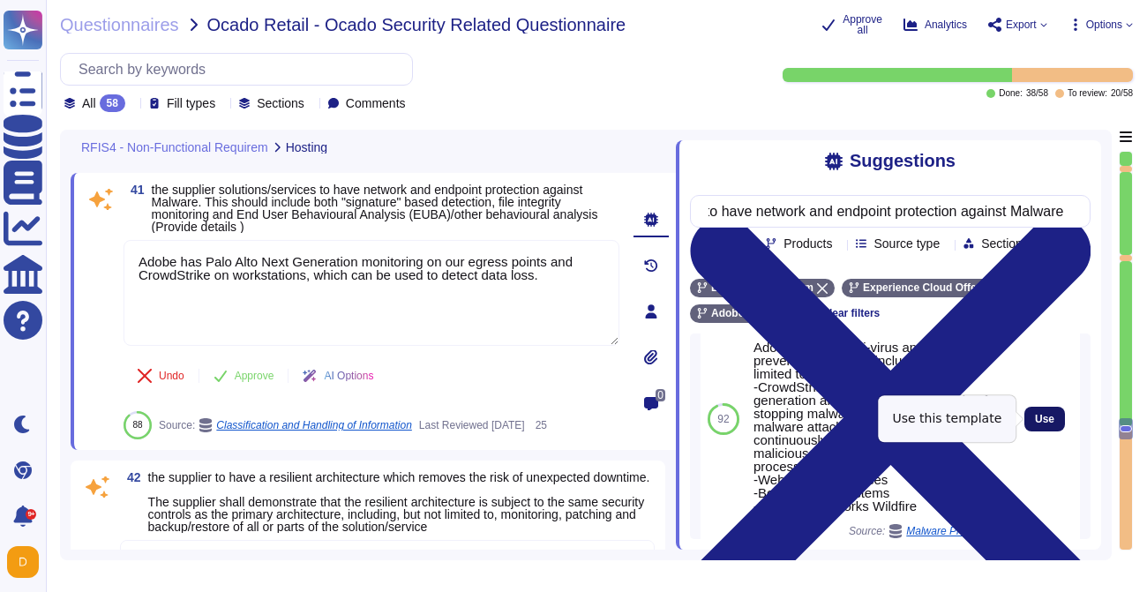
scroll to position [0, 0]
click at [1045, 422] on span "Use" at bounding box center [1044, 419] width 19 height 11
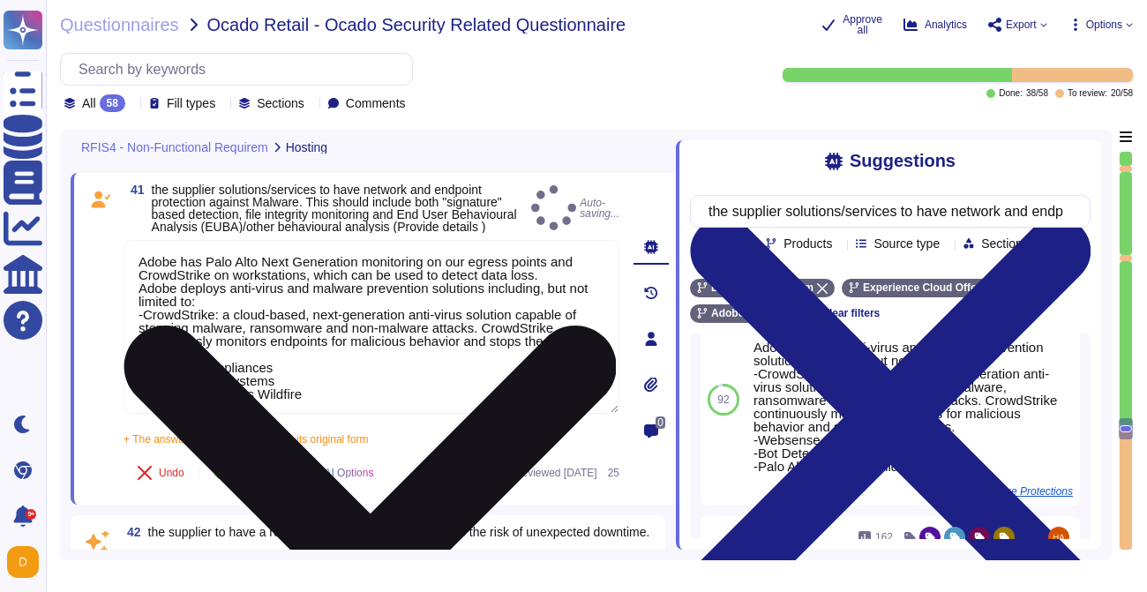
scroll to position [31, 0]
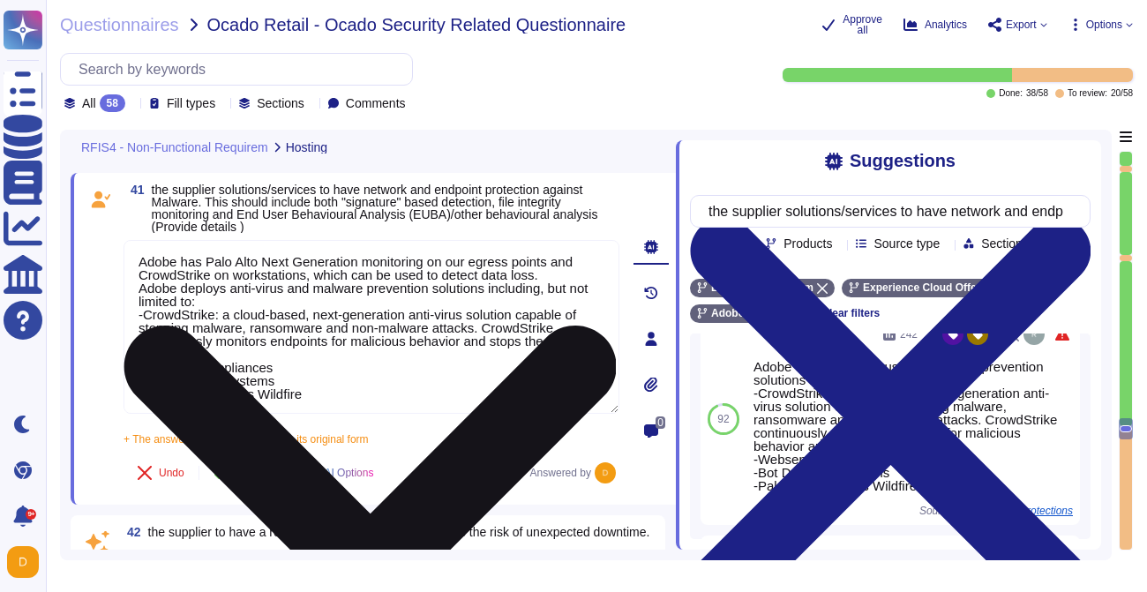
drag, startPoint x: 139, startPoint y: 283, endPoint x: 513, endPoint y: 276, distance: 374.2
click at [513, 276] on textarea "Adobe has Palo Alto Next Generation monitoring on our egress points and CrowdSt…" at bounding box center [372, 327] width 496 height 174
drag, startPoint x: 555, startPoint y: 286, endPoint x: 140, endPoint y: 266, distance: 415.2
click at [140, 266] on textarea "Adobe has Palo Alto Next Generation monitoring on our egress points and CrowdSt…" at bounding box center [372, 327] width 496 height 174
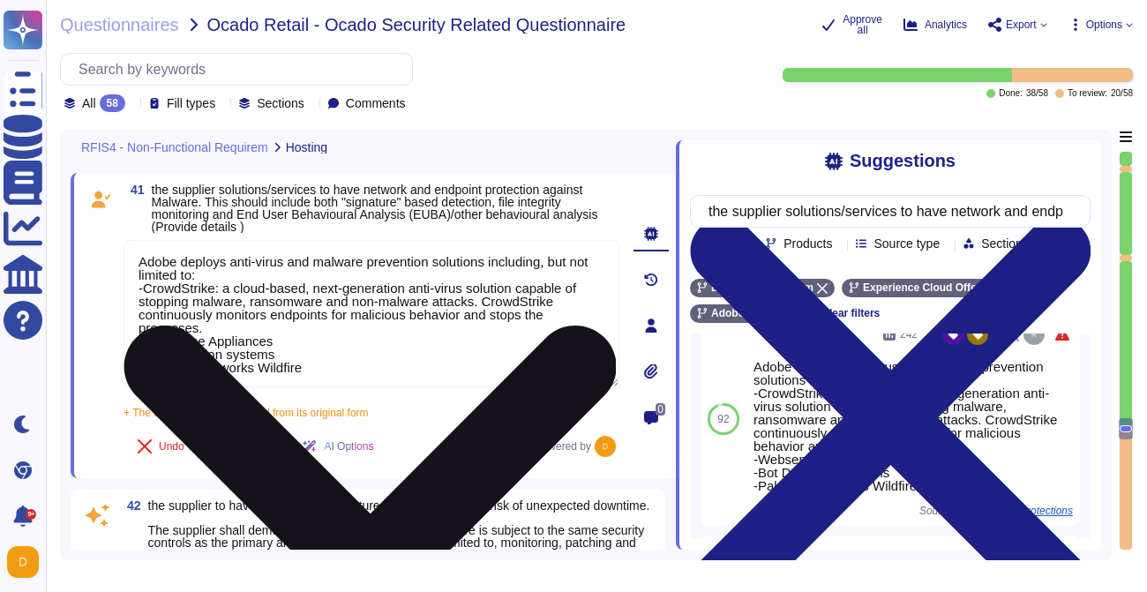
scroll to position [1, 0]
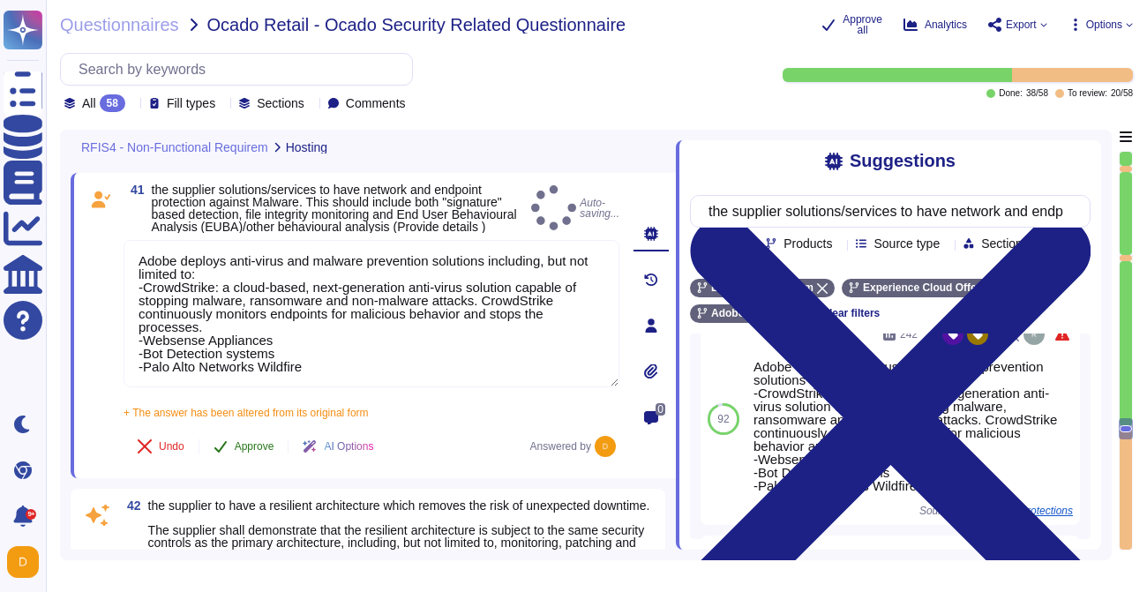
click at [252, 452] on button "Approve" at bounding box center [243, 446] width 89 height 35
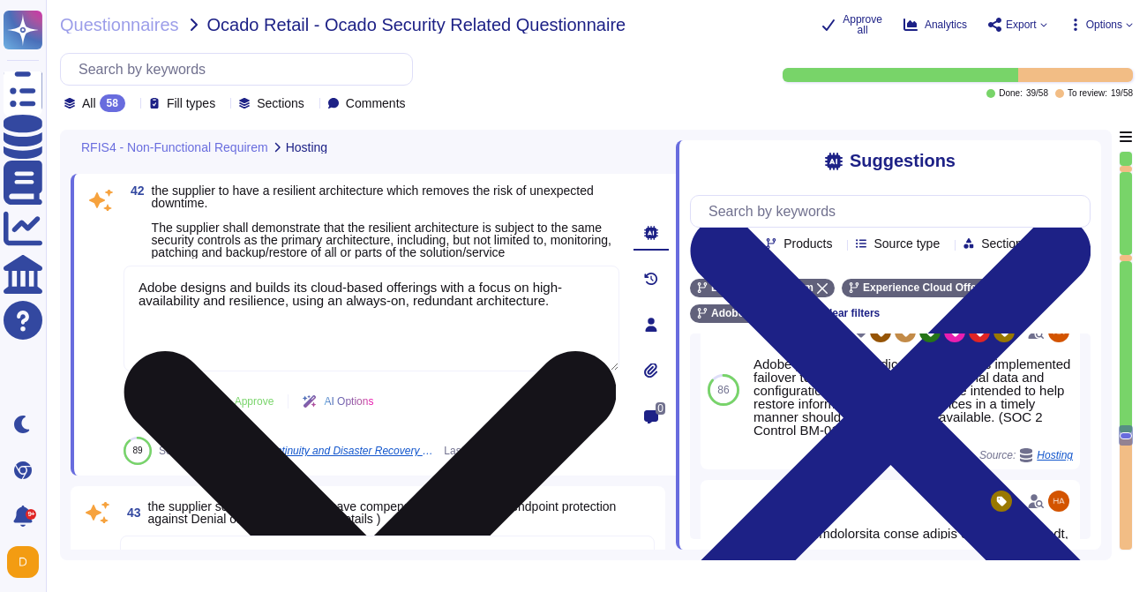
scroll to position [138, 0]
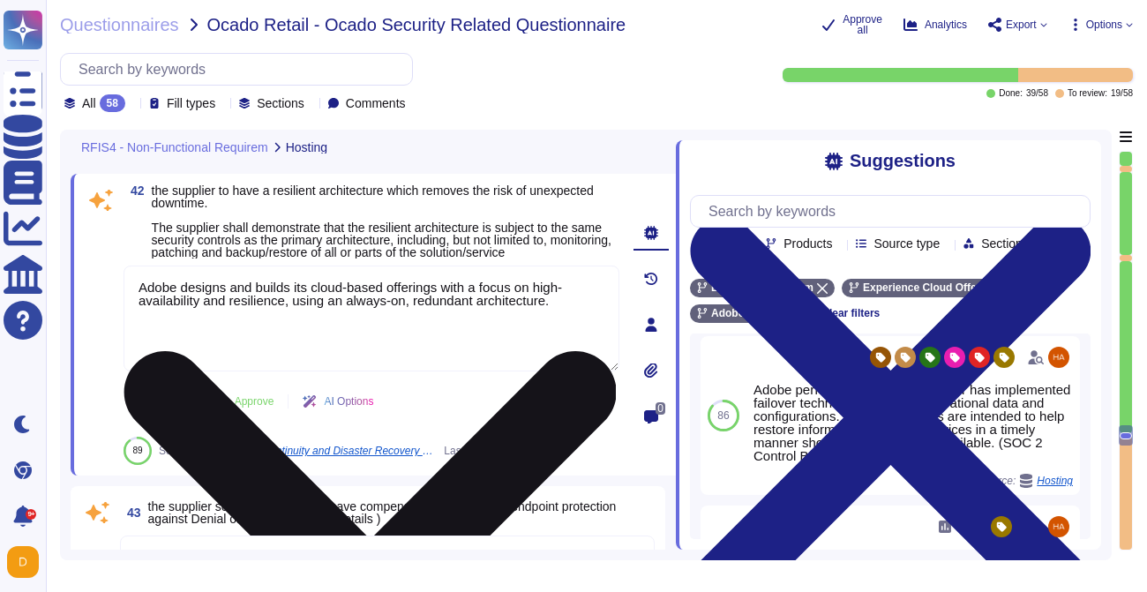
click at [570, 318] on textarea "Adobe designs and builds its cloud-based offerings with a focus on high-availab…" at bounding box center [372, 319] width 496 height 106
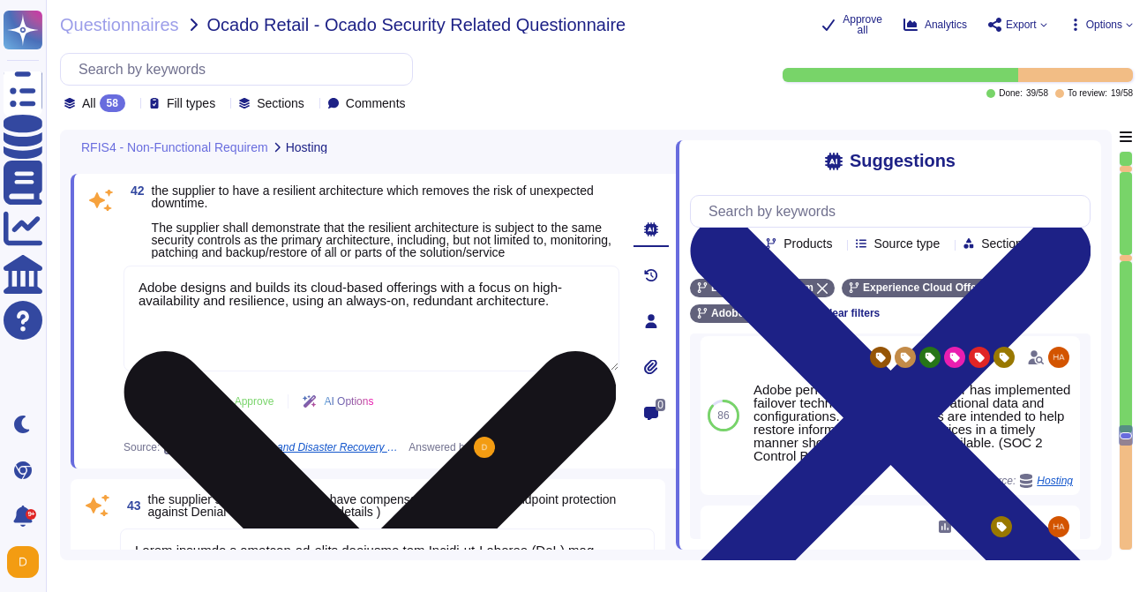
click at [560, 315] on textarea "Adobe designs and builds its cloud-based offerings with a focus on high-availab…" at bounding box center [372, 319] width 496 height 106
paste textarea ""AEP is hosted in data centers across the globe. Collected customer data is sto…"
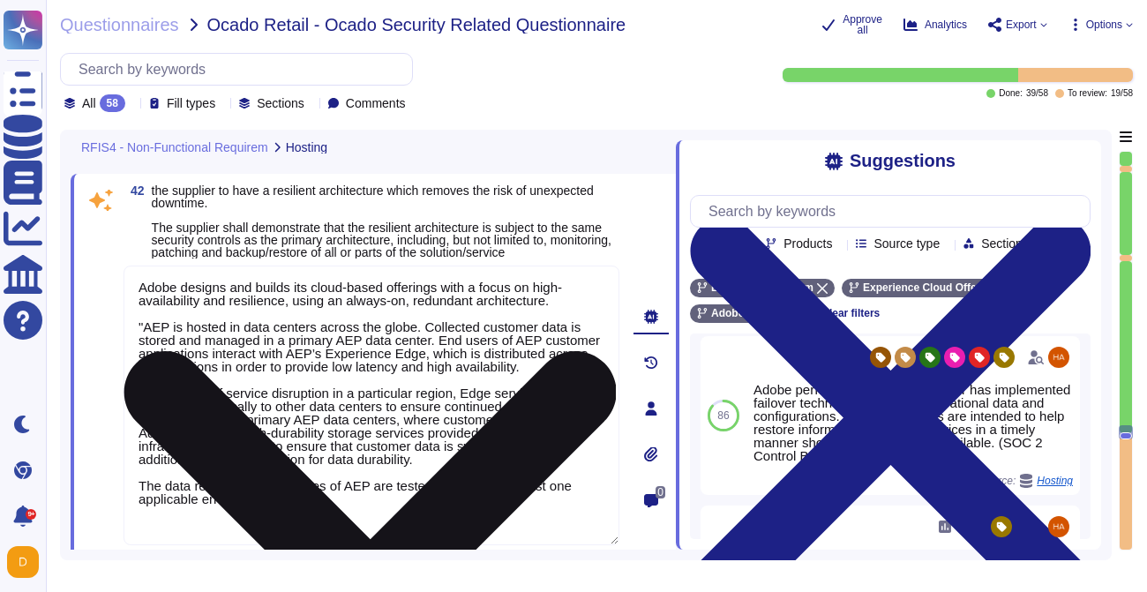
click at [143, 337] on textarea "Adobe designs and builds its cloud-based offerings with a focus on high-availab…" at bounding box center [372, 406] width 496 height 280
click at [289, 521] on textarea "Adobe designs and builds its cloud-based offerings with a focus on high-availab…" at bounding box center [372, 406] width 496 height 280
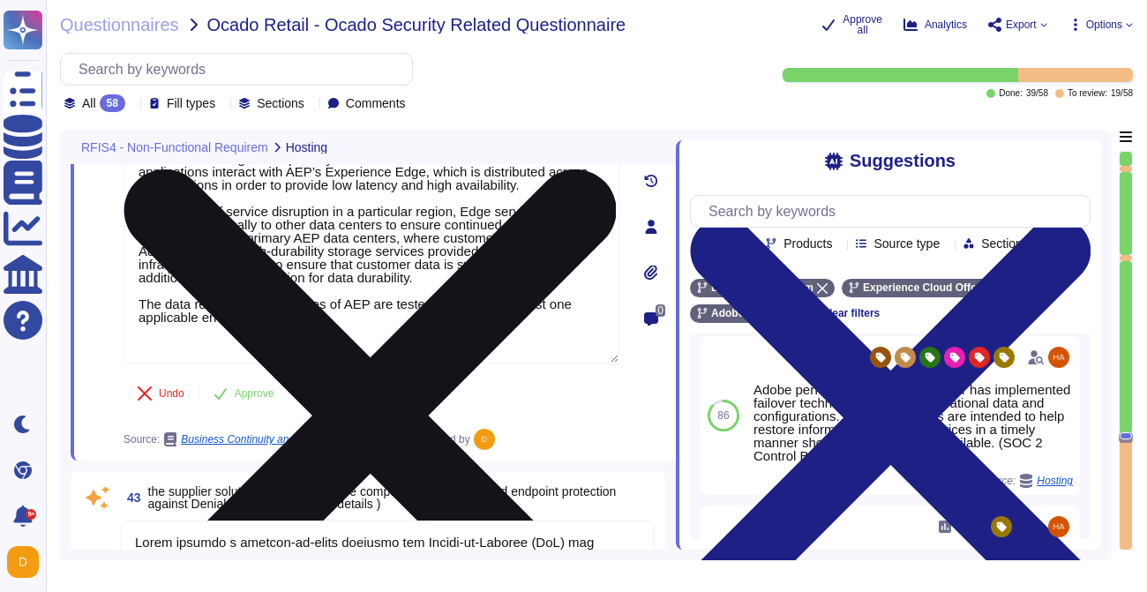
scroll to position [10497, 0]
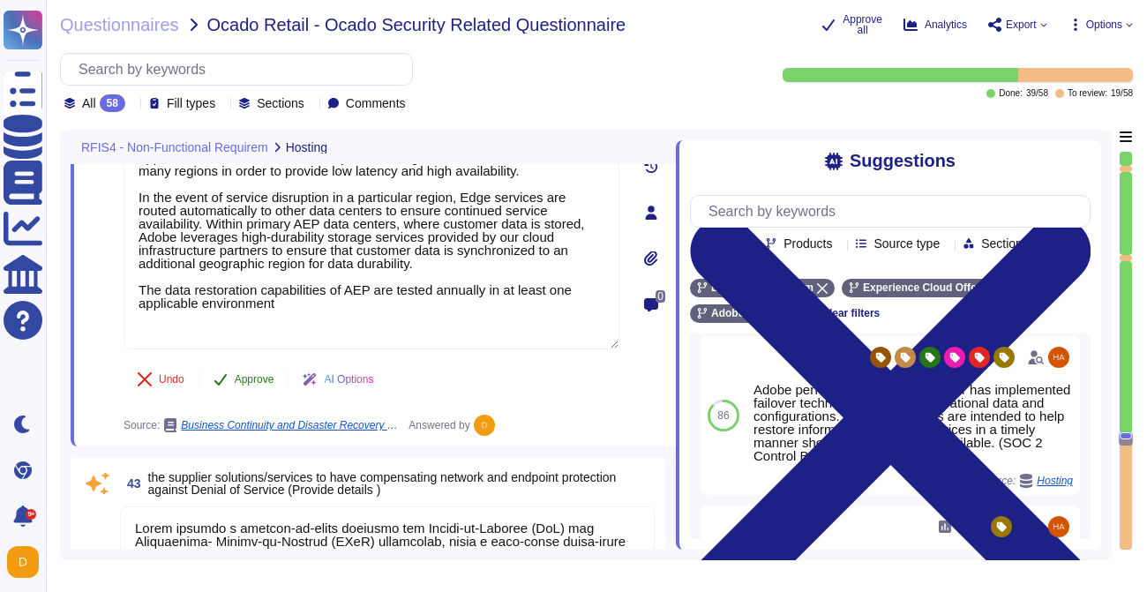
click at [231, 391] on div "42 the supplier to have a resilient architecture which removes the risk of unex…" at bounding box center [352, 212] width 535 height 447
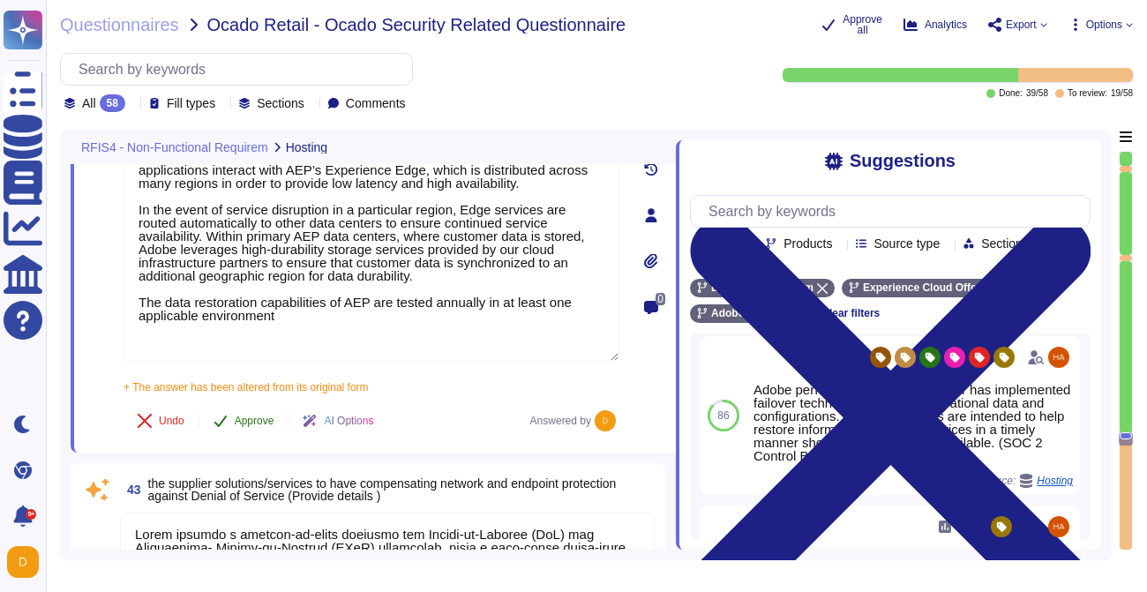
click at [239, 426] on span "Approve" at bounding box center [255, 421] width 40 height 11
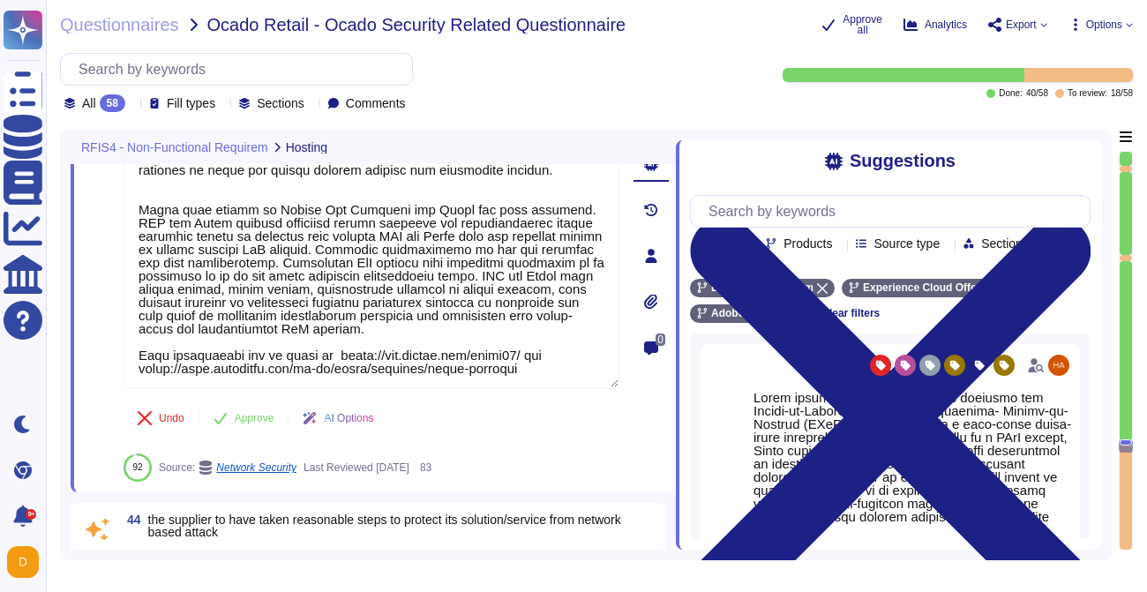
scroll to position [10887, 0]
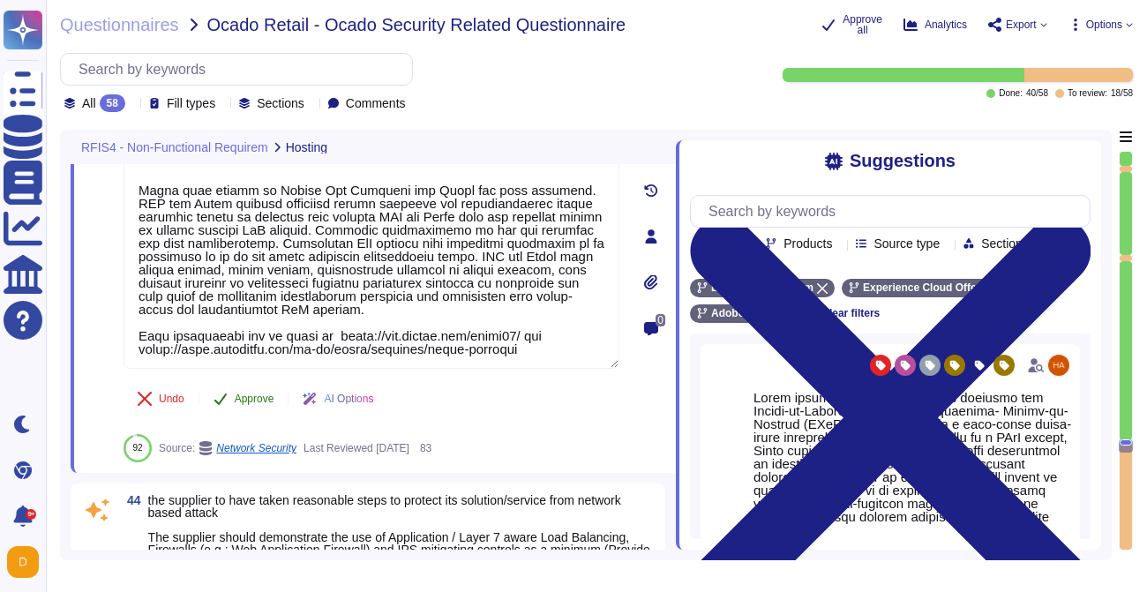
click at [249, 404] on span "Approve" at bounding box center [255, 399] width 40 height 11
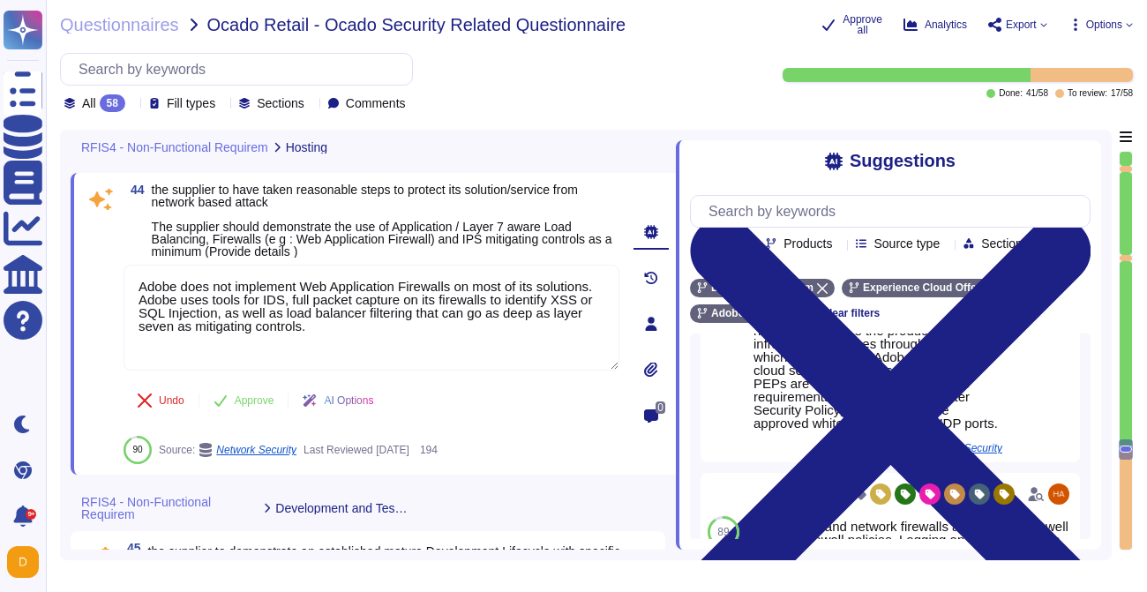
scroll to position [484, 0]
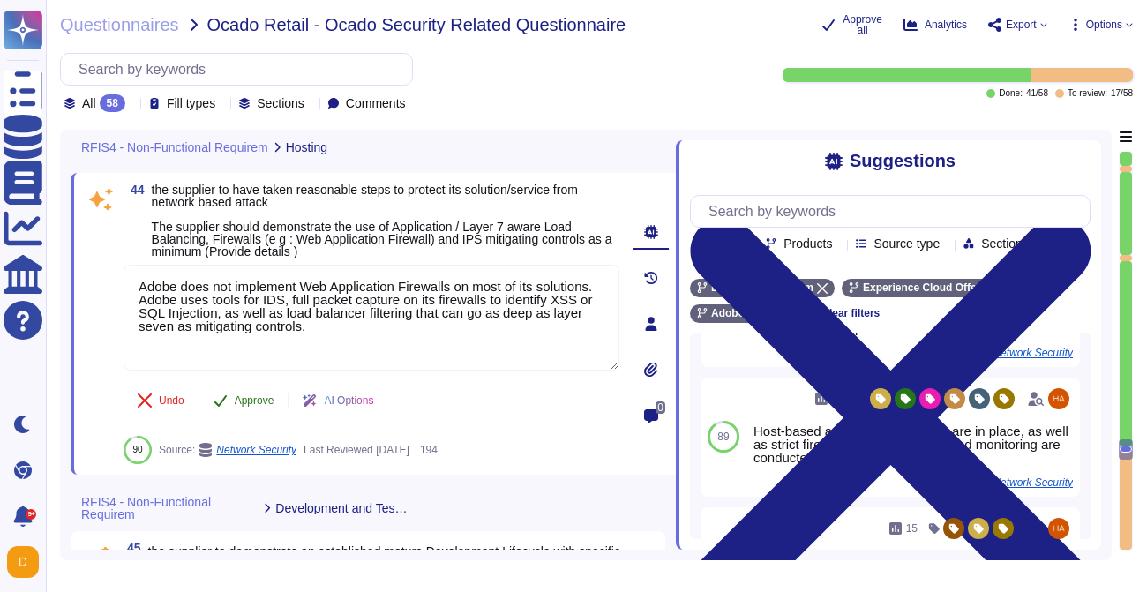
click at [236, 406] on span "Approve" at bounding box center [255, 400] width 40 height 11
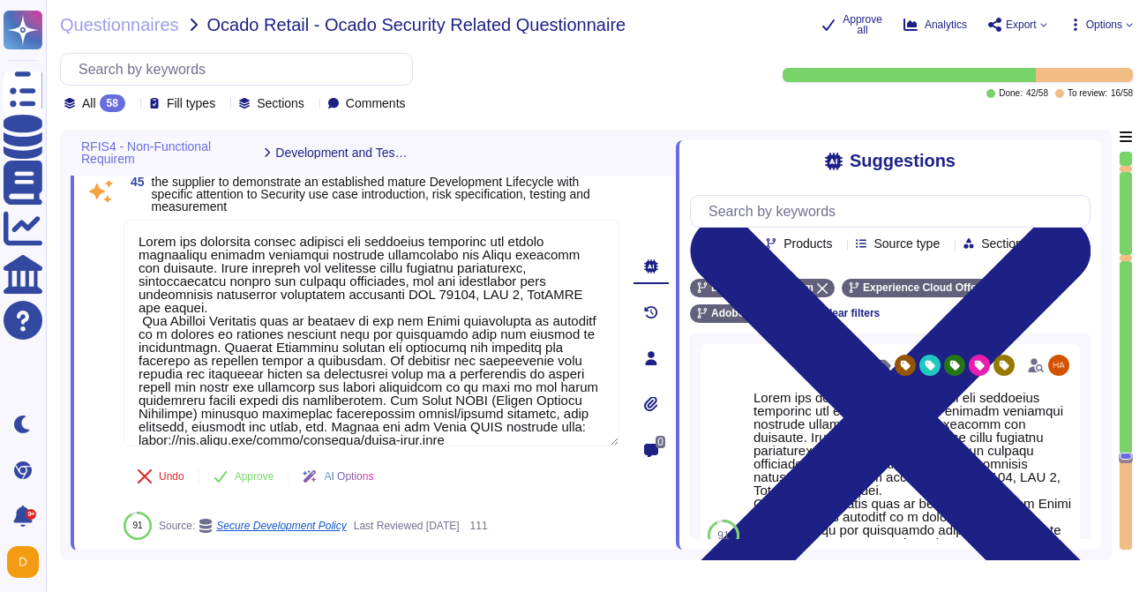
scroll to position [11400, 0]
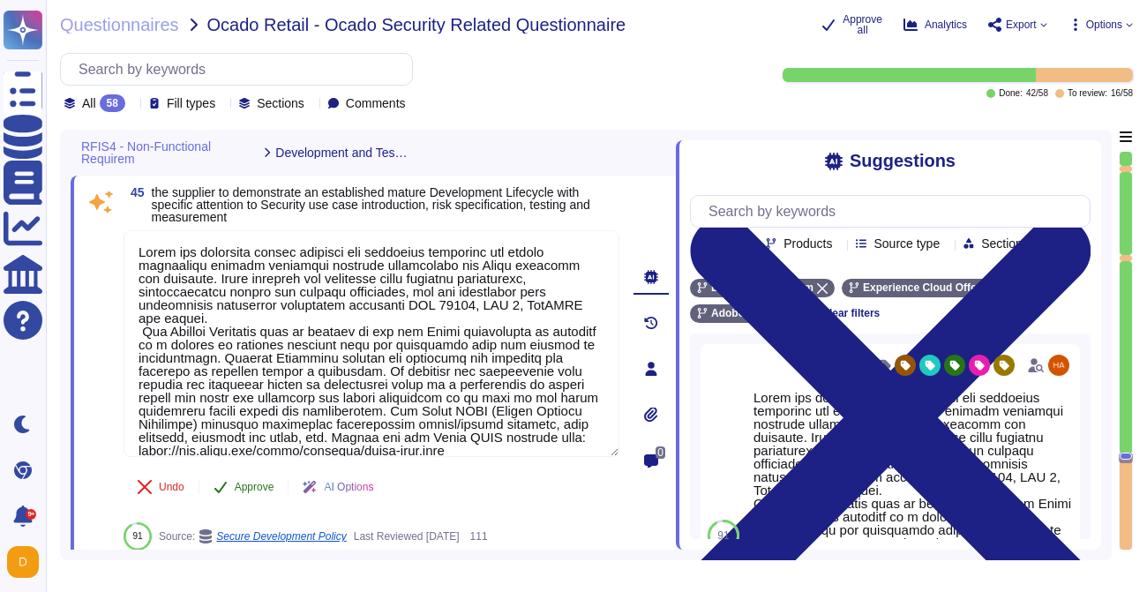
click at [232, 480] on button "Approve" at bounding box center [243, 486] width 89 height 35
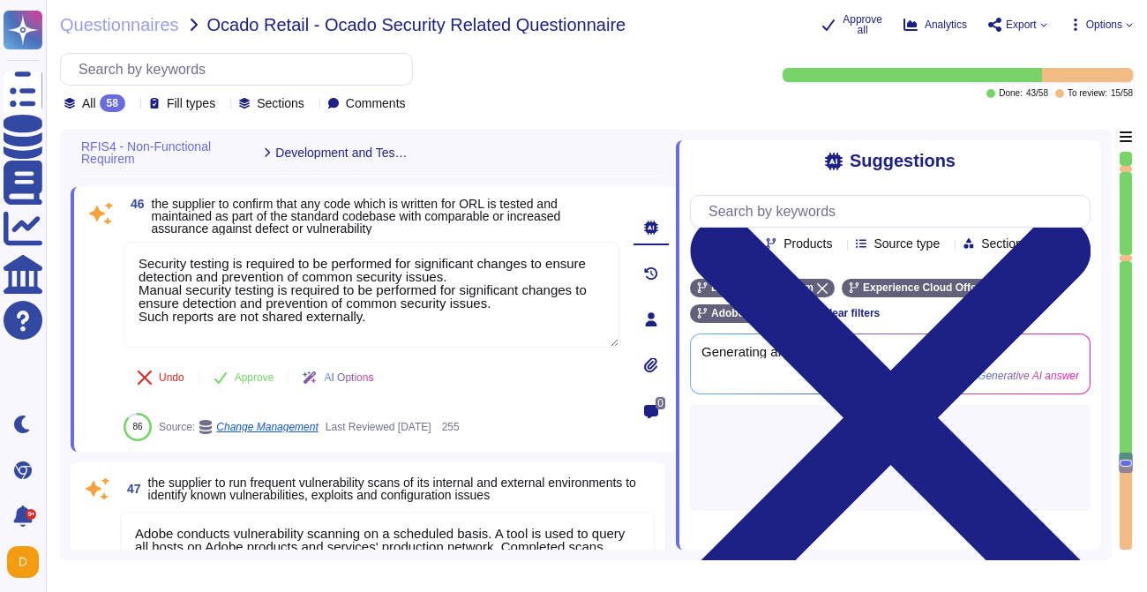
scroll to position [11728, 0]
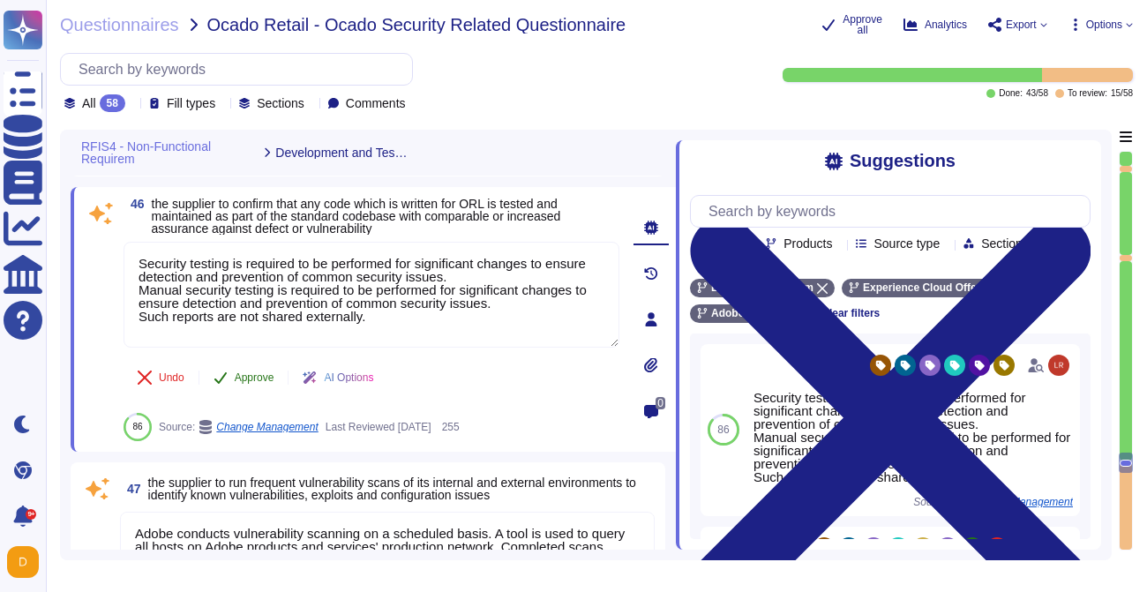
click at [246, 380] on span "Approve" at bounding box center [255, 377] width 40 height 11
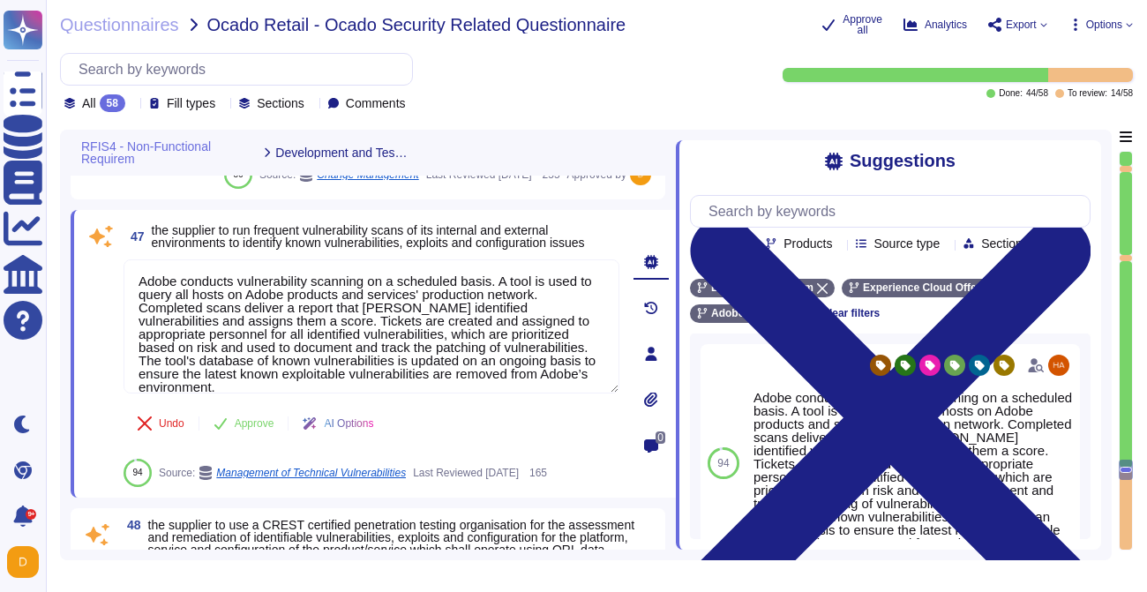
scroll to position [11926, 0]
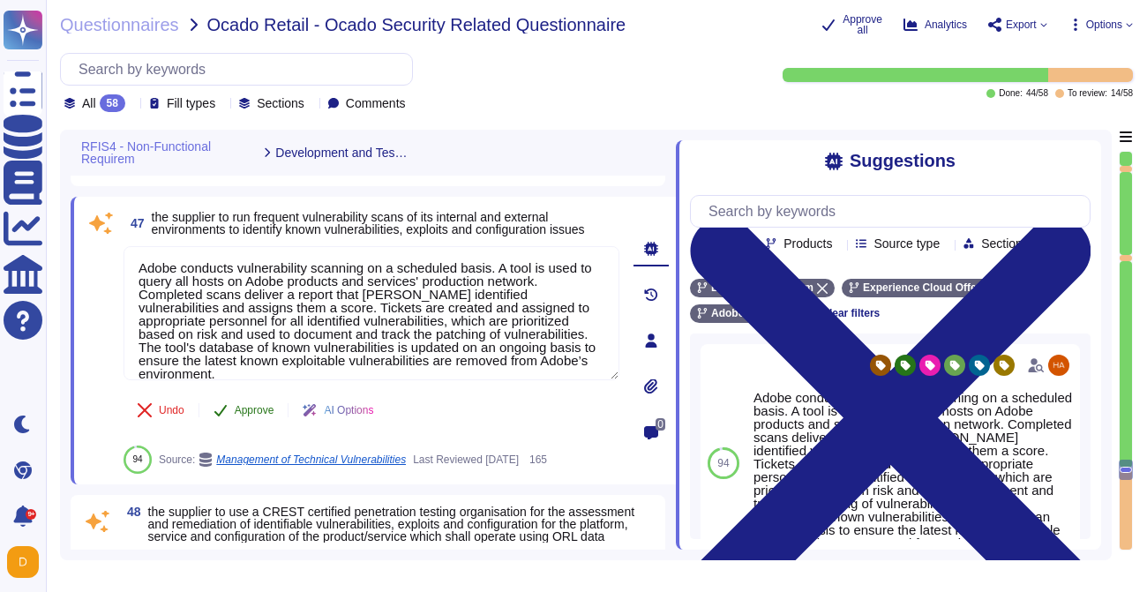
click at [246, 408] on span "Approve" at bounding box center [255, 410] width 40 height 11
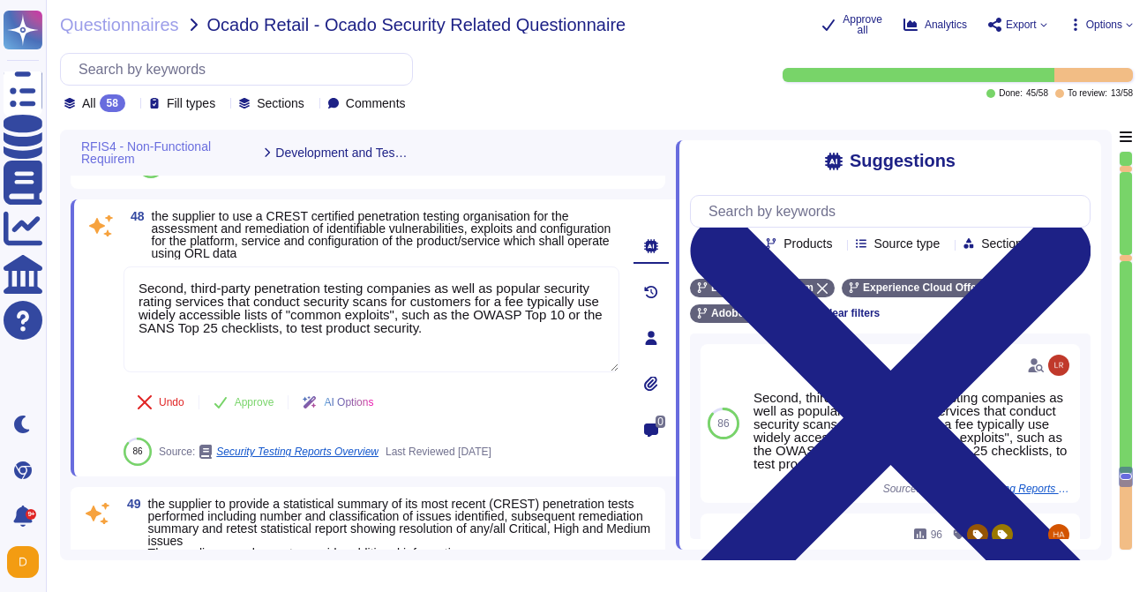
scroll to position [12176, 0]
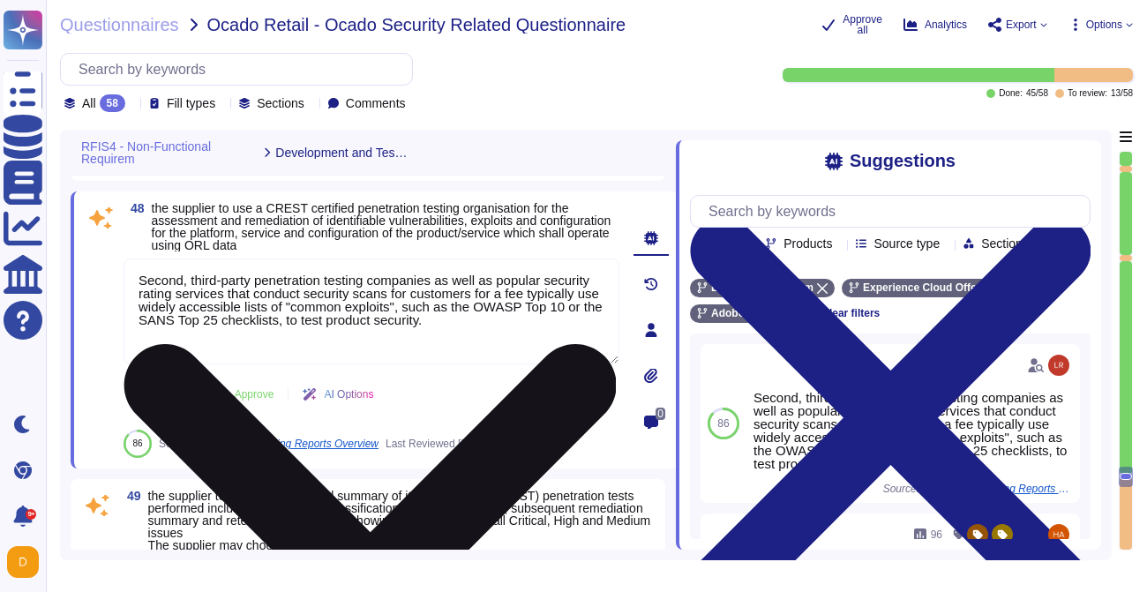
click at [275, 330] on textarea "Second, third-party penetration testing companies as well as popular security r…" at bounding box center [372, 312] width 496 height 106
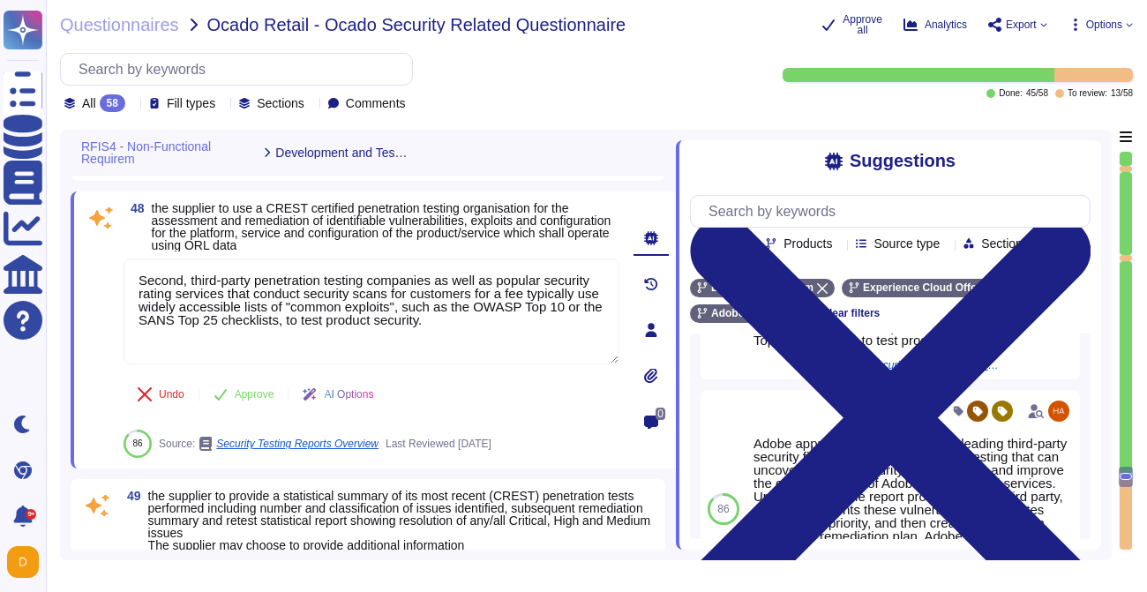
scroll to position [195, 0]
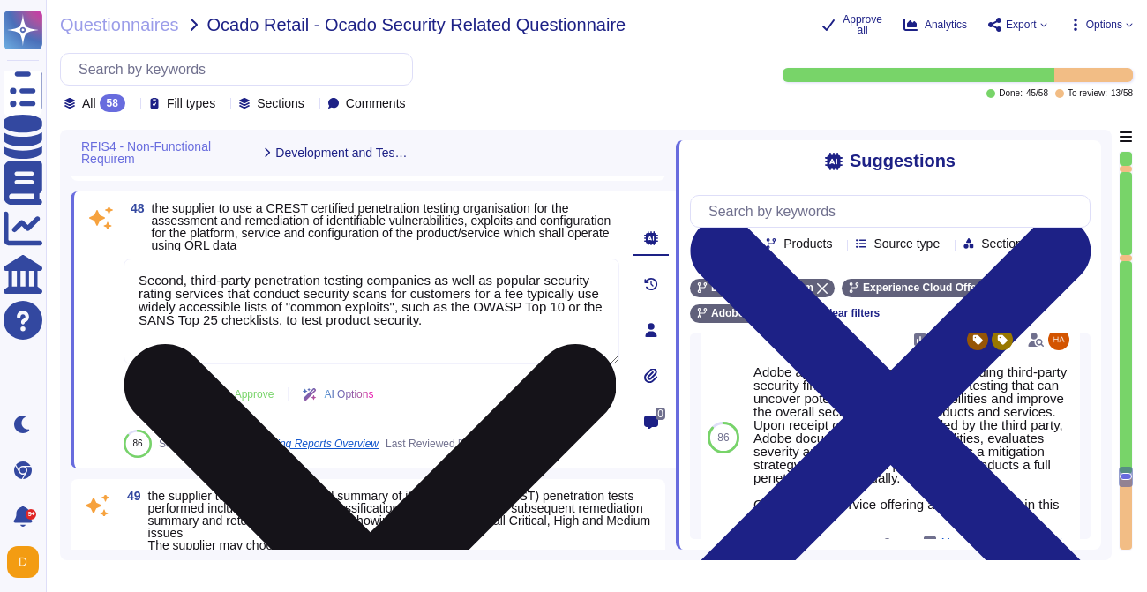
click at [412, 322] on textarea "Second, third-party penetration testing companies as well as popular security r…" at bounding box center [372, 312] width 496 height 106
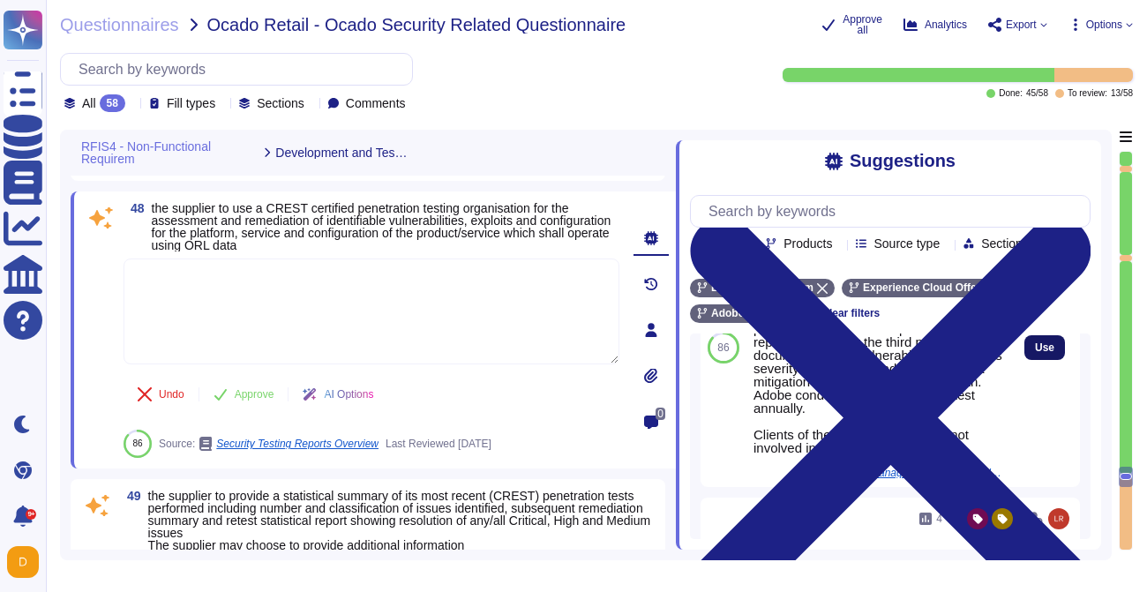
scroll to position [318, 0]
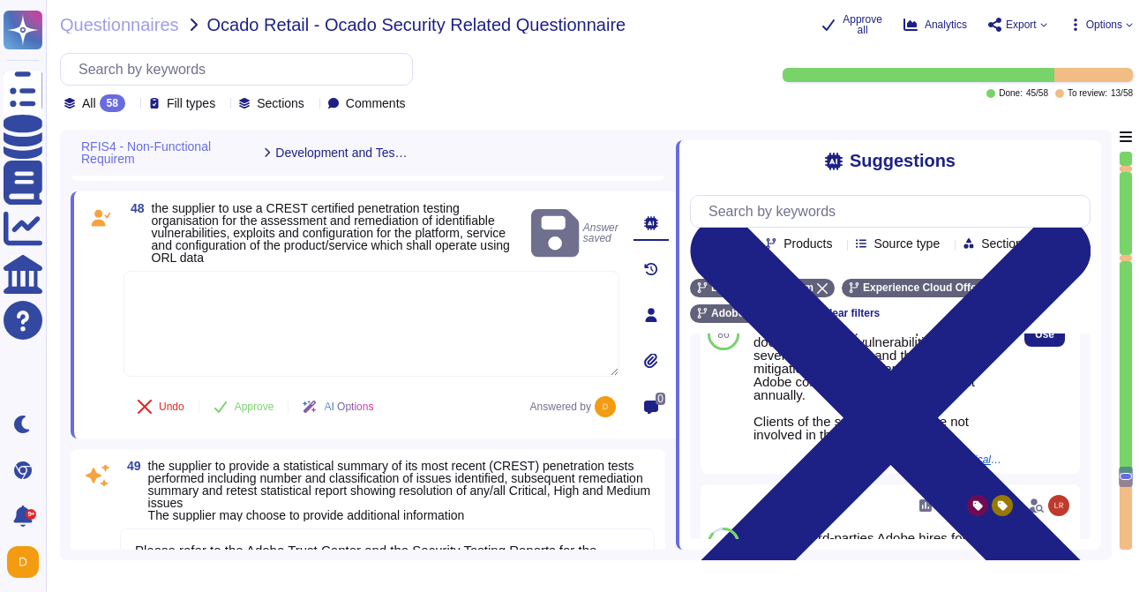
click at [1044, 346] on div "Use" at bounding box center [1044, 335] width 71 height 278
click at [1047, 343] on button "Use" at bounding box center [1044, 334] width 41 height 25
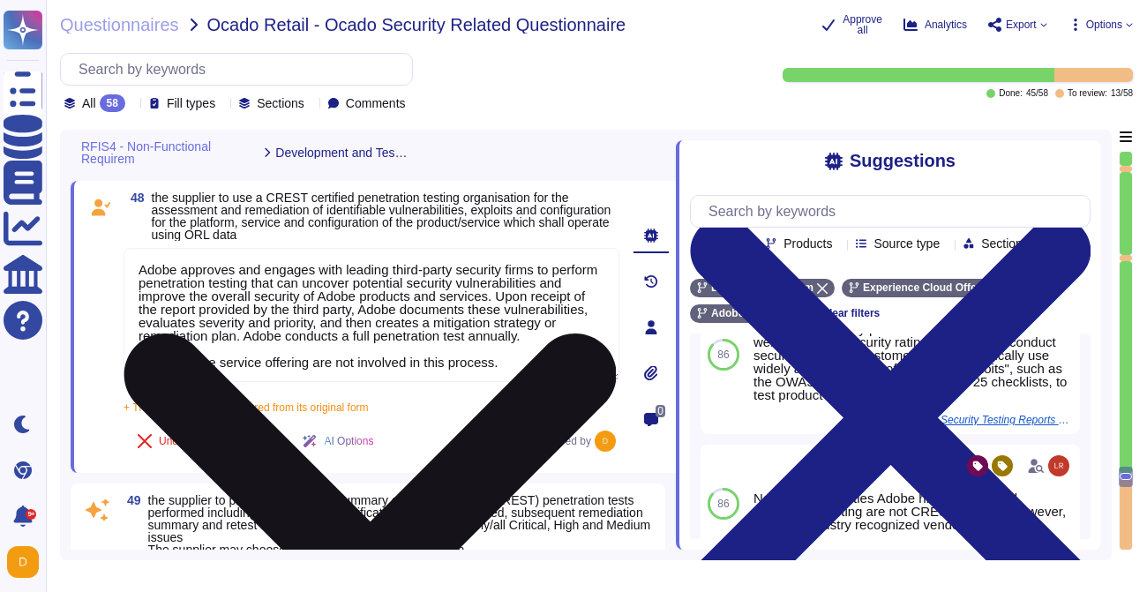
scroll to position [1, 0]
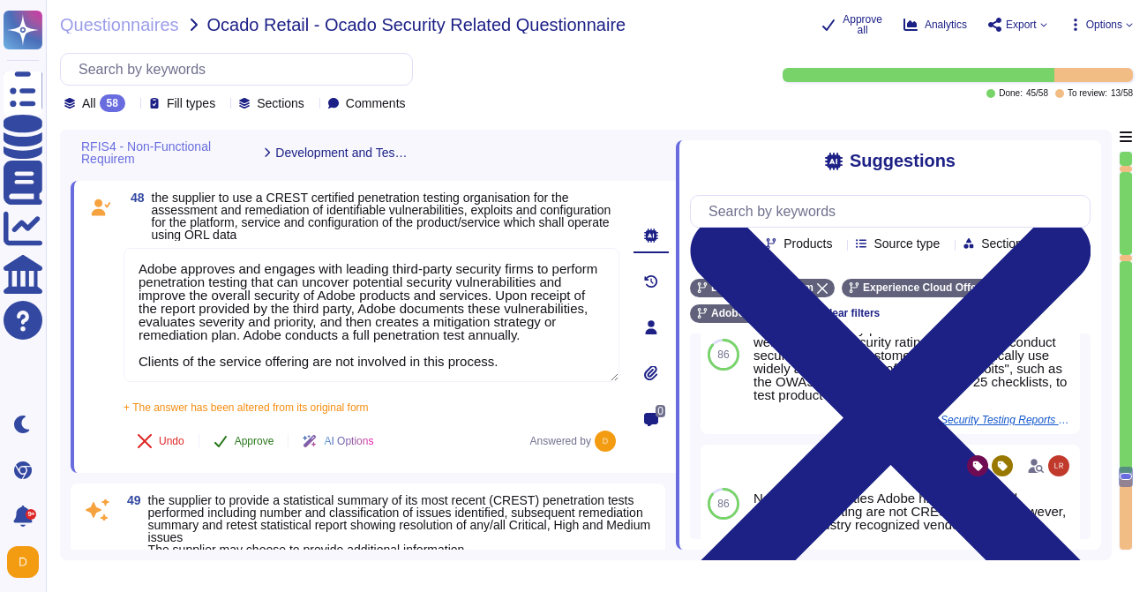
click at [239, 448] on button "Approve" at bounding box center [243, 441] width 89 height 35
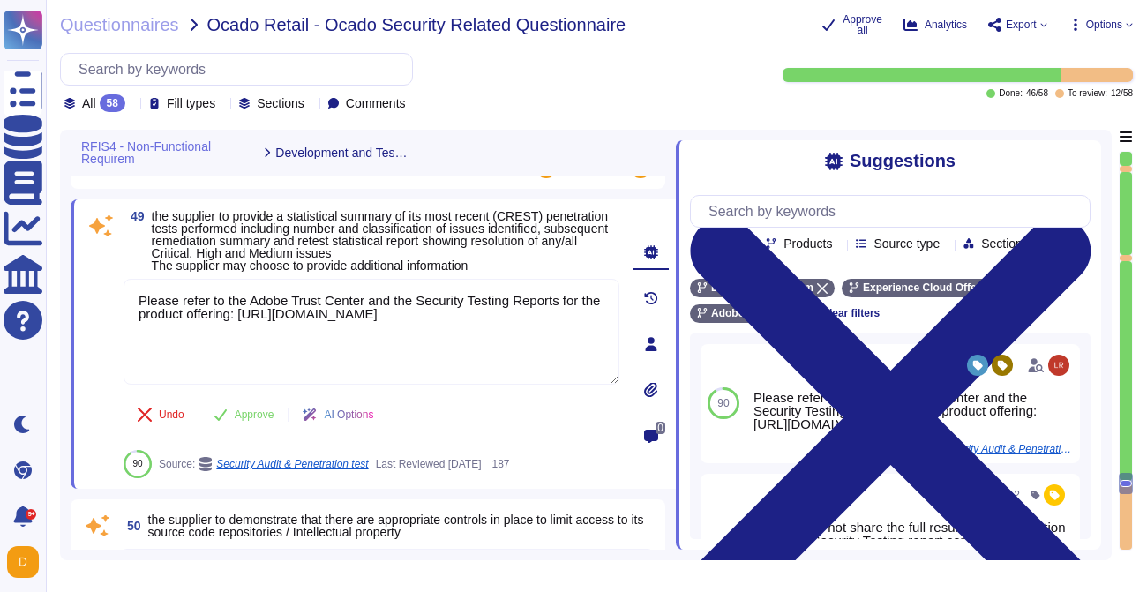
scroll to position [12418, 0]
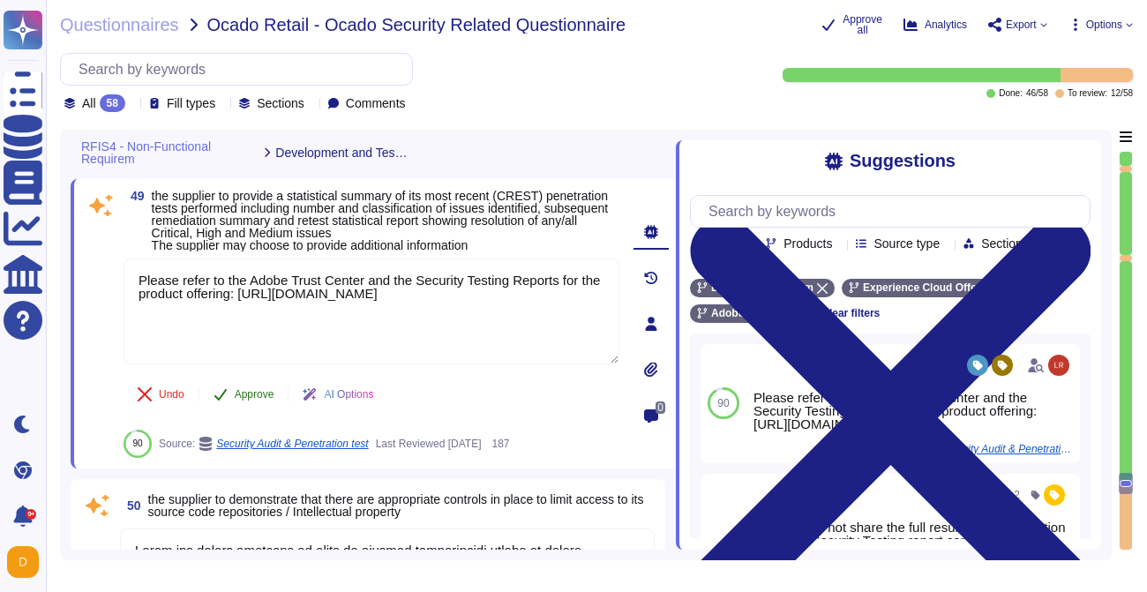
click at [252, 400] on span "Approve" at bounding box center [255, 394] width 40 height 11
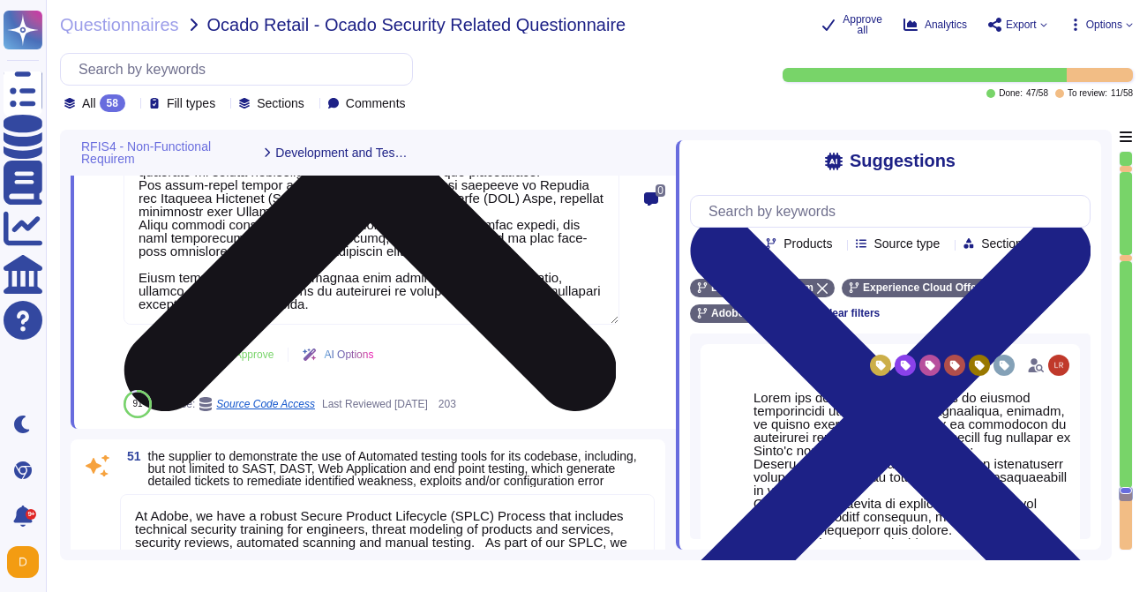
scroll to position [13004, 0]
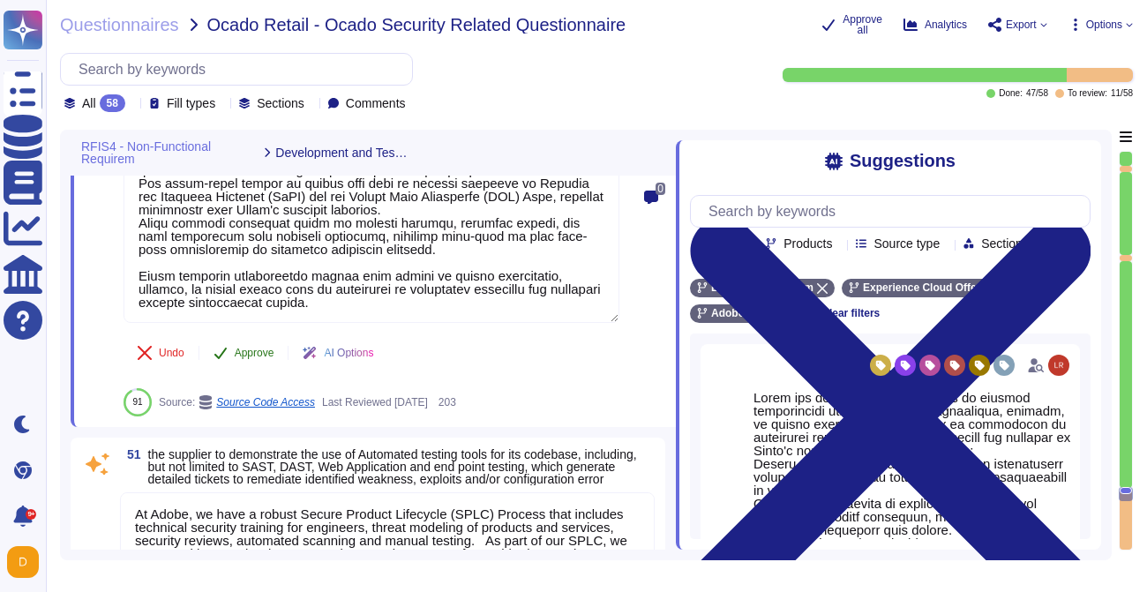
click at [236, 358] on span "Approve" at bounding box center [255, 353] width 40 height 11
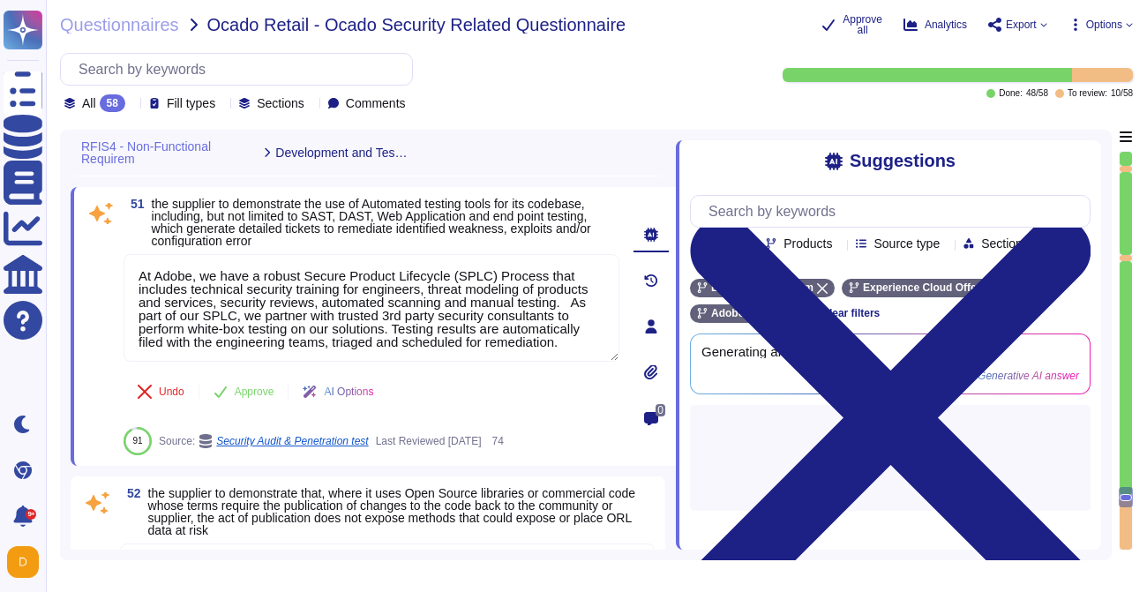
scroll to position [13205, 0]
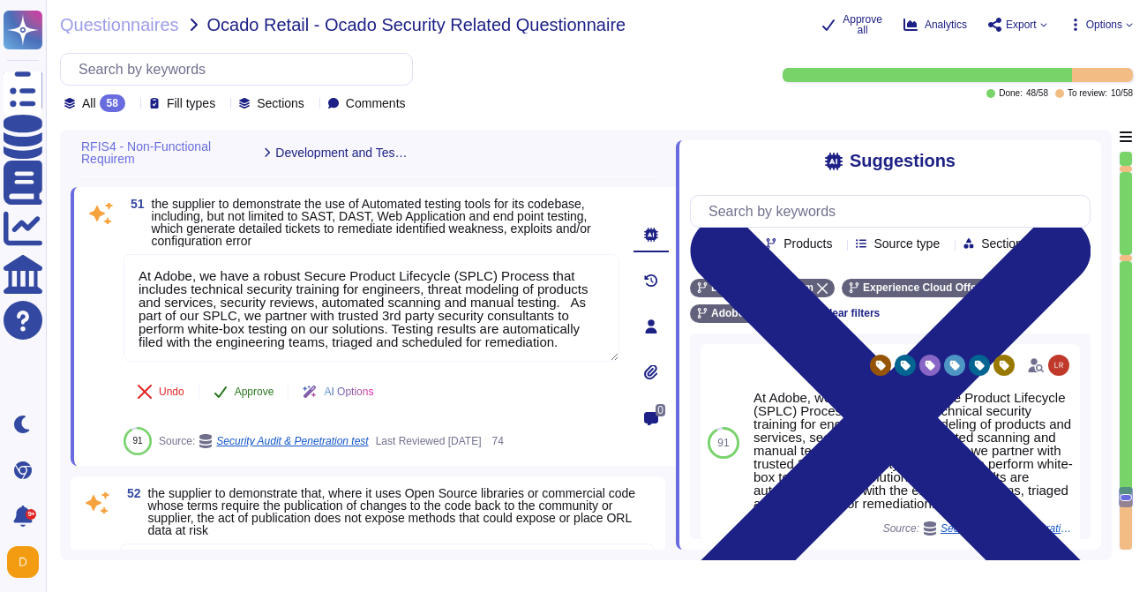
click at [253, 387] on span "Approve" at bounding box center [255, 391] width 40 height 11
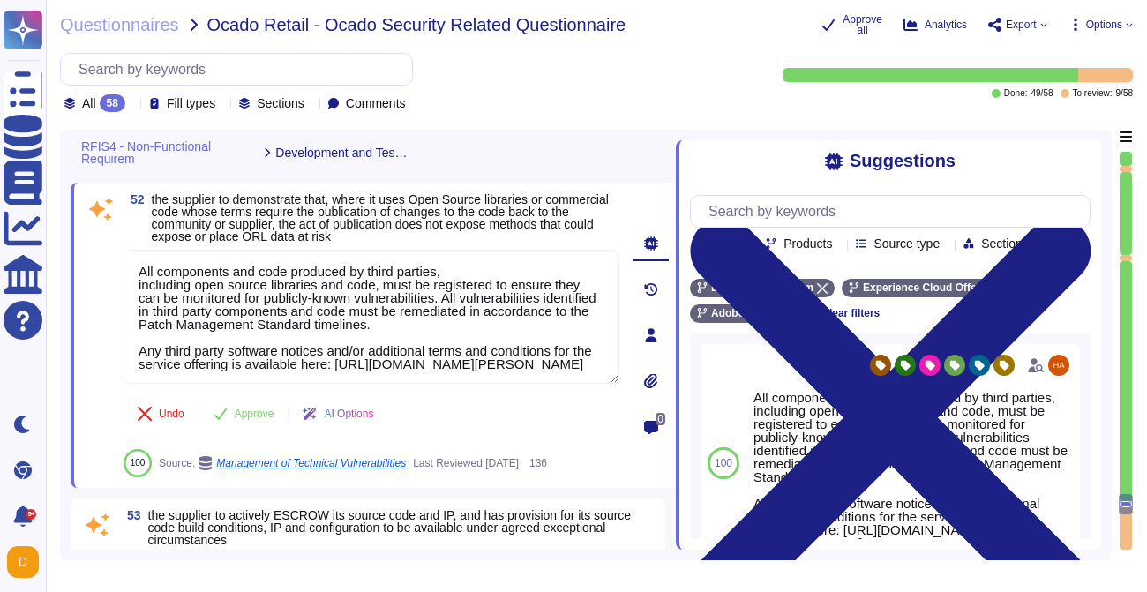
scroll to position [14, 0]
click at [244, 419] on span "Approve" at bounding box center [255, 414] width 40 height 11
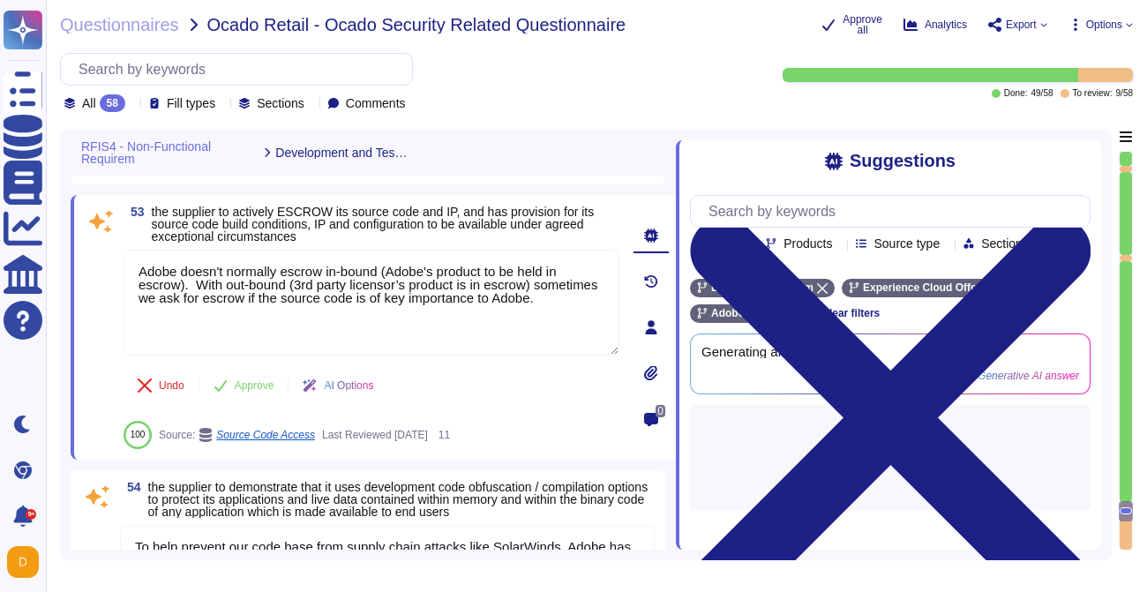
scroll to position [13673, 0]
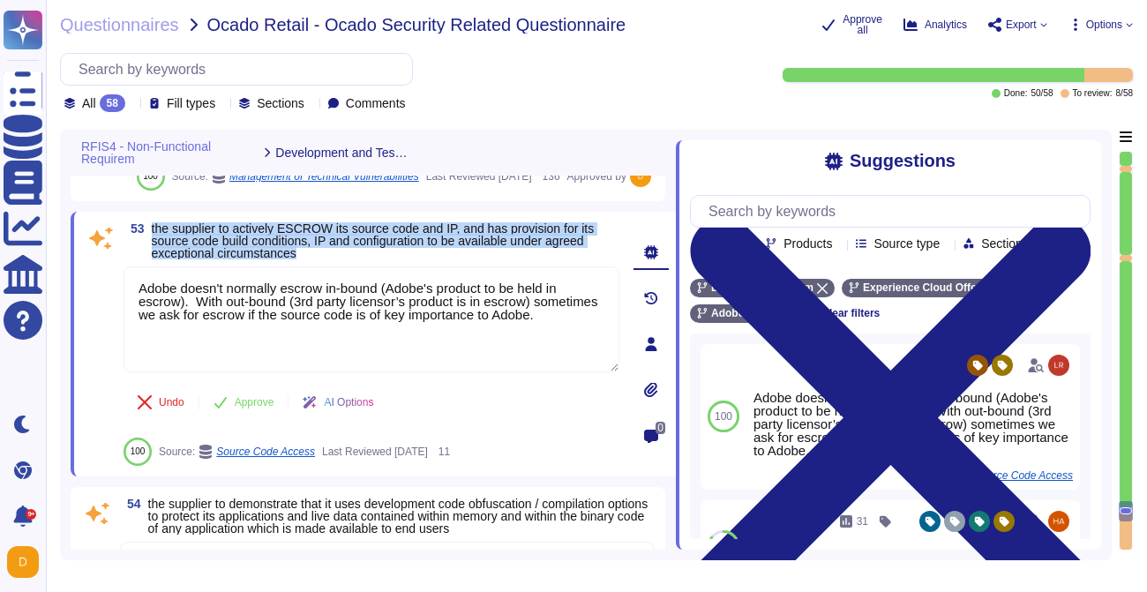
drag, startPoint x: 154, startPoint y: 256, endPoint x: 305, endPoint y: 279, distance: 153.5
click at [305, 260] on span "the supplier to actively ESCROW its source code and IP, and has provision for i…" at bounding box center [373, 240] width 443 height 39
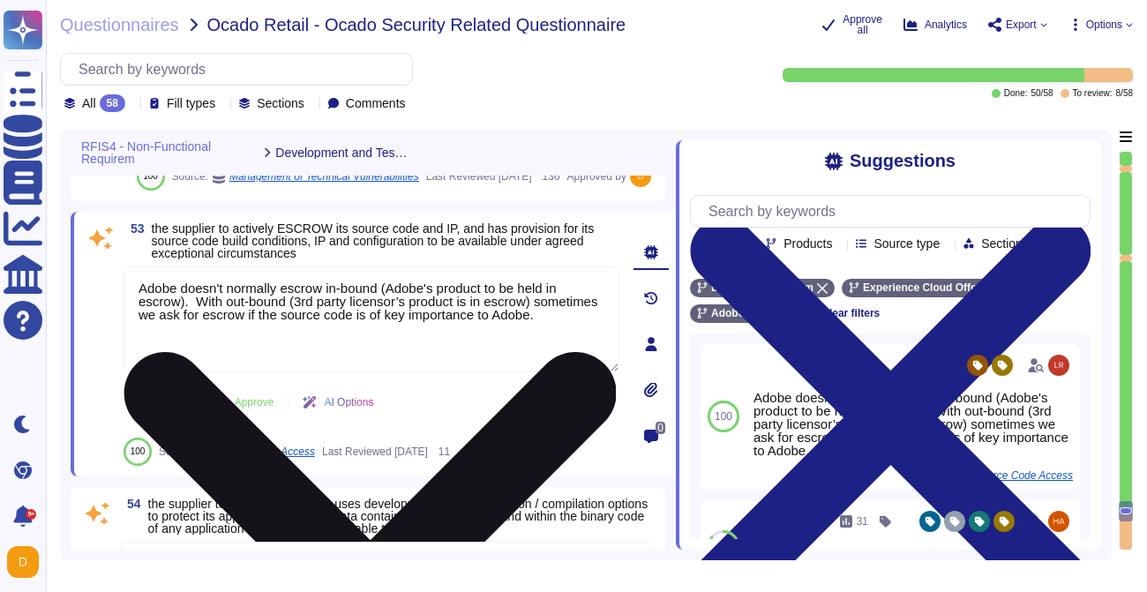
click at [301, 347] on textarea "Adobe doesn't normally escrow in-bound (Adobe's product to be held in escrow). …" at bounding box center [372, 319] width 496 height 106
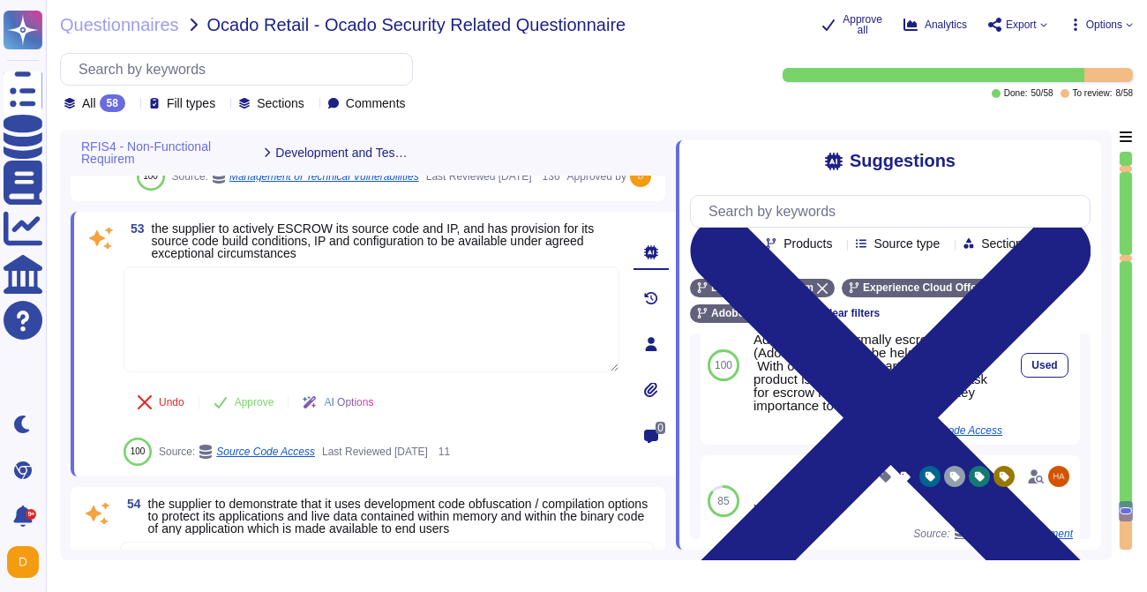
scroll to position [56, 0]
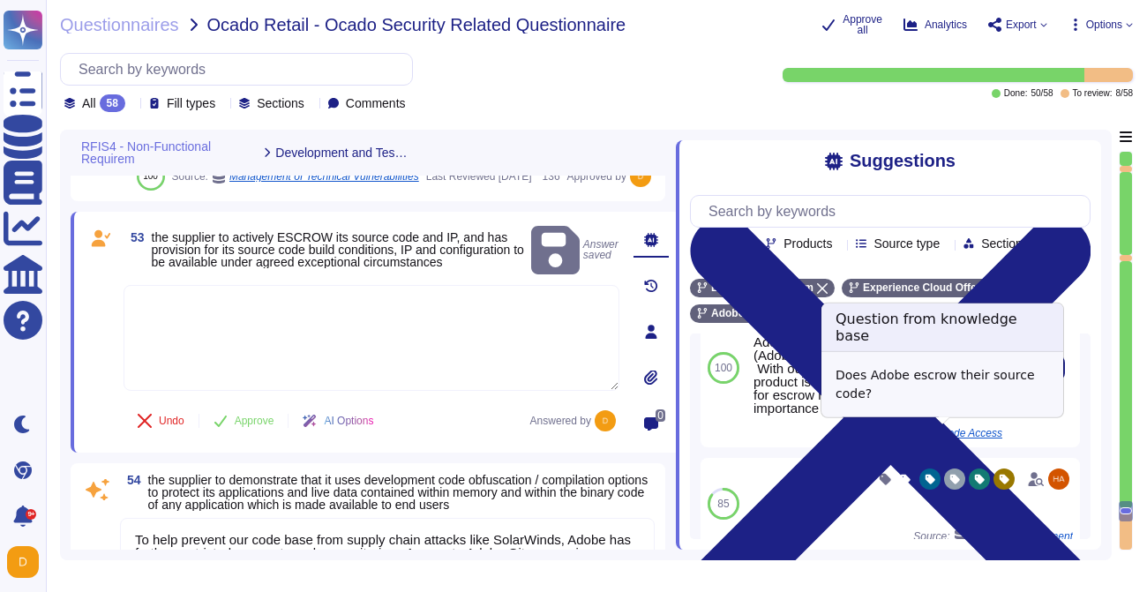
click at [959, 428] on span "Source Code Access" at bounding box center [953, 433] width 99 height 11
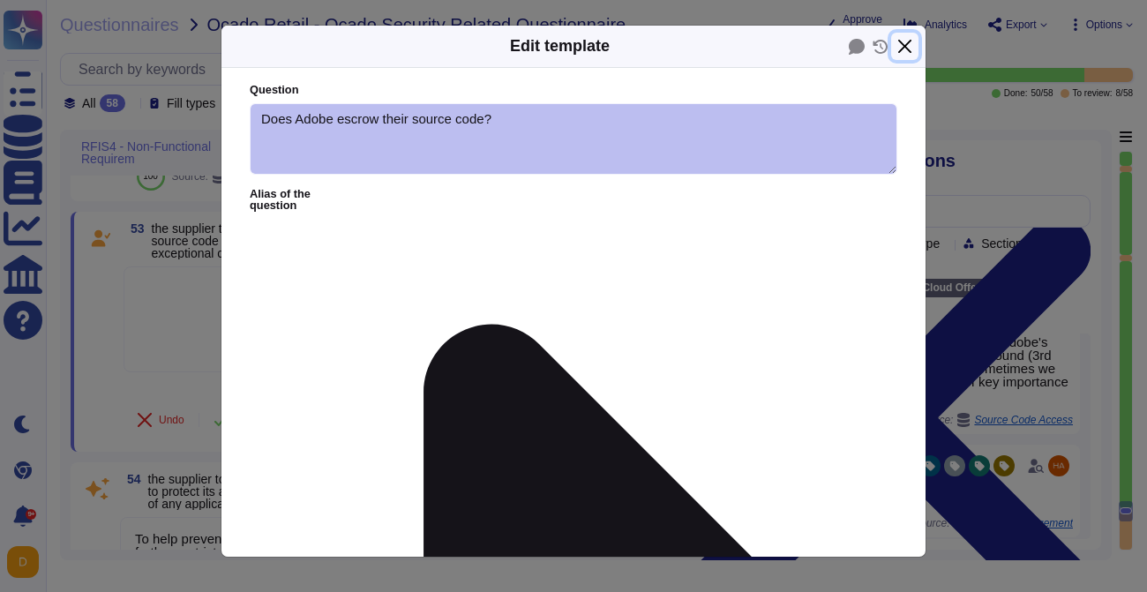
click at [904, 47] on button "Close" at bounding box center [904, 46] width 27 height 27
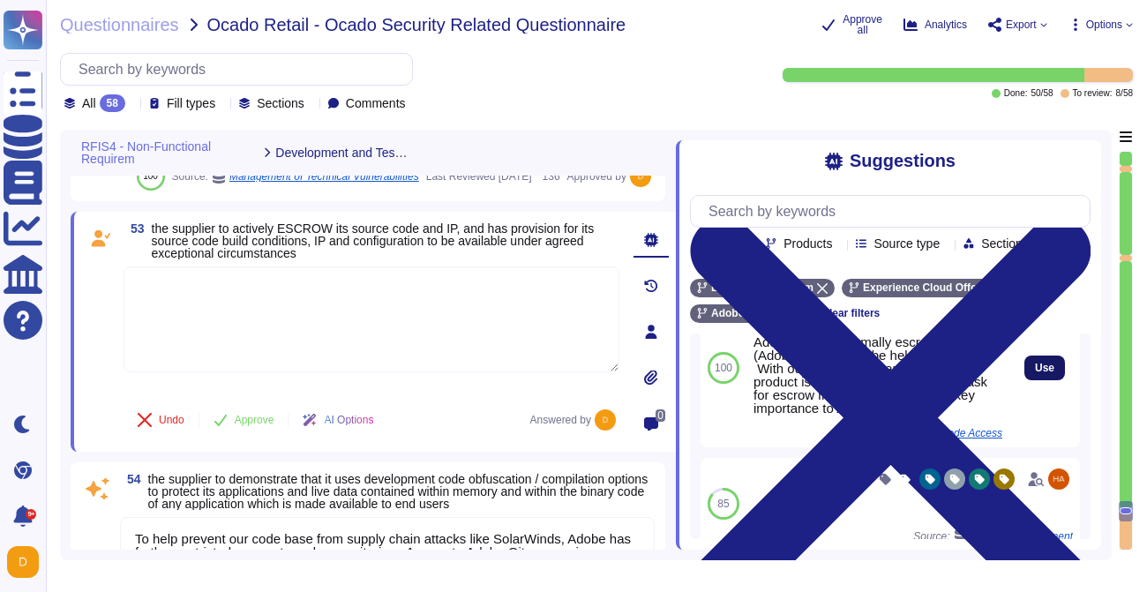
click at [1043, 366] on span "Use" at bounding box center [1044, 368] width 19 height 11
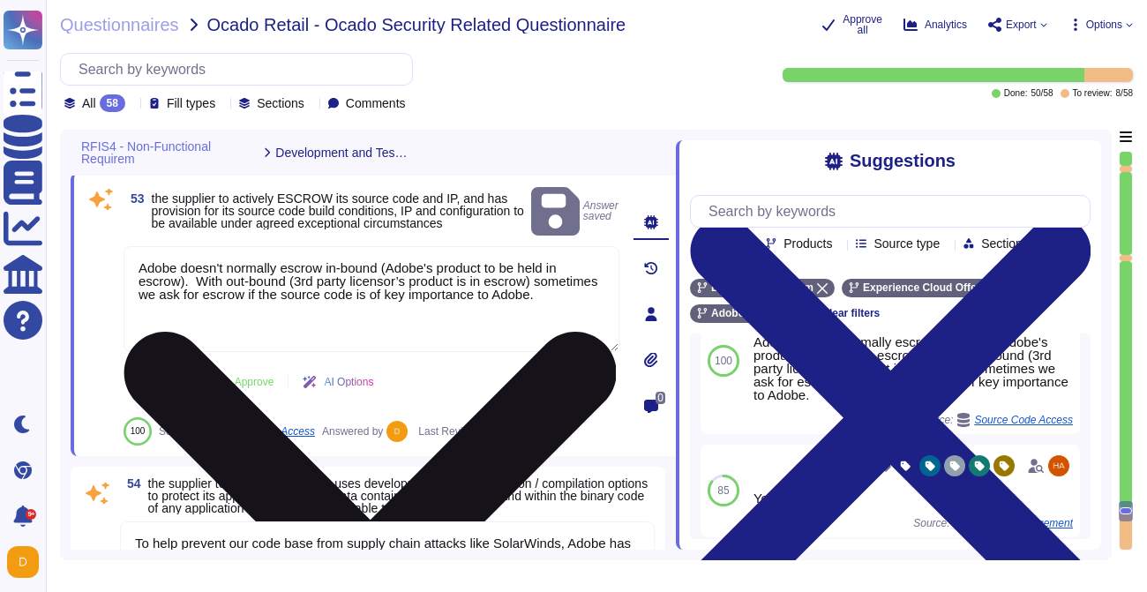
scroll to position [13706, 0]
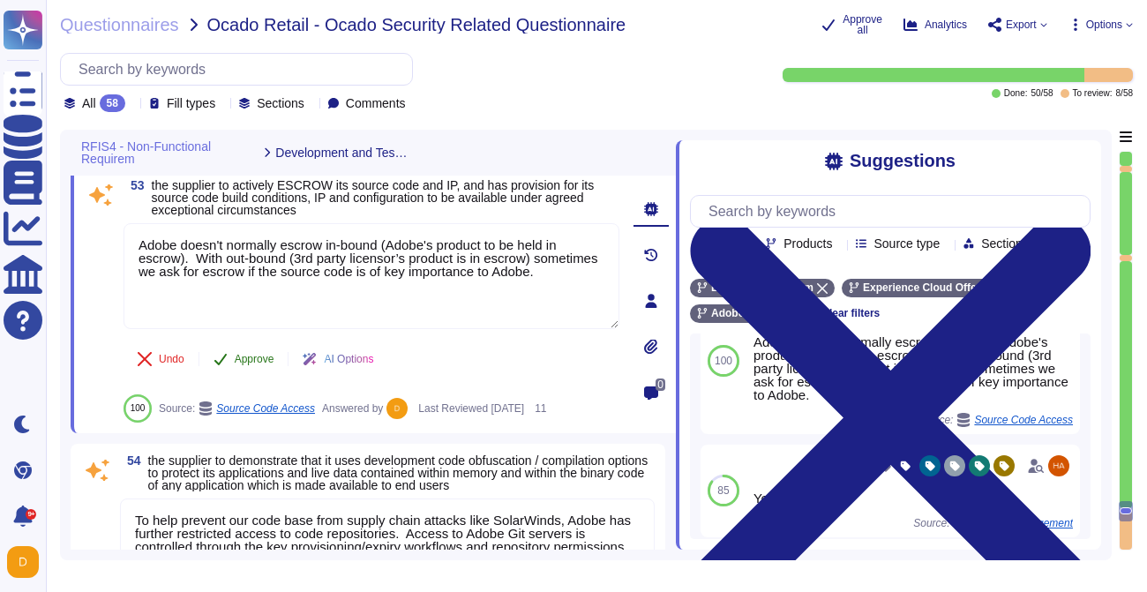
click at [241, 364] on span "Approve" at bounding box center [255, 359] width 40 height 11
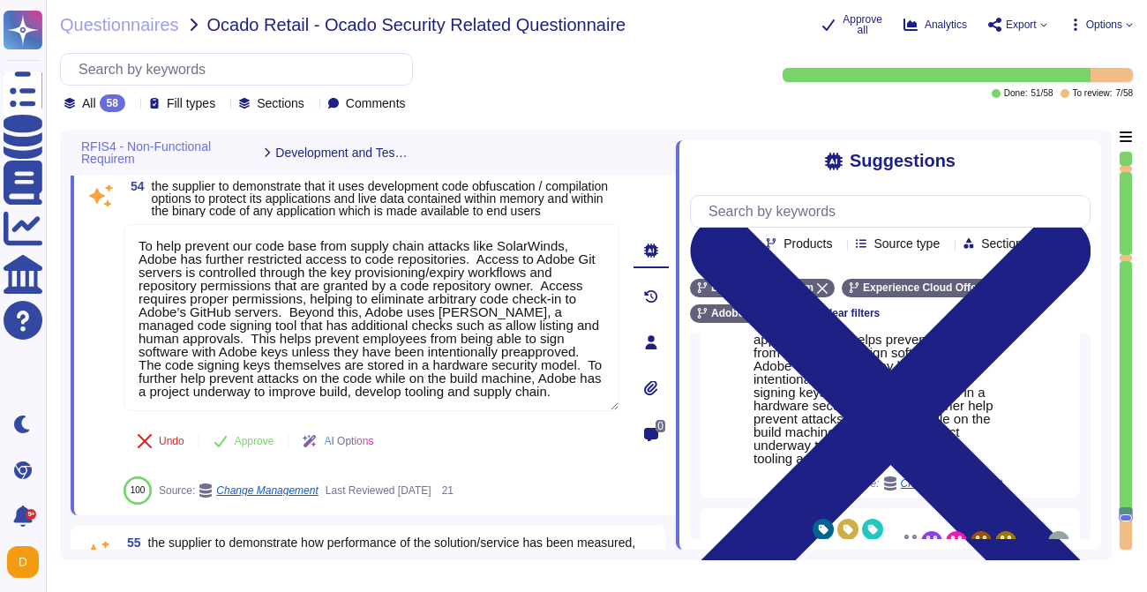
scroll to position [255, 0]
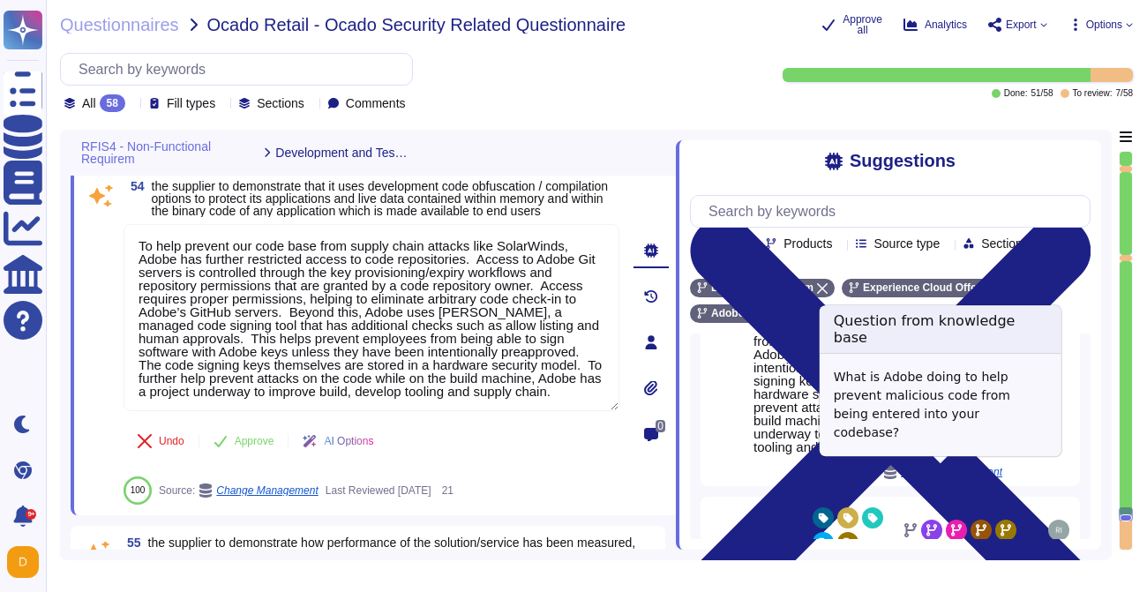
click at [934, 465] on div "Change Management" at bounding box center [942, 472] width 119 height 14
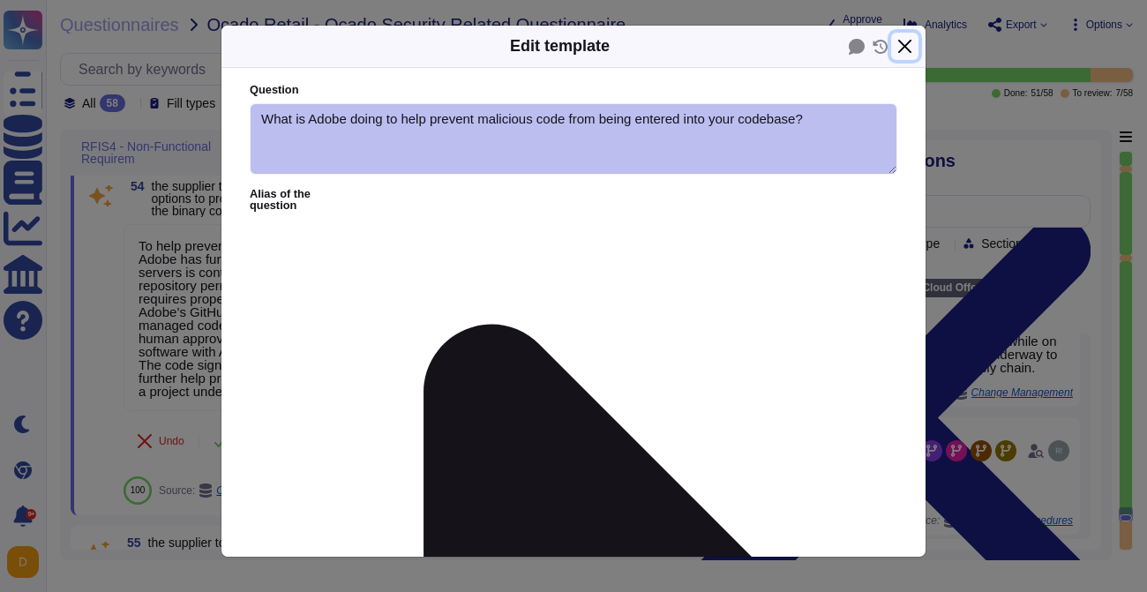
click at [900, 52] on button "Close" at bounding box center [904, 46] width 27 height 27
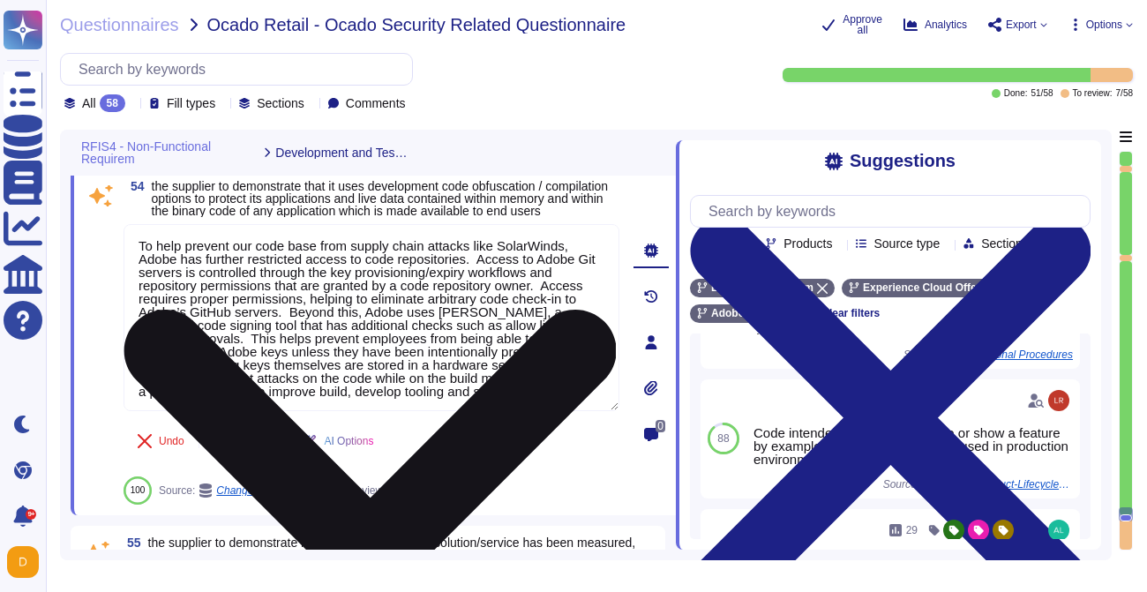
scroll to position [1, 0]
click at [365, 374] on textarea "To help prevent our code base from supply chain attacks like SolarWinds, Adobe …" at bounding box center [372, 317] width 496 height 187
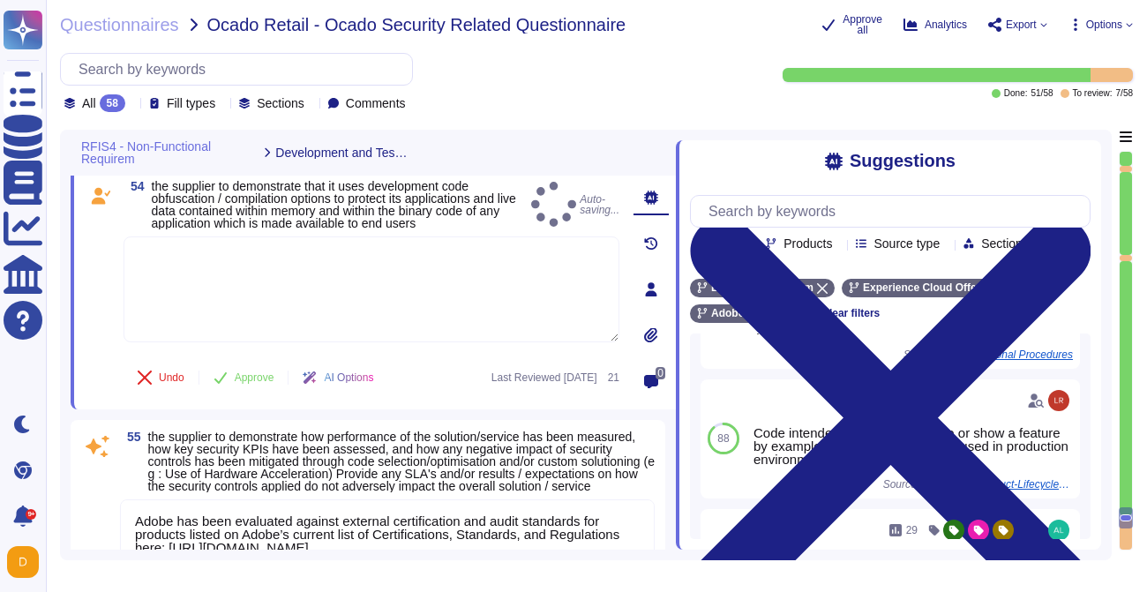
click at [544, 386] on div "Undo Approve AI Options Last Reviewed [DATE] 21" at bounding box center [372, 377] width 496 height 42
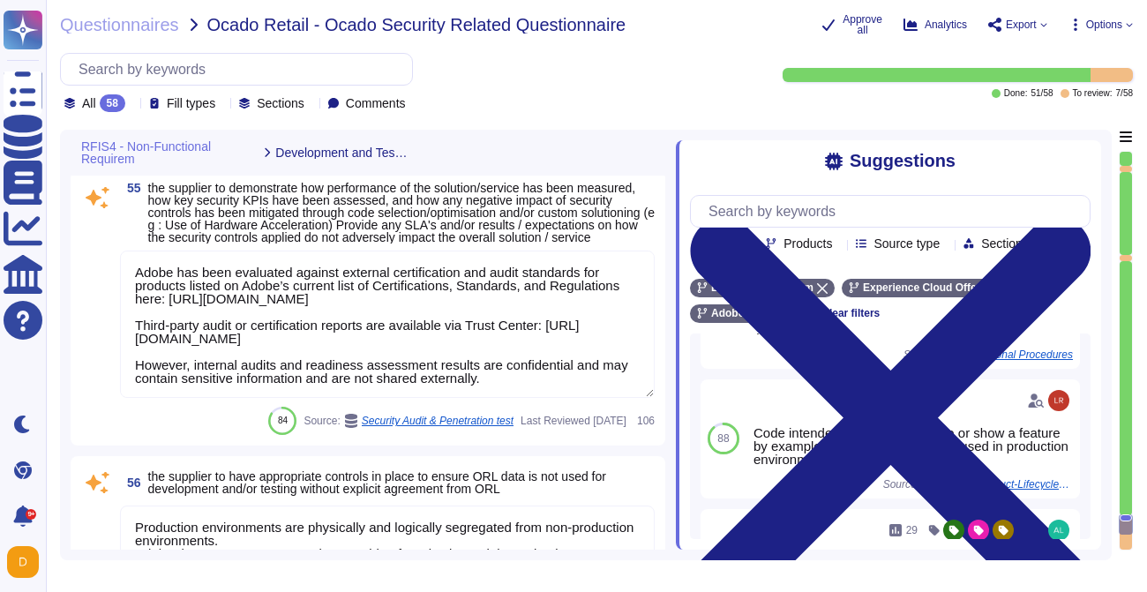
scroll to position [14172, 0]
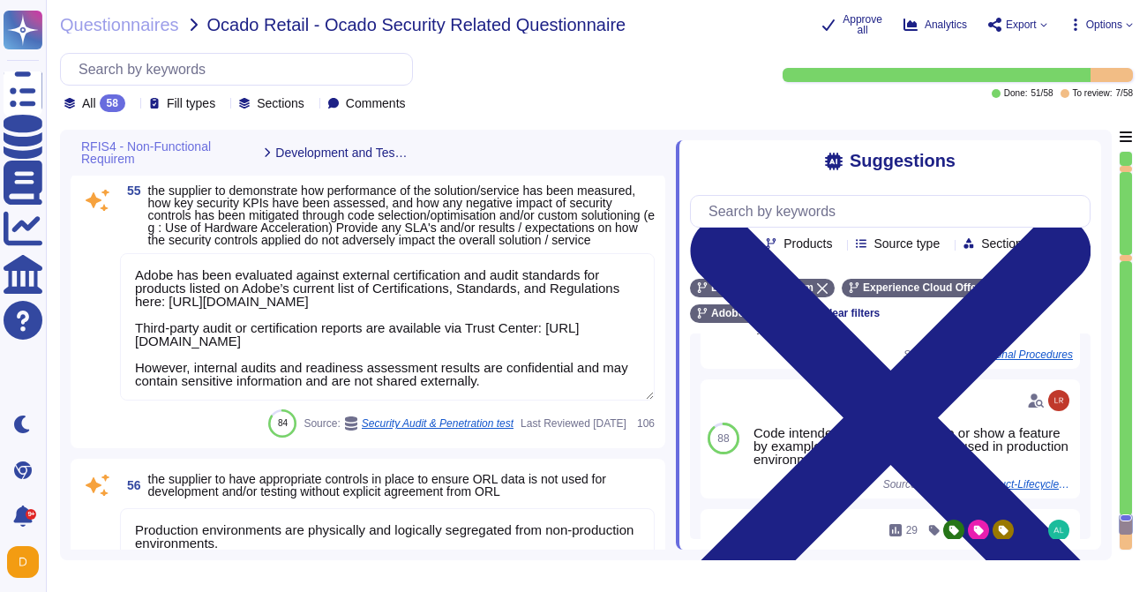
click at [271, 341] on textarea "Adobe has been evaluated against external certification and audit standards for…" at bounding box center [387, 326] width 535 height 147
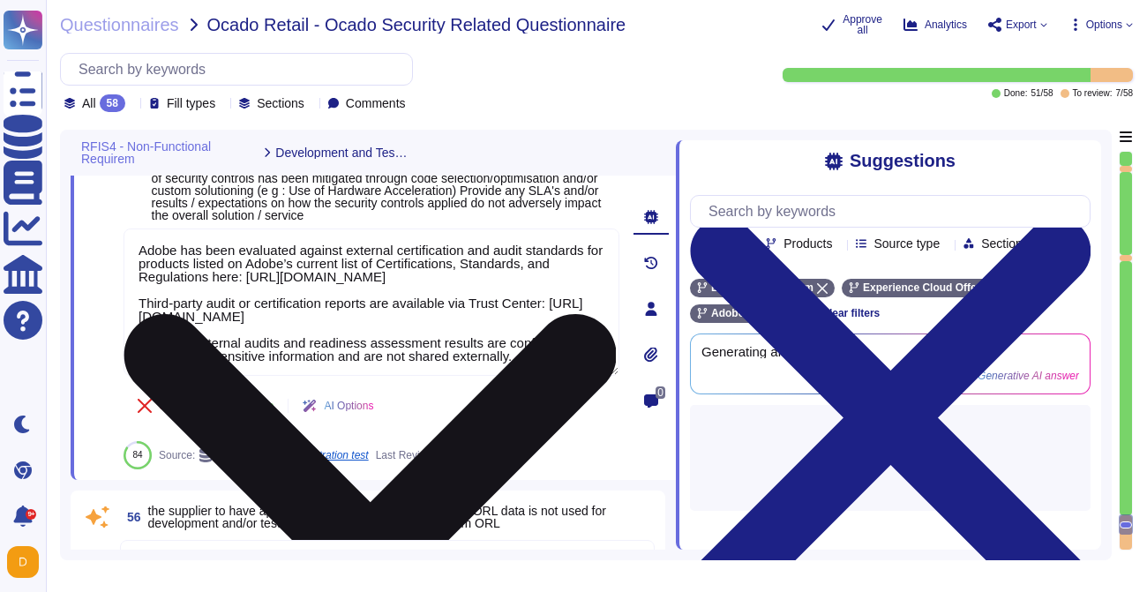
scroll to position [0, 0]
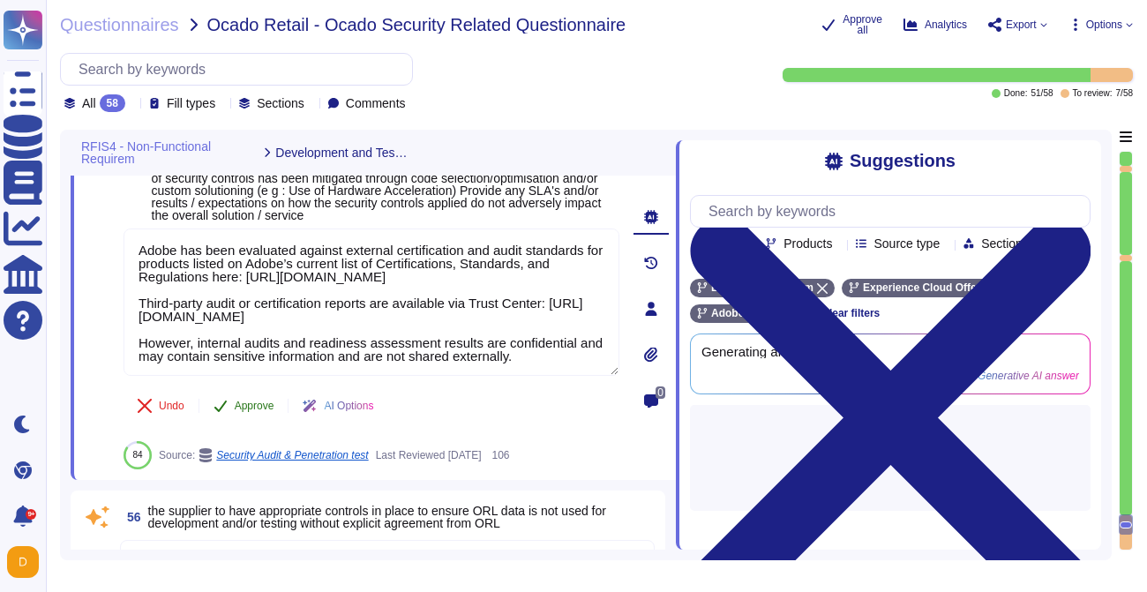
click at [236, 424] on button "Approve" at bounding box center [243, 405] width 89 height 35
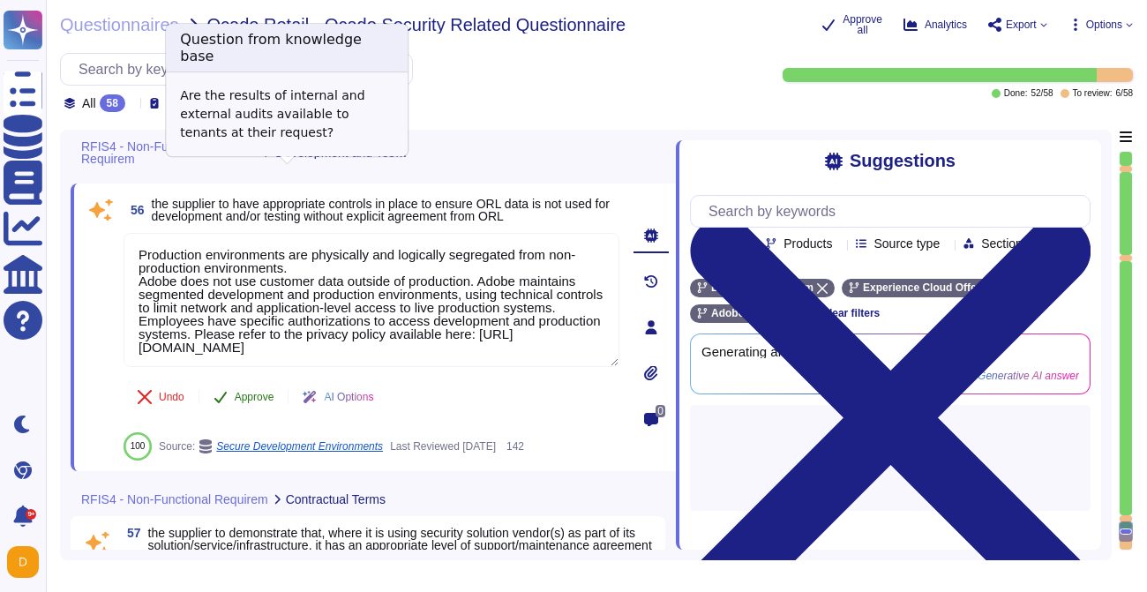
scroll to position [14427, 0]
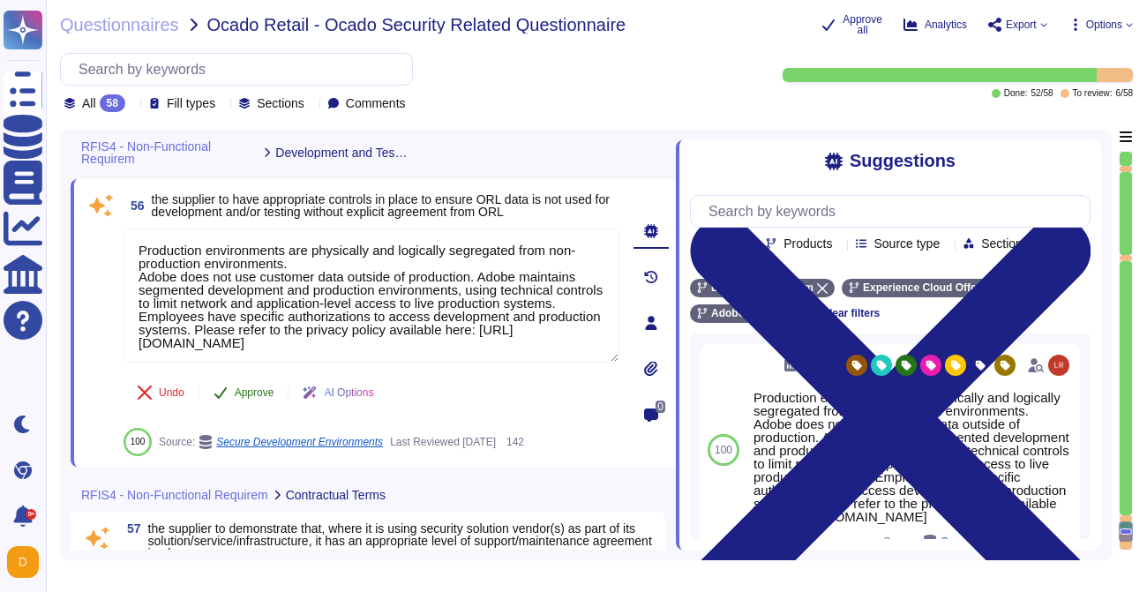
click at [266, 398] on span "Approve" at bounding box center [255, 392] width 40 height 11
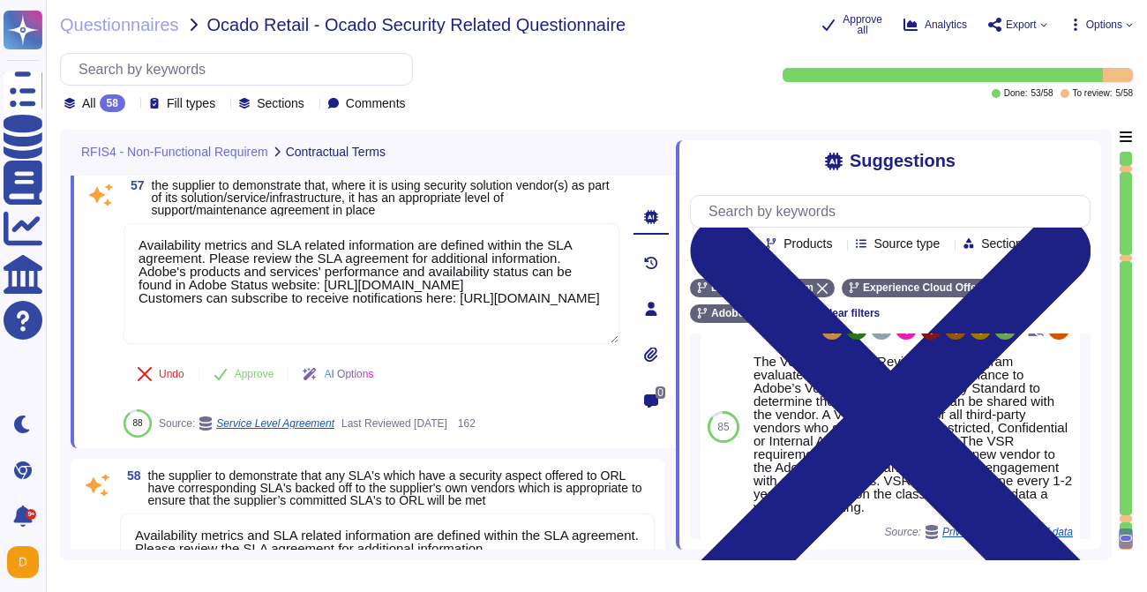
scroll to position [513, 0]
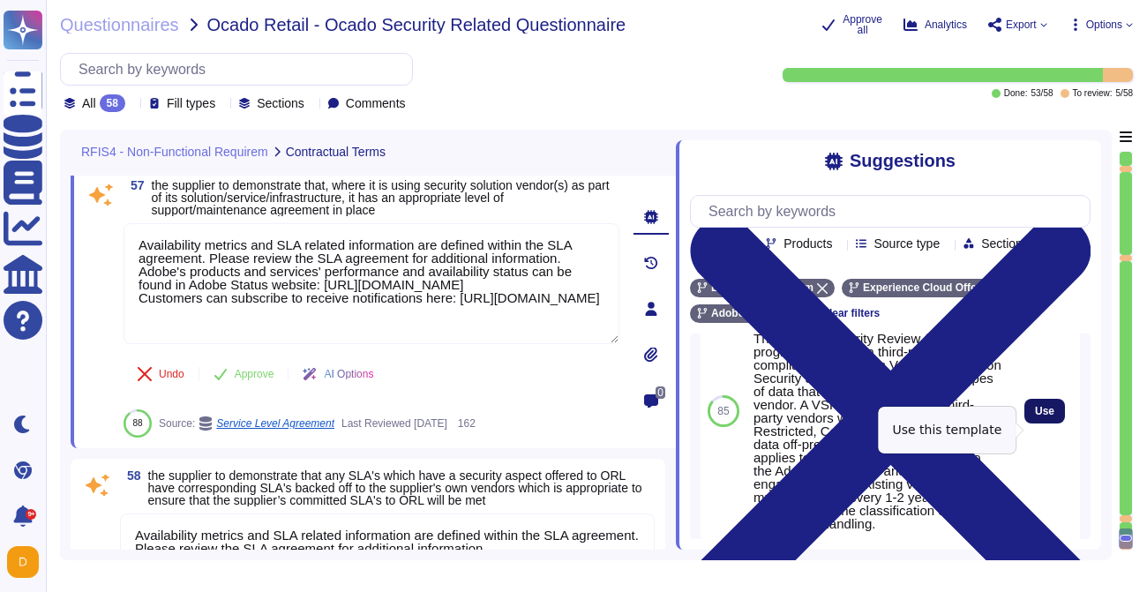
click at [1035, 416] on span "Use" at bounding box center [1044, 411] width 19 height 11
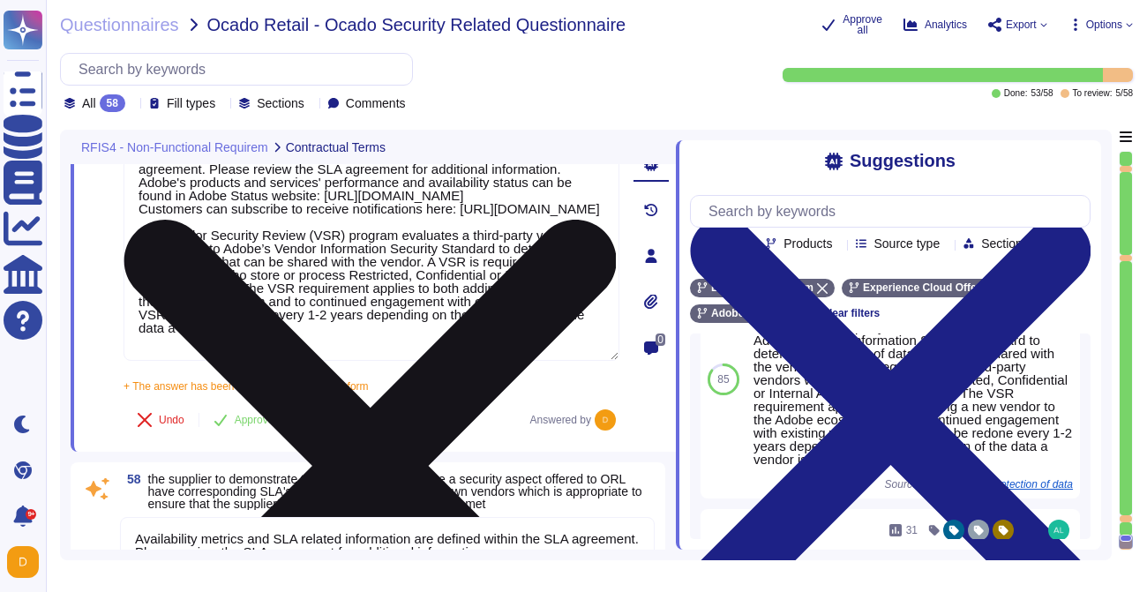
scroll to position [14862, 0]
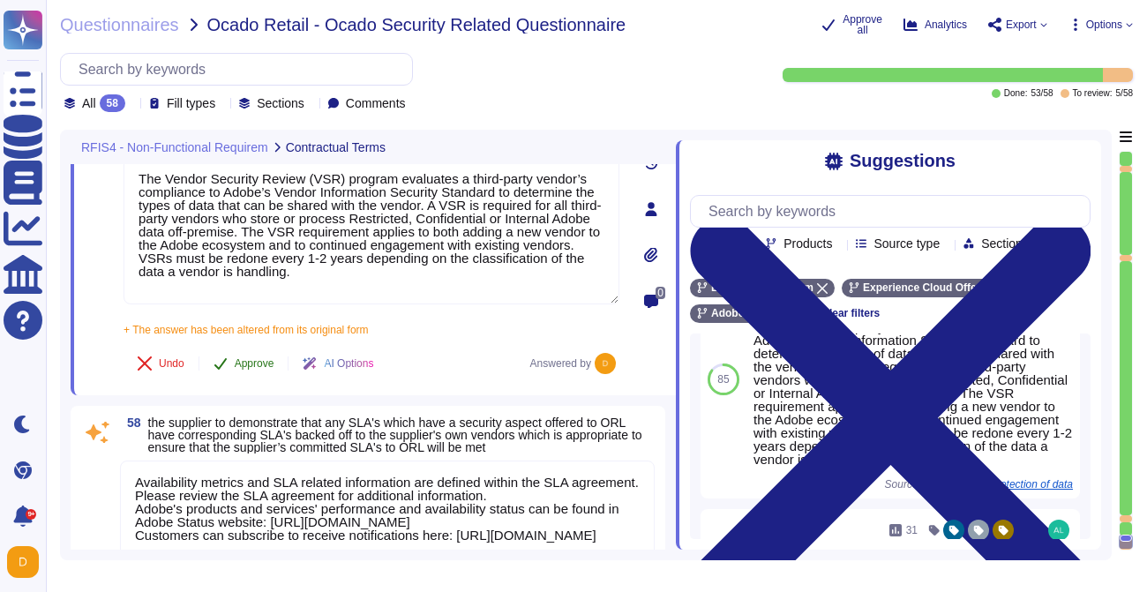
click at [251, 370] on button "Approve" at bounding box center [243, 363] width 89 height 35
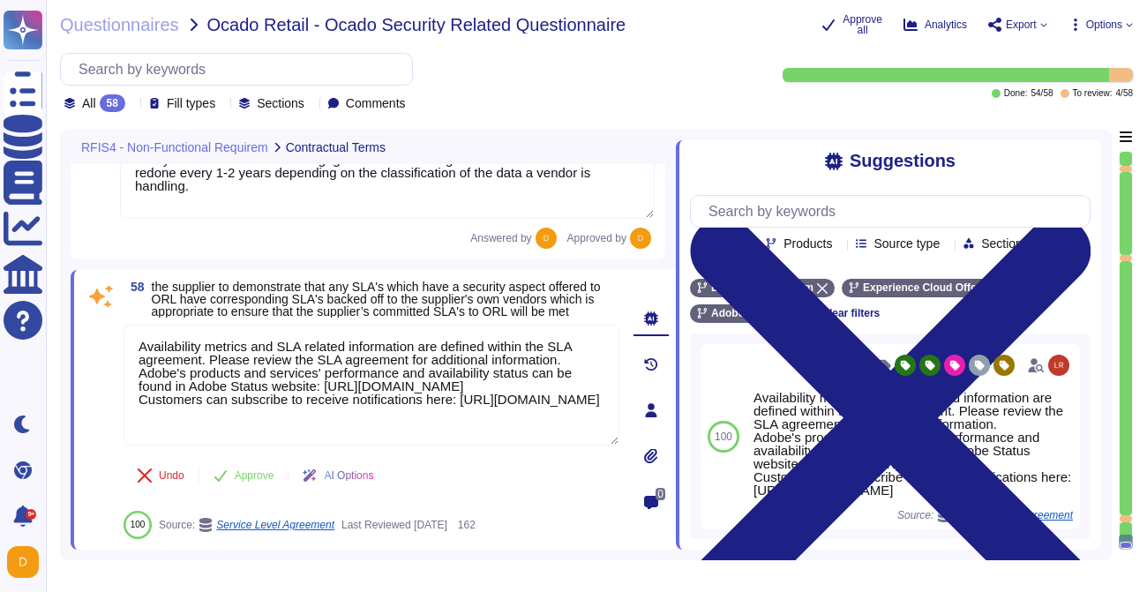
scroll to position [1, 0]
click at [240, 473] on span "Approve" at bounding box center [255, 475] width 40 height 11
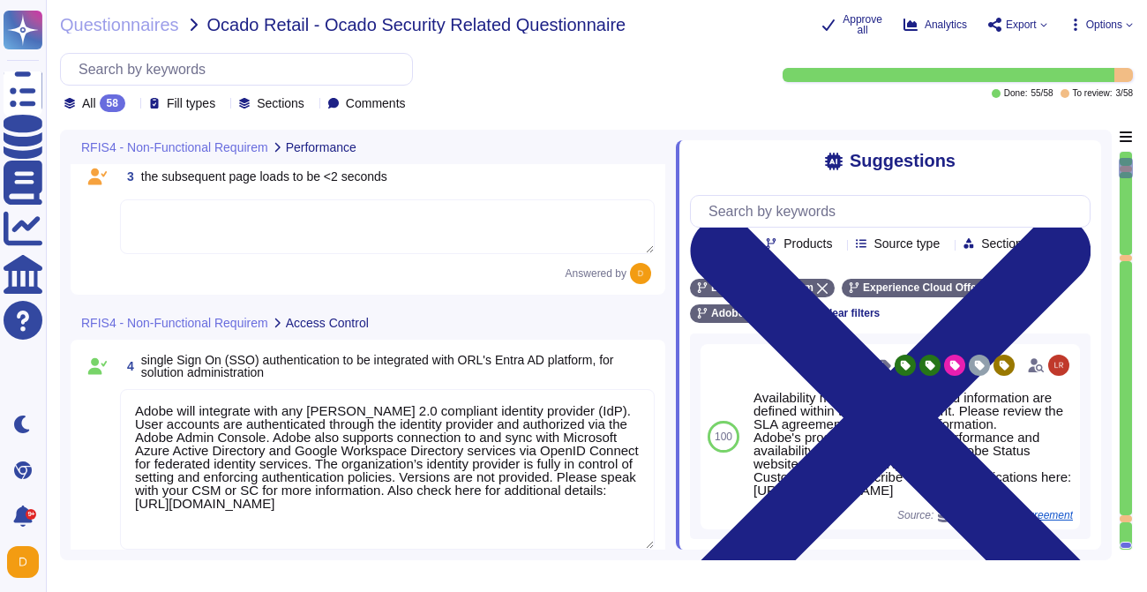
scroll to position [0, 0]
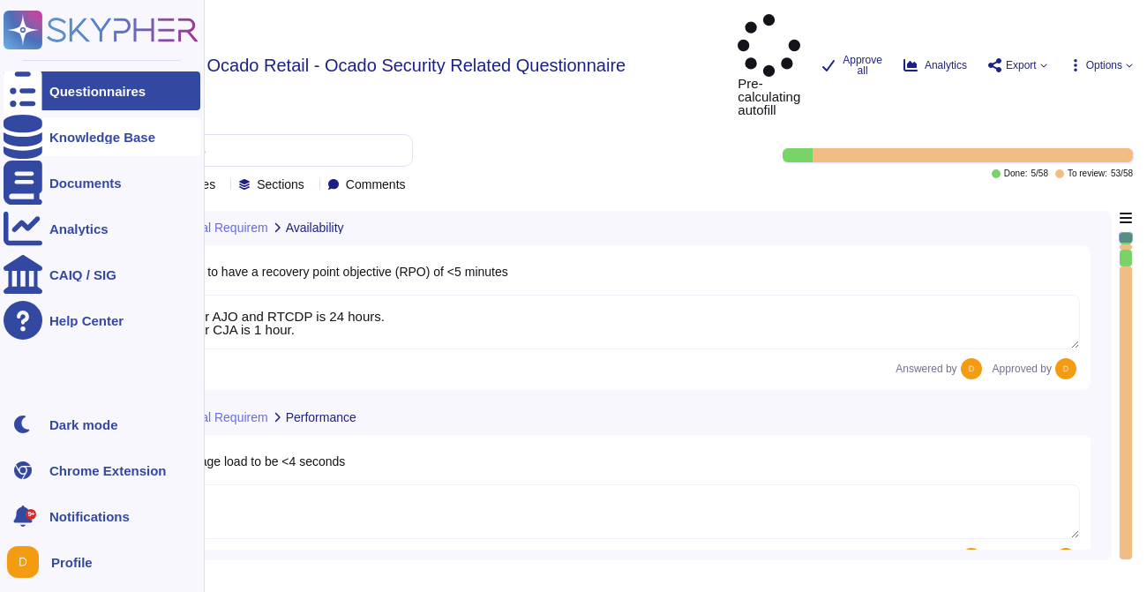
type textarea "The RPO for AJO and RTCDP is 24 hours. The RPO for CJA is 1 hour."
type textarea "Adobe will integrate with any [PERSON_NAME] 2.0 compliant identity provider (Id…"
type textarea "Loremips dolo sitame con adip elitse do eiusmodte incididuntu labor et Dolor Ma…"
click at [50, 142] on div "Knowledge Base" at bounding box center [102, 137] width 106 height 13
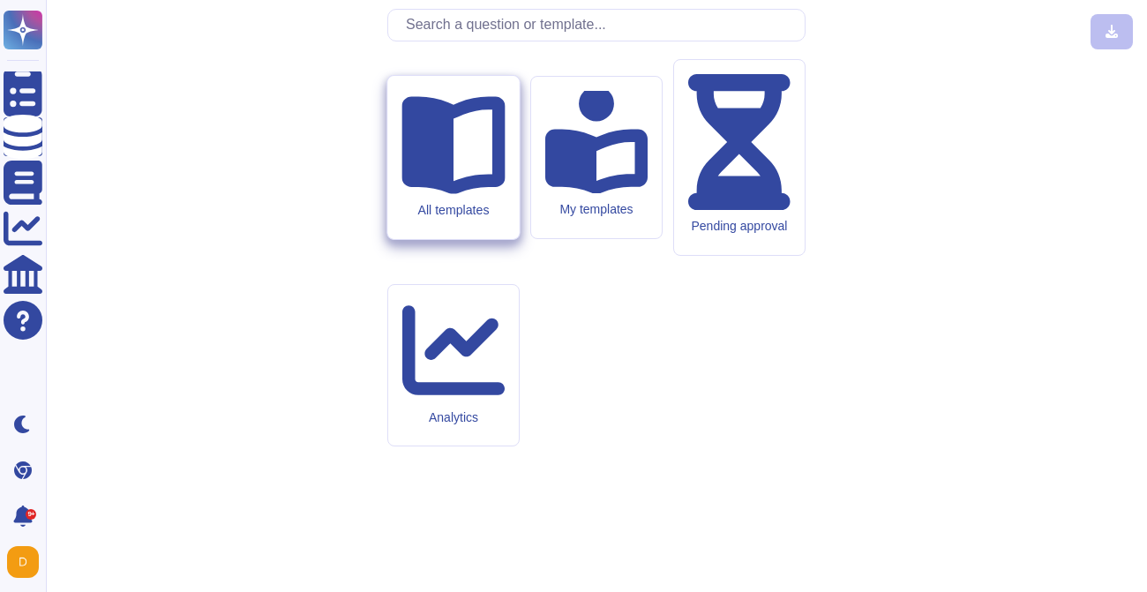
click at [489, 218] on div "All templates" at bounding box center [452, 210] width 103 height 15
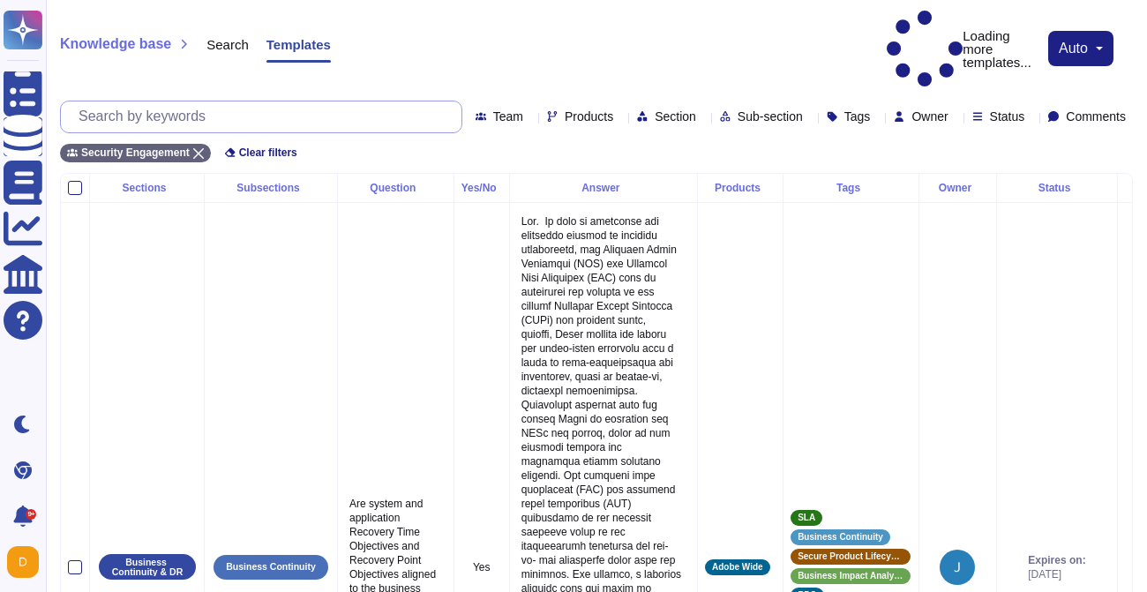
click at [256, 101] on input "text" at bounding box center [266, 116] width 392 height 31
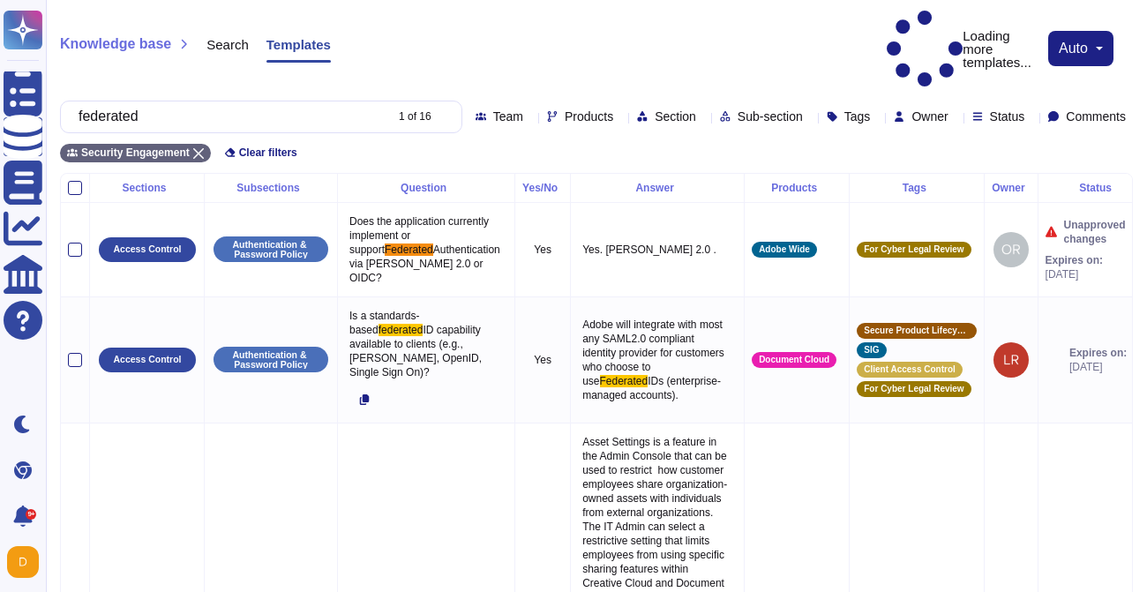
type input "federated"
click at [620, 117] on icon at bounding box center [620, 117] width 0 height 0
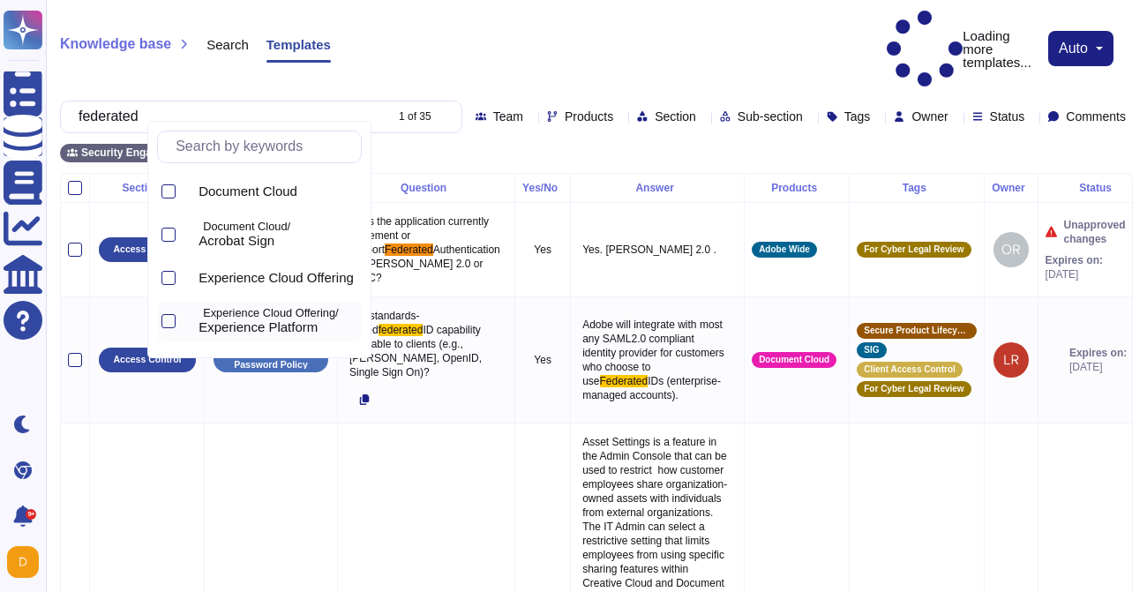
click at [236, 310] on p "Experience Cloud Offering/" at bounding box center [279, 313] width 152 height 11
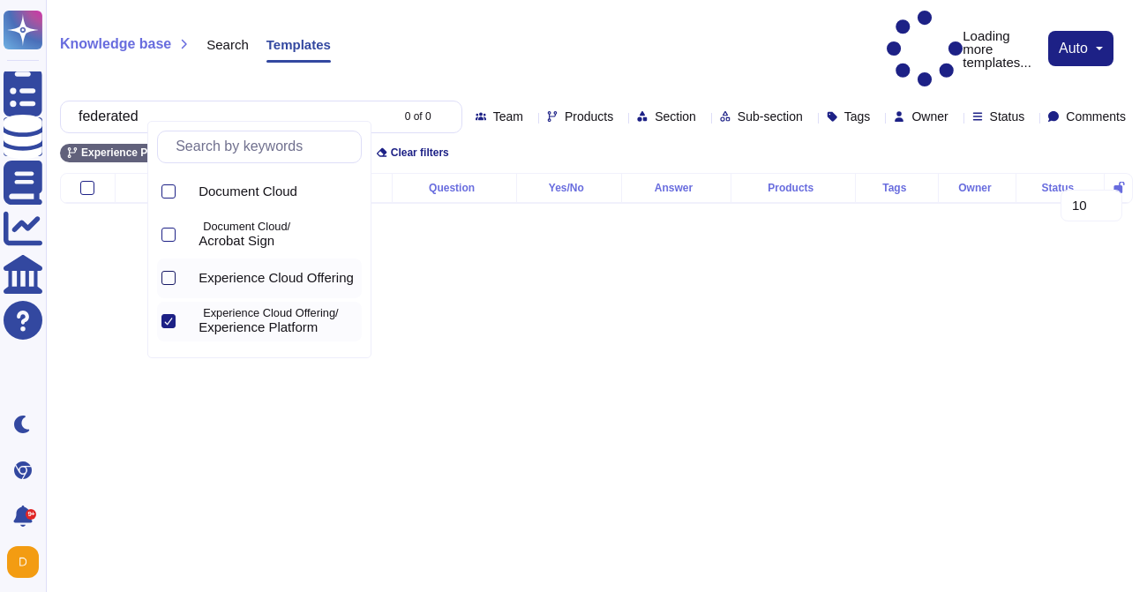
click at [168, 279] on div at bounding box center [168, 278] width 14 height 14
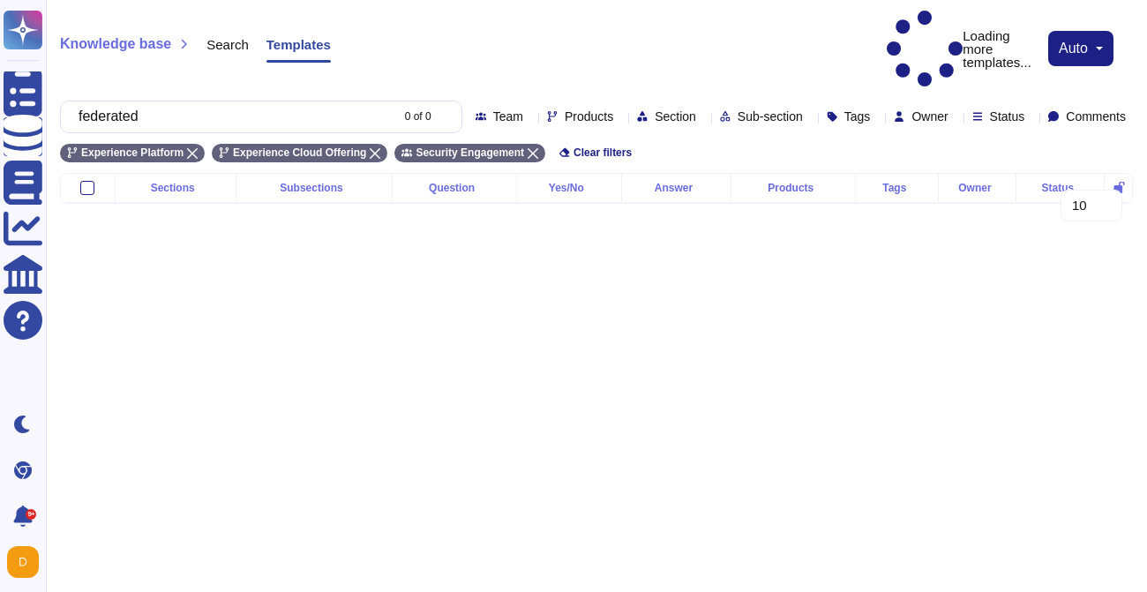
click at [743, 101] on div "federated 0 of 0 Team Products Section Sub-section Tags Owner Status Comments" at bounding box center [596, 117] width 1073 height 33
click at [273, 101] on input "federated" at bounding box center [229, 116] width 319 height 31
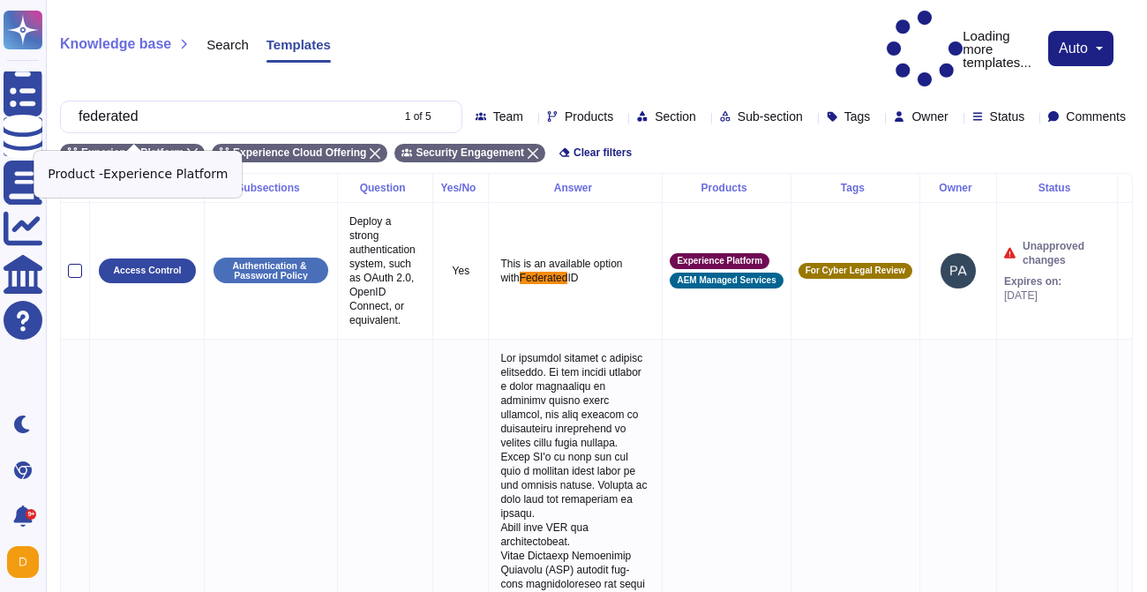
click at [195, 148] on icon at bounding box center [192, 153] width 11 height 11
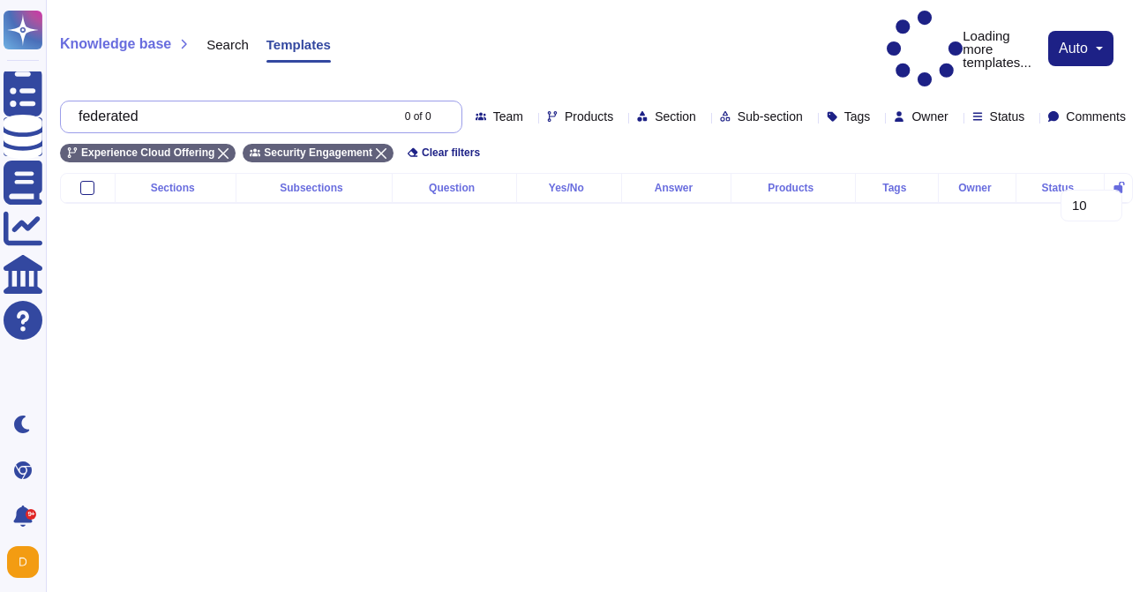
click at [280, 101] on input "federated" at bounding box center [229, 116] width 319 height 31
click at [514, 137] on div "Experience Cloud Offering Security Engagement Clear filters" at bounding box center [596, 147] width 1073 height 29
click at [476, 109] on div "Team Products Section Sub-section Tags Owner Status Comments" at bounding box center [804, 116] width 657 height 14
click at [620, 117] on icon at bounding box center [620, 117] width 0 height 0
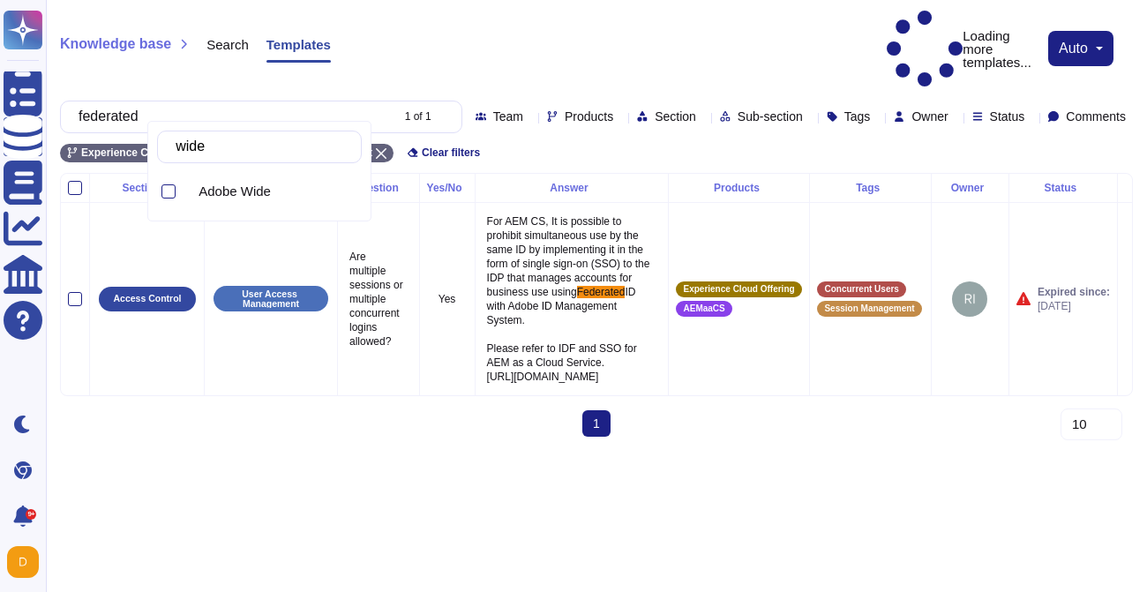
type input "wide"
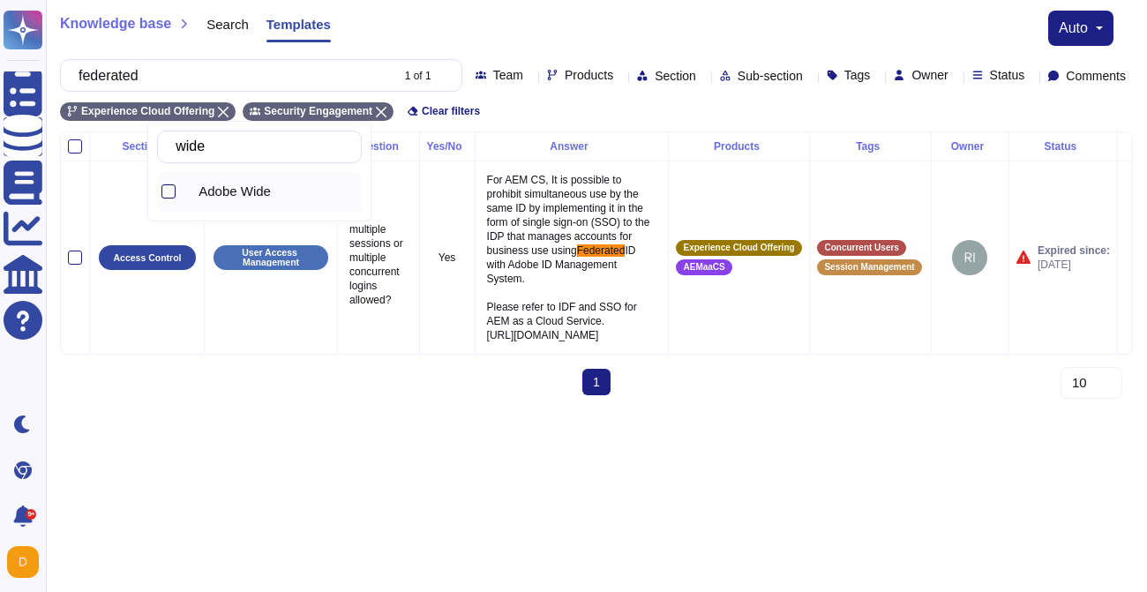
click at [172, 192] on div at bounding box center [168, 191] width 14 height 14
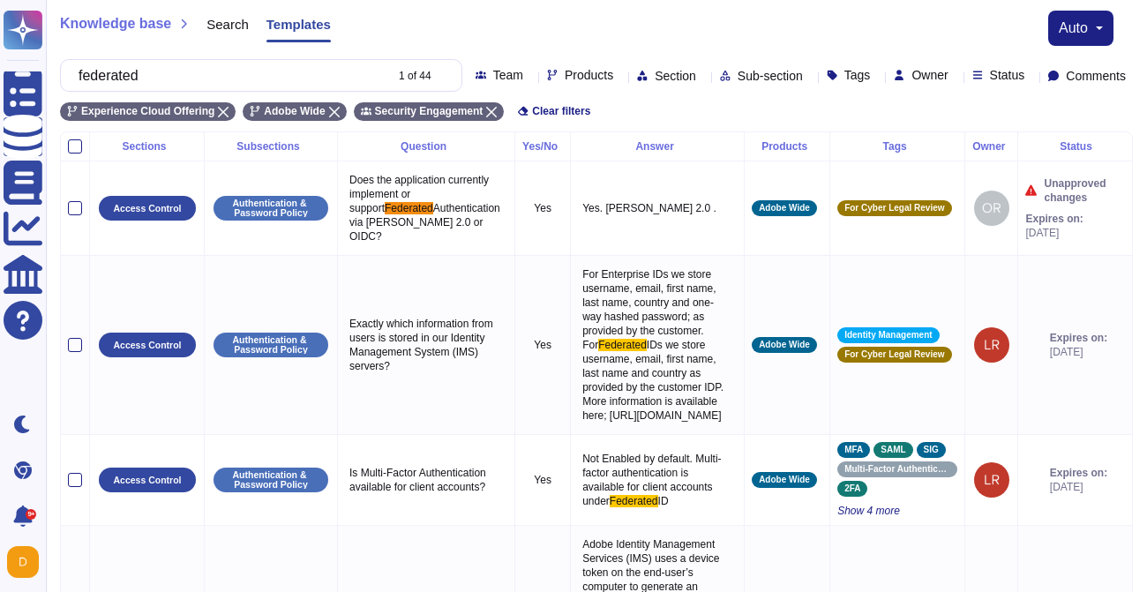
click at [668, 31] on div "Knowledge base Search Templates auto" at bounding box center [596, 28] width 1073 height 35
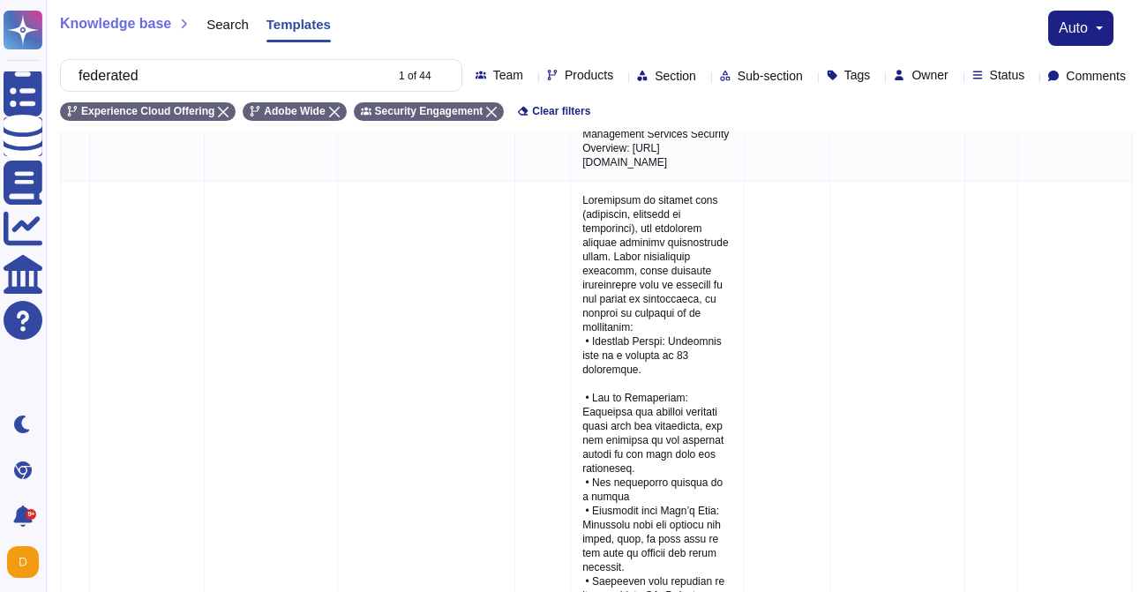
scroll to position [1109, 0]
click at [207, 75] on input "federated" at bounding box center [226, 75] width 313 height 31
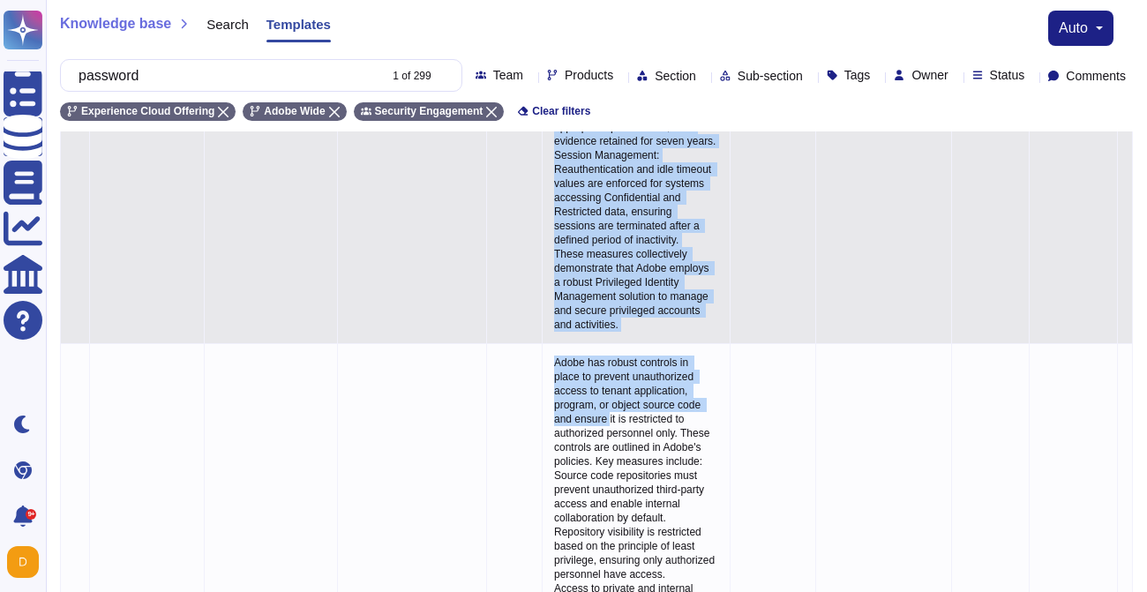
scroll to position [878, 0]
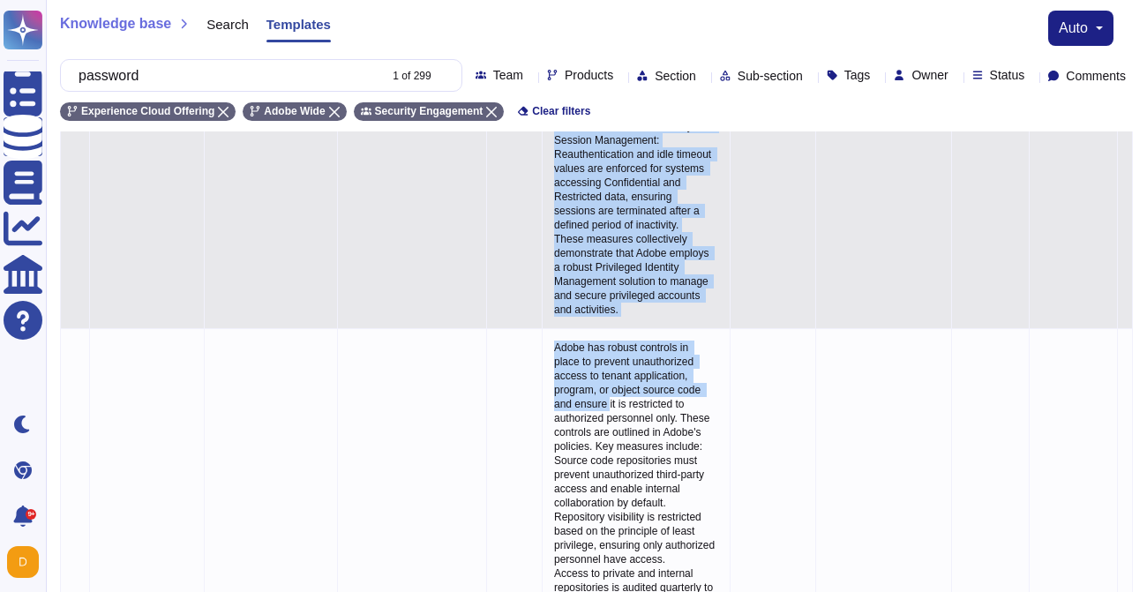
drag, startPoint x: 574, startPoint y: 348, endPoint x: 649, endPoint y: 467, distance: 141.2
copy p "Adobe has a Privileged Identity Management (PIM) solution in place. The followi…"
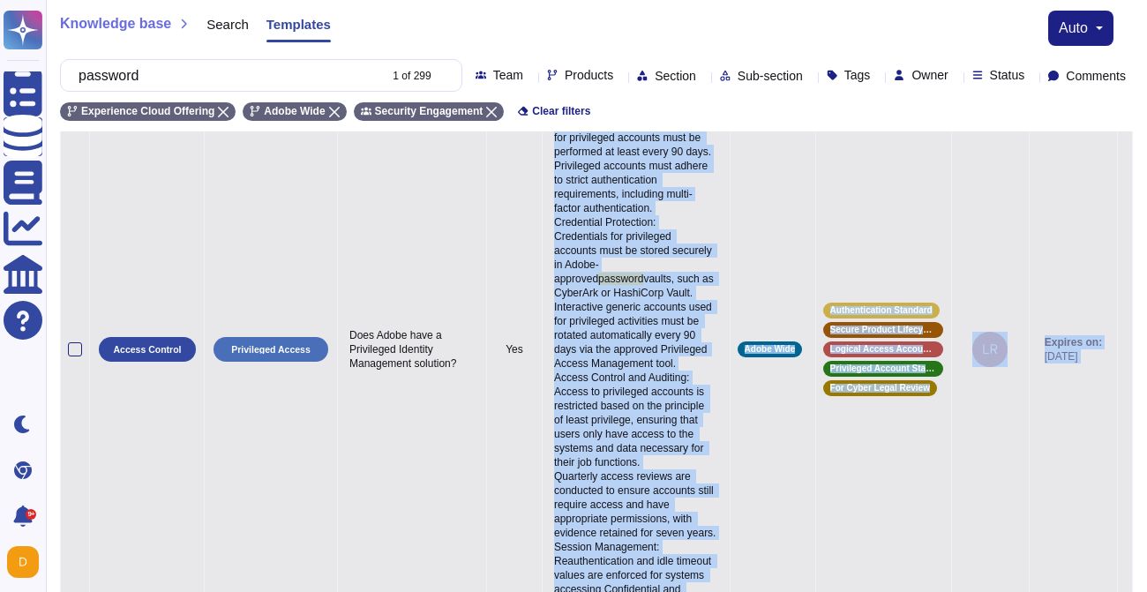
scroll to position [469, 0]
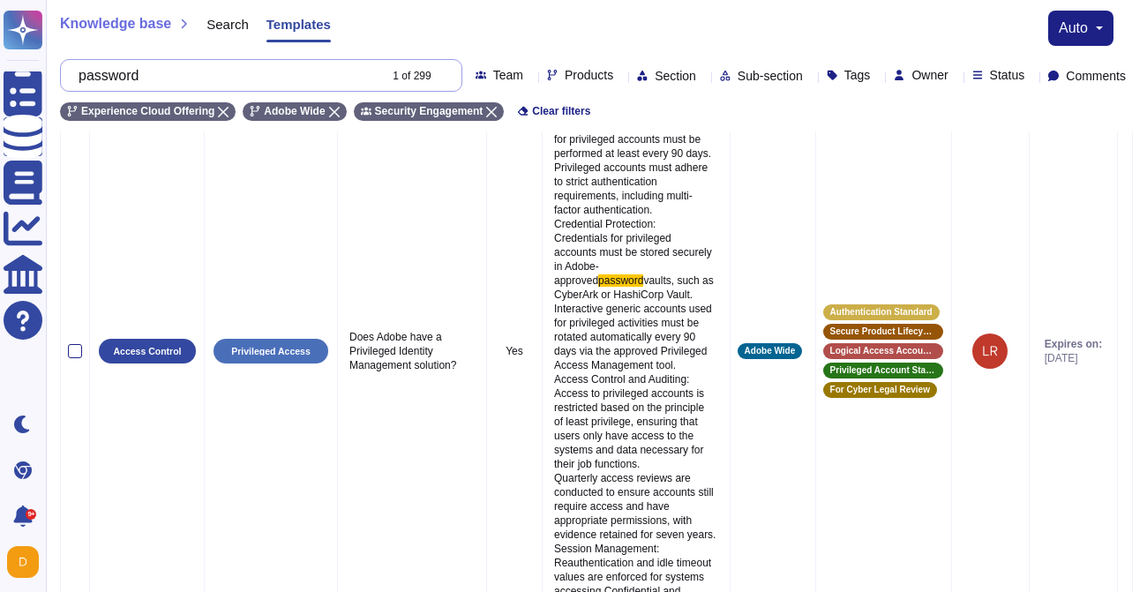
click at [214, 77] on input "password" at bounding box center [223, 75] width 307 height 31
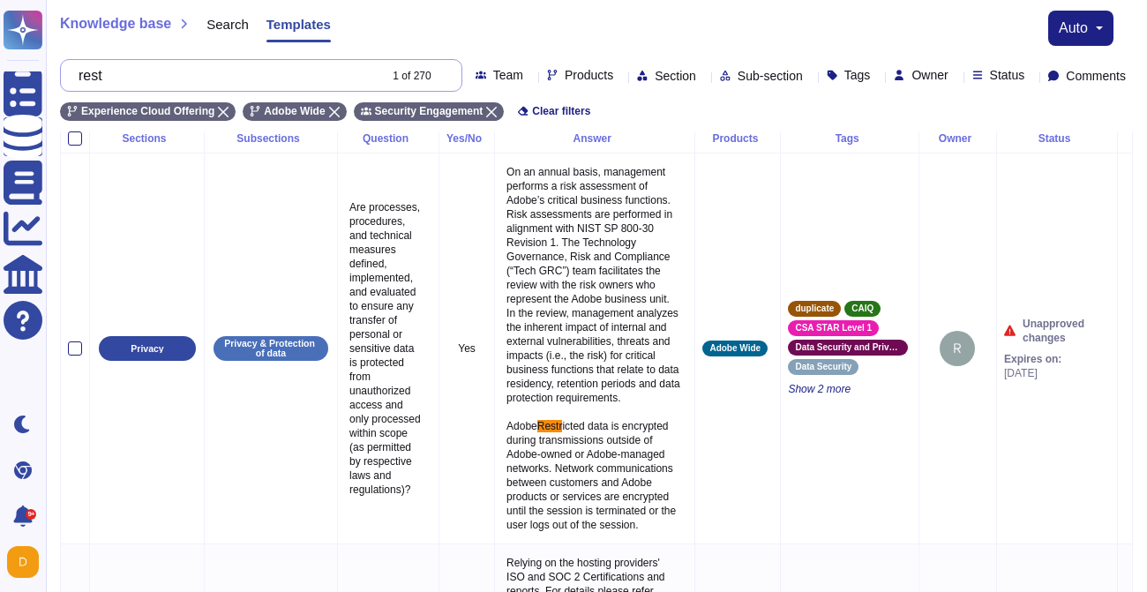
scroll to position [0, 0]
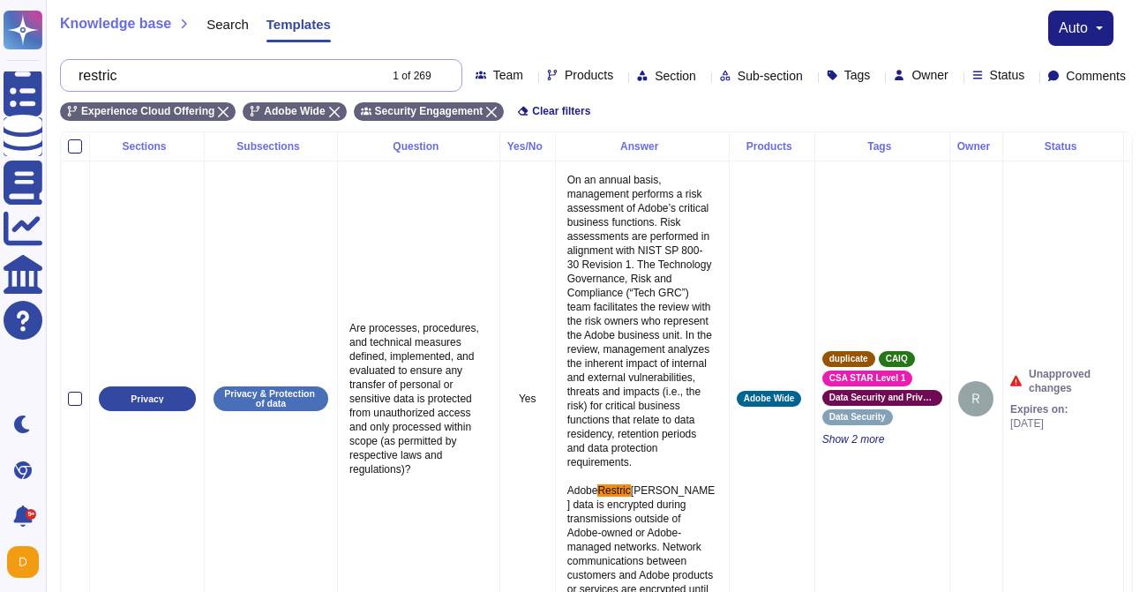
type input "restrict"
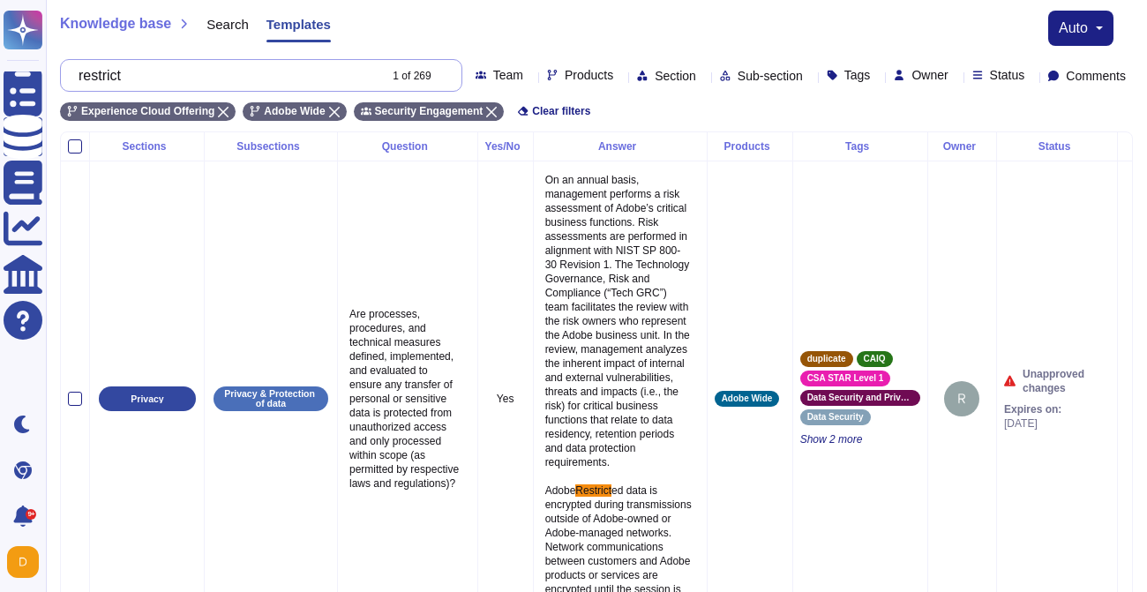
drag, startPoint x: 242, startPoint y: 79, endPoint x: 71, endPoint y: 79, distance: 170.3
click at [71, 79] on div "restrict 1 of 269" at bounding box center [261, 75] width 402 height 33
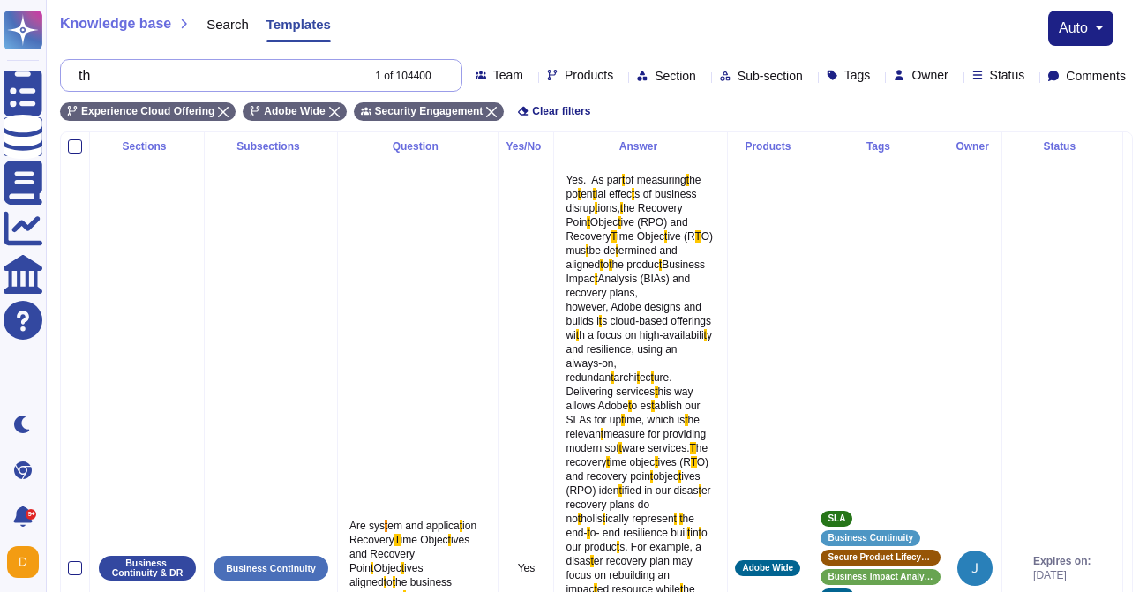
type input "t"
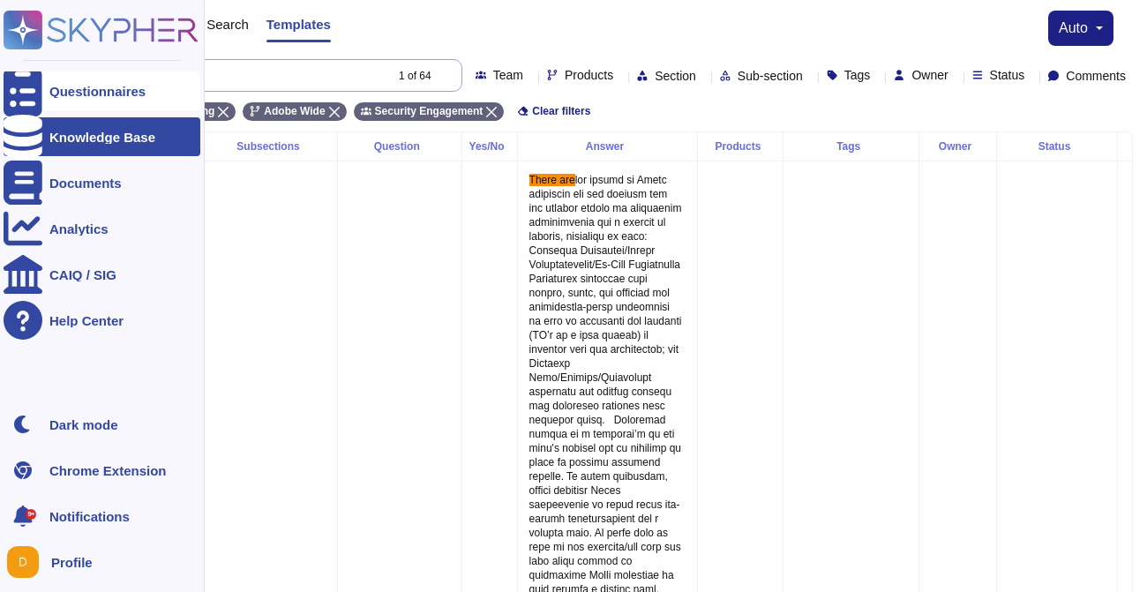
drag, startPoint x: 200, startPoint y: 85, endPoint x: 36, endPoint y: 86, distance: 164.1
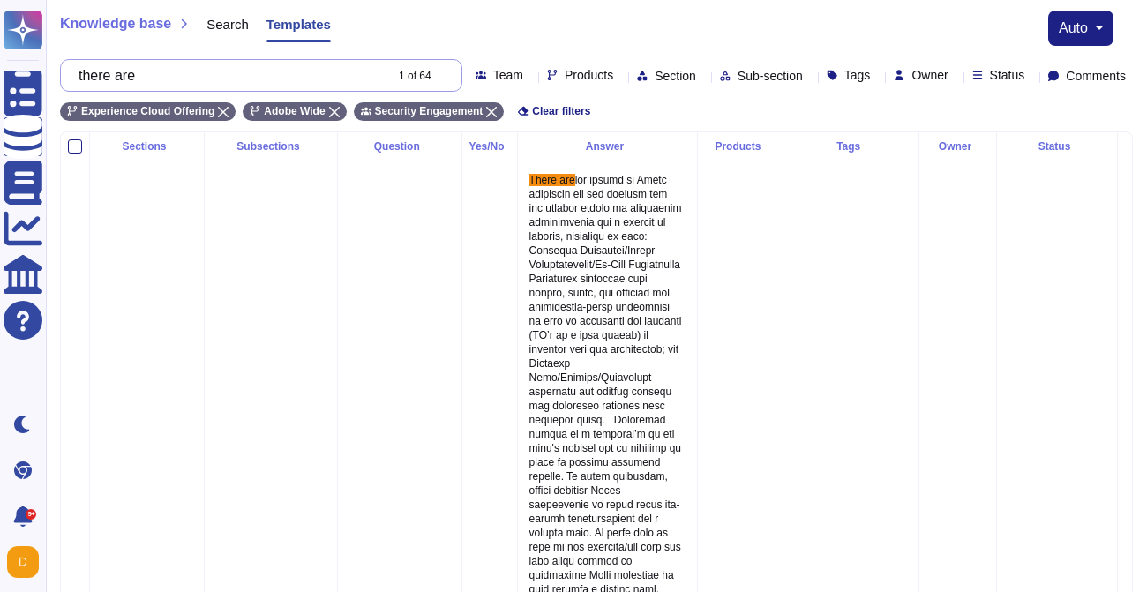
click at [209, 62] on input "there are" at bounding box center [226, 75] width 313 height 31
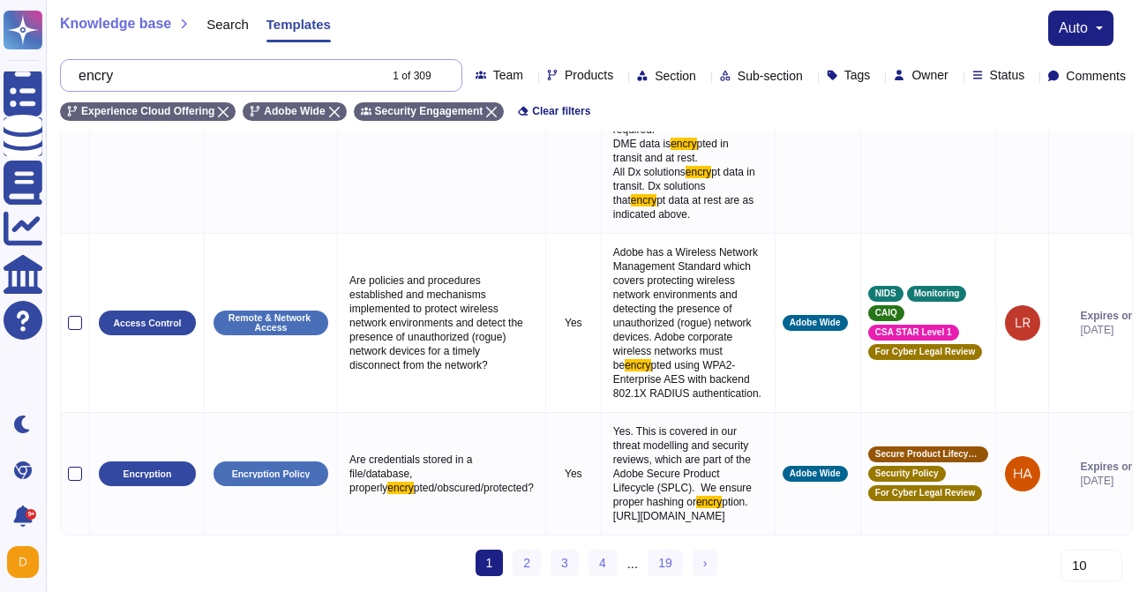
scroll to position [2840, 0]
click at [529, 562] on link "2" at bounding box center [527, 563] width 28 height 26
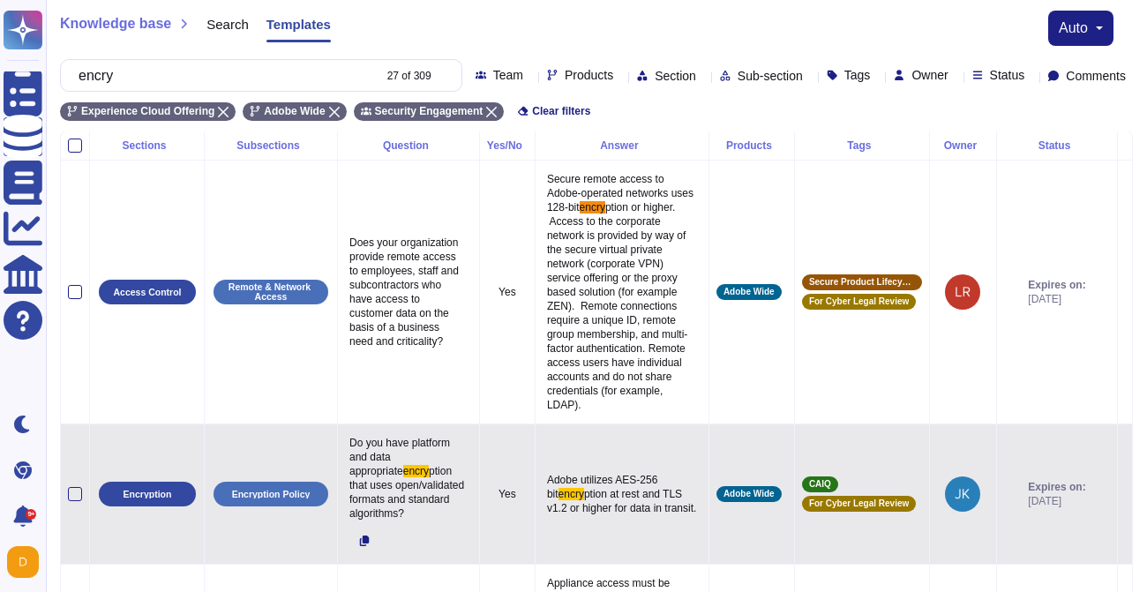
scroll to position [0, 0]
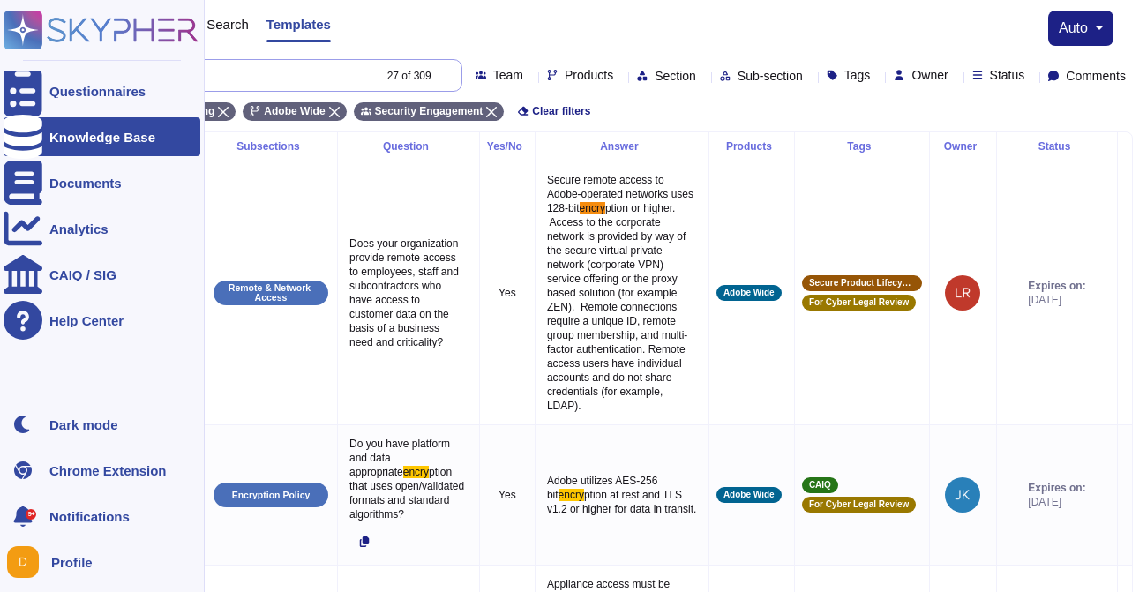
drag, startPoint x: 143, startPoint y: 71, endPoint x: 48, endPoint y: 71, distance: 95.3
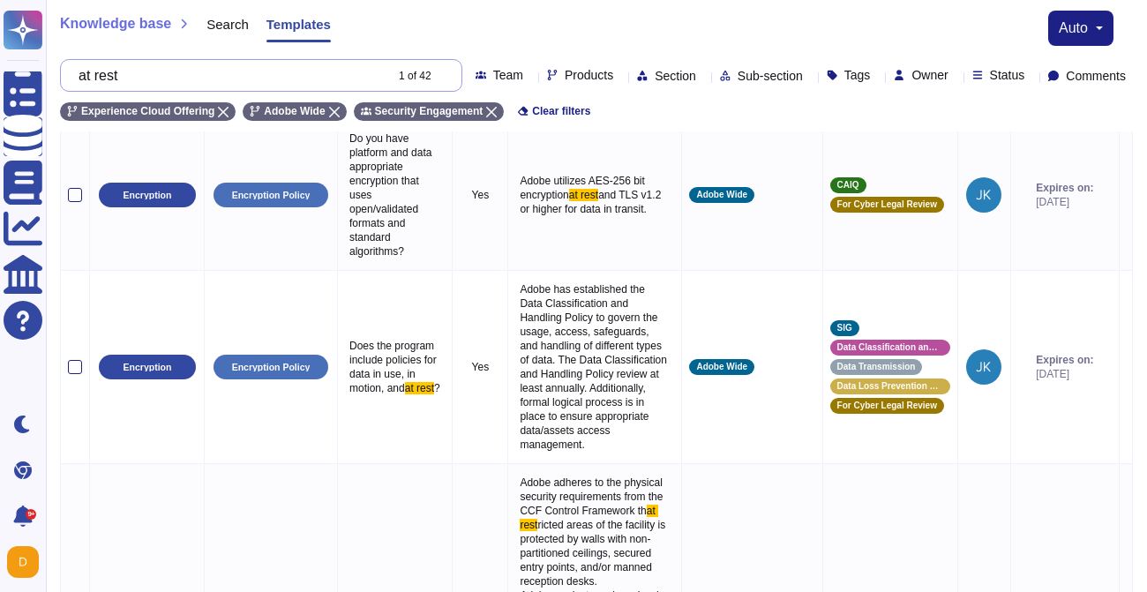
scroll to position [874, 0]
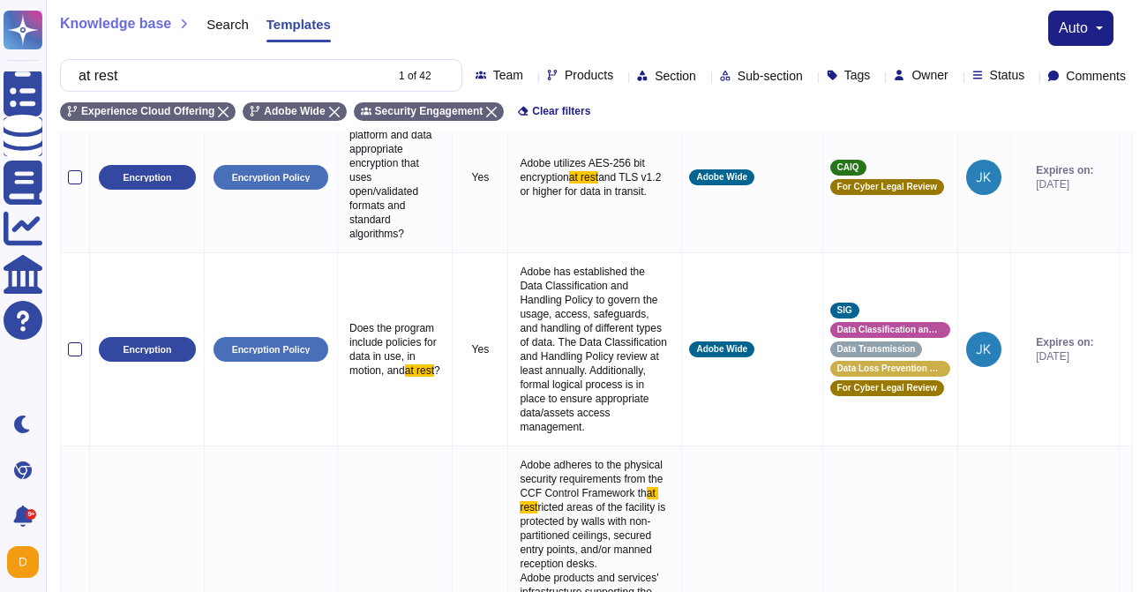
type input "at rest"
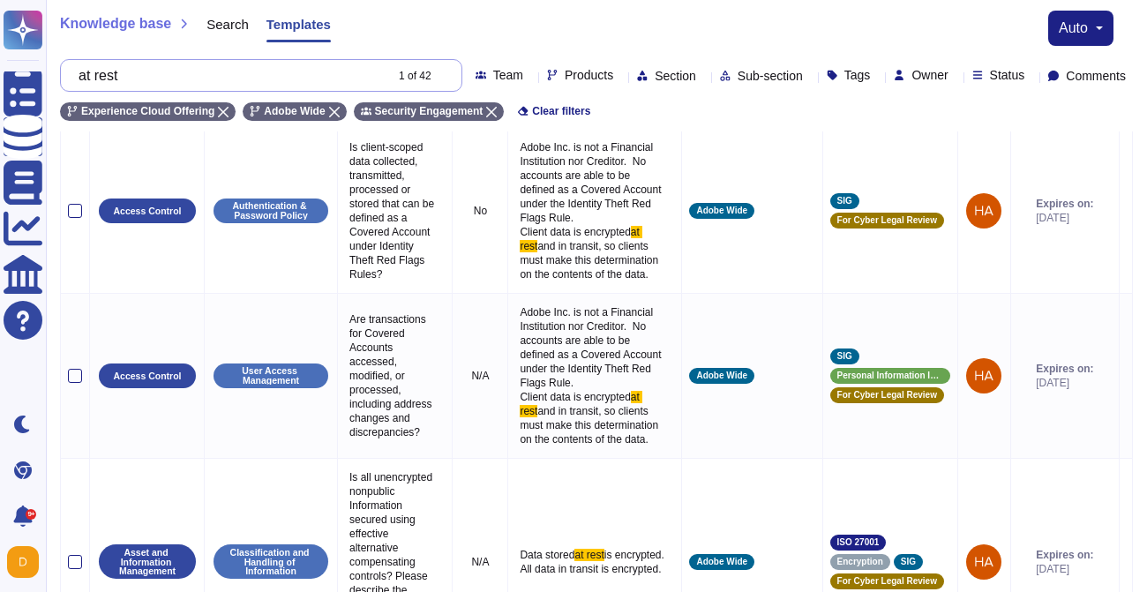
scroll to position [3196, 0]
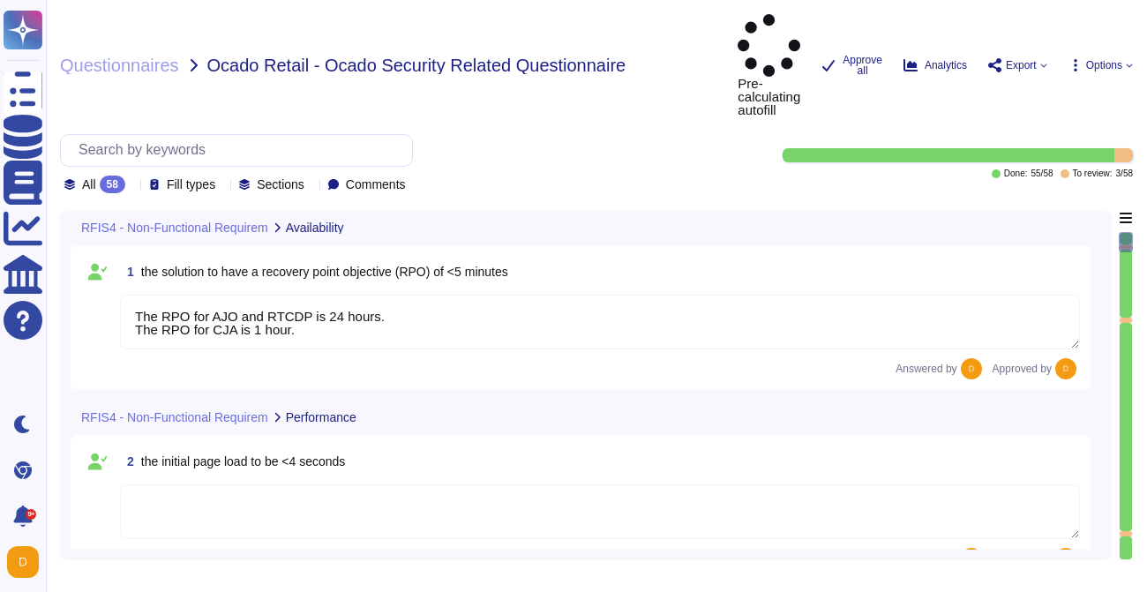
type textarea "The RPO for AJO and RTCDP is 24 hours. The RPO for CJA is 1 hour."
type textarea "Adobe will integrate with any [PERSON_NAME] 2.0 compliant identity provider (Id…"
type textarea "Loremips dolo sitame con adip elitse do eiusmodte incididuntu labor et Dolor Ma…"
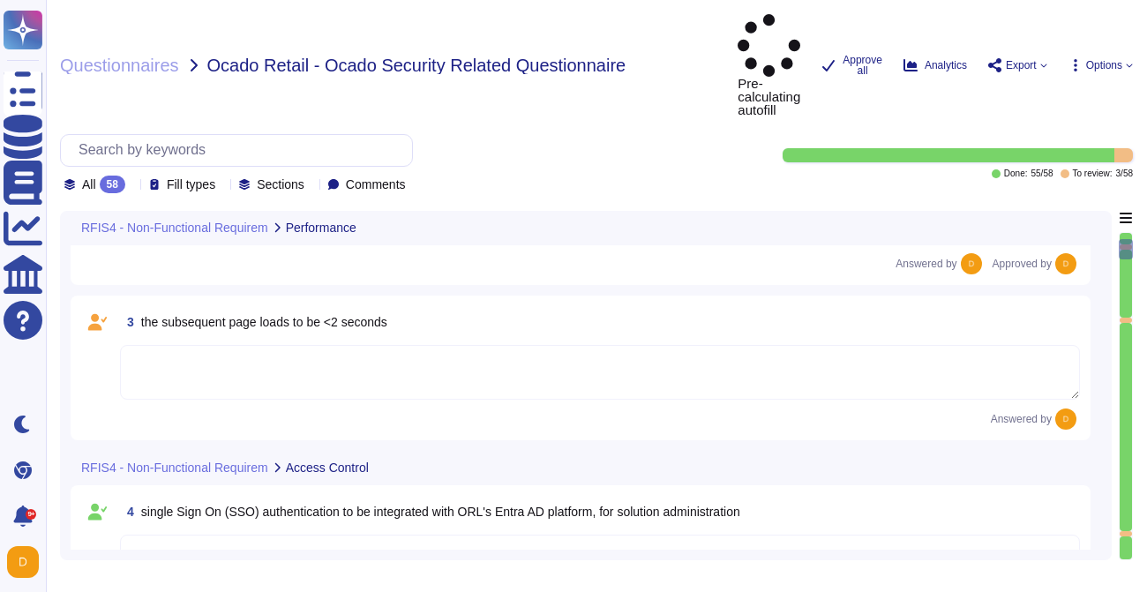
type textarea "All data in transit between Experience Platform and any external component, inc…"
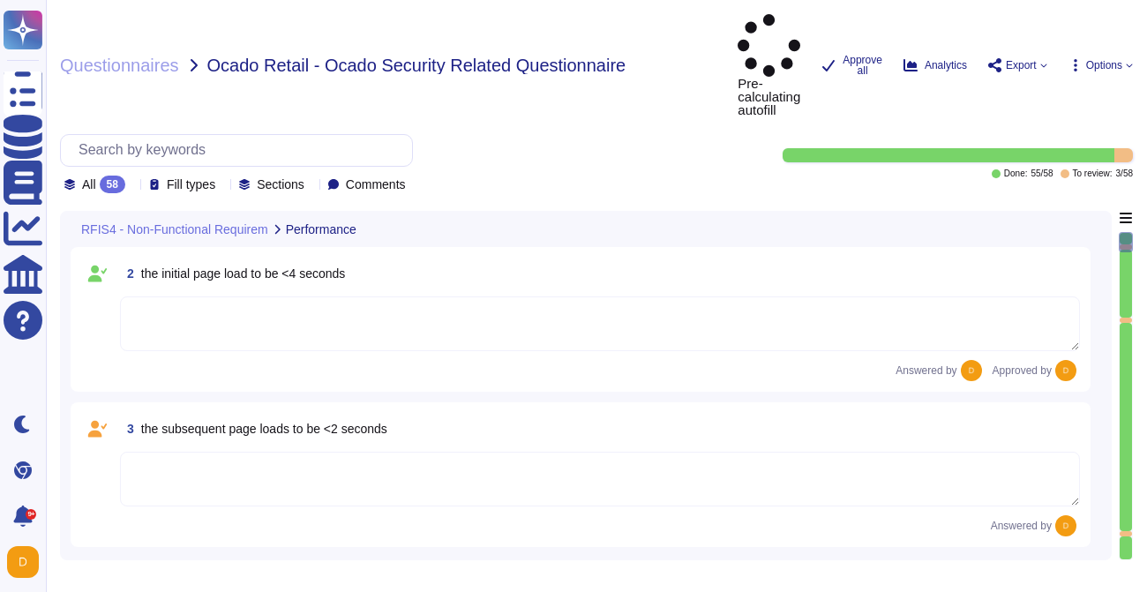
type textarea "The RPO for AJO and RTCDP is 24 hours. The RPO for CJA is 1 hour."
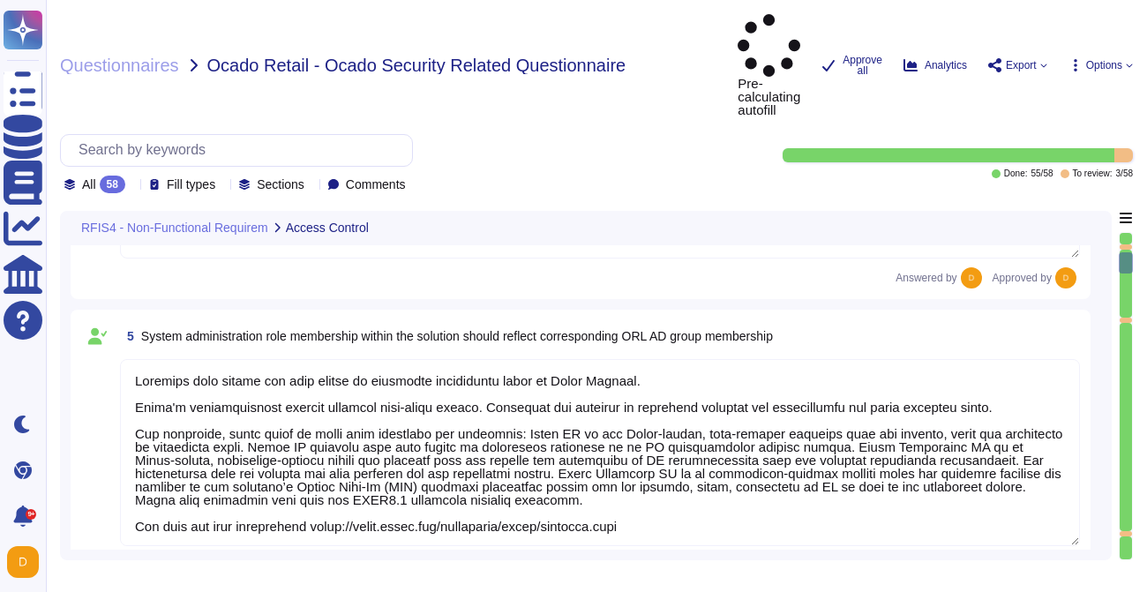
type textarea "All data in transit between Experience Platform and any external component, inc…"
type textarea "Adobe has a Privileged Identity Management (PIM) solution in place. The followi…"
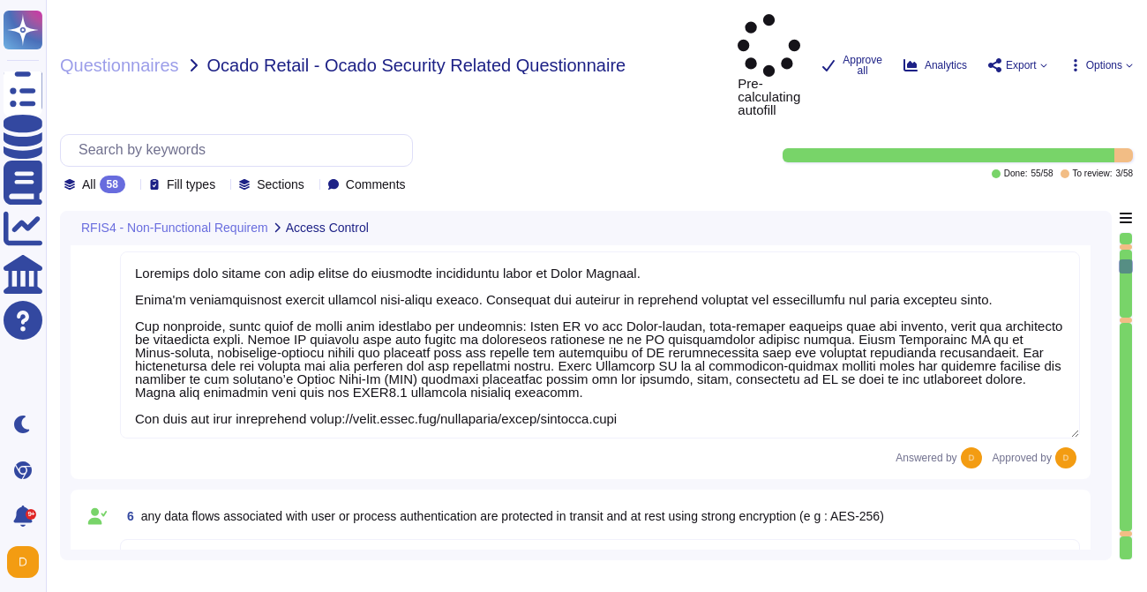
type textarea "Please see above response, as it addresses also this question."
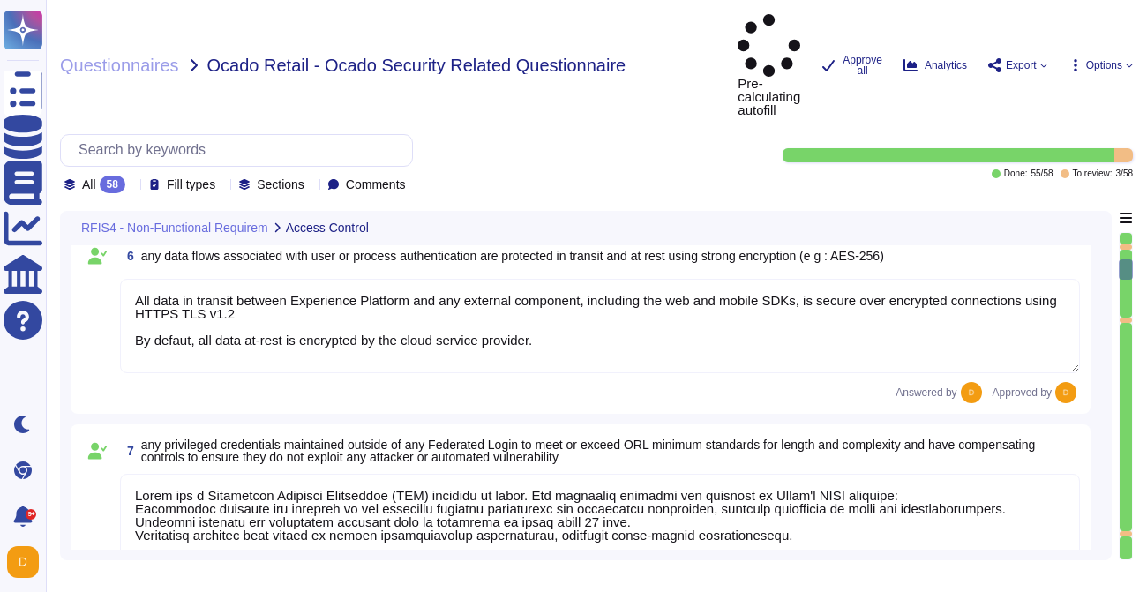
type textarea "Yes. This is covered in our threat modelling and security reviews, which are pa…"
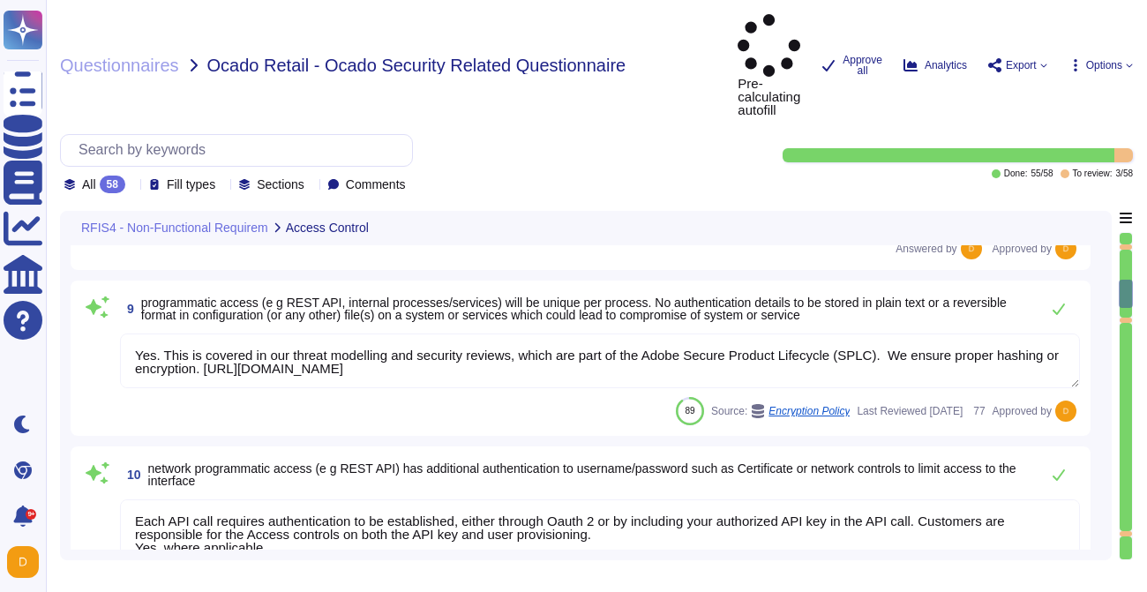
type textarea "Each API call requires authentication to be established, either through Oauth 2…"
type textarea "Adobe restricts the use of shared and group authentication credentials. Authent…"
type textarea "The customer provisions and manages all application-level users/permissions."
type textarea "Adobe uses Splunk for its SIEM. For some offerings, customer can retrieve appli…"
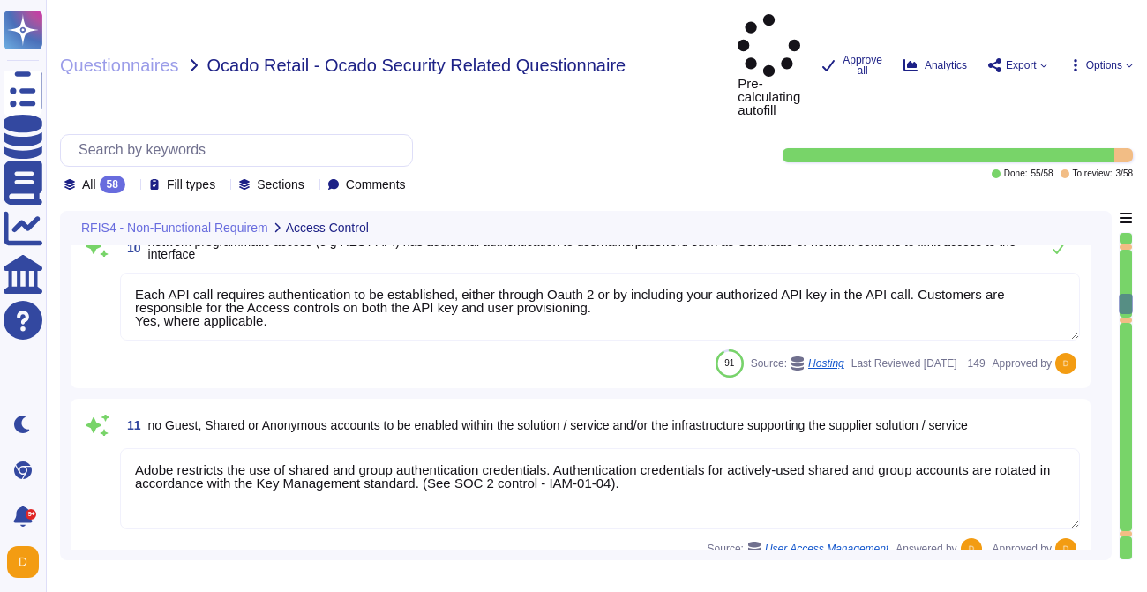
type textarea "Audit logs are stored and retained centrally at Adobe. A Security Incident and …"
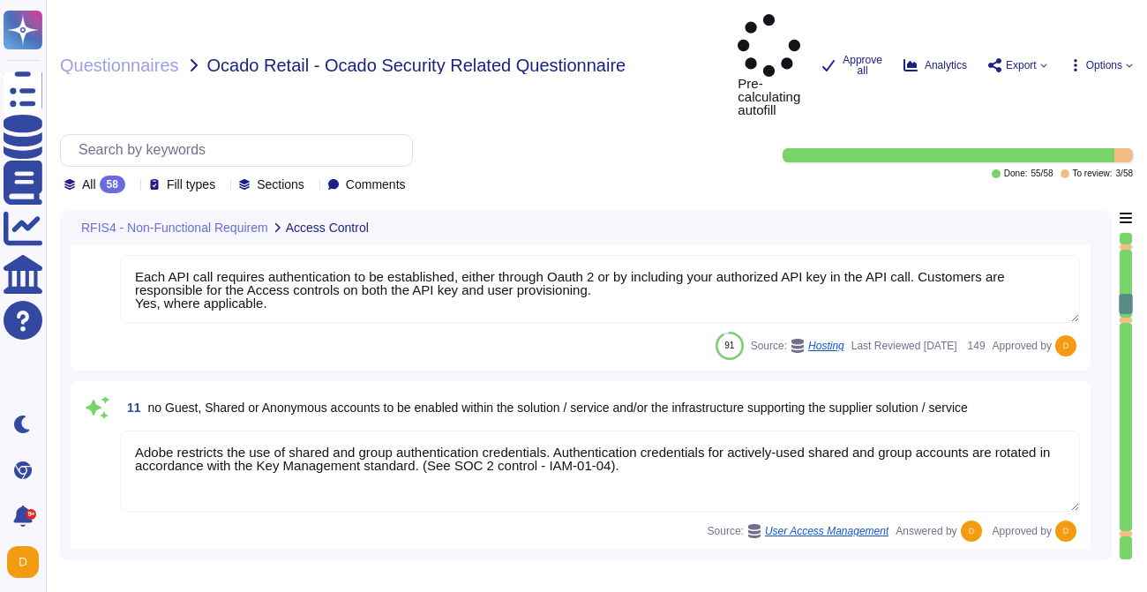
scroll to position [1, 0]
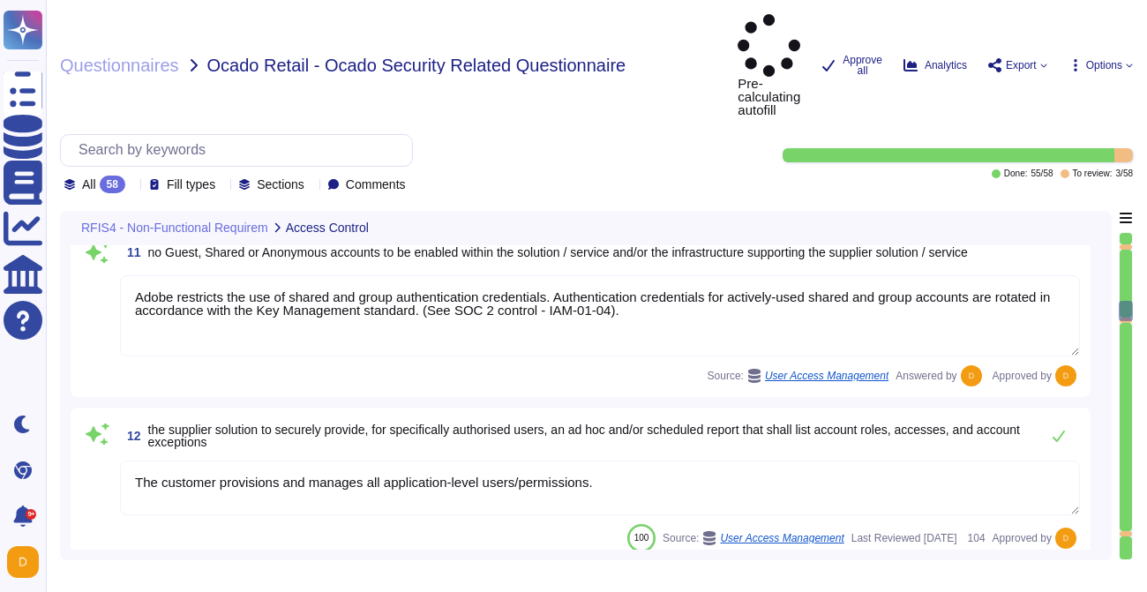
type textarea "Adobe retains access logs for Adobe office’s and owned locations for 1 year. Lo…"
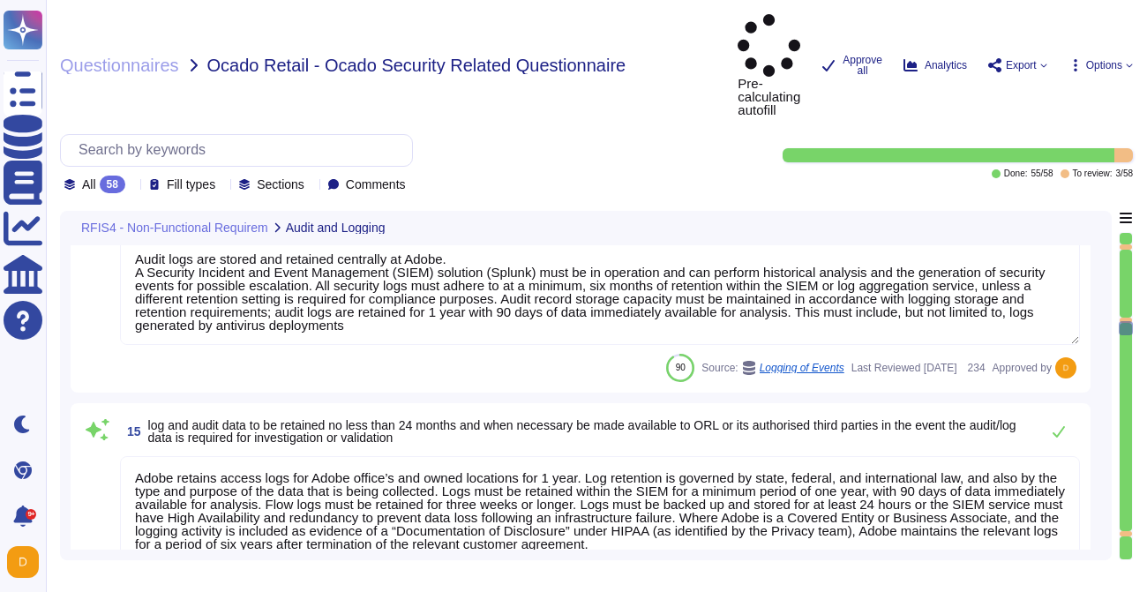
type textarea "All data at-rest is encrypted by the cloud service provider. All data in transi…"
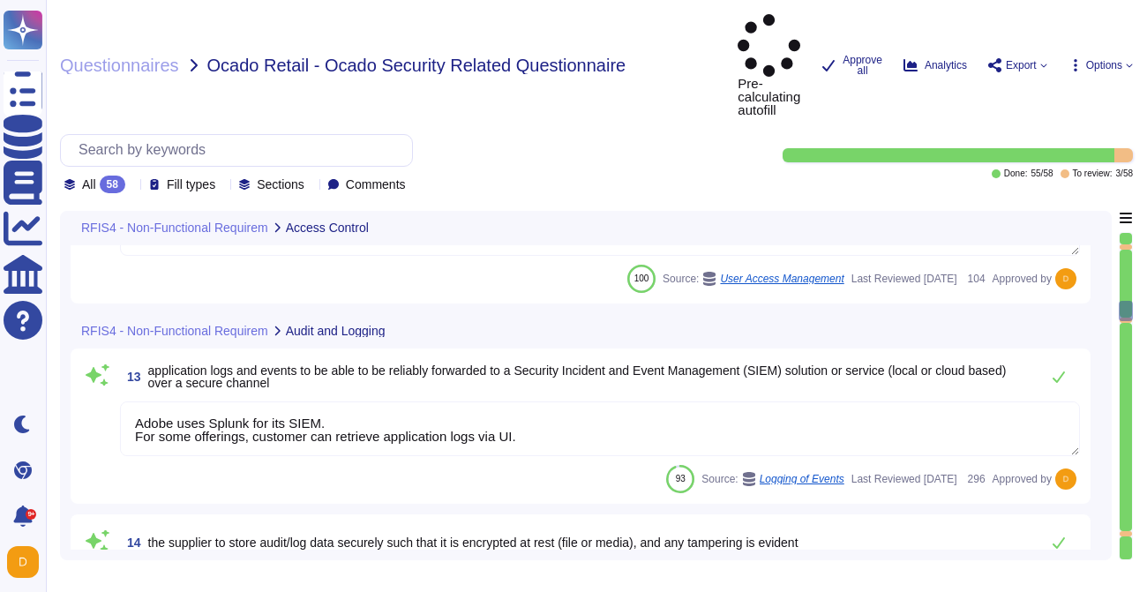
type textarea "Yes. This is covered in our threat modelling and security reviews, which are pa…"
type textarea "Each API call requires authentication to be established, either through Oauth 2…"
type textarea "Adobe restricts the use of shared and group authentication credentials. Authent…"
type textarea "The customer provisions and manages all application-level users/permissions."
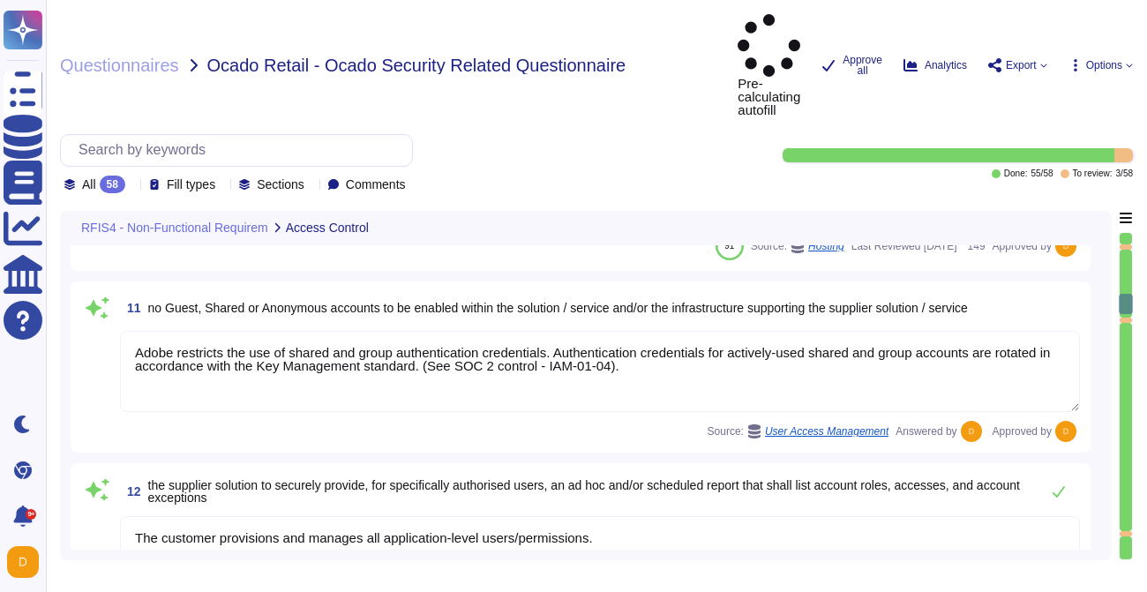
type textarea "Please see above response, as it addresses also this question."
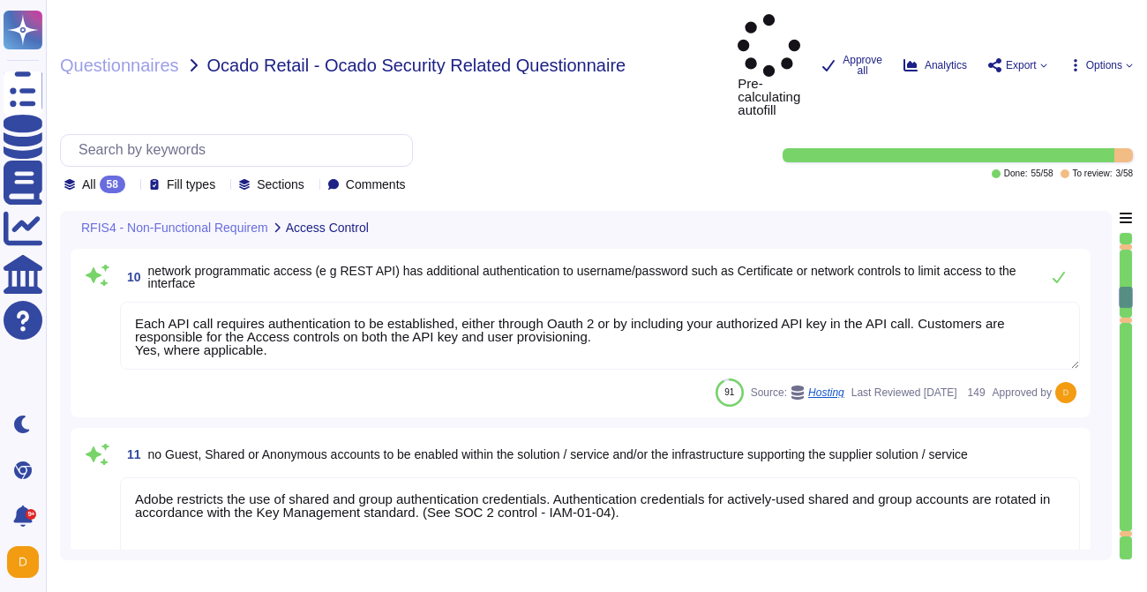
type textarea "Adobe has a Privileged Identity Management (PIM) solution in place. The followi…"
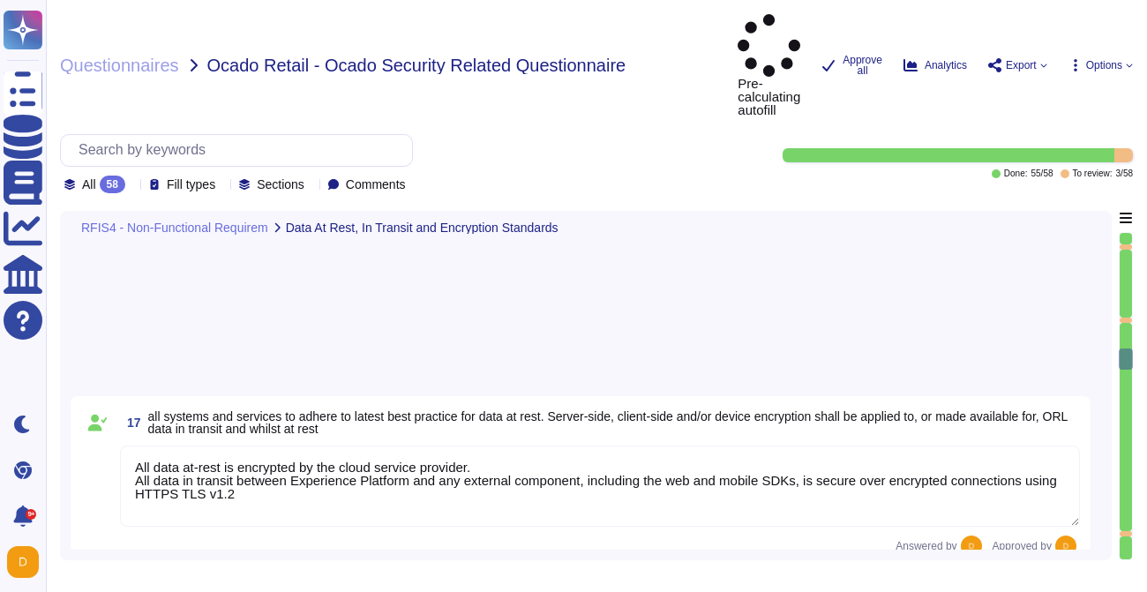
type textarea "Lo ipsumdolo sita CON 71640, Adipi'e Seddoeiusmo Temporin Utlabo etdolore mag a…"
type textarea "Data Classification and Handling Standard: The Data Classification and Handling…"
type textarea "Lorem ipsumdol sitametco ad elitsedd e tempori utlabore etdolorem aliquaen ad m…"
type textarea "Background checks are not performed as part of the third-party risk management …"
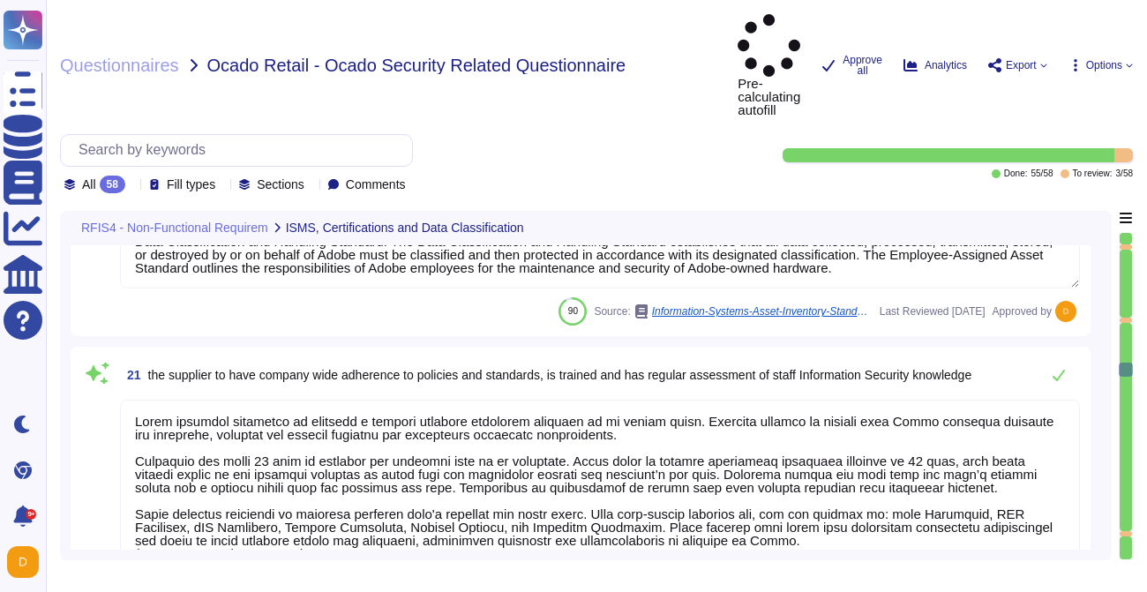
type textarea "As a foundation, every employee must complete annual mandatory security awarene…"
type textarea "Adobe Experience Cloud maintains an inventory of system assets in a configurati…"
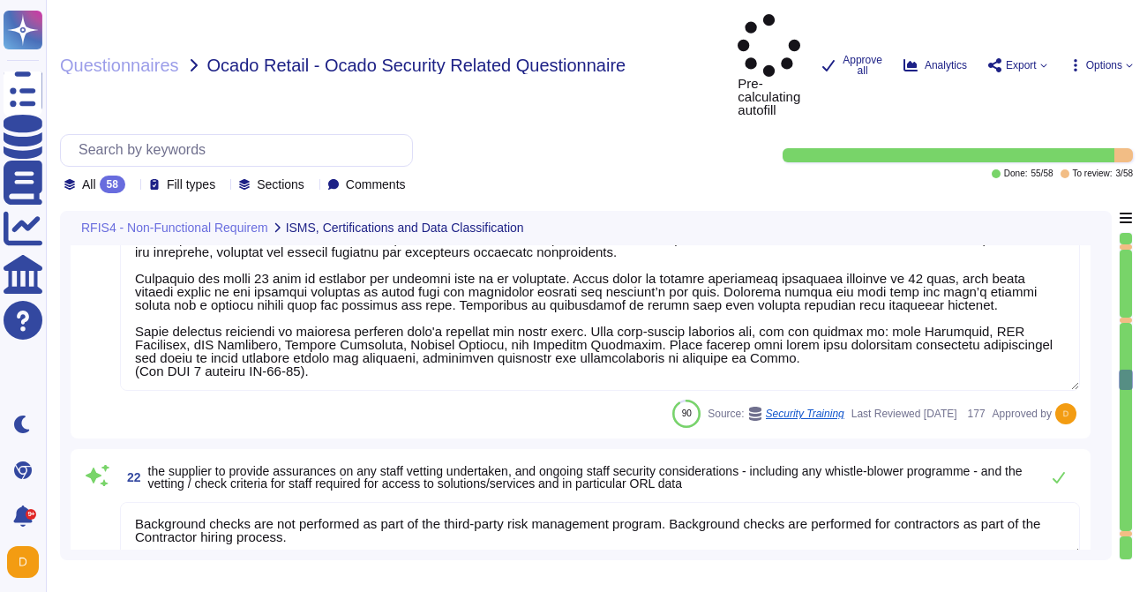
type textarea "A vendor accessing or storing any personal information from outside the origina…"
type textarea "Adobe maintains ISO 27001 certification. Adobe's third-party assurances are ava…"
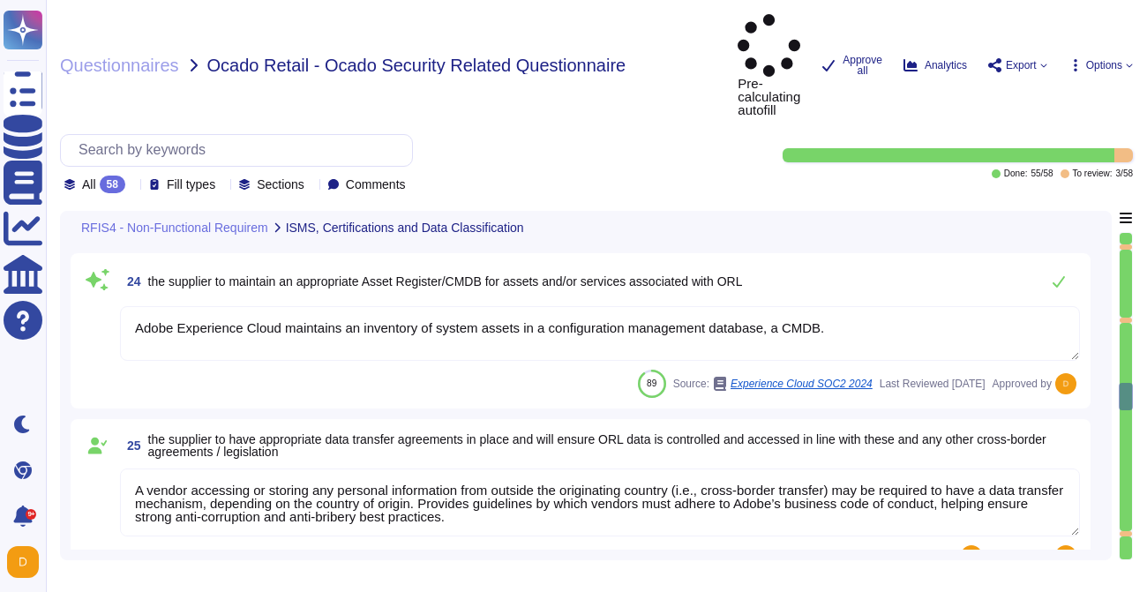
type textarea "Check hosting locations in the AEP Security Whitepaper at page 8: [URL][DOMAIN_…"
type textarea "To help protect physical access to customer data and systems, and to limit acce…"
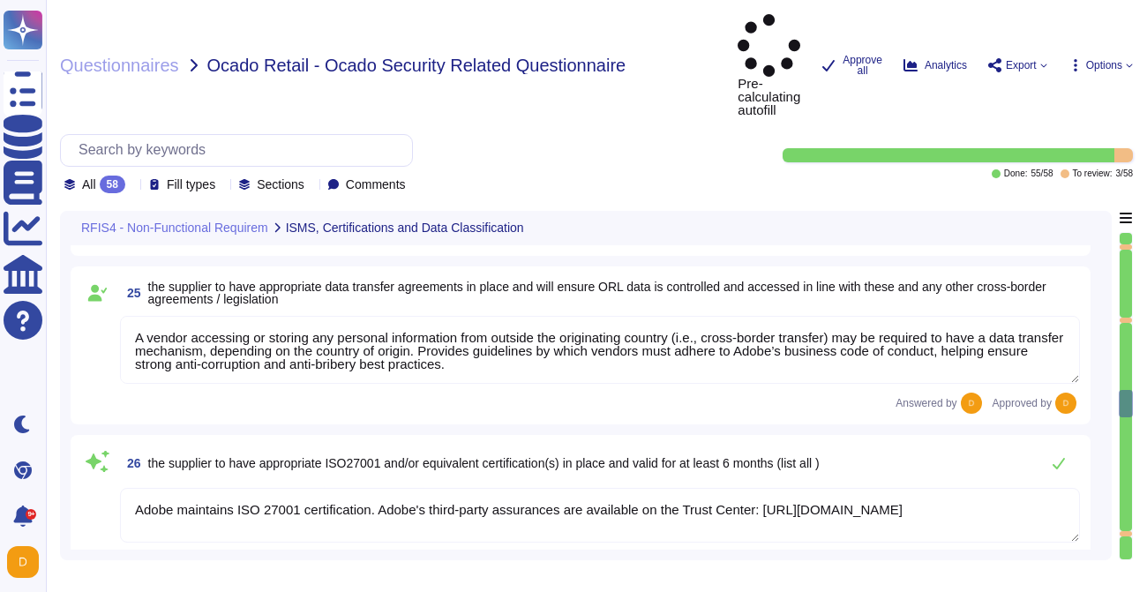
type textarea "Adobe-managed facilities only allow Adobe personnel with physical access into t…"
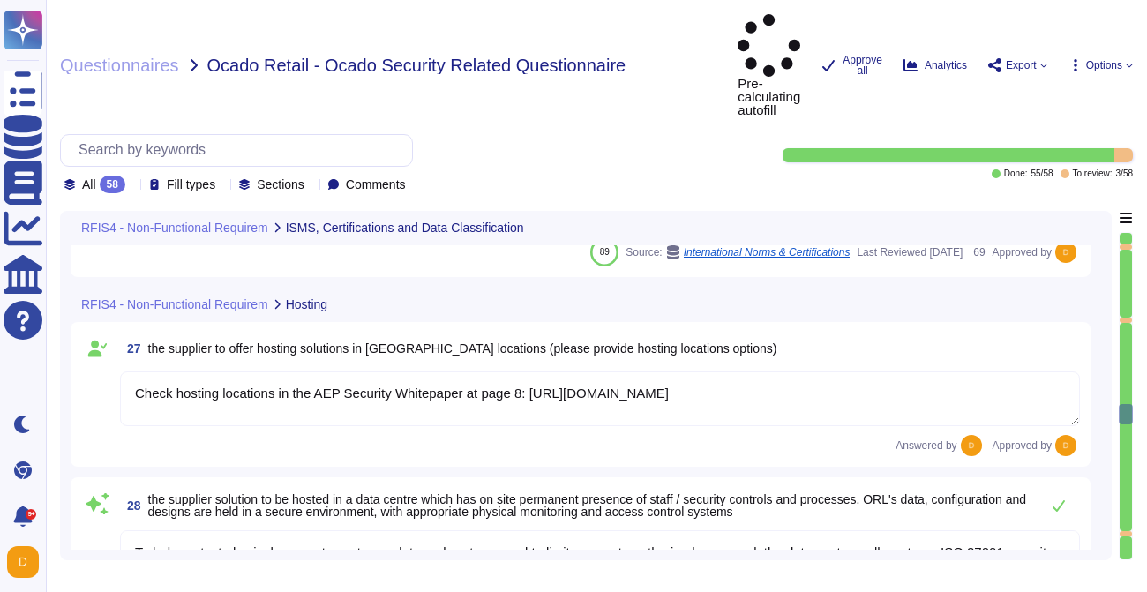
type textarea "To help protect physical access to customer data and systems, and to limit acce…"
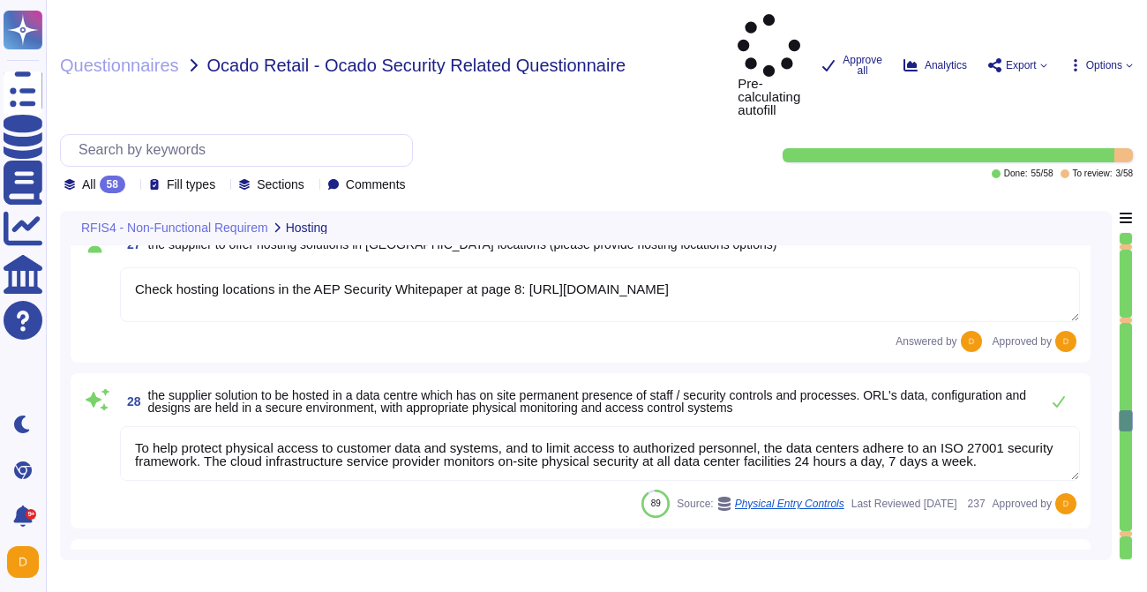
type textarea "Lore ipsu dolo sit ame co Adipi-elitseddoe temporin utla et doloremagn al enima…"
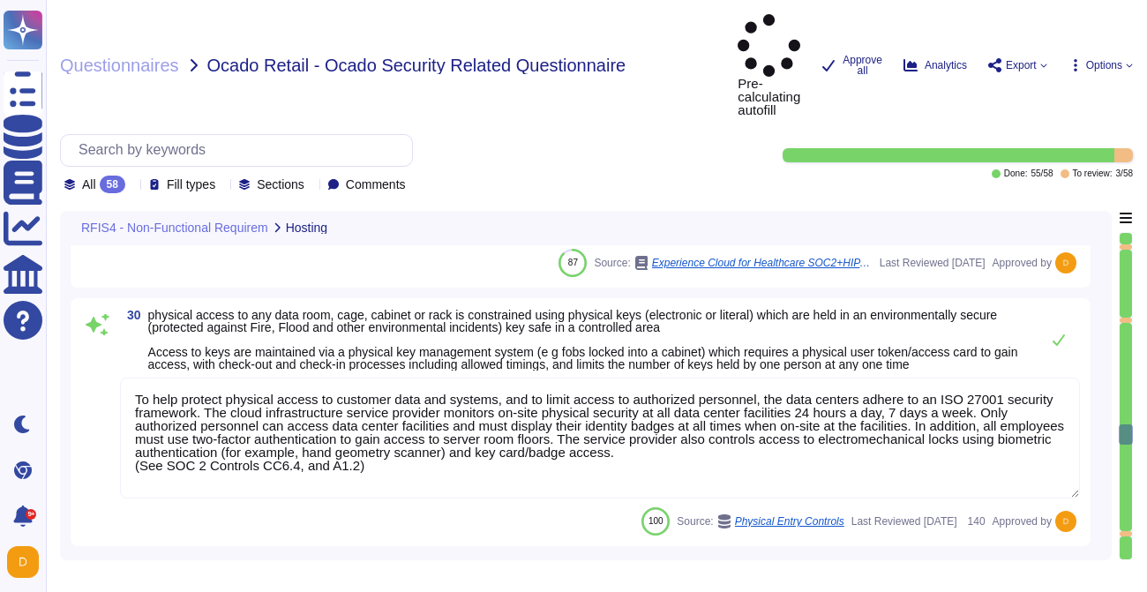
type textarea "Physical access provisioning to an Adobe data center or data room requires mana…"
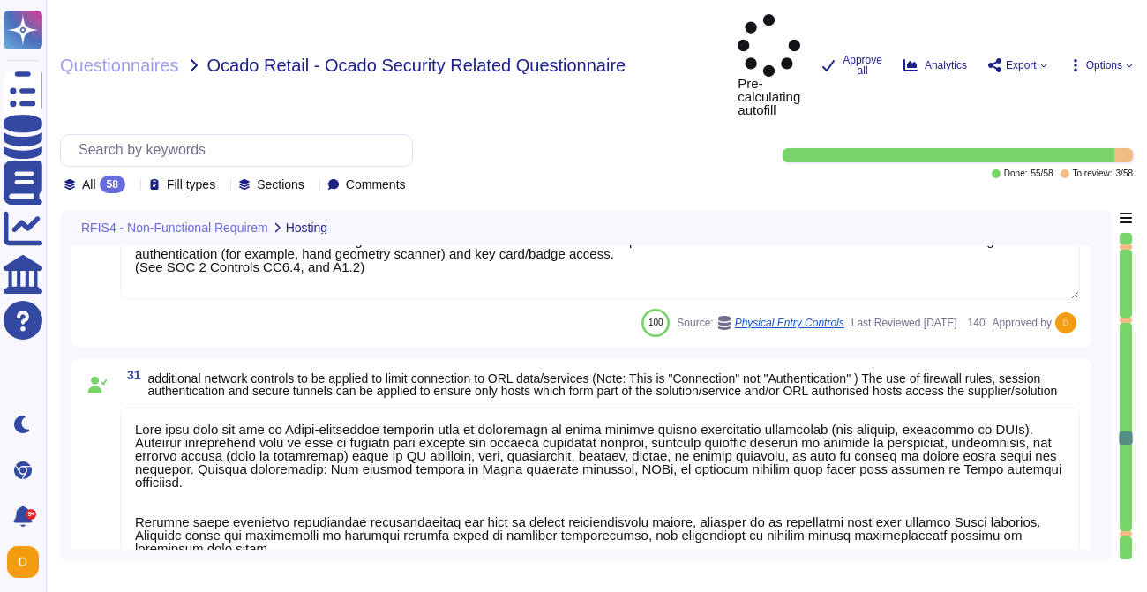
type textarea "All visitors and contractors are required to present identification and are sig…"
type textarea "All data centers use closed-circuit video surveillance at all interior and exte…"
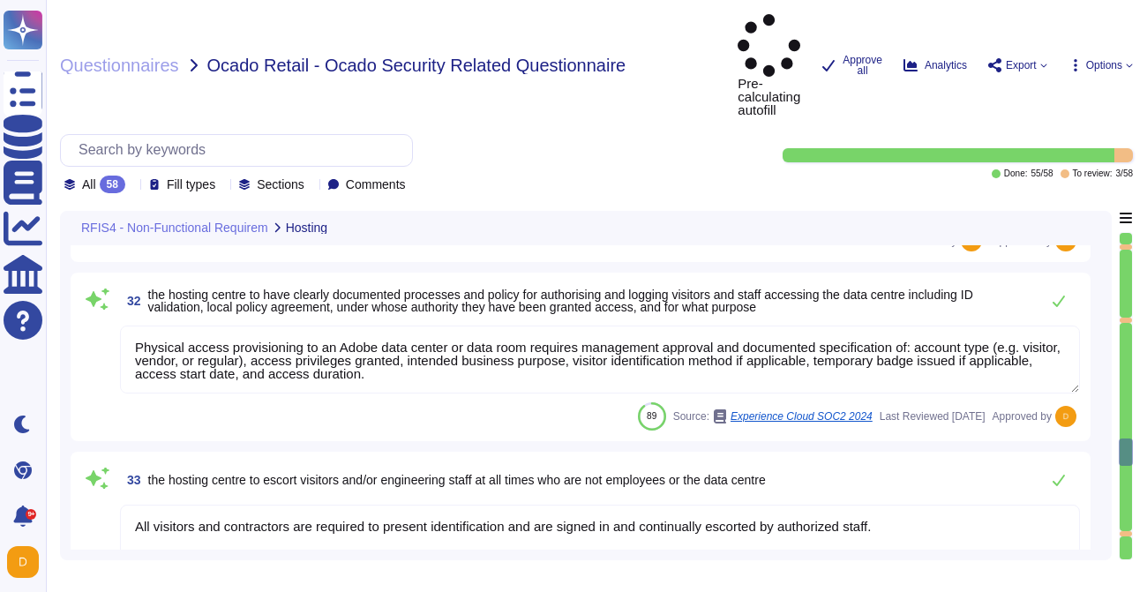
type textarea "Any visitor or guest needs pre-approval (via [PERSON_NAME] portal) from respect…"
type textarea "To better protect our customers’ data from the physical layer up, we’ve impleme…"
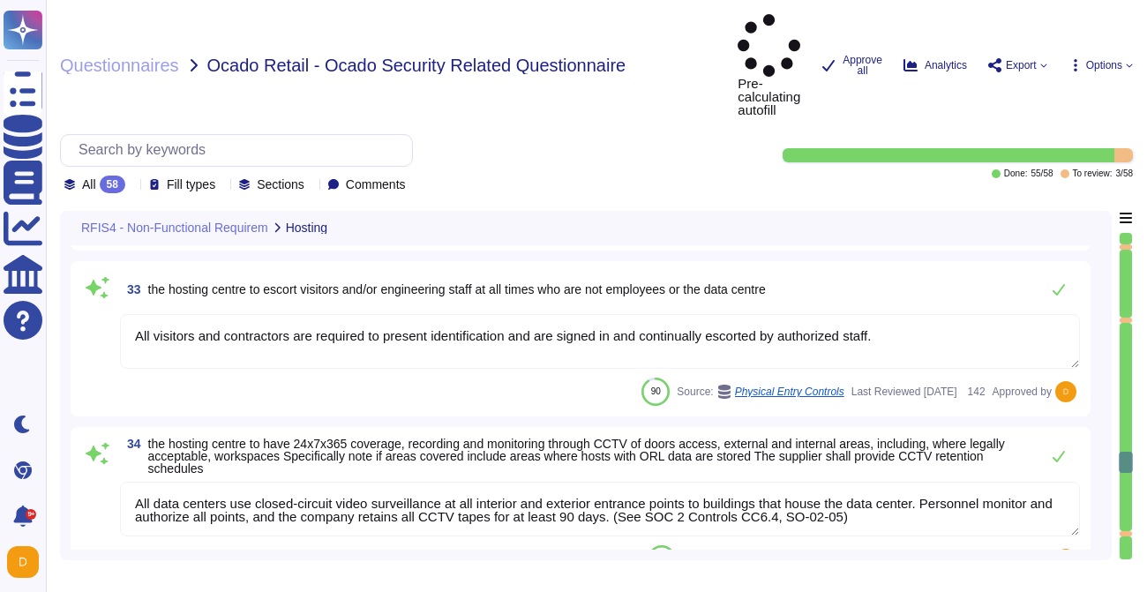
type textarea "Only organization owned equipment are permitted to connect from internal networ…"
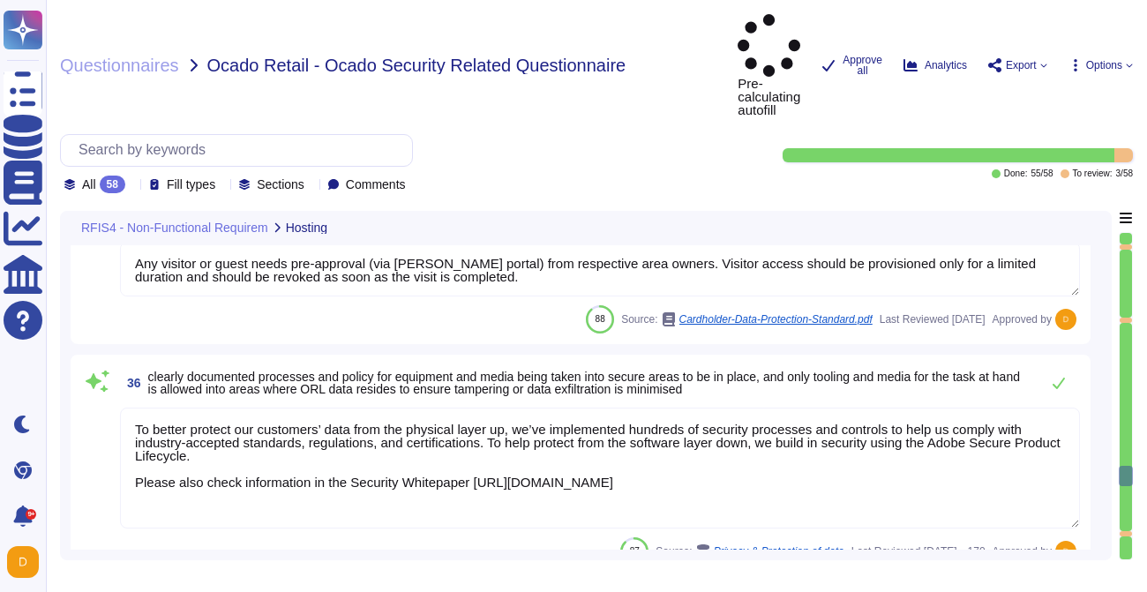
type textarea "Adobe has a Wireless Network Management Standard which covers protecting wirele…"
type textarea "Adobe has a Privileged Identity Management (PIM) solution in place. The followi…"
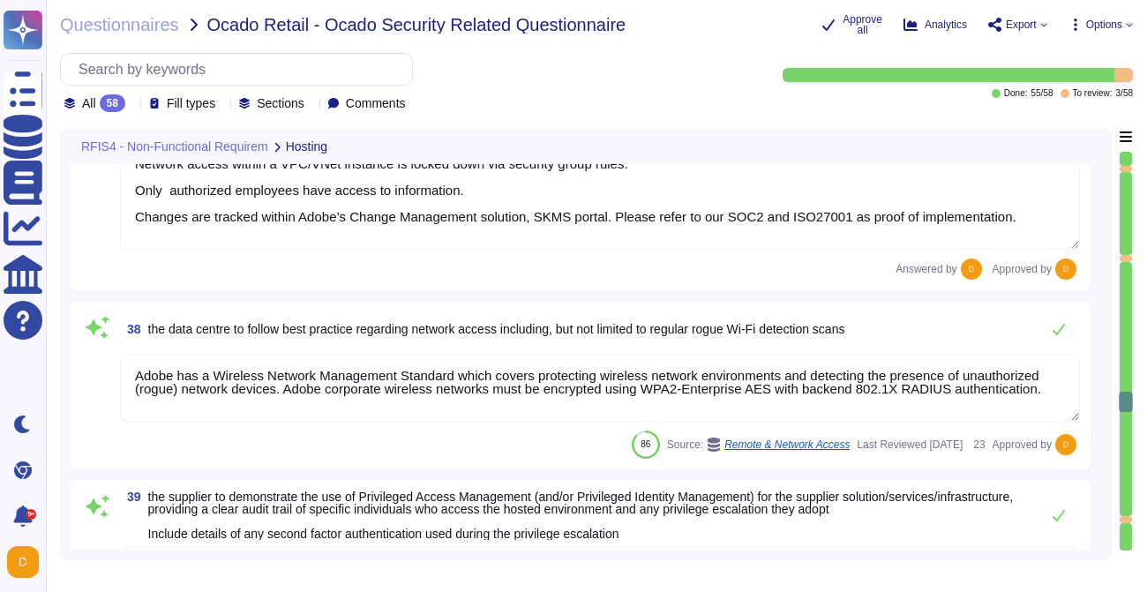
type textarea "Secure remote access to Adobe-operated networks uses 128-bit encryption or high…"
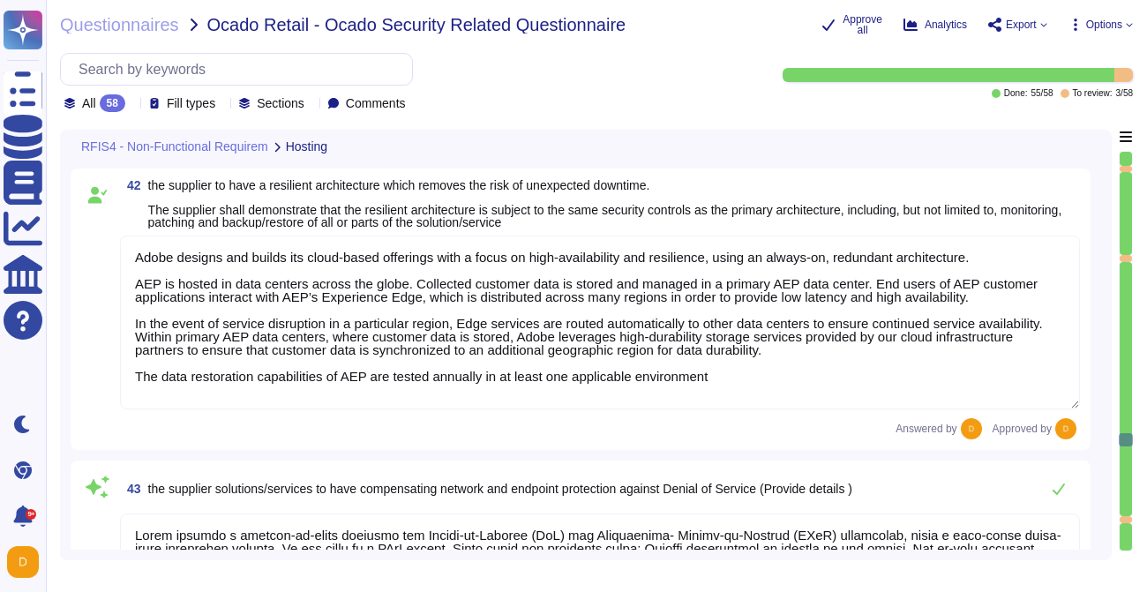
type textarea "Adobe deploys anti-virus and malware prevention solutions including, but not li…"
type textarea "Adobe designs and builds its cloud-based offerings with a focus on high-availab…"
type textarea "Adobe employs a defense-in-depth strategy for Denial-of-Service (DoS) and Distr…"
type textarea "Adobe does not implement Web Application Firewalls on most of its solutions. Ad…"
type textarea "Adobe has developed formal policies and standards governing the change manageme…"
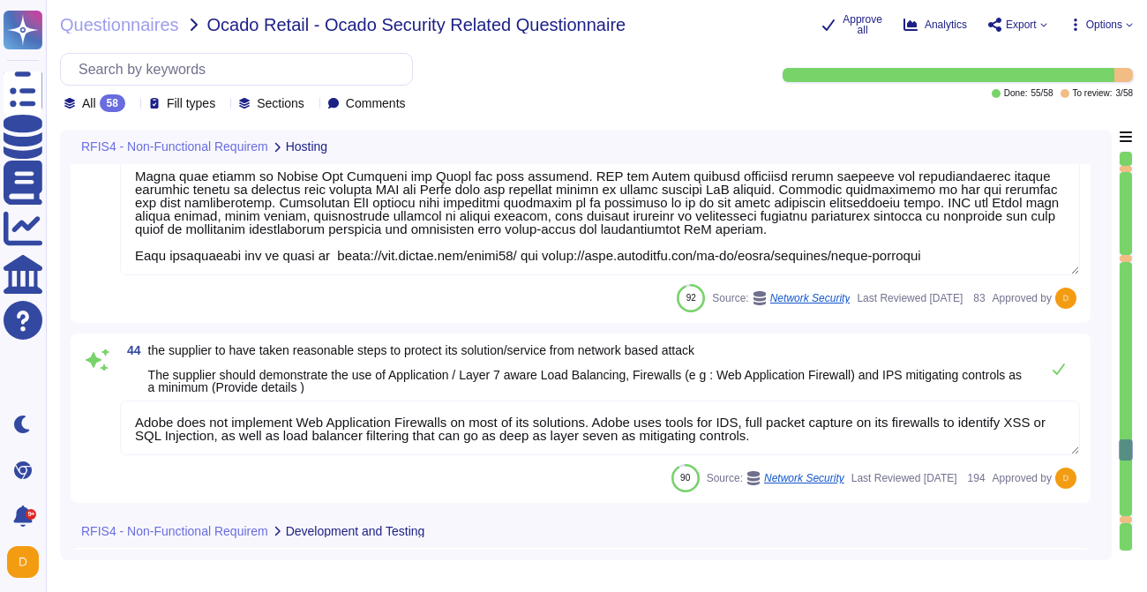
type textarea "Security testing is required to be performed for significant changes to ensure …"
type textarea "Adobe conducts vulnerability scanning on a scheduled basis. A tool is used to q…"
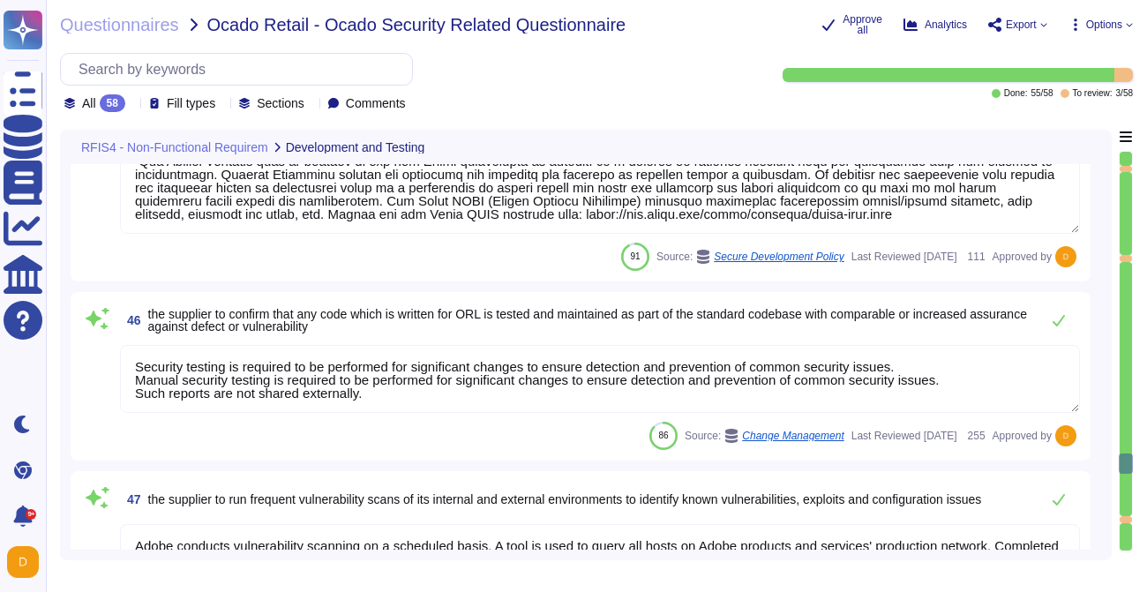
type textarea "Adobe approves and engages with leading third-party security firms to perform p…"
type textarea "Please refer to the Adobe Trust Center and the Security Testing Reports for the…"
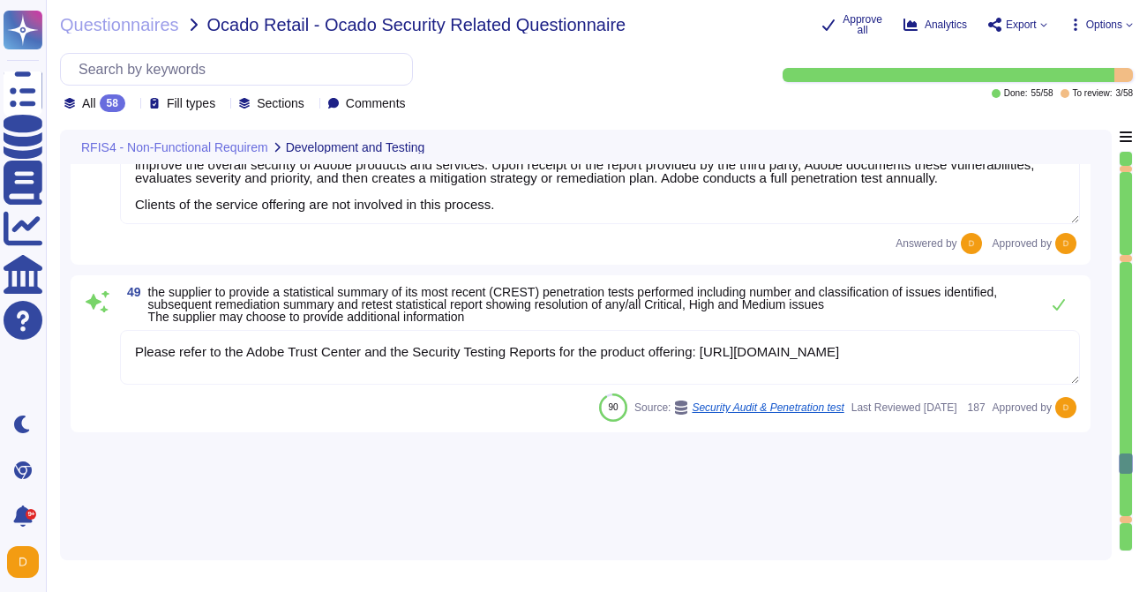
scroll to position [9837, 0]
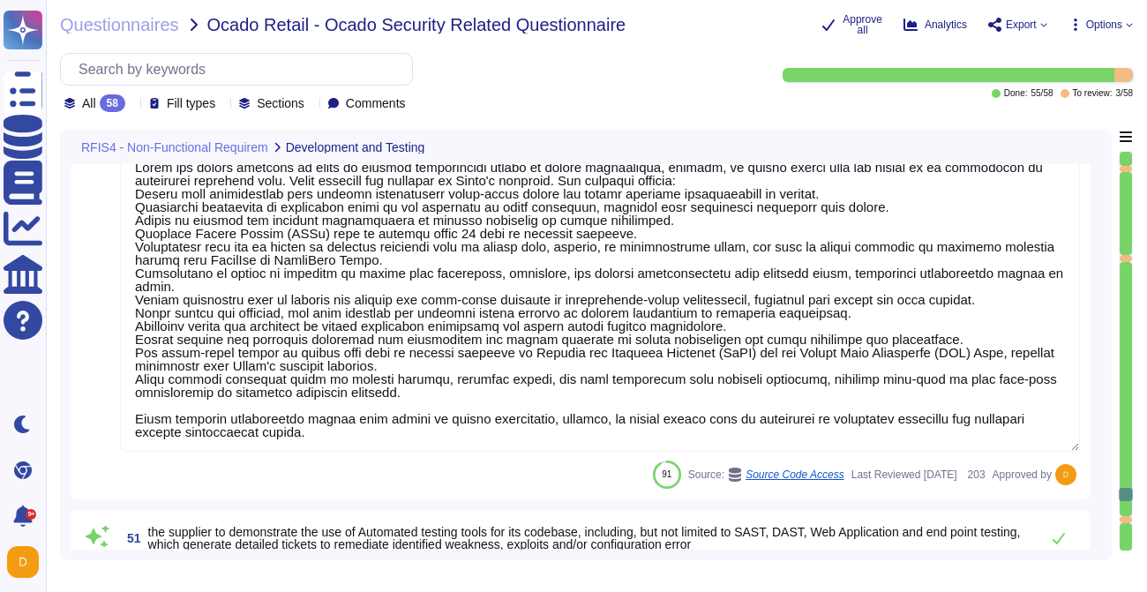
type textarea "Adobe has robust controls in place to prevent unauthorized access to tenant app…"
type textarea "At Adobe, we have a robust Secure Product Lifecycle (SPLC) Process that include…"
type textarea "All components and code produced by third parties, including open source librar…"
type textarea "Adobe doesn't normally escrow in-bound (Adobe's product to be held in escrow). …"
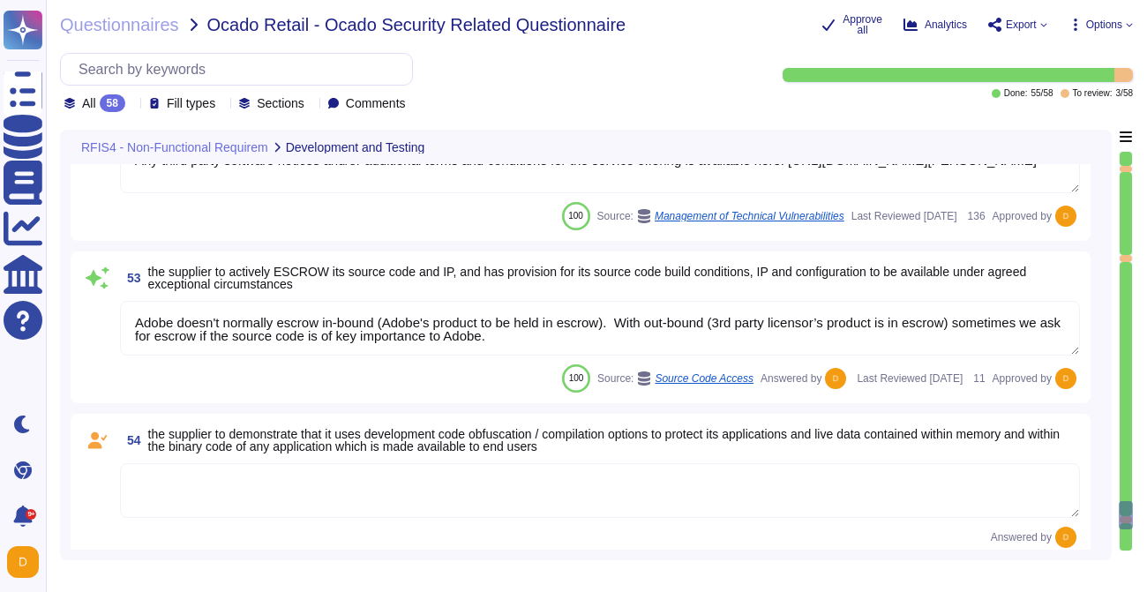
type textarea "Adobe has been evaluated against external certification and audit standards for…"
type textarea "Production environments are physically and logically segregated from non-produc…"
type textarea "Availability metrics and SLA related information are defined within the SLA agr…"
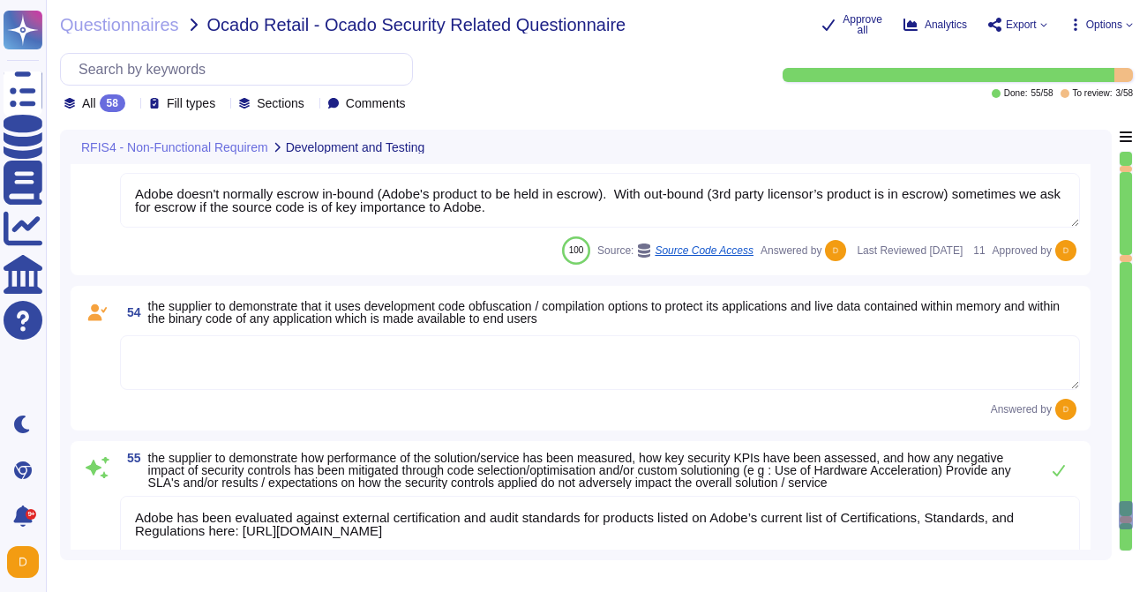
scroll to position [10601, 0]
